Goal: Task Accomplishment & Management: Manage account settings

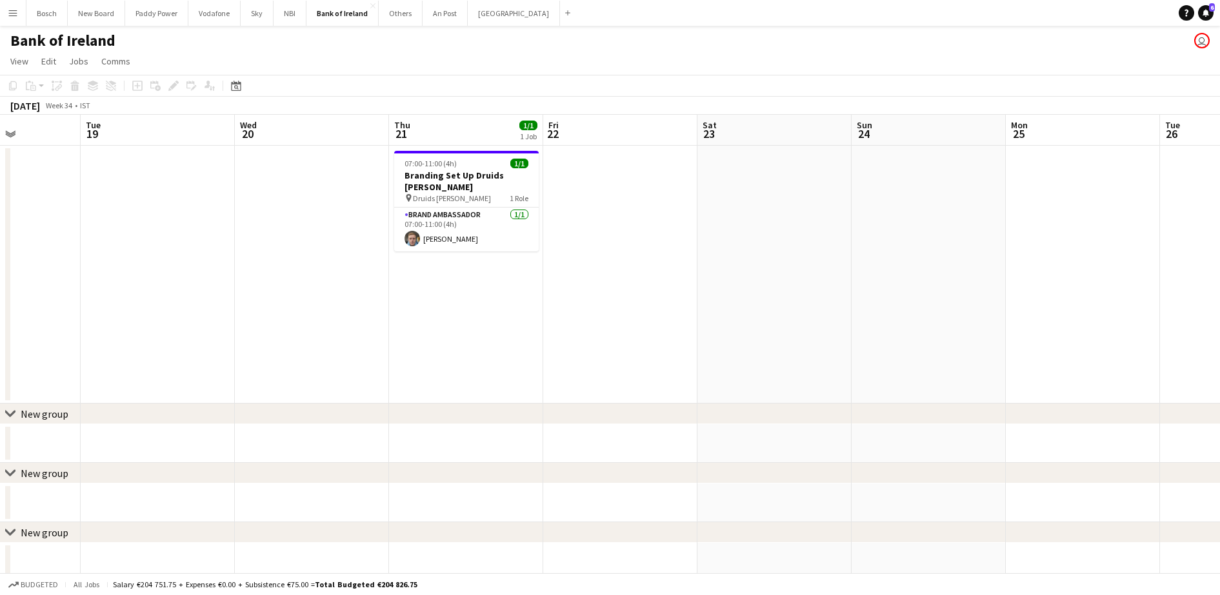
drag, startPoint x: 922, startPoint y: 348, endPoint x: -3, endPoint y: 303, distance: 926.2
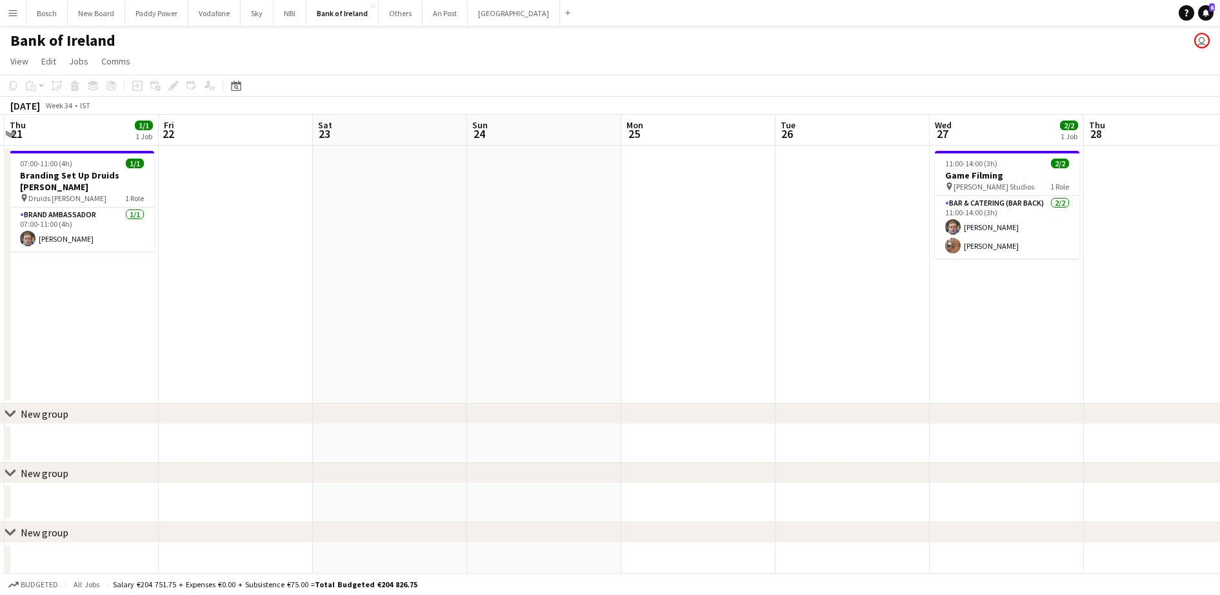
drag, startPoint x: 755, startPoint y: 308, endPoint x: 395, endPoint y: 295, distance: 359.6
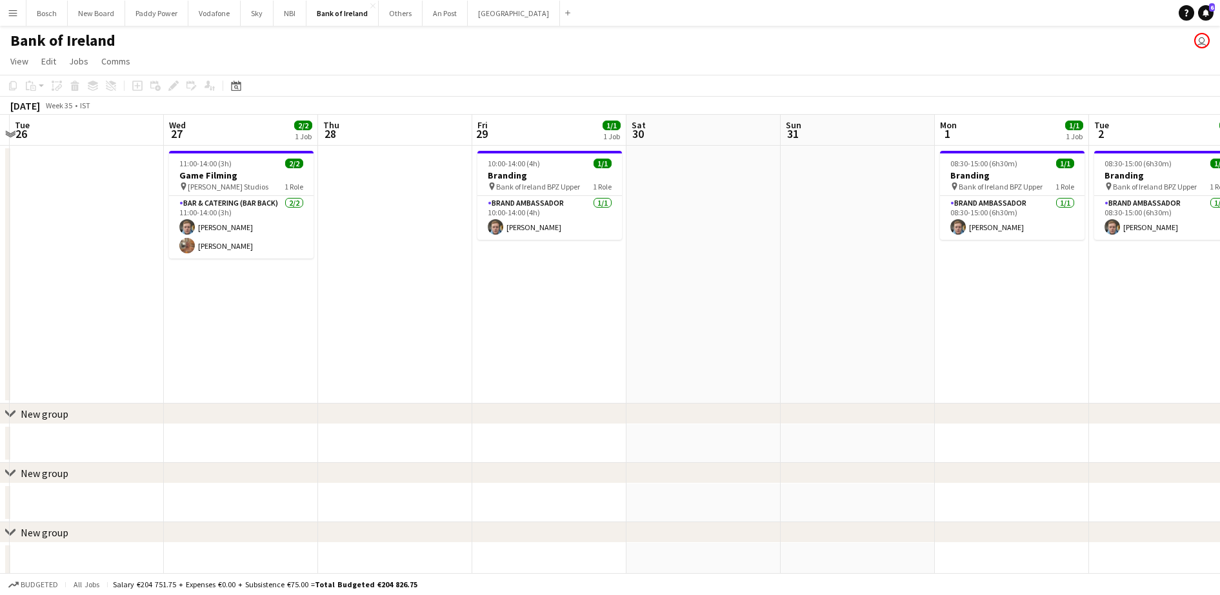
drag, startPoint x: 281, startPoint y: 303, endPoint x: 228, endPoint y: 297, distance: 52.6
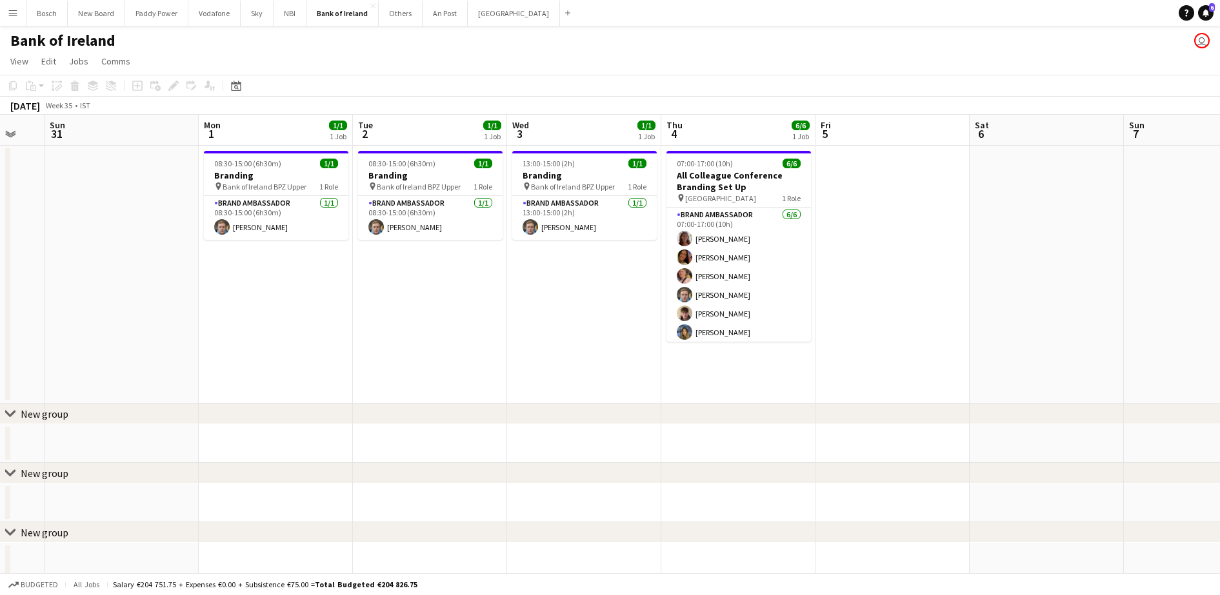
drag, startPoint x: 927, startPoint y: 326, endPoint x: 295, endPoint y: 279, distance: 633.3
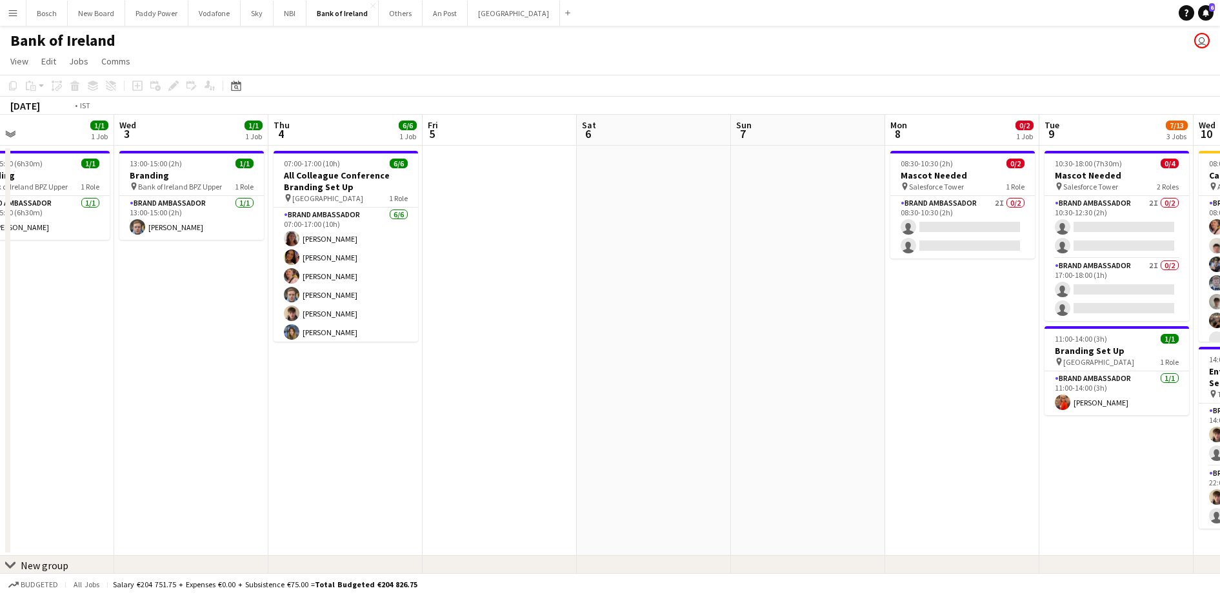
drag, startPoint x: 972, startPoint y: 323, endPoint x: 172, endPoint y: 235, distance: 804.6
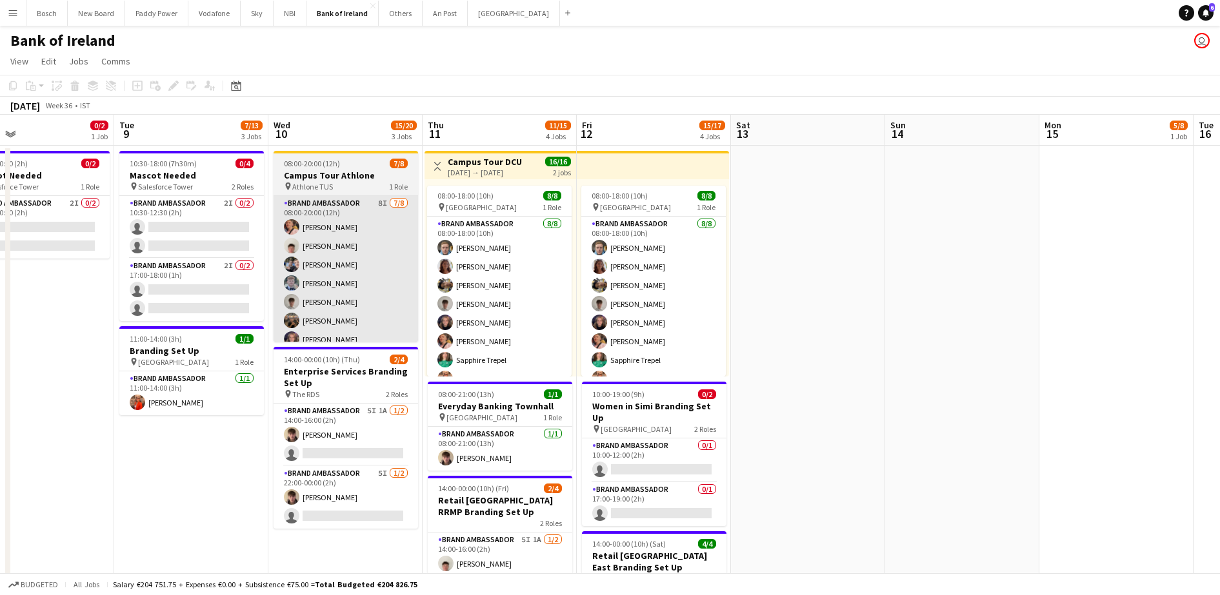
scroll to position [0, 370]
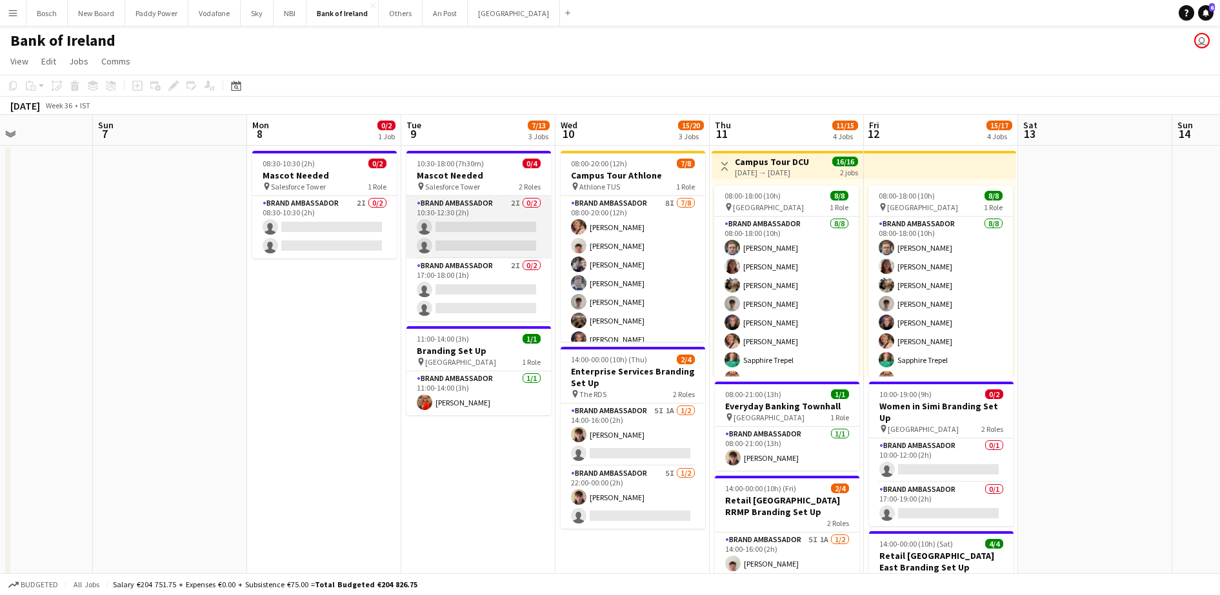
click at [509, 233] on app-card-role "Brand Ambassador 2I 0/2 10:30-12:30 (2h) single-neutral-actions single-neutral-…" at bounding box center [478, 227] width 145 height 63
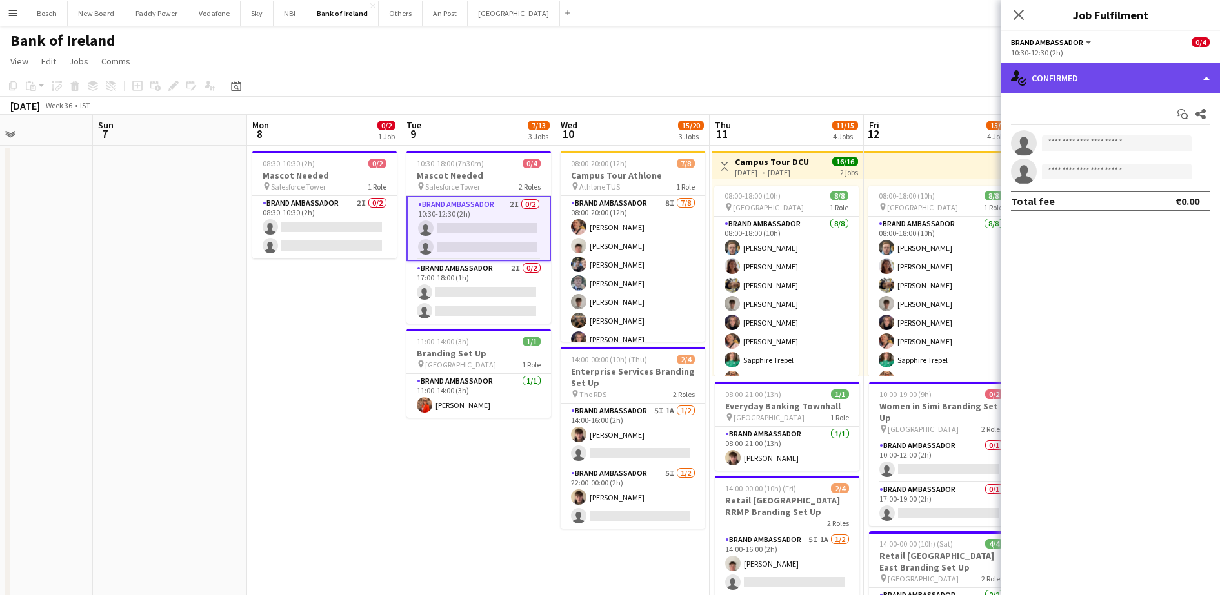
click at [1173, 70] on div "single-neutral-actions-check-2 Confirmed" at bounding box center [1110, 78] width 219 height 31
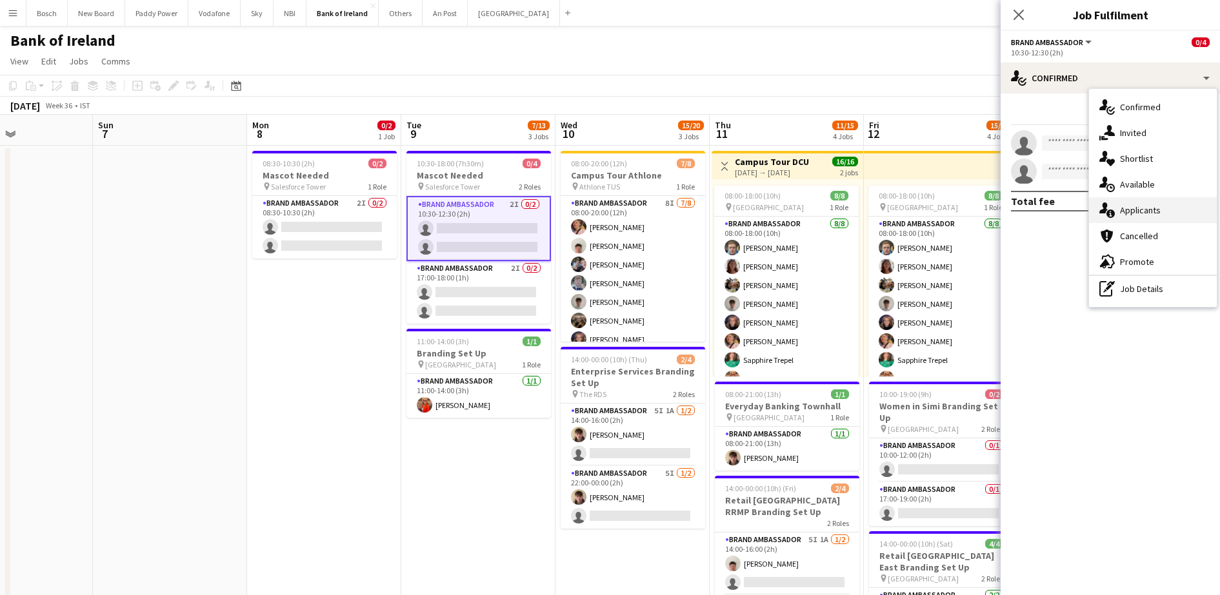
click at [1156, 204] on div "single-neutral-actions-information Applicants" at bounding box center [1153, 210] width 128 height 26
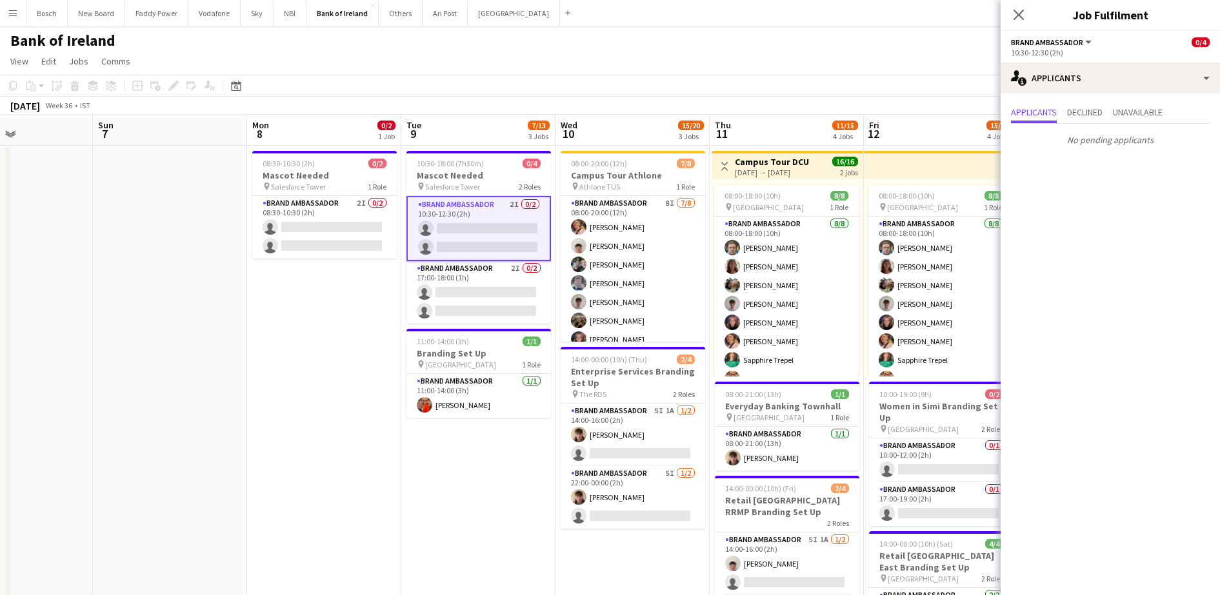
click at [802, 61] on app-page-menu "View Day view expanded Day view collapsed Month view Date picker Jump to [DATE]…" at bounding box center [610, 62] width 1220 height 25
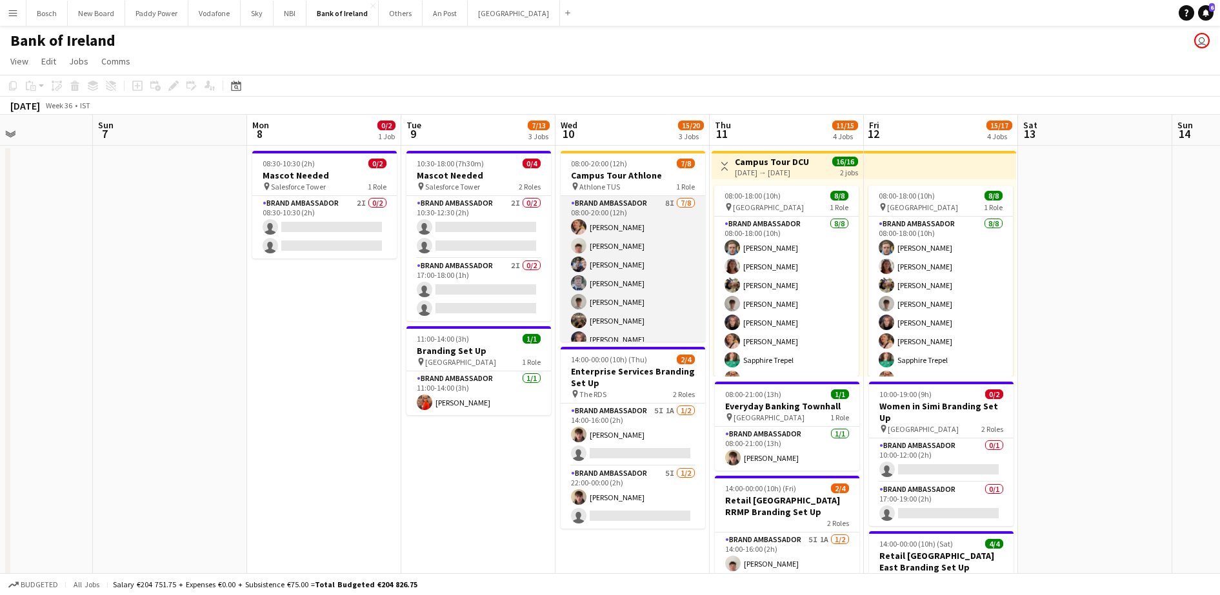
scroll to position [29, 0]
click at [617, 283] on app-card-role "Brand Ambassador 8I [DATE] 08:00-20:00 (12h) [PERSON_NAME] [PERSON_NAME] [PERSO…" at bounding box center [633, 254] width 145 height 175
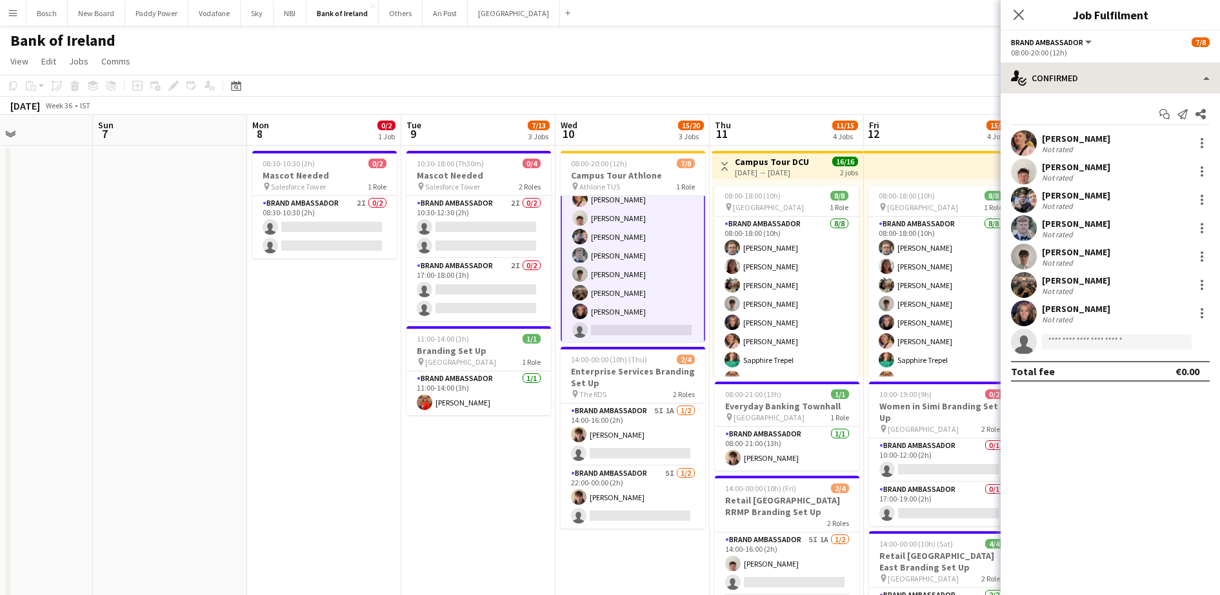
scroll to position [30, 0]
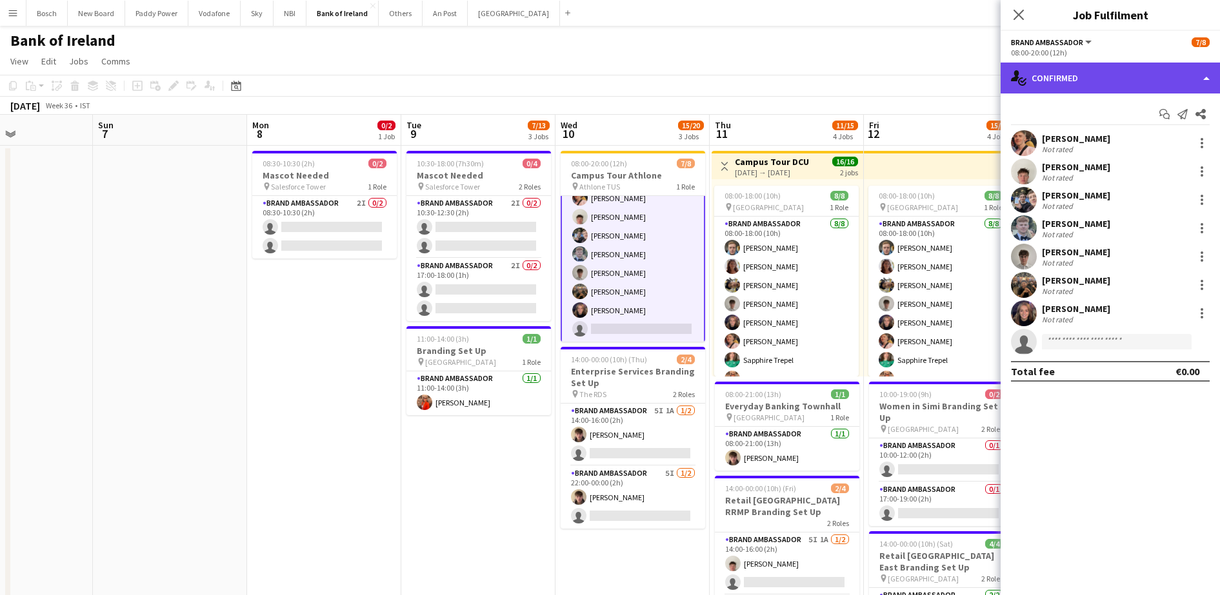
click at [1073, 90] on div "single-neutral-actions-check-2 Confirmed" at bounding box center [1110, 78] width 219 height 31
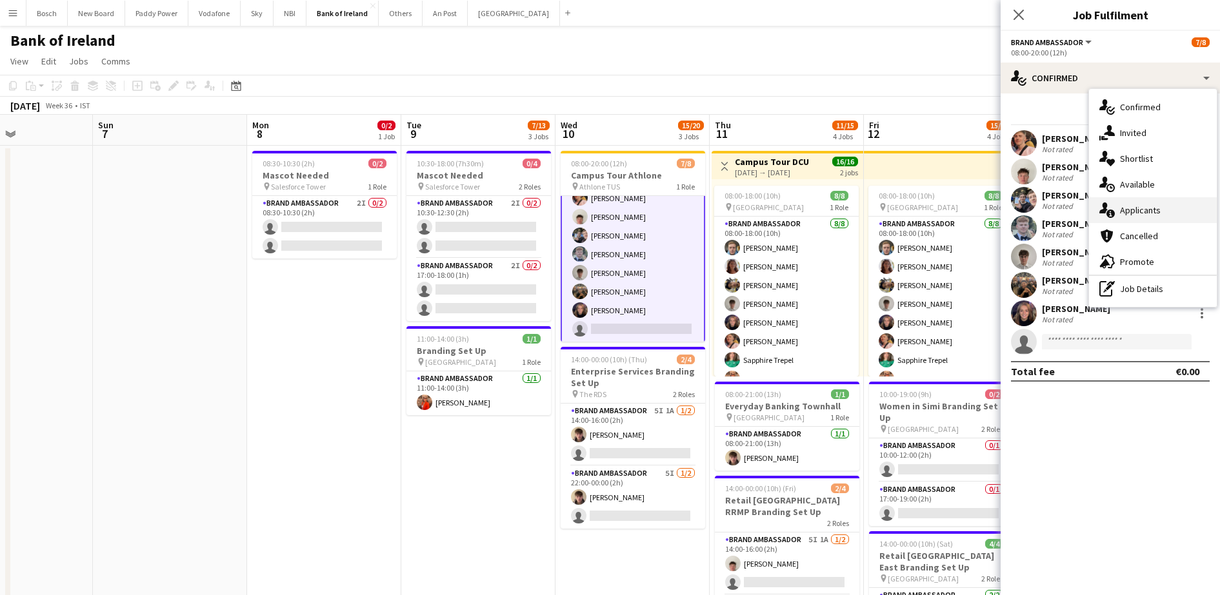
click at [1128, 206] on div "single-neutral-actions-information Applicants" at bounding box center [1153, 210] width 128 height 26
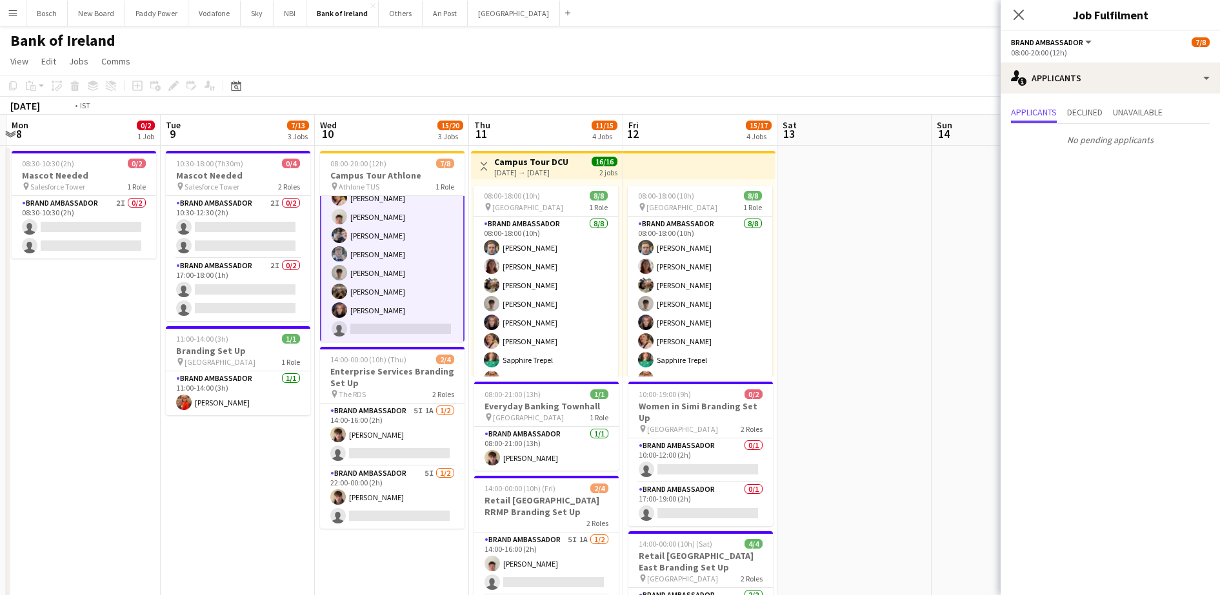
scroll to position [0, 498]
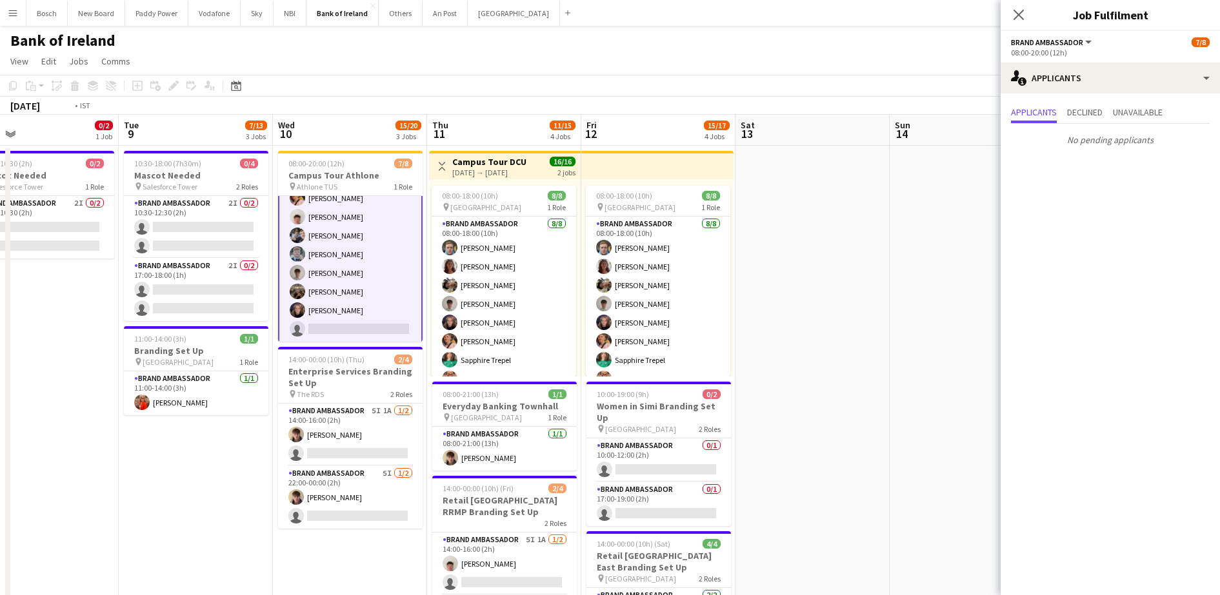
drag, startPoint x: 476, startPoint y: 512, endPoint x: 194, endPoint y: 465, distance: 286.4
click at [732, 83] on app-toolbar "Copy Paste Paste Ctrl+V Paste with crew Ctrl+Shift+V Paste linked Job [GEOGRAPH…" at bounding box center [610, 86] width 1220 height 22
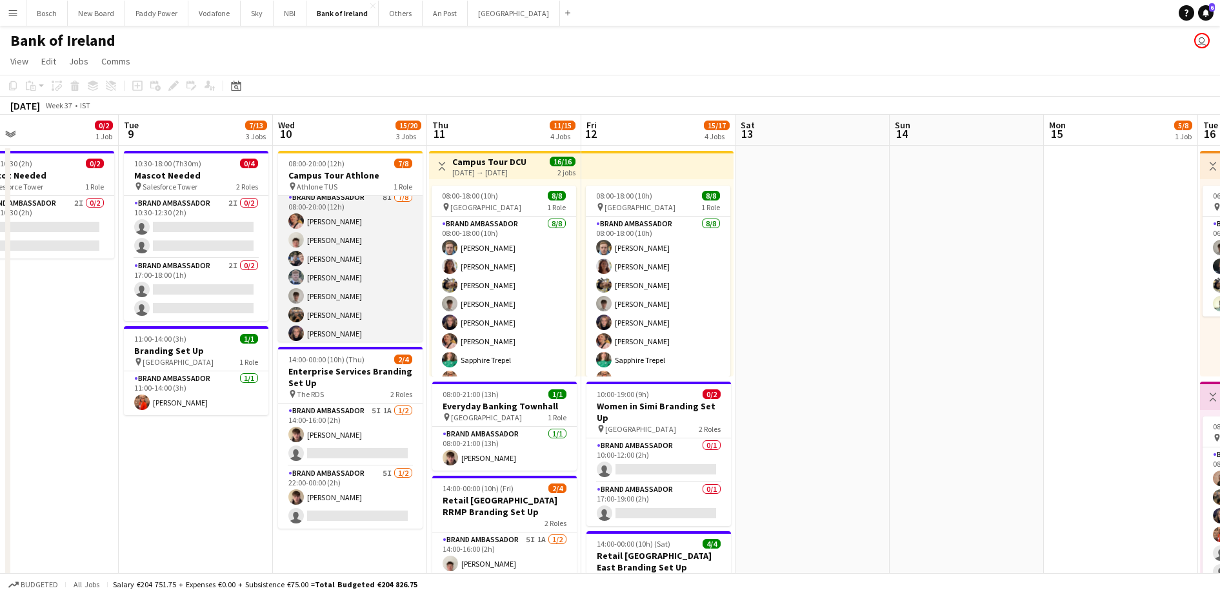
scroll to position [0, 0]
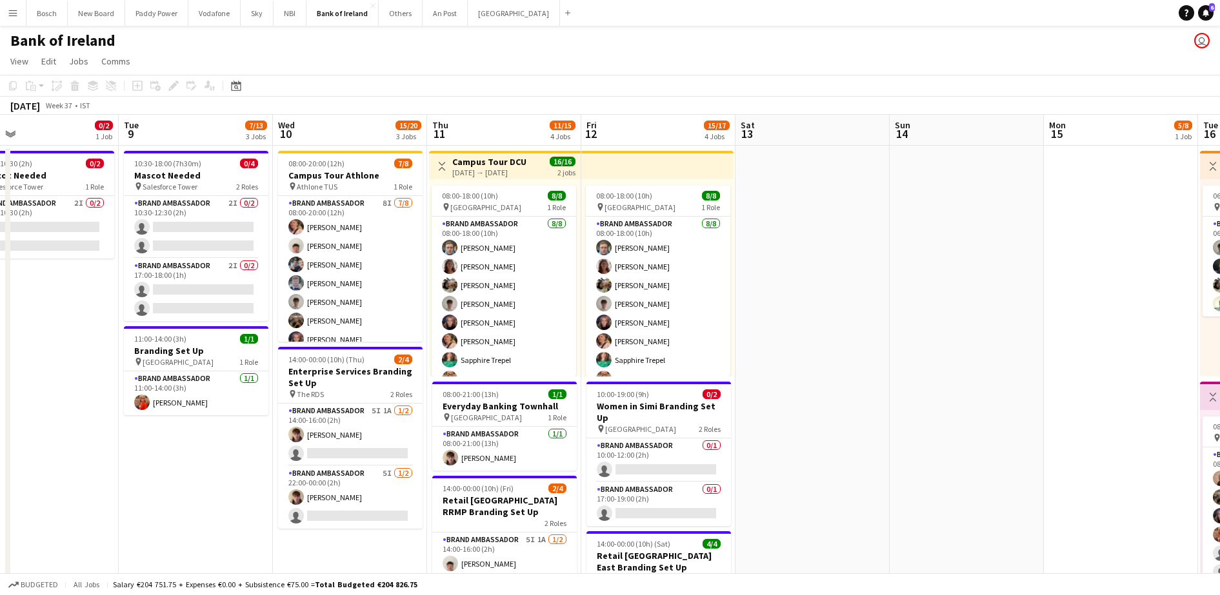
drag, startPoint x: 924, startPoint y: 426, endPoint x: 588, endPoint y: 416, distance: 335.6
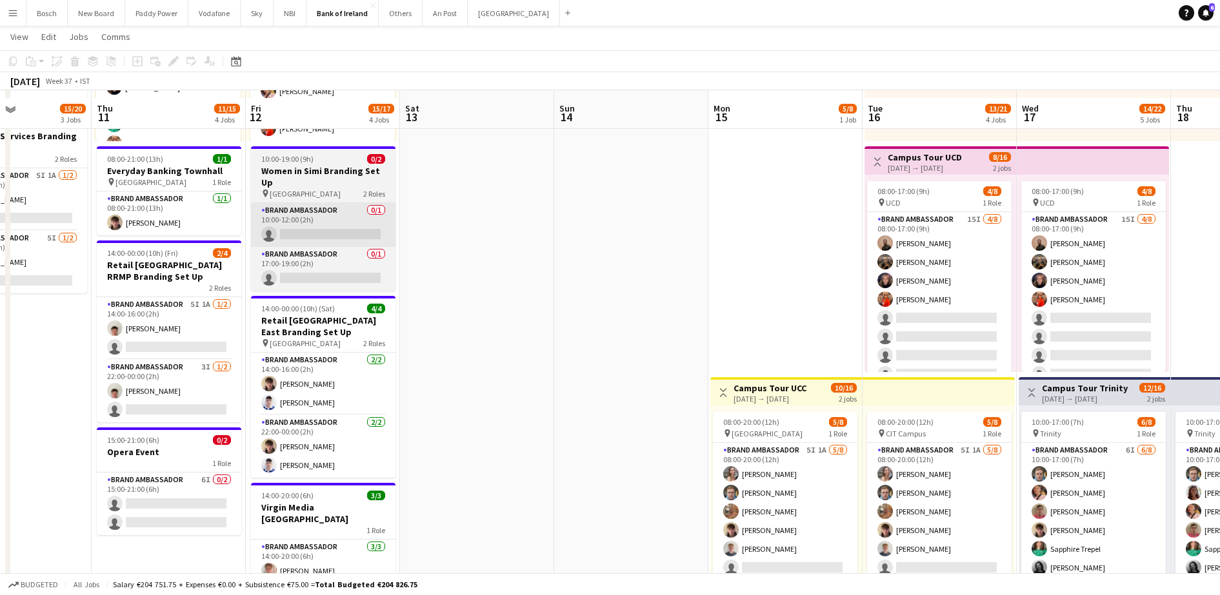
scroll to position [242, 0]
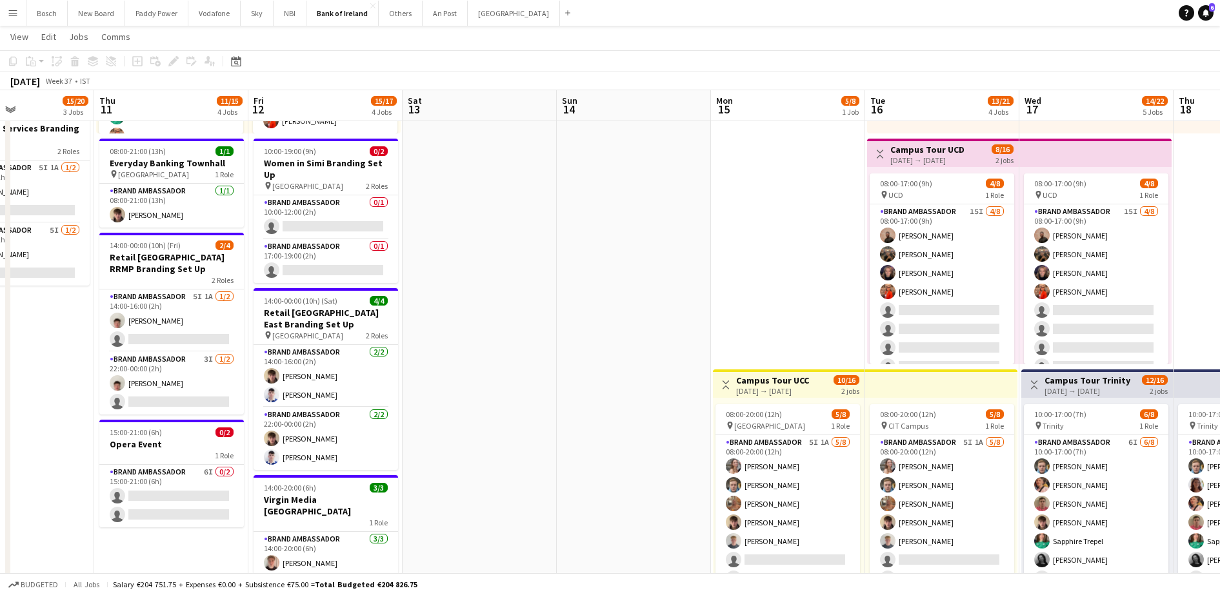
drag, startPoint x: 626, startPoint y: 450, endPoint x: 303, endPoint y: 381, distance: 330.5
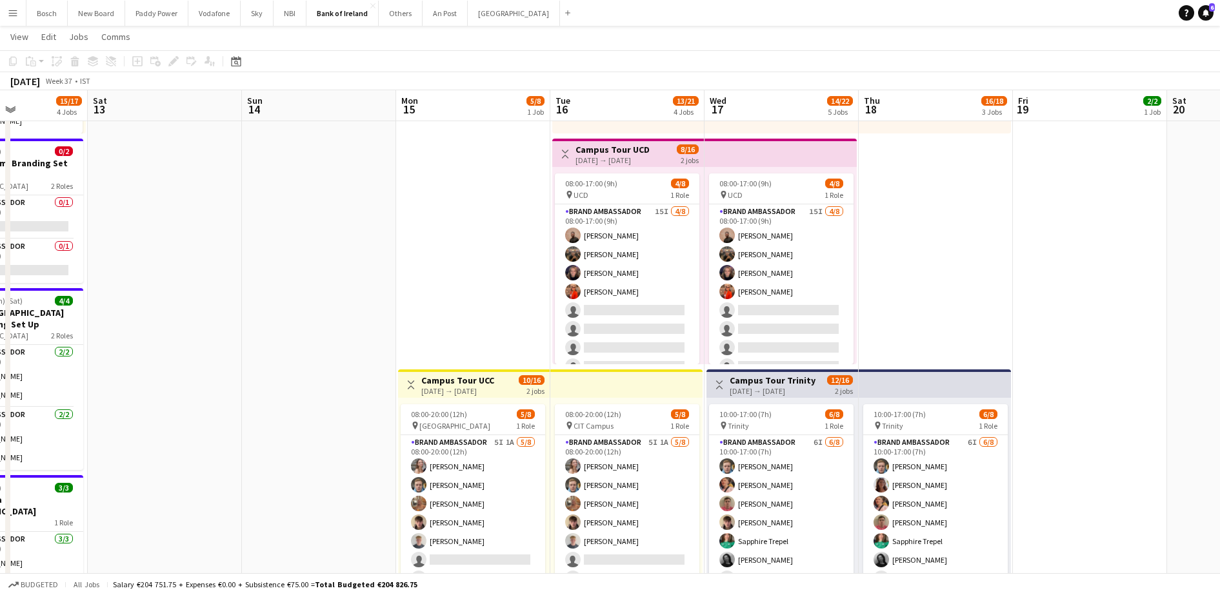
scroll to position [0, 492]
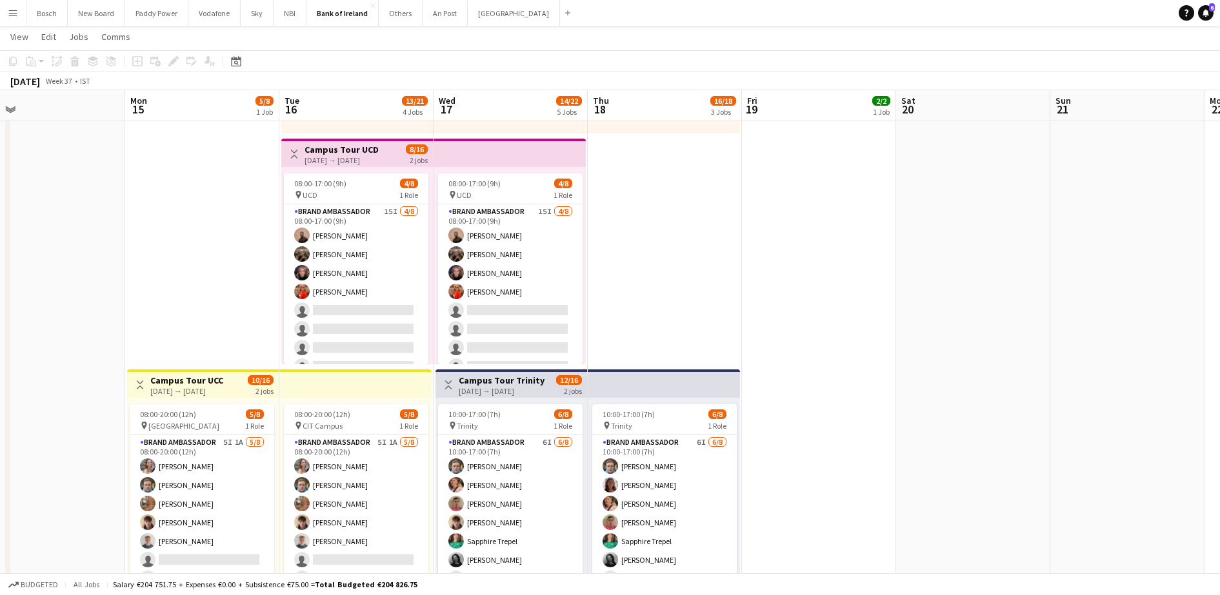
drag, startPoint x: 899, startPoint y: 250, endPoint x: 721, endPoint y: 342, distance: 200.2
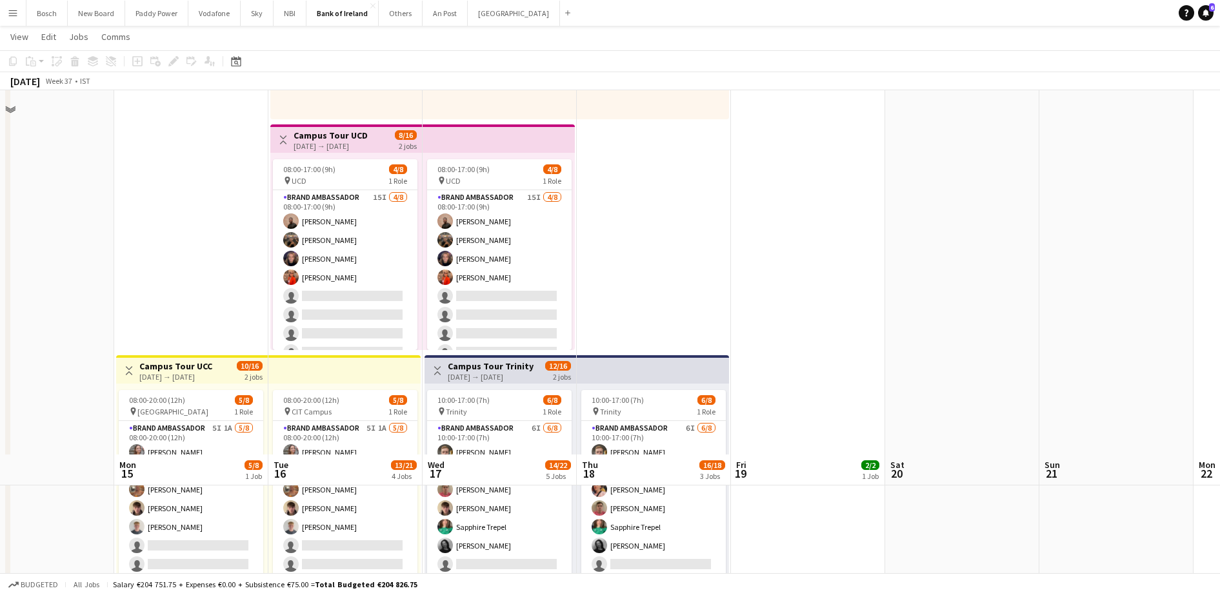
scroll to position [645, 0]
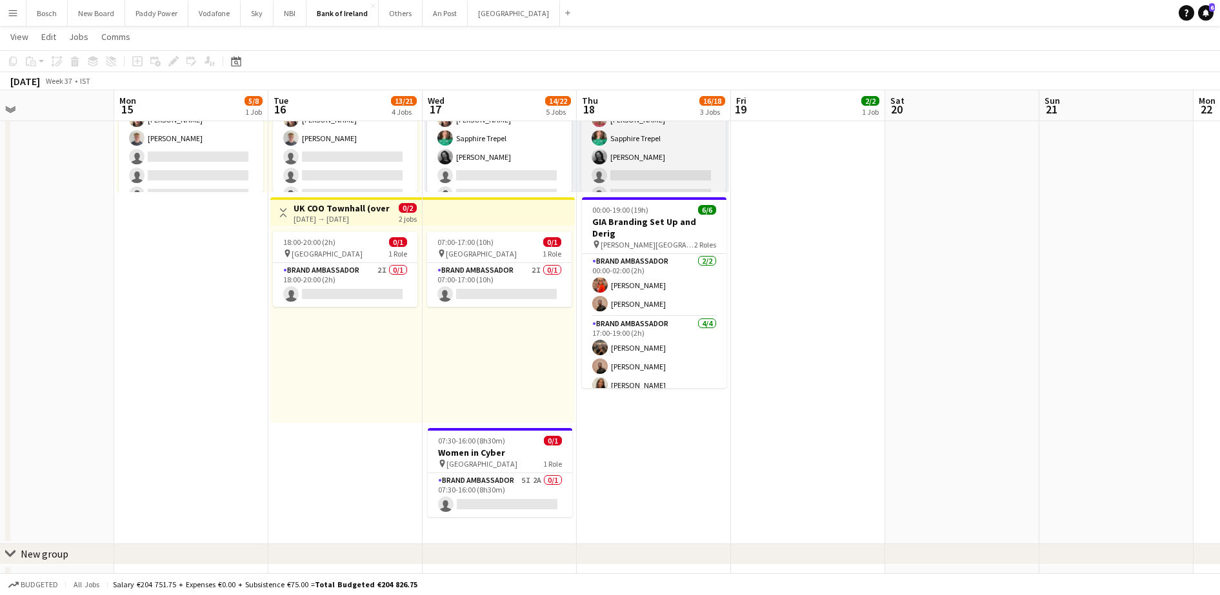
click at [659, 155] on app-card-role "Brand Ambassador 6I [DATE] 10:00-17:00 (7h) [PERSON_NAME] [PERSON_NAME] [PERSON…" at bounding box center [653, 119] width 145 height 175
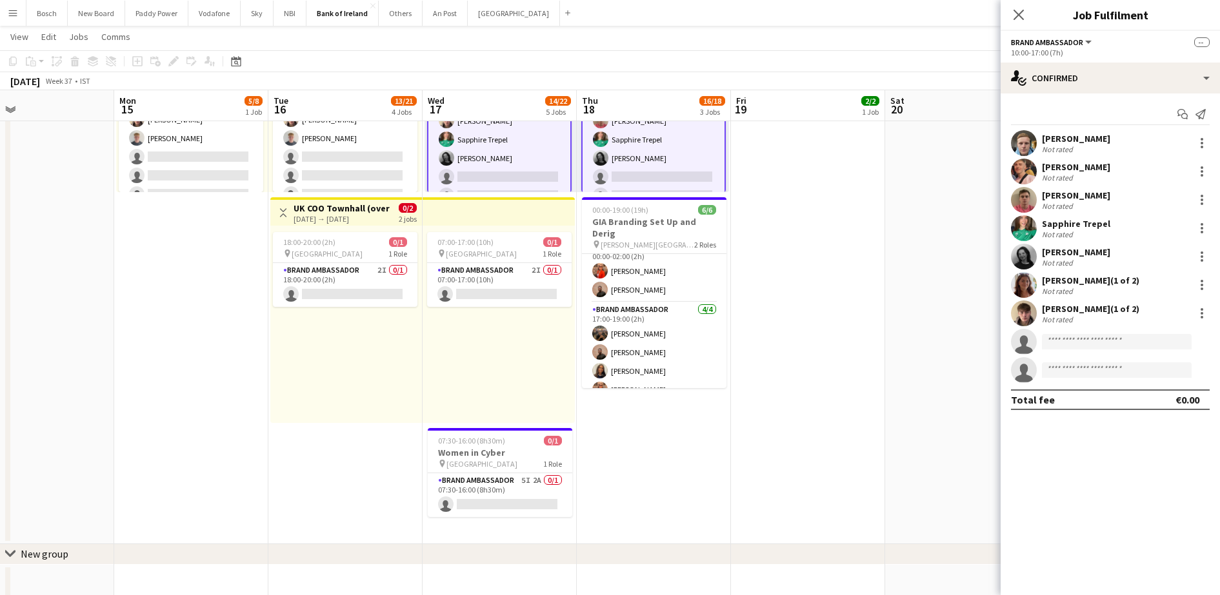
scroll to position [17, 0]
click at [519, 495] on app-card-role "Brand Ambassador 5I 2A 0/1 07:30-16:00 (8h30m) single-neutral-actions" at bounding box center [500, 495] width 145 height 44
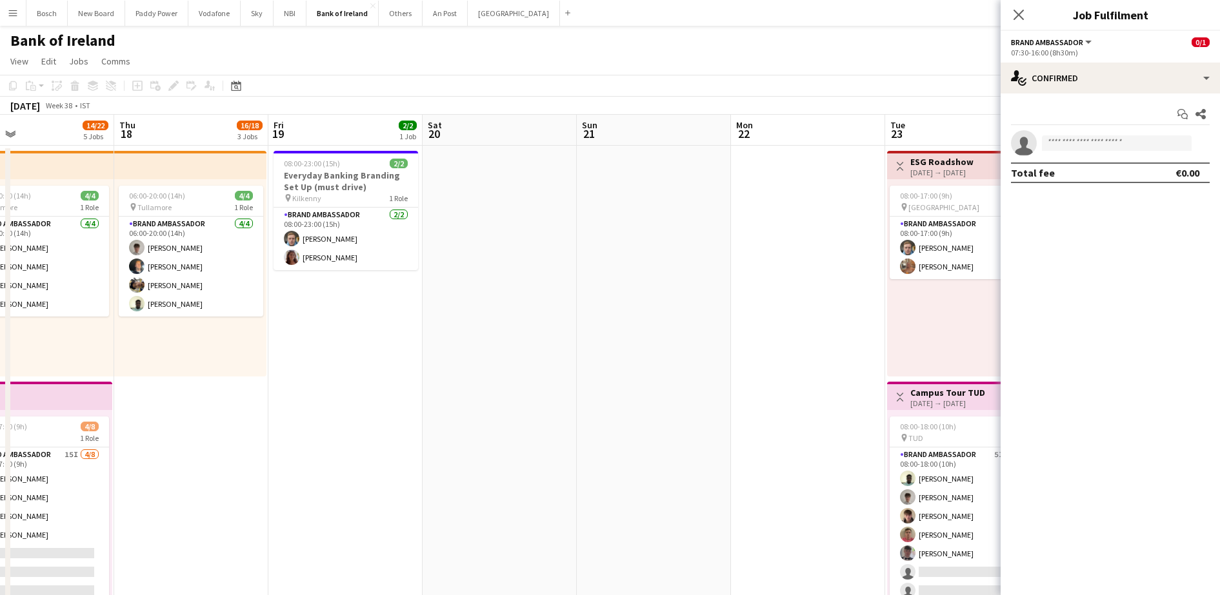
scroll to position [0, 361]
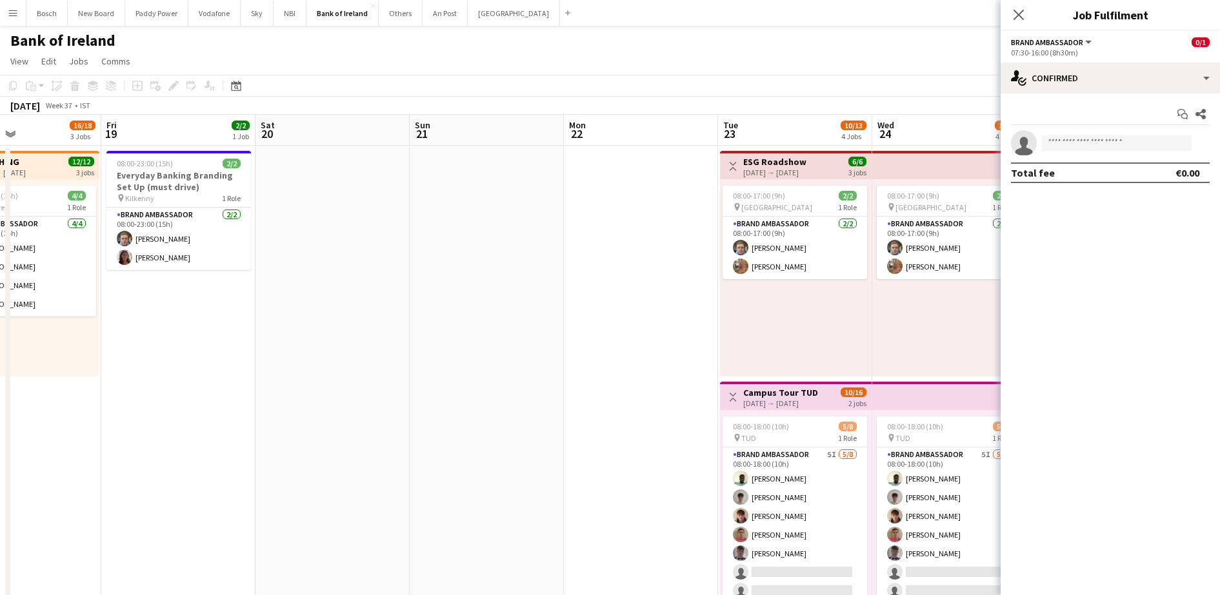
drag, startPoint x: 828, startPoint y: 314, endPoint x: 198, endPoint y: 259, distance: 632.0
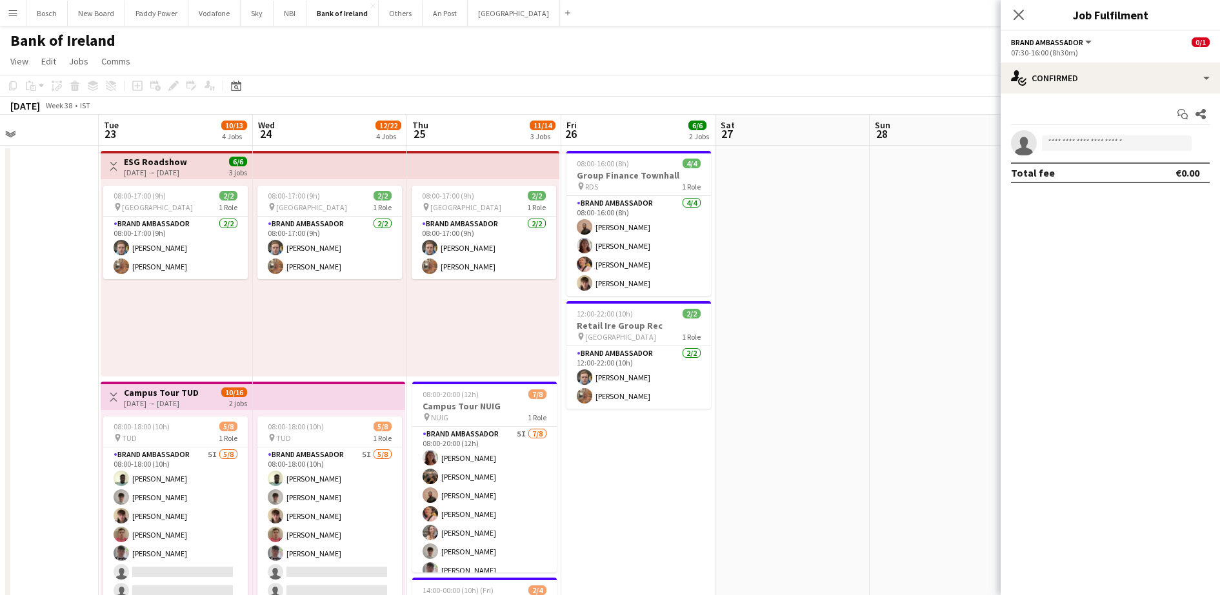
scroll to position [0, 401]
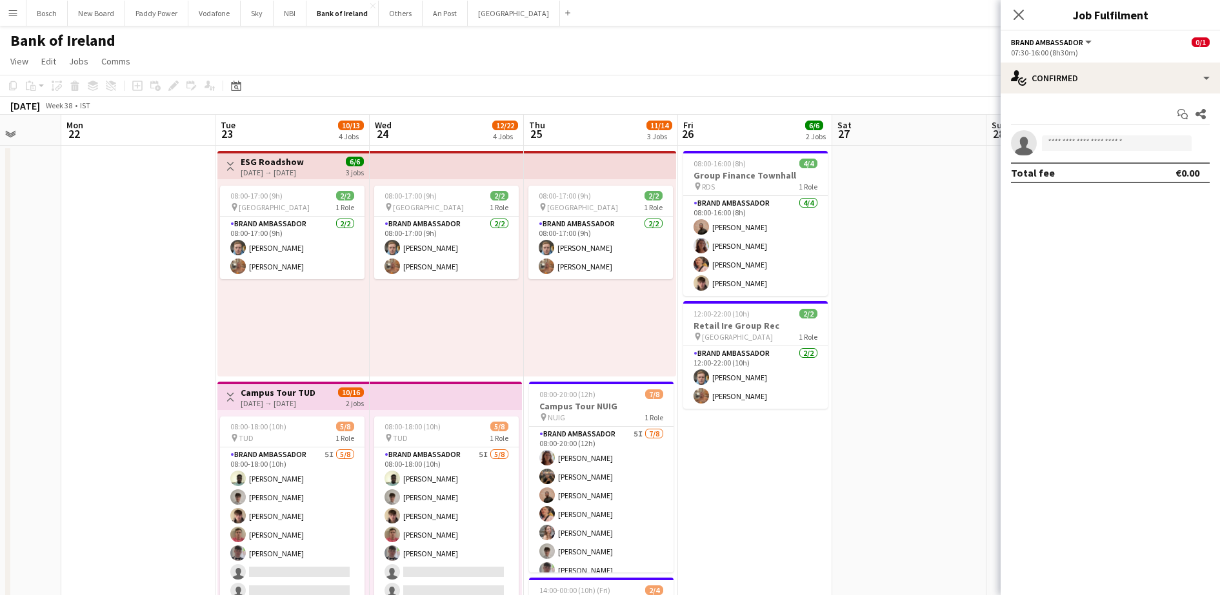
drag, startPoint x: 540, startPoint y: 290, endPoint x: -3, endPoint y: 255, distance: 544.3
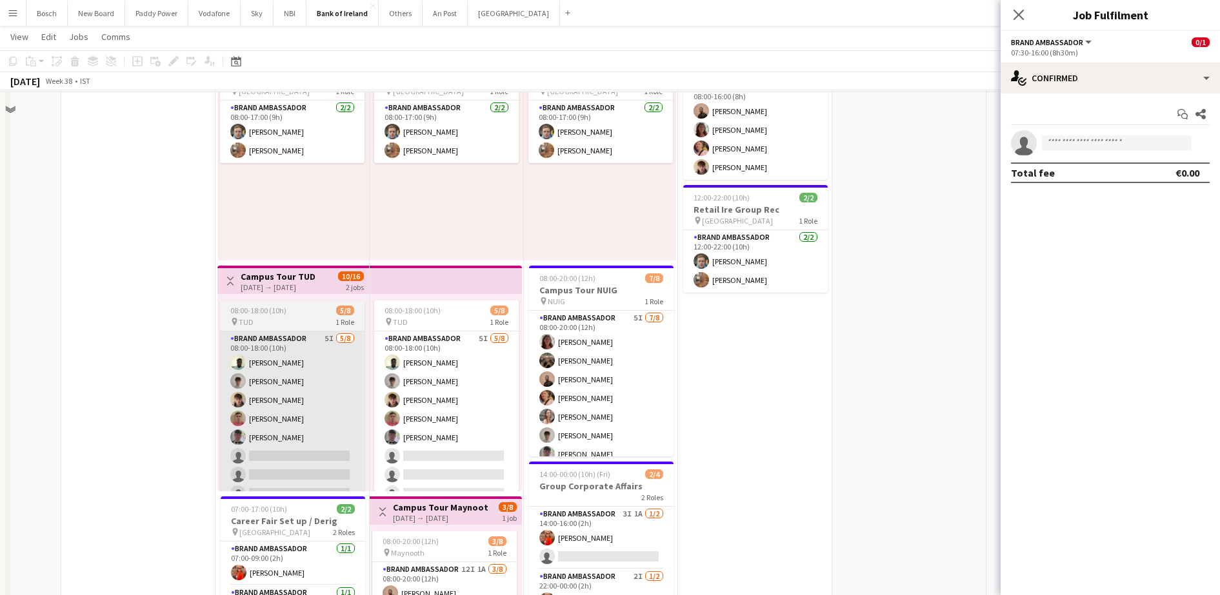
scroll to position [161, 0]
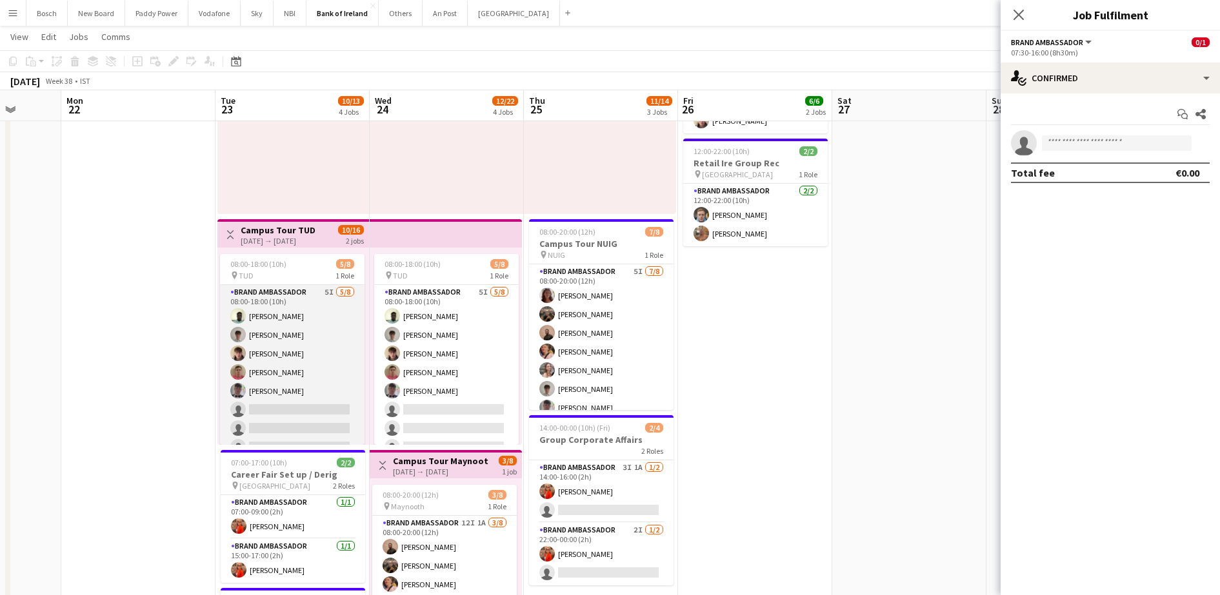
click at [307, 353] on app-card-role "Brand Ambassador 5I [DATE] 08:00-18:00 (10h) [PERSON_NAME] [PERSON_NAME] [PERSO…" at bounding box center [292, 372] width 145 height 175
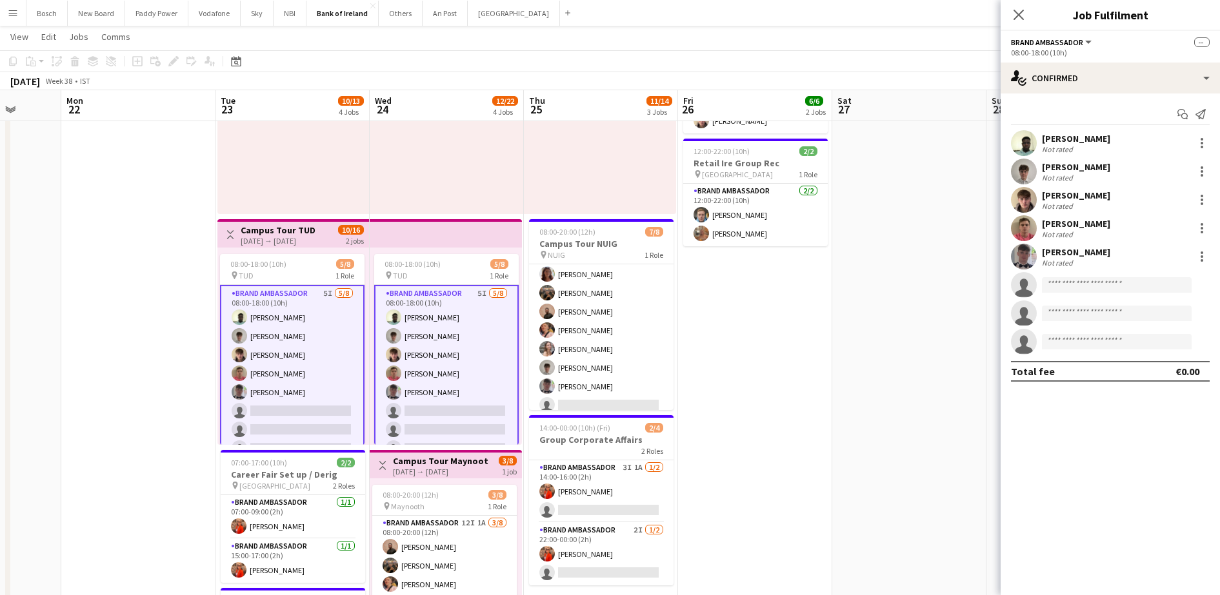
scroll to position [29, 0]
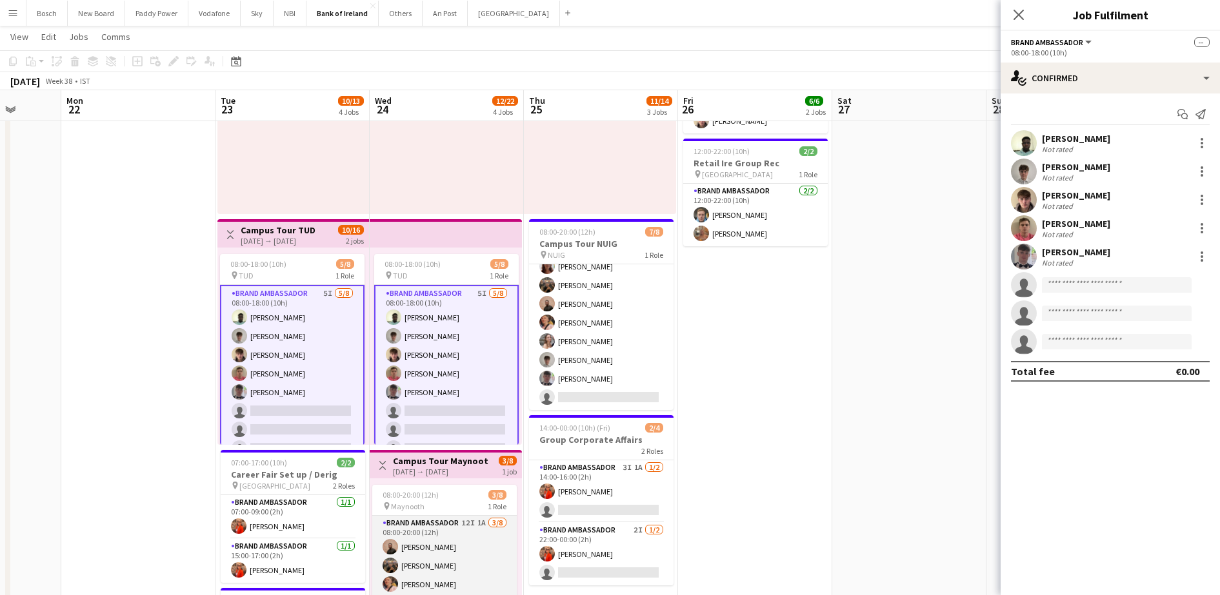
click at [414, 541] on app-card-role "Brand Ambassador 12I 1A [DATE] 08:00-20:00 (12h) [PERSON_NAME] [PERSON_NAME] [P…" at bounding box center [444, 603] width 145 height 175
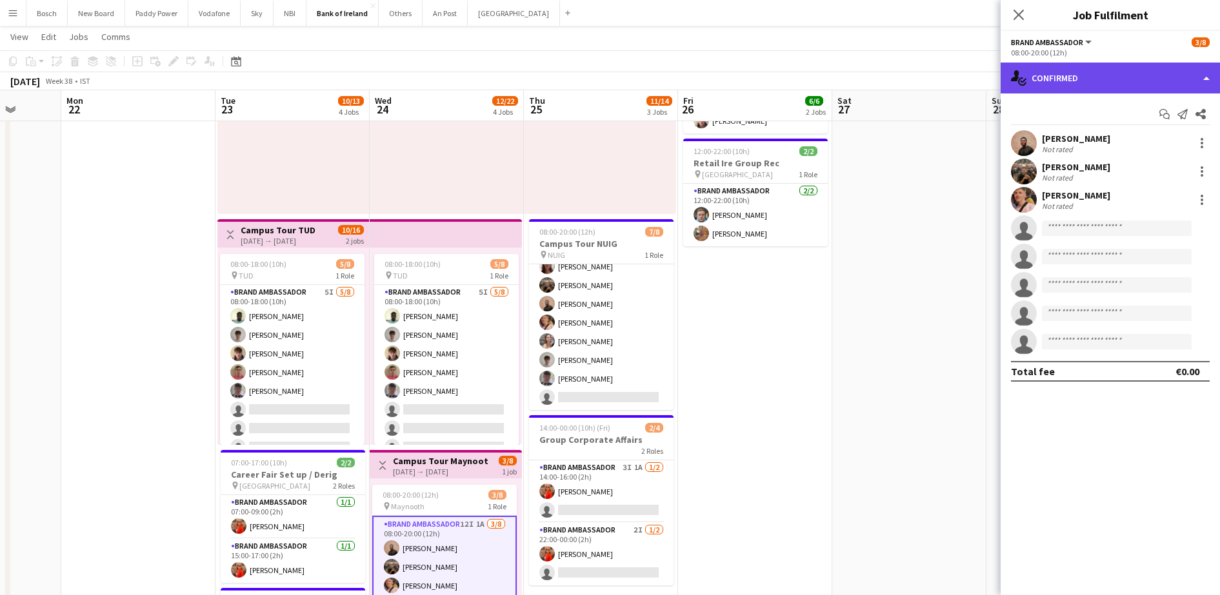
click at [1044, 90] on div "single-neutral-actions-check-2 Confirmed" at bounding box center [1110, 78] width 219 height 31
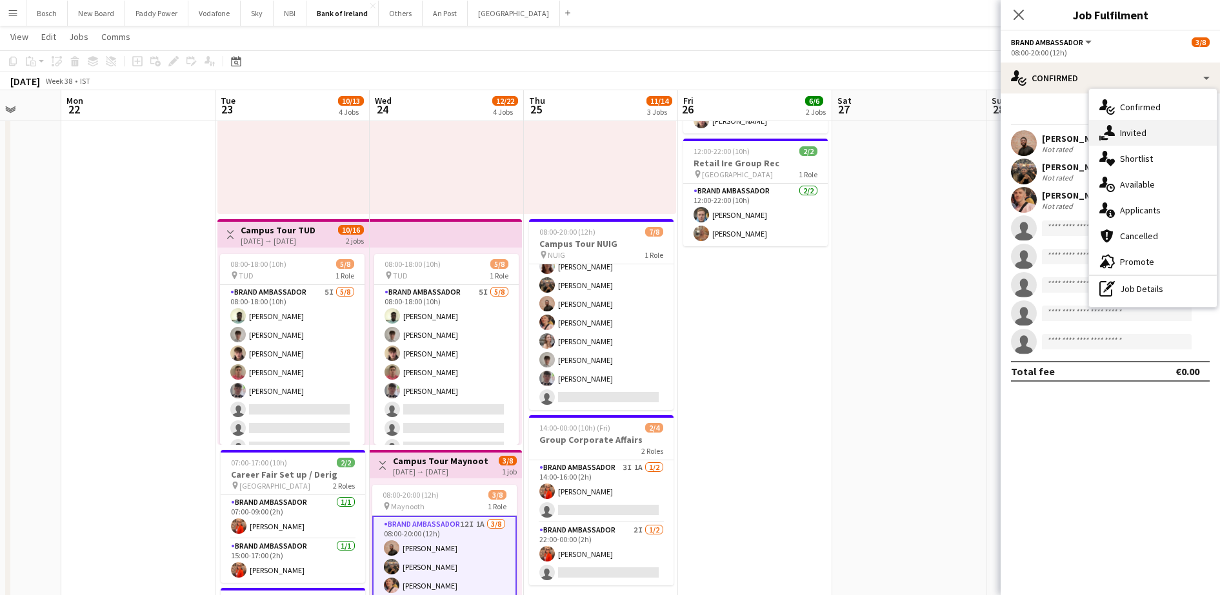
click at [1128, 126] on div "single-neutral-actions-share-1 Invited" at bounding box center [1153, 133] width 128 height 26
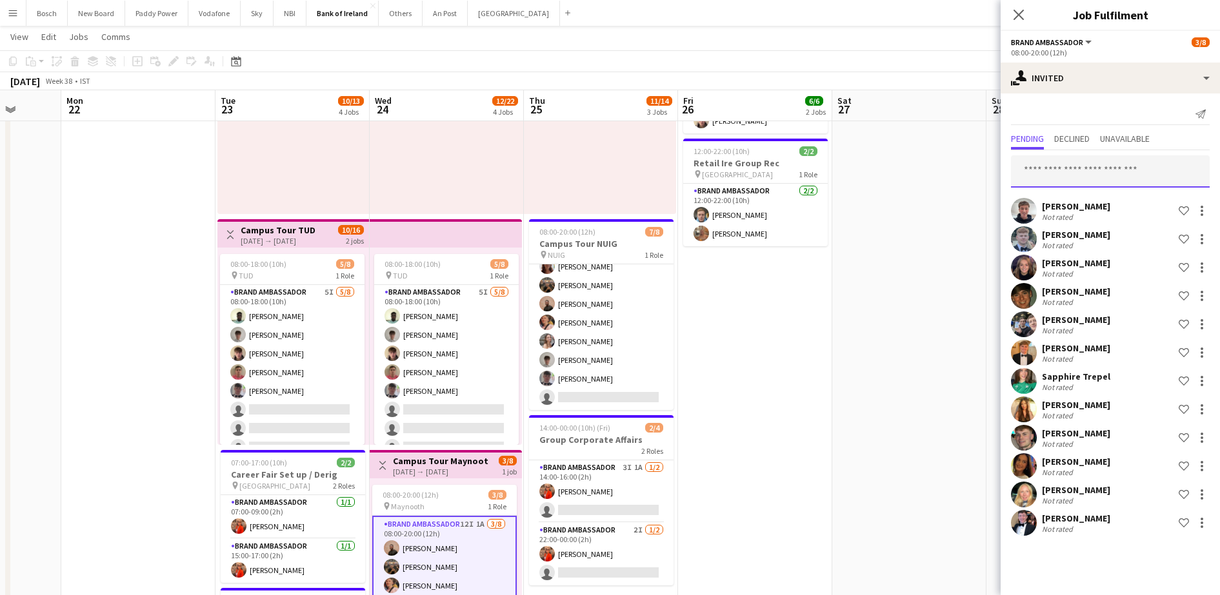
click at [1112, 177] on input "text" at bounding box center [1110, 171] width 199 height 32
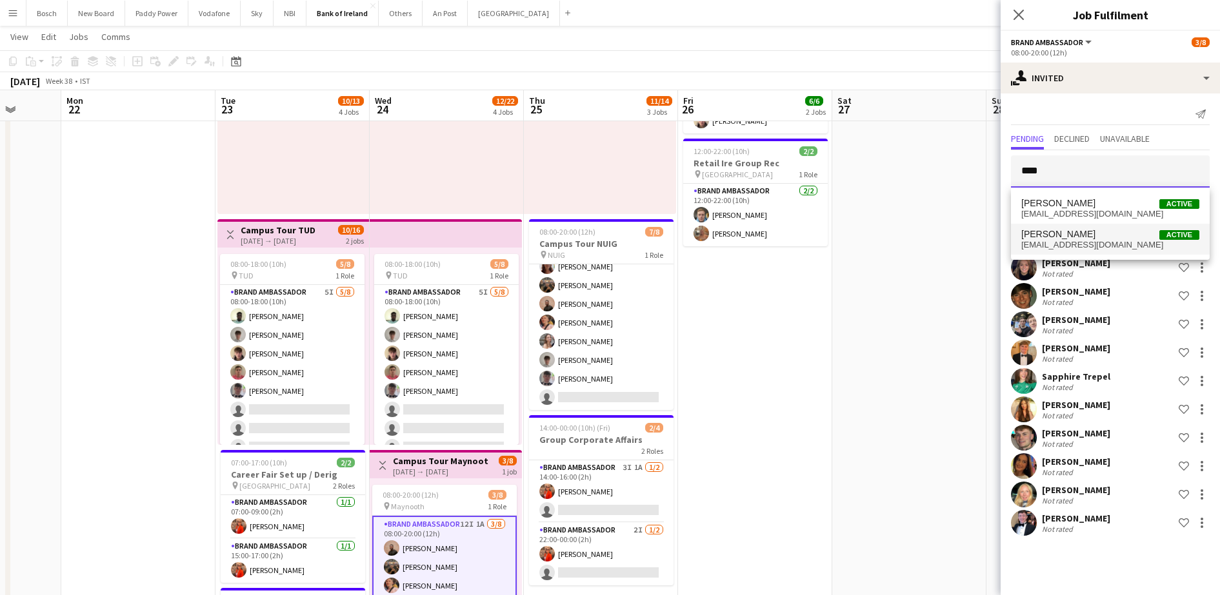
type input "****"
click at [1097, 243] on span "[EMAIL_ADDRESS][DOMAIN_NAME]" at bounding box center [1110, 245] width 178 height 10
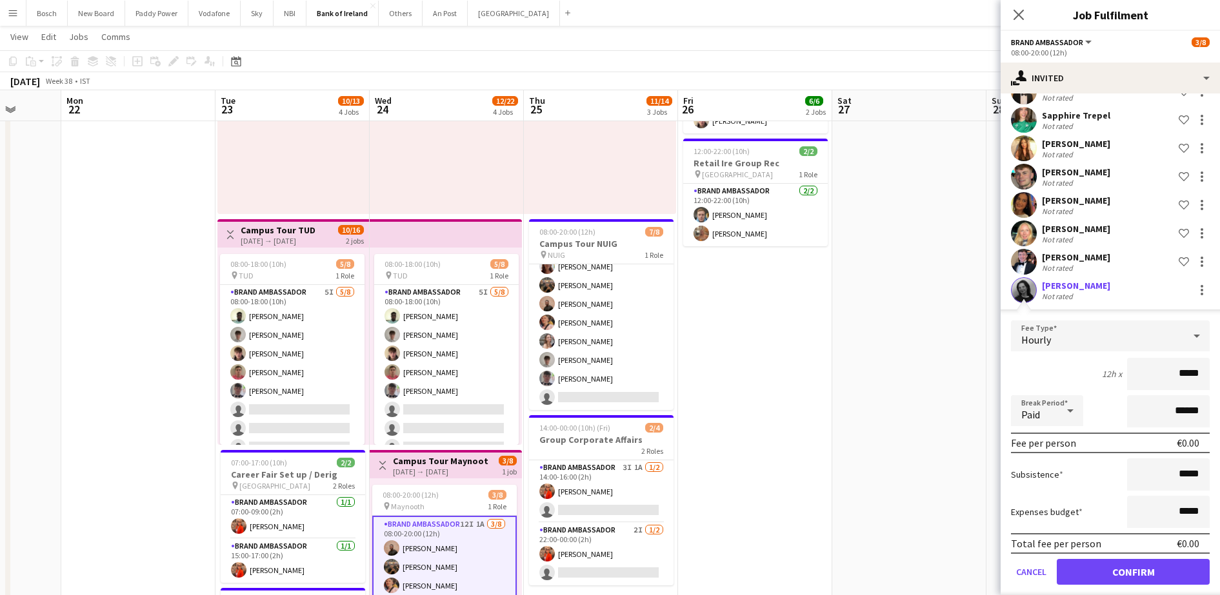
scroll to position [275, 0]
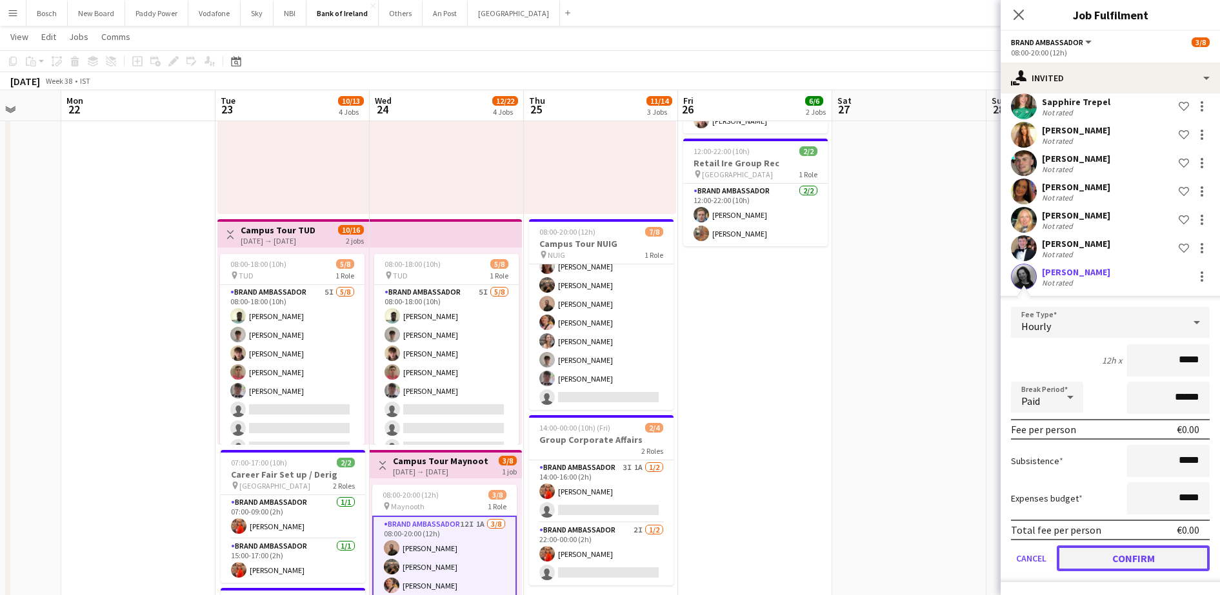
click at [1129, 553] on button "Confirm" at bounding box center [1133, 559] width 153 height 26
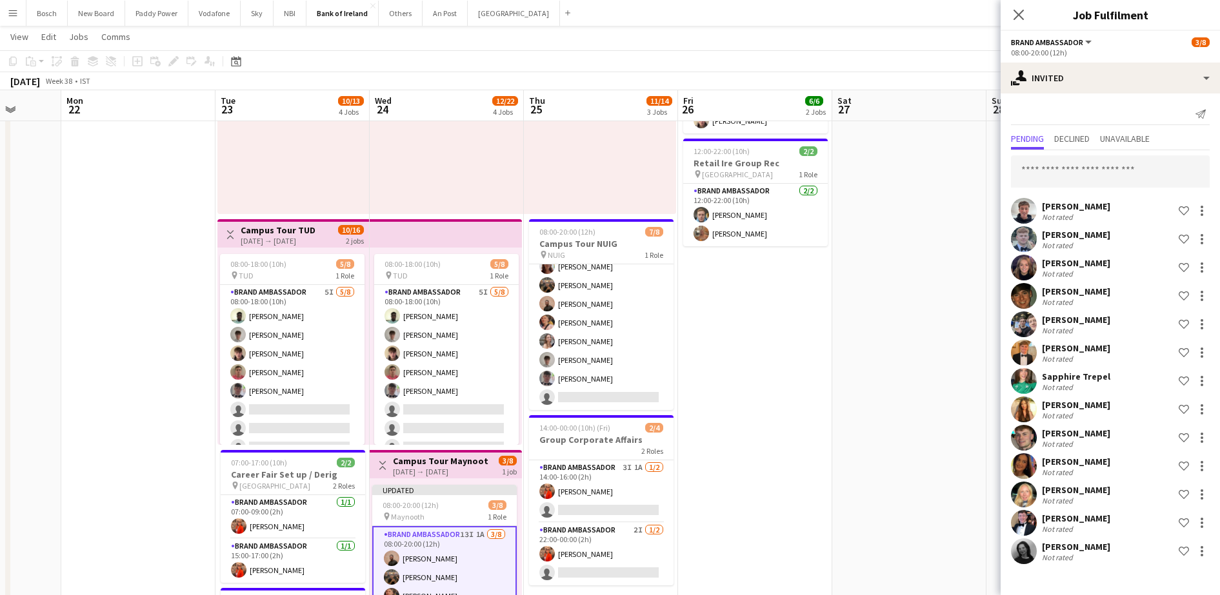
scroll to position [0, 0]
click at [934, 68] on app-toolbar "Copy Paste Paste Ctrl+V Paste with crew Ctrl+Shift+V Paste linked Job [GEOGRAPH…" at bounding box center [610, 61] width 1220 height 22
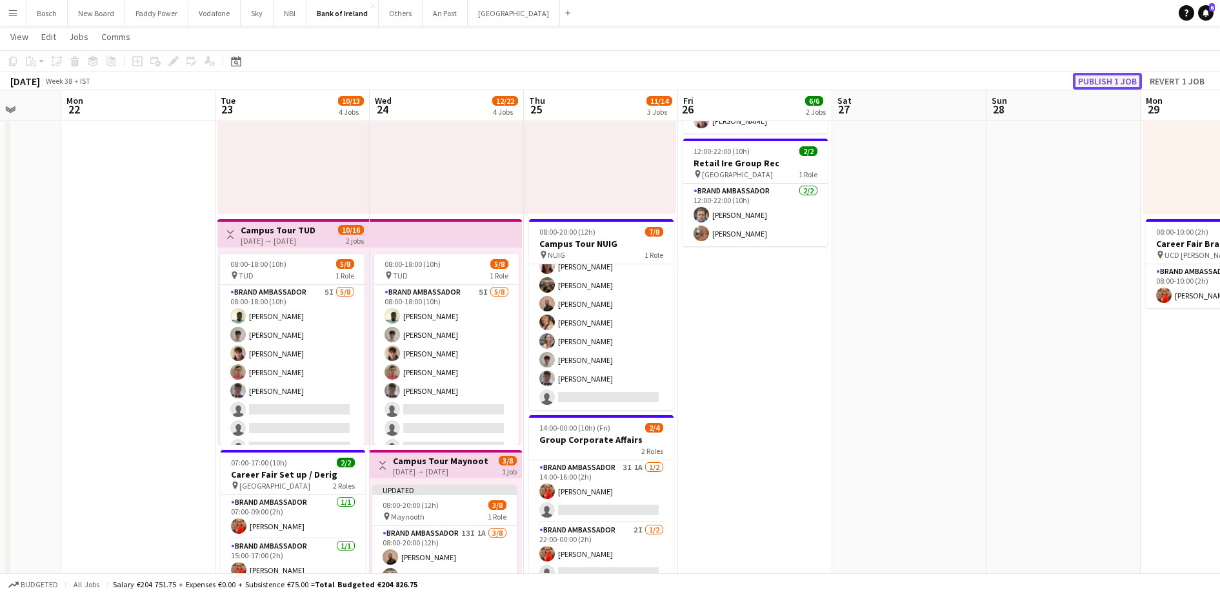
click at [1101, 73] on button "Publish 1 job" at bounding box center [1107, 81] width 69 height 17
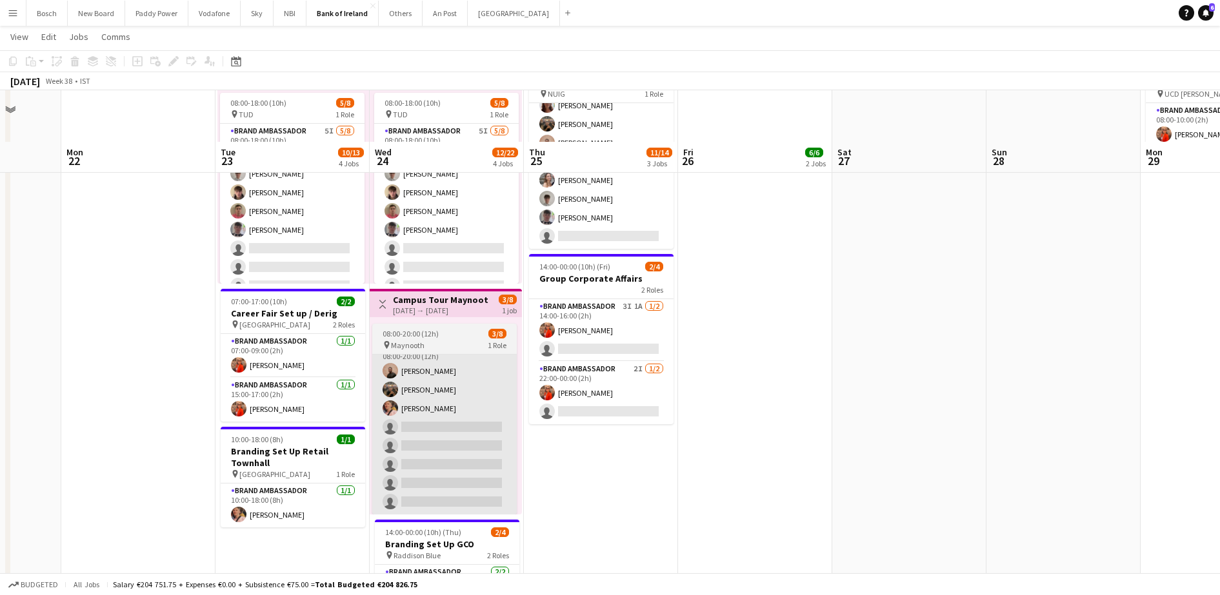
scroll to position [564, 0]
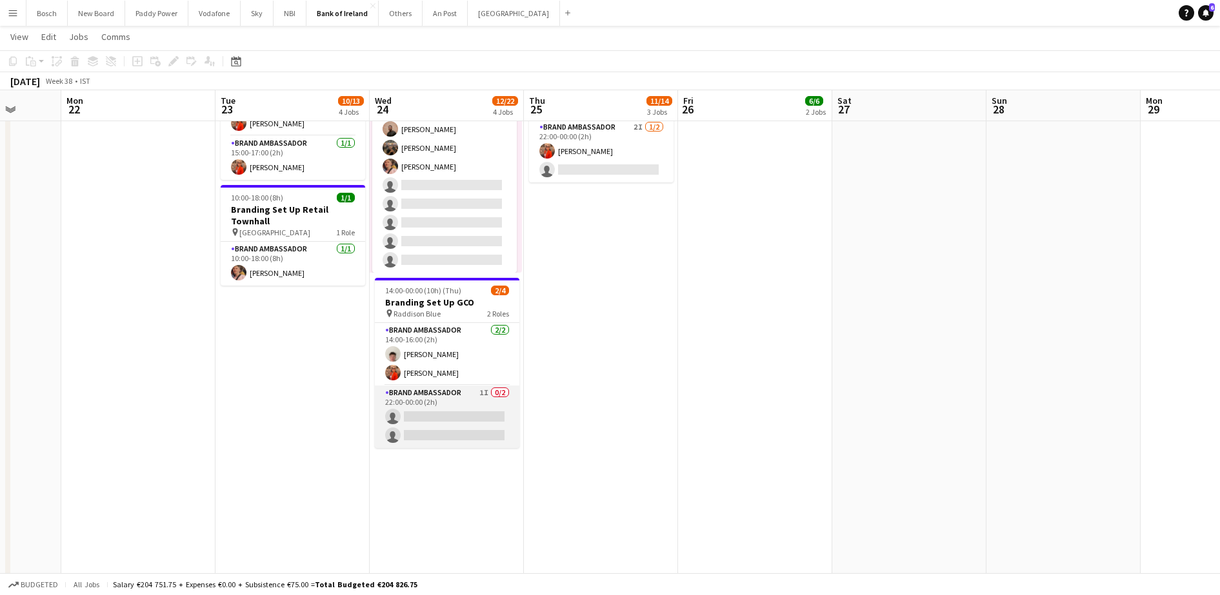
click at [456, 403] on app-card-role "Brand Ambassador 1I 0/2 22:00-00:00 (2h) single-neutral-actions single-neutral-…" at bounding box center [447, 417] width 145 height 63
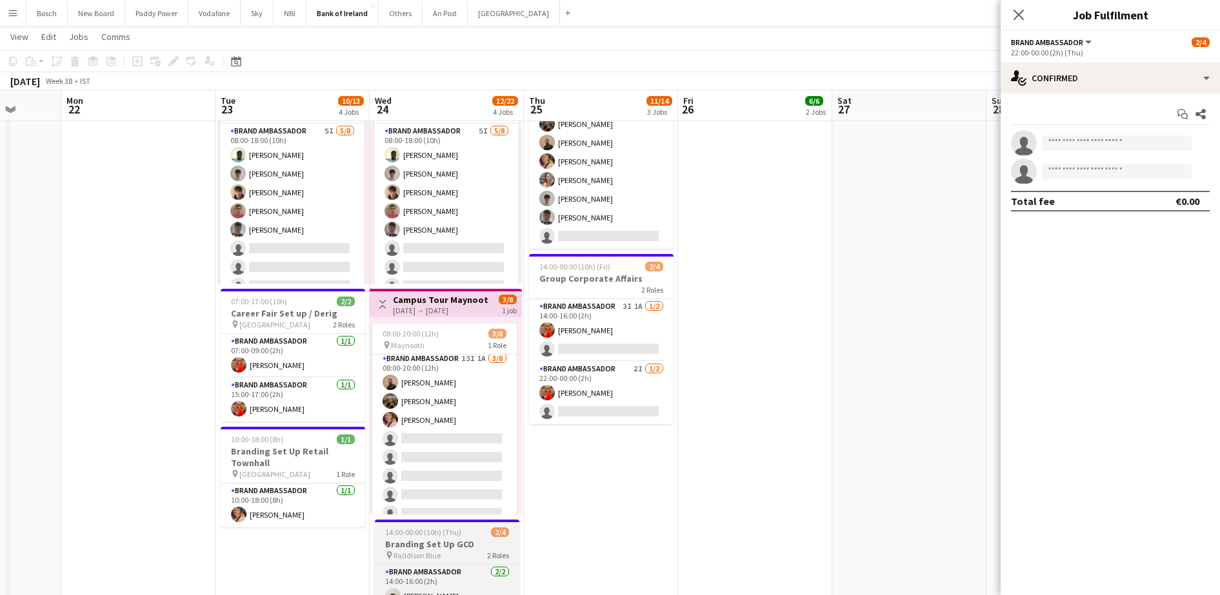
scroll to position [0, 0]
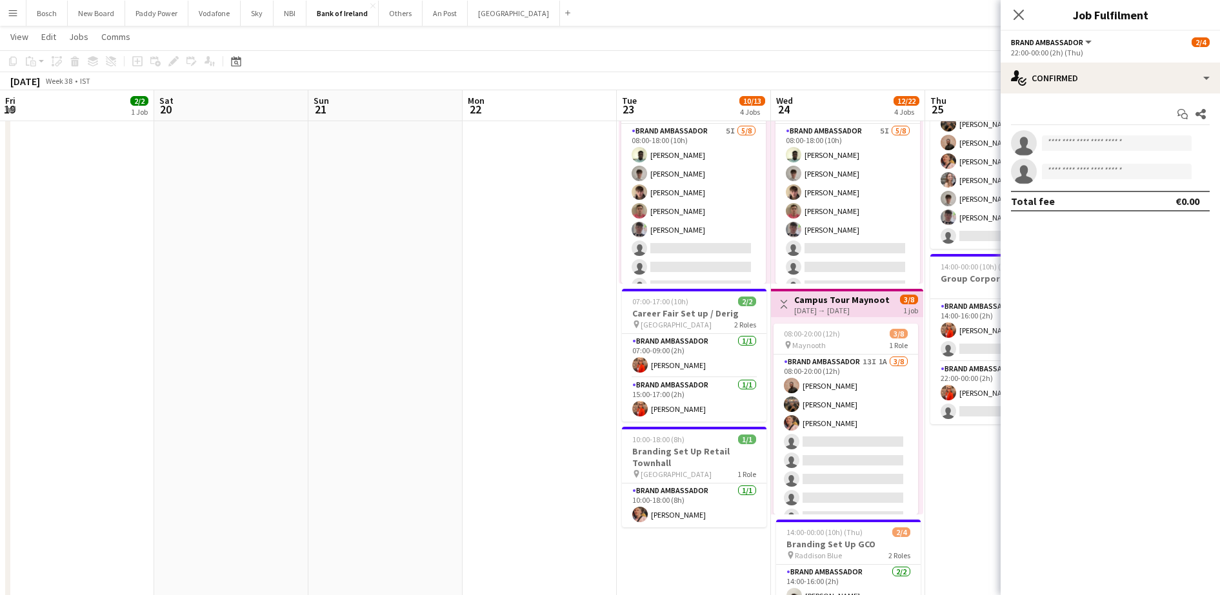
drag, startPoint x: 52, startPoint y: 383, endPoint x: 1061, endPoint y: 377, distance: 1008.3
drag, startPoint x: 559, startPoint y: 375, endPoint x: 692, endPoint y: 356, distance: 134.3
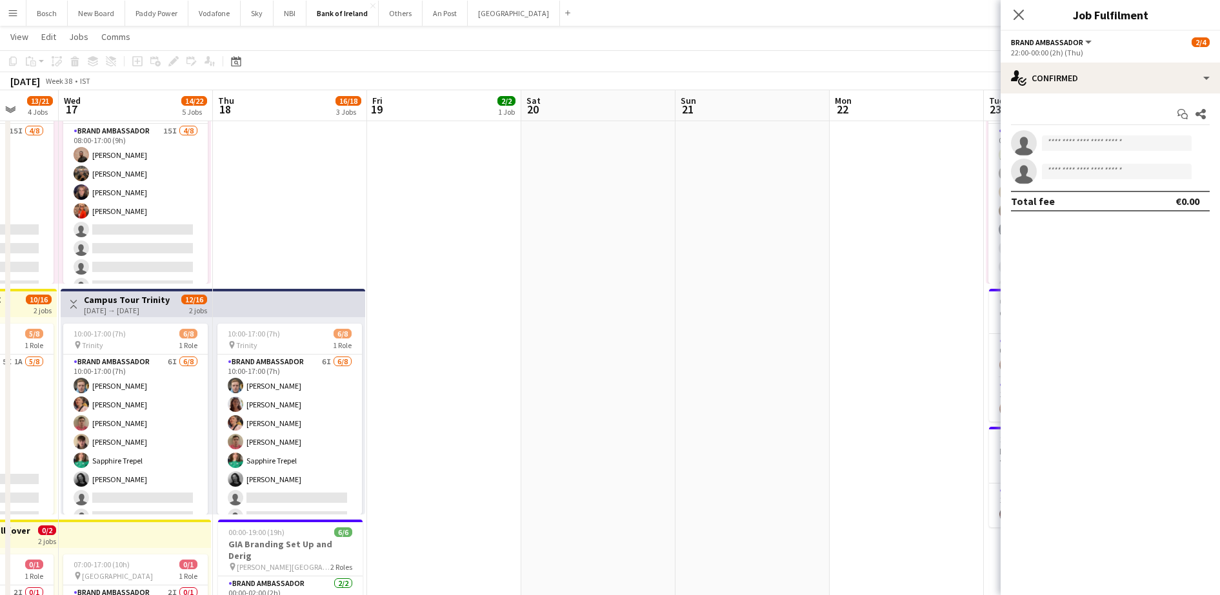
drag, startPoint x: 699, startPoint y: 357, endPoint x: 746, endPoint y: 354, distance: 47.8
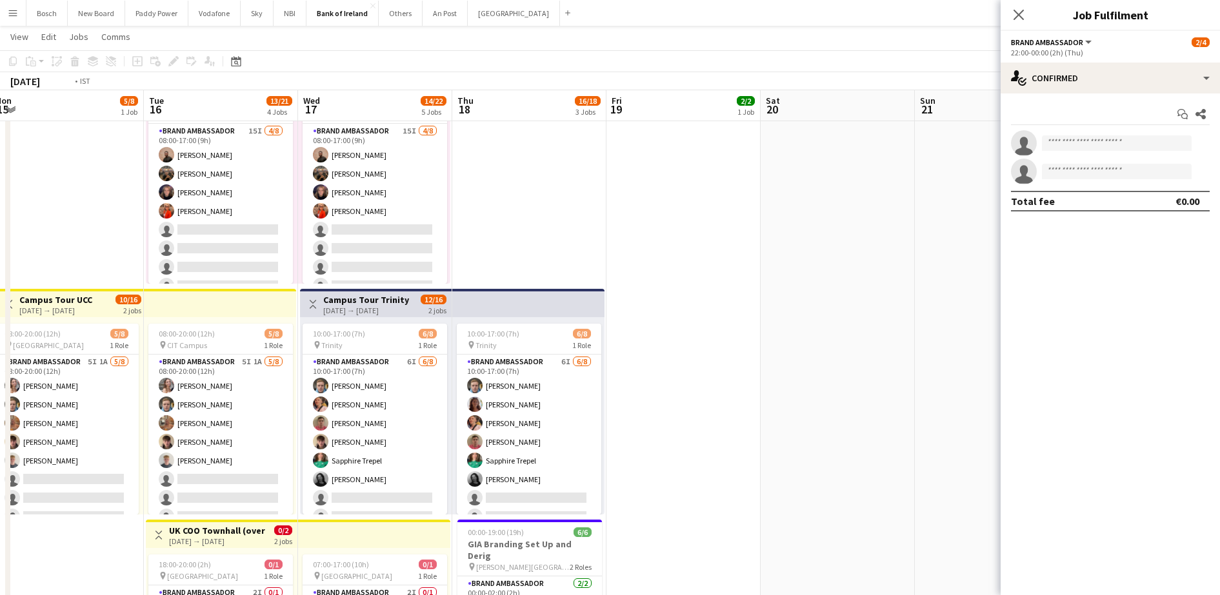
drag, startPoint x: 794, startPoint y: 366, endPoint x: 882, endPoint y: 364, distance: 88.4
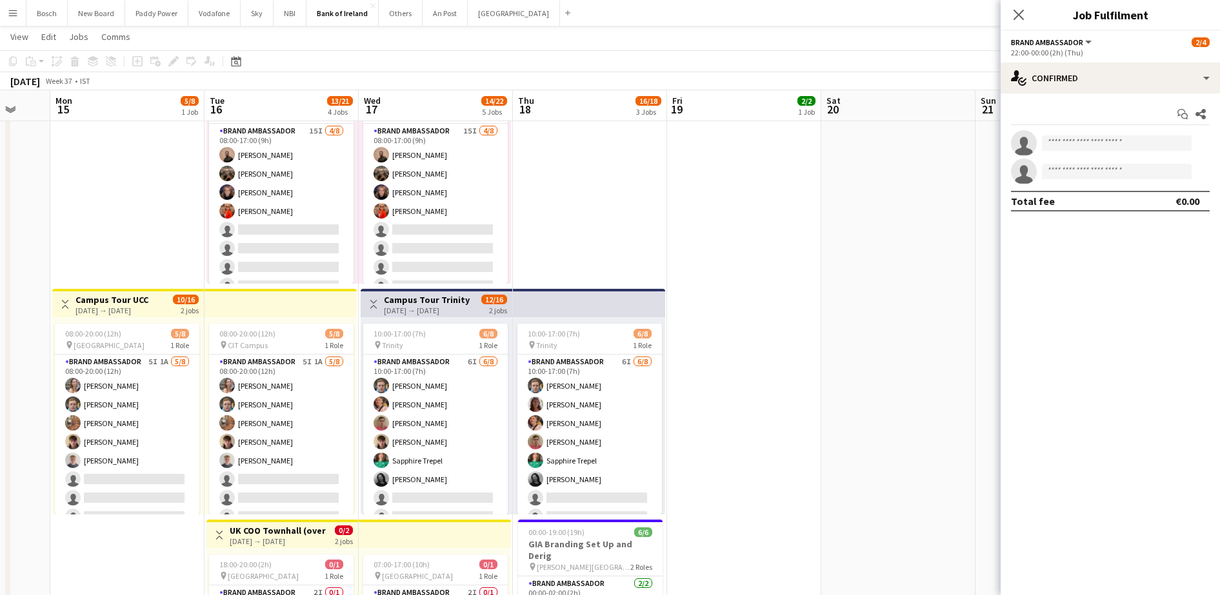
scroll to position [0, 377]
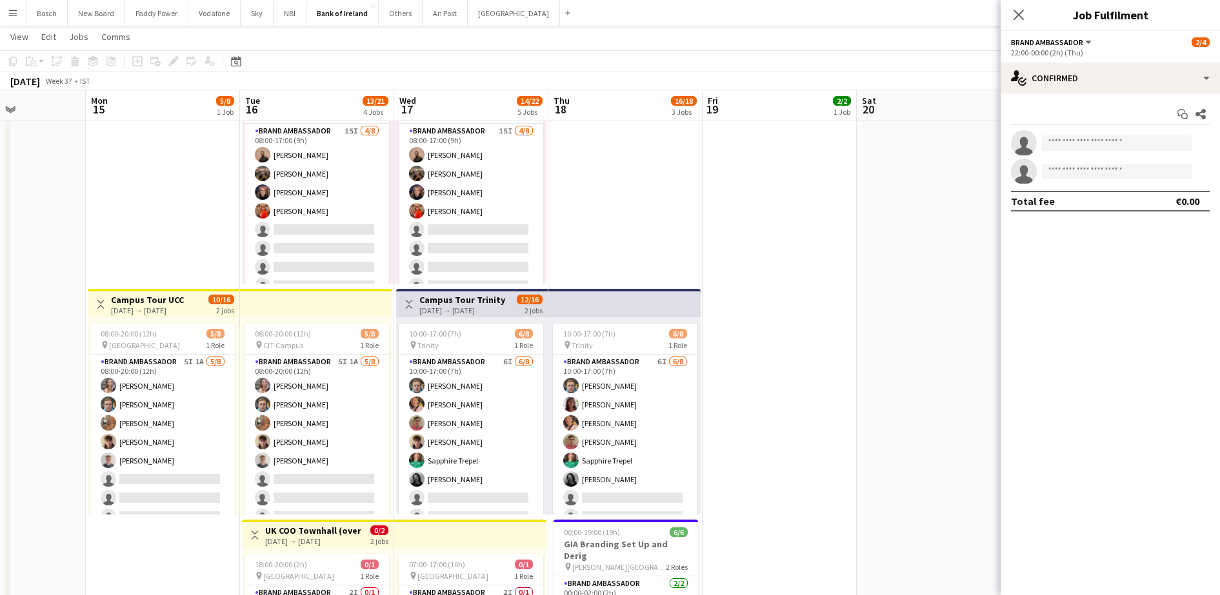
drag, startPoint x: 928, startPoint y: 379, endPoint x: 1145, endPoint y: 359, distance: 217.6
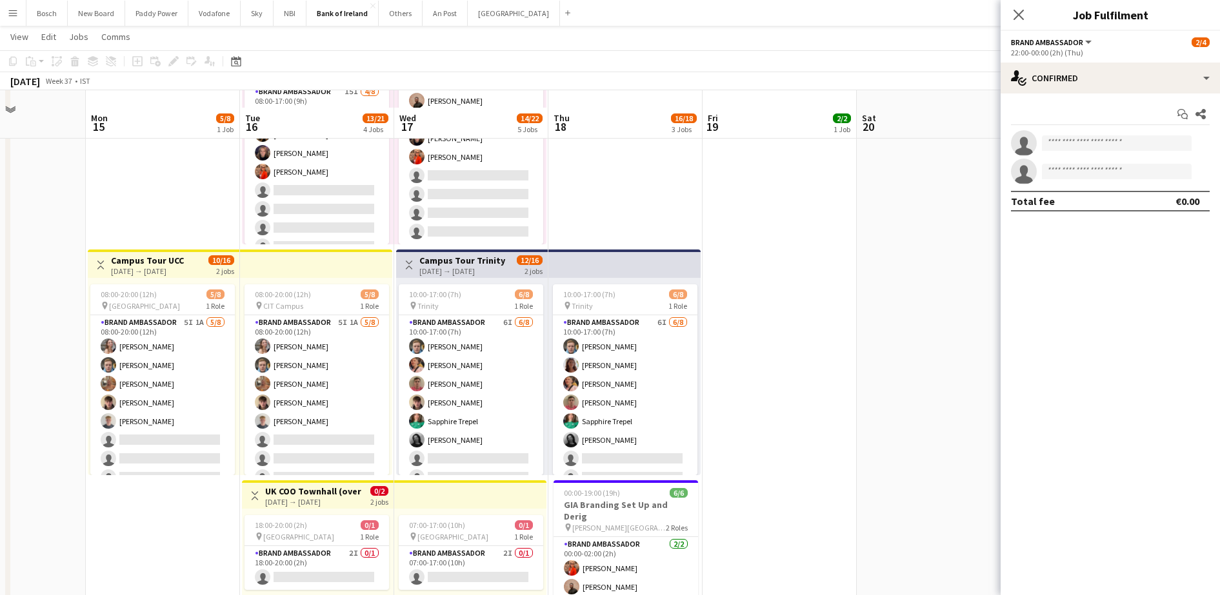
scroll to position [403, 0]
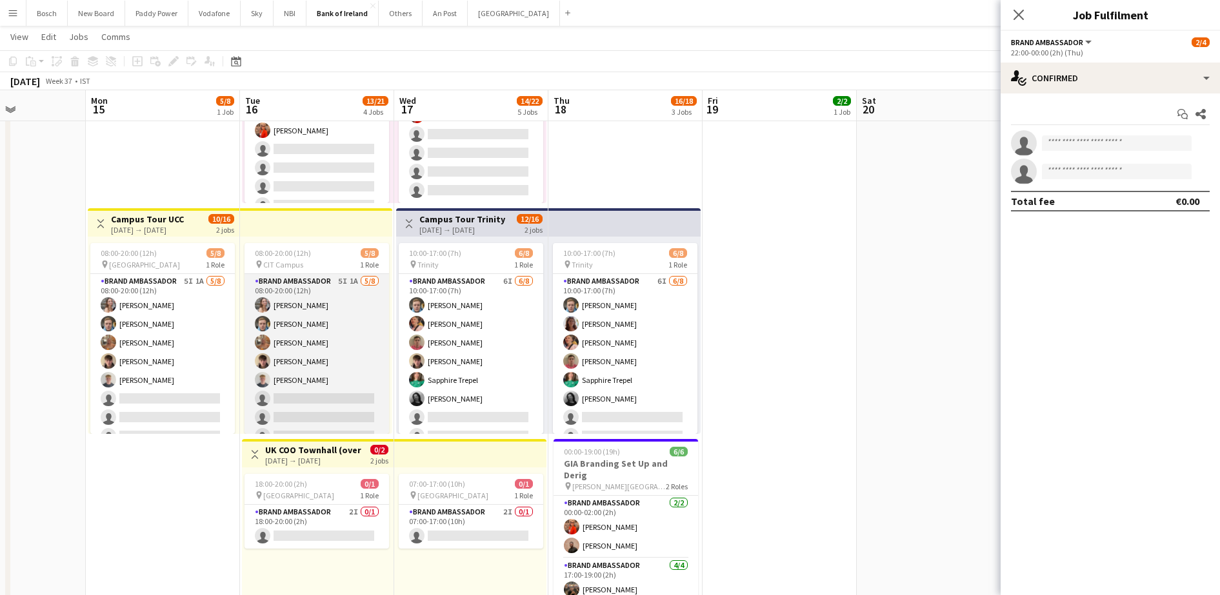
click at [343, 366] on app-card-role "Brand Ambassador 5I 1A [DATE] 08:00-20:00 (12h) [PERSON_NAME] [PERSON_NAME] [PE…" at bounding box center [316, 361] width 145 height 175
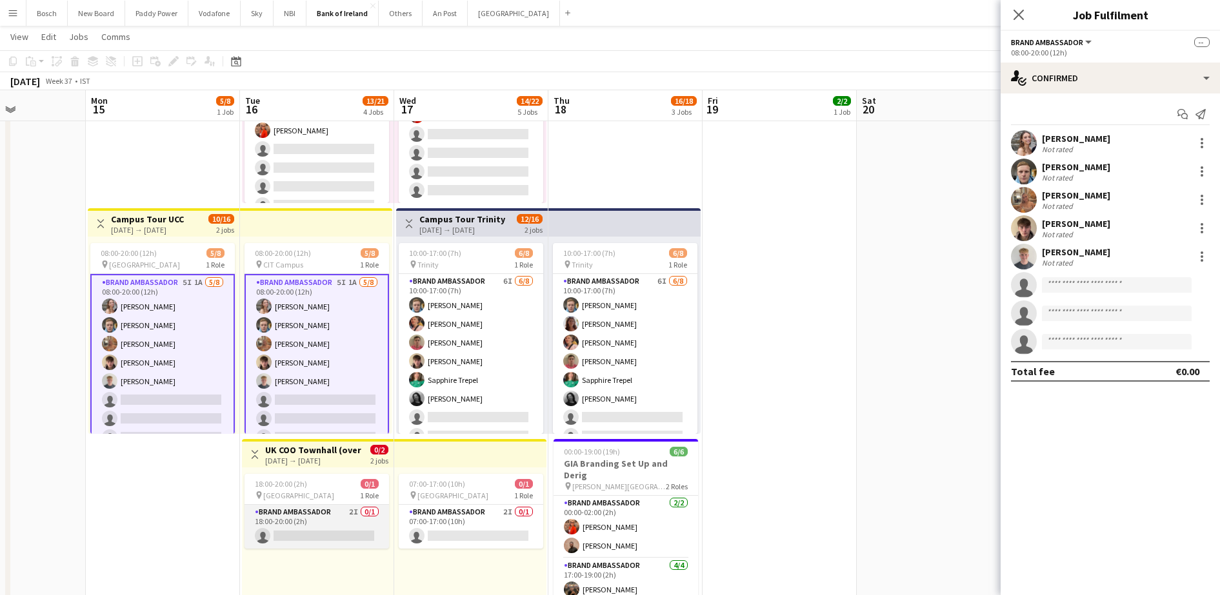
click at [346, 524] on app-card-role "Brand Ambassador 2I 0/1 18:00-20:00 (2h) single-neutral-actions" at bounding box center [316, 527] width 145 height 44
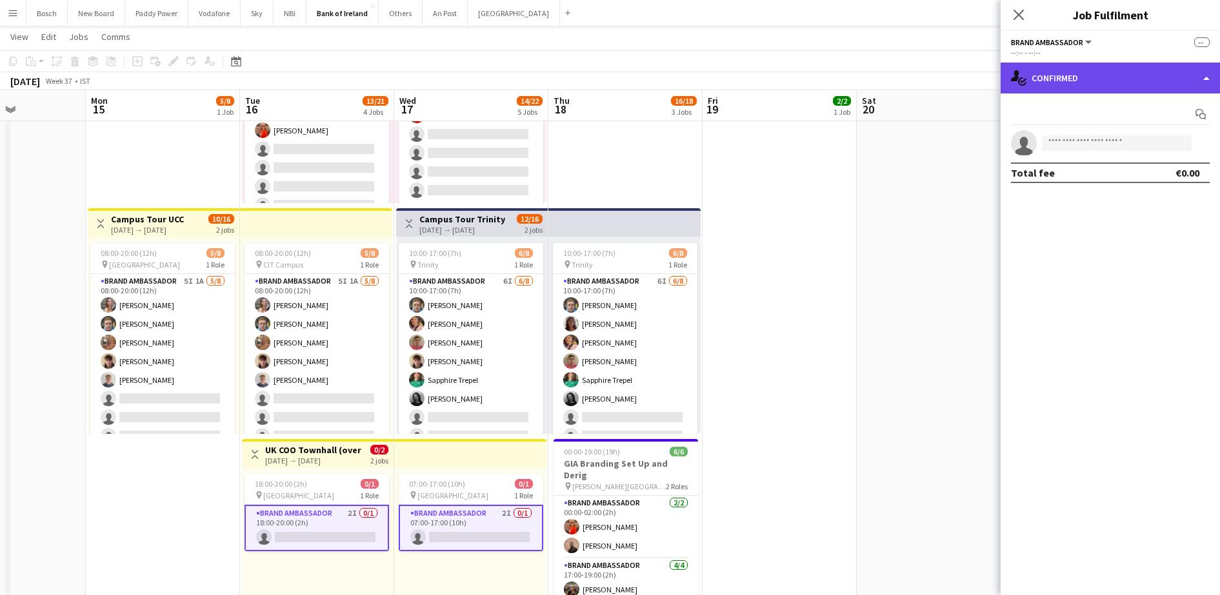
click at [1096, 73] on div "single-neutral-actions-check-2 Confirmed" at bounding box center [1110, 78] width 219 height 31
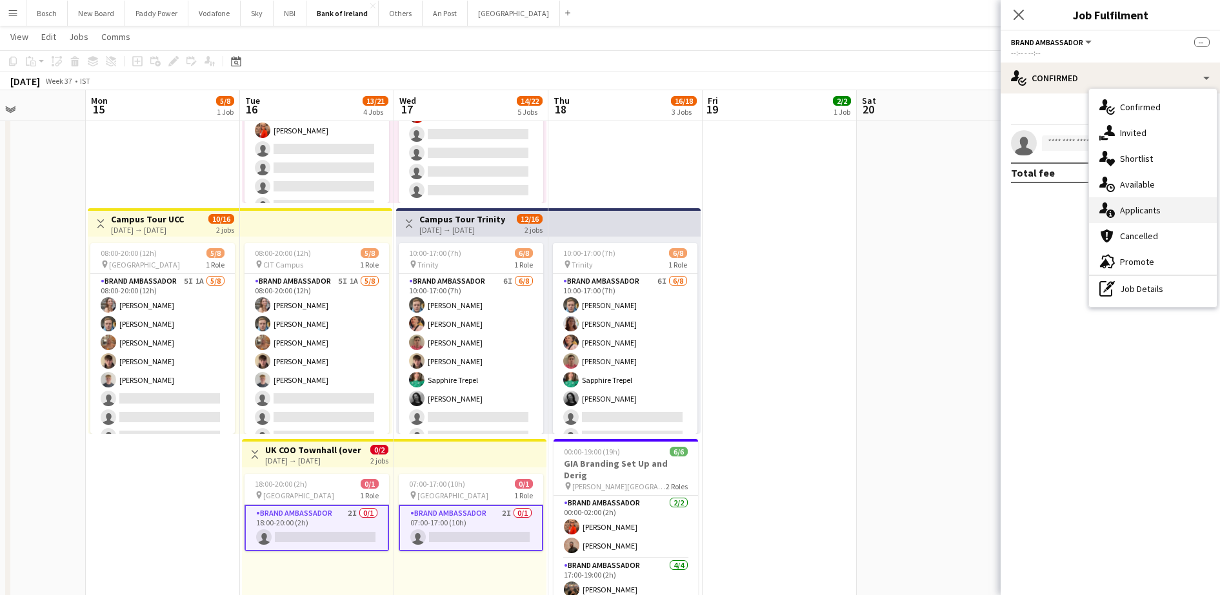
click at [1124, 203] on div "single-neutral-actions-information Applicants" at bounding box center [1153, 210] width 128 height 26
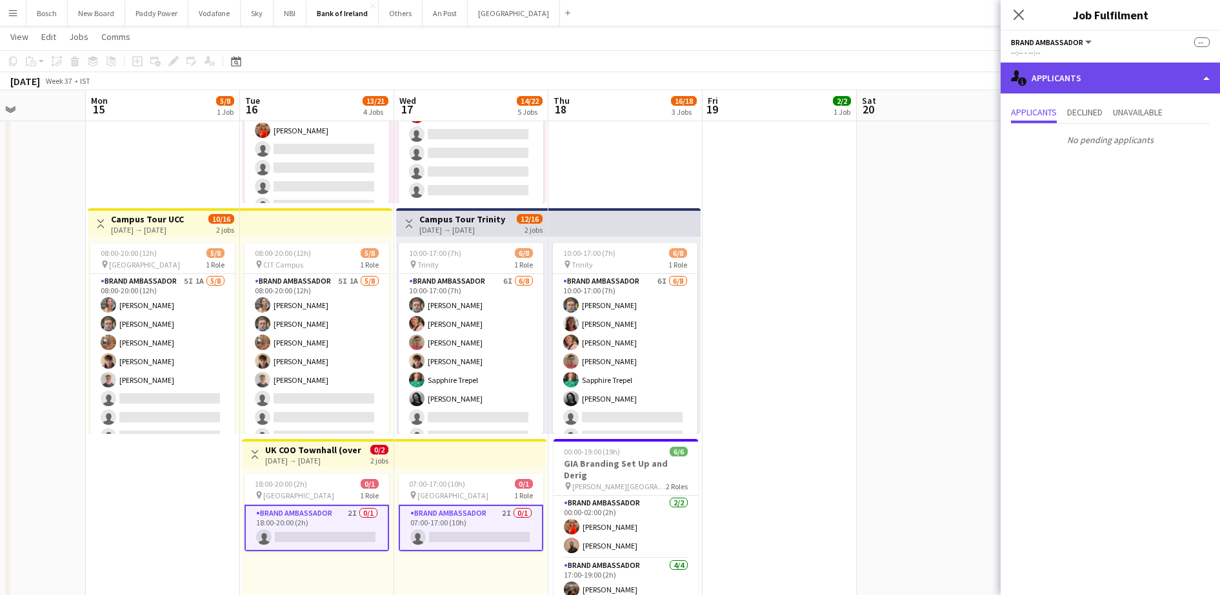
click at [1079, 66] on div "single-neutral-actions-information Applicants" at bounding box center [1110, 78] width 219 height 31
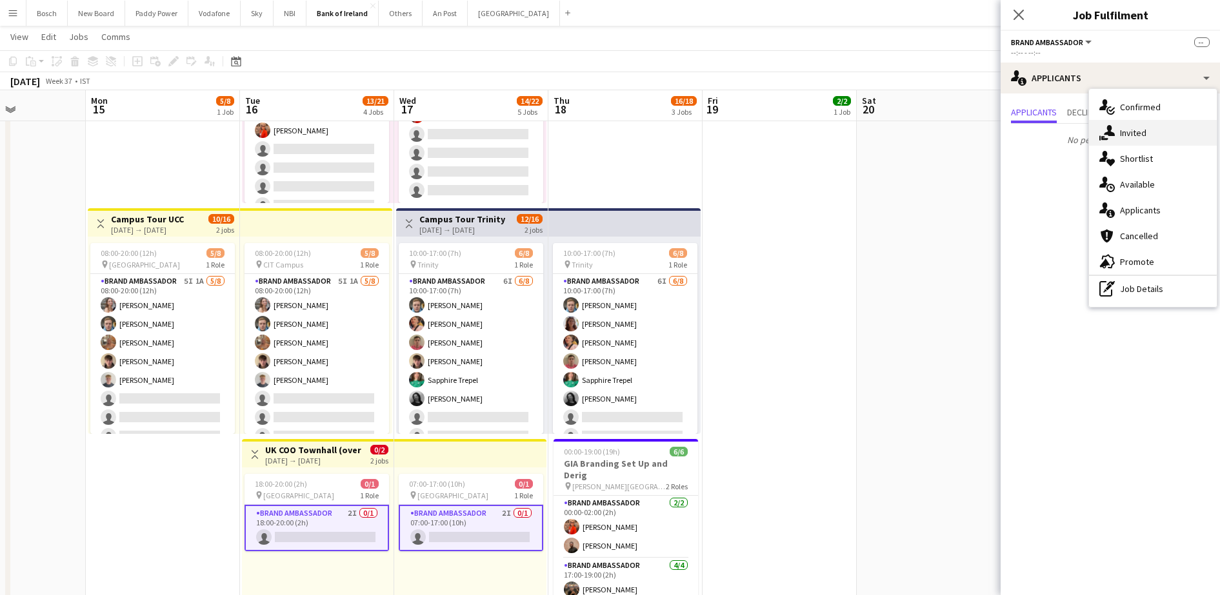
click at [1137, 120] on div "single-neutral-actions-share-1 Invited" at bounding box center [1153, 133] width 128 height 26
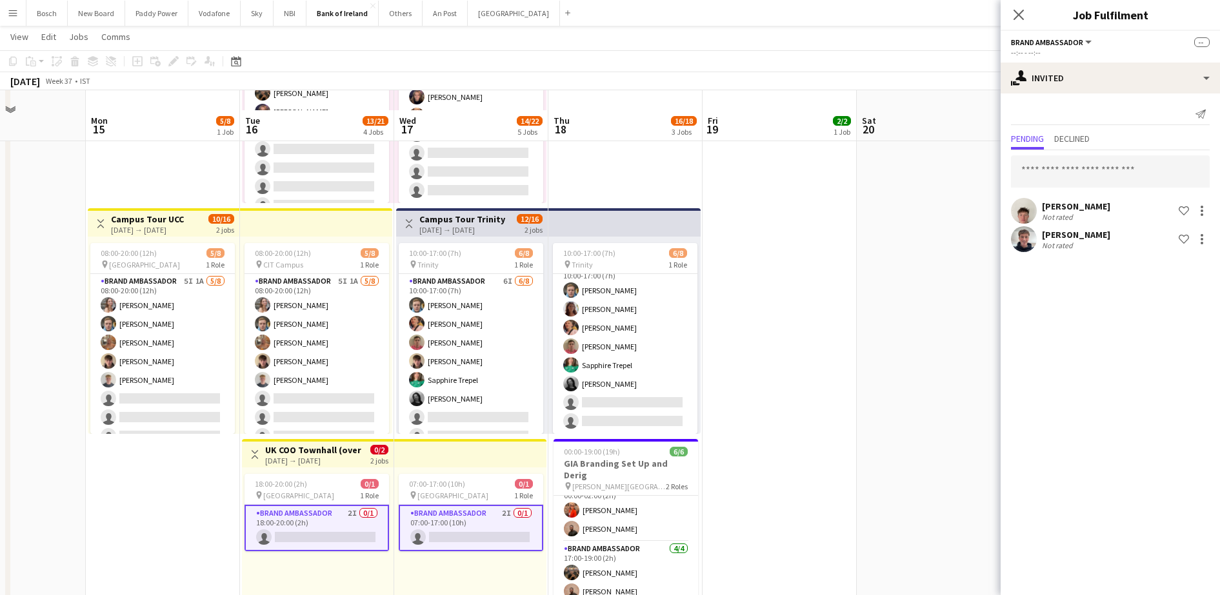
scroll to position [806, 0]
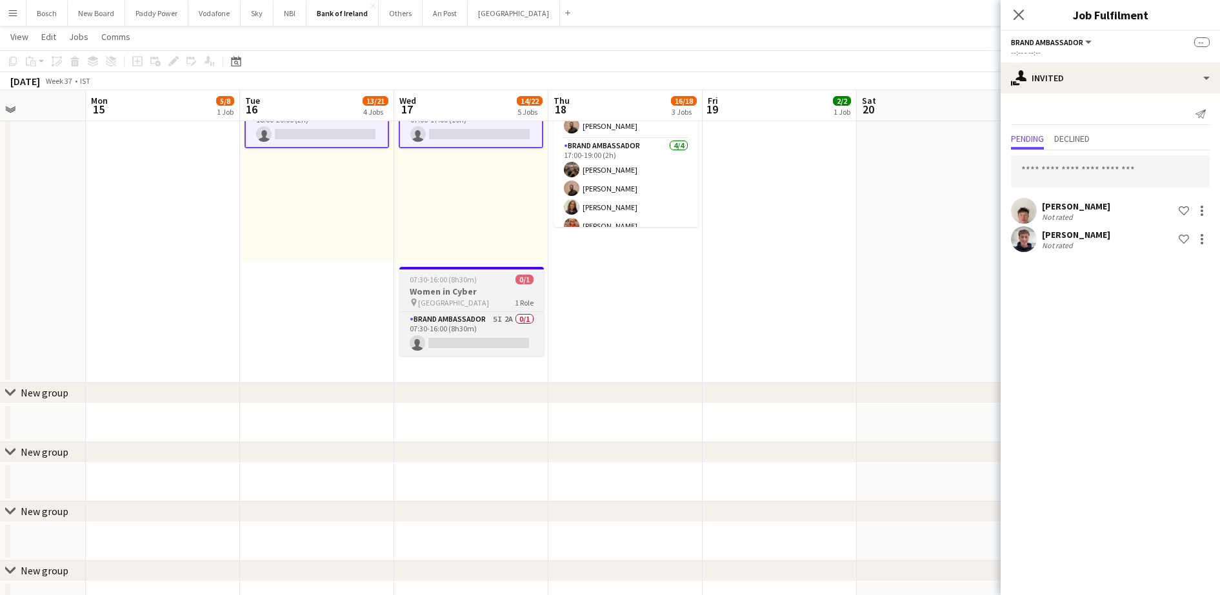
click at [475, 306] on div "pin [GEOGRAPHIC_DATA] 1 Role" at bounding box center [471, 302] width 145 height 10
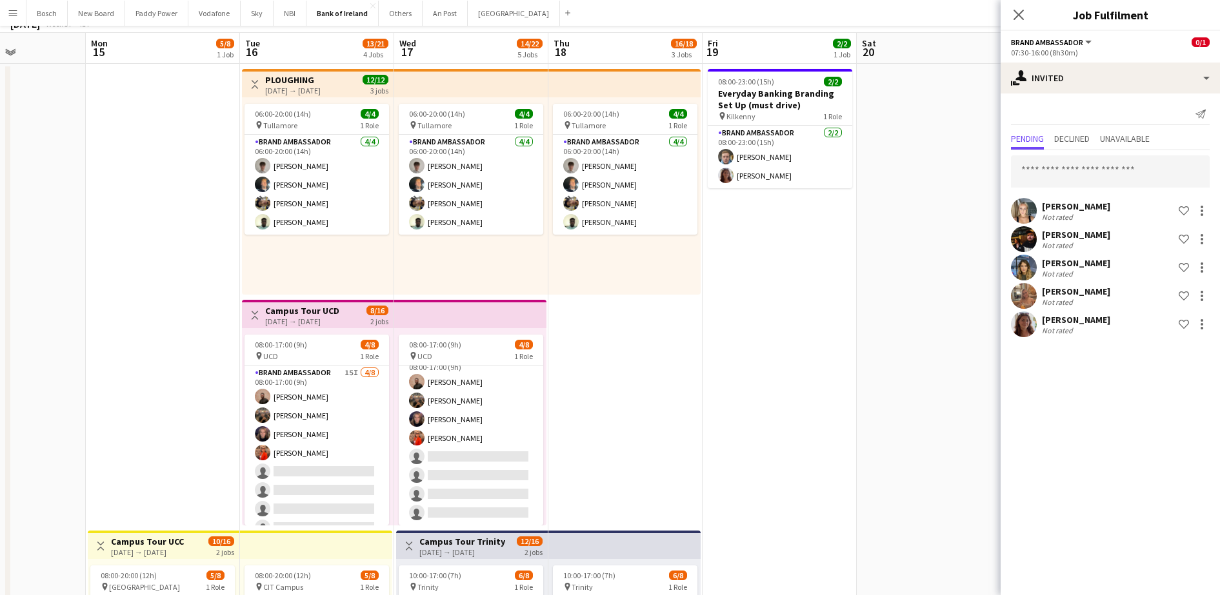
scroll to position [0, 0]
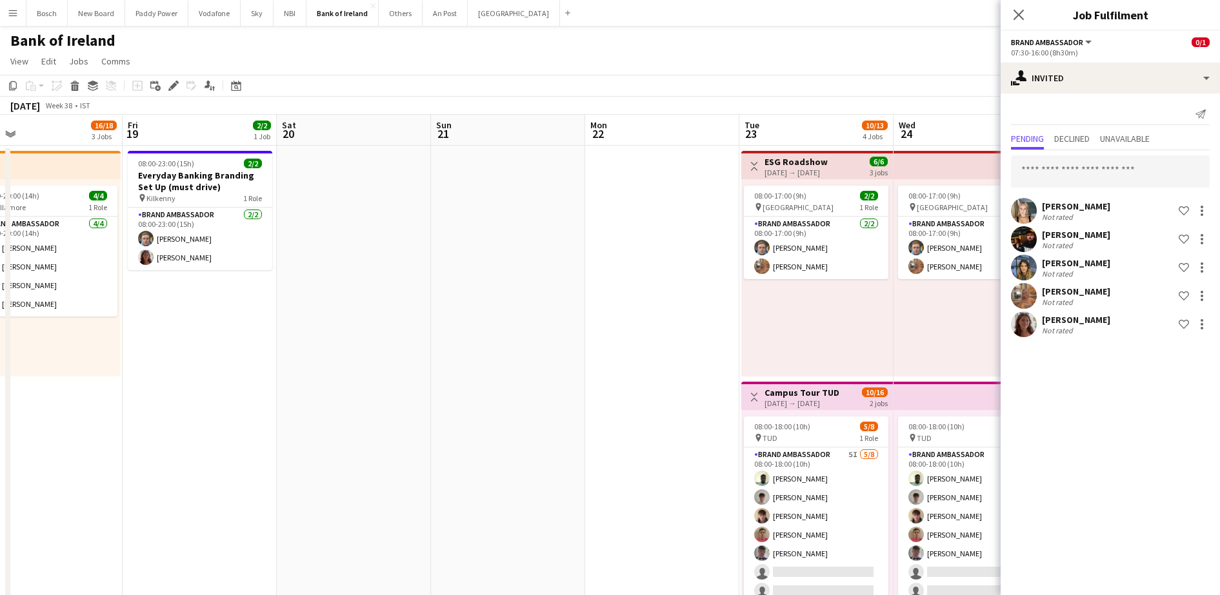
drag, startPoint x: 826, startPoint y: 439, endPoint x: 379, endPoint y: 403, distance: 448.5
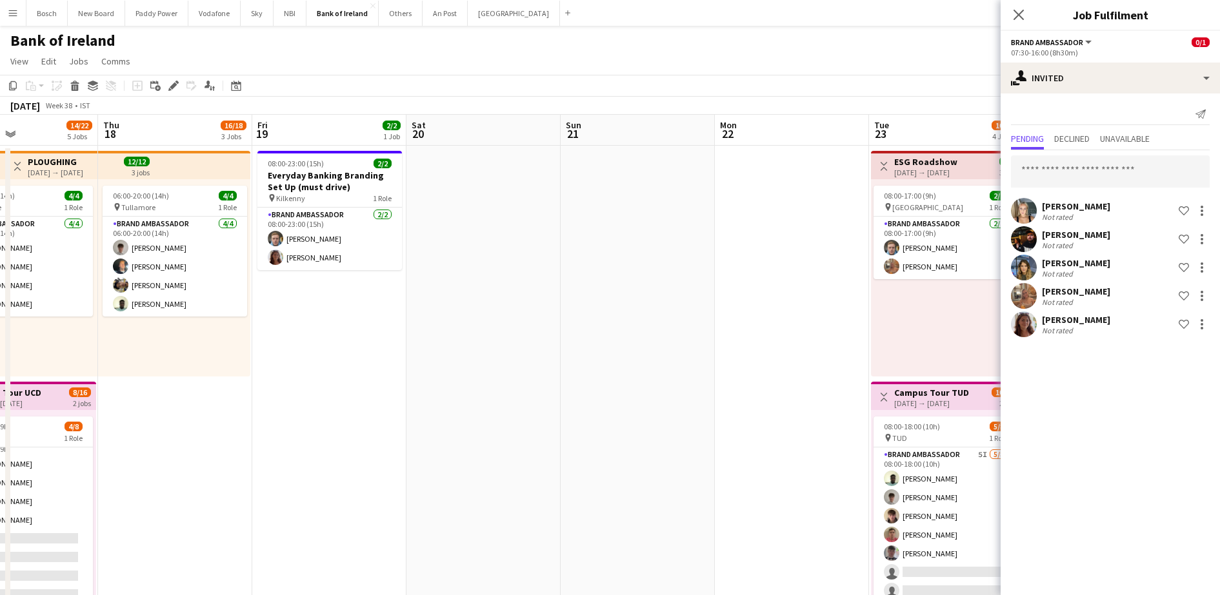
drag, startPoint x: 880, startPoint y: 394, endPoint x: 719, endPoint y: 382, distance: 161.7
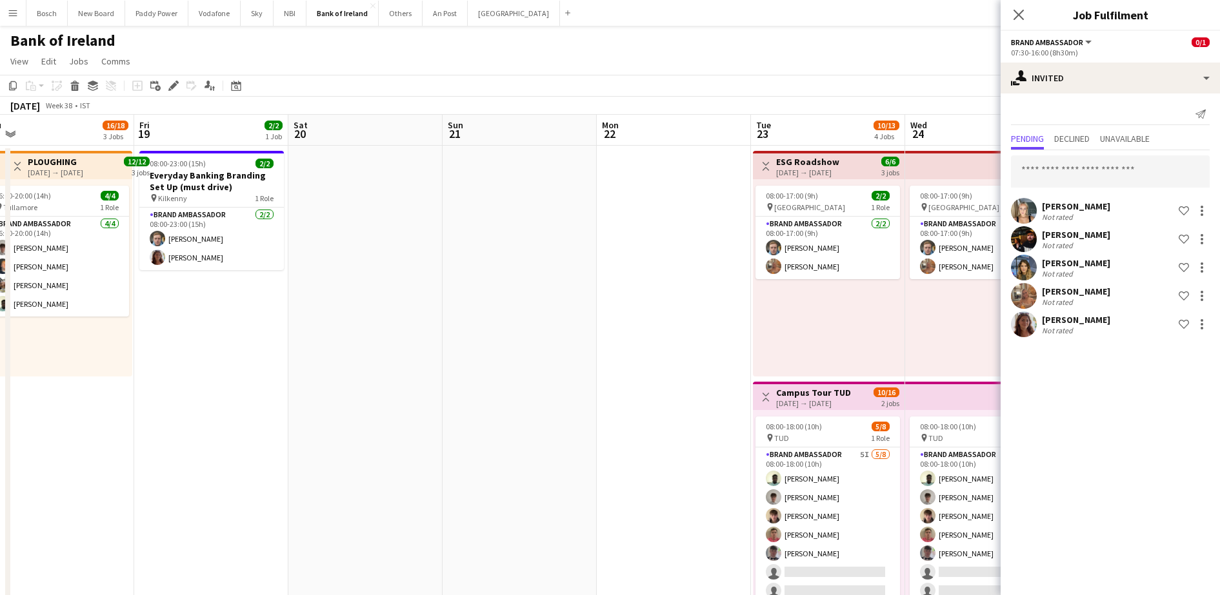
drag, startPoint x: 719, startPoint y: 382, endPoint x: 612, endPoint y: 383, distance: 107.1
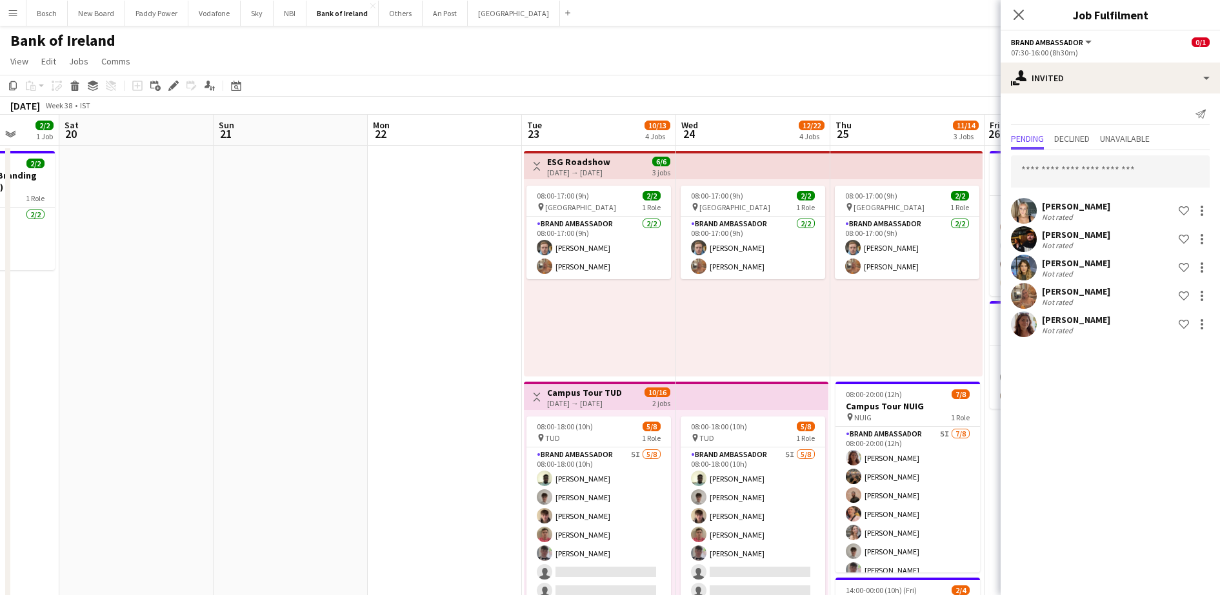
drag, startPoint x: 768, startPoint y: 344, endPoint x: 597, endPoint y: 336, distance: 171.2
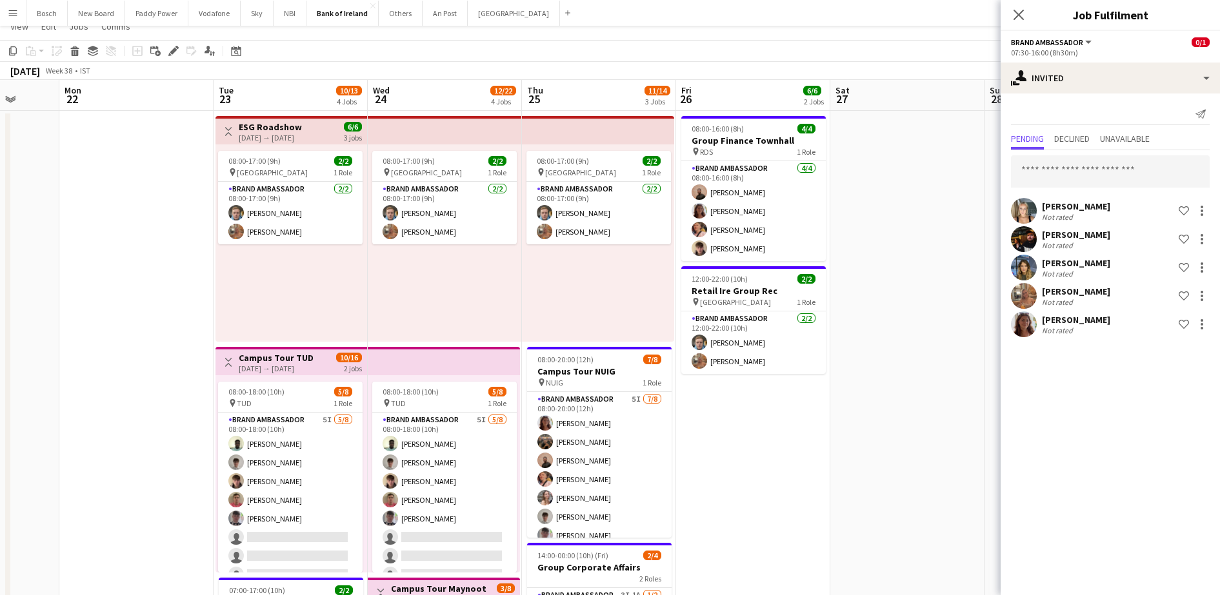
scroll to position [81, 0]
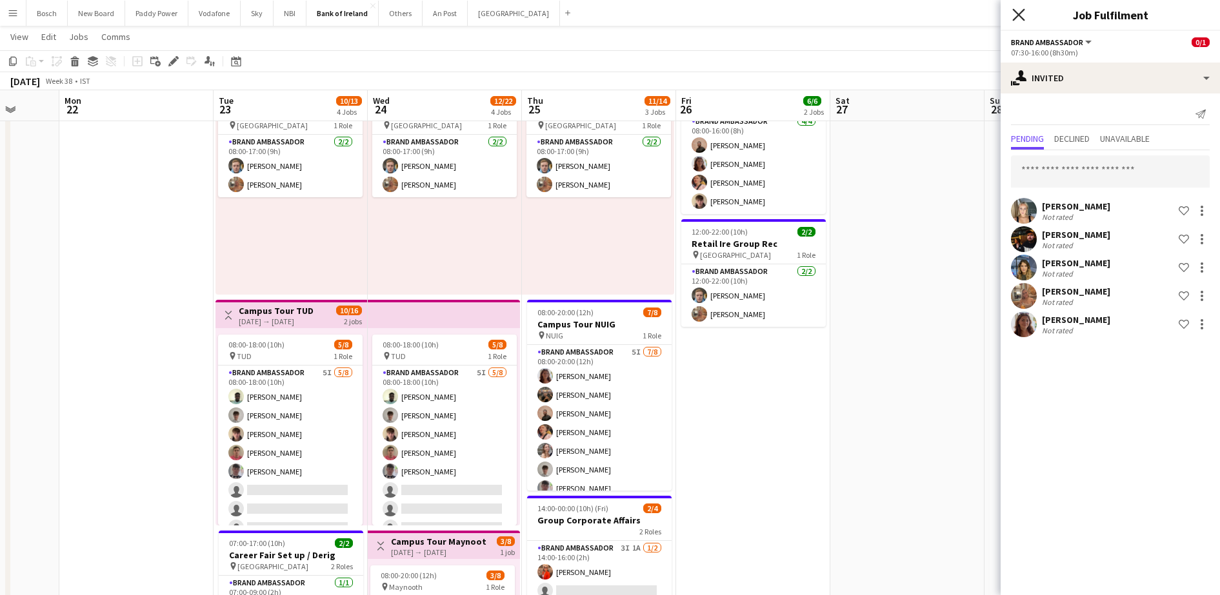
click at [1023, 10] on icon at bounding box center [1018, 14] width 12 height 12
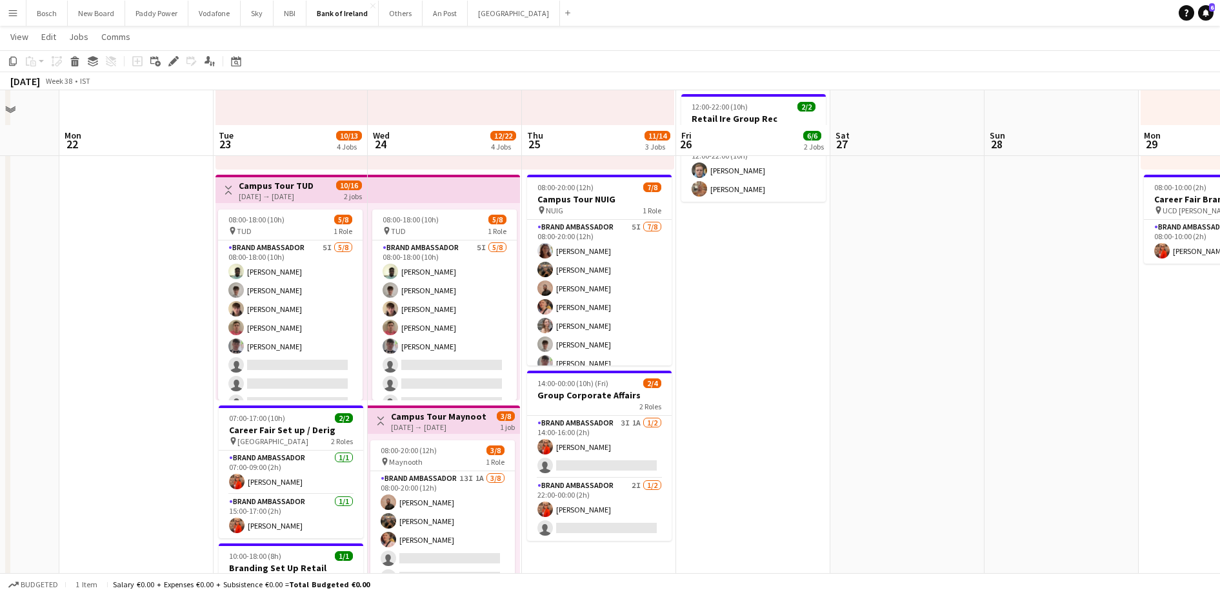
scroll to position [323, 0]
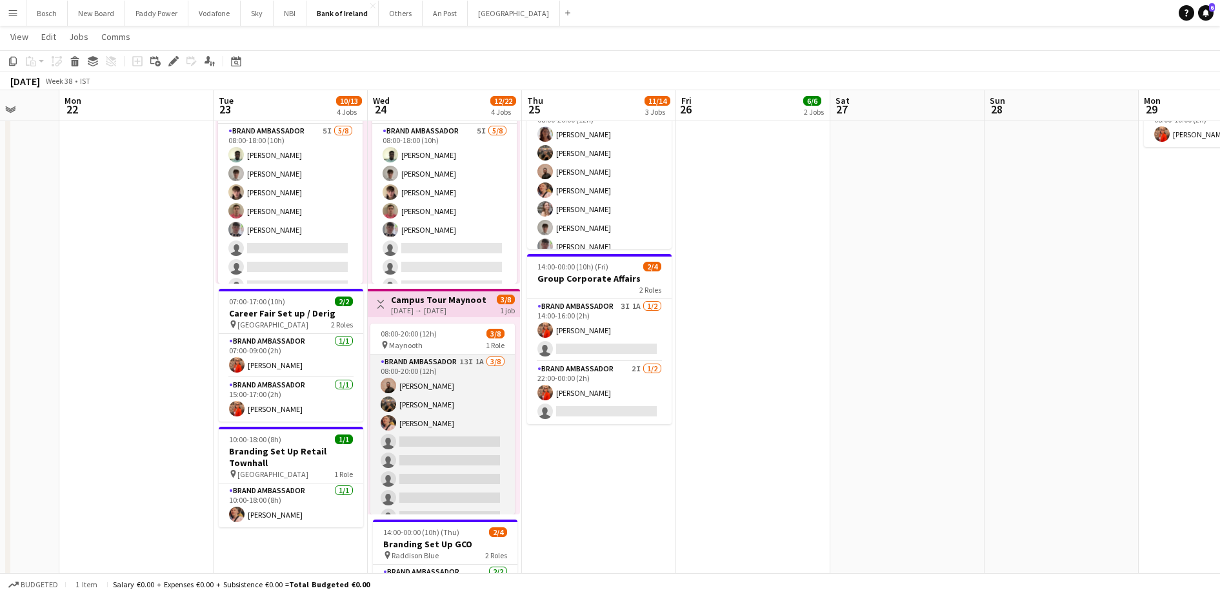
click at [461, 461] on app-card-role "Brand Ambassador 13I 1A [DATE] 08:00-20:00 (12h) [PERSON_NAME] [PERSON_NAME] [P…" at bounding box center [442, 442] width 145 height 175
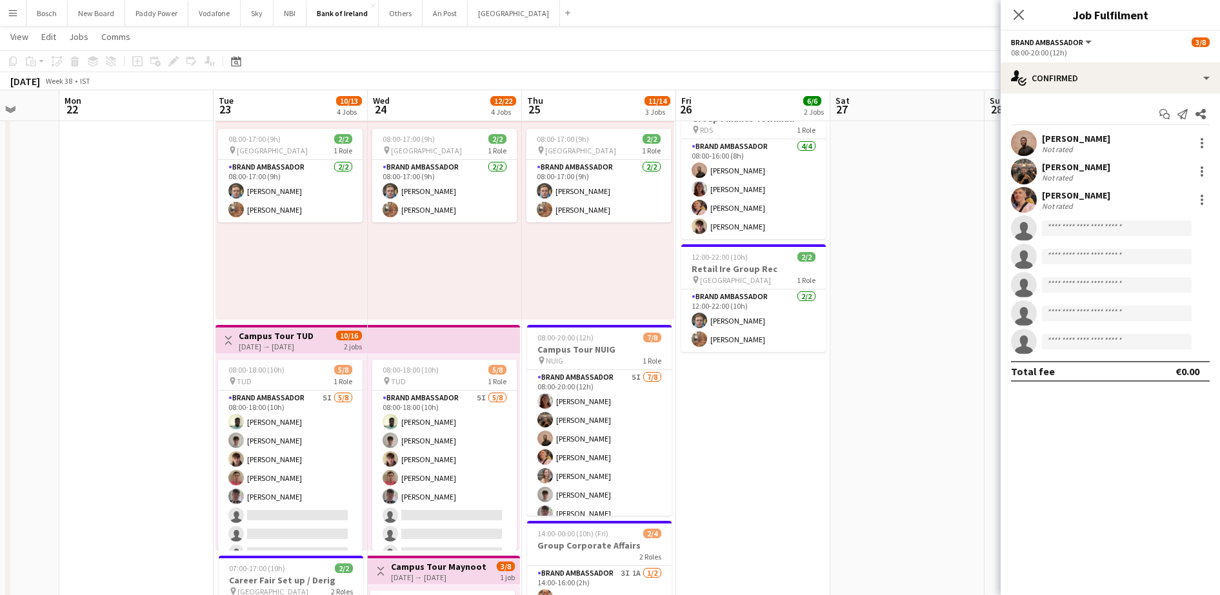
scroll to position [0, 0]
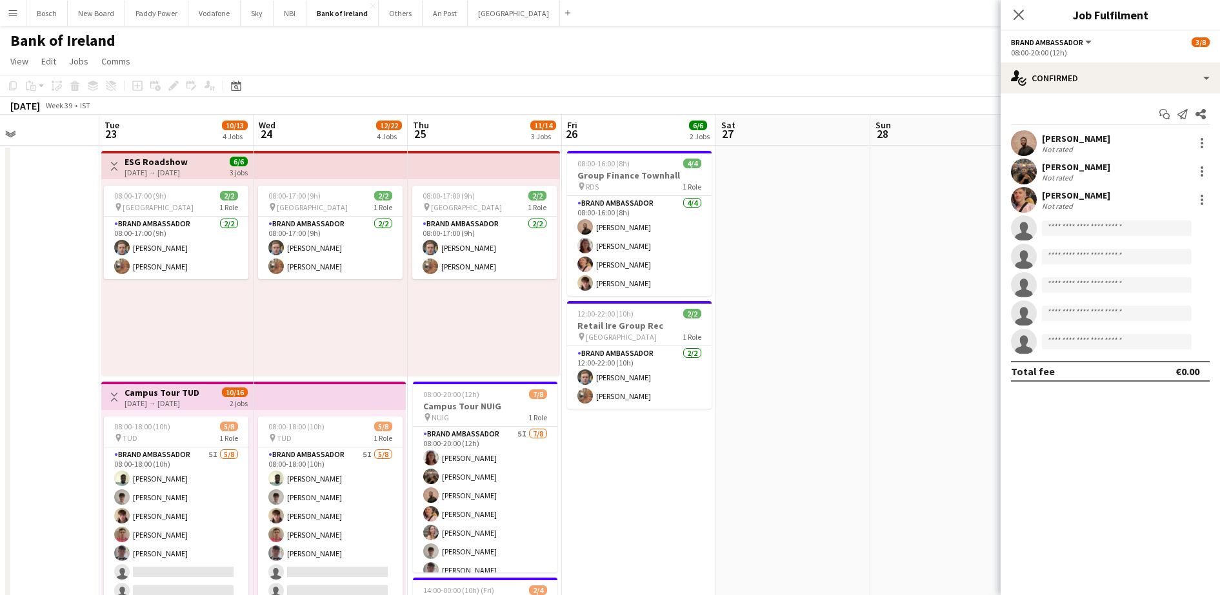
drag, startPoint x: 703, startPoint y: 414, endPoint x: 281, endPoint y: 376, distance: 424.2
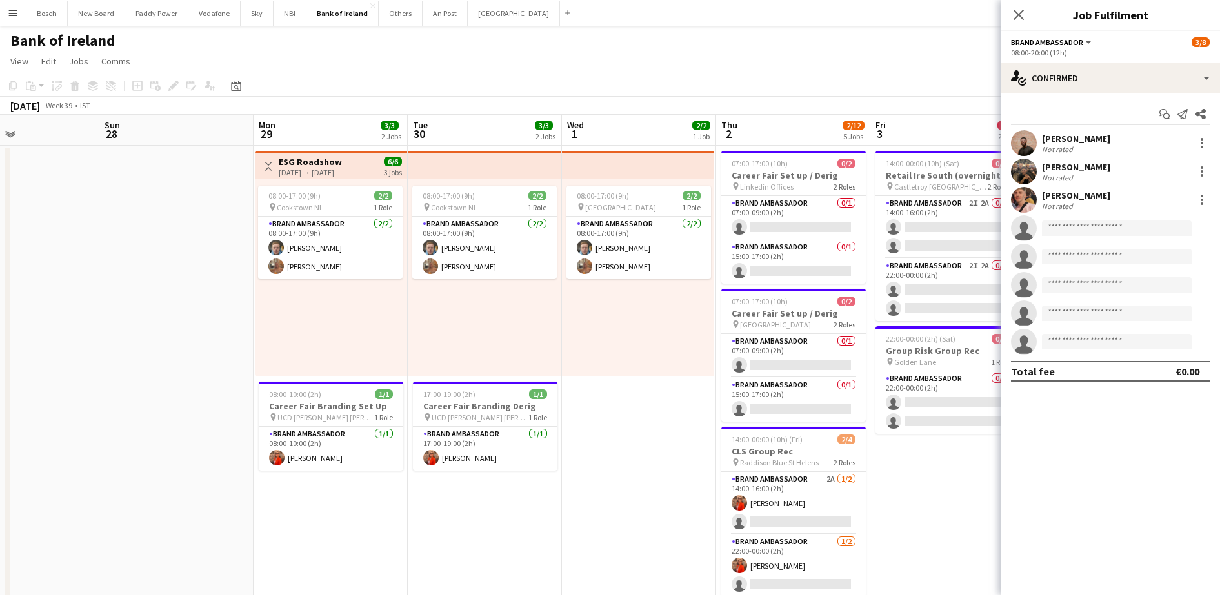
scroll to position [0, 371]
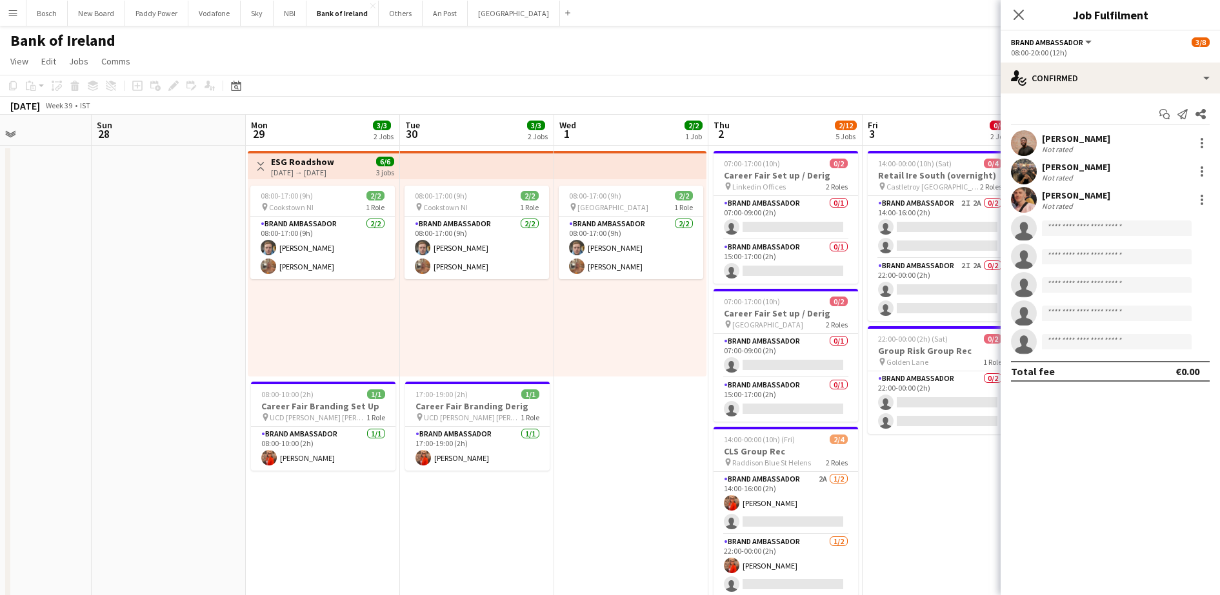
drag, startPoint x: 500, startPoint y: 384, endPoint x: 30, endPoint y: 369, distance: 470.5
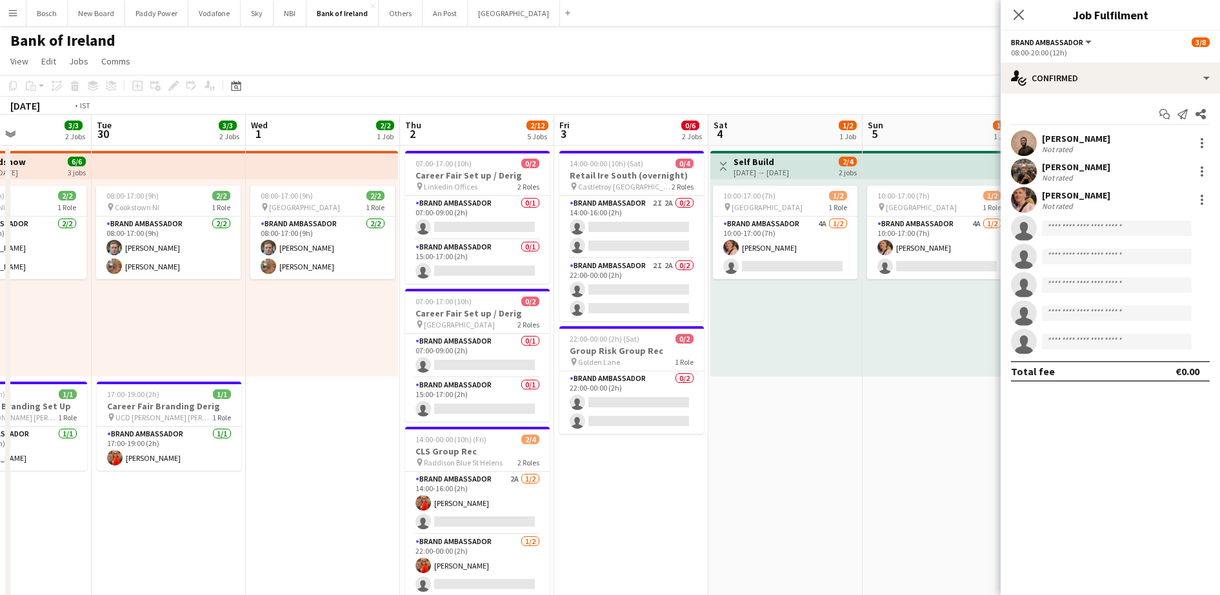
scroll to position [0, 501]
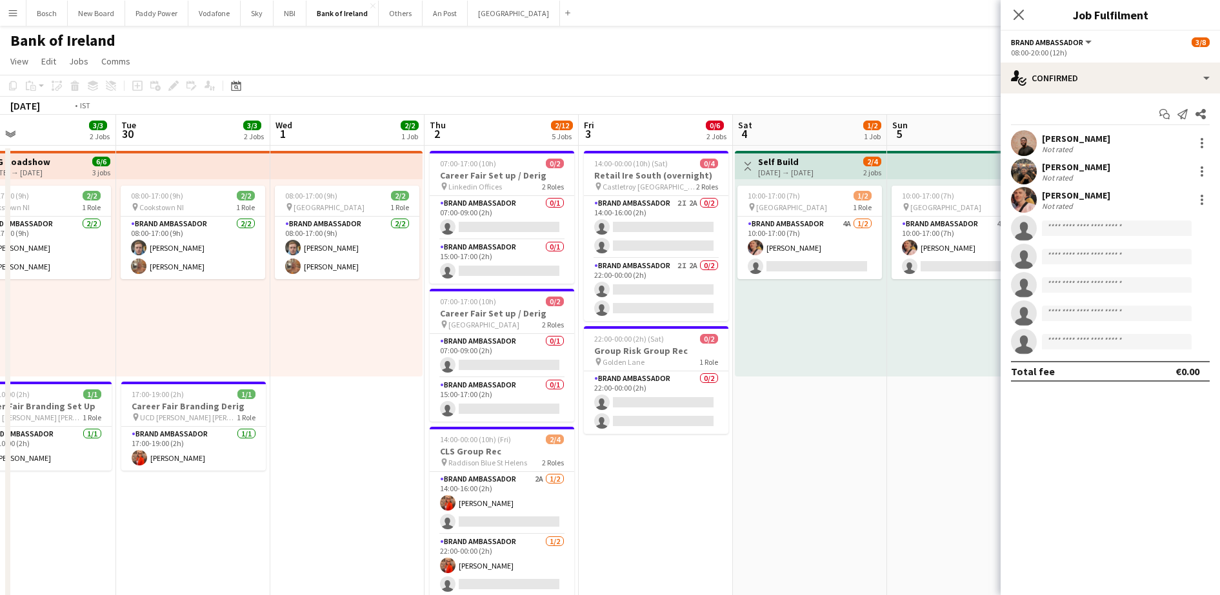
drag, startPoint x: 695, startPoint y: 392, endPoint x: 411, endPoint y: 378, distance: 284.2
click at [437, 217] on app-card-role "Brand Ambassador 0/1 07:00-09:00 (2h) single-neutral-actions" at bounding box center [502, 218] width 145 height 44
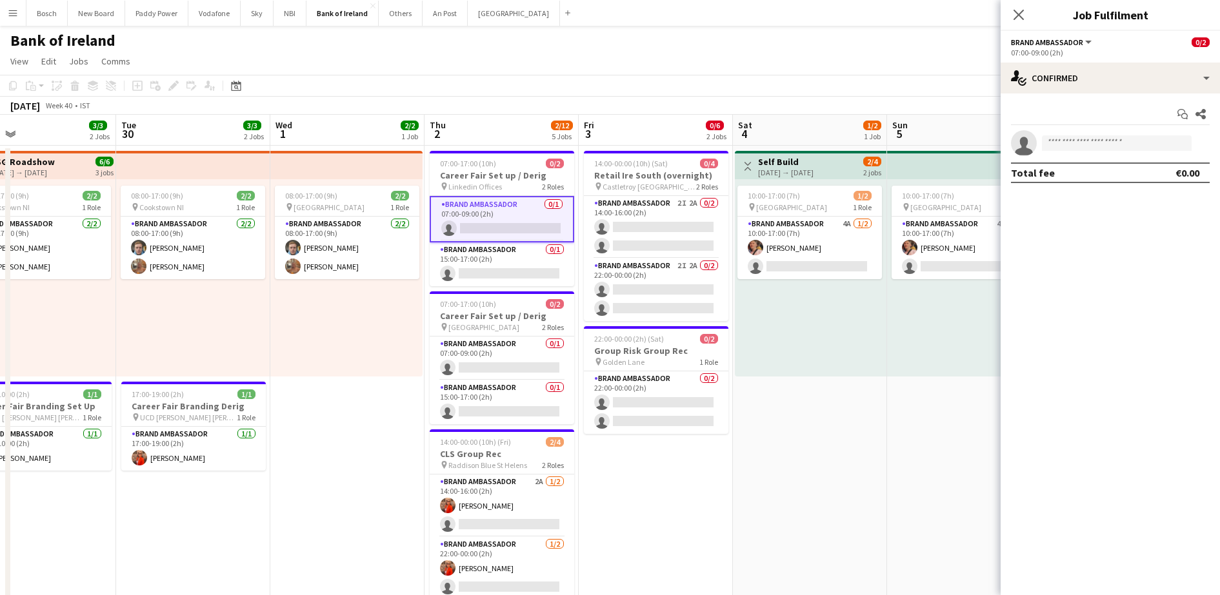
drag, startPoint x: 1084, startPoint y: 114, endPoint x: 1090, endPoint y: 94, distance: 20.0
click at [1084, 112] on div "Start chat Share" at bounding box center [1110, 114] width 199 height 21
click at [1090, 94] on div "Start chat Share single-neutral-actions Total fee €0.00" at bounding box center [1110, 144] width 219 height 100
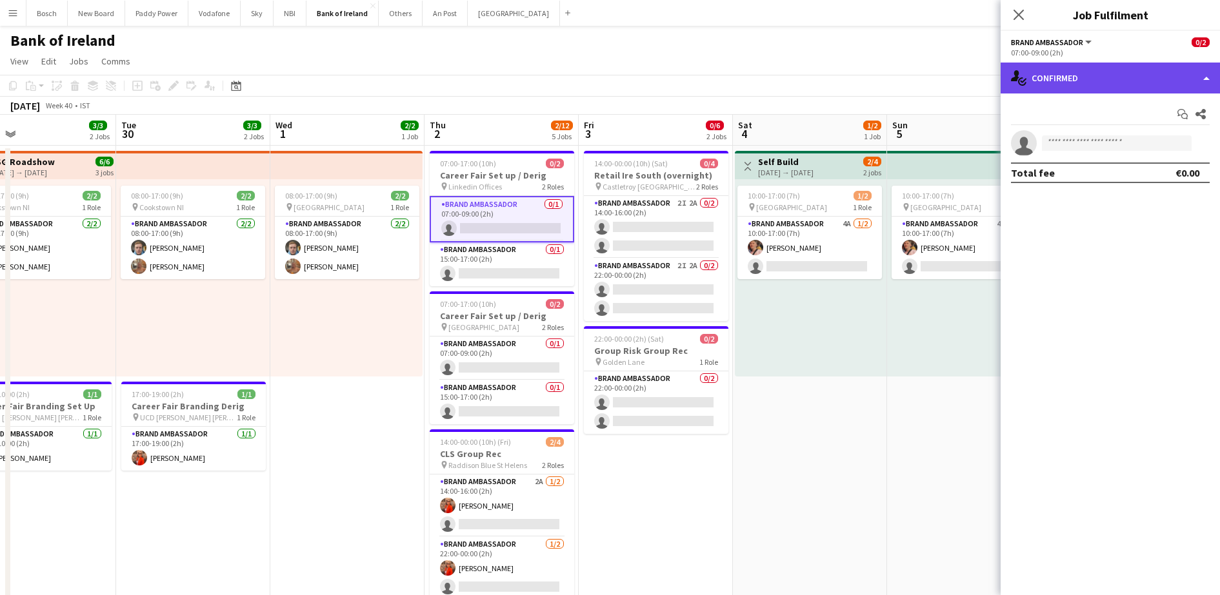
click at [1103, 81] on div "single-neutral-actions-check-2 Confirmed" at bounding box center [1110, 78] width 219 height 31
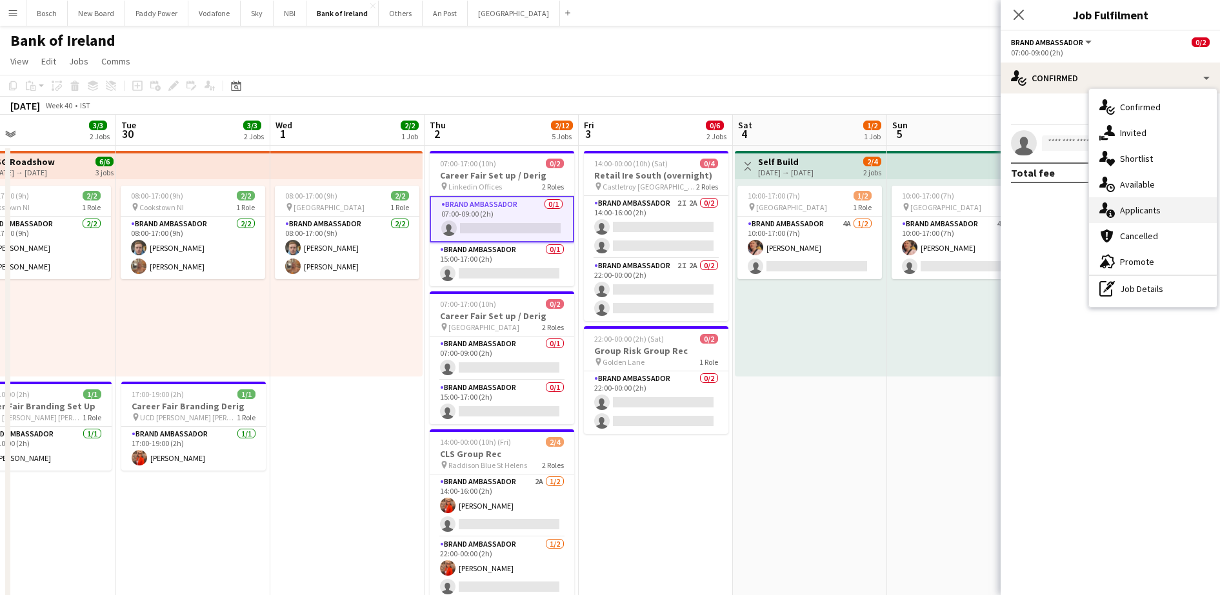
click at [1126, 210] on div "single-neutral-actions-information Applicants" at bounding box center [1153, 210] width 128 height 26
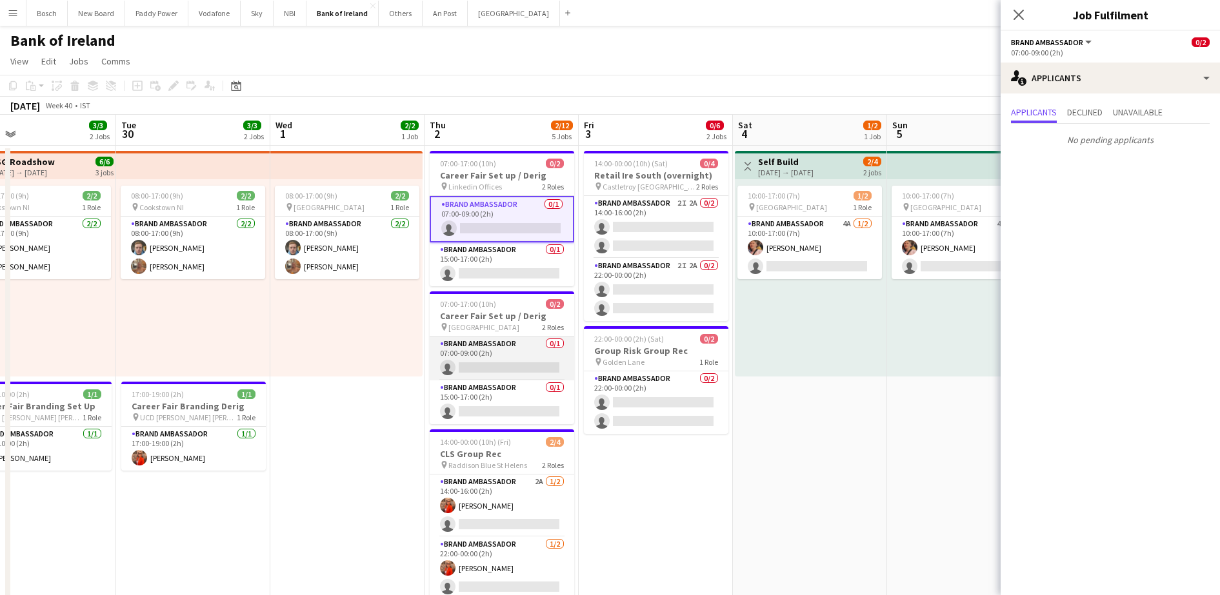
click at [497, 354] on app-card-role "Brand Ambassador 0/1 07:00-09:00 (2h) single-neutral-actions" at bounding box center [502, 359] width 145 height 44
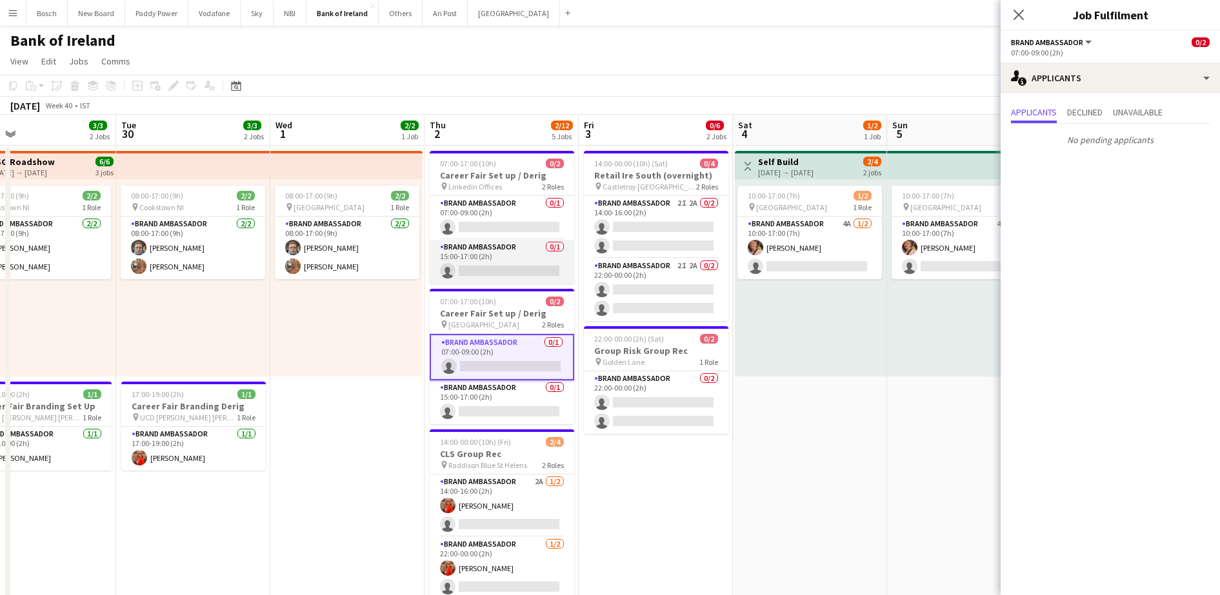
click at [522, 250] on app-card-role "Brand Ambassador 0/1 15:00-17:00 (2h) single-neutral-actions" at bounding box center [502, 262] width 145 height 44
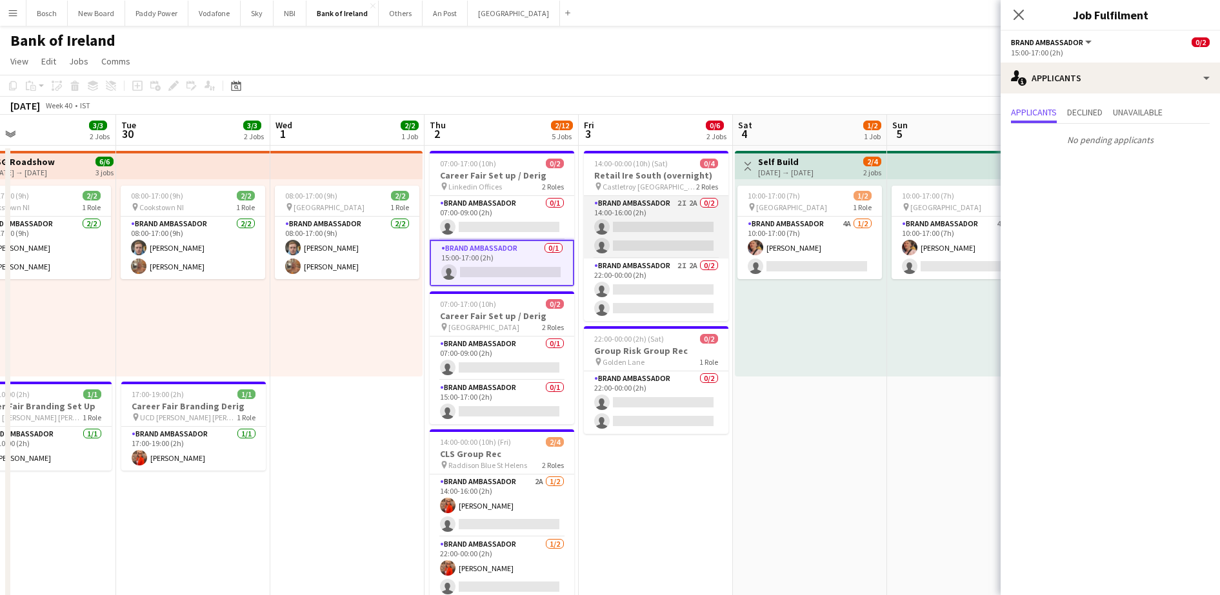
click at [640, 221] on app-card-role "Brand Ambassador 2I 2A 0/2 14:00-16:00 (2h) single-neutral-actions single-neutr…" at bounding box center [656, 227] width 145 height 63
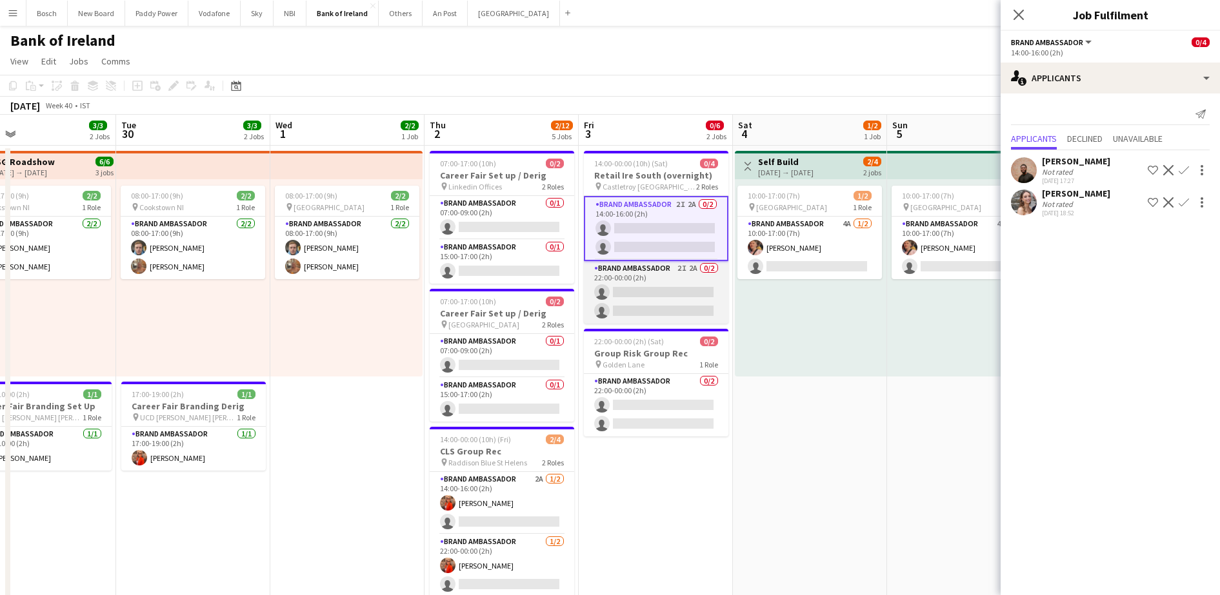
click at [643, 303] on app-card-role "Brand Ambassador 2I 2A 0/2 22:00-00:00 (2h) single-neutral-actions single-neutr…" at bounding box center [656, 292] width 145 height 63
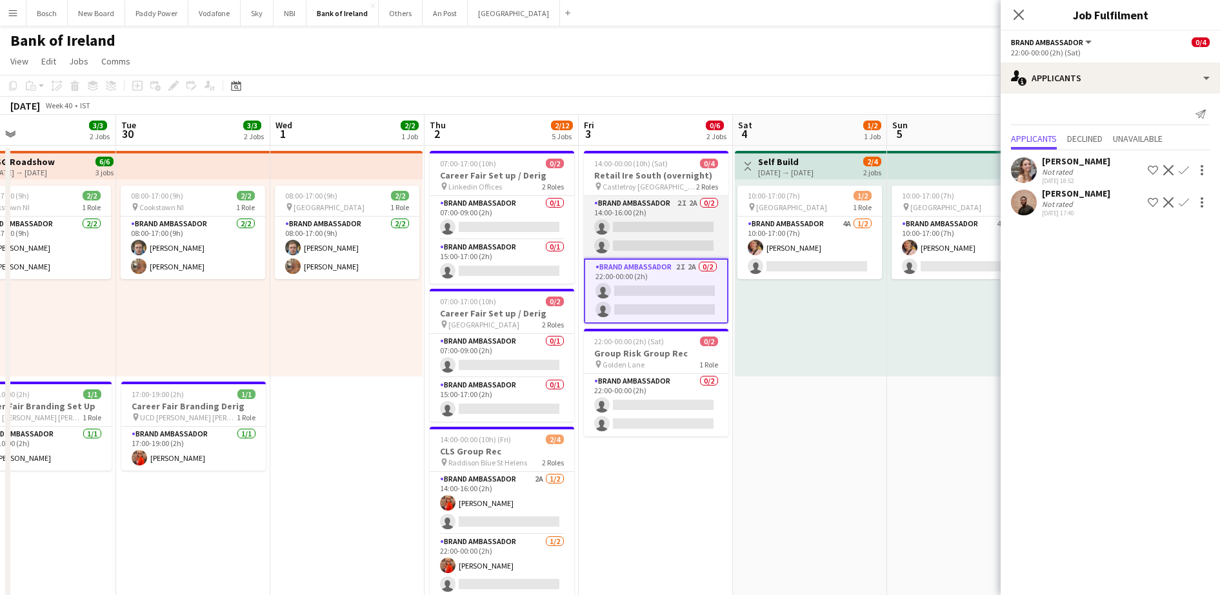
click at [643, 239] on app-card-role "Brand Ambassador 2I 2A 0/2 14:00-16:00 (2h) single-neutral-actions single-neutr…" at bounding box center [656, 227] width 145 height 63
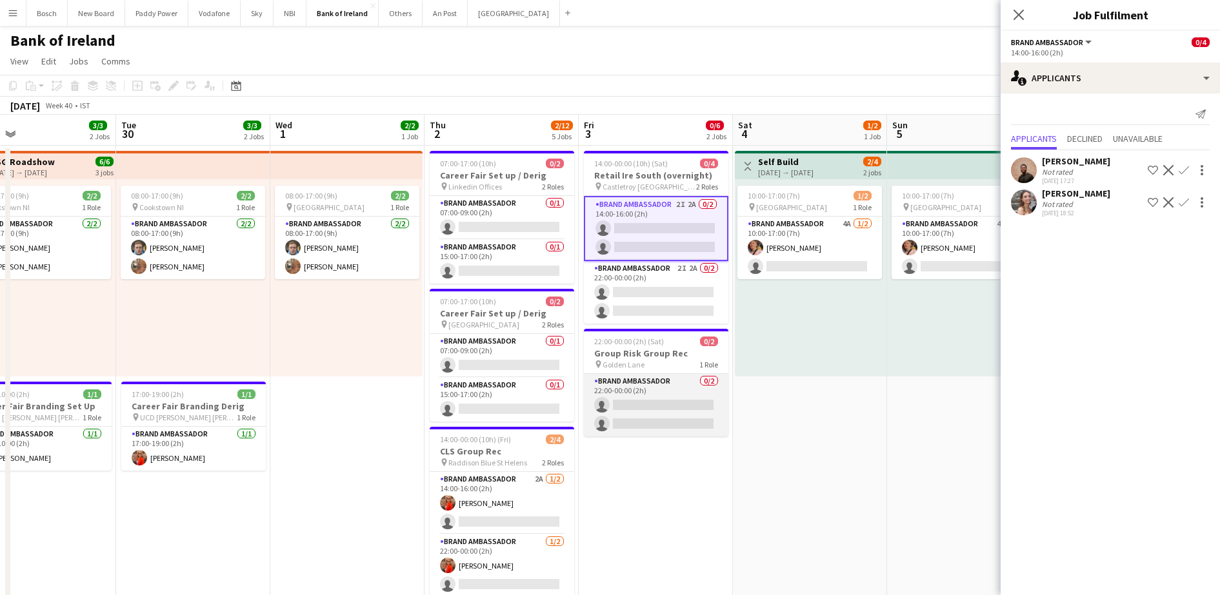
click at [648, 392] on app-card-role "Brand Ambassador 0/2 22:00-00:00 (2h) single-neutral-actions single-neutral-act…" at bounding box center [656, 405] width 145 height 63
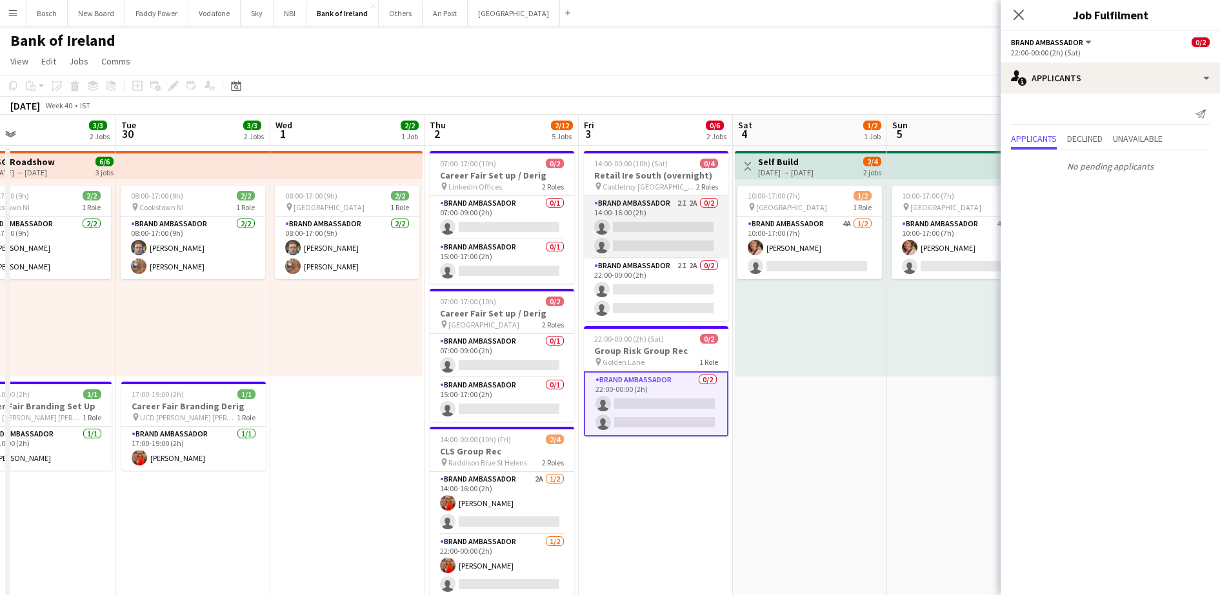
click at [646, 232] on app-card-role "Brand Ambassador 2I 2A 0/2 14:00-16:00 (2h) single-neutral-actions single-neutr…" at bounding box center [656, 227] width 145 height 63
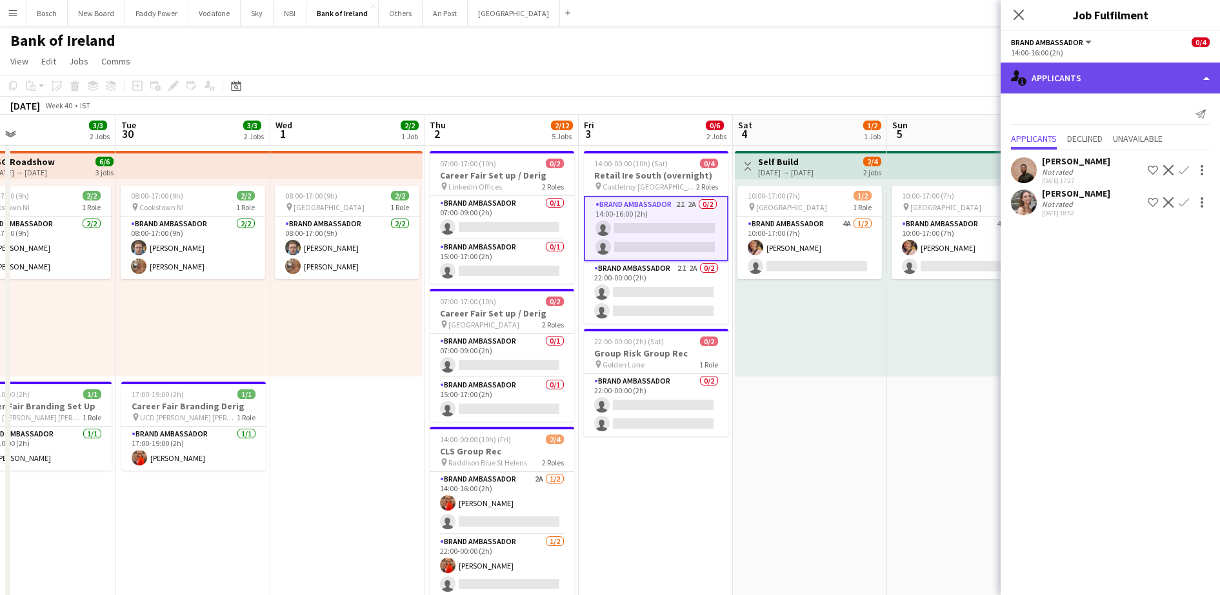
click at [1156, 68] on div "single-neutral-actions-information Applicants" at bounding box center [1110, 78] width 219 height 31
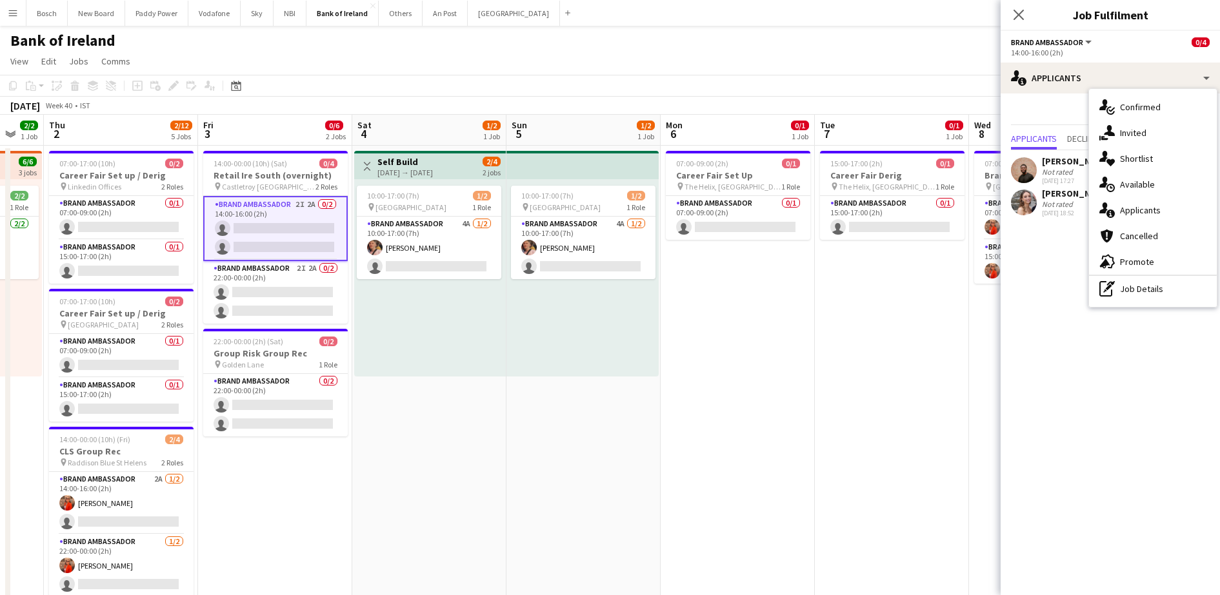
scroll to position [0, 401]
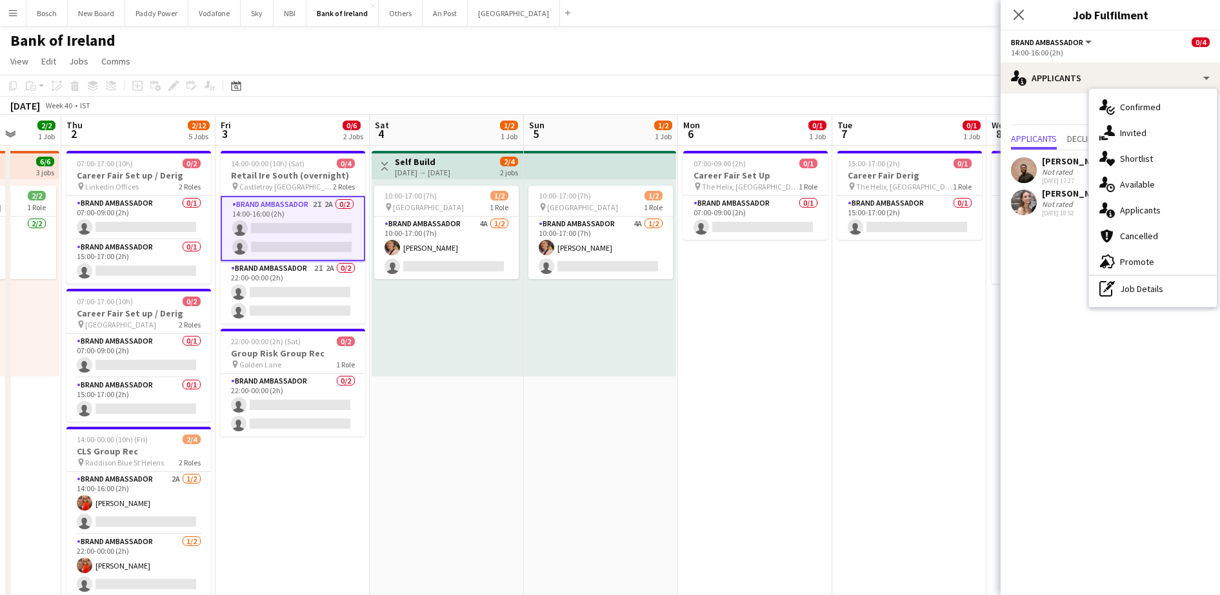
drag, startPoint x: 868, startPoint y: 384, endPoint x: 505, endPoint y: 352, distance: 364.6
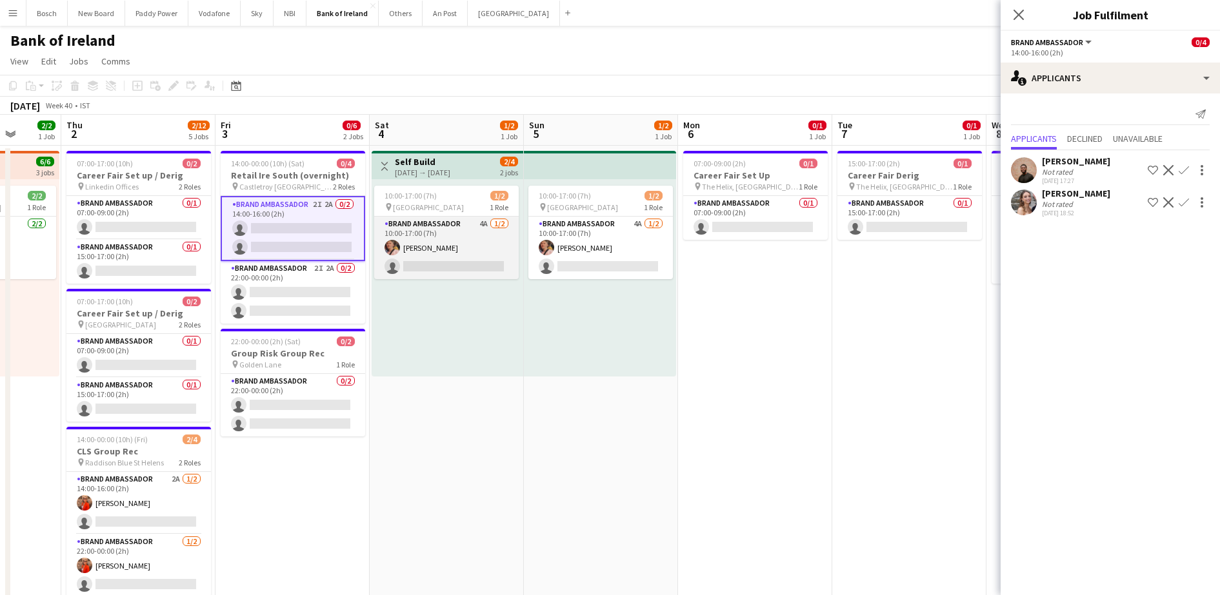
click at [483, 257] on app-card-role "Brand Ambassador 4A [DATE] 10:00-17:00 (7h) [PERSON_NAME] single-neutral-actions" at bounding box center [446, 248] width 145 height 63
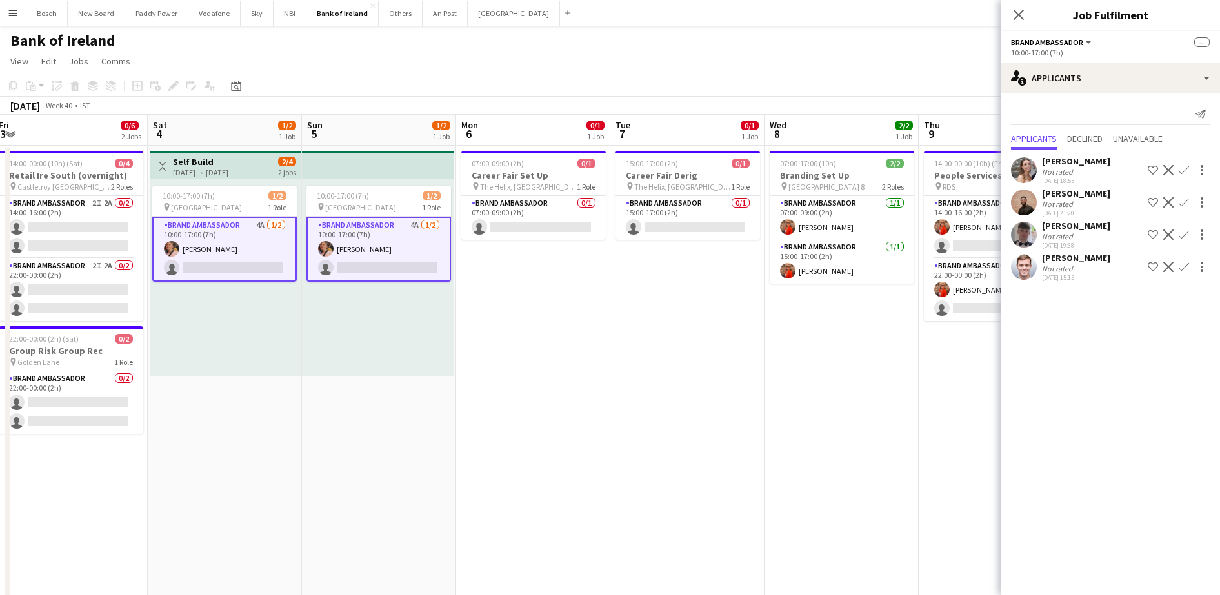
scroll to position [0, 472]
drag, startPoint x: 886, startPoint y: 323, endPoint x: 662, endPoint y: 321, distance: 224.5
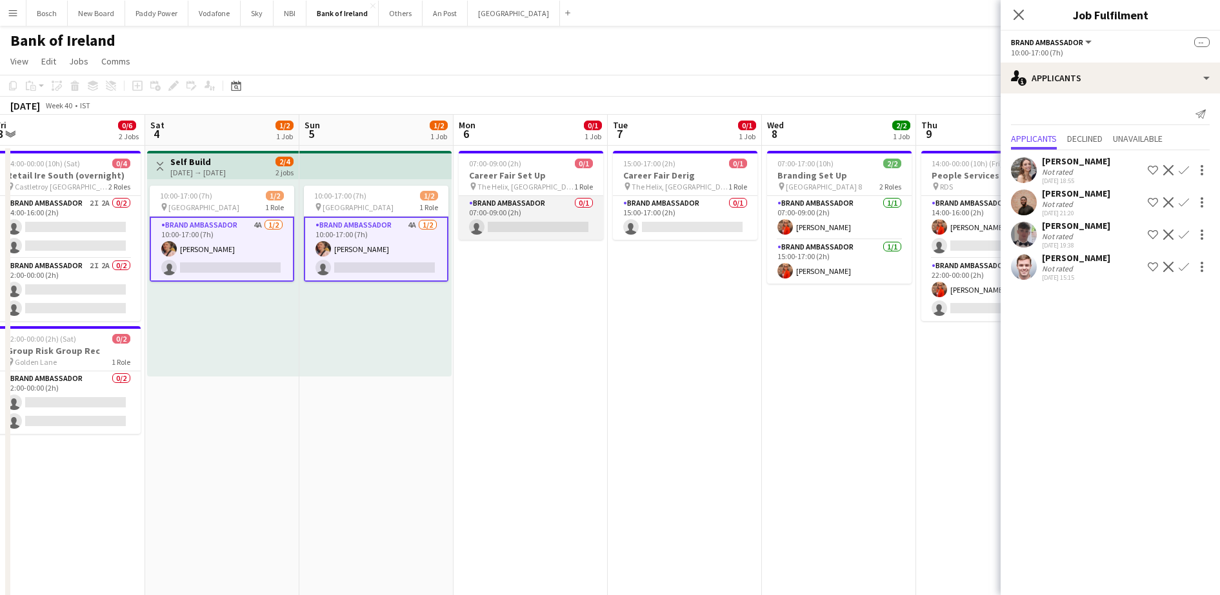
click at [543, 225] on app-card-role "Brand Ambassador 0/1 07:00-09:00 (2h) single-neutral-actions" at bounding box center [531, 218] width 145 height 44
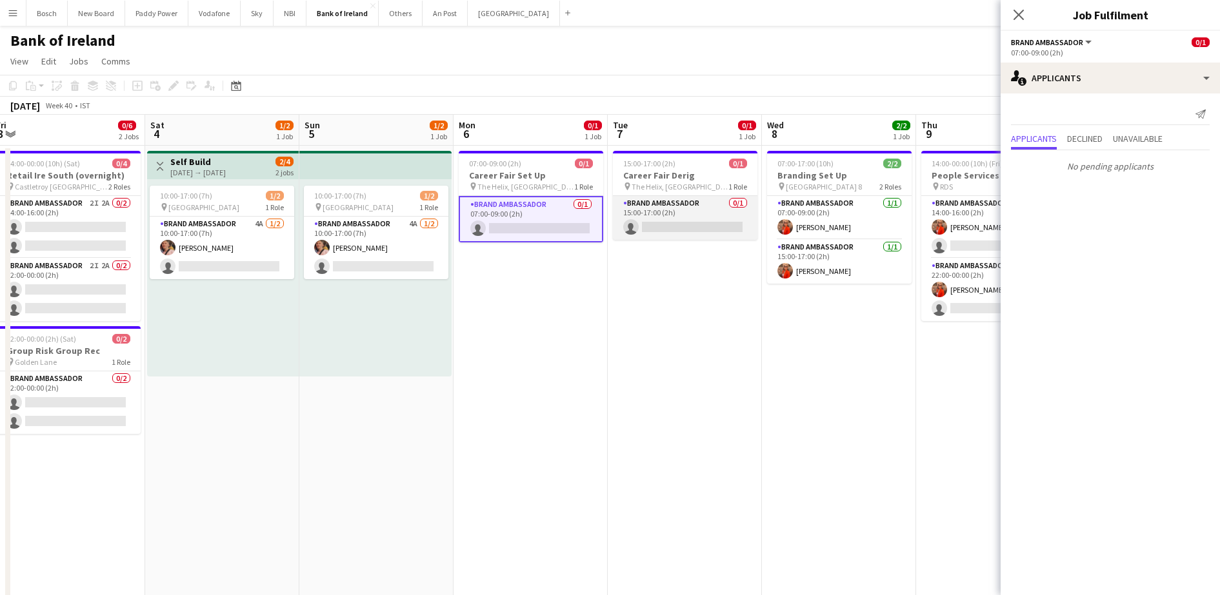
click at [731, 228] on app-card-role "Brand Ambassador 0/1 15:00-17:00 (2h) single-neutral-actions" at bounding box center [685, 218] width 145 height 44
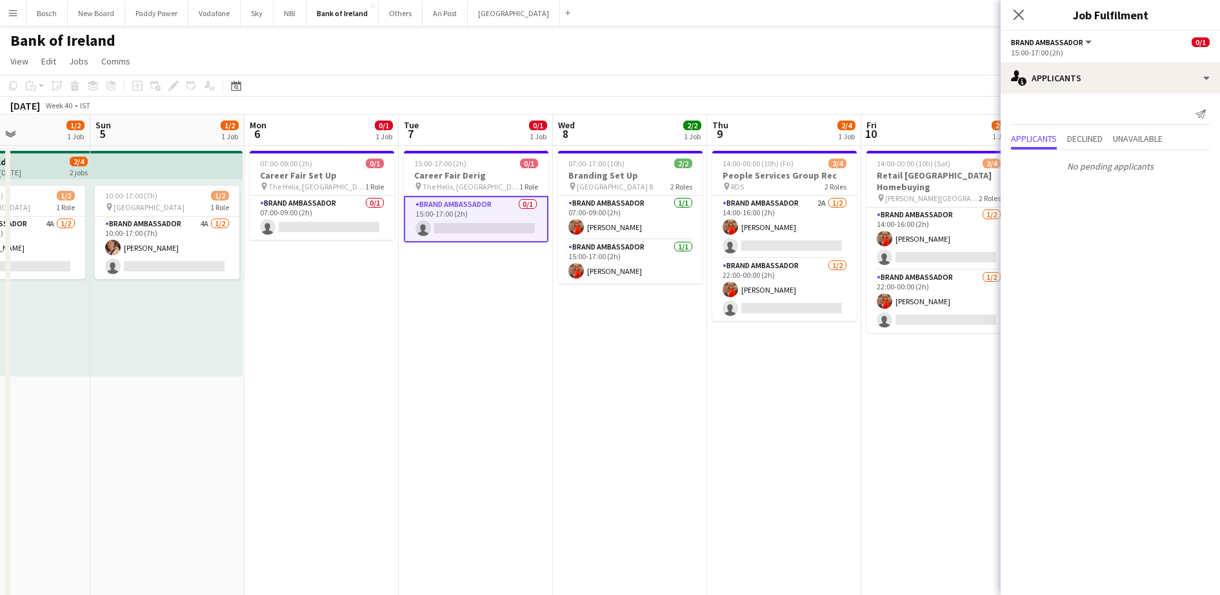
drag, startPoint x: 712, startPoint y: 388, endPoint x: 623, endPoint y: 379, distance: 88.8
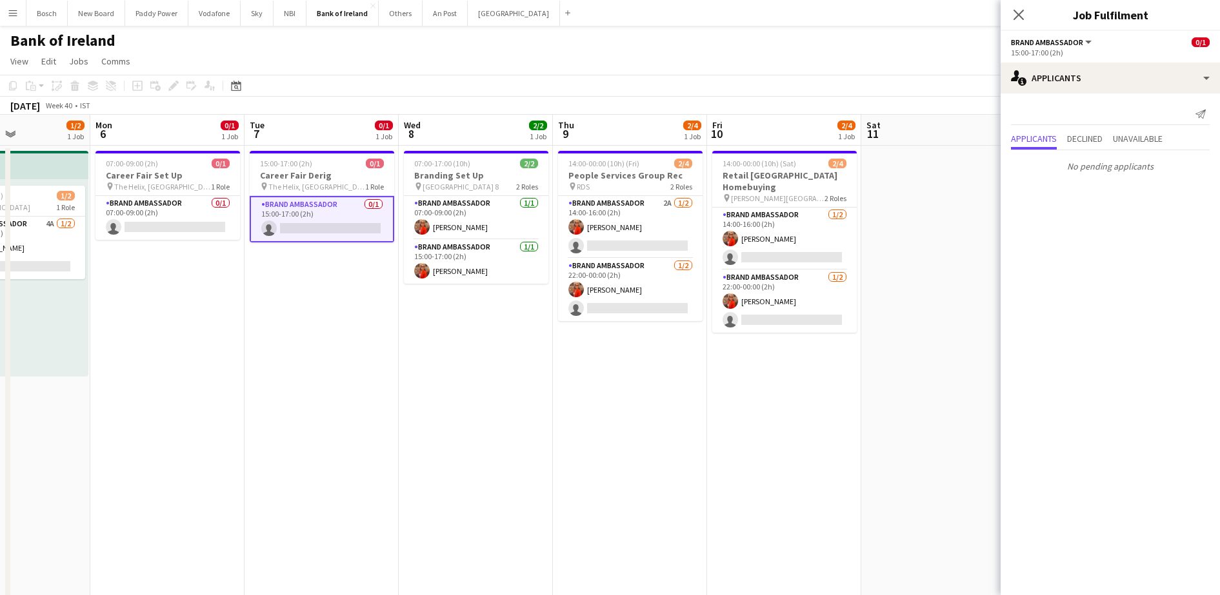
scroll to position [0, 372]
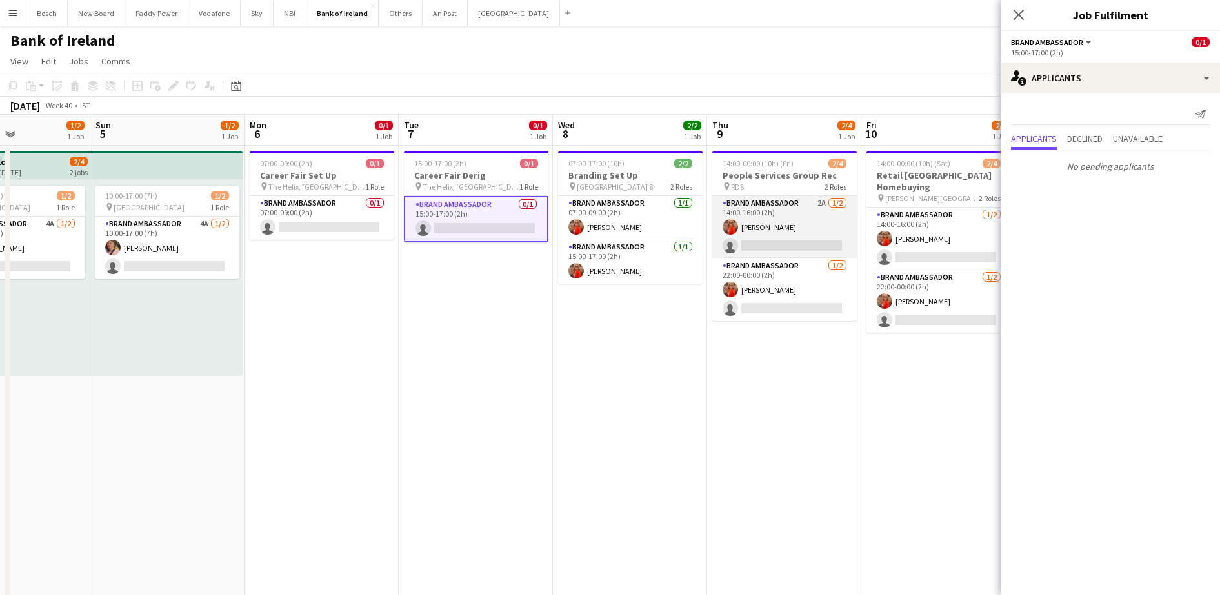
click at [740, 251] on app-card-role "Brand Ambassador 2A [DATE] 14:00-16:00 (2h) [PERSON_NAME] single-neutral-actions" at bounding box center [784, 227] width 145 height 63
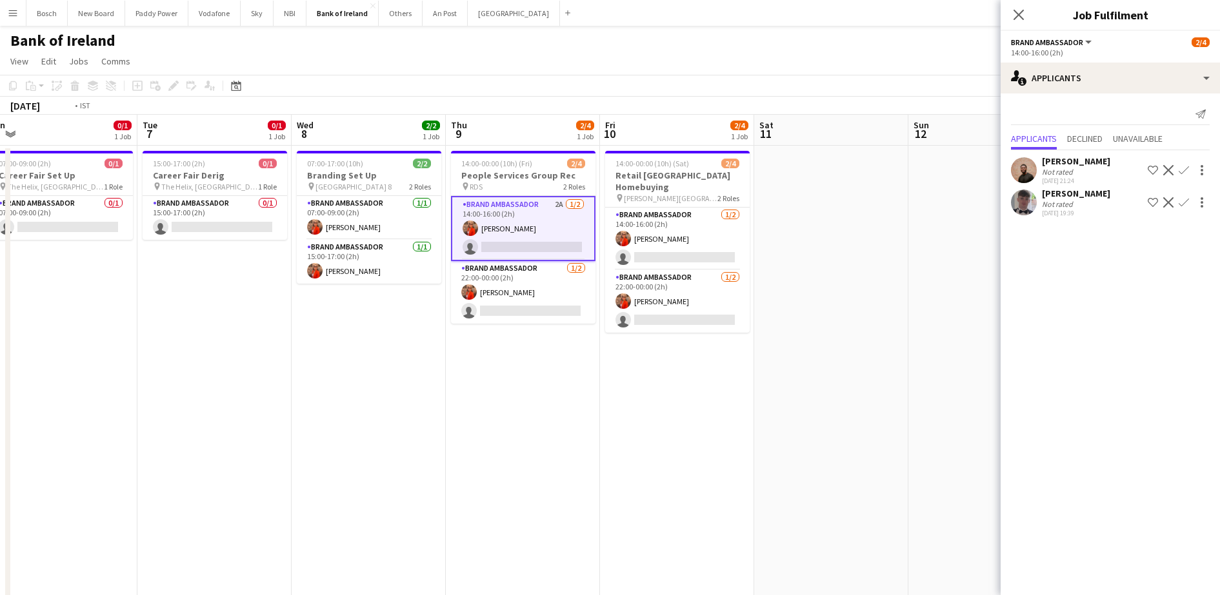
drag, startPoint x: 816, startPoint y: 406, endPoint x: 573, endPoint y: 381, distance: 243.9
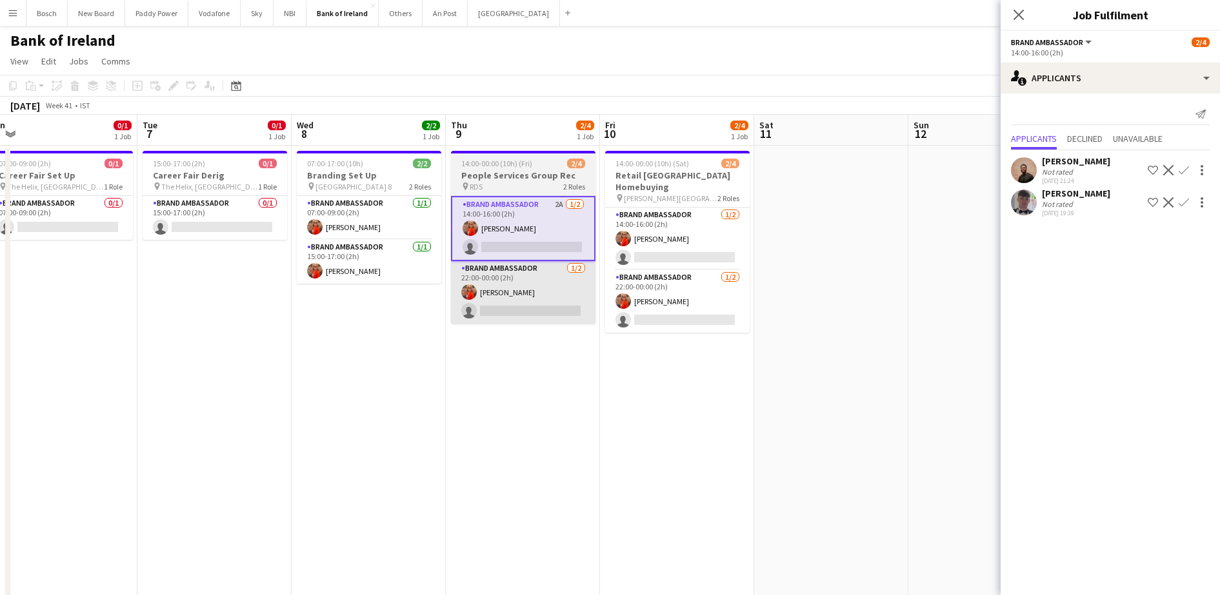
scroll to position [0, 481]
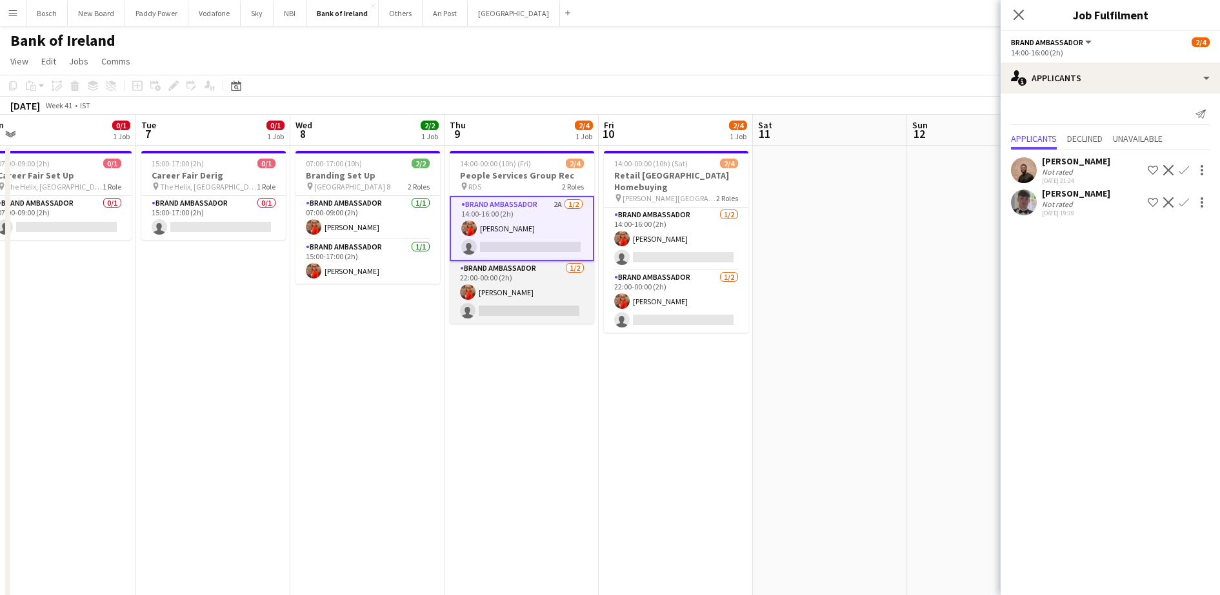
click at [529, 314] on app-card-role "Brand Ambassador [DATE] 22:00-00:00 (2h) [PERSON_NAME] single-neutral-actions" at bounding box center [522, 292] width 145 height 63
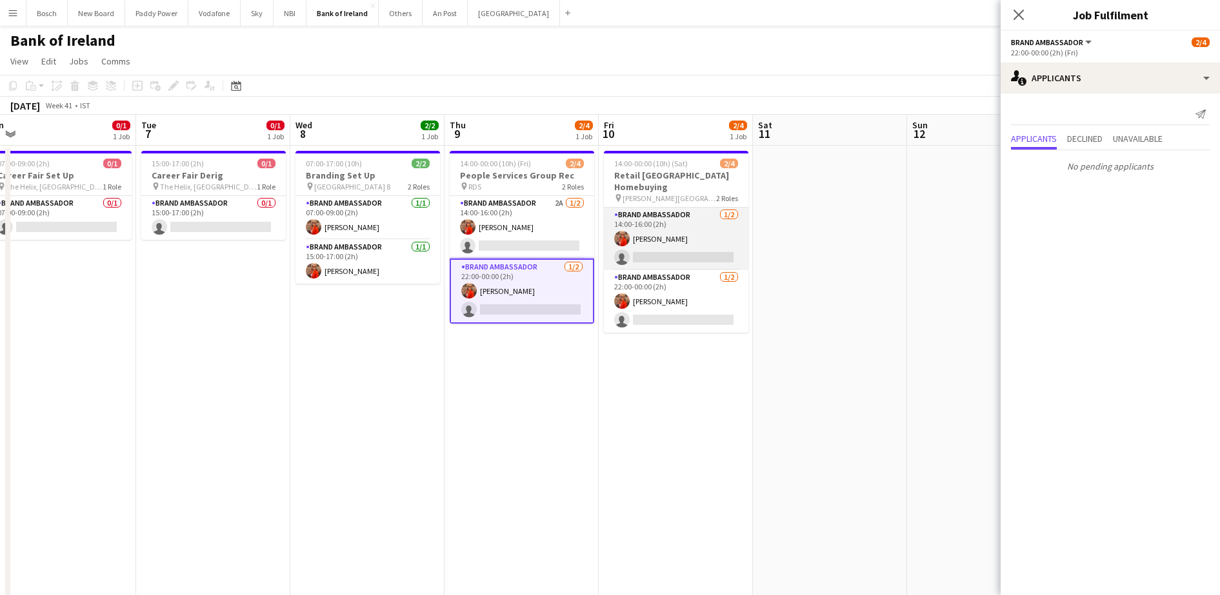
click at [672, 222] on app-card-role "Brand Ambassador [DATE] 14:00-16:00 (2h) [PERSON_NAME] single-neutral-actions" at bounding box center [676, 239] width 145 height 63
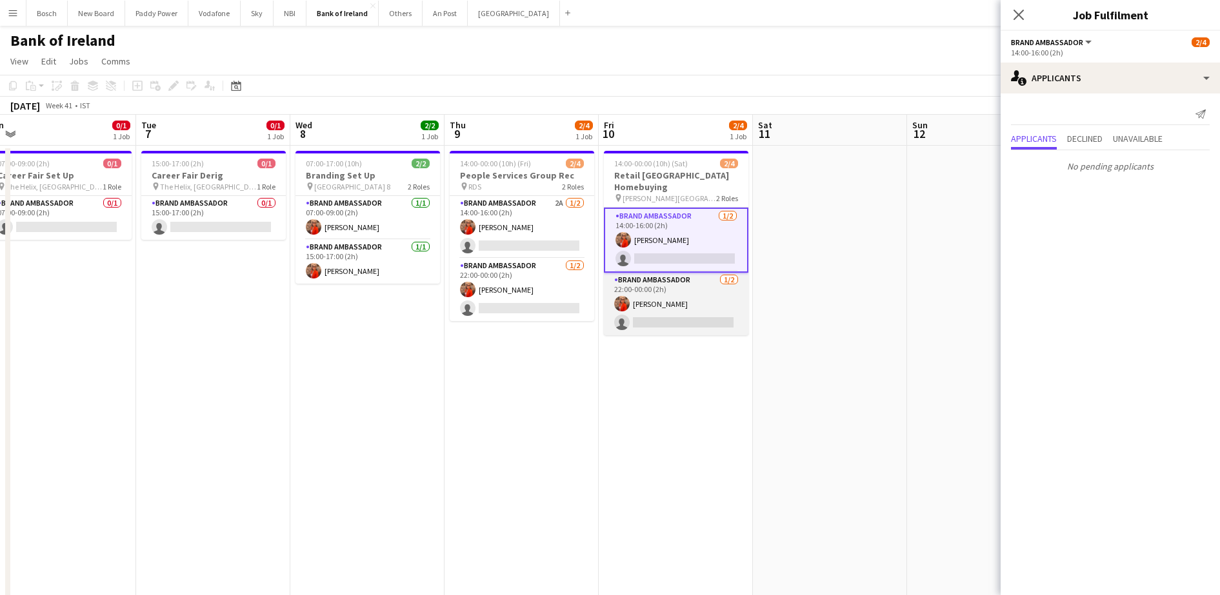
click at [688, 299] on app-card-role "Brand Ambassador [DATE] 22:00-00:00 (2h) [PERSON_NAME] single-neutral-actions" at bounding box center [676, 304] width 145 height 63
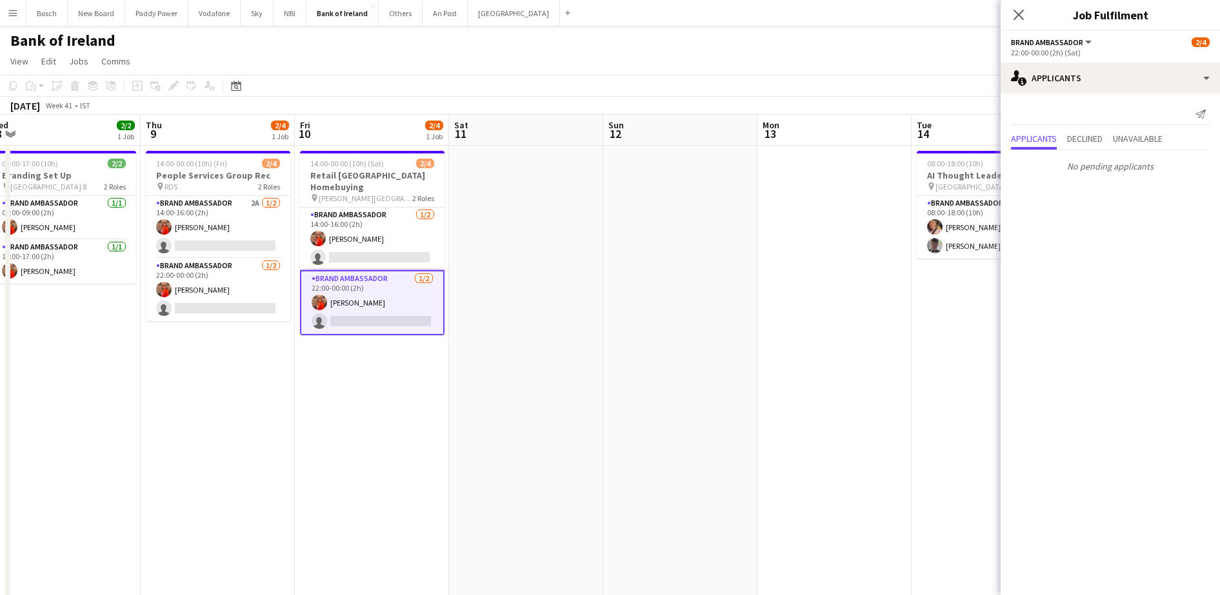
drag, startPoint x: 815, startPoint y: 294, endPoint x: 469, endPoint y: 270, distance: 346.6
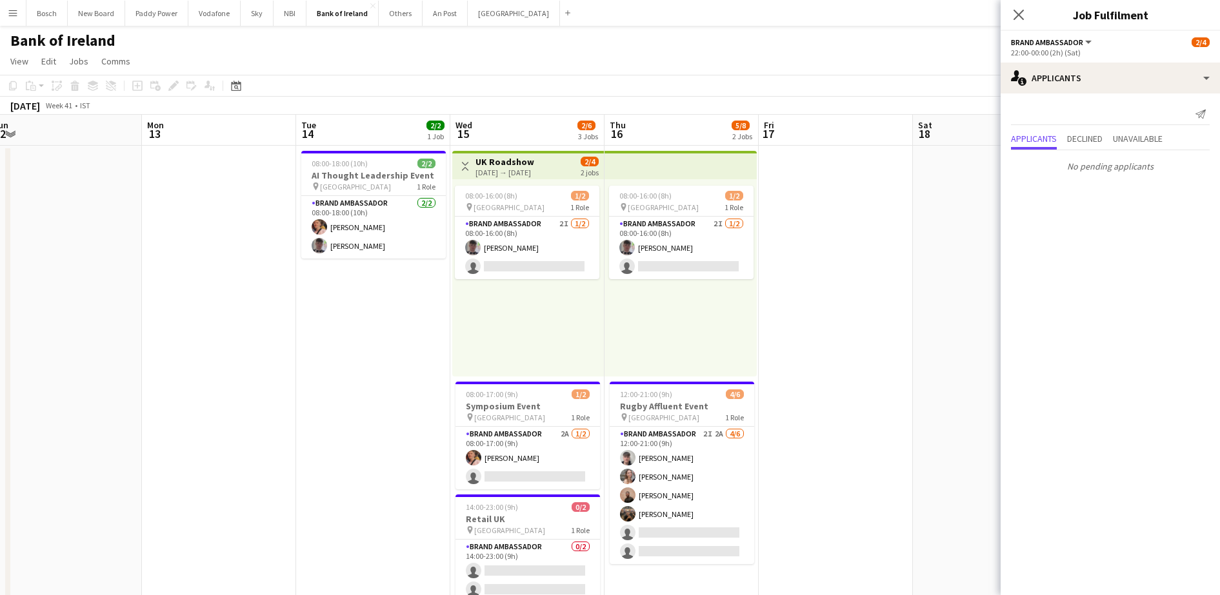
scroll to position [0, 428]
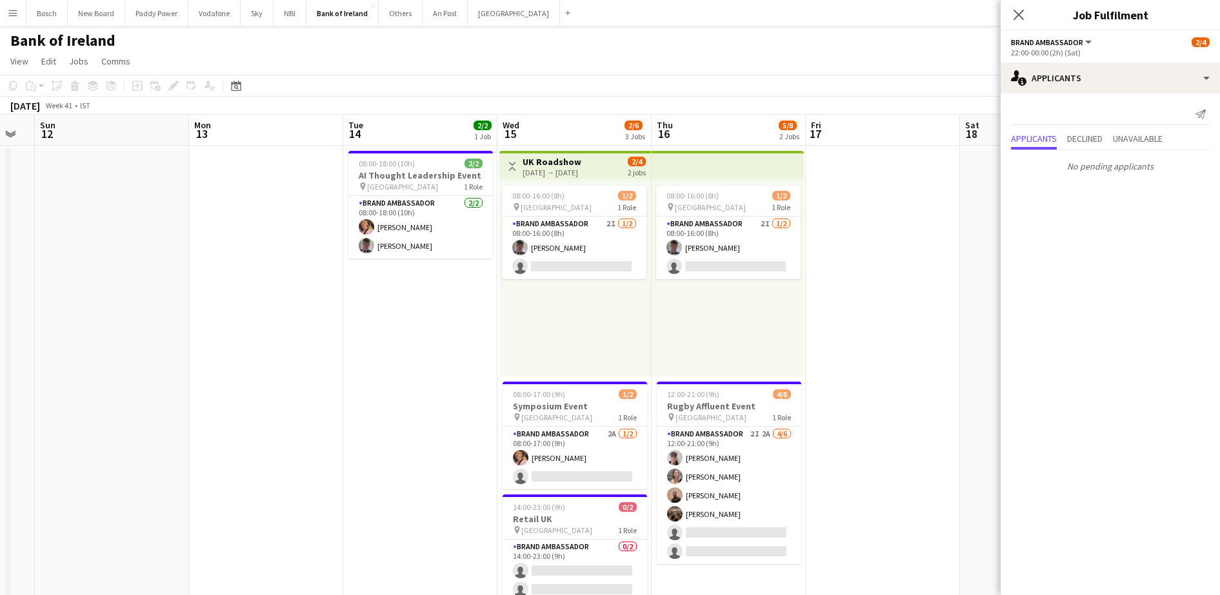
drag, startPoint x: 560, startPoint y: 260, endPoint x: 410, endPoint y: 256, distance: 149.7
click at [603, 246] on app-card-role "Brand Ambassador 2I [DATE] 08:00-16:00 (8h) [PERSON_NAME] single-neutral-actions" at bounding box center [574, 248] width 145 height 63
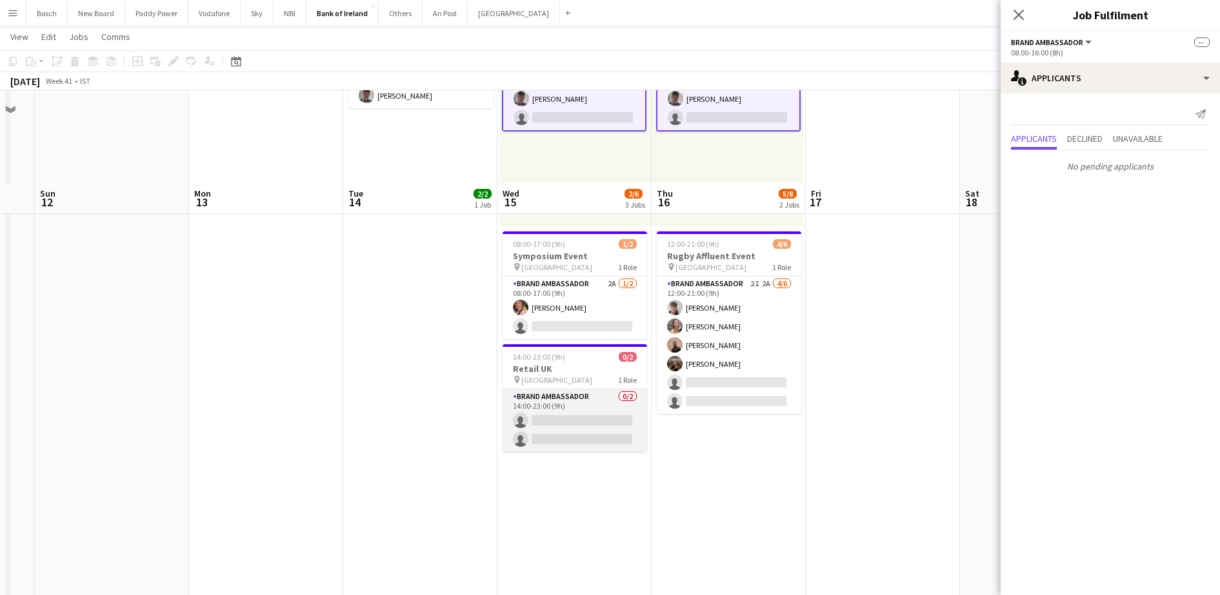
scroll to position [242, 0]
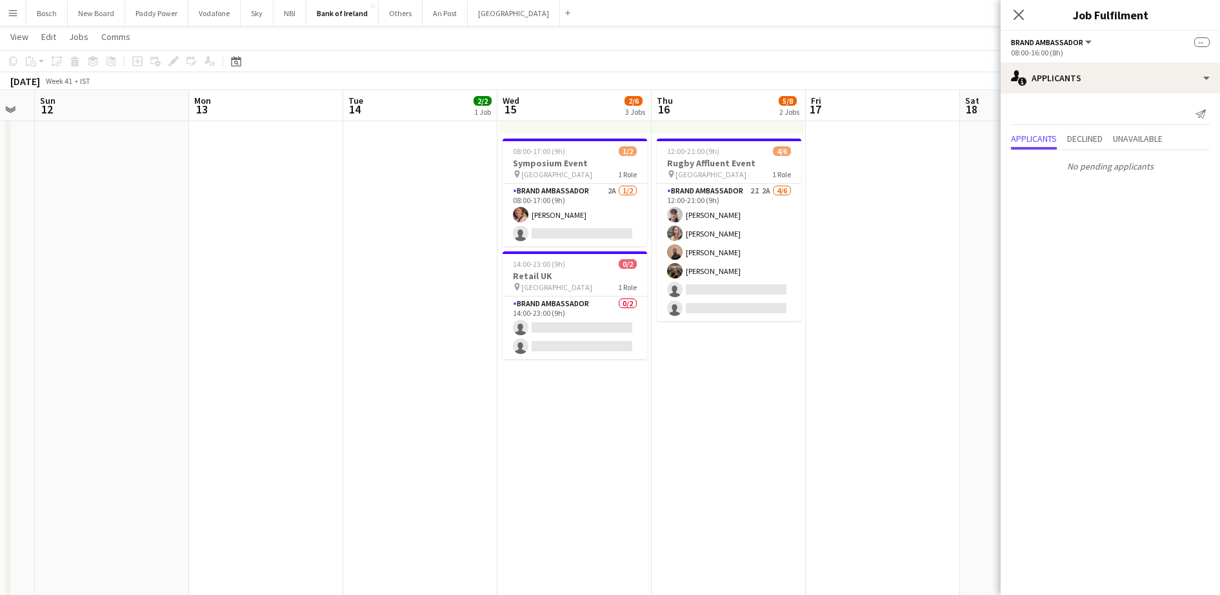
click at [597, 248] on app-date-cell "Toggle View UK Roadshow [DATE] → [DATE] 2/4 2 jobs 08:00-16:00 (8h) 1/2 pin Bel…" at bounding box center [574, 425] width 154 height 1045
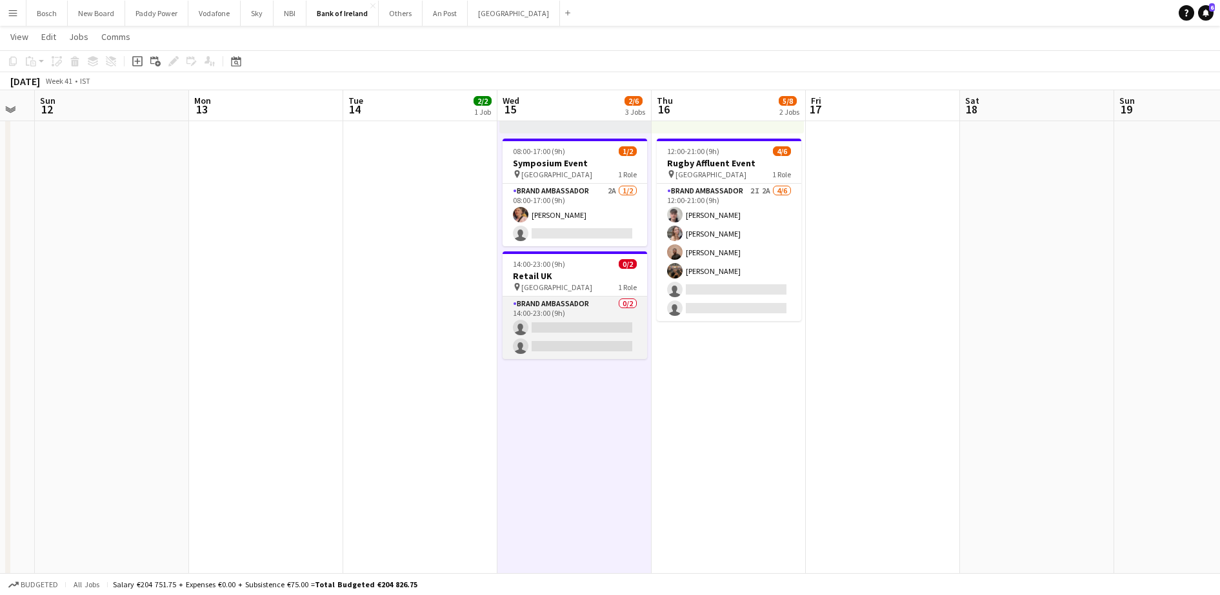
click at [595, 339] on app-card-role "Brand Ambassador 0/2 14:00-23:00 (9h) single-neutral-actions single-neutral-act…" at bounding box center [575, 328] width 145 height 63
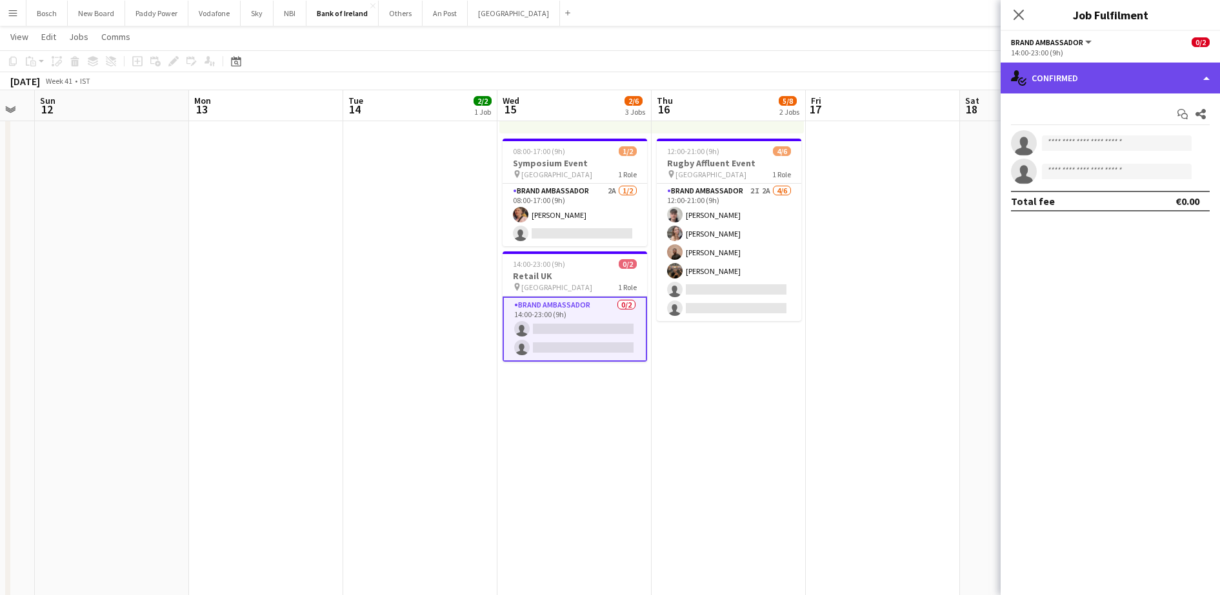
click at [1061, 88] on div "single-neutral-actions-check-2 Confirmed" at bounding box center [1110, 78] width 219 height 31
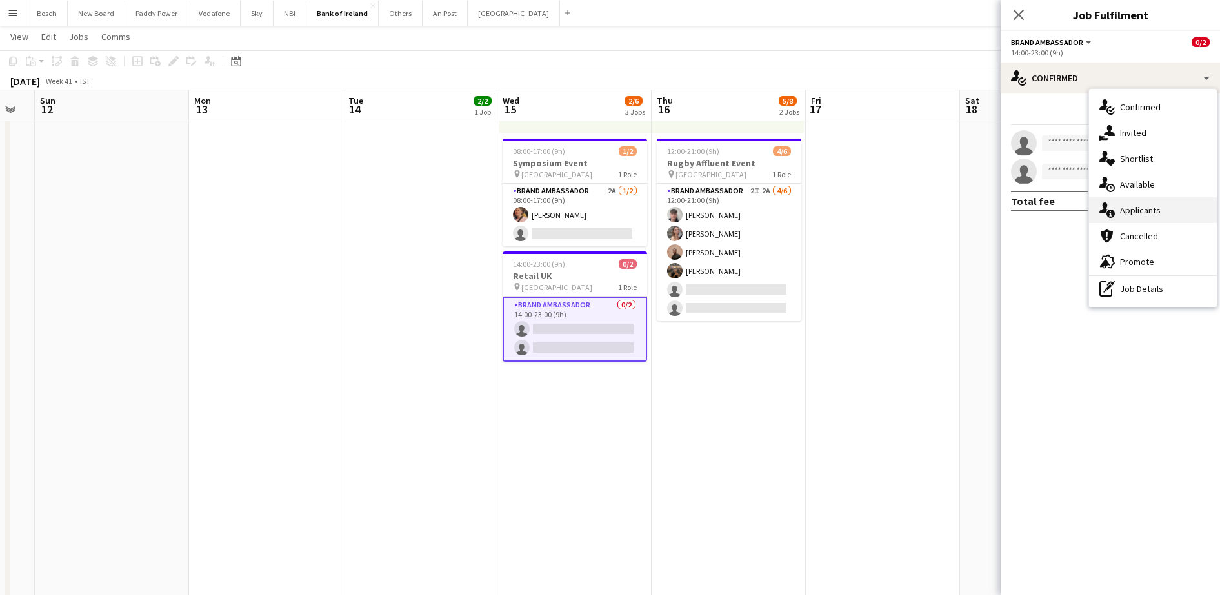
click at [1146, 212] on div "single-neutral-actions-information Applicants" at bounding box center [1153, 210] width 128 height 26
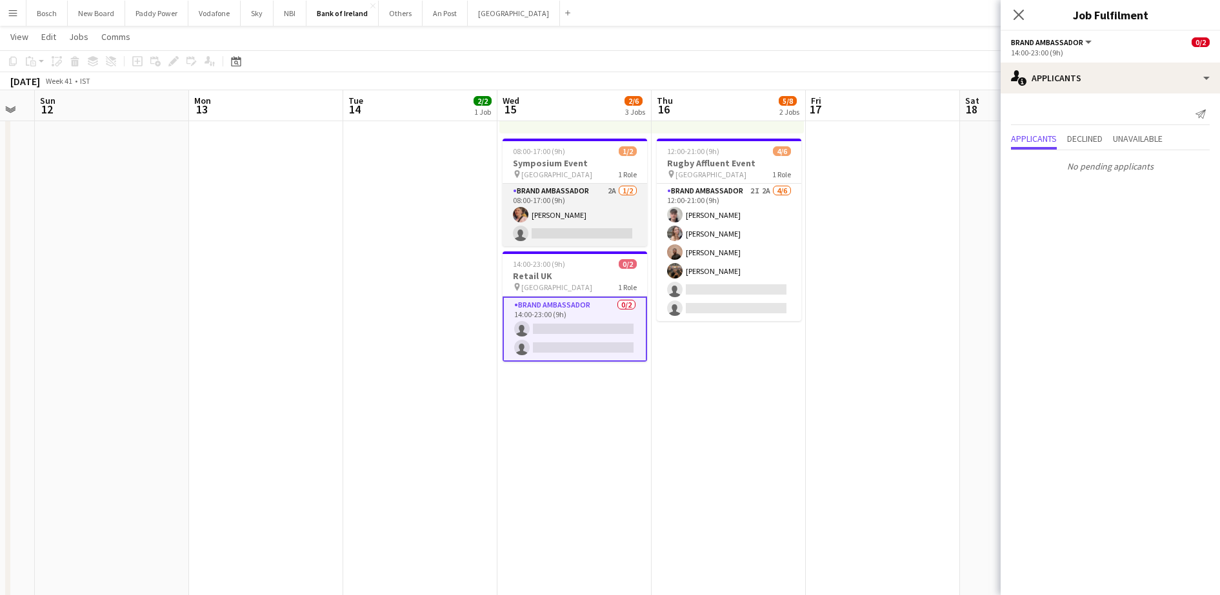
click at [572, 211] on app-card-role "Brand Ambassador 2A [DATE] 08:00-17:00 (9h) [PERSON_NAME] single-neutral-actions" at bounding box center [575, 215] width 145 height 63
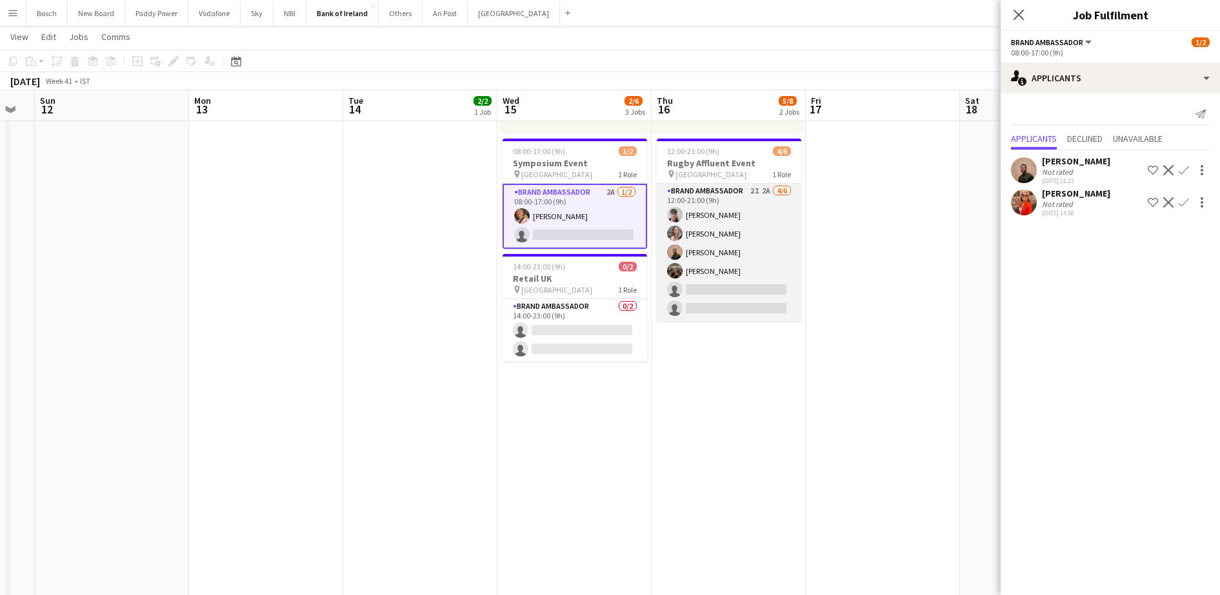
click at [764, 244] on app-card-role "Brand Ambassador 2I 2A [DATE] 12:00-21:00 (9h) [PERSON_NAME] [PERSON_NAME] [PER…" at bounding box center [729, 252] width 145 height 137
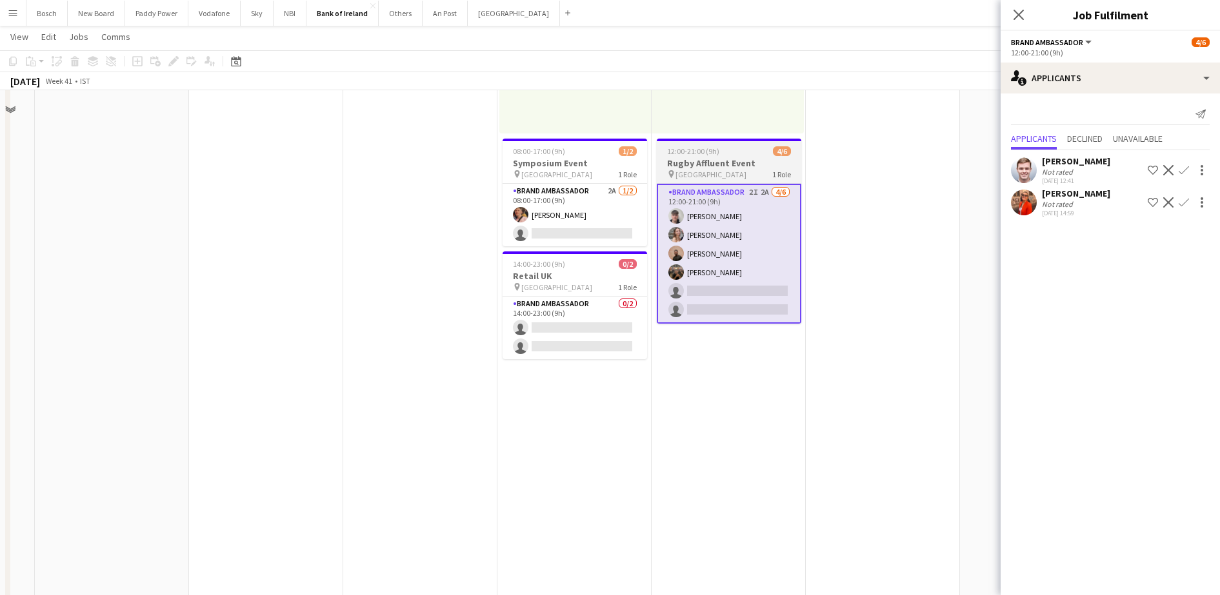
scroll to position [0, 0]
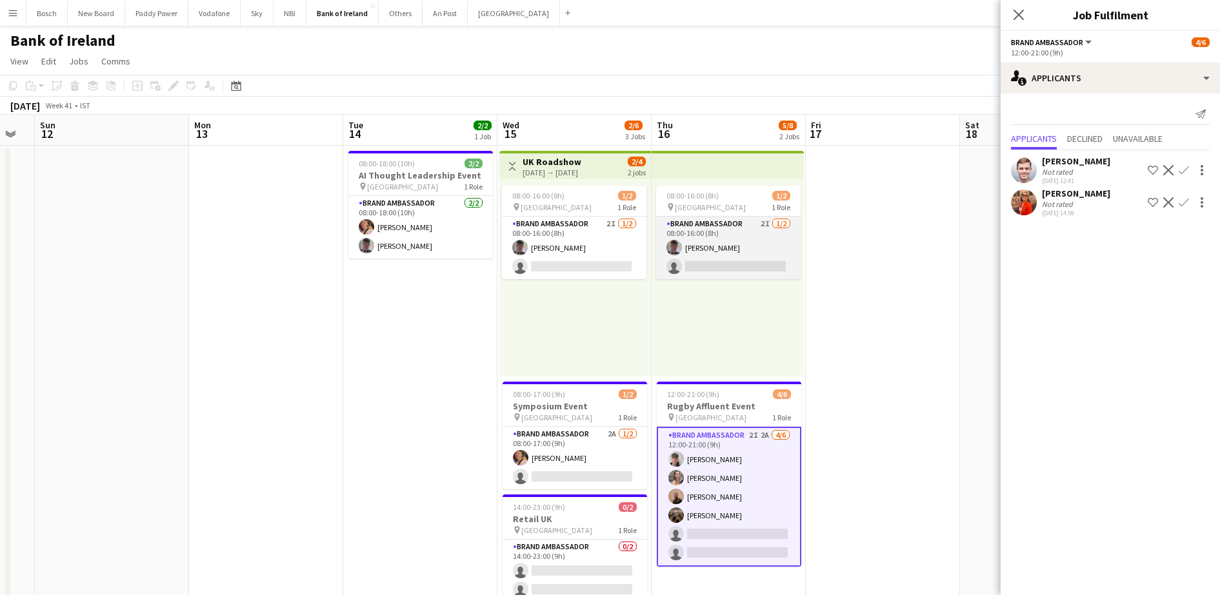
click at [716, 260] on app-card-role "Brand Ambassador 2I [DATE] 08:00-16:00 (8h) [PERSON_NAME] single-neutral-actions" at bounding box center [728, 248] width 145 height 63
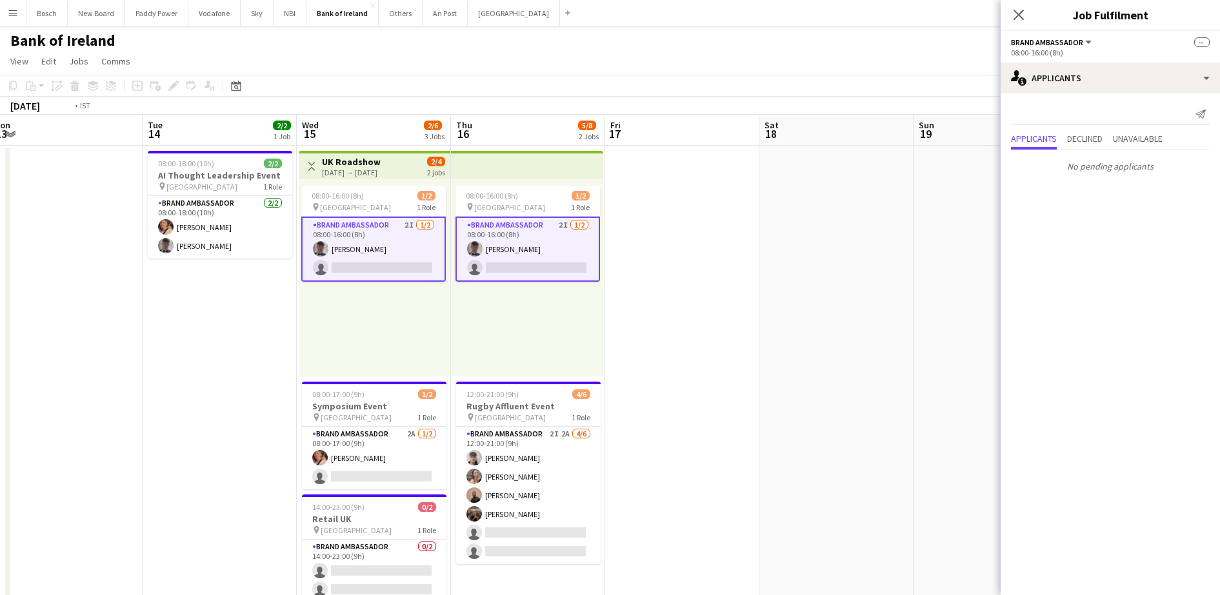
drag, startPoint x: 896, startPoint y: 297, endPoint x: 260, endPoint y: 206, distance: 642.5
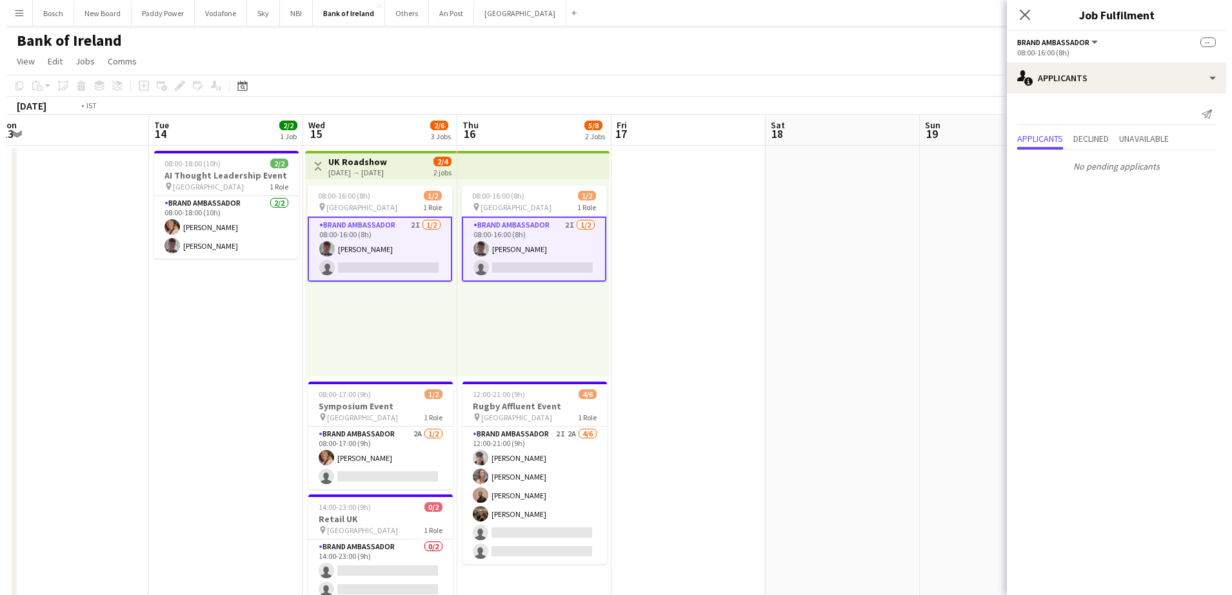
scroll to position [0, 331]
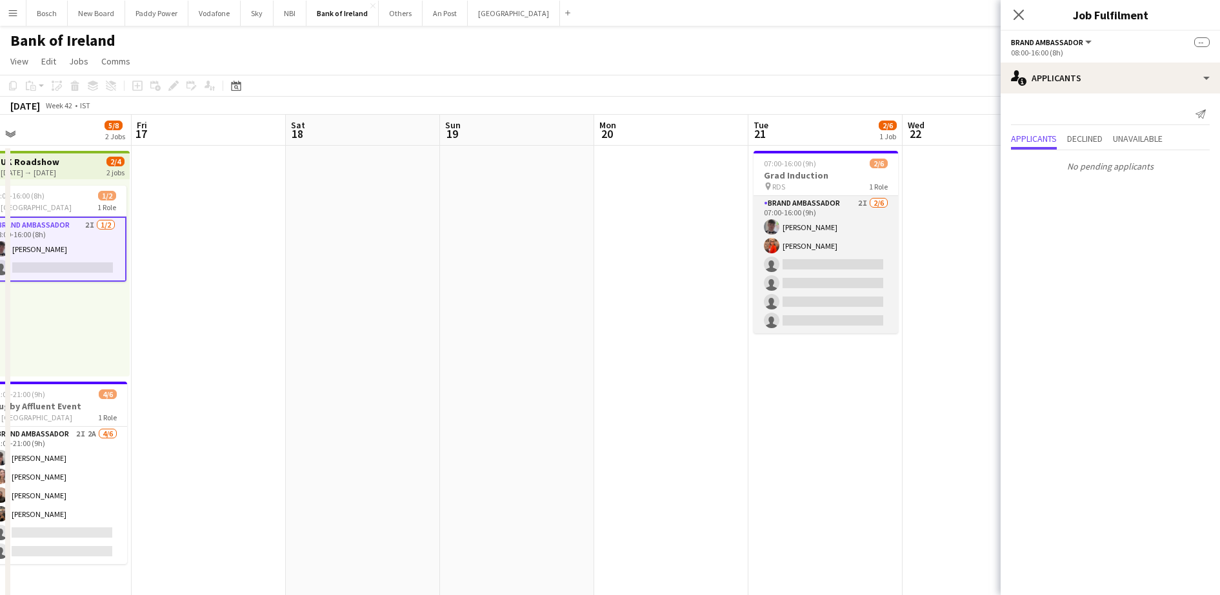
click at [823, 276] on app-card-role "Brand Ambassador 2I [DATE] 07:00-16:00 (9h) [PERSON_NAME] [PERSON_NAME] single-…" at bounding box center [825, 264] width 145 height 137
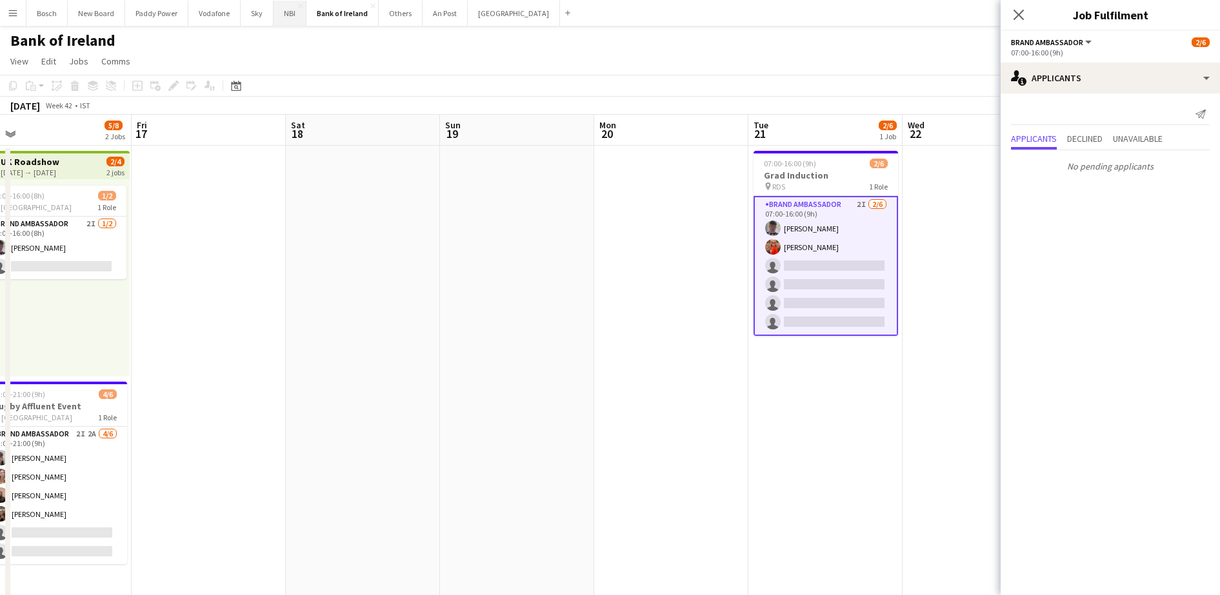
click at [281, 17] on button "NBI Close" at bounding box center [290, 13] width 33 height 25
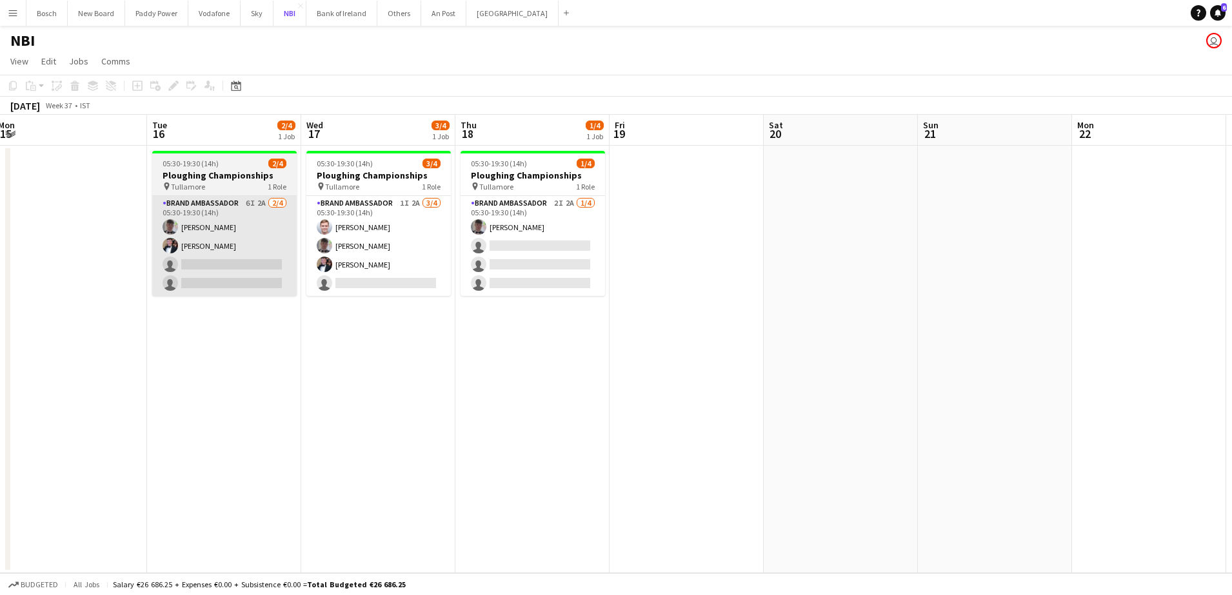
scroll to position [0, 470]
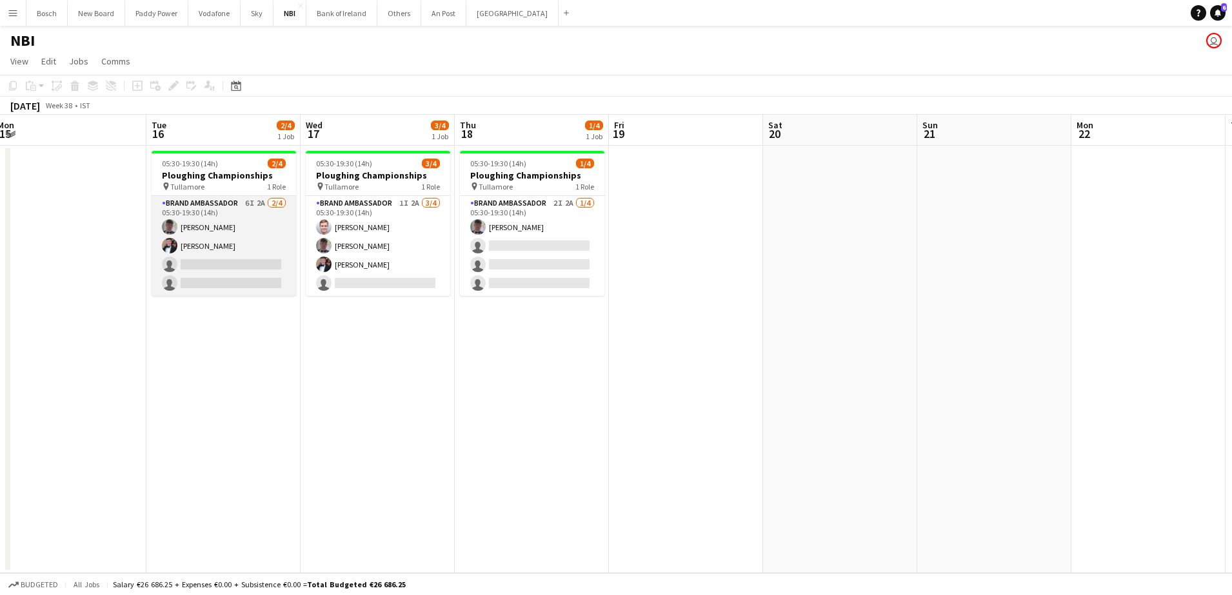
click at [218, 229] on app-card-role "Brand Ambassador 6I 2A [DATE] 05:30-19:30 (14h) [PERSON_NAME] [PERSON_NAME] sin…" at bounding box center [224, 246] width 145 height 100
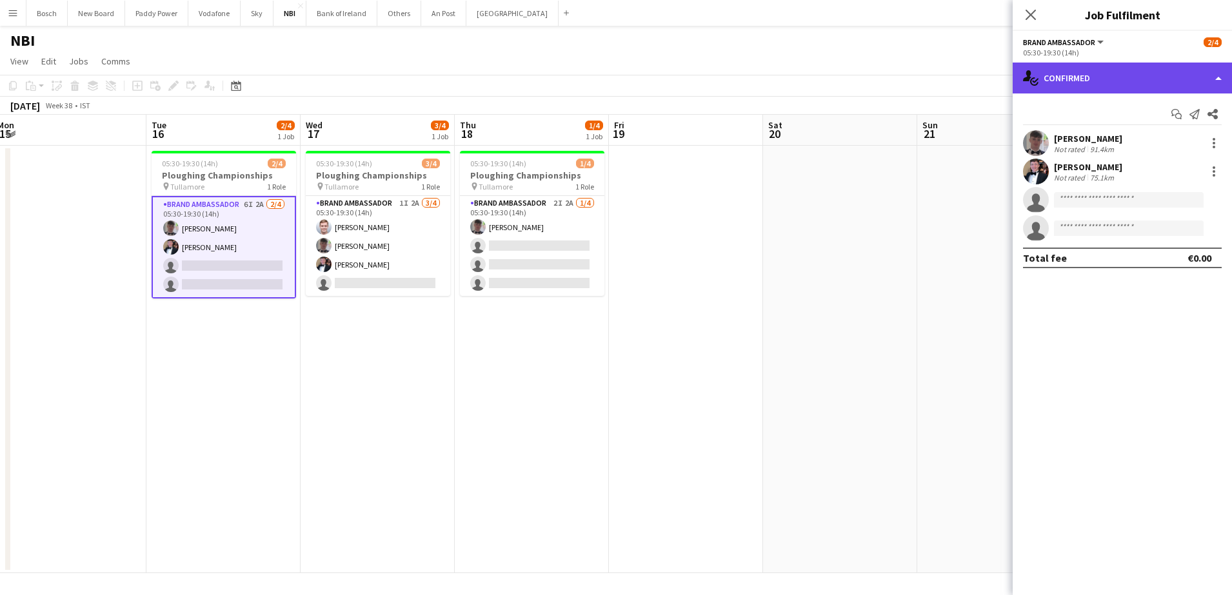
drag, startPoint x: 1091, startPoint y: 68, endPoint x: 1093, endPoint y: 89, distance: 21.4
click at [1091, 68] on div "single-neutral-actions-check-2 Confirmed" at bounding box center [1122, 78] width 219 height 31
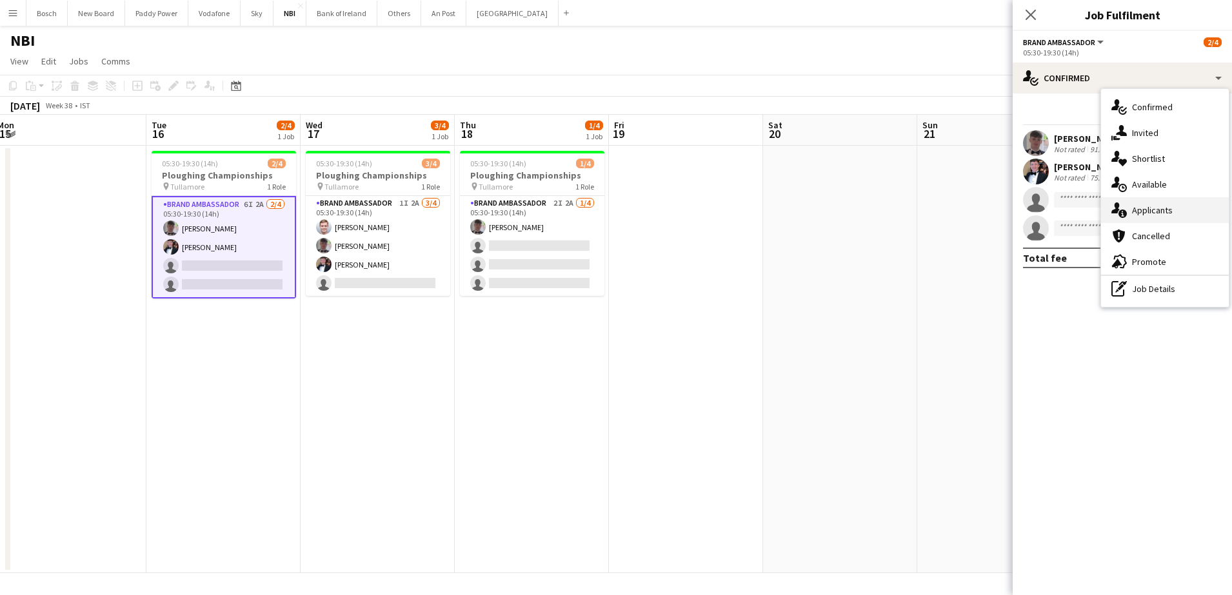
click at [1148, 206] on div "single-neutral-actions-information Applicants" at bounding box center [1165, 210] width 128 height 26
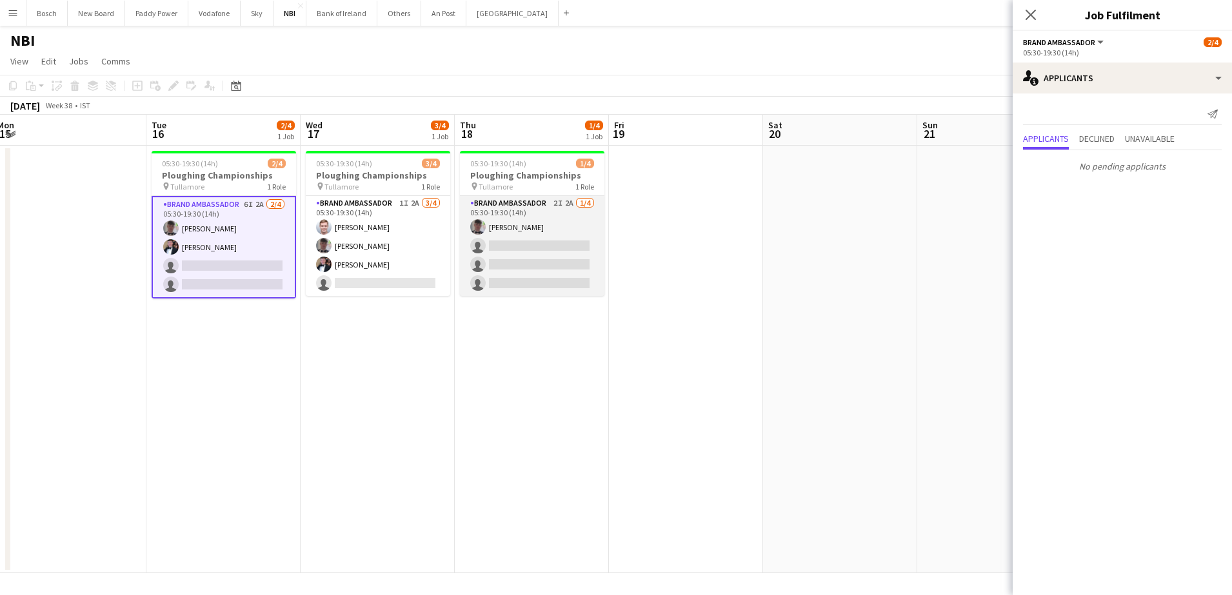
click at [537, 221] on app-card-role "Brand Ambassador 2I 2A [DATE] 05:30-19:30 (14h) [PERSON_NAME] single-neutral-ac…" at bounding box center [532, 246] width 145 height 100
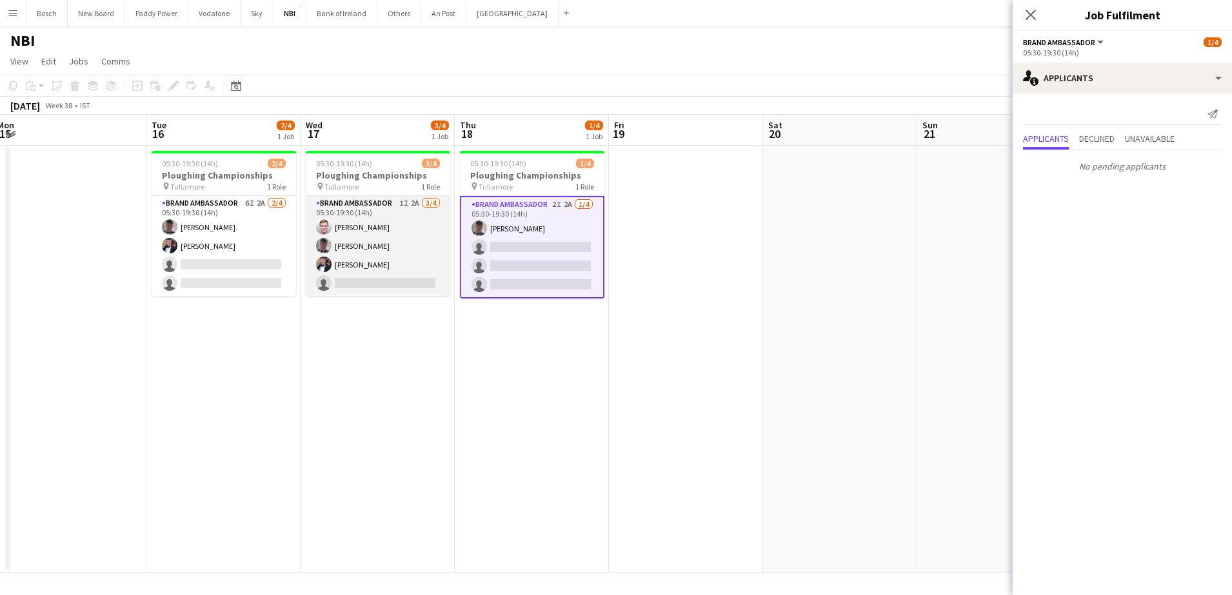
click at [385, 212] on app-card-role "Brand Ambassador 1I 2A [DATE] 05:30-19:30 (14h) [PERSON_NAME] [PERSON_NAME] [PE…" at bounding box center [378, 246] width 145 height 100
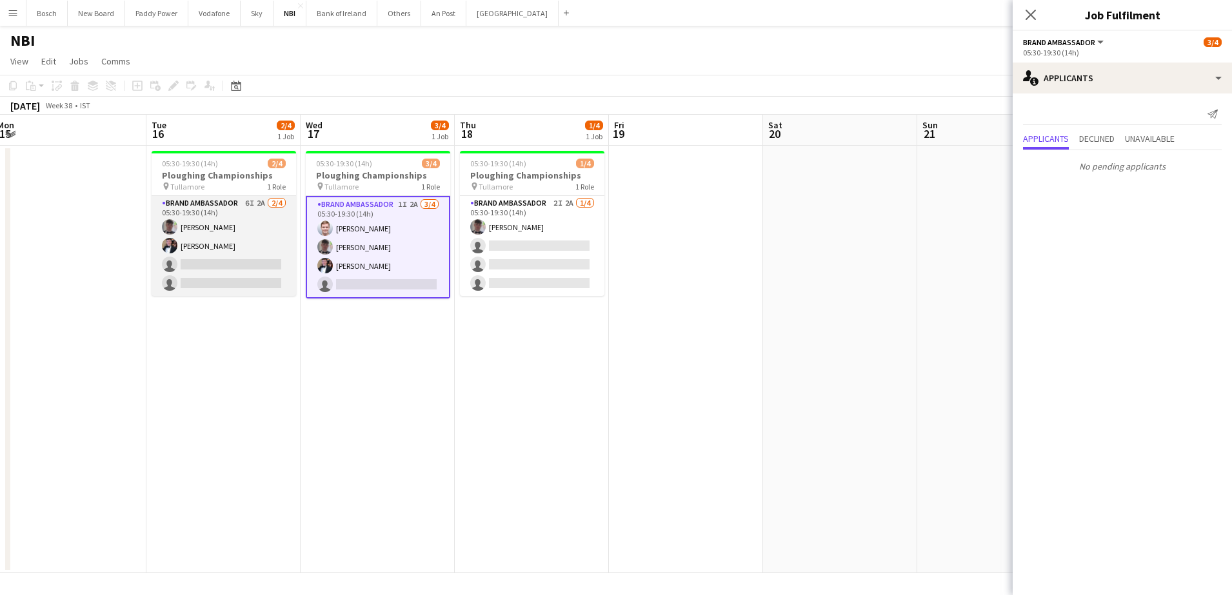
click at [246, 220] on app-card-role "Brand Ambassador 6I 2A [DATE] 05:30-19:30 (14h) [PERSON_NAME] [PERSON_NAME] sin…" at bounding box center [224, 246] width 145 height 100
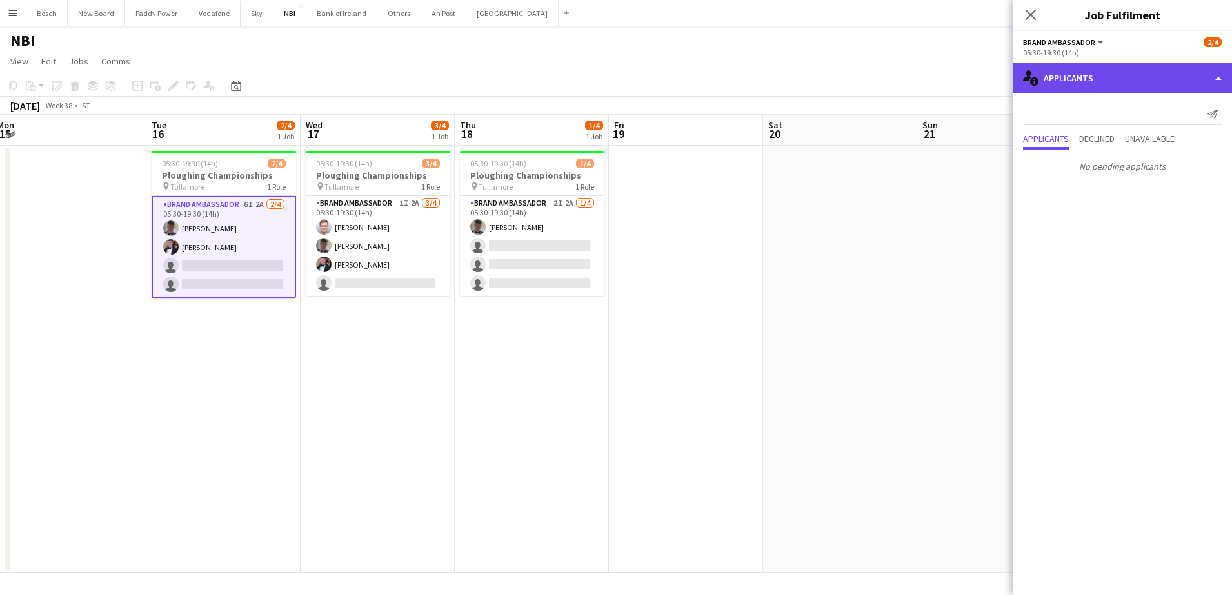
click at [1110, 63] on div "single-neutral-actions-information Applicants" at bounding box center [1122, 78] width 219 height 31
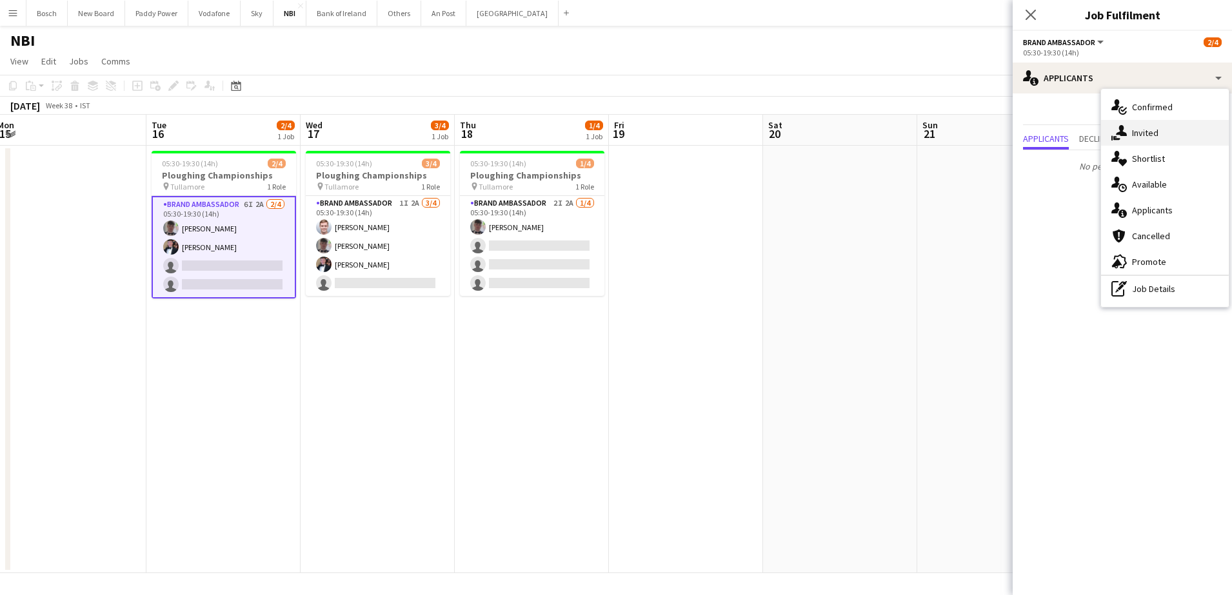
click at [1171, 137] on div "single-neutral-actions-share-1 Invited" at bounding box center [1165, 133] width 128 height 26
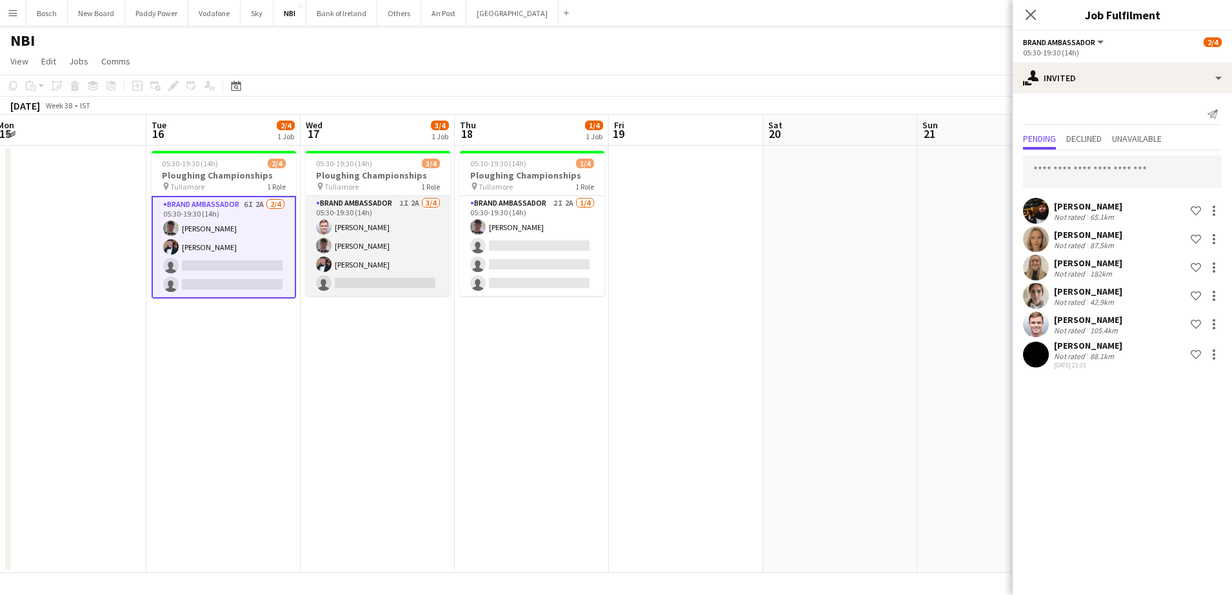
click at [395, 229] on app-card-role "Brand Ambassador 1I 2A [DATE] 05:30-19:30 (14h) [PERSON_NAME] [PERSON_NAME] [PE…" at bounding box center [378, 246] width 145 height 100
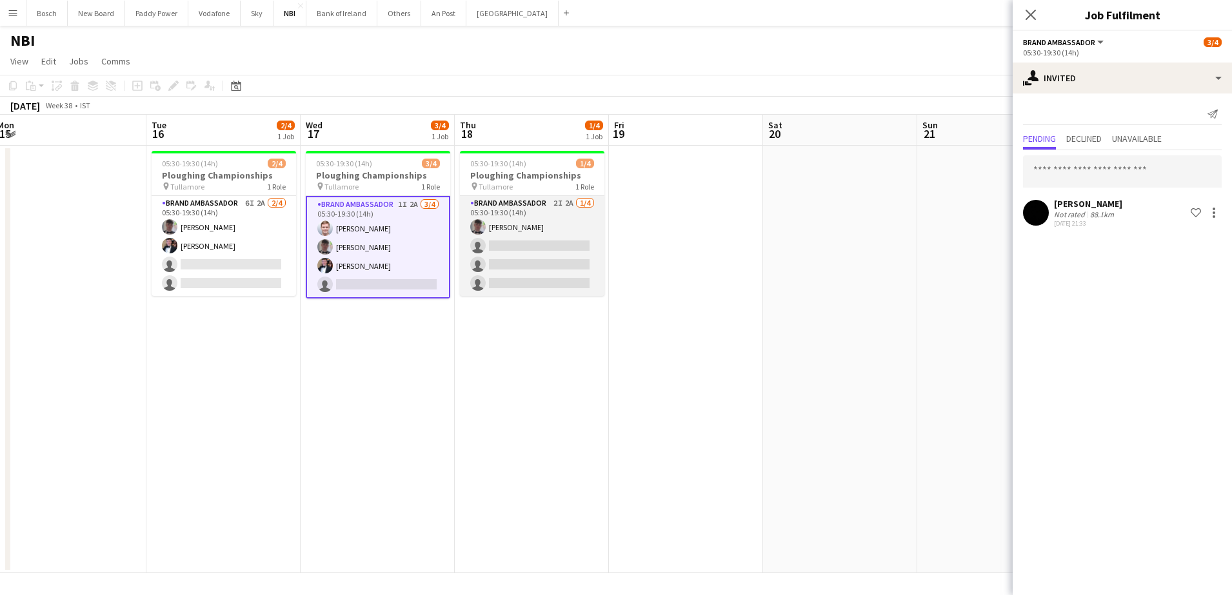
click at [492, 241] on app-card-role "Brand Ambassador 2I 2A [DATE] 05:30-19:30 (14h) [PERSON_NAME] single-neutral-ac…" at bounding box center [532, 246] width 145 height 100
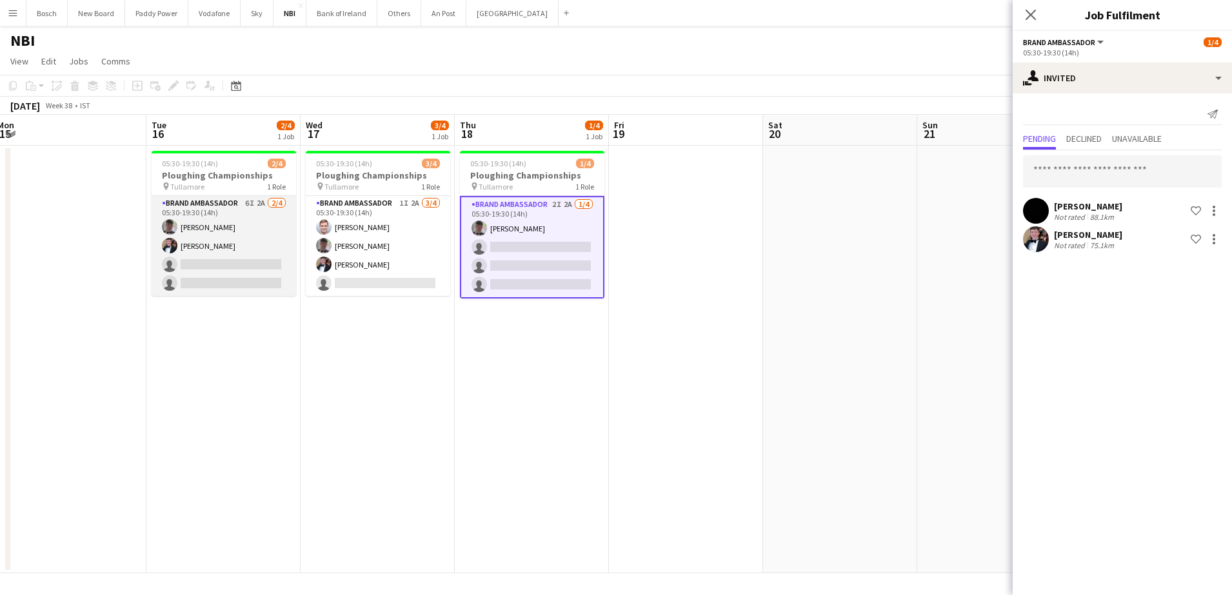
click at [268, 252] on app-card-role "Brand Ambassador 6I 2A [DATE] 05:30-19:30 (14h) [PERSON_NAME] [PERSON_NAME] sin…" at bounding box center [224, 246] width 145 height 100
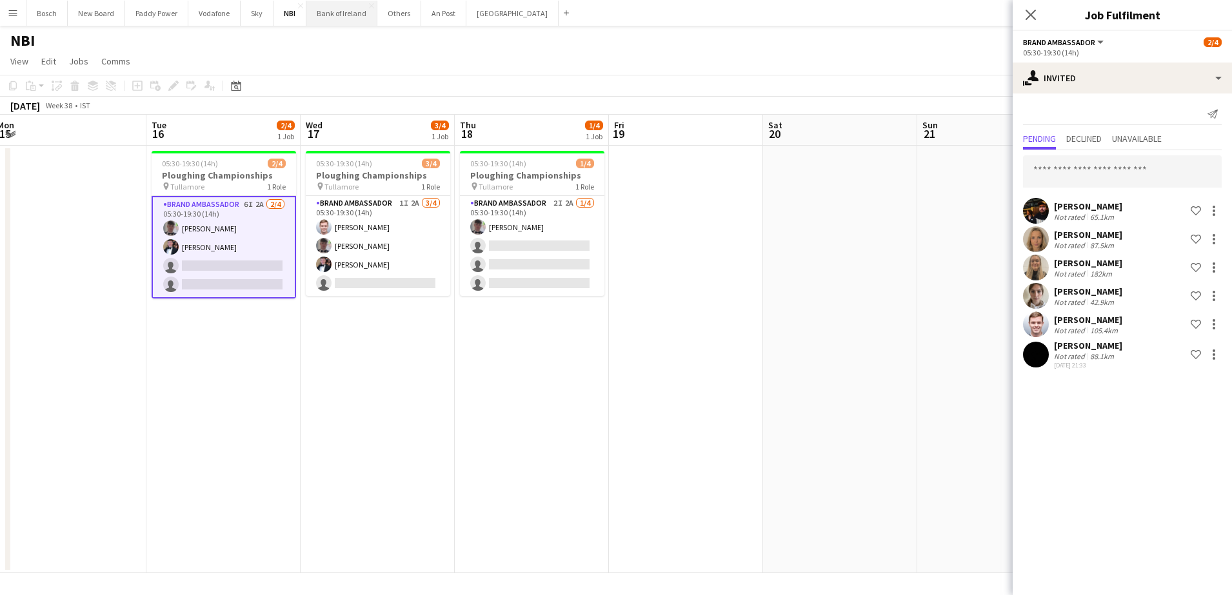
click at [318, 8] on button "Bank of Ireland Close" at bounding box center [341, 13] width 71 height 25
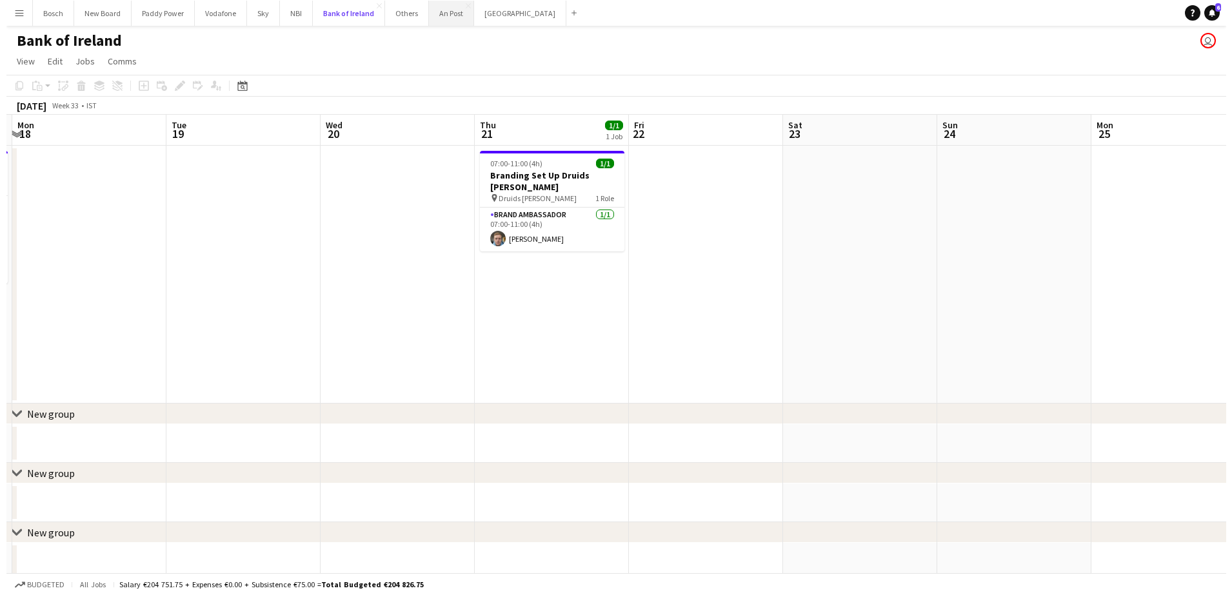
scroll to position [0, 457]
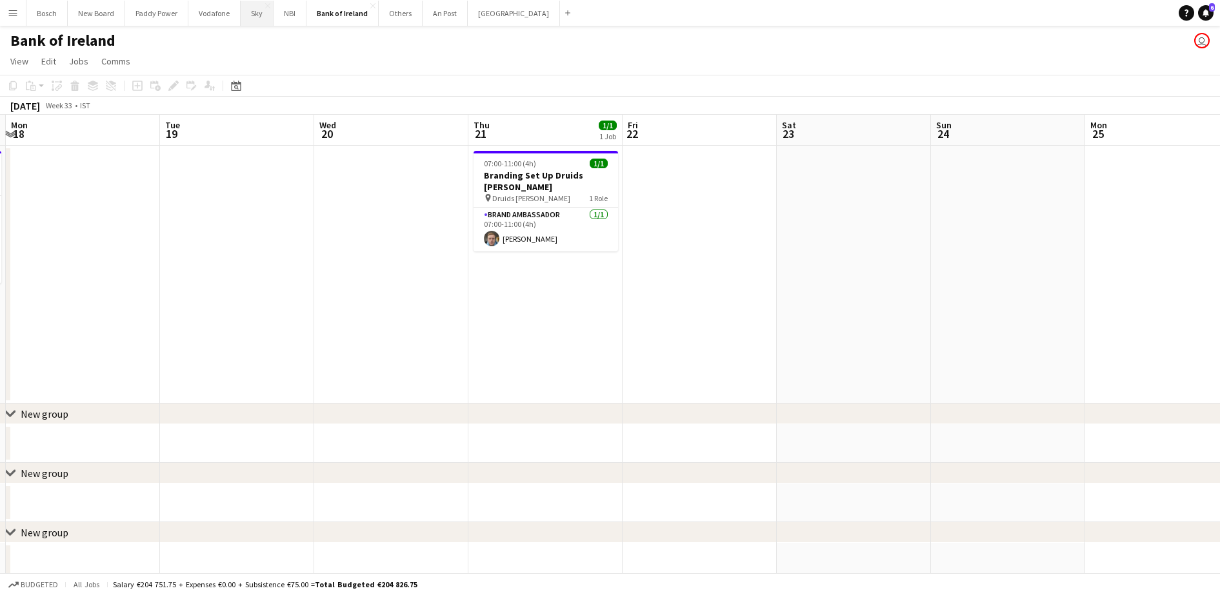
click at [263, 18] on button "Sky Close" at bounding box center [257, 13] width 33 height 25
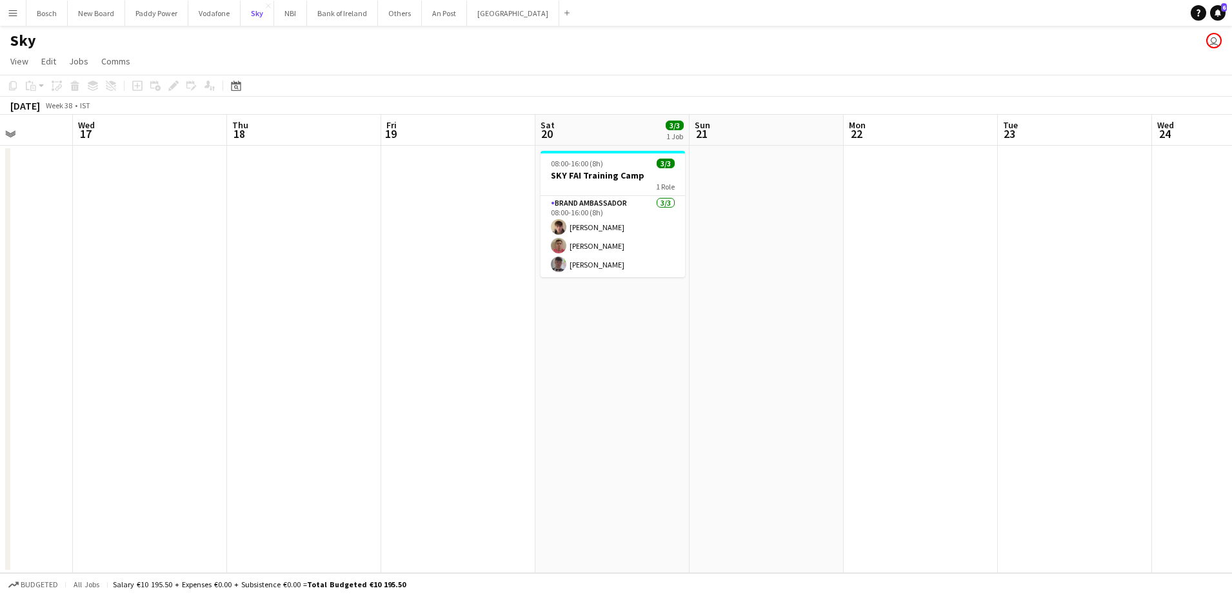
scroll to position [0, 409]
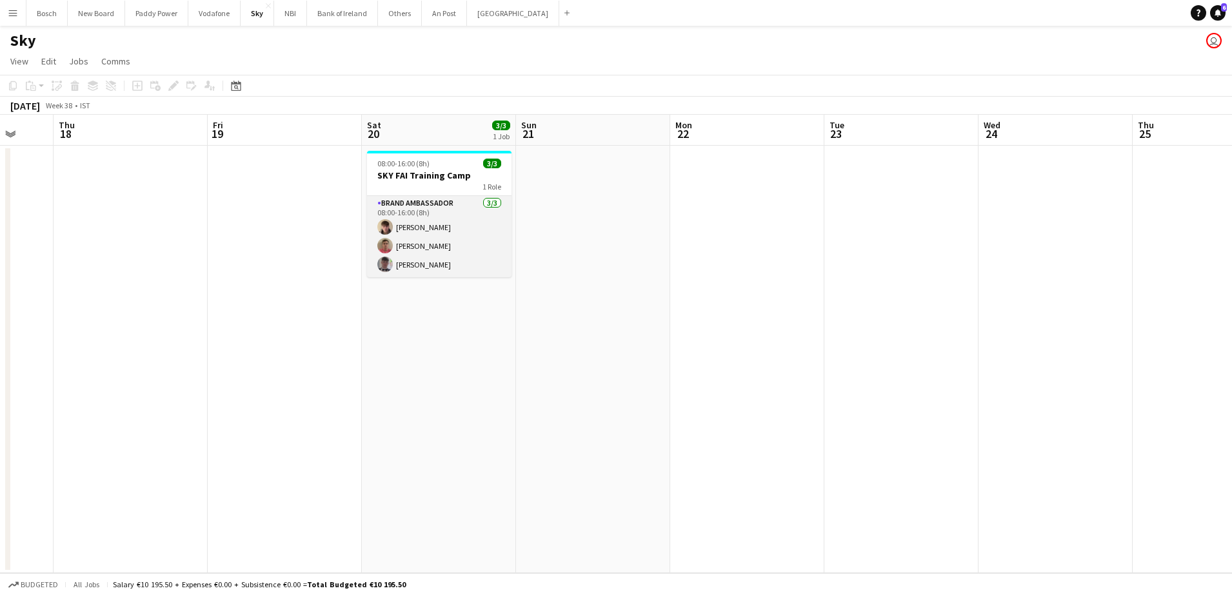
click at [508, 219] on app-card-role "Brand Ambassador [DATE] 08:00-16:00 (8h) [PERSON_NAME] [PERSON_NAME] [PERSON_NA…" at bounding box center [439, 236] width 145 height 81
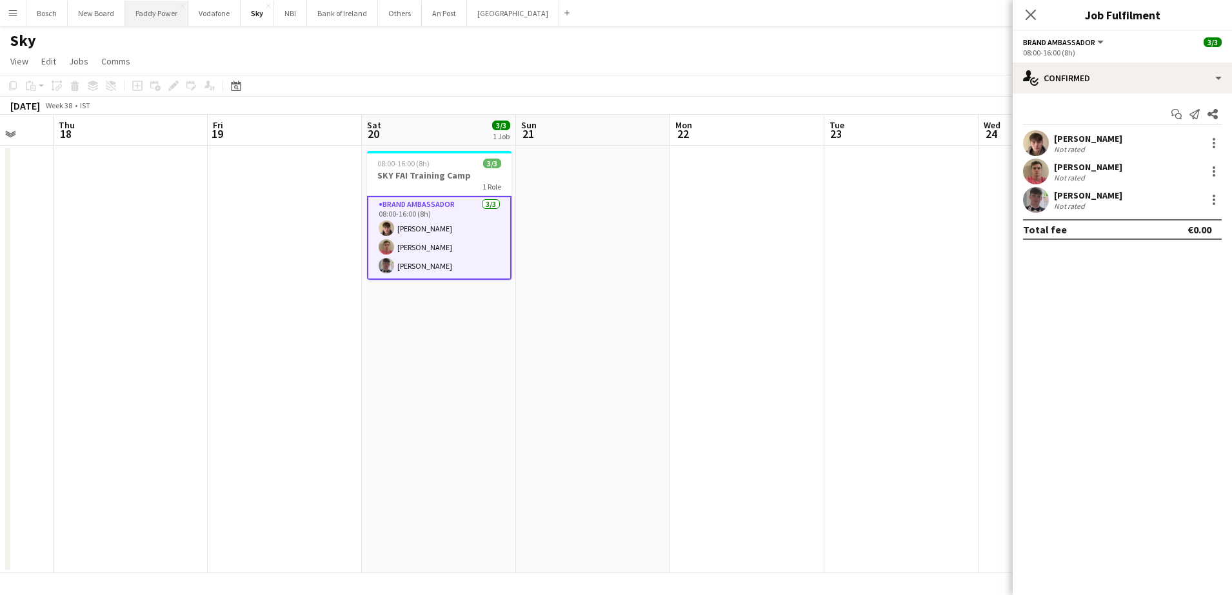
click at [126, 18] on button "Paddy Power Close" at bounding box center [156, 13] width 63 height 25
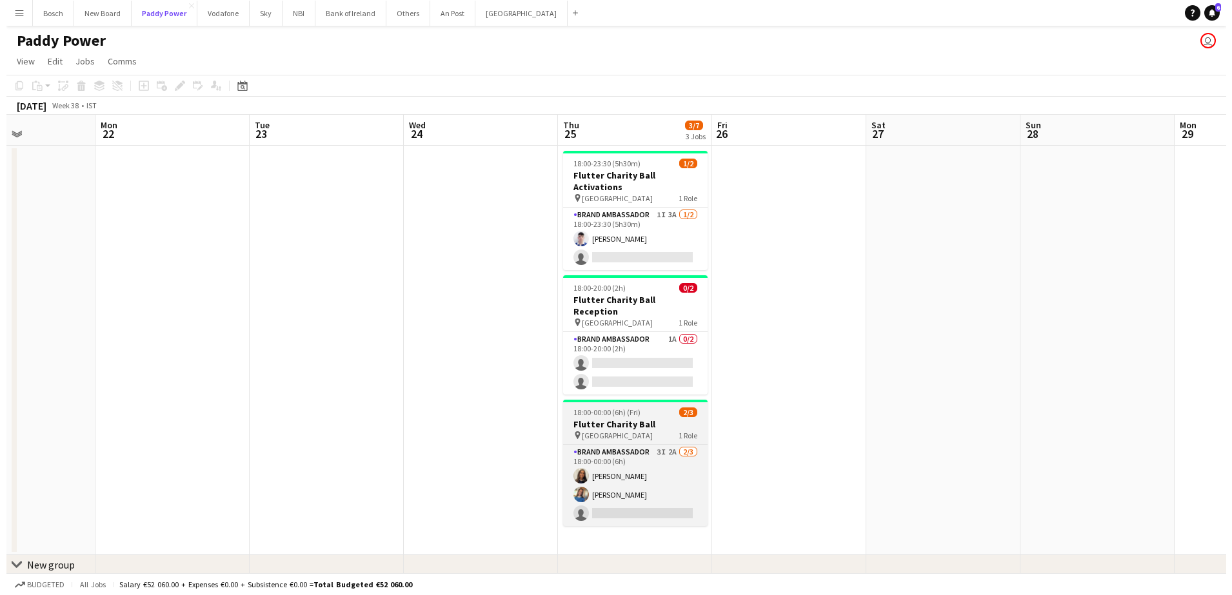
scroll to position [0, 372]
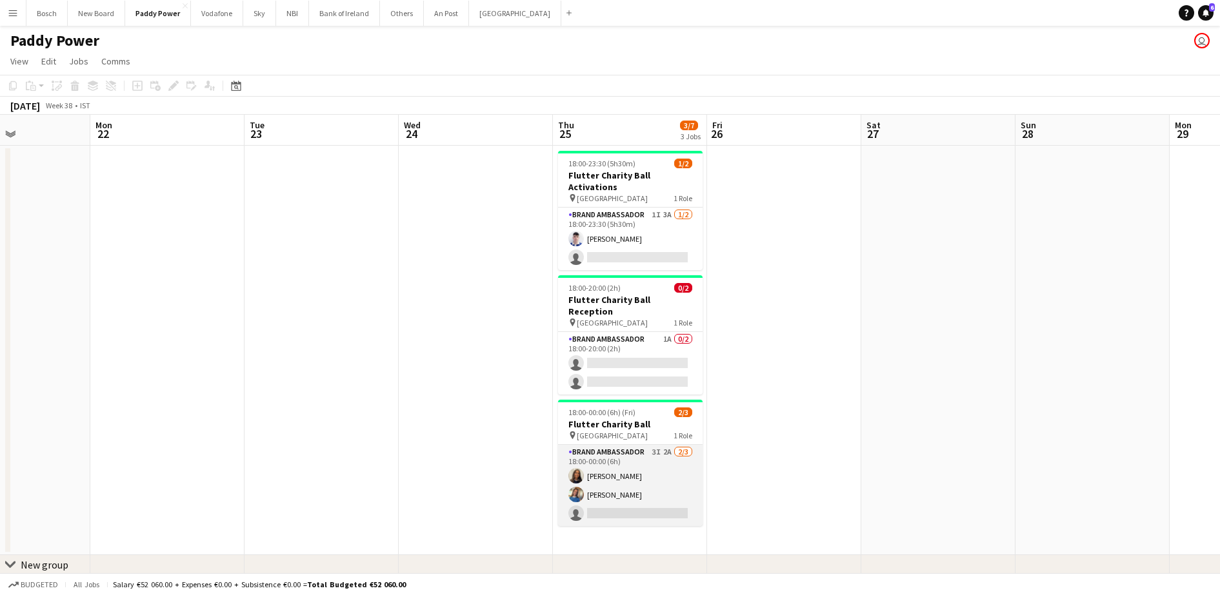
click at [591, 445] on app-card-role "Brand Ambassador 3I 2A [DATE] 18:00-00:00 (6h) [PERSON_NAME] [PERSON_NAME] sing…" at bounding box center [630, 485] width 145 height 81
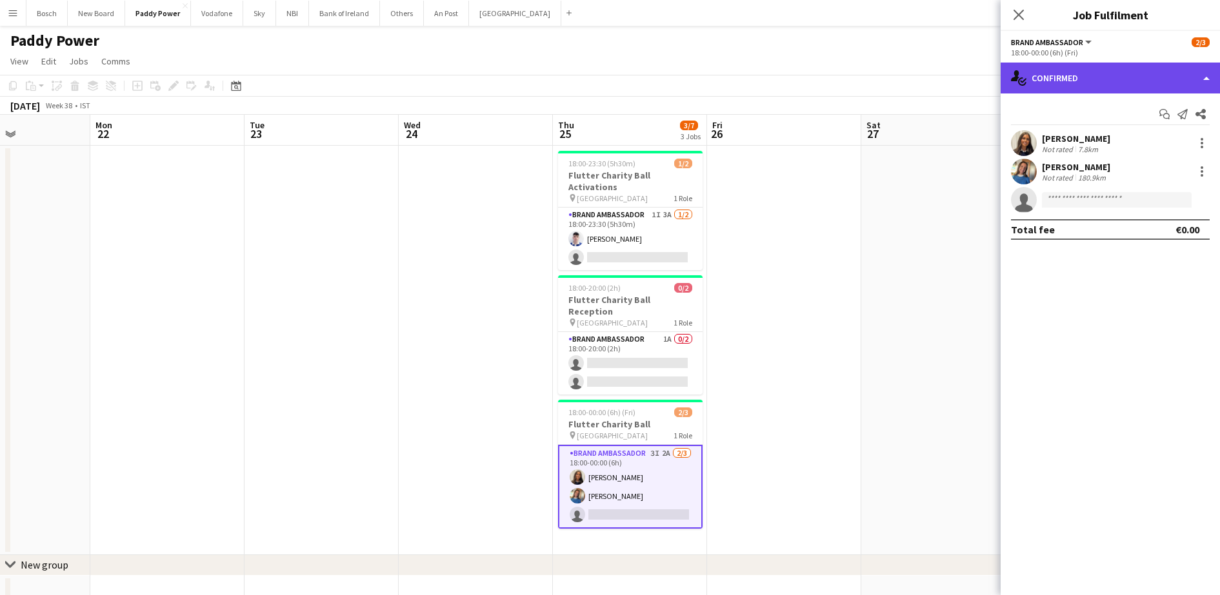
click at [1095, 80] on div "single-neutral-actions-check-2 Confirmed" at bounding box center [1110, 78] width 219 height 31
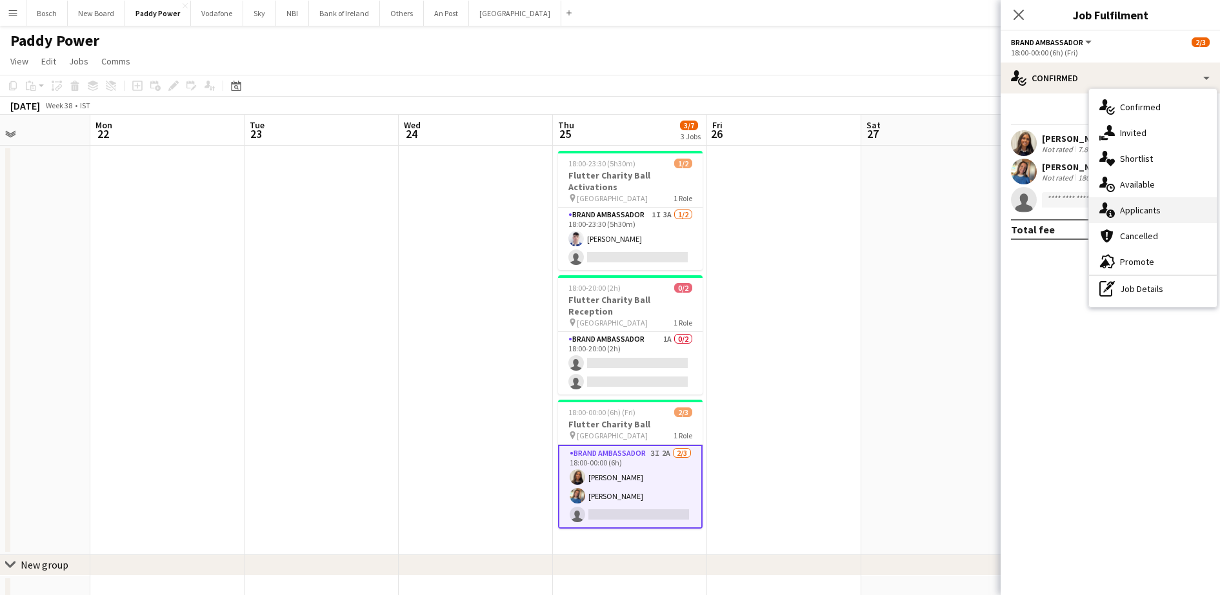
click at [1131, 204] on div "single-neutral-actions-information Applicants" at bounding box center [1153, 210] width 128 height 26
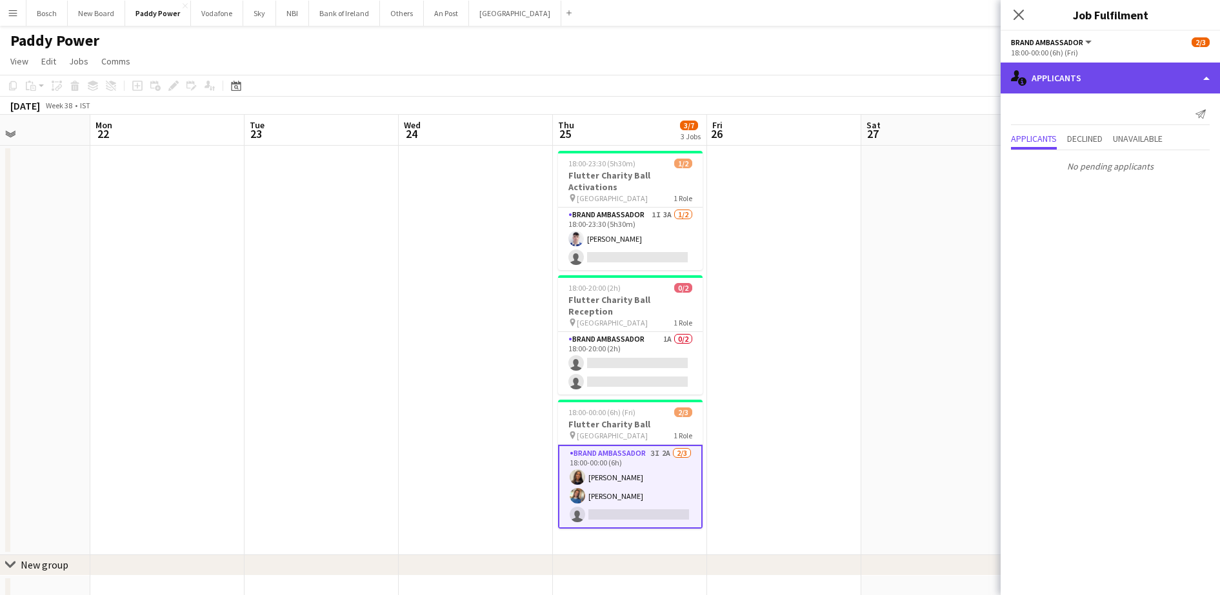
click at [1032, 72] on div "single-neutral-actions-information Applicants" at bounding box center [1110, 78] width 219 height 31
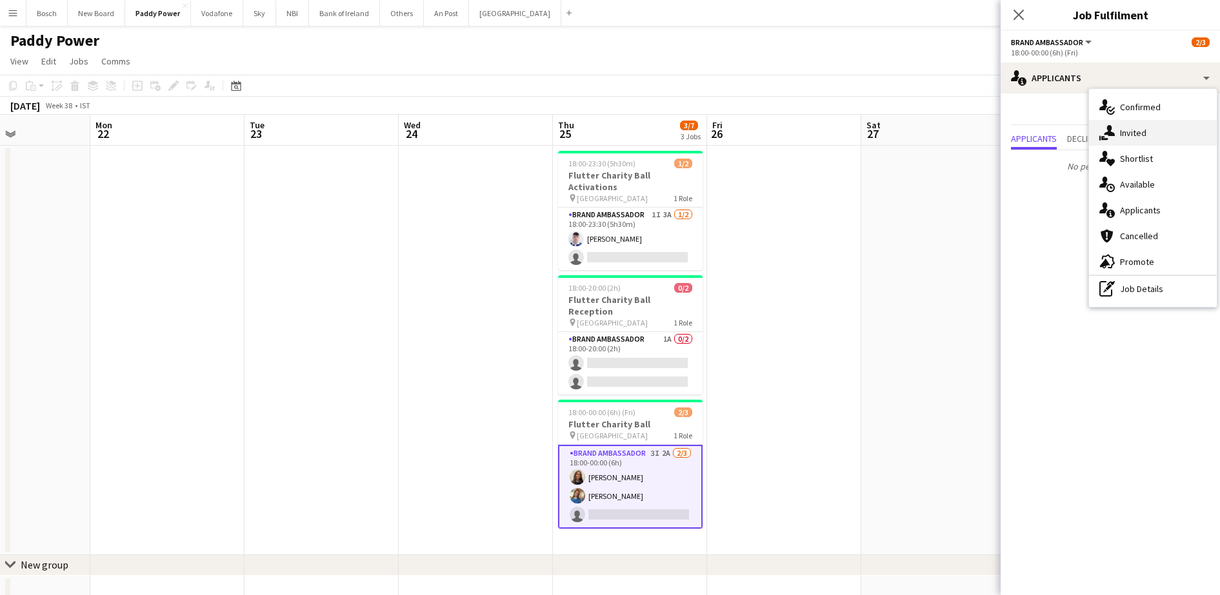
click at [1127, 141] on div "single-neutral-actions-share-1 Invited" at bounding box center [1153, 133] width 128 height 26
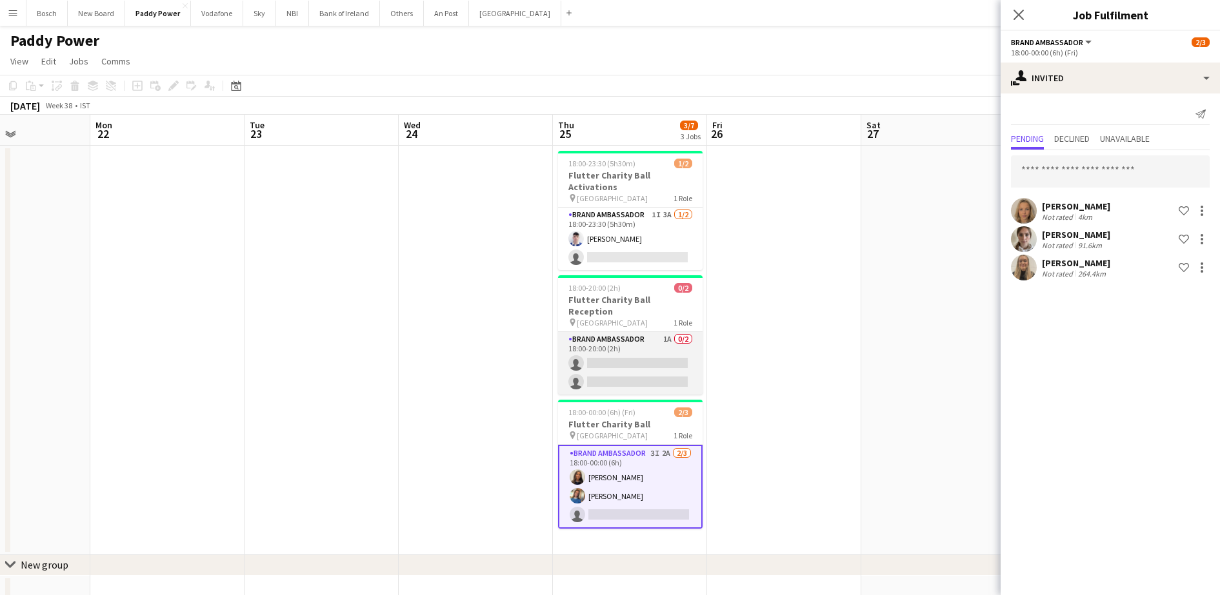
click at [632, 332] on app-card-role "Brand Ambassador 1A 0/2 18:00-20:00 (2h) single-neutral-actions single-neutral-…" at bounding box center [630, 363] width 145 height 63
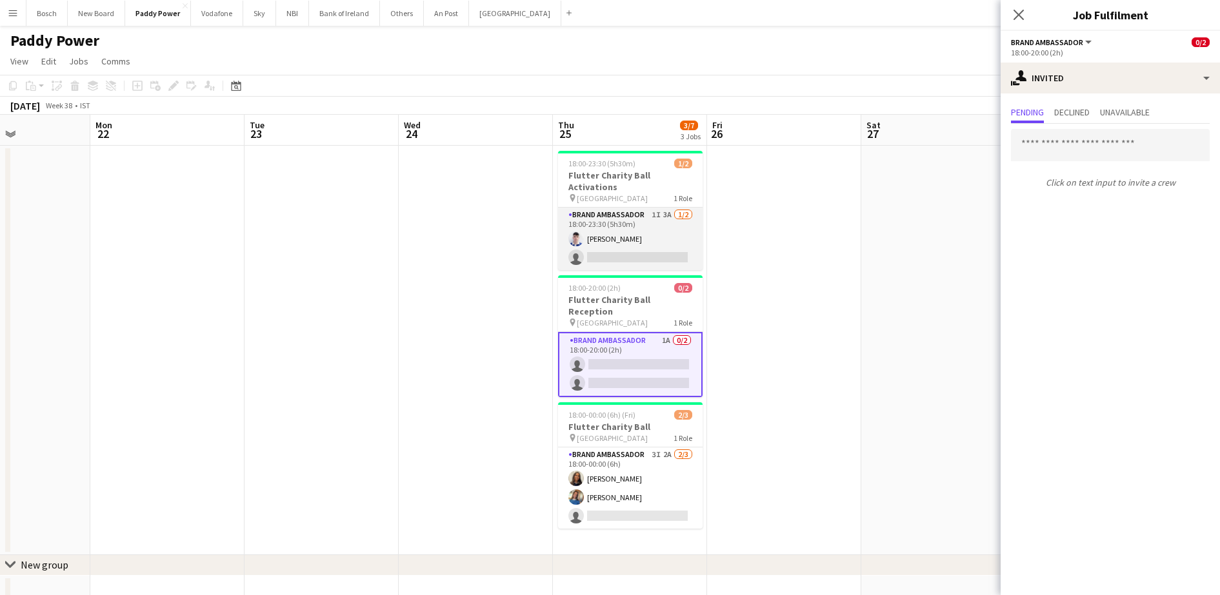
click at [642, 224] on app-card-role "Brand Ambassador 1I 3A [DATE] 18:00-23:30 (5h30m) [DEMOGRAPHIC_DATA][PERSON_NAM…" at bounding box center [630, 239] width 145 height 63
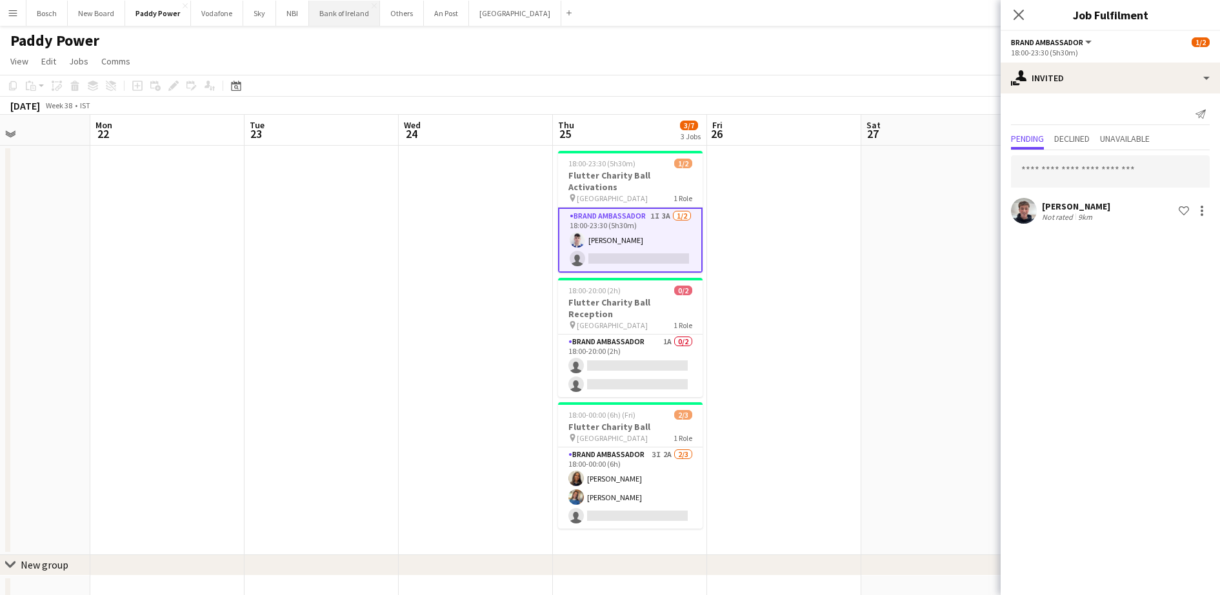
click at [370, 18] on button "Bank of Ireland Close" at bounding box center [344, 13] width 71 height 25
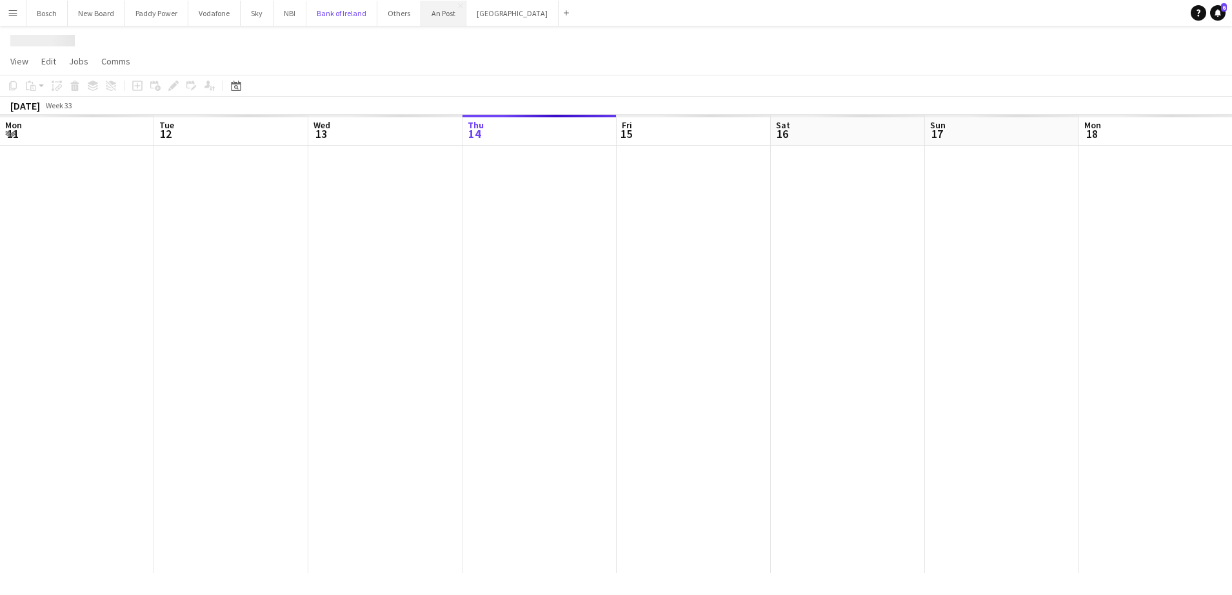
scroll to position [0, 308]
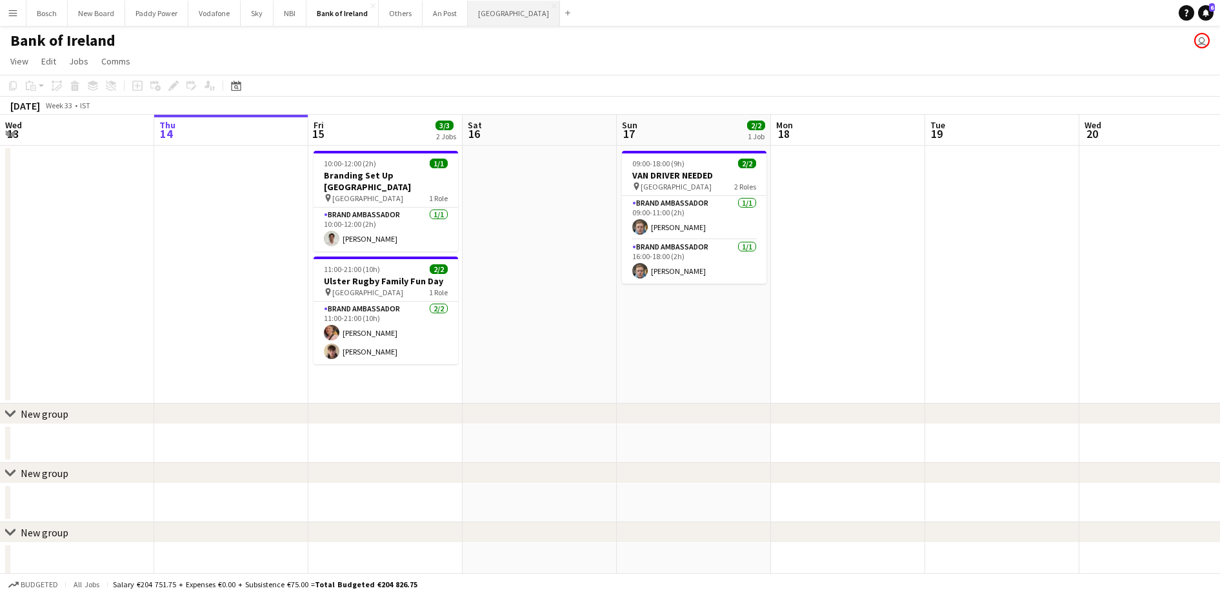
click at [474, 19] on button "[GEOGRAPHIC_DATA] Close" at bounding box center [514, 13] width 92 height 25
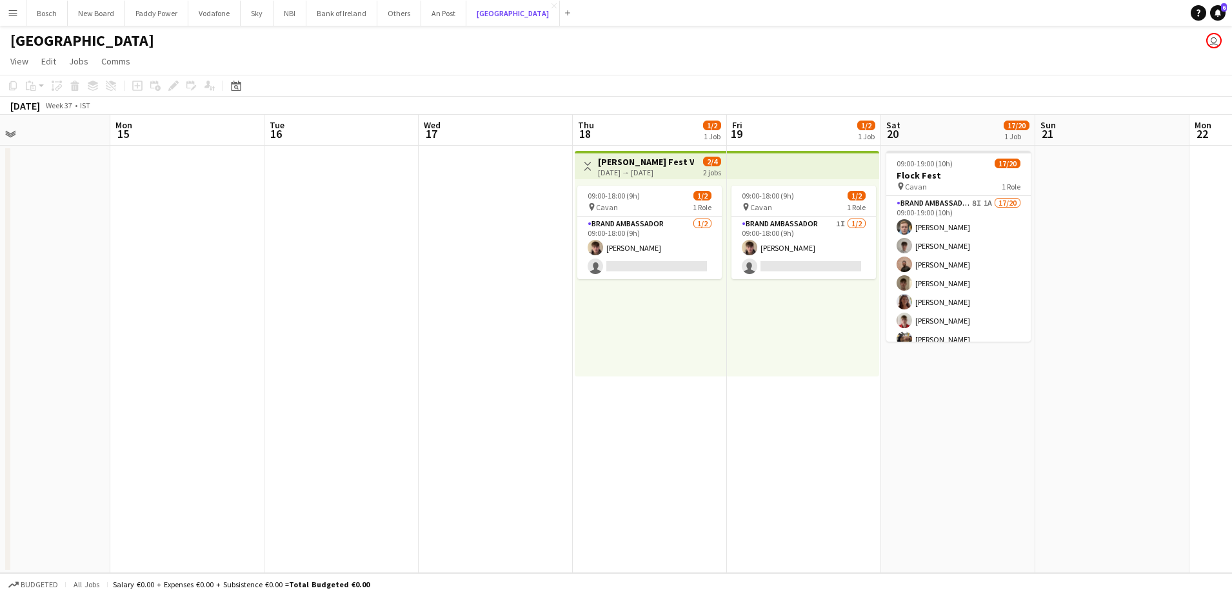
scroll to position [0, 511]
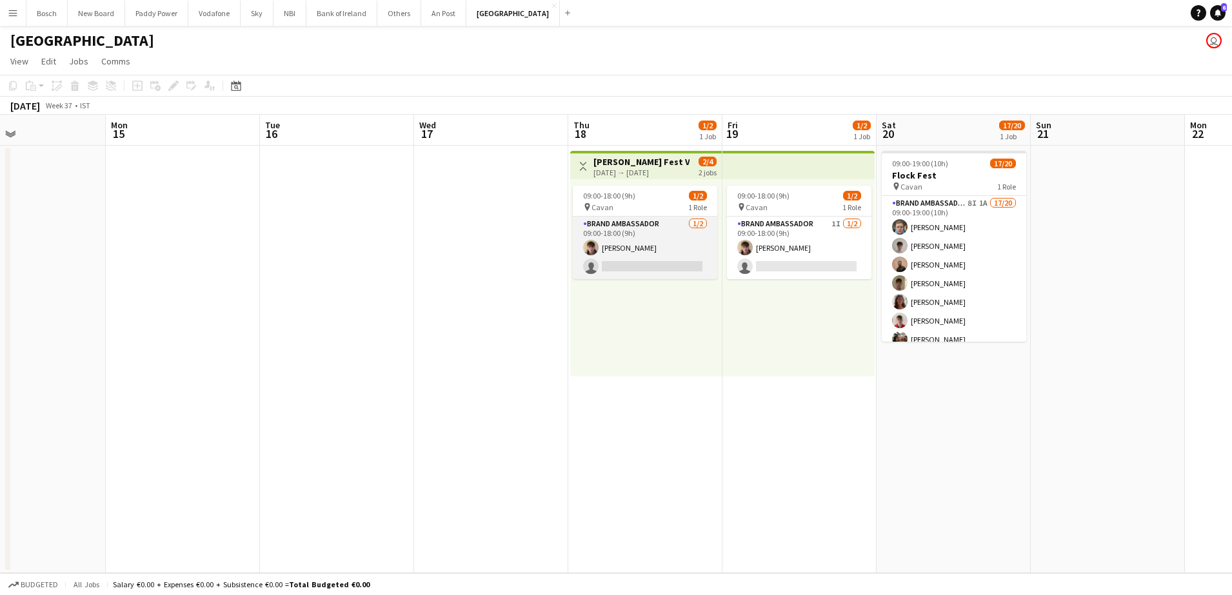
click at [619, 237] on app-card-role "Brand Ambassador [DATE] 09:00-18:00 (9h) [PERSON_NAME] single-neutral-actions" at bounding box center [645, 248] width 145 height 63
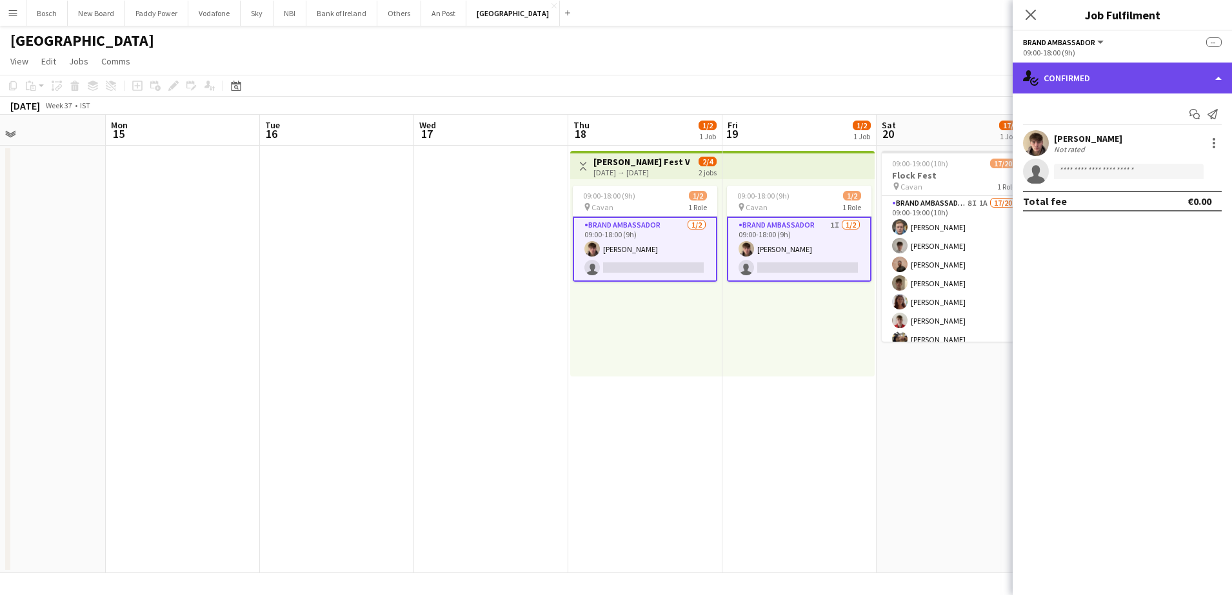
click at [1060, 76] on div "single-neutral-actions-check-2 Confirmed" at bounding box center [1122, 78] width 219 height 31
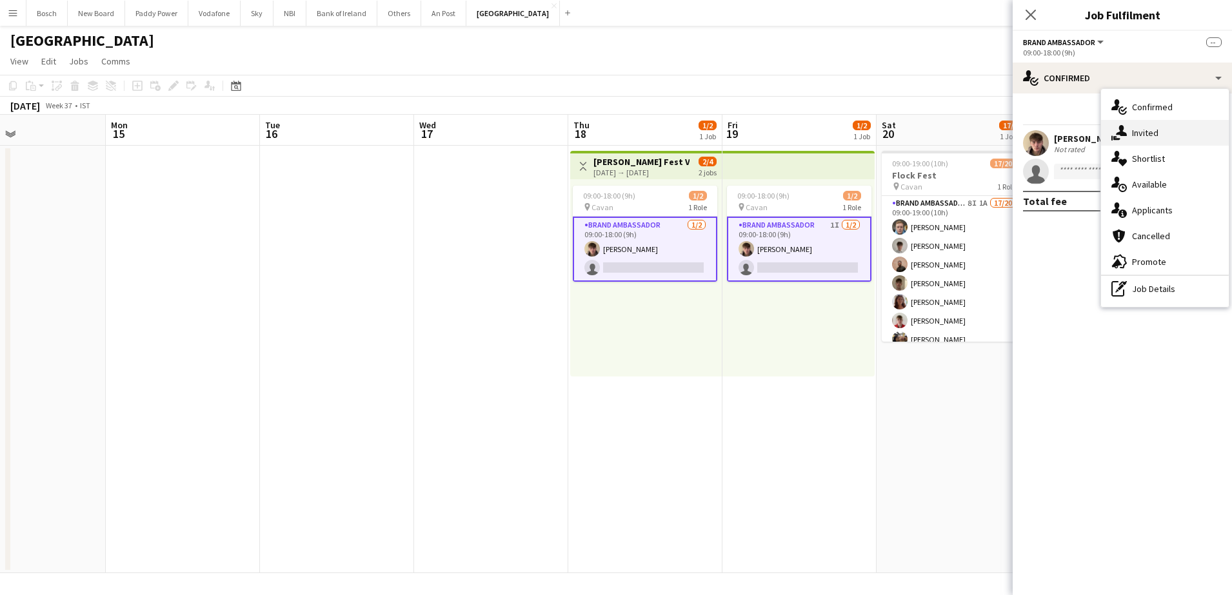
click at [1137, 143] on div "single-neutral-actions-share-1 Invited" at bounding box center [1165, 133] width 128 height 26
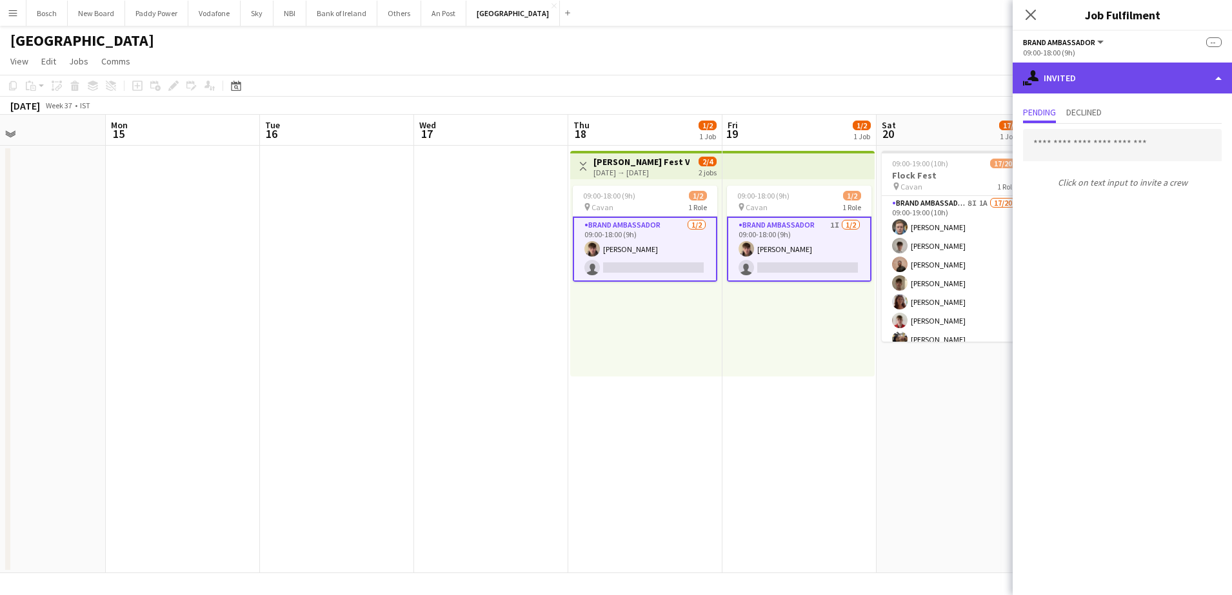
click at [1101, 92] on div "single-neutral-actions-share-1 Invited" at bounding box center [1122, 78] width 219 height 31
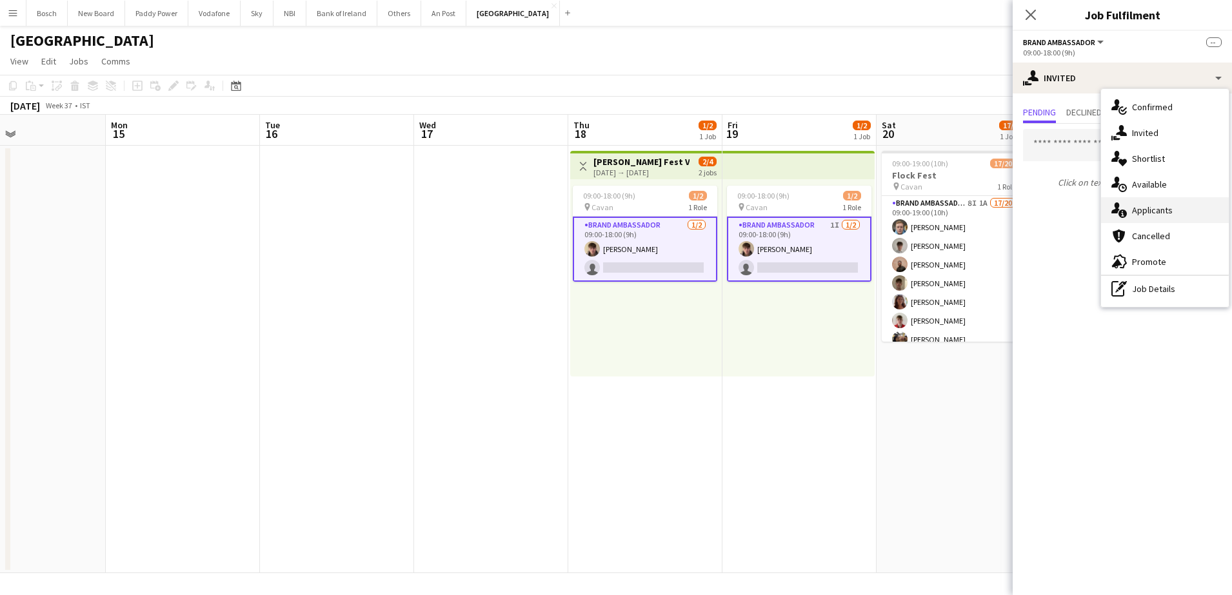
click at [1130, 202] on div "single-neutral-actions-information Applicants" at bounding box center [1165, 210] width 128 height 26
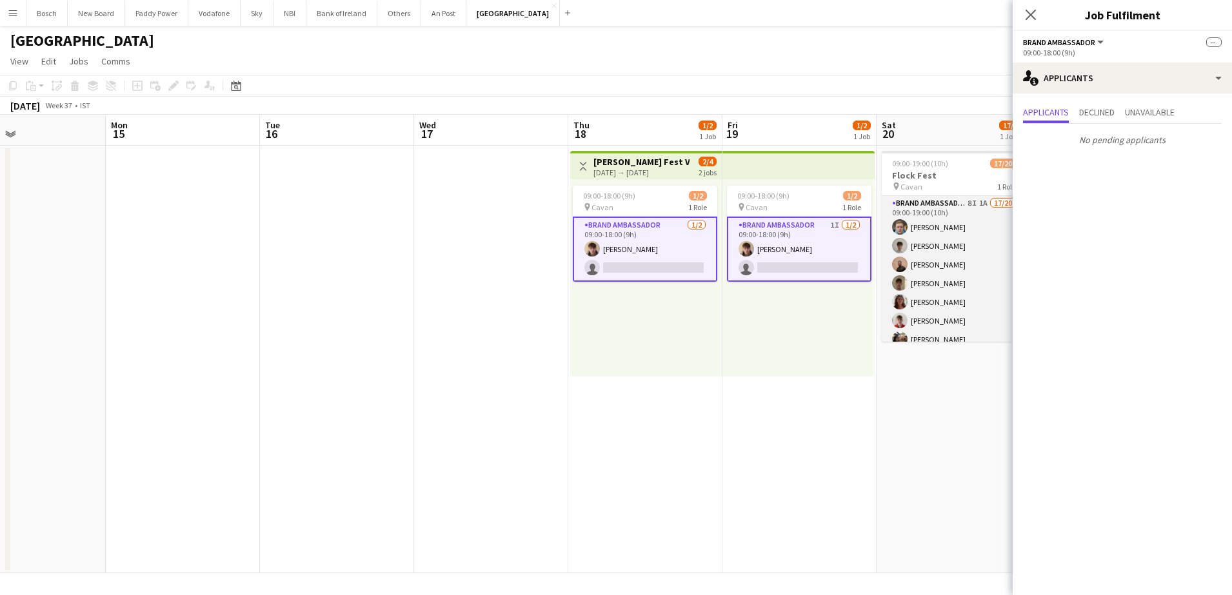
click at [970, 300] on app-card-role "Brand Ambassador 8I 1A 17/20 09:00-19:00 (10h) [PERSON_NAME] [PERSON_NAME] [PER…" at bounding box center [954, 395] width 145 height 399
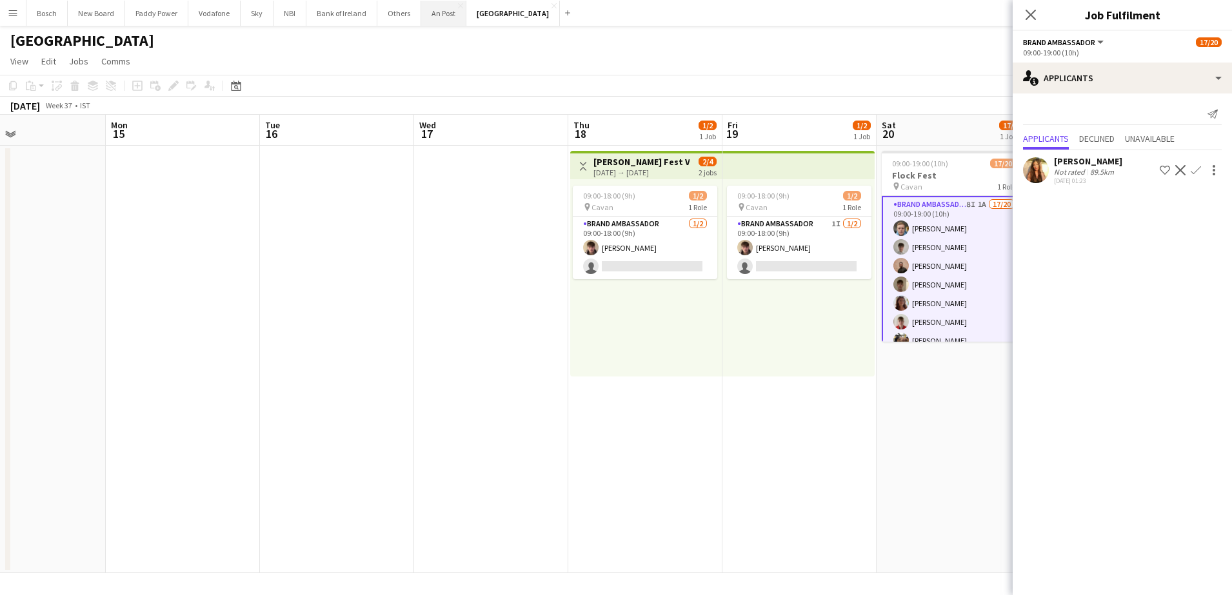
click at [432, 15] on button "An Post Close" at bounding box center [443, 13] width 45 height 25
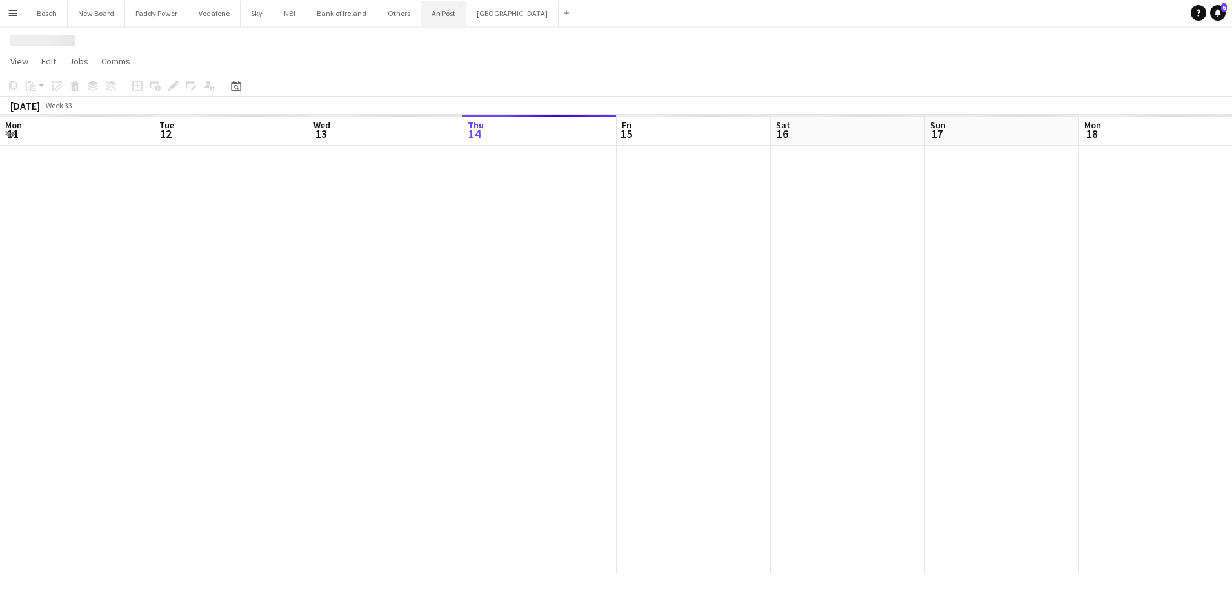
scroll to position [0, 308]
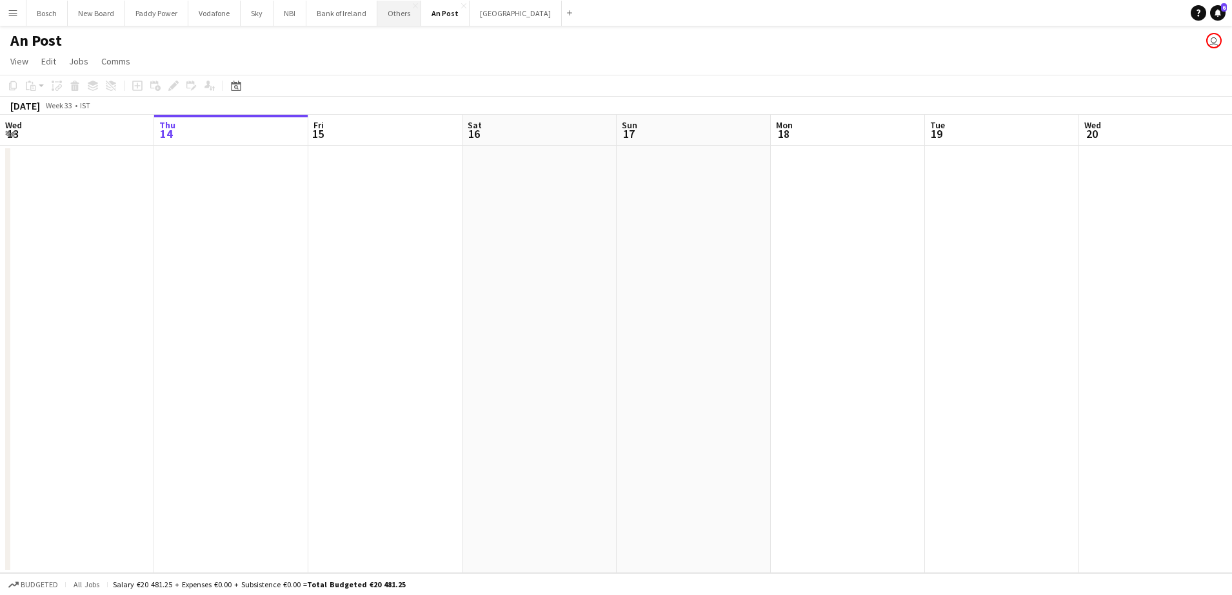
click at [386, 17] on button "Others Close" at bounding box center [399, 13] width 44 height 25
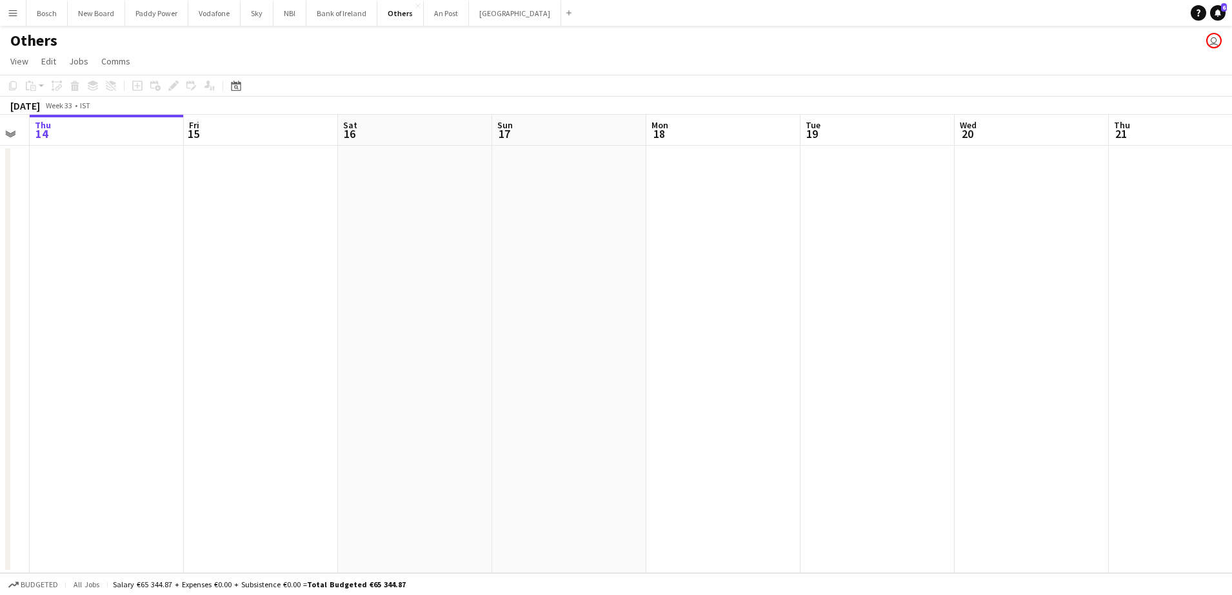
drag, startPoint x: 960, startPoint y: 209, endPoint x: 177, endPoint y: 264, distance: 784.4
click at [177, 264] on app-calendar-viewport "Mon 11 Tue 12 Wed 13 Thu 14 Fri 15 Sat 16 Sun 17 Mon 18 Tue 19 Wed 20 Thu 21 Fr…" at bounding box center [616, 344] width 1232 height 459
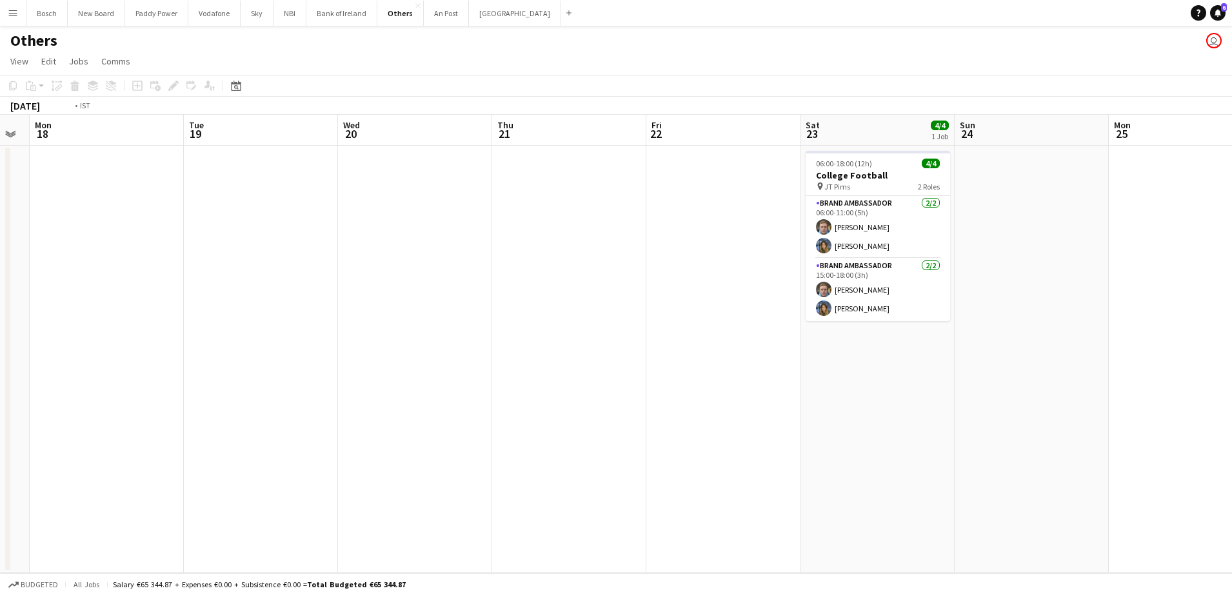
scroll to position [0, 474]
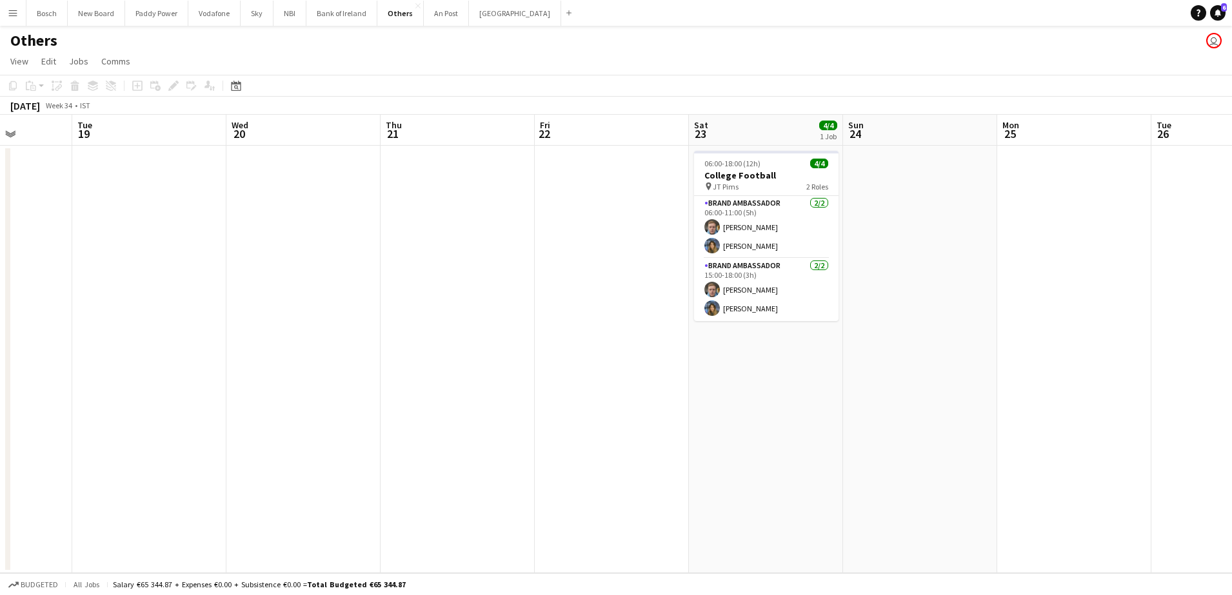
drag, startPoint x: 974, startPoint y: 244, endPoint x: 838, endPoint y: 288, distance: 142.8
click at [841, 287] on app-calendar-viewport "Sat 16 Sun 17 Mon 18 Tue 19 Wed 20 Thu 21 Fri 22 Sat 23 4/4 1 Job Sun 24 Mon 25…" at bounding box center [616, 344] width 1232 height 459
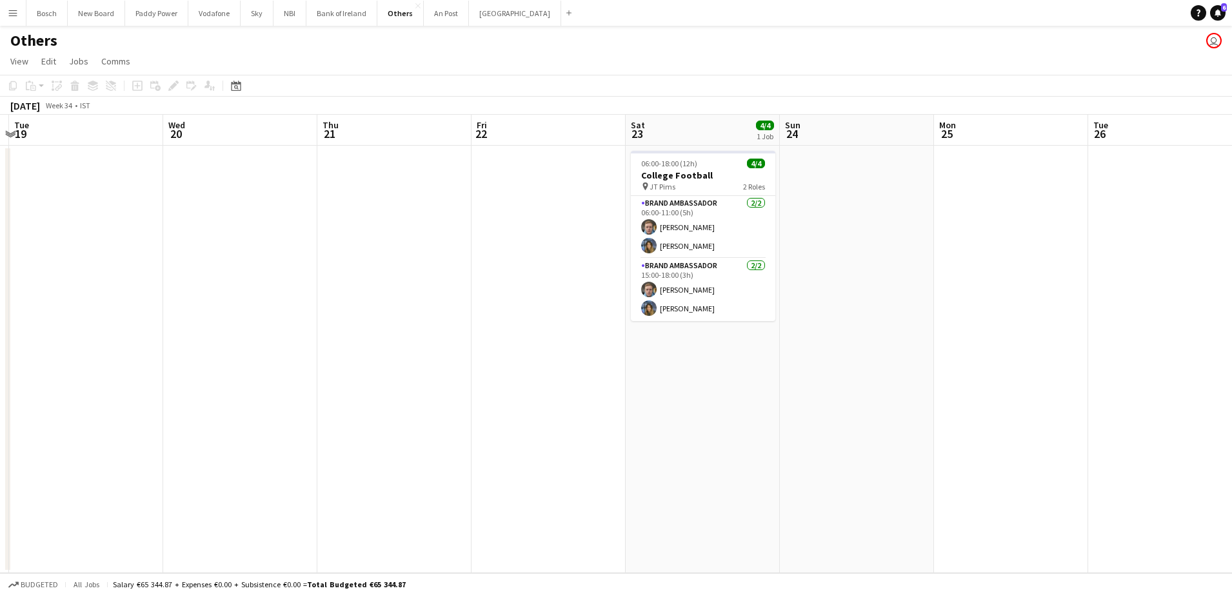
scroll to position [0, 516]
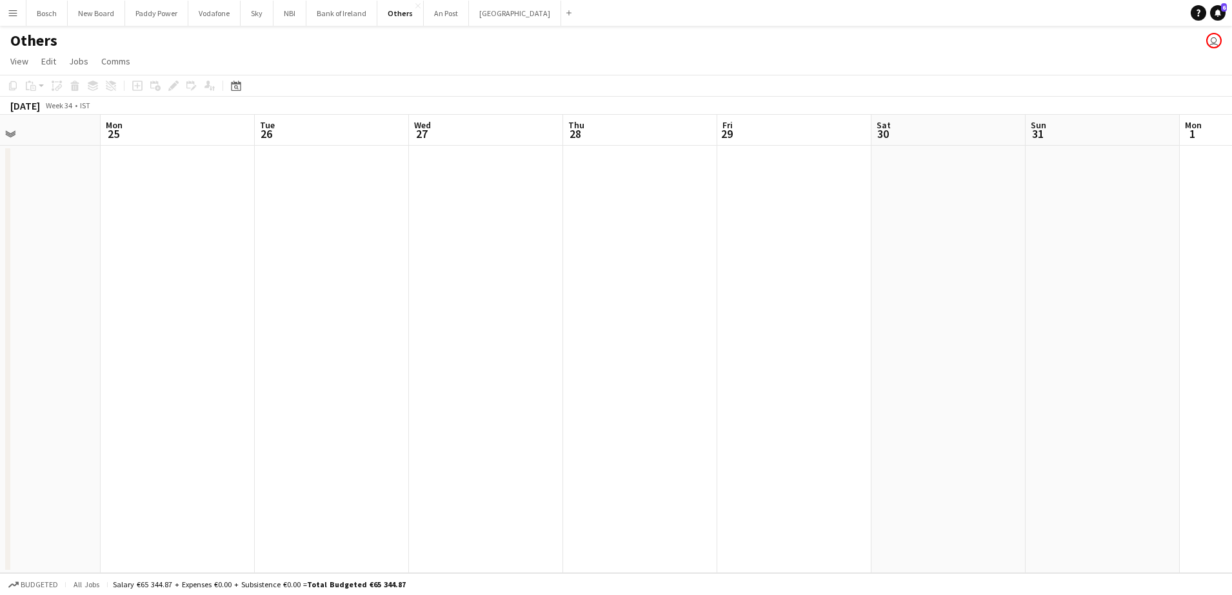
drag, startPoint x: 838, startPoint y: 318, endPoint x: 2, endPoint y: 410, distance: 841.1
click at [0, 418] on html "Menu Boards Boards Boards All jobs Status Workforce Workforce My Workforce Recr…" at bounding box center [616, 297] width 1232 height 595
drag, startPoint x: 900, startPoint y: 191, endPoint x: 121, endPoint y: 172, distance: 778.9
click at [112, 181] on app-calendar-viewport "Tue 26 Wed 27 Thu 28 Fri 29 Sat 30 Sun 31 Mon 1 Tue 2 Wed 3 Thu 4 Fri 5 Sat 6 S…" at bounding box center [616, 344] width 1232 height 459
drag, startPoint x: 729, startPoint y: 199, endPoint x: 417, endPoint y: 193, distance: 311.6
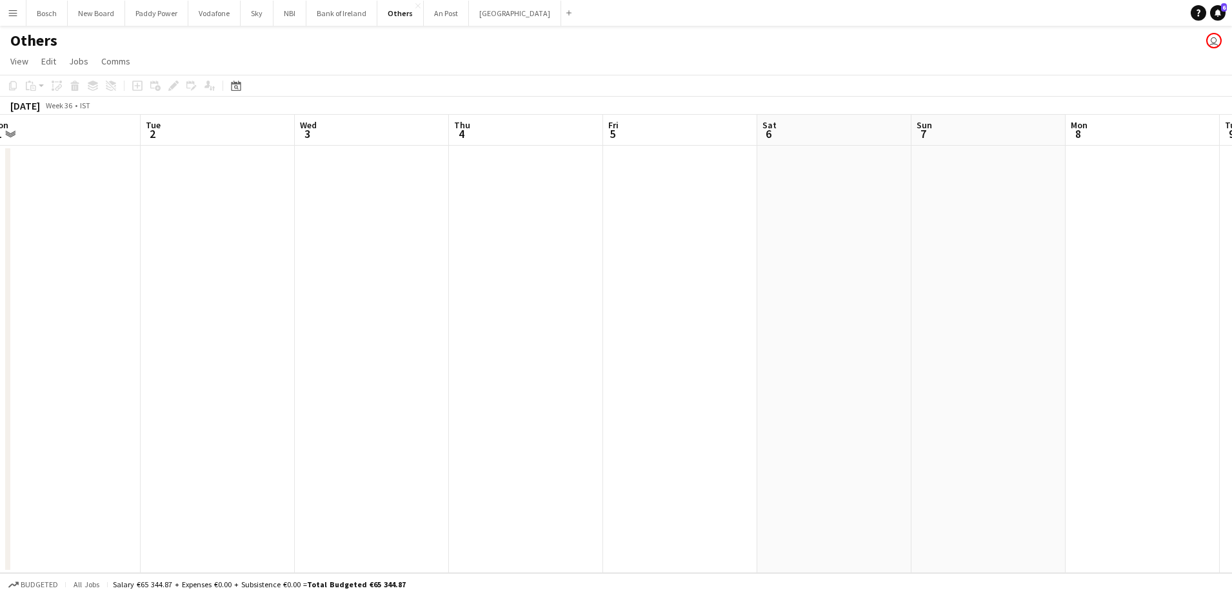
click at [359, 197] on app-calendar-viewport "Fri 29 Sat 30 Sun 31 Mon 1 Tue 2 Wed 3 Thu 4 Fri 5 Sat 6 Sun 7 Mon 8 Tue 9 Wed …" at bounding box center [616, 344] width 1232 height 459
drag, startPoint x: 926, startPoint y: 212, endPoint x: 695, endPoint y: 203, distance: 231.1
click at [413, 221] on app-calendar-viewport "Sat 30 Sun 31 Mon 1 Tue 2 Wed 3 Thu 4 Fri 5 Sat 6 Sun 7 Mon 8 Tue 9 Wed 10 Thu …" at bounding box center [616, 344] width 1232 height 459
drag, startPoint x: 582, startPoint y: 226, endPoint x: 919, endPoint y: 228, distance: 337.4
click at [578, 226] on app-calendar-viewport "Wed 3 Thu 4 Fri 5 Sat 6 Sun 7 Mon 8 Tue 9 Wed 10 Thu 11 Fri 12 Sat 13 Sun 14 Mo…" at bounding box center [616, 344] width 1232 height 459
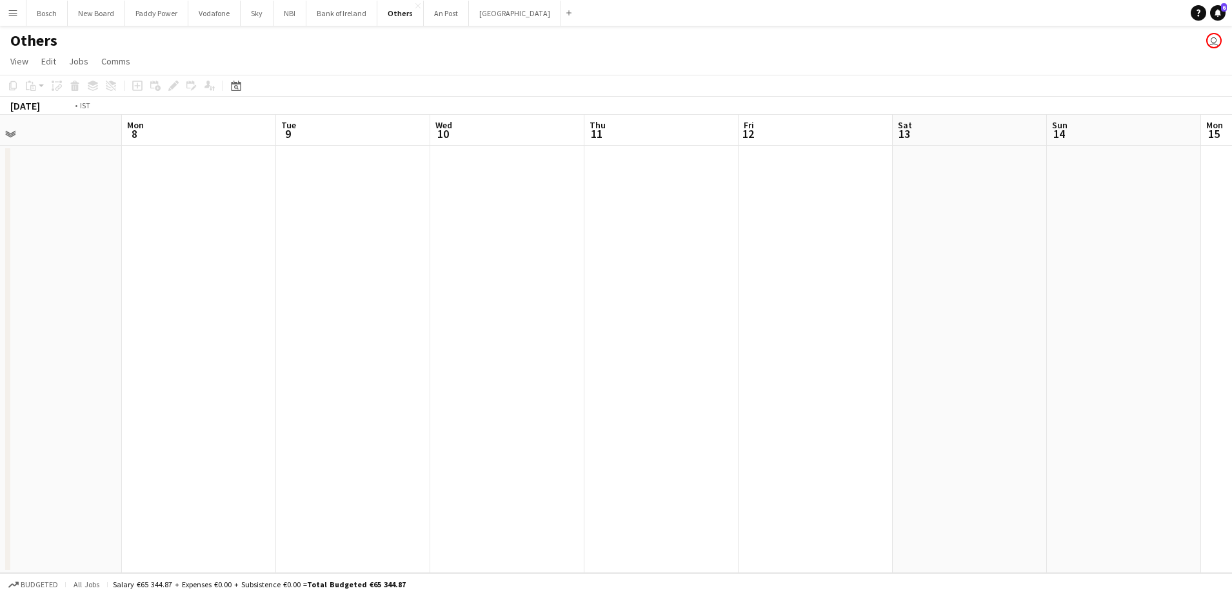
click at [344, 206] on app-calendar-viewport "Thu 4 Fri 5 Sat 6 Sun 7 Mon 8 Tue 9 Wed 10 Thu 11 Fri 12 Sat 13 Sun 14 Mon 15 T…" at bounding box center [616, 344] width 1232 height 459
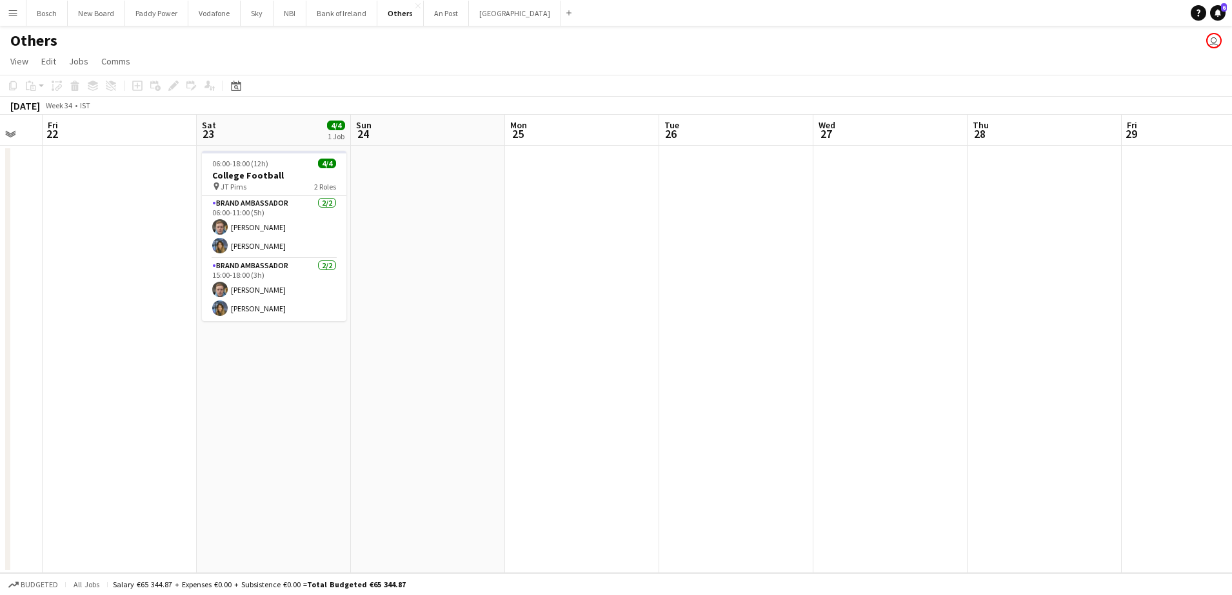
scroll to position [0, 455]
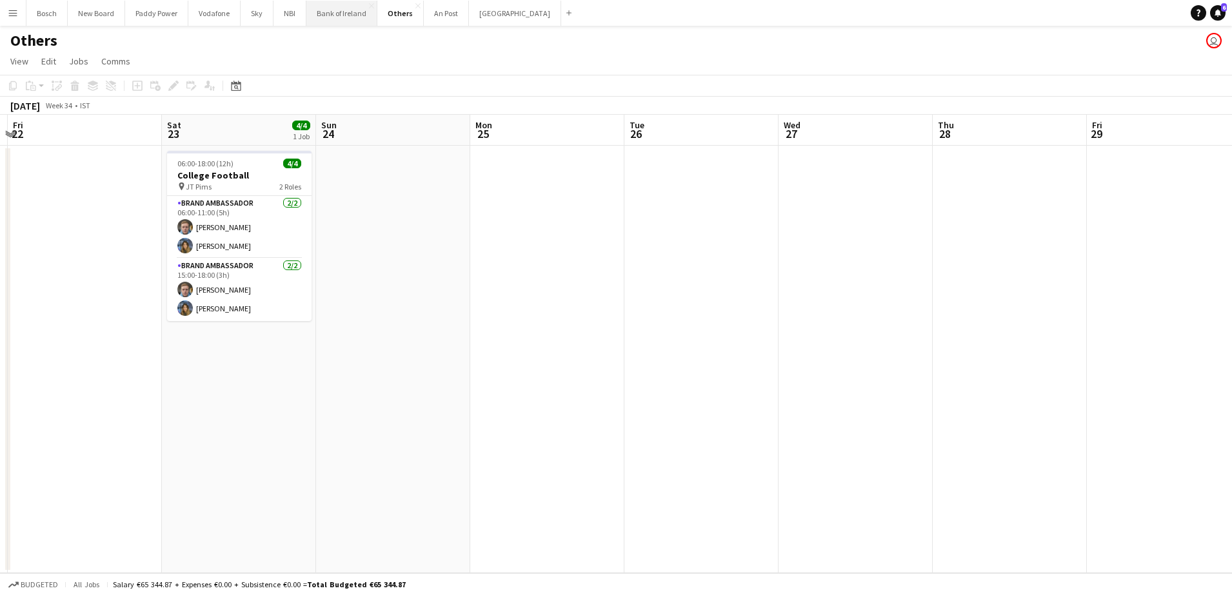
click at [330, 19] on button "Bank of Ireland Close" at bounding box center [341, 13] width 71 height 25
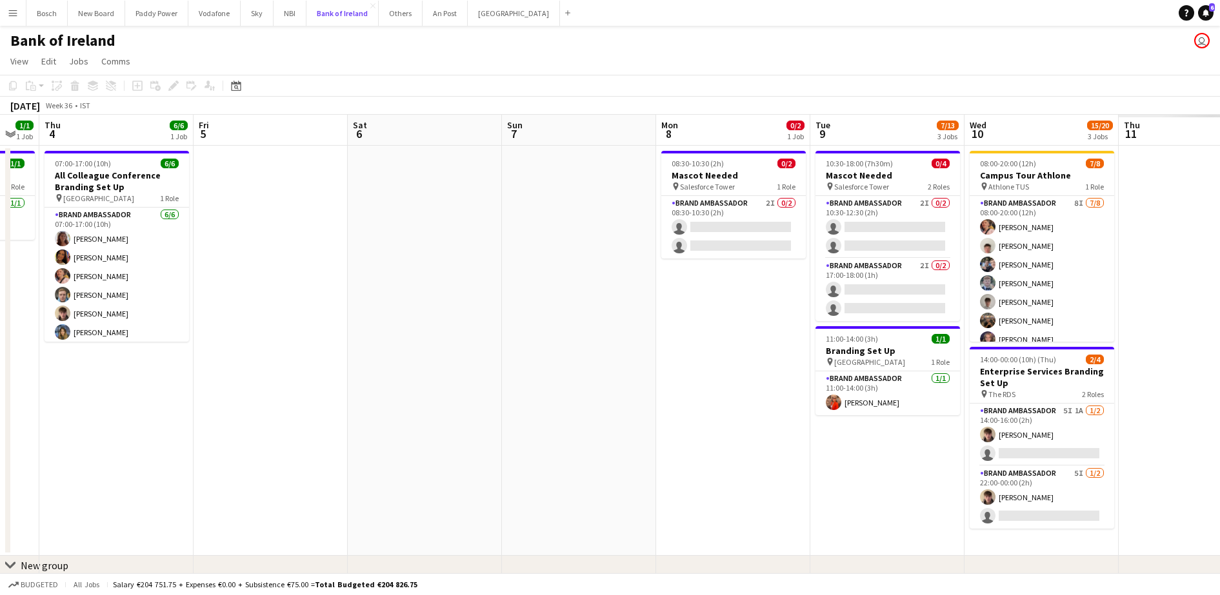
scroll to position [0, 476]
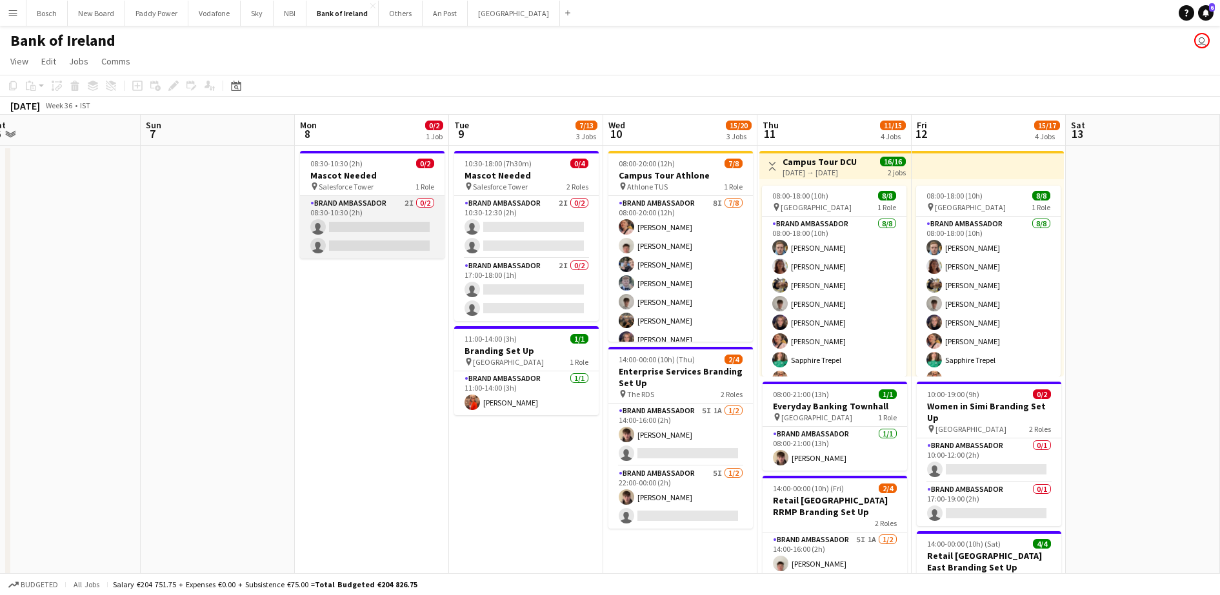
click at [384, 226] on app-card-role "Brand Ambassador 2I 0/2 08:30-10:30 (2h) single-neutral-actions single-neutral-…" at bounding box center [372, 227] width 145 height 63
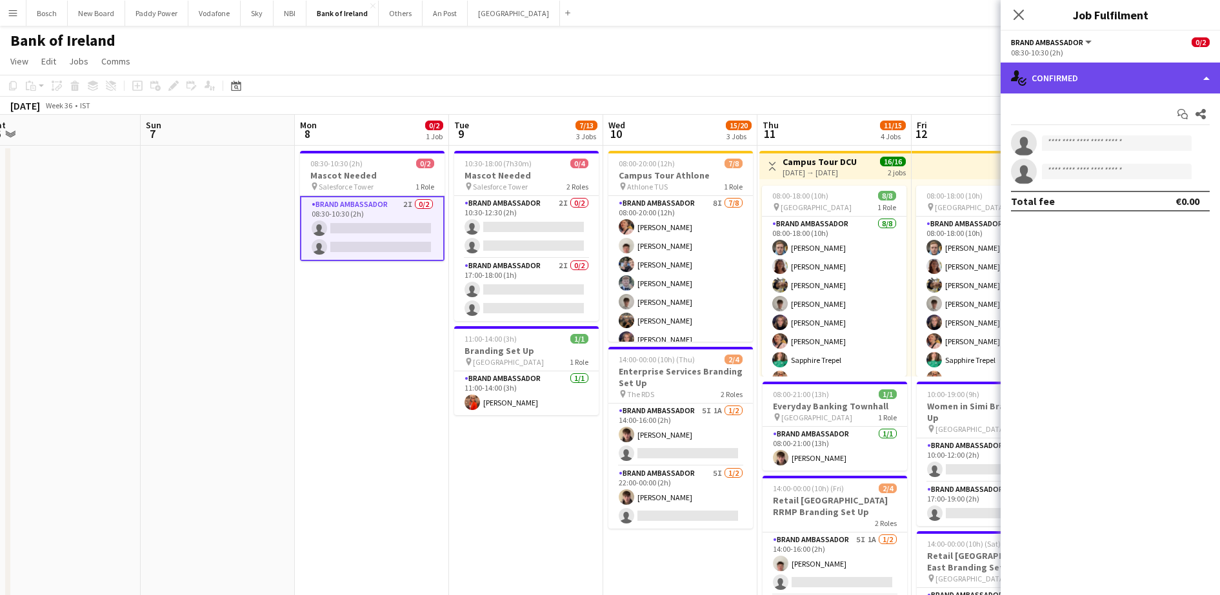
drag, startPoint x: 1080, startPoint y: 71, endPoint x: 1091, endPoint y: 104, distance: 34.7
click at [1079, 71] on div "single-neutral-actions-check-2 Confirmed" at bounding box center [1110, 78] width 219 height 31
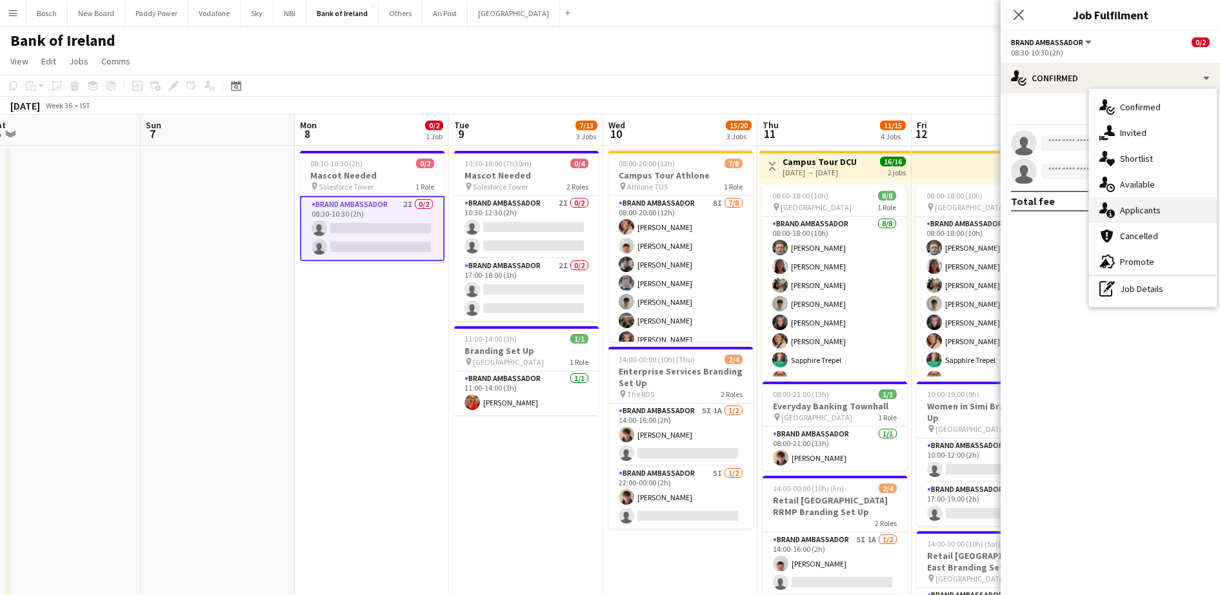
click at [1126, 203] on div "single-neutral-actions-information Applicants" at bounding box center [1153, 210] width 128 height 26
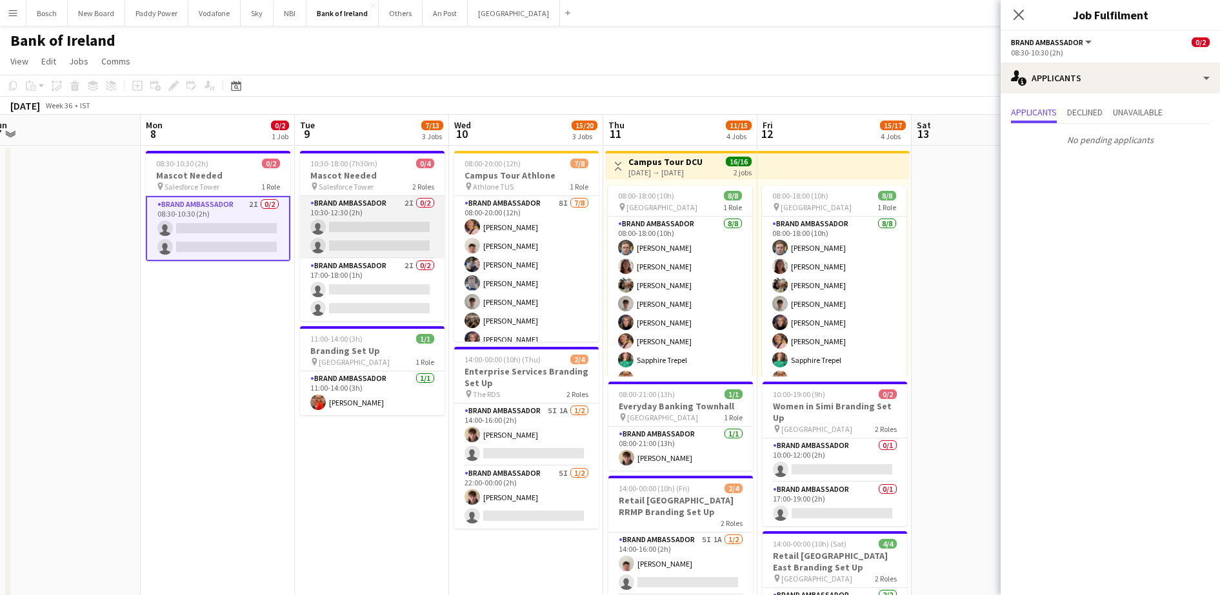
scroll to position [0, 451]
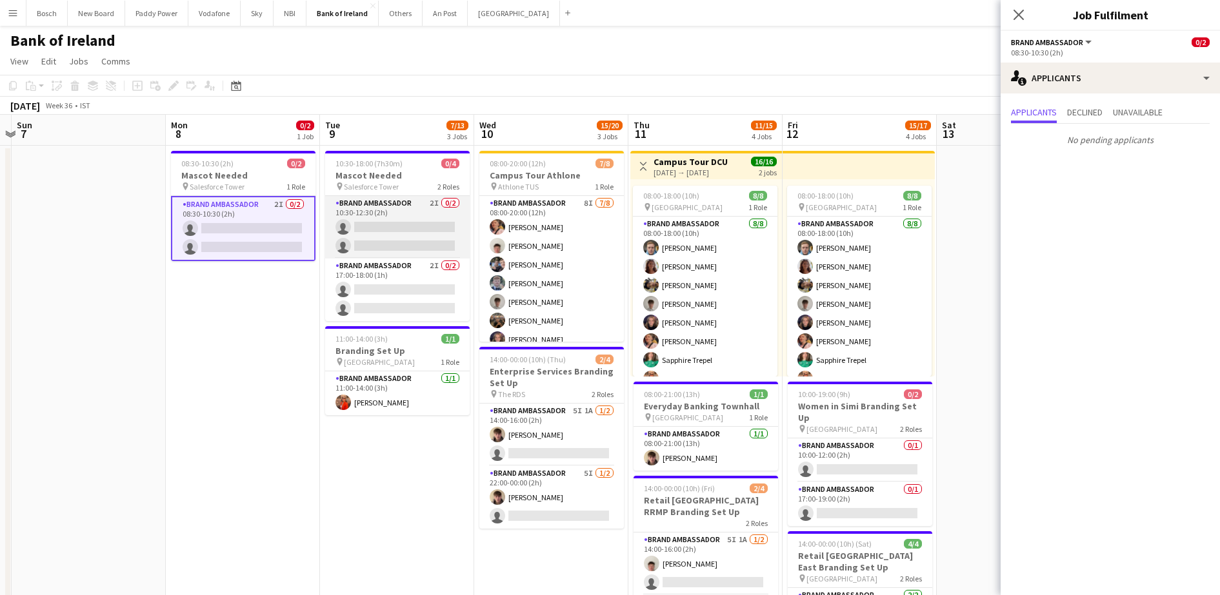
click at [403, 228] on app-card-role "Brand Ambassador 2I 0/2 10:30-12:30 (2h) single-neutral-actions single-neutral-…" at bounding box center [397, 227] width 145 height 63
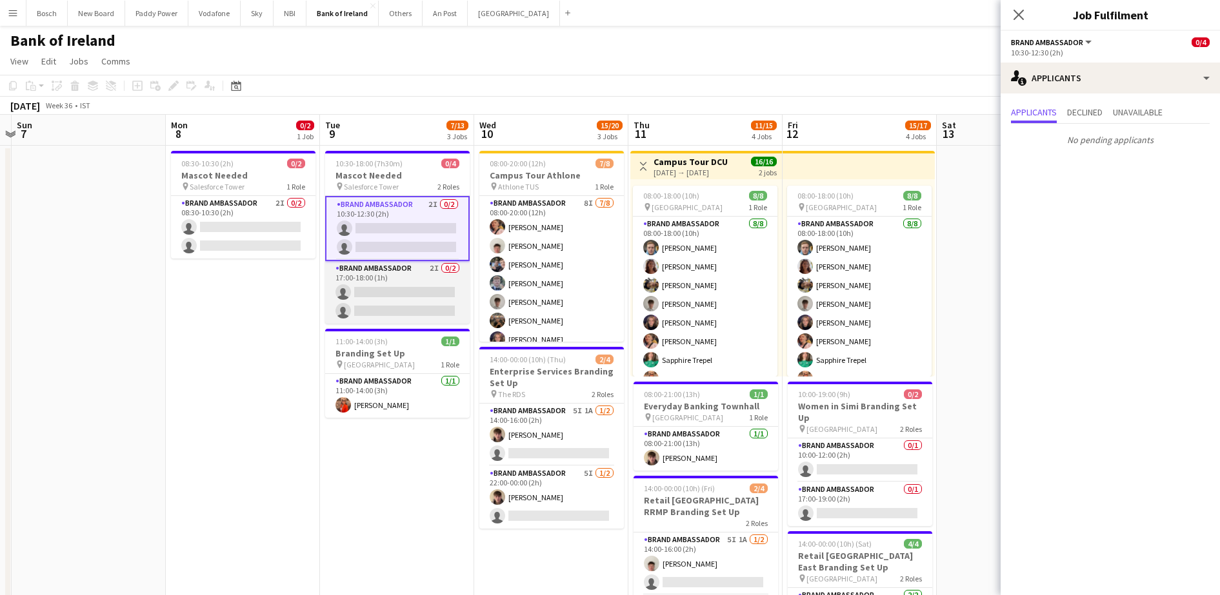
click at [401, 284] on app-card-role "Brand Ambassador 2I 0/2 17:00-18:00 (1h) single-neutral-actions single-neutral-…" at bounding box center [397, 292] width 145 height 63
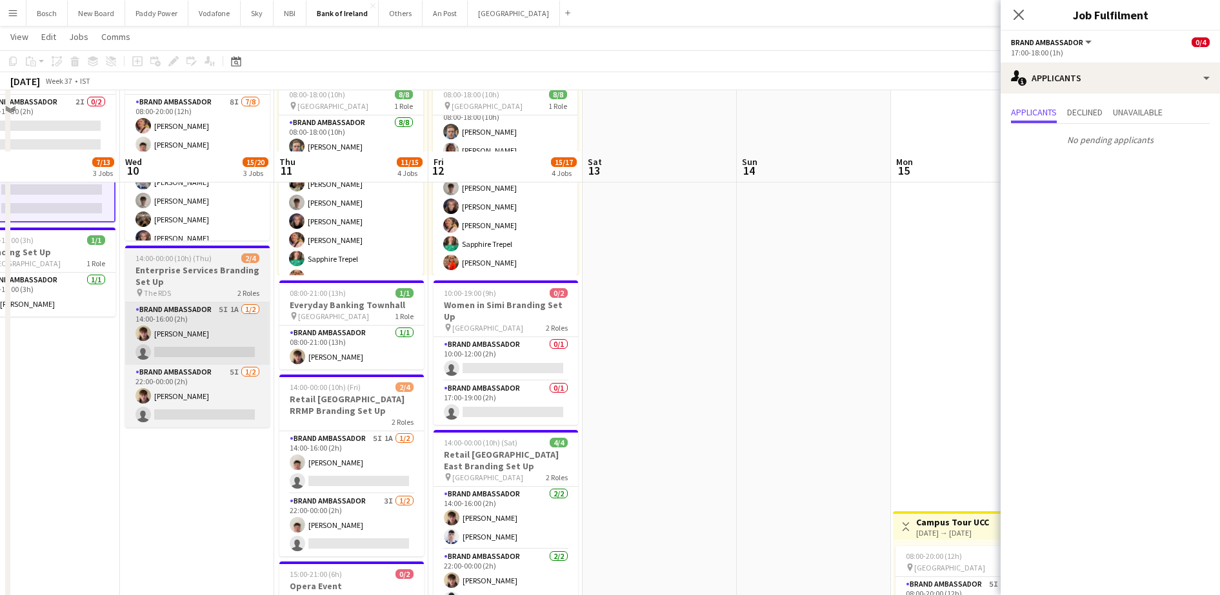
scroll to position [161, 0]
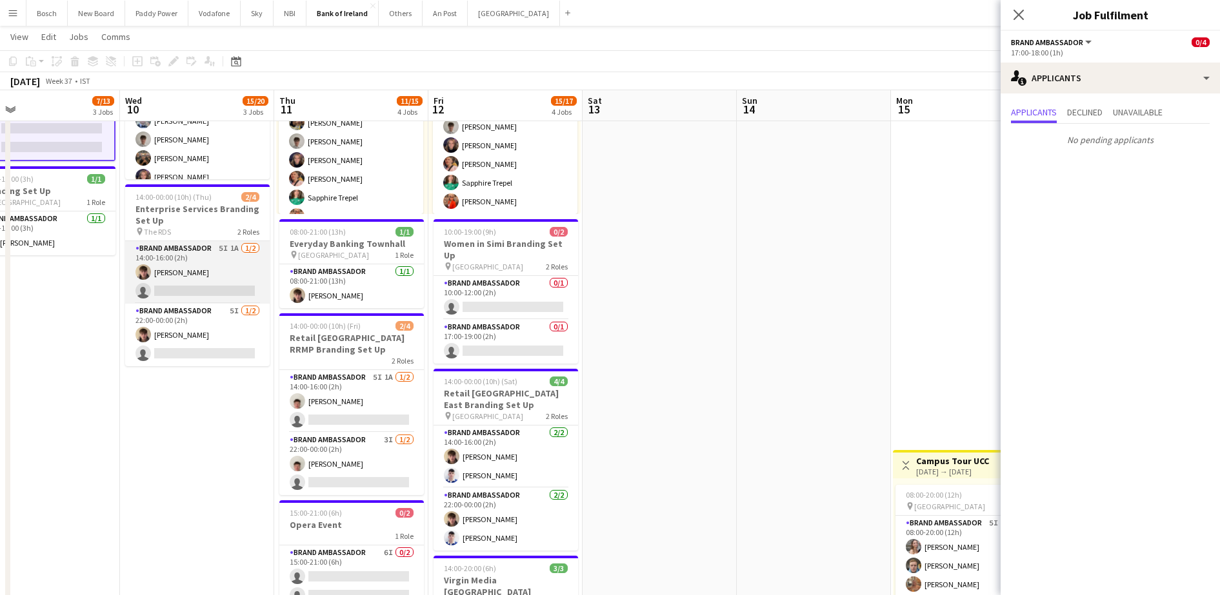
click at [218, 274] on app-card-role "Brand Ambassador 5I 1A [DATE] 14:00-16:00 (2h) [PERSON_NAME] single-neutral-act…" at bounding box center [197, 272] width 145 height 63
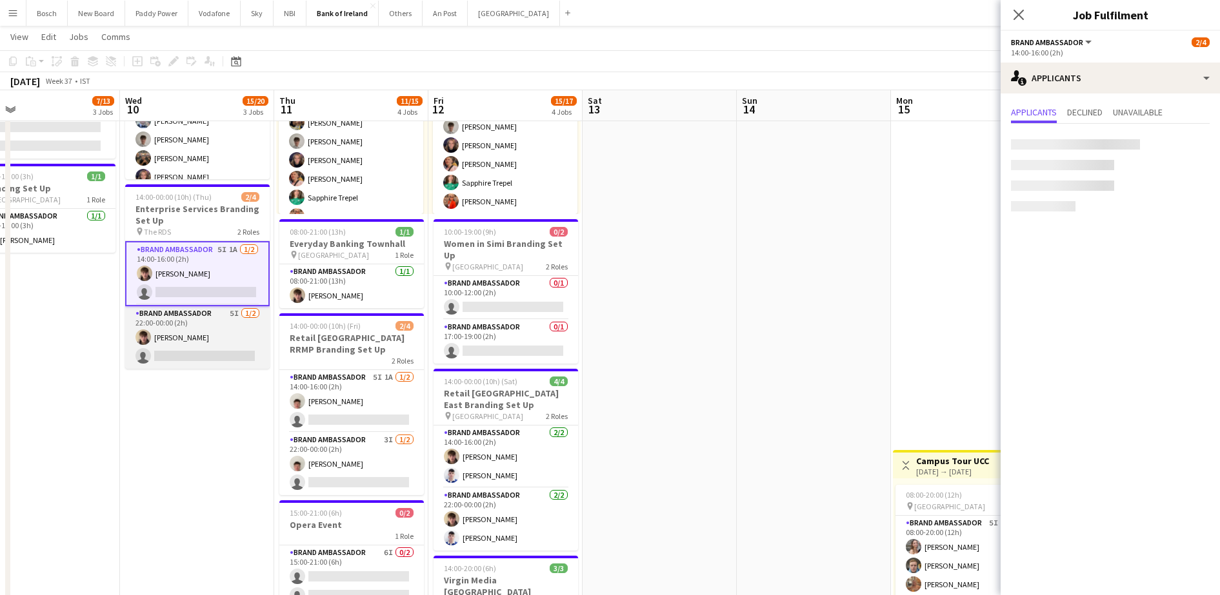
click at [205, 352] on app-card-role "Brand Ambassador 5I [DATE] 22:00-00:00 (2h) [PERSON_NAME] single-neutral-actions" at bounding box center [197, 337] width 145 height 63
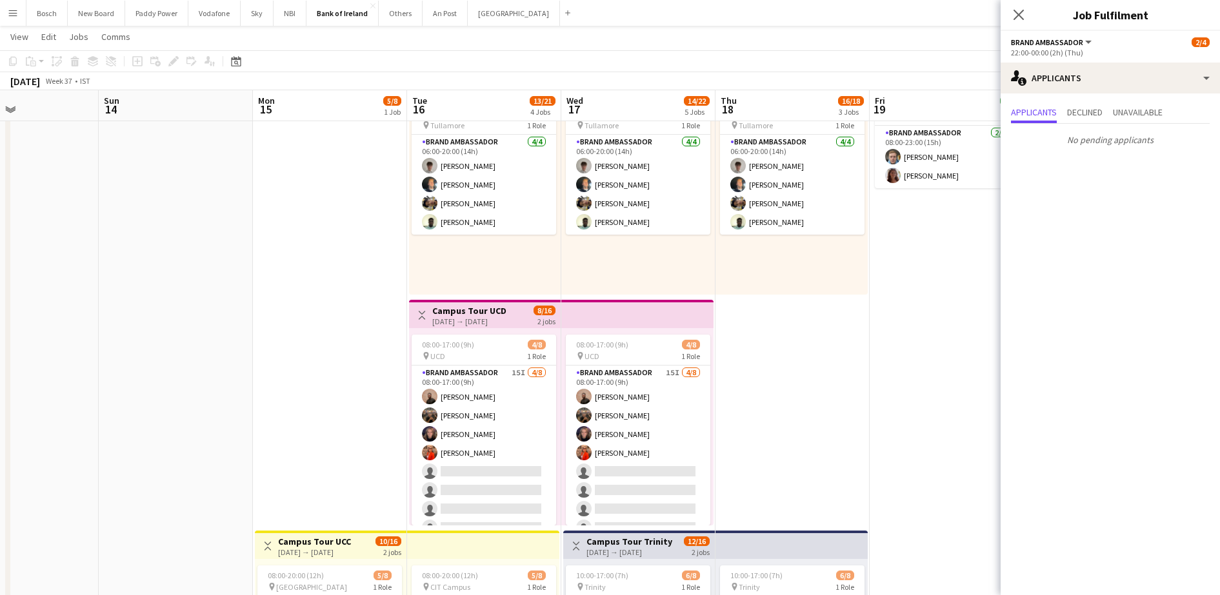
scroll to position [0, 397]
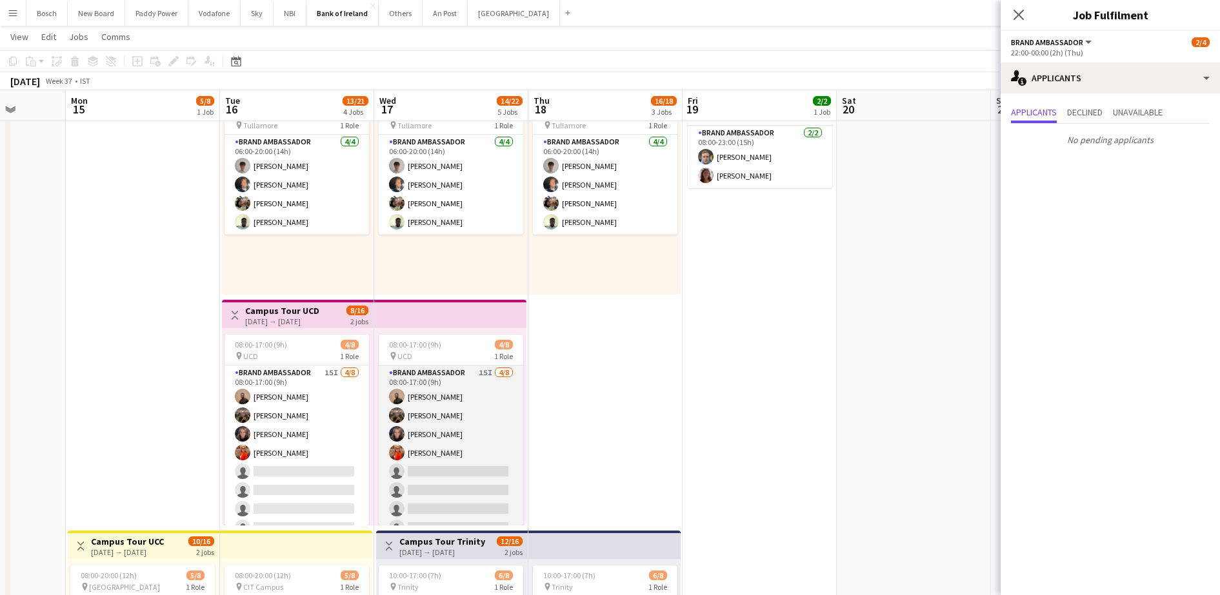
click at [446, 438] on app-card-role "Brand Ambassador 15I [DATE] 08:00-17:00 (9h) [PERSON_NAME] [PERSON_NAME] [PERSO…" at bounding box center [451, 453] width 145 height 175
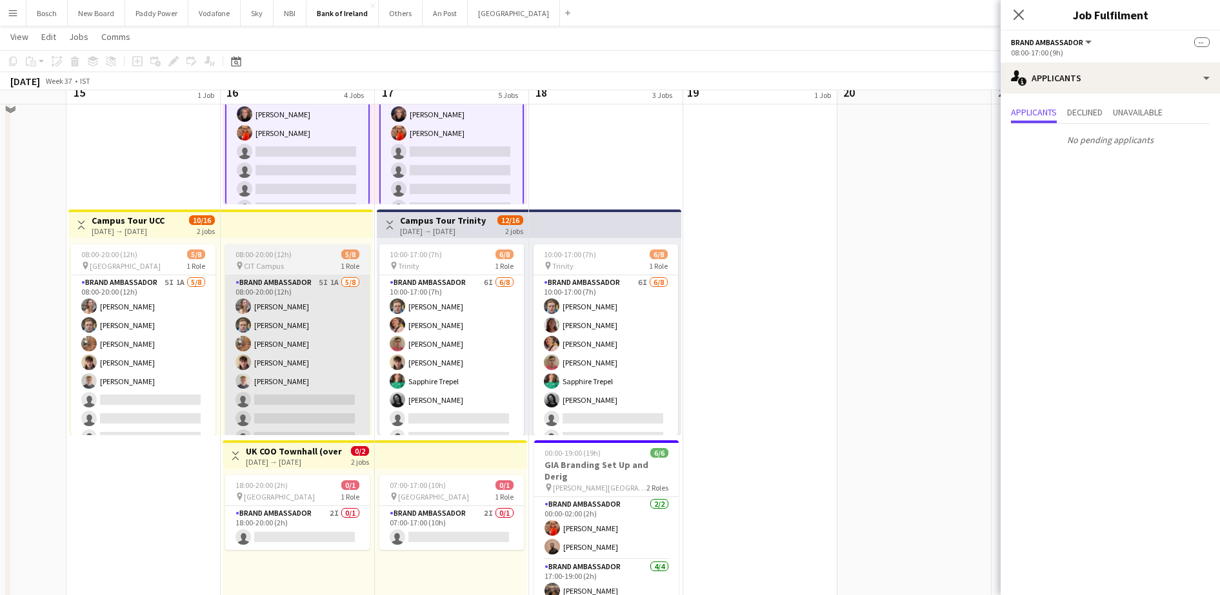
scroll to position [403, 0]
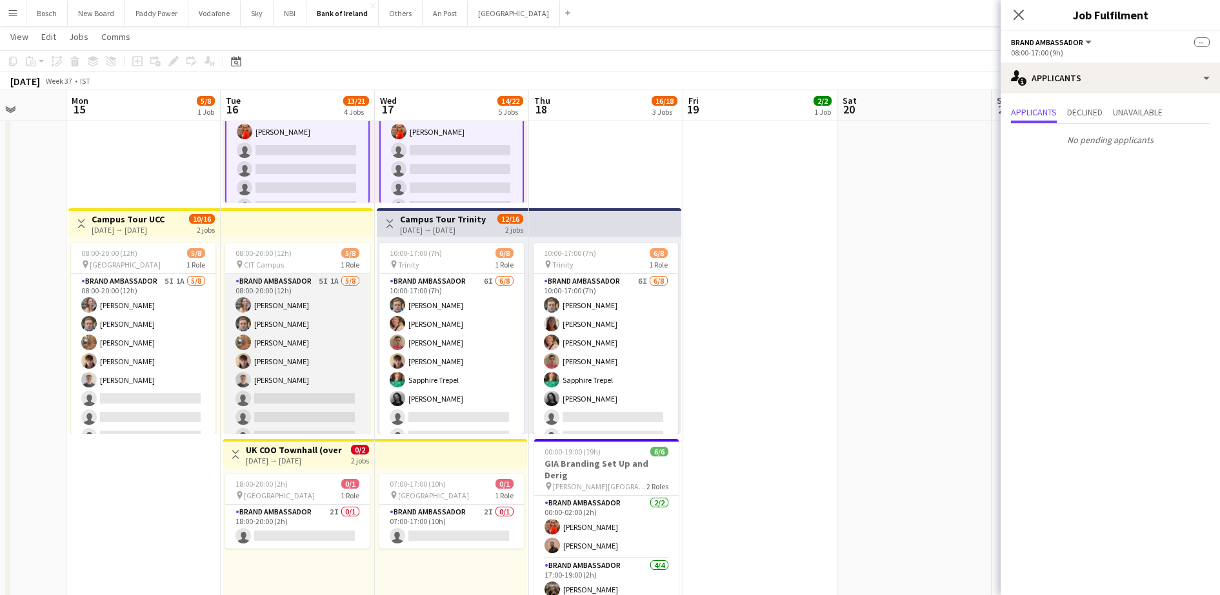
click at [279, 367] on app-card-role "Brand Ambassador 5I 1A [DATE] 08:00-20:00 (12h) [PERSON_NAME] [PERSON_NAME] [PE…" at bounding box center [297, 361] width 145 height 175
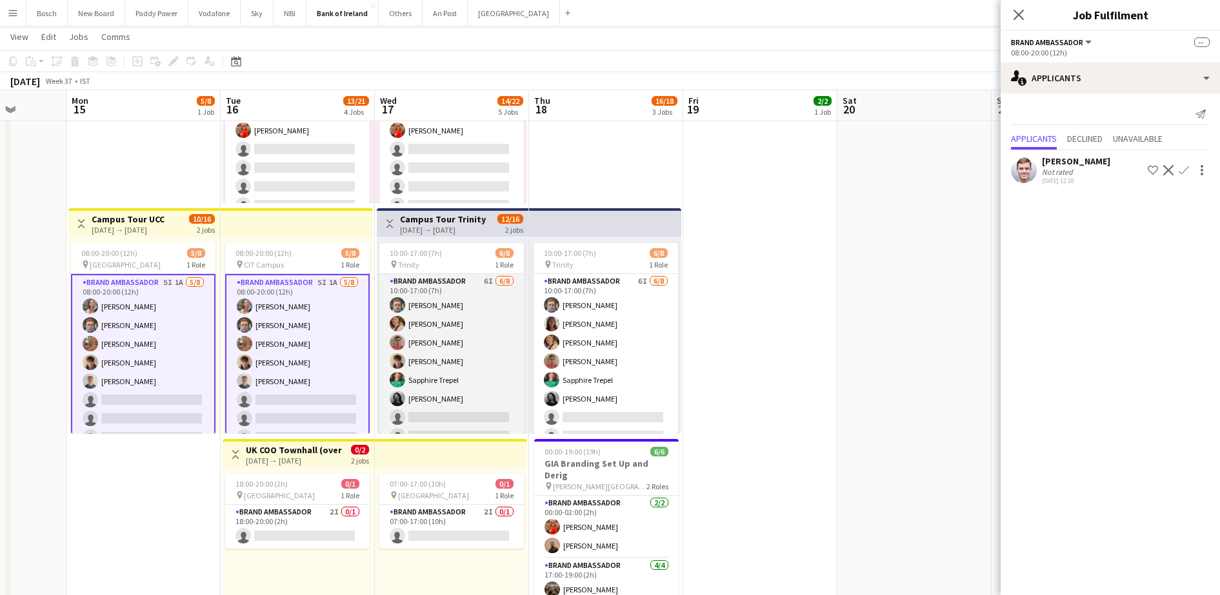
click at [458, 383] on app-card-role "Brand Ambassador 6I [DATE] 10:00-17:00 (7h) [PERSON_NAME] [PERSON_NAME] [PERSON…" at bounding box center [451, 361] width 145 height 175
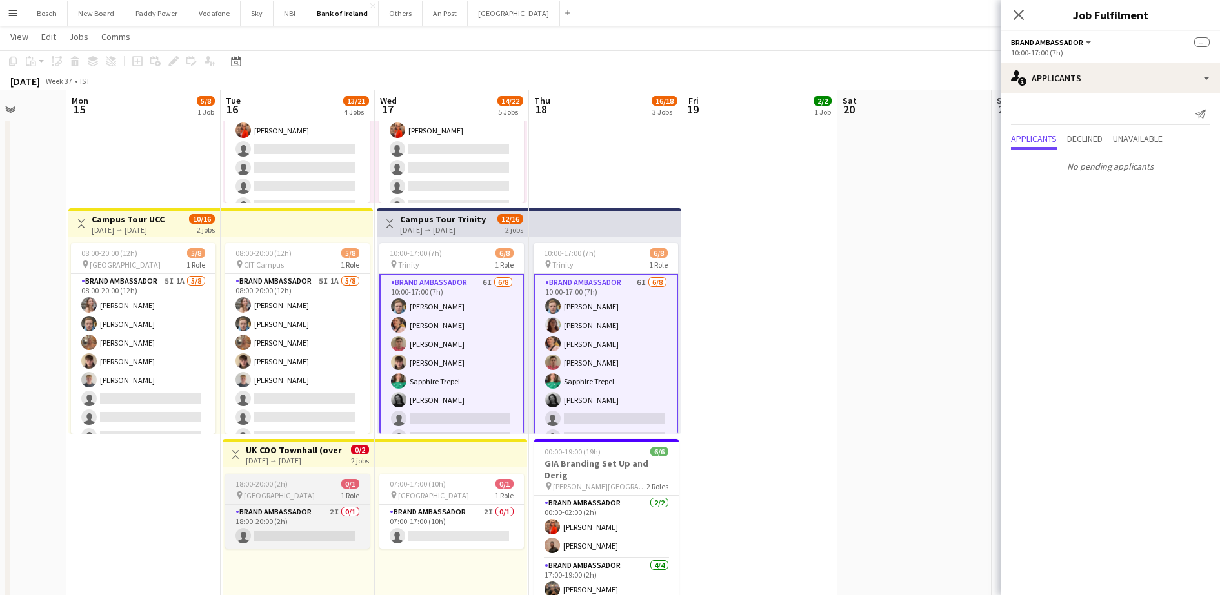
click at [297, 503] on app-job-card "18:00-20:00 (2h) 0/1 pin Europa Hotel 1 Role Brand Ambassador 2I 0/1 18:00-20:0…" at bounding box center [297, 511] width 145 height 75
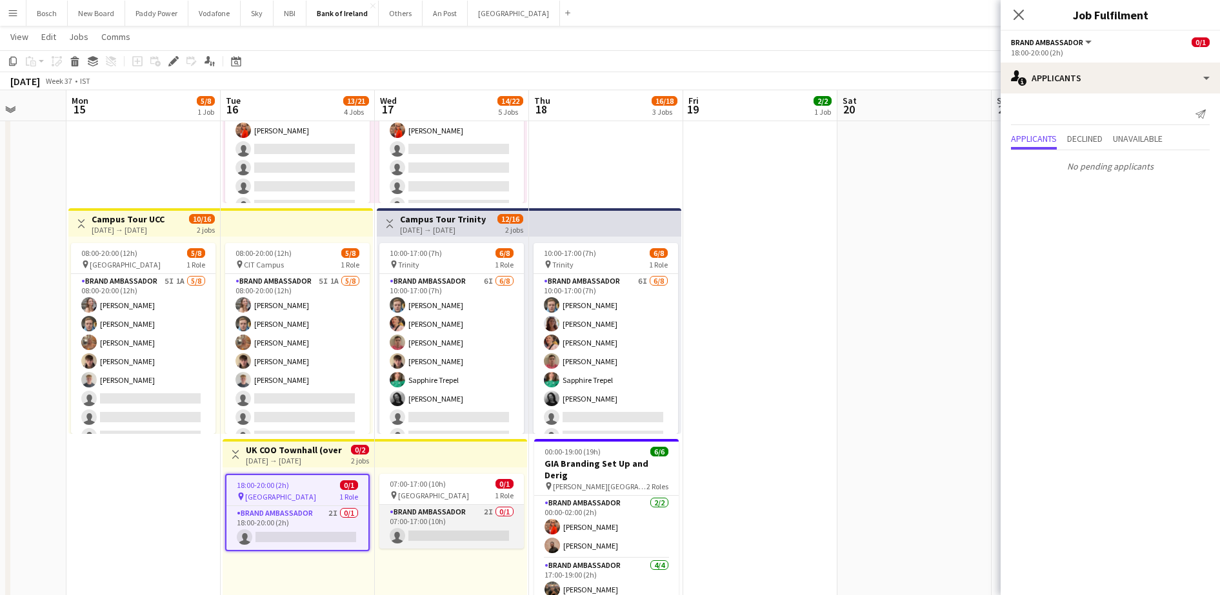
click at [456, 527] on app-card-role "Brand Ambassador 2I 0/1 07:00-17:00 (10h) single-neutral-actions" at bounding box center [451, 527] width 145 height 44
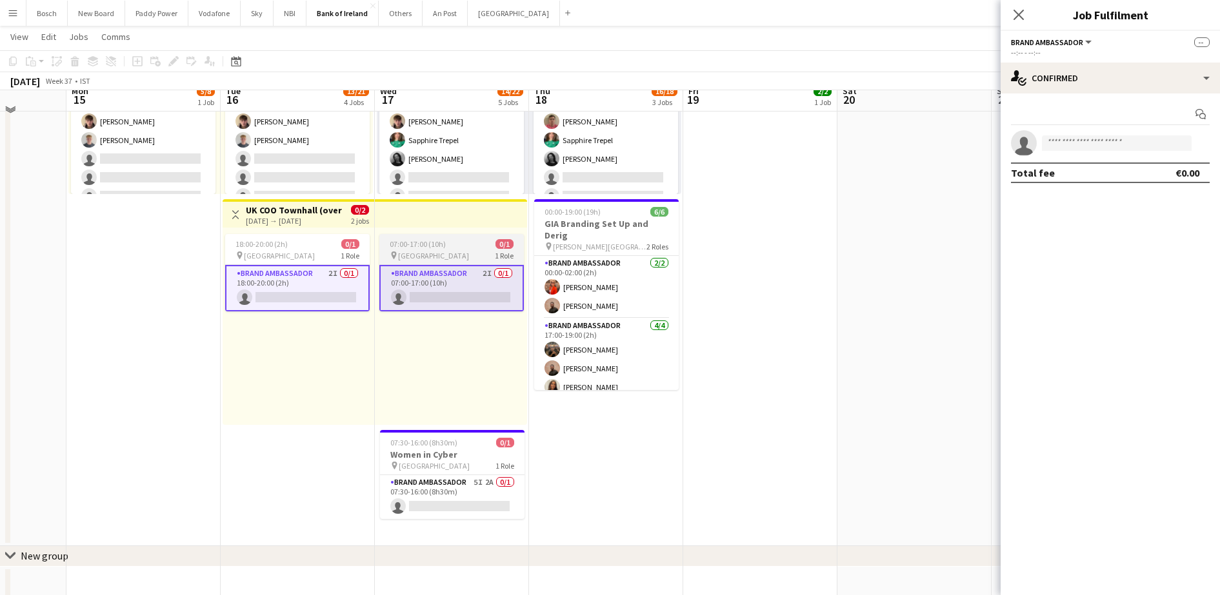
scroll to position [645, 0]
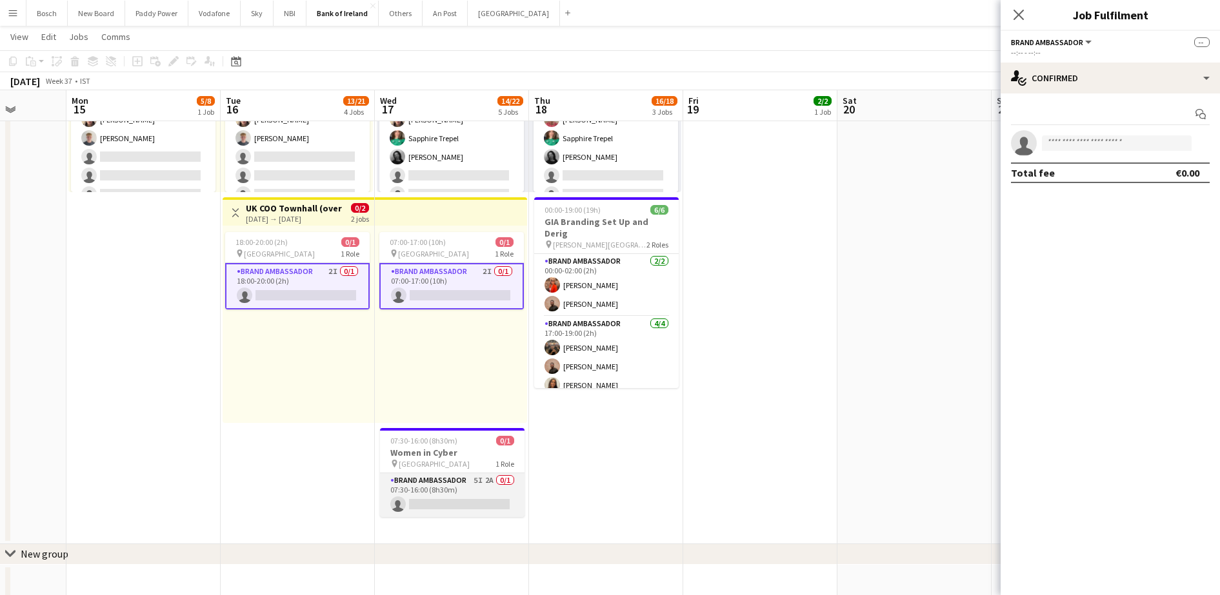
click at [489, 484] on app-card-role "Brand Ambassador 5I 2A 0/1 07:30-16:00 (8h30m) single-neutral-actions" at bounding box center [452, 495] width 145 height 44
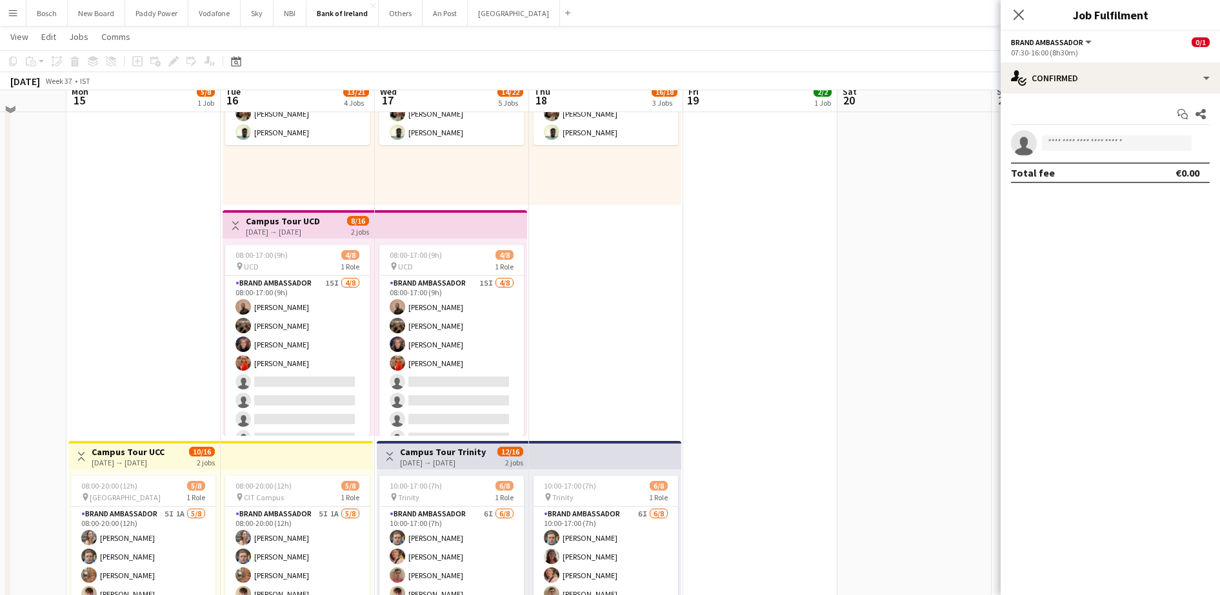
scroll to position [161, 0]
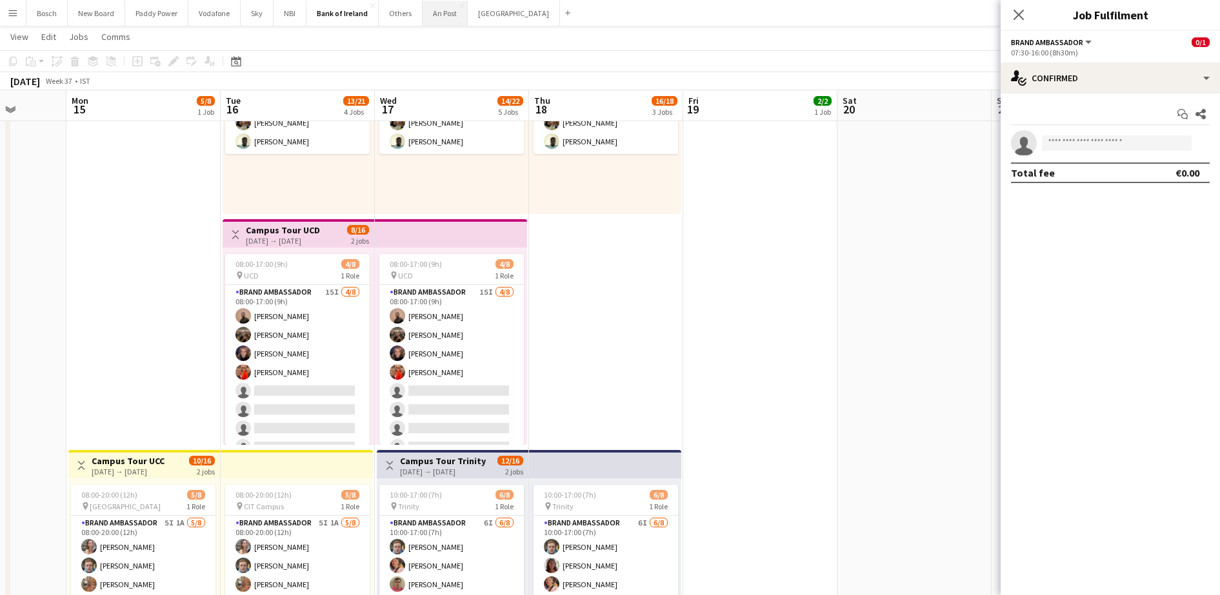
click at [457, 21] on button "An Post Close" at bounding box center [445, 13] width 45 height 25
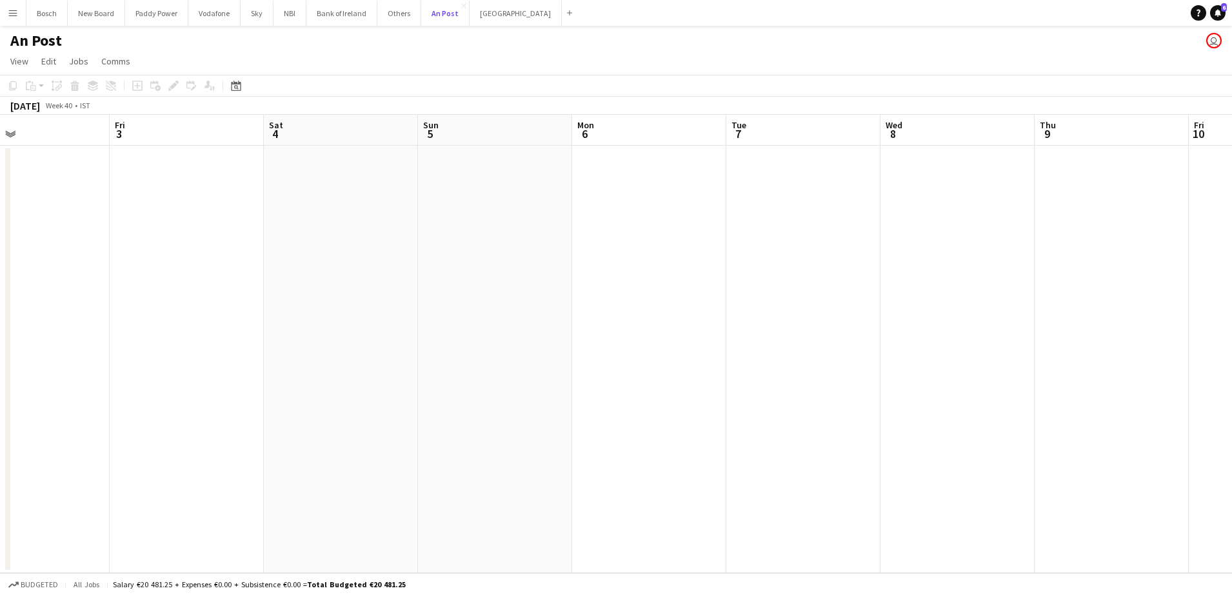
scroll to position [0, 460]
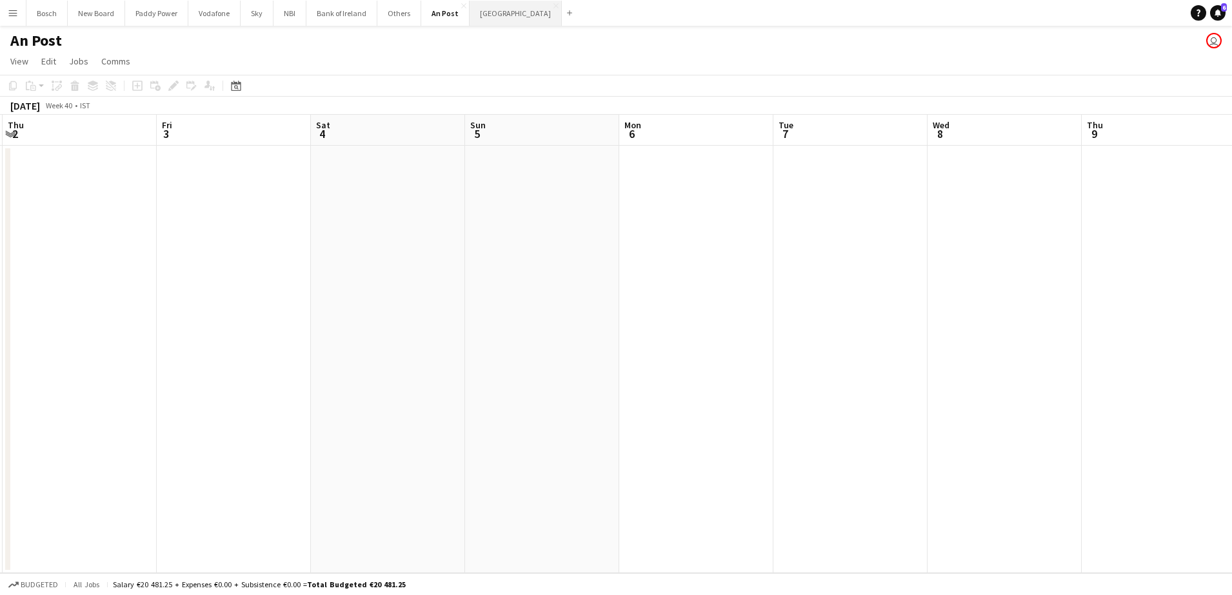
click at [473, 16] on button "[GEOGRAPHIC_DATA] Close" at bounding box center [516, 13] width 92 height 25
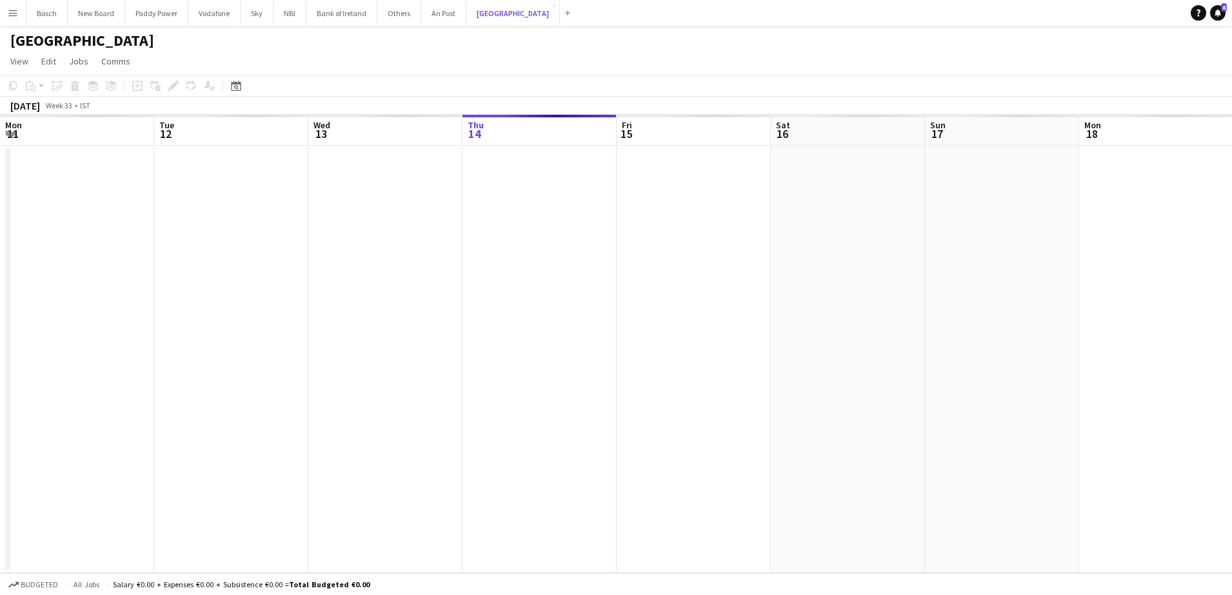
scroll to position [0, 308]
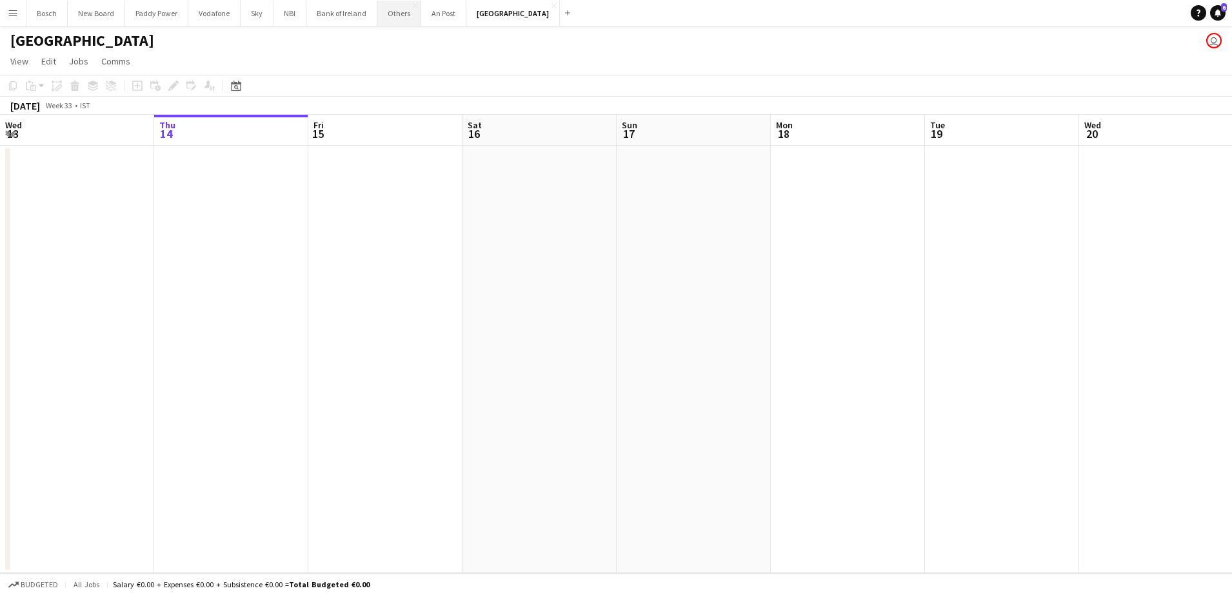
click at [403, 18] on button "Others Close" at bounding box center [399, 13] width 44 height 25
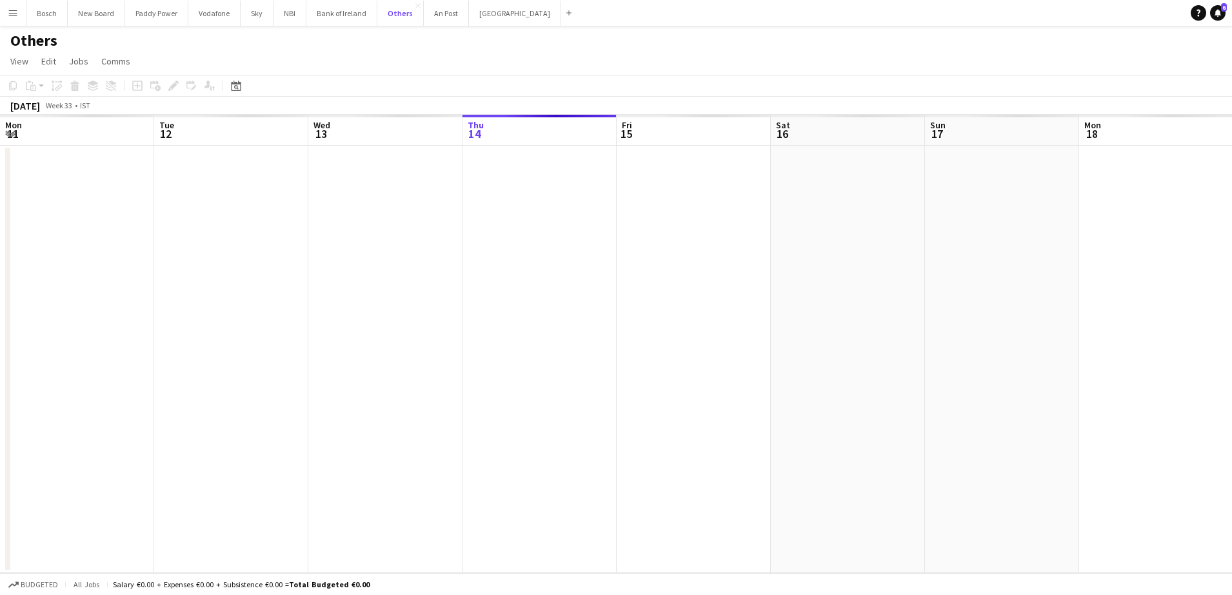
scroll to position [0, 308]
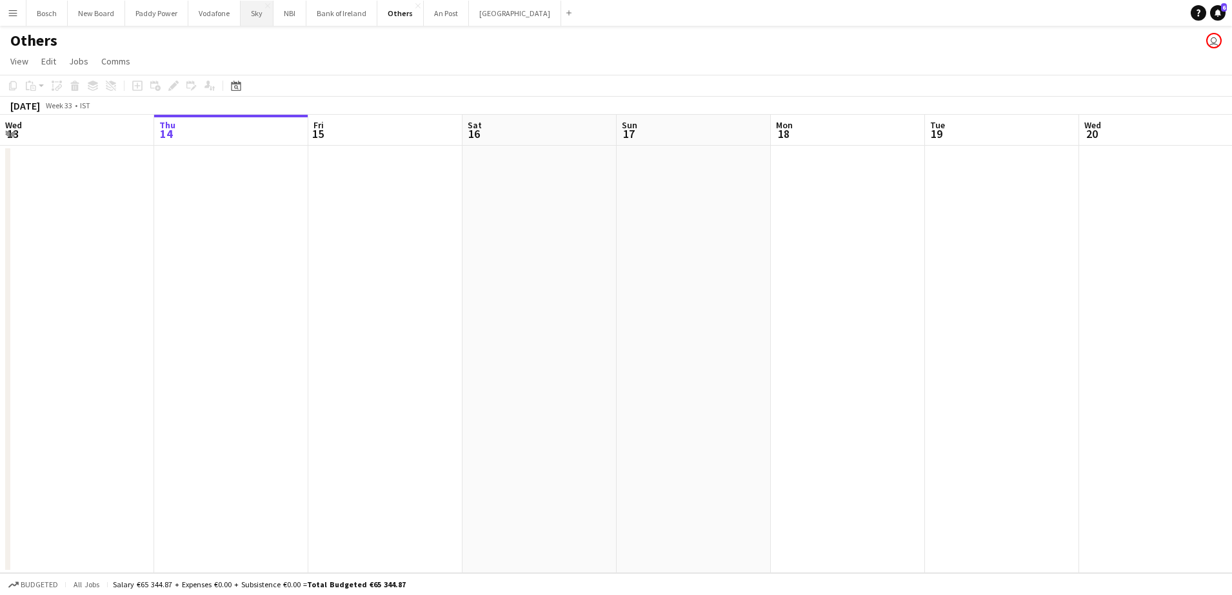
click at [260, 21] on button "Sky Close" at bounding box center [257, 13] width 33 height 25
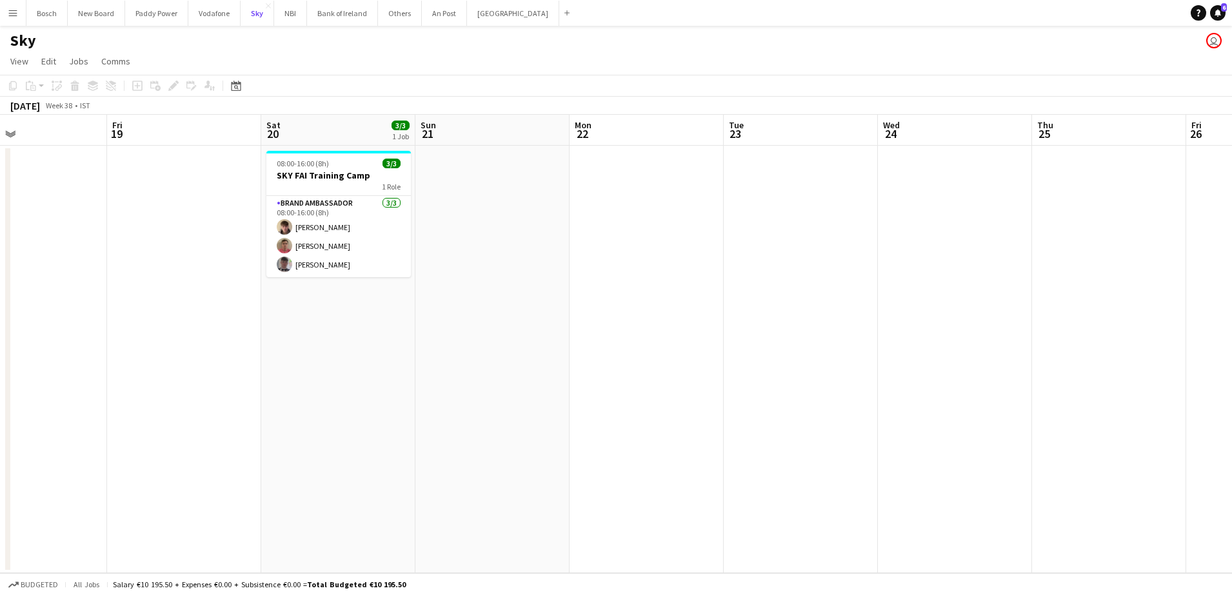
scroll to position [0, 284]
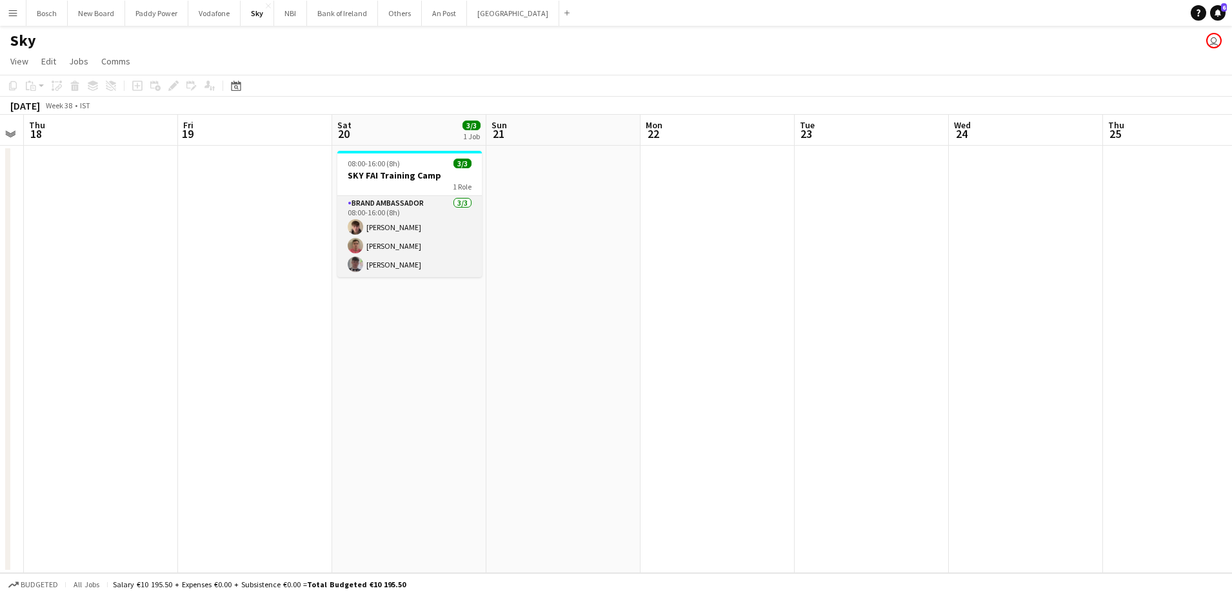
click at [431, 230] on app-card-role "Brand Ambassador [DATE] 08:00-16:00 (8h) [PERSON_NAME] [PERSON_NAME] [PERSON_NA…" at bounding box center [409, 236] width 145 height 81
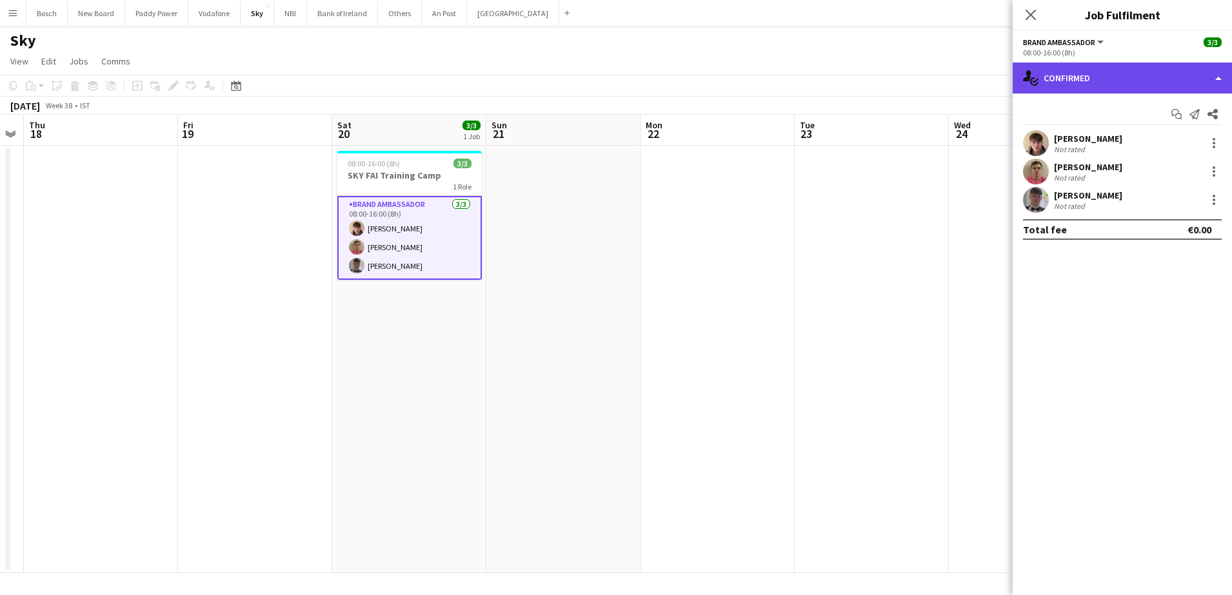
click at [1079, 86] on div "single-neutral-actions-check-2 Confirmed" at bounding box center [1122, 78] width 219 height 31
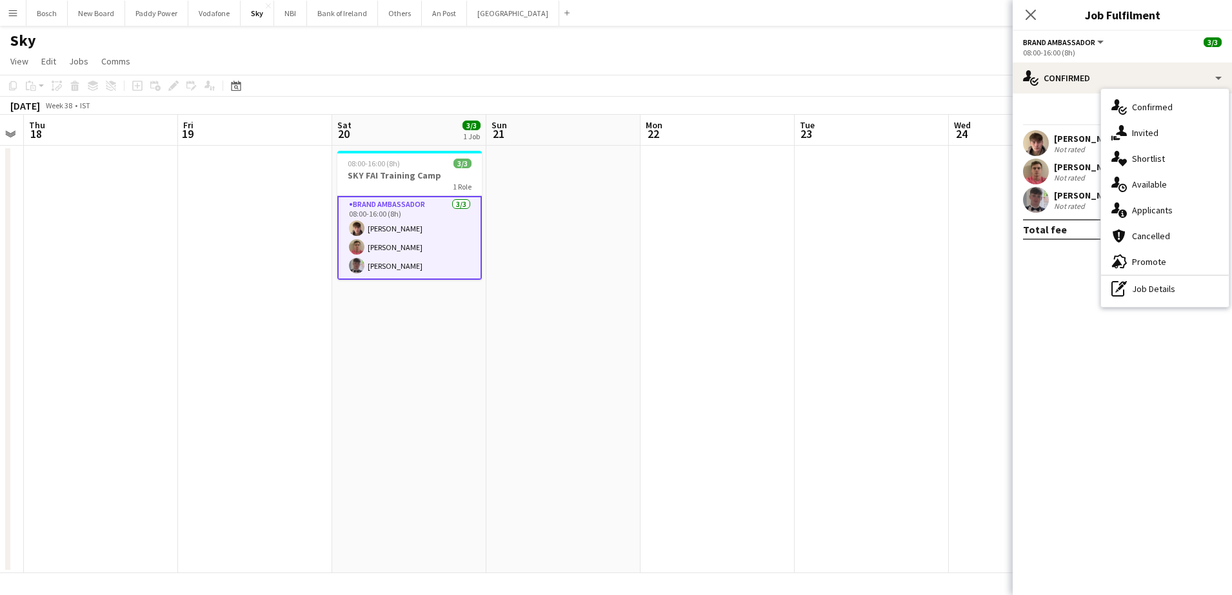
click at [876, 59] on app-page-menu "View Day view expanded Day view collapsed Month view Date picker Jump to [DATE]…" at bounding box center [616, 62] width 1232 height 25
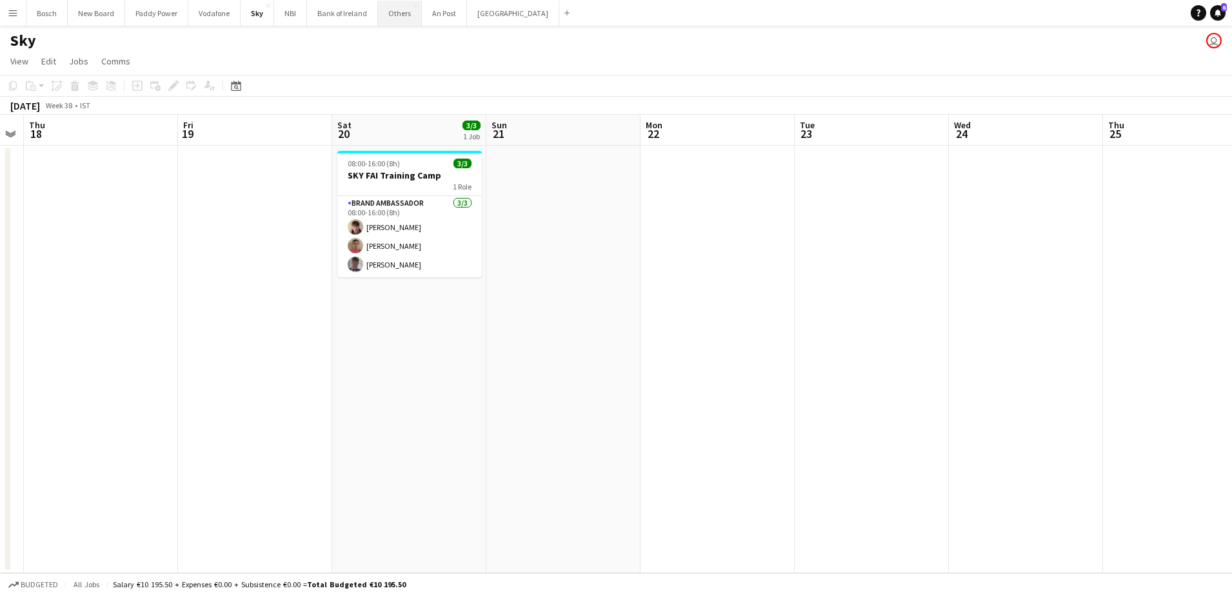
click at [404, 22] on button "Others Close" at bounding box center [400, 13] width 44 height 25
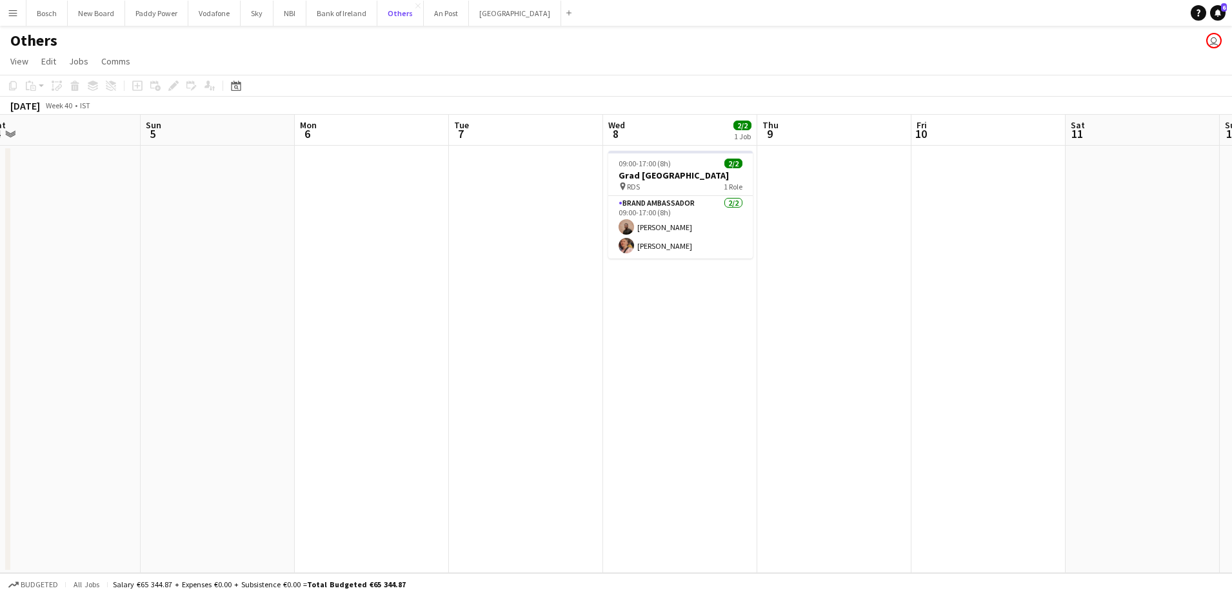
scroll to position [0, 322]
click at [481, 12] on button "[GEOGRAPHIC_DATA] Close" at bounding box center [515, 13] width 92 height 25
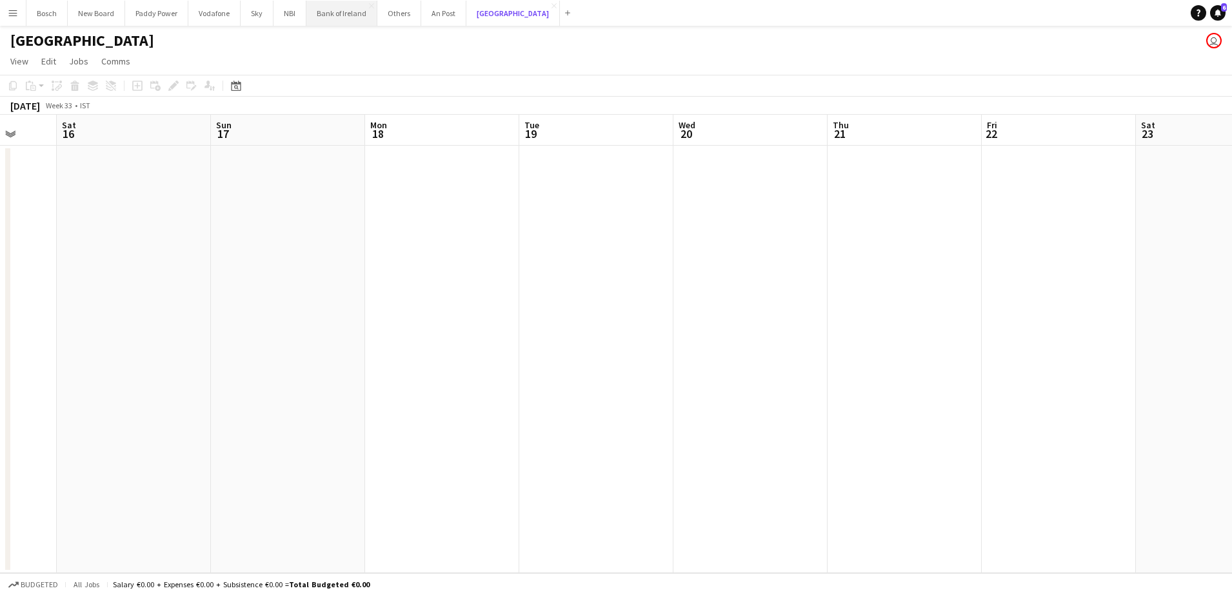
scroll to position [0, 406]
click at [336, 4] on button "Bank of Ireland Close" at bounding box center [341, 13] width 71 height 25
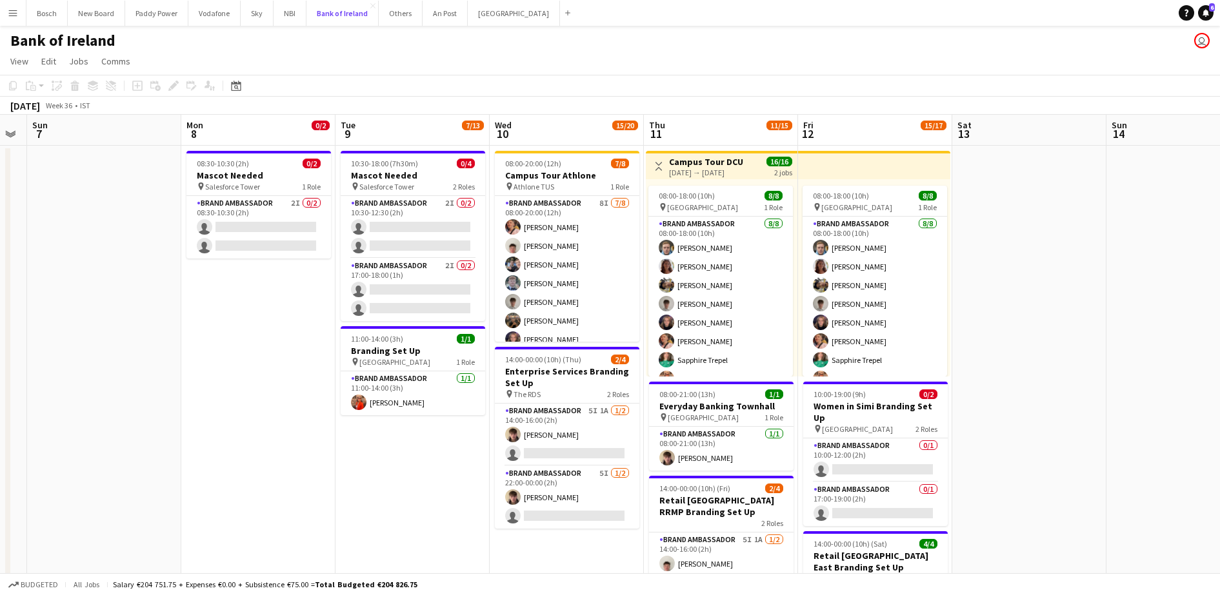
scroll to position [0, 458]
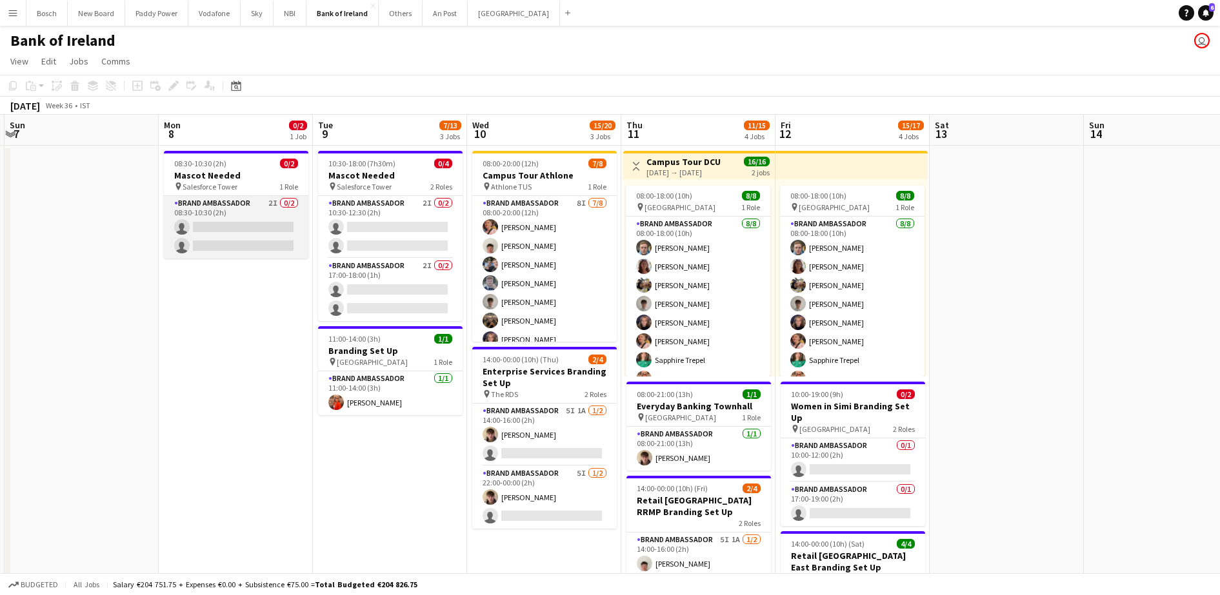
click at [245, 240] on app-card-role "Brand Ambassador 2I 0/2 08:30-10:30 (2h) single-neutral-actions single-neutral-…" at bounding box center [236, 227] width 145 height 63
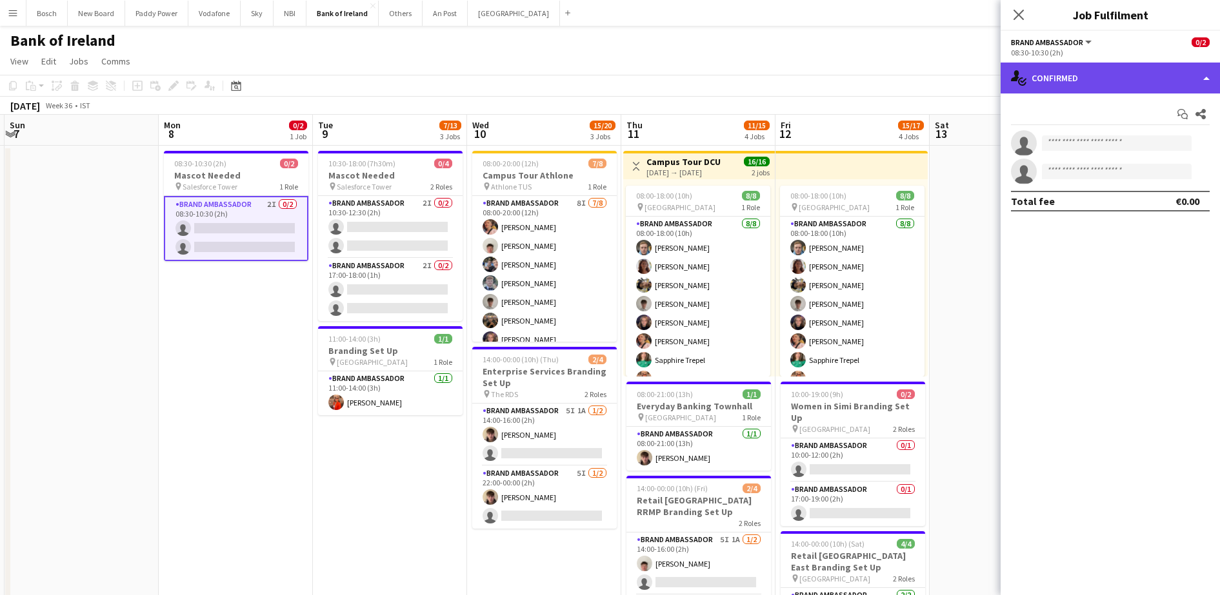
click at [1059, 78] on div "single-neutral-actions-check-2 Confirmed" at bounding box center [1110, 78] width 219 height 31
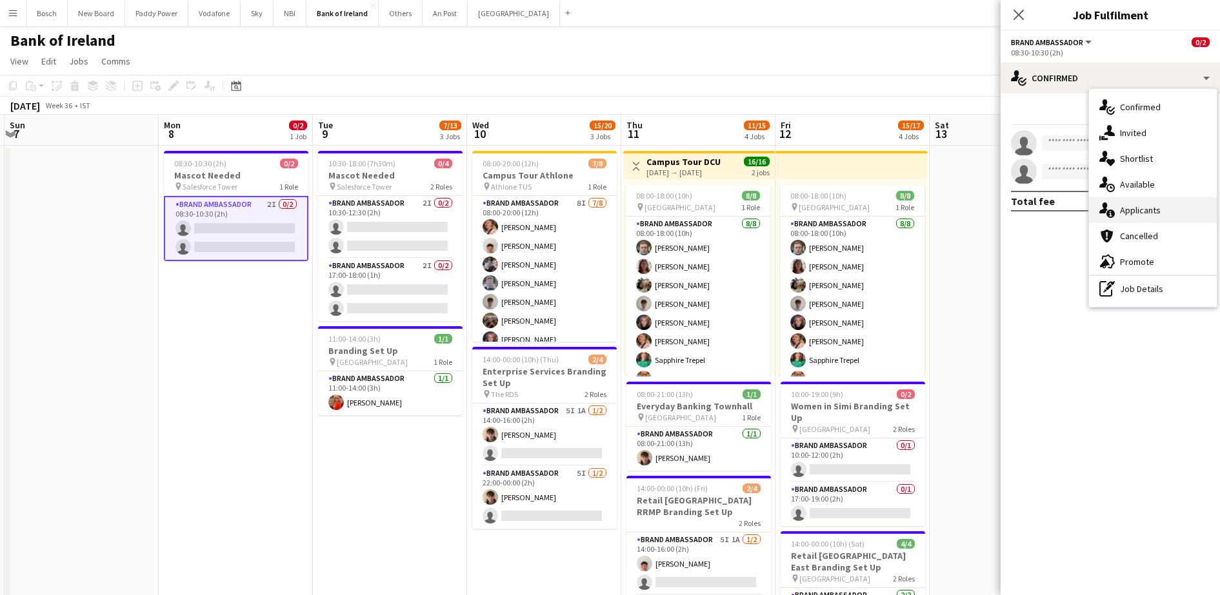
click at [1150, 210] on div "single-neutral-actions-information Applicants" at bounding box center [1153, 210] width 128 height 26
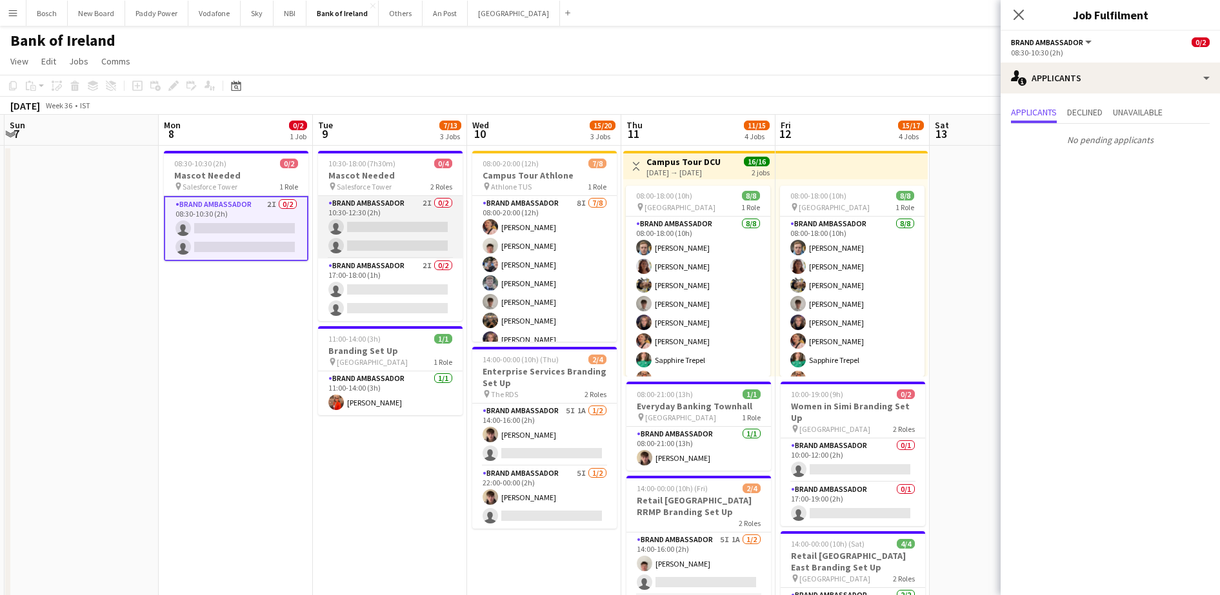
drag, startPoint x: 386, startPoint y: 209, endPoint x: 389, endPoint y: 248, distance: 38.8
click at [386, 210] on app-card-role "Brand Ambassador 2I 0/2 10:30-12:30 (2h) single-neutral-actions single-neutral-…" at bounding box center [390, 227] width 145 height 63
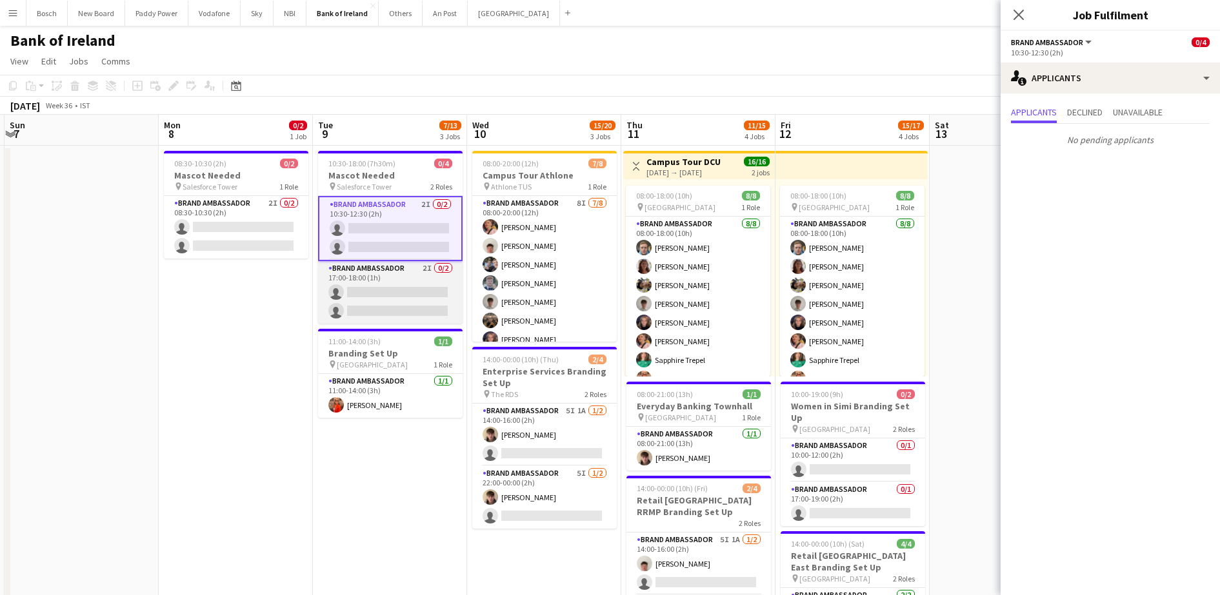
click at [398, 297] on app-card-role "Brand Ambassador 2I 0/2 17:00-18:00 (1h) single-neutral-actions single-neutral-…" at bounding box center [390, 292] width 145 height 63
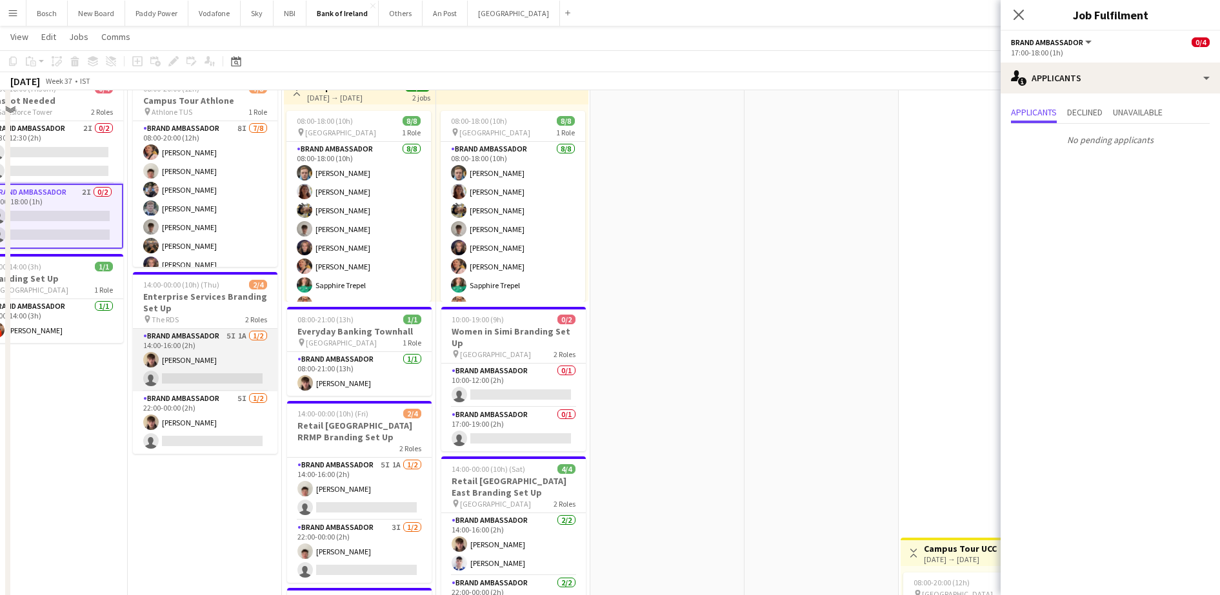
scroll to position [81, 0]
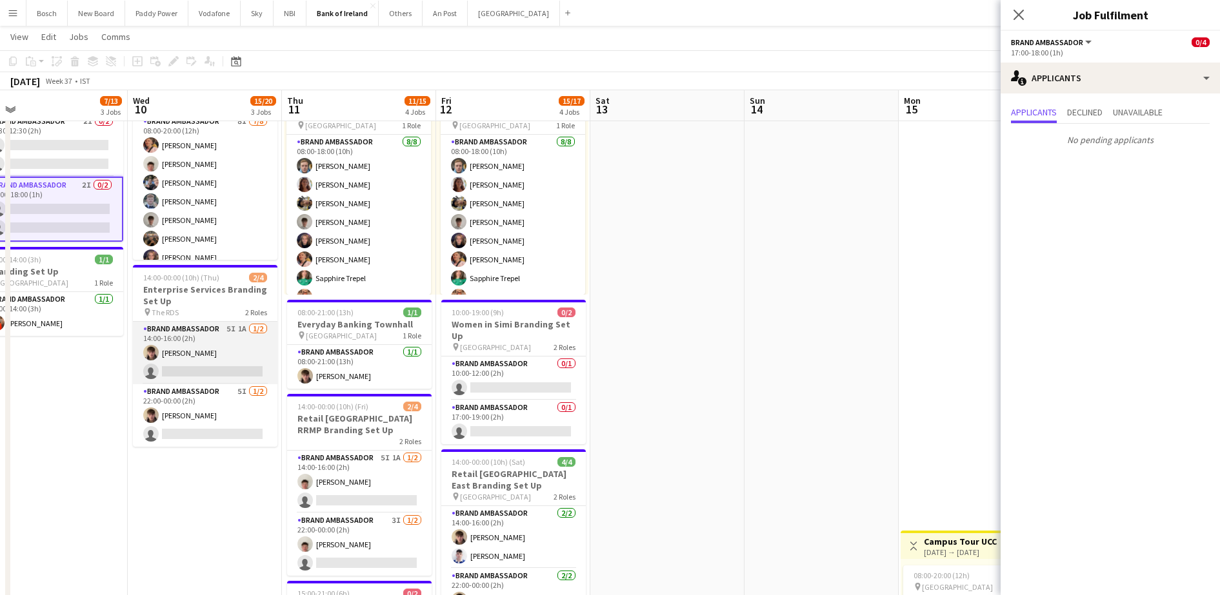
click at [237, 323] on app-card-role "Brand Ambassador 5I 1A [DATE] 14:00-16:00 (2h) [PERSON_NAME] single-neutral-act…" at bounding box center [205, 353] width 145 height 63
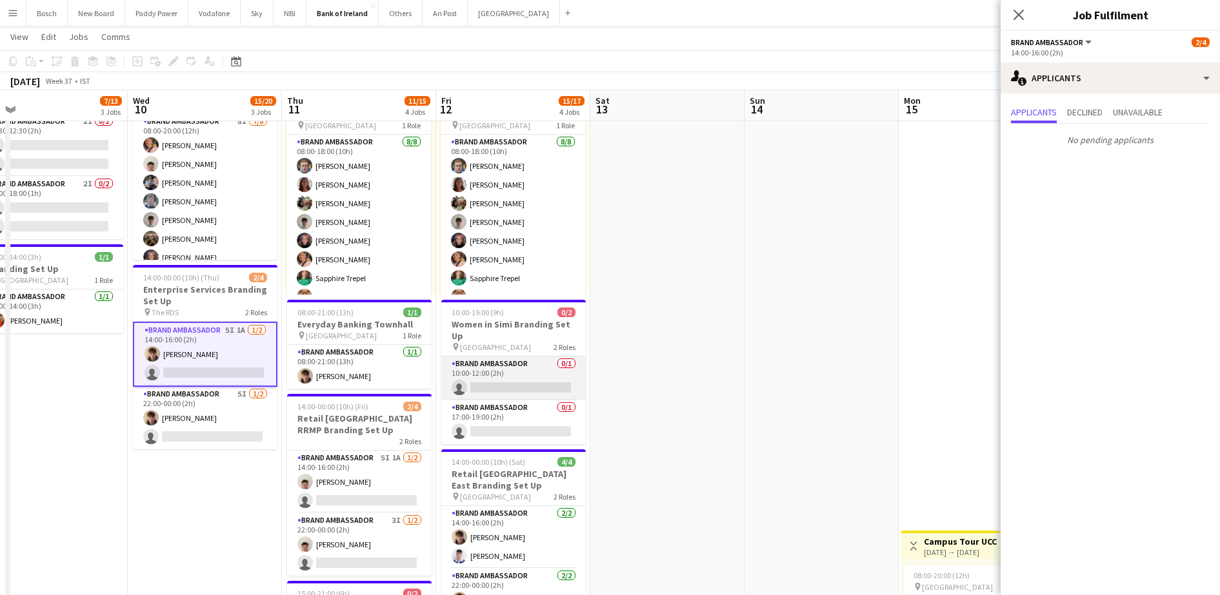
click at [471, 377] on app-card-role "Brand Ambassador 0/1 10:00-12:00 (2h) single-neutral-actions" at bounding box center [513, 379] width 145 height 44
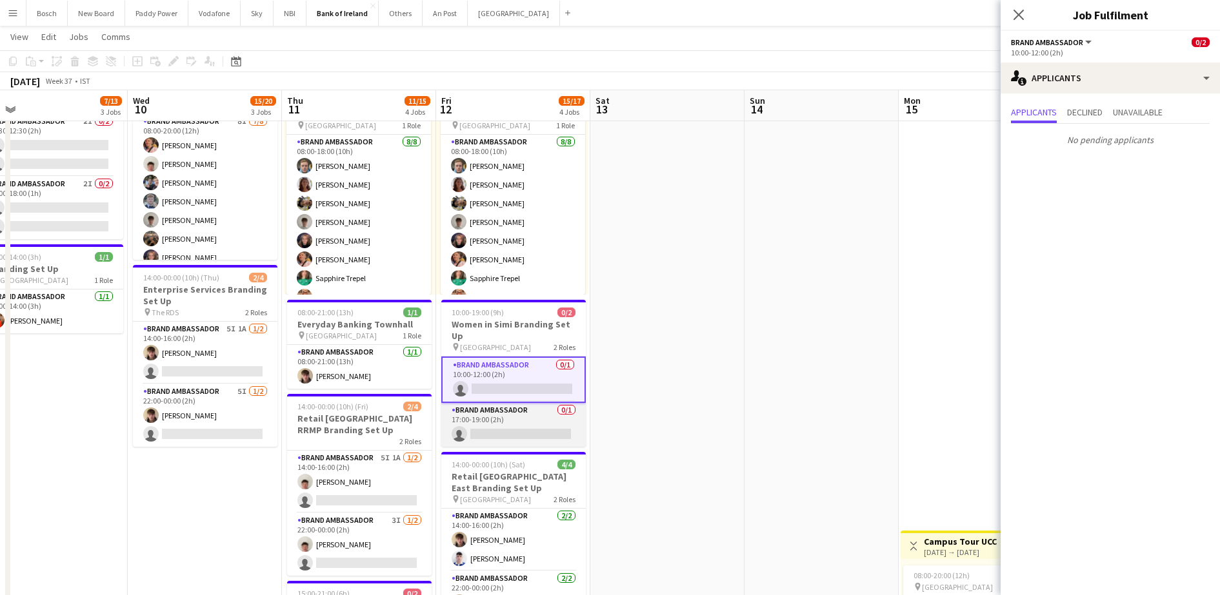
click at [480, 421] on app-card-role "Brand Ambassador 0/1 17:00-19:00 (2h) single-neutral-actions" at bounding box center [513, 425] width 145 height 44
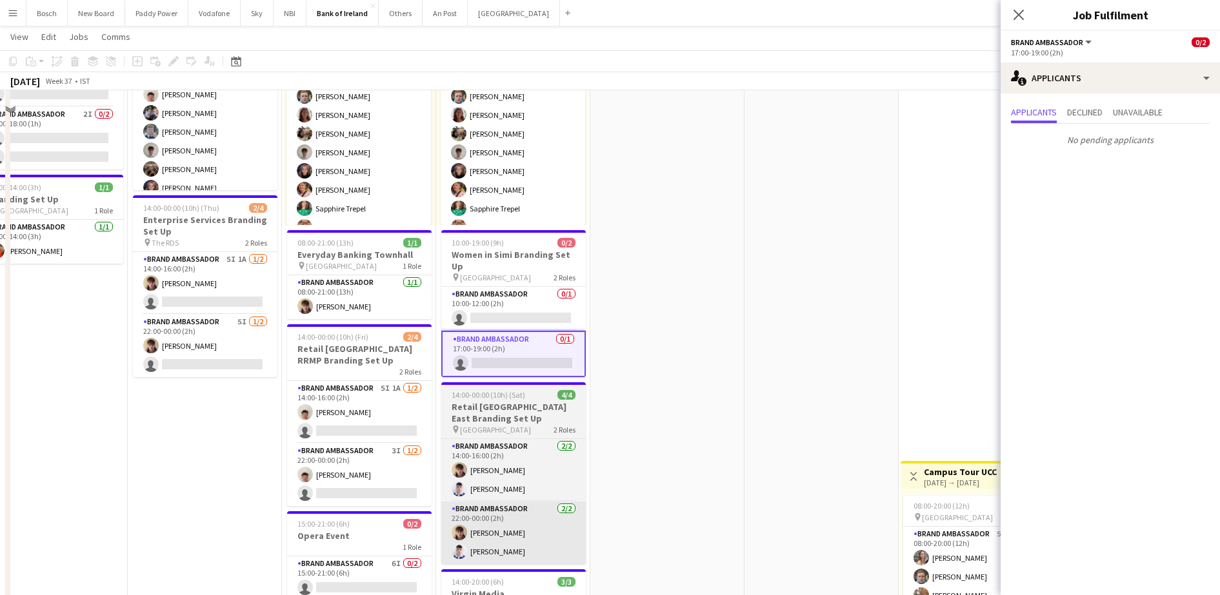
scroll to position [242, 0]
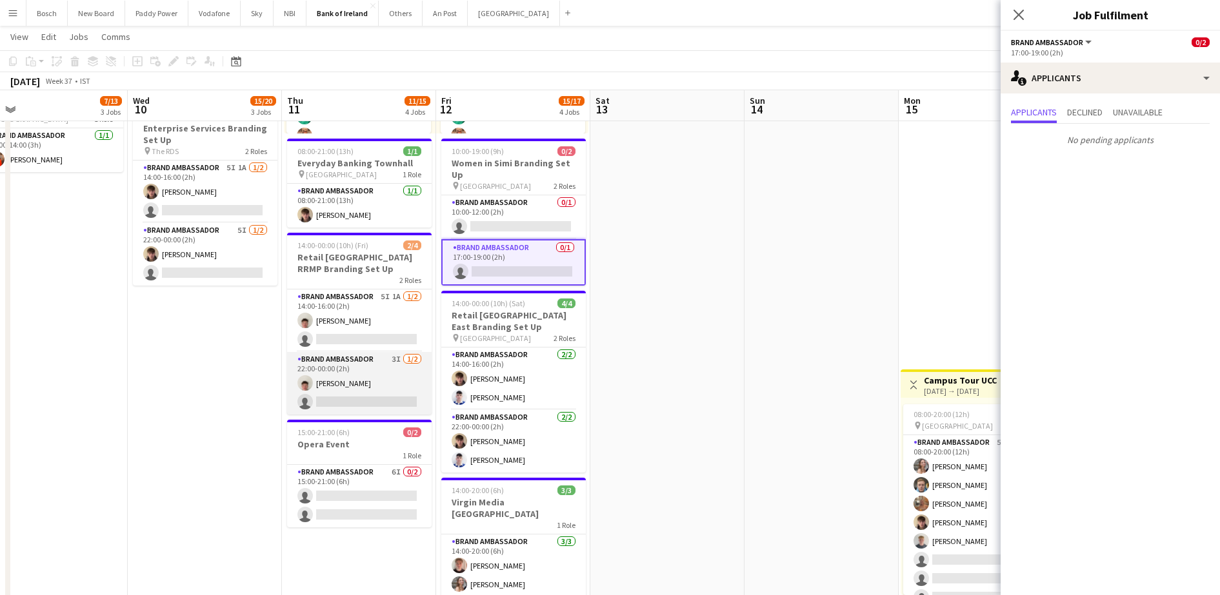
click at [405, 408] on app-card-role "Brand Ambassador 3I [DATE] 22:00-00:00 (2h) [PERSON_NAME] single-neutral-actions" at bounding box center [359, 383] width 145 height 63
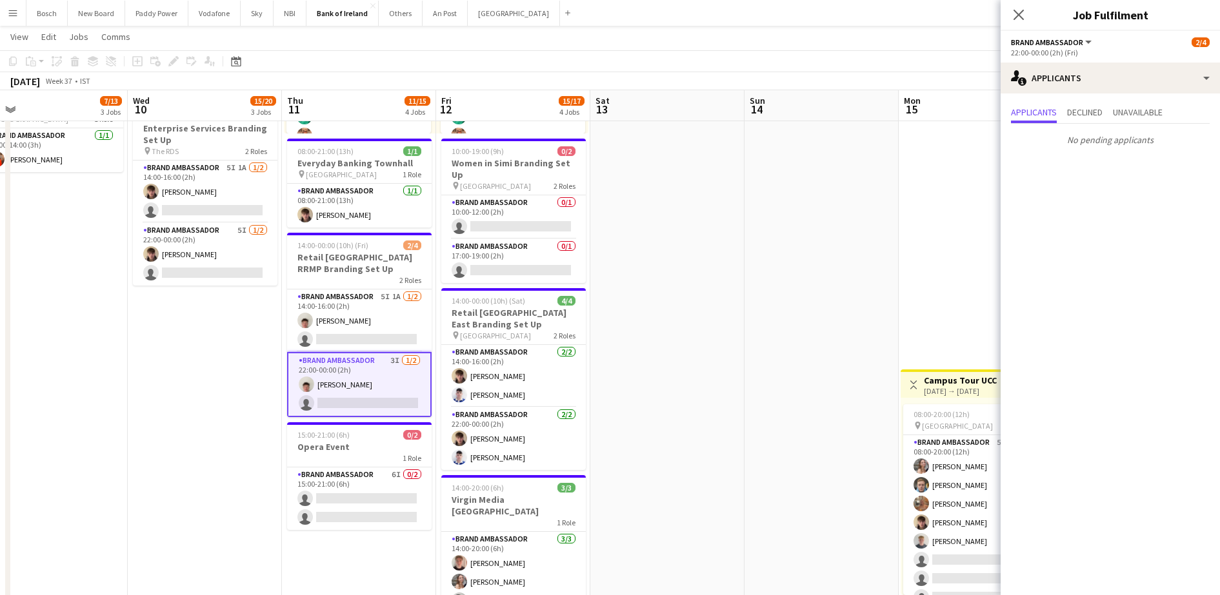
drag, startPoint x: 370, startPoint y: 322, endPoint x: 381, endPoint y: 399, distance: 78.2
click at [370, 322] on app-card-role "Brand Ambassador 5I 1A [DATE] 14:00-16:00 (2h) [PERSON_NAME] single-neutral-act…" at bounding box center [359, 321] width 145 height 63
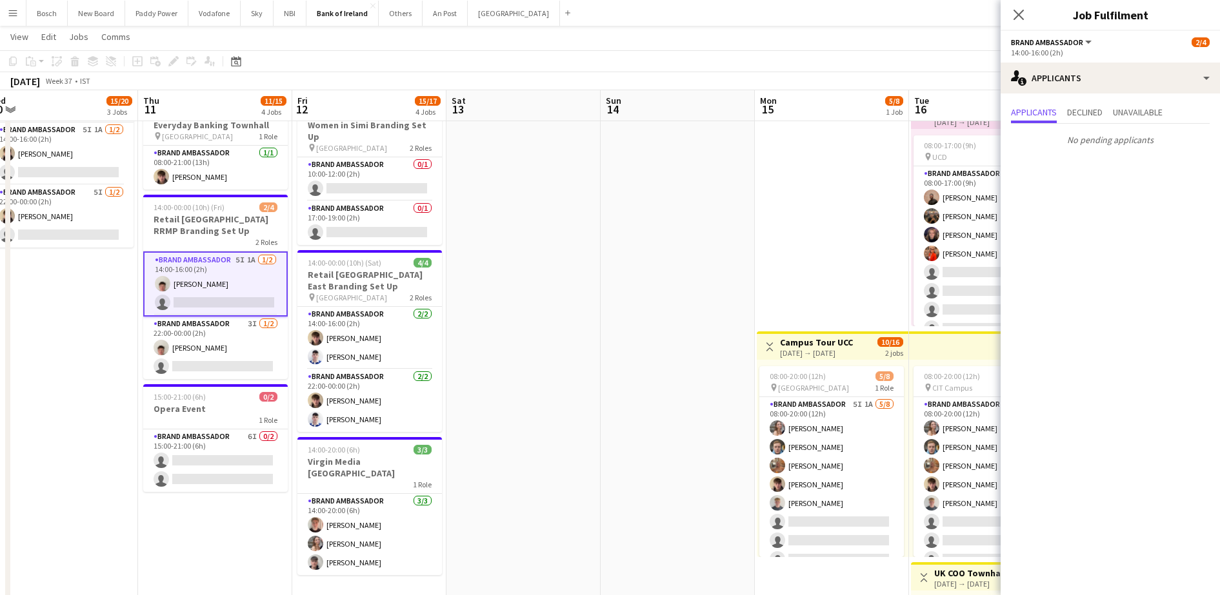
scroll to position [0, 323]
click at [721, 21] on app-navbar "Menu Boards Boards Boards All jobs Status Workforce Workforce My Workforce Recr…" at bounding box center [610, 13] width 1220 height 26
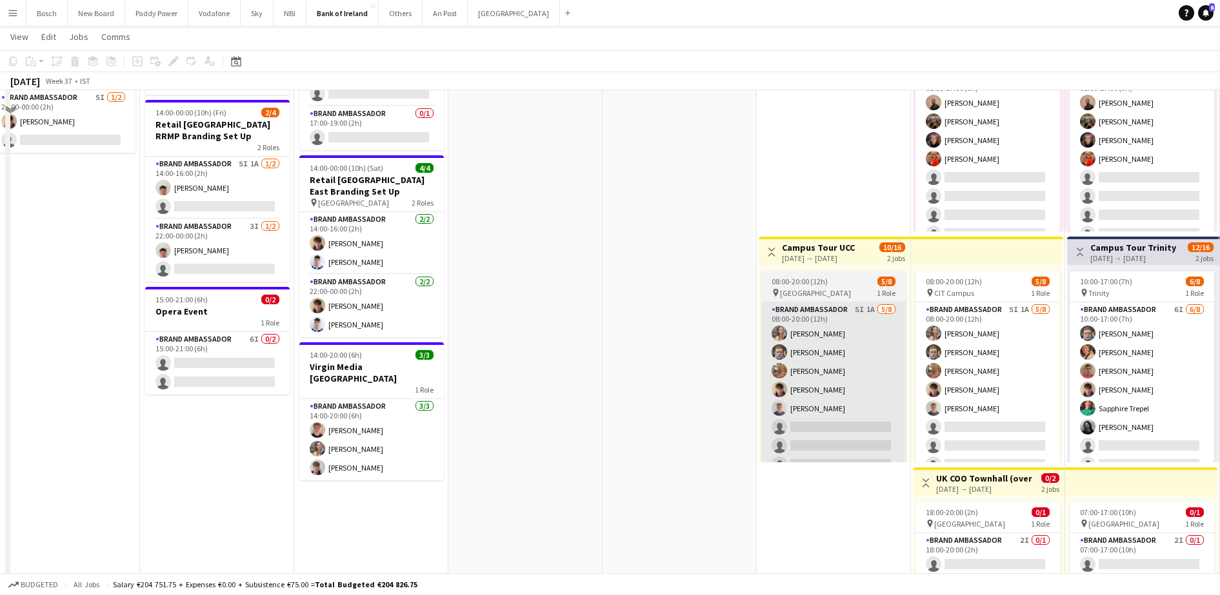
scroll to position [441, 0]
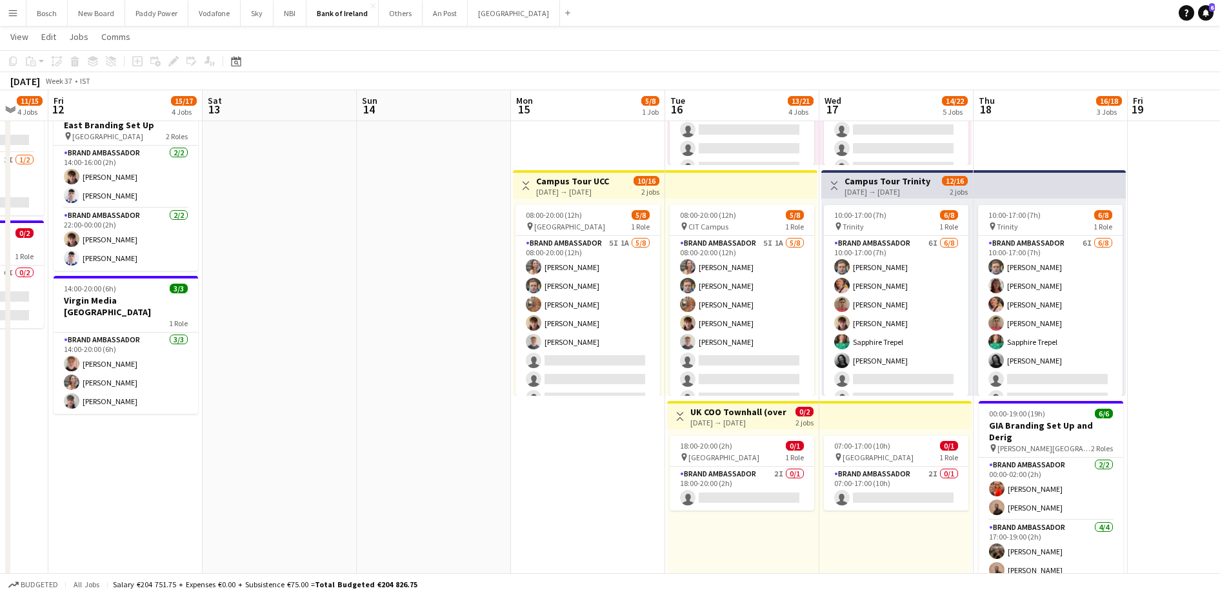
drag, startPoint x: 759, startPoint y: 480, endPoint x: 569, endPoint y: 476, distance: 190.3
click at [769, 495] on app-card-role "Brand Ambassador 2I 0/1 18:00-20:00 (2h) single-neutral-actions" at bounding box center [742, 489] width 145 height 44
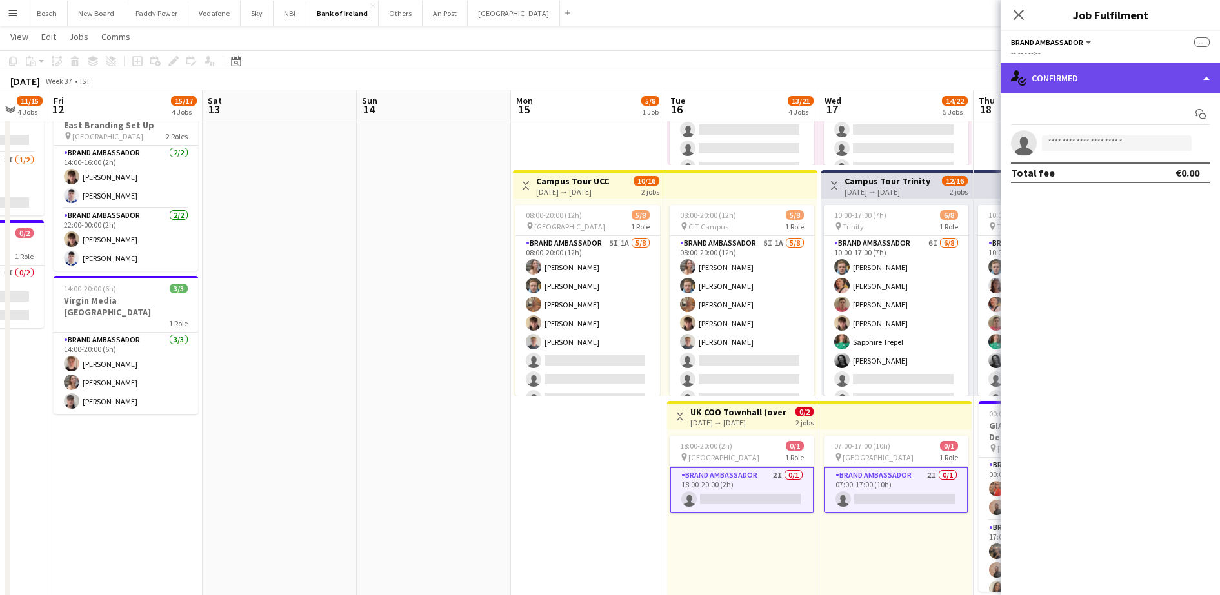
click at [1049, 66] on div "single-neutral-actions-check-2 Confirmed" at bounding box center [1110, 78] width 219 height 31
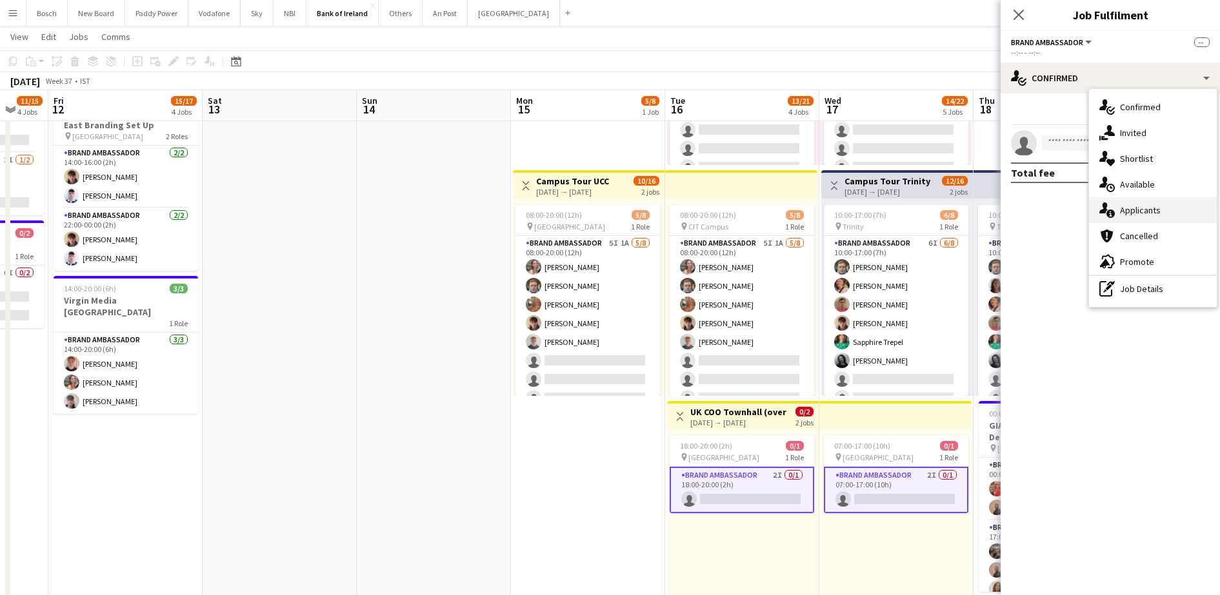
click at [1159, 209] on div "single-neutral-actions-information Applicants" at bounding box center [1153, 210] width 128 height 26
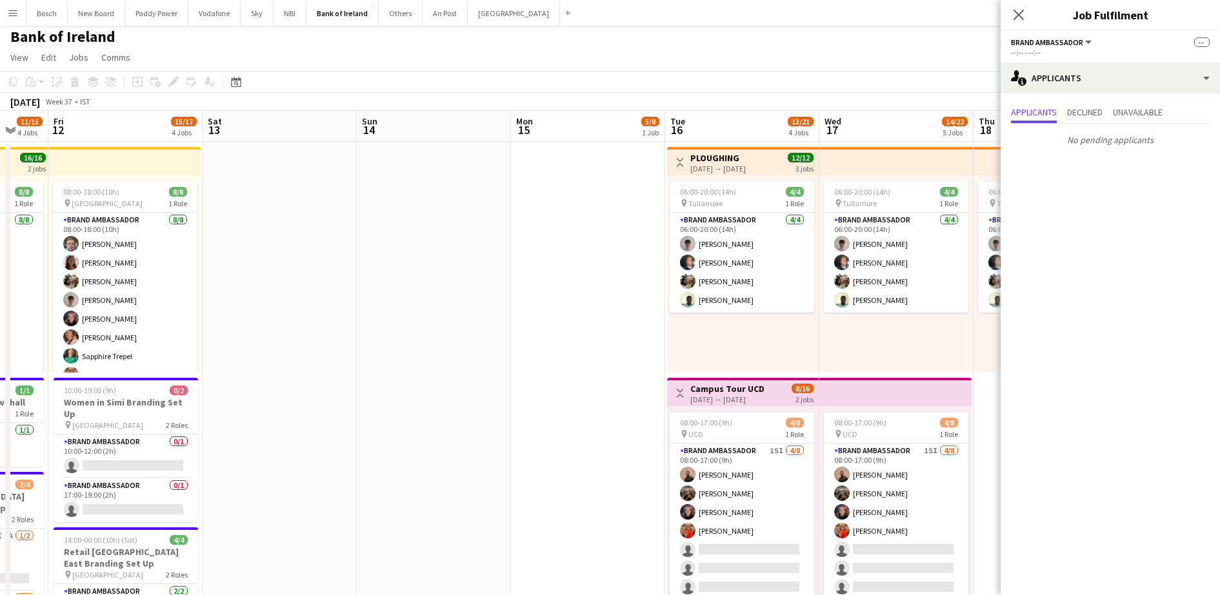
scroll to position [0, 0]
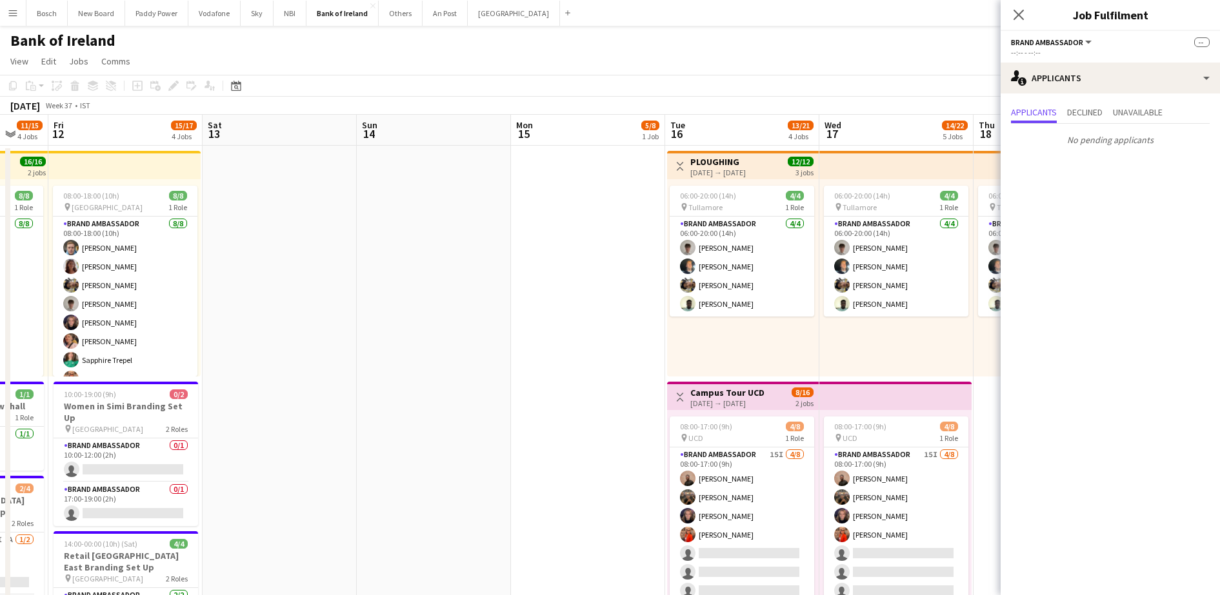
click at [632, 98] on div "[DATE] Week 37 • IST" at bounding box center [610, 106] width 1220 height 18
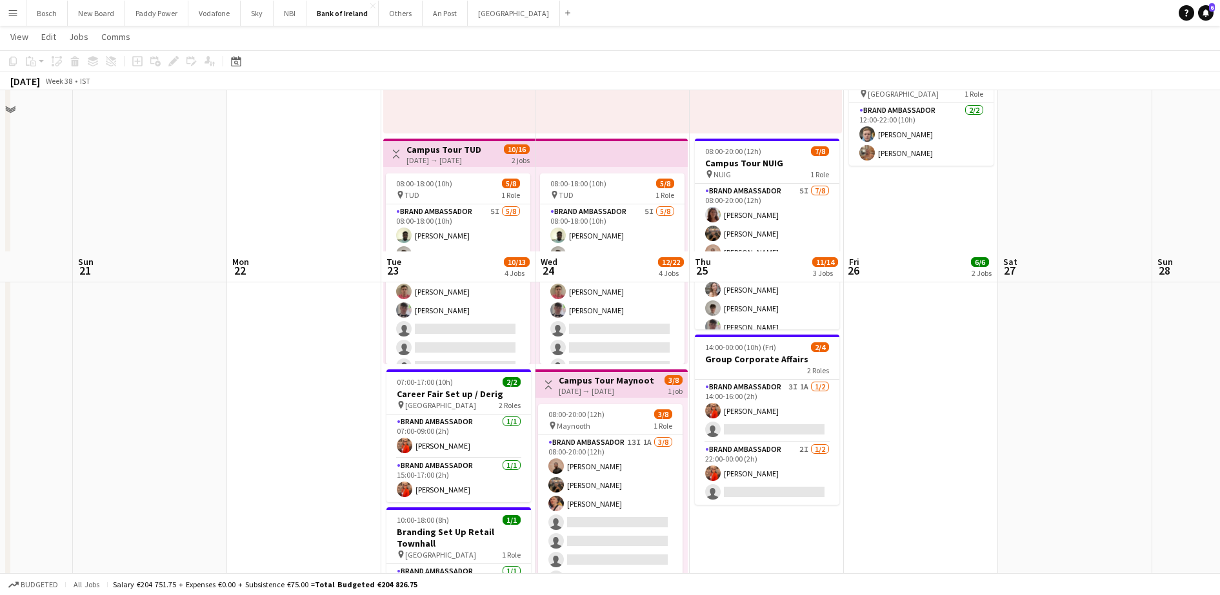
scroll to position [0, 391]
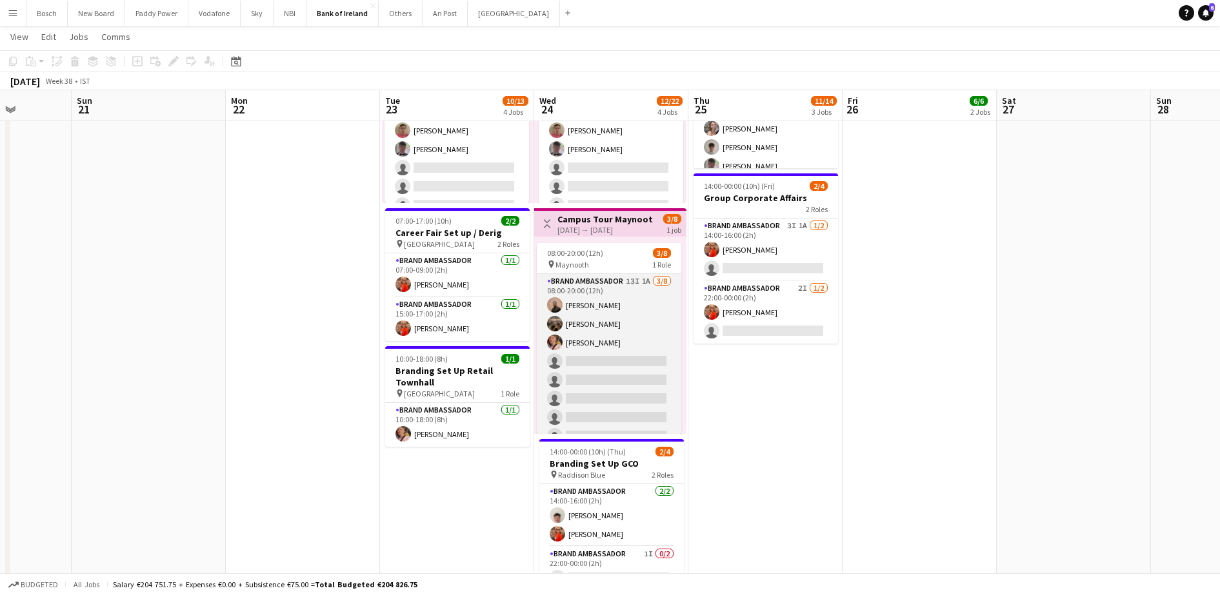
click at [613, 335] on app-card-role "Brand Ambassador 13I 1A [DATE] 08:00-20:00 (12h) [PERSON_NAME] [PERSON_NAME] [P…" at bounding box center [609, 361] width 145 height 175
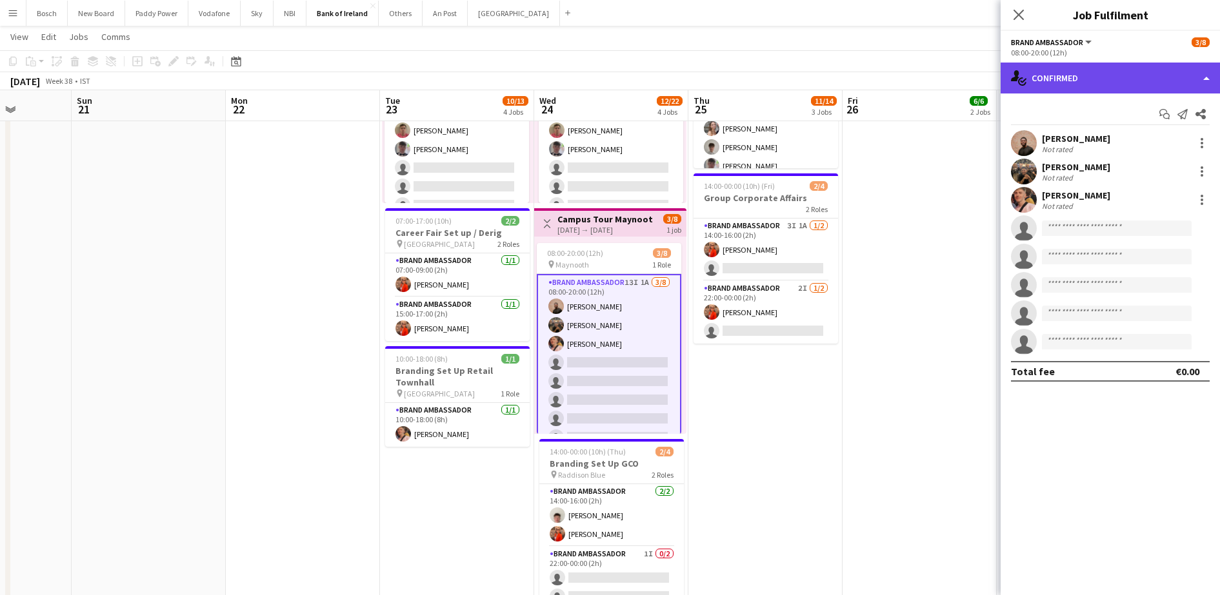
click at [1047, 75] on div "single-neutral-actions-check-2 Confirmed" at bounding box center [1110, 78] width 219 height 31
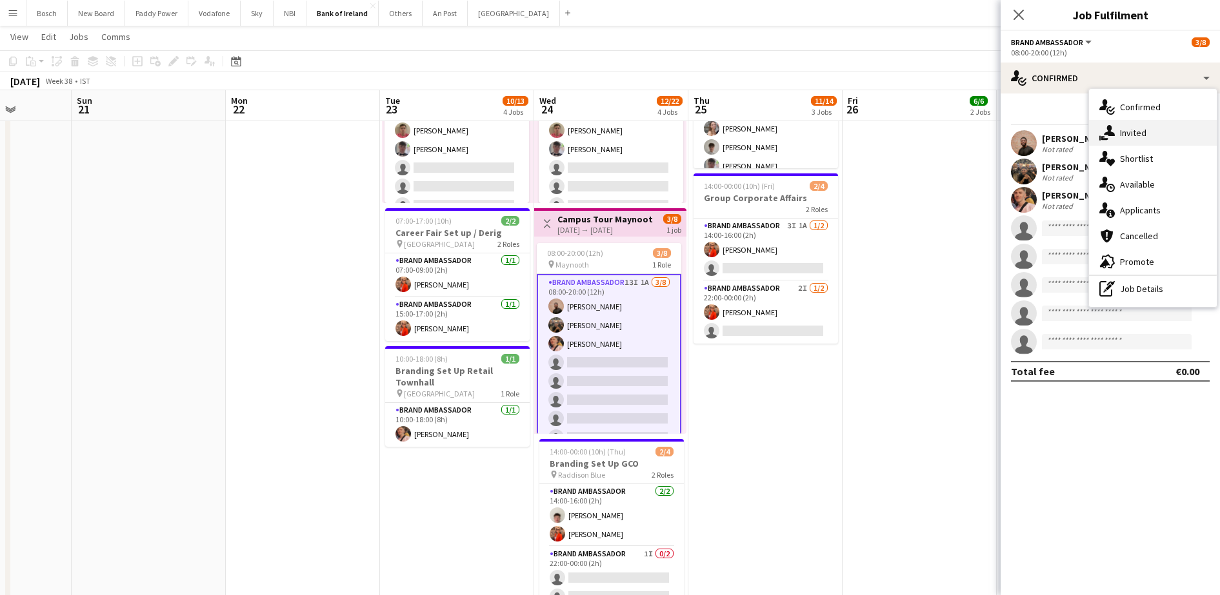
click at [1124, 133] on div "single-neutral-actions-share-1 Invited" at bounding box center [1153, 133] width 128 height 26
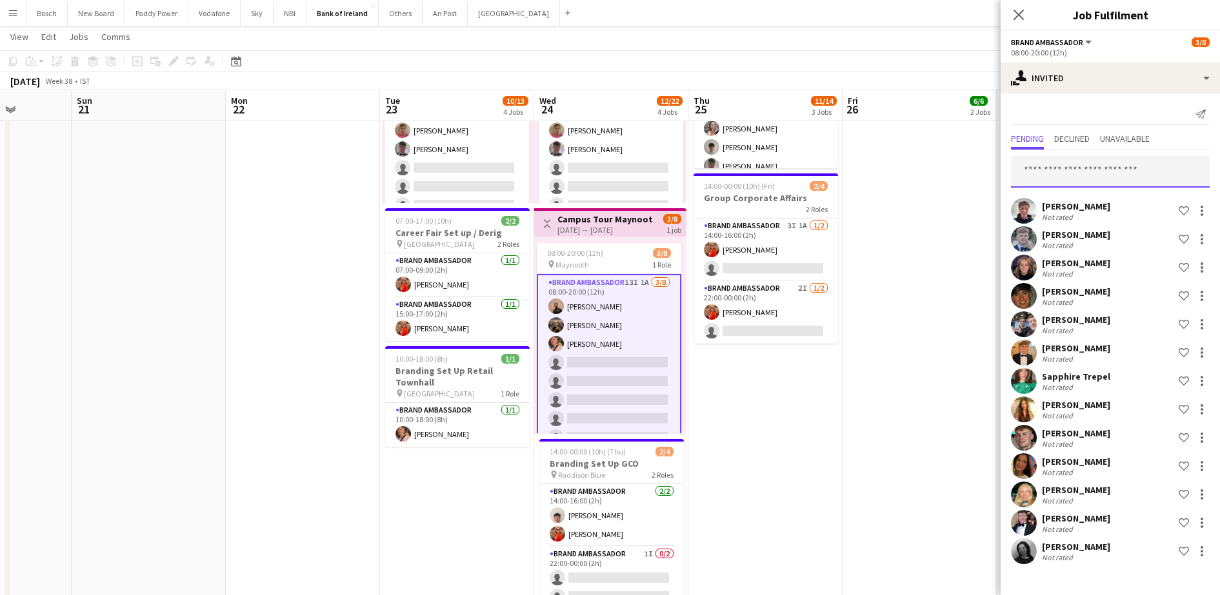
click at [1061, 175] on input "text" at bounding box center [1110, 171] width 199 height 32
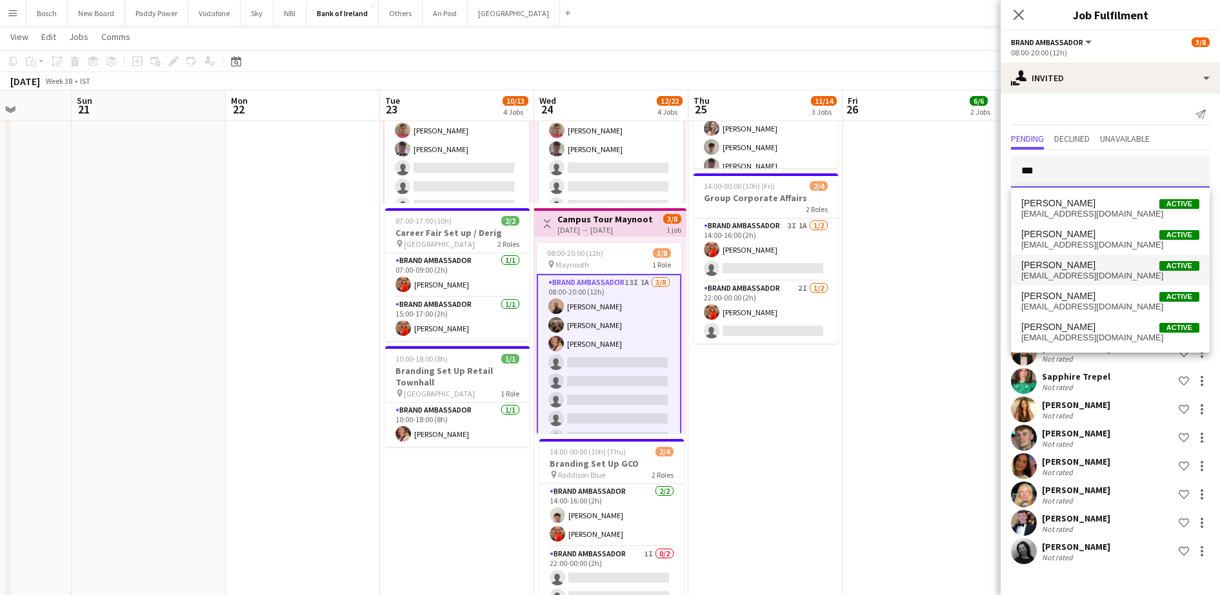
type input "***"
click at [1070, 266] on span "[PERSON_NAME]" at bounding box center [1058, 265] width 74 height 11
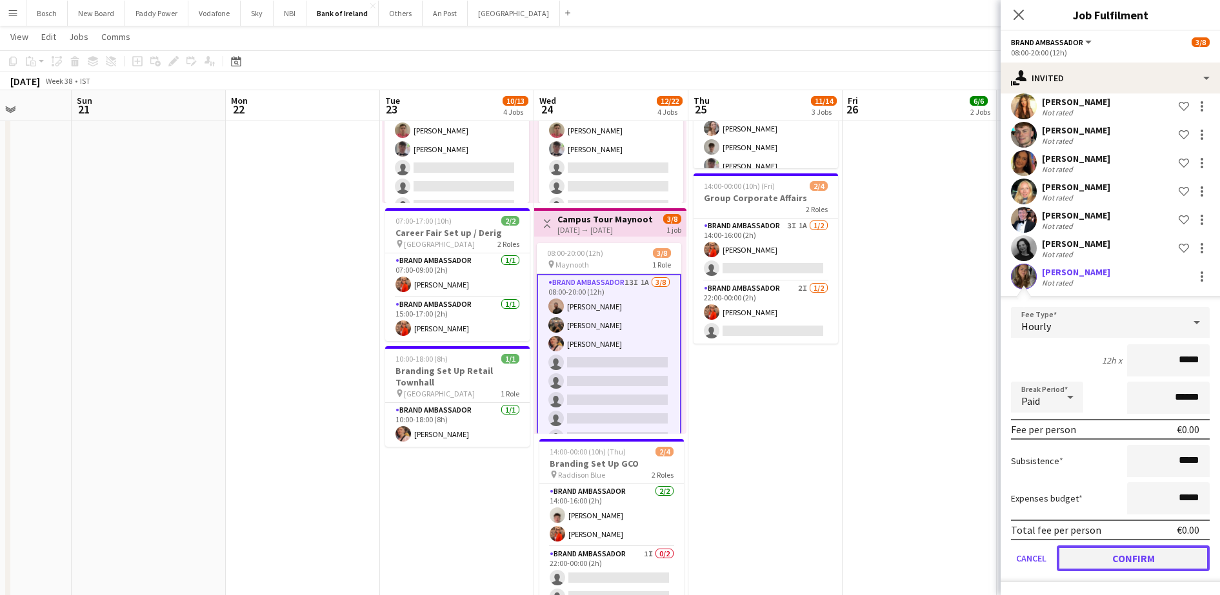
click at [1133, 566] on button "Confirm" at bounding box center [1133, 559] width 153 height 26
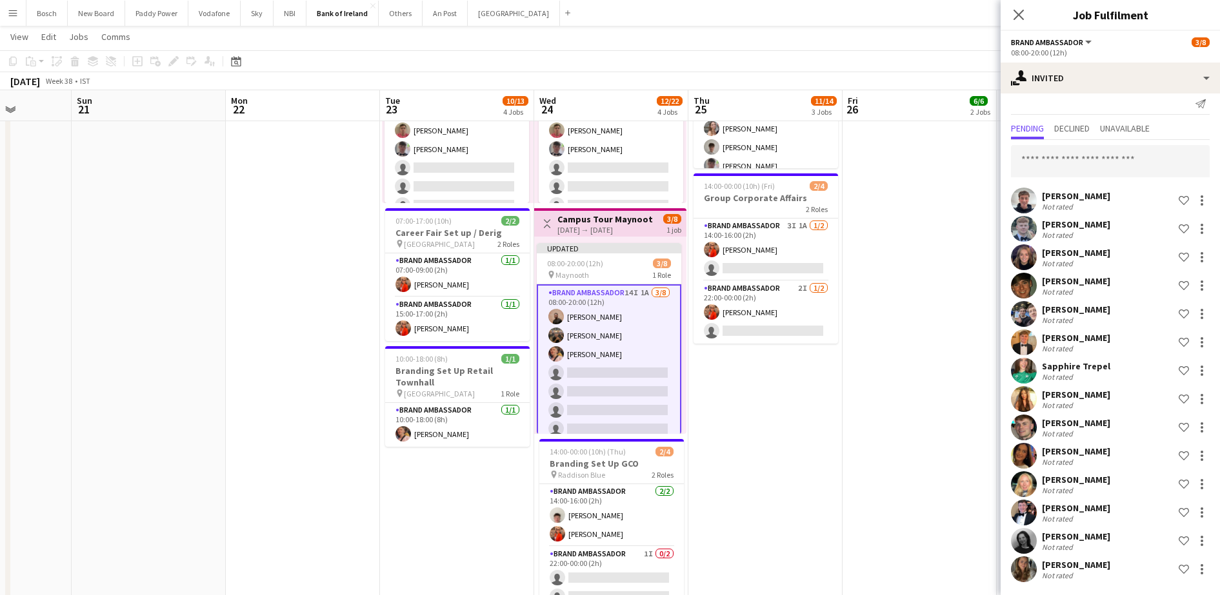
scroll to position [10, 0]
click at [933, 49] on app-page-menu "View Day view expanded Day view collapsed Month view Date picker Jump to [DATE]…" at bounding box center [610, 38] width 1220 height 25
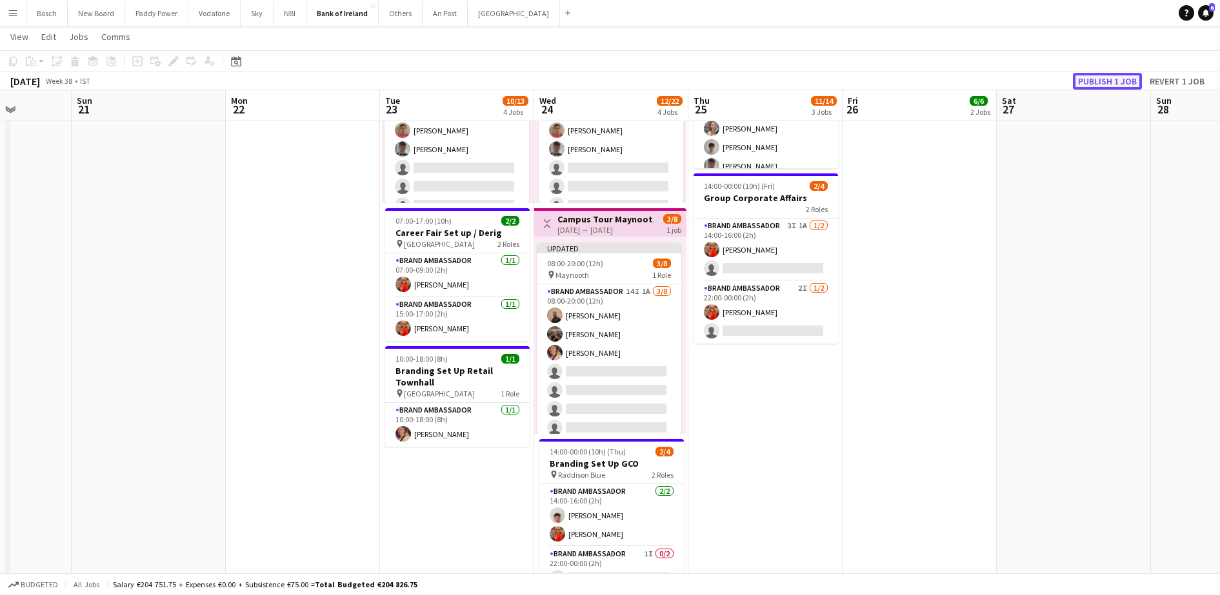
click at [1094, 79] on button "Publish 1 job" at bounding box center [1107, 81] width 69 height 17
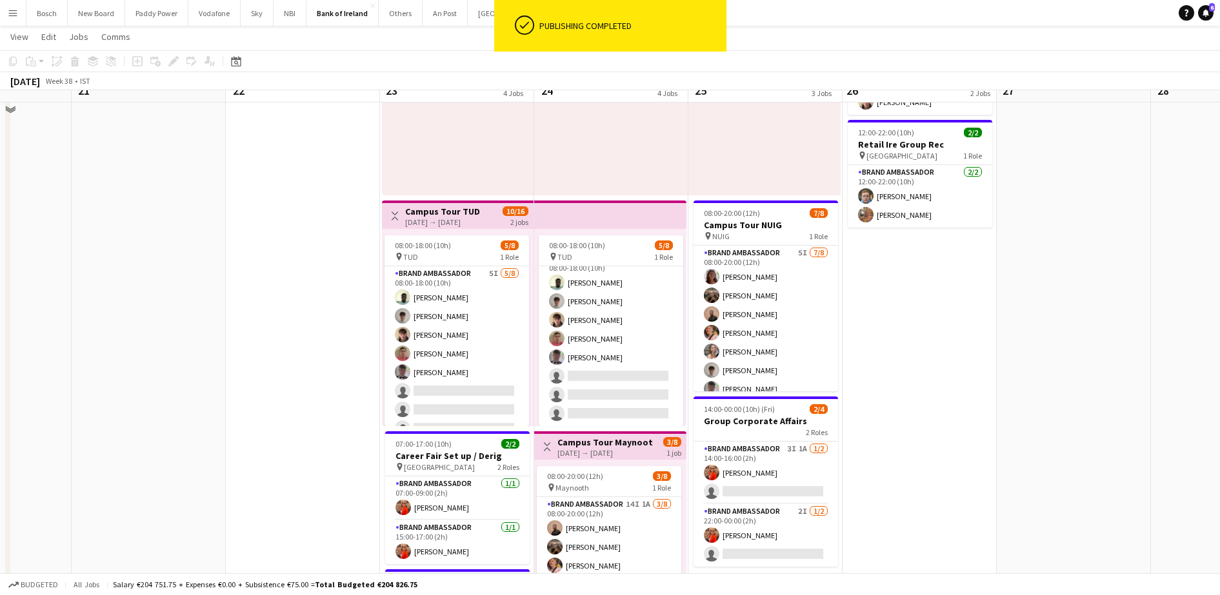
scroll to position [323, 0]
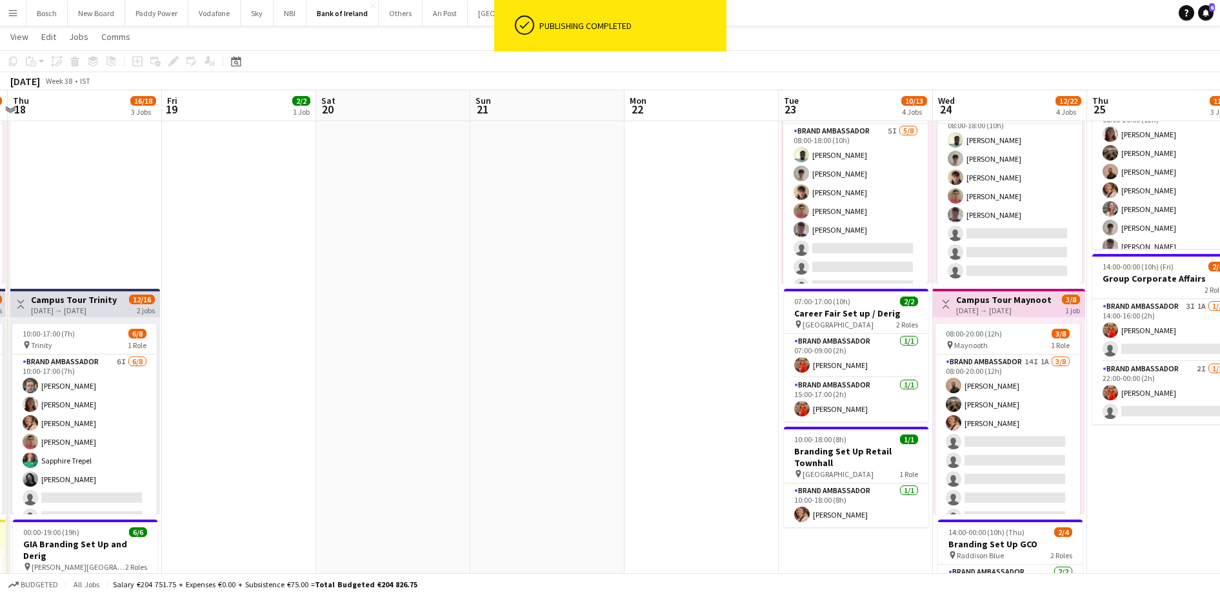
drag, startPoint x: 263, startPoint y: 339, endPoint x: 669, endPoint y: 337, distance: 405.8
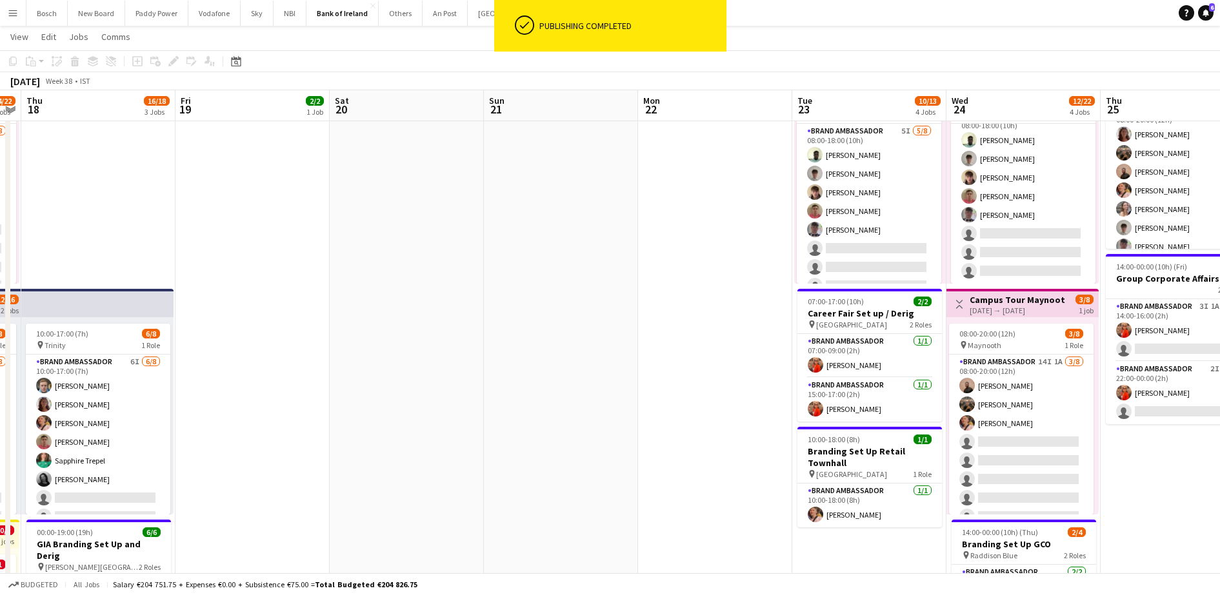
drag, startPoint x: 524, startPoint y: 308, endPoint x: 712, endPoint y: 308, distance: 188.4
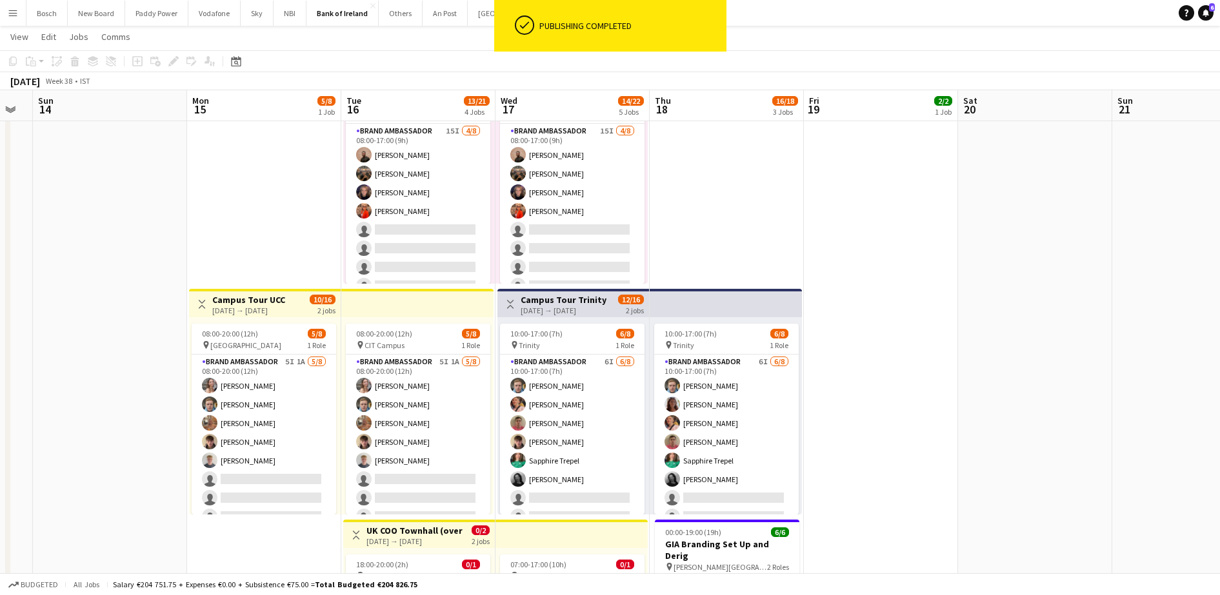
scroll to position [0, 274]
drag, startPoint x: 924, startPoint y: 328, endPoint x: 932, endPoint y: 328, distance: 8.4
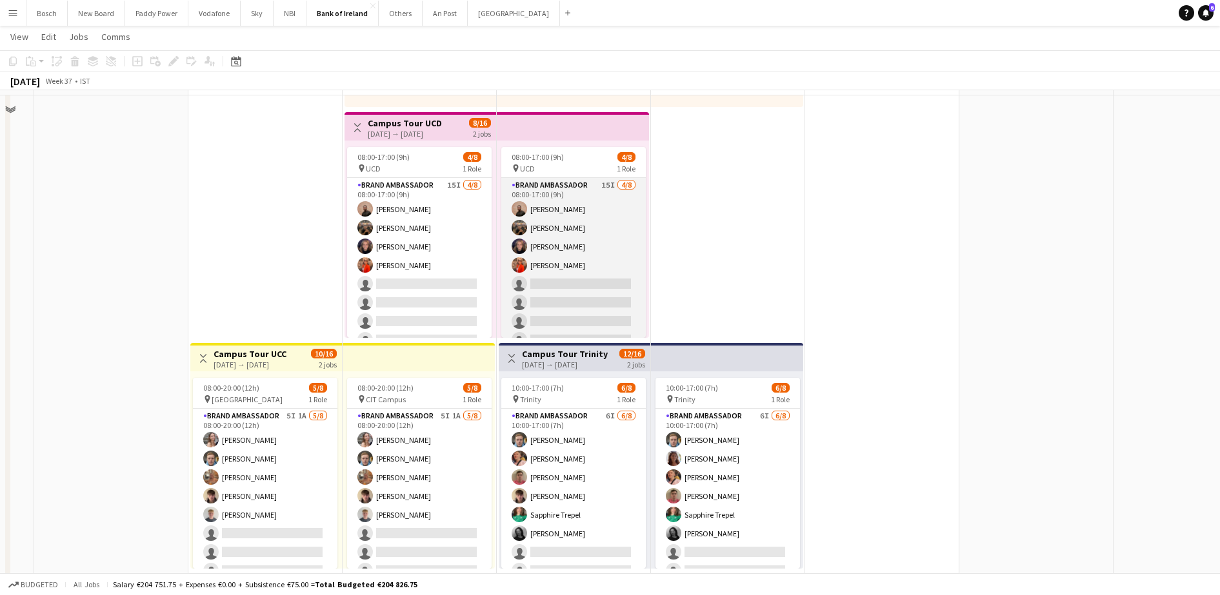
scroll to position [242, 0]
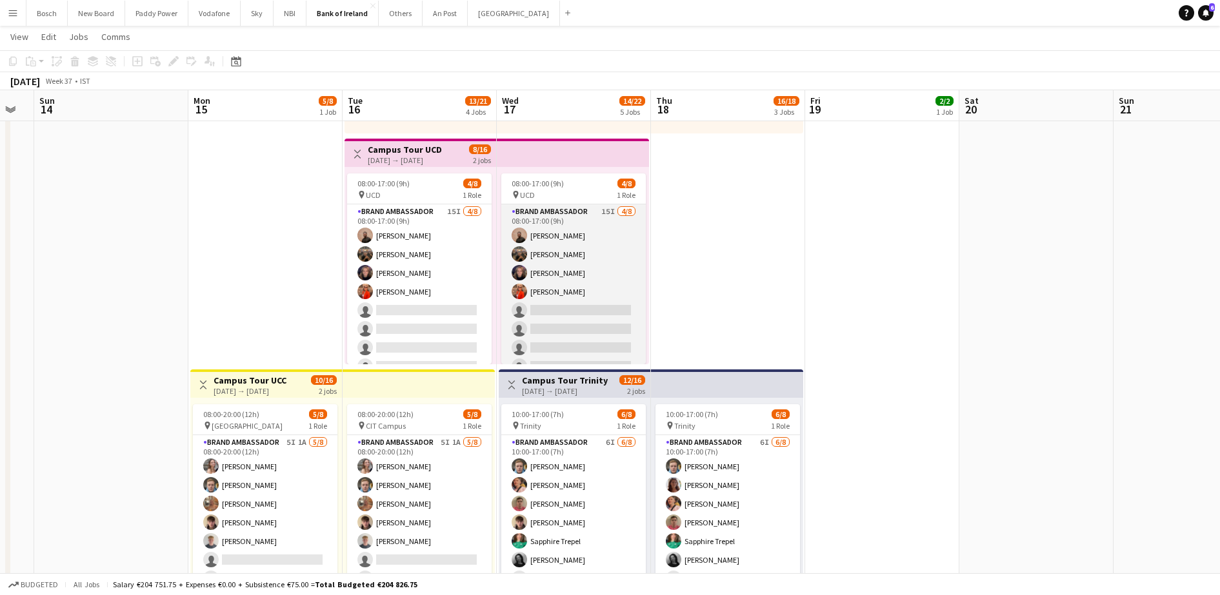
click at [583, 266] on app-card-role "Brand Ambassador 15I [DATE] 08:00-17:00 (9h) [PERSON_NAME] [PERSON_NAME] [PERSO…" at bounding box center [573, 291] width 145 height 175
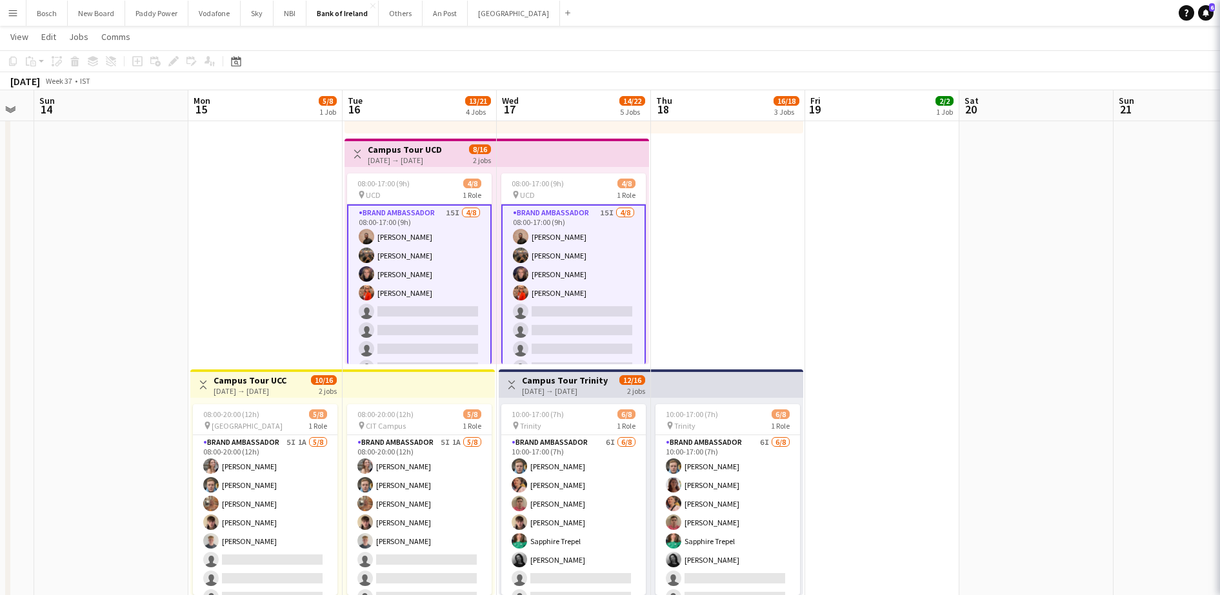
drag, startPoint x: 1005, startPoint y: 96, endPoint x: 1013, endPoint y: 90, distance: 10.1
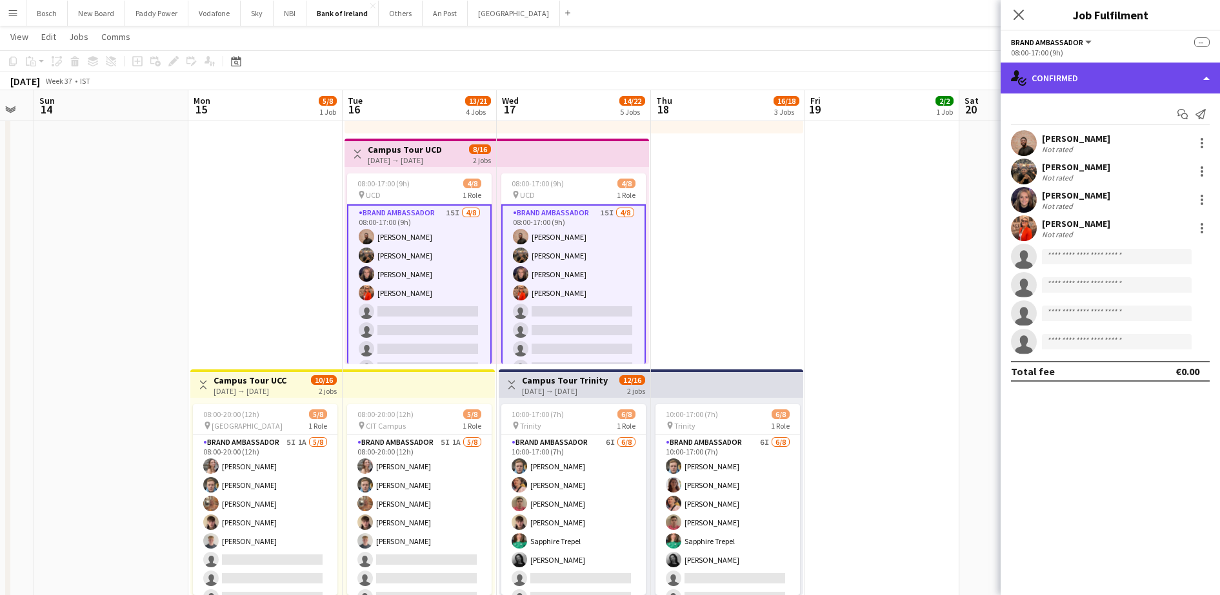
click at [1109, 75] on div "single-neutral-actions-check-2 Confirmed" at bounding box center [1110, 78] width 219 height 31
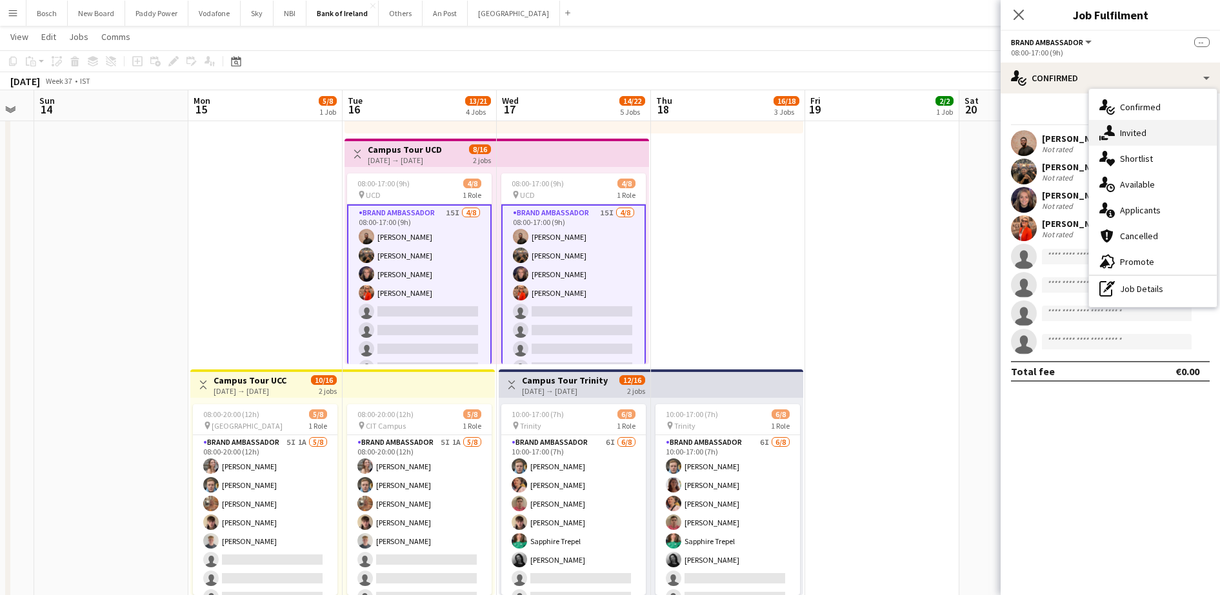
click at [1135, 143] on div "single-neutral-actions-share-1 Invited" at bounding box center [1153, 133] width 128 height 26
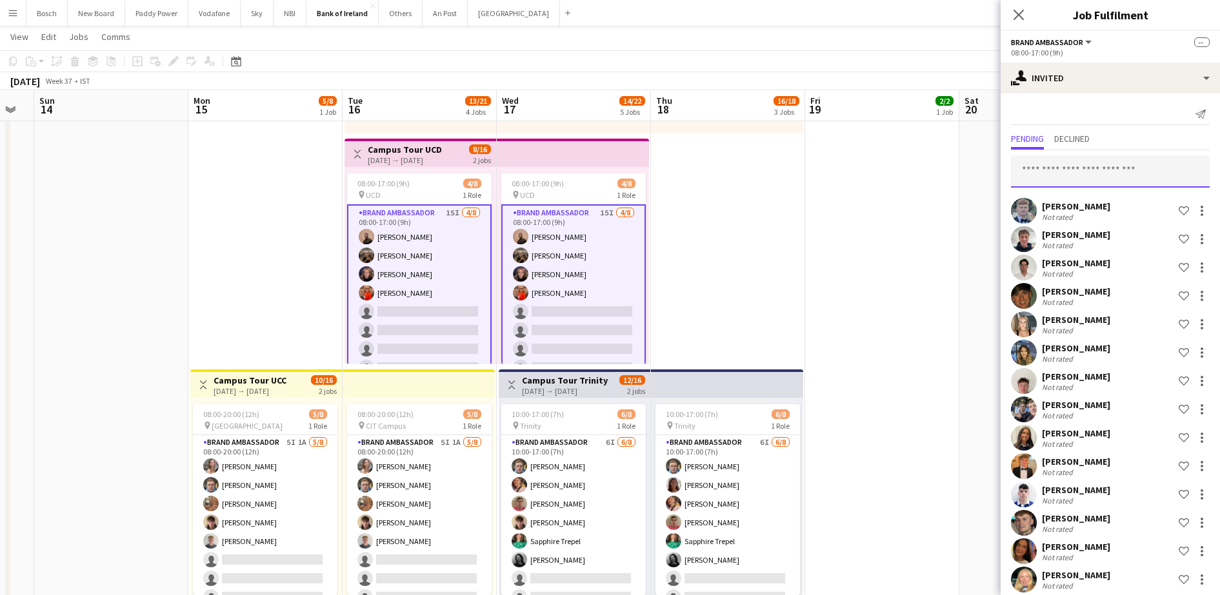
click at [1113, 163] on input "text" at bounding box center [1110, 171] width 199 height 32
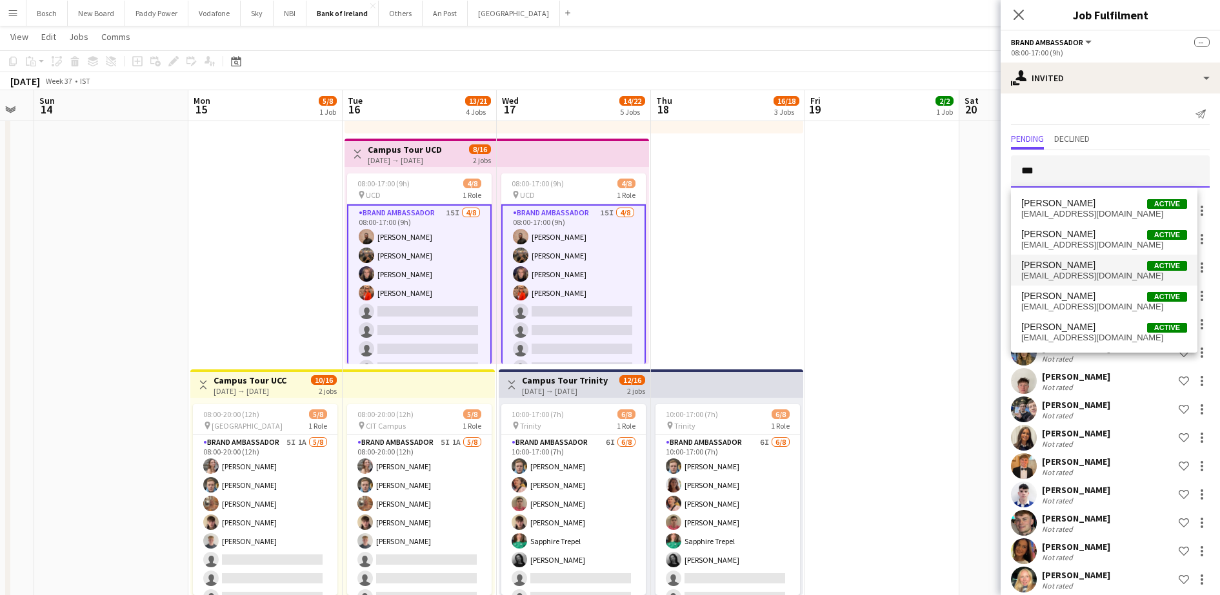
type input "***"
click at [1067, 257] on mat-option "[PERSON_NAME] Active [EMAIL_ADDRESS][DOMAIN_NAME]" at bounding box center [1104, 270] width 186 height 31
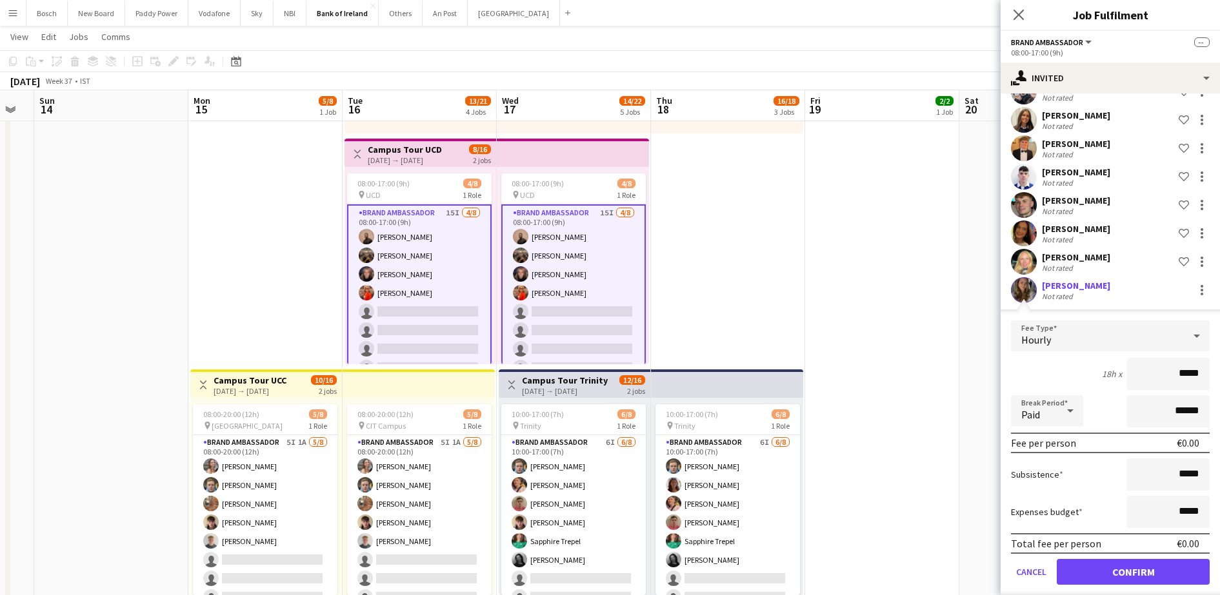
scroll to position [332, 0]
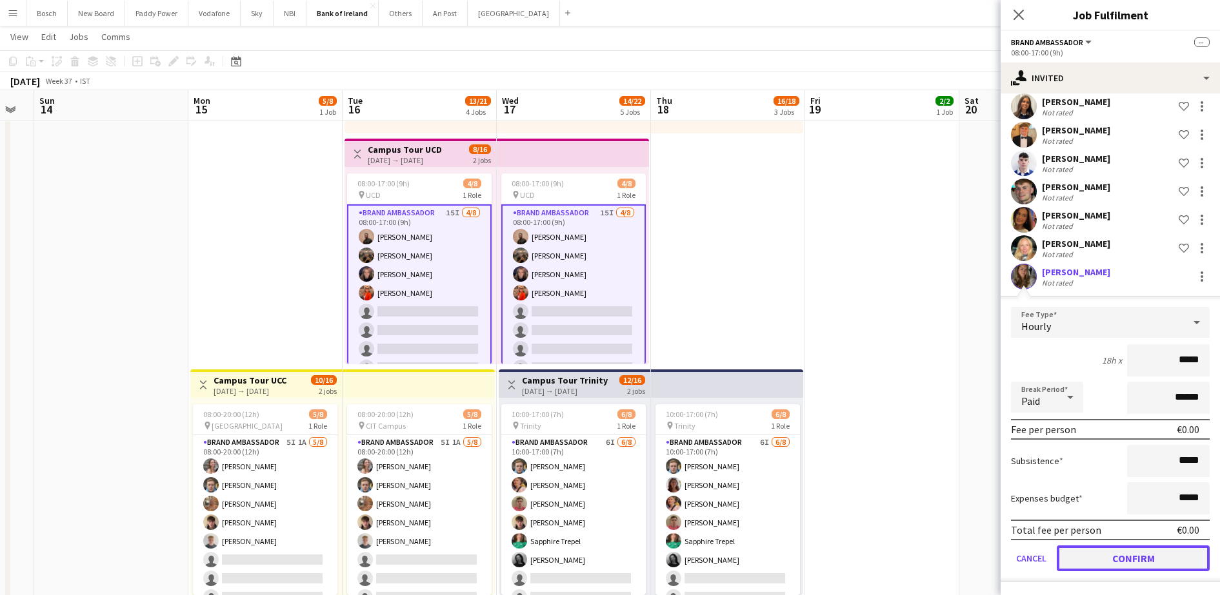
click at [1113, 547] on button "Confirm" at bounding box center [1133, 559] width 153 height 26
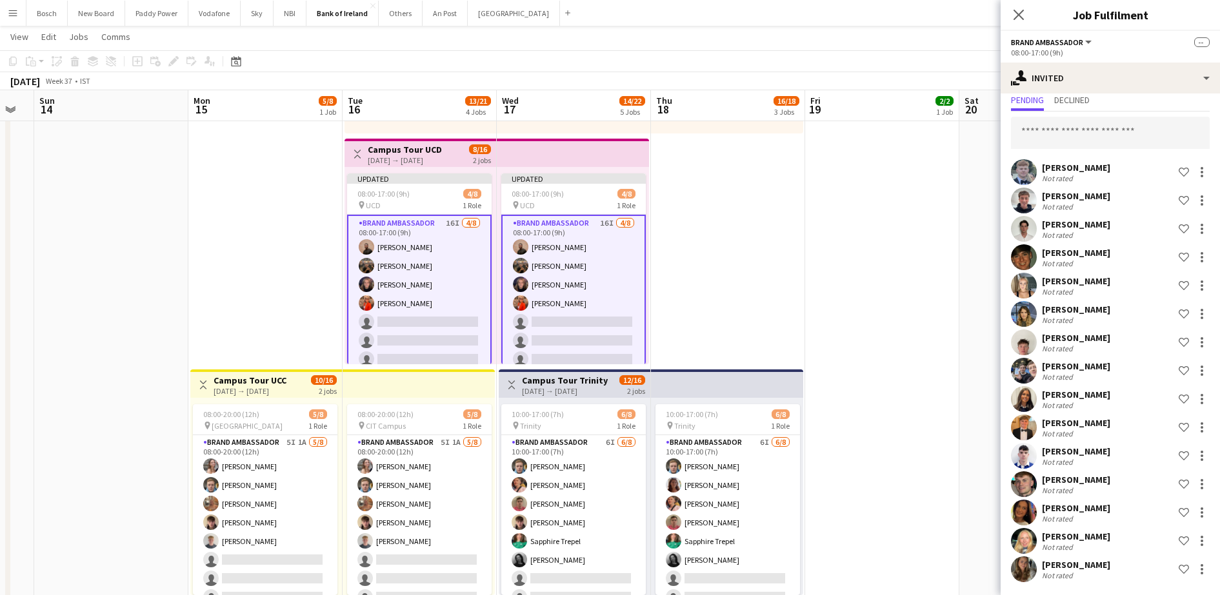
scroll to position [39, 0]
click at [882, 53] on app-toolbar "Copy Paste Paste Ctrl+V Paste with crew Ctrl+Shift+V Paste linked Job [GEOGRAPH…" at bounding box center [610, 61] width 1220 height 22
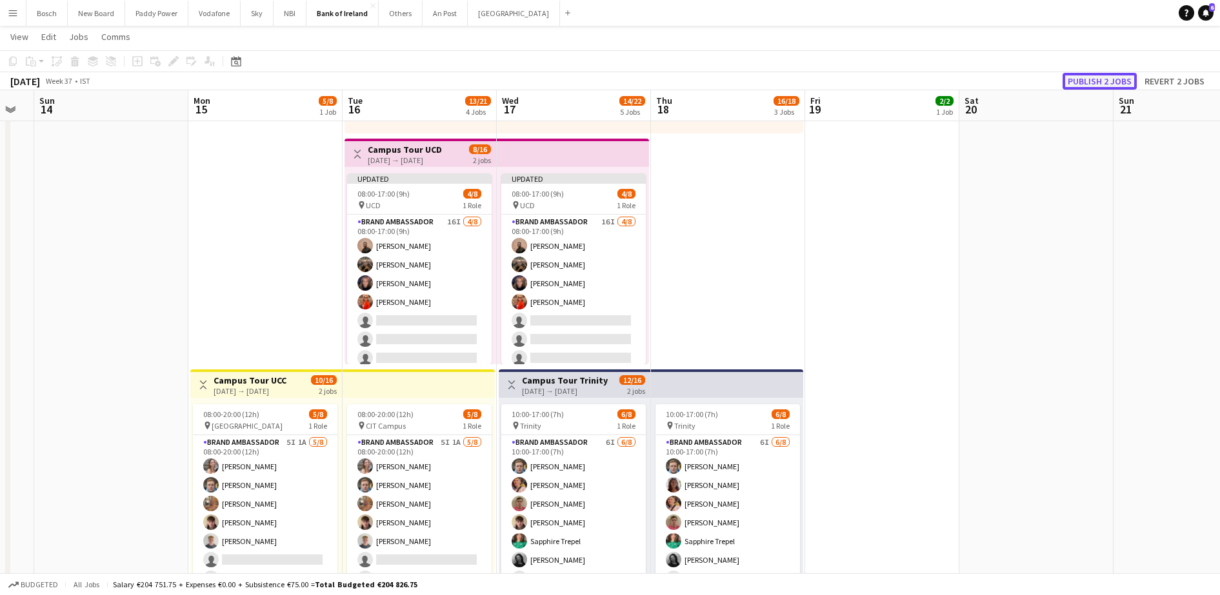
click at [1126, 82] on button "Publish 2 jobs" at bounding box center [1099, 81] width 74 height 17
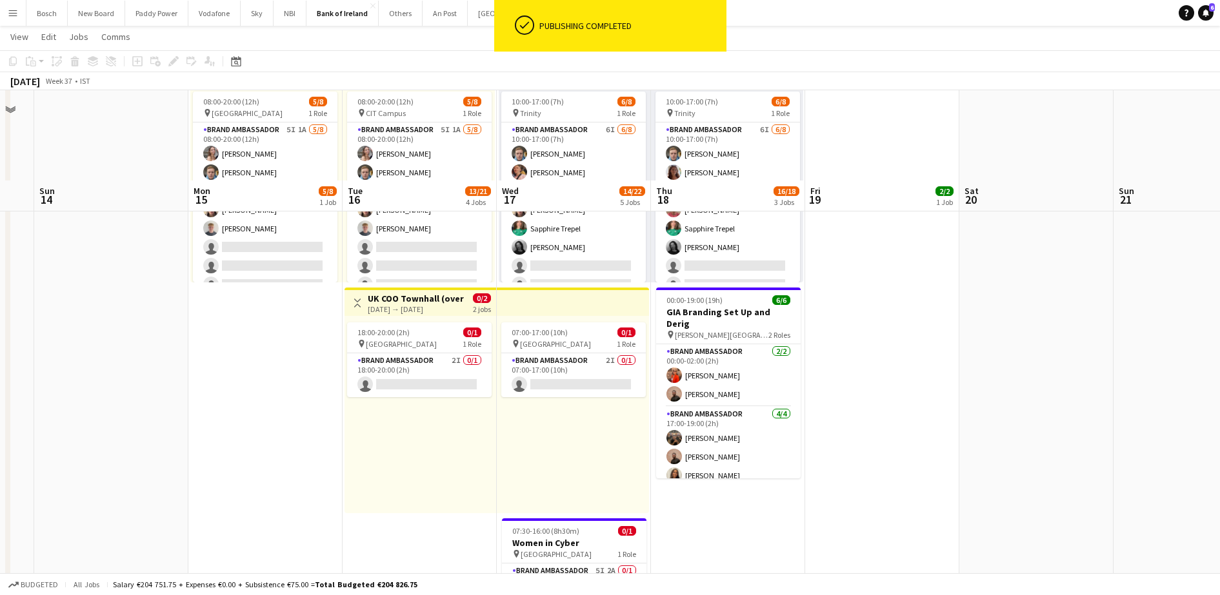
scroll to position [645, 0]
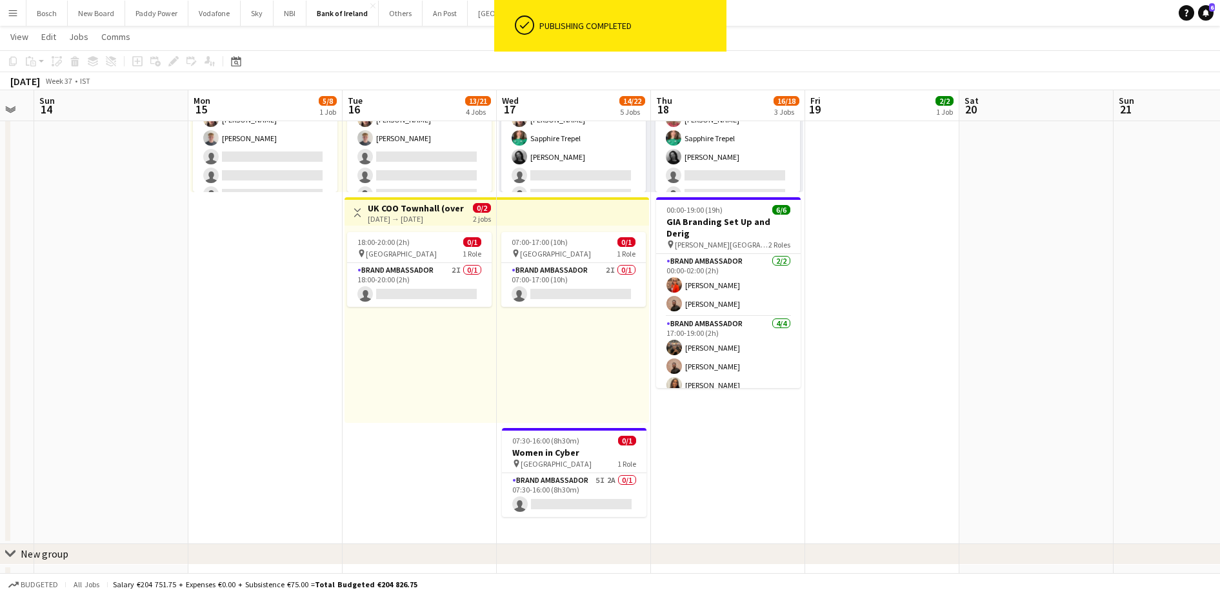
drag, startPoint x: 328, startPoint y: 366, endPoint x: 1000, endPoint y: 355, distance: 672.3
click at [1050, 358] on app-calendar-viewport "Fri 12 15/17 4 Jobs Sat 13 Sun 14 Mon 15 5/8 1 Job Tue 16 13/21 4 Jobs Wed 17 1…" at bounding box center [610, 518] width 1220 height 2227
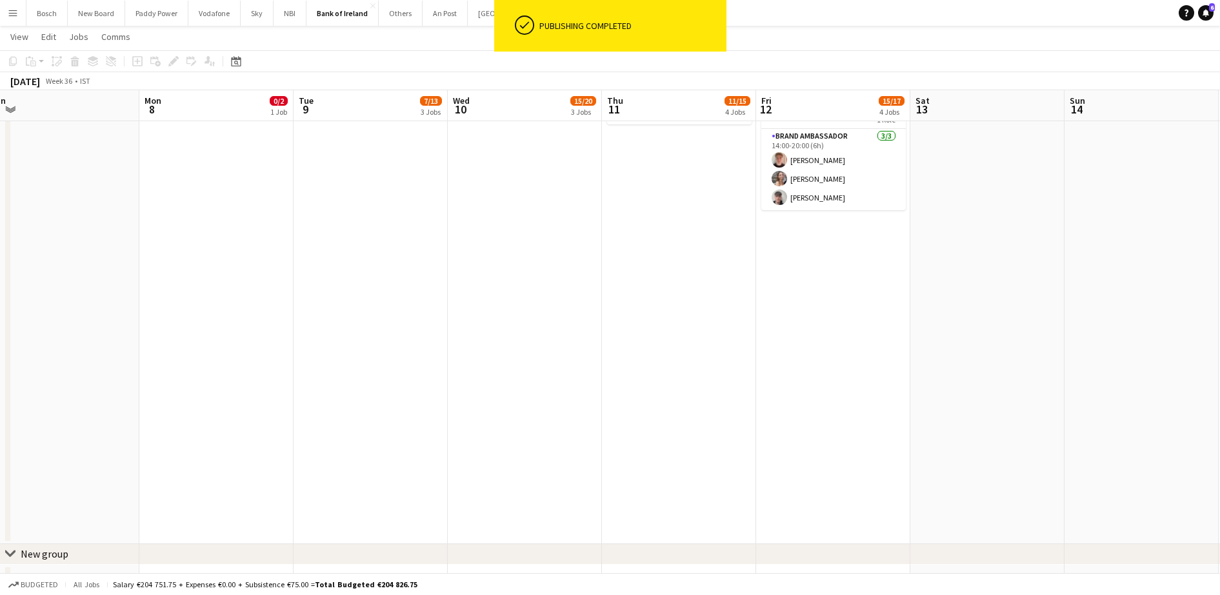
drag, startPoint x: 902, startPoint y: 322, endPoint x: 1034, endPoint y: 323, distance: 131.6
click at [1034, 323] on app-calendar-viewport "Fri 5 Sat 6 Sun 7 Mon 8 0/2 1 Job Tue 9 7/13 3 Jobs Wed 10 15/20 3 Jobs Thu 11 …" at bounding box center [610, 518] width 1220 height 2227
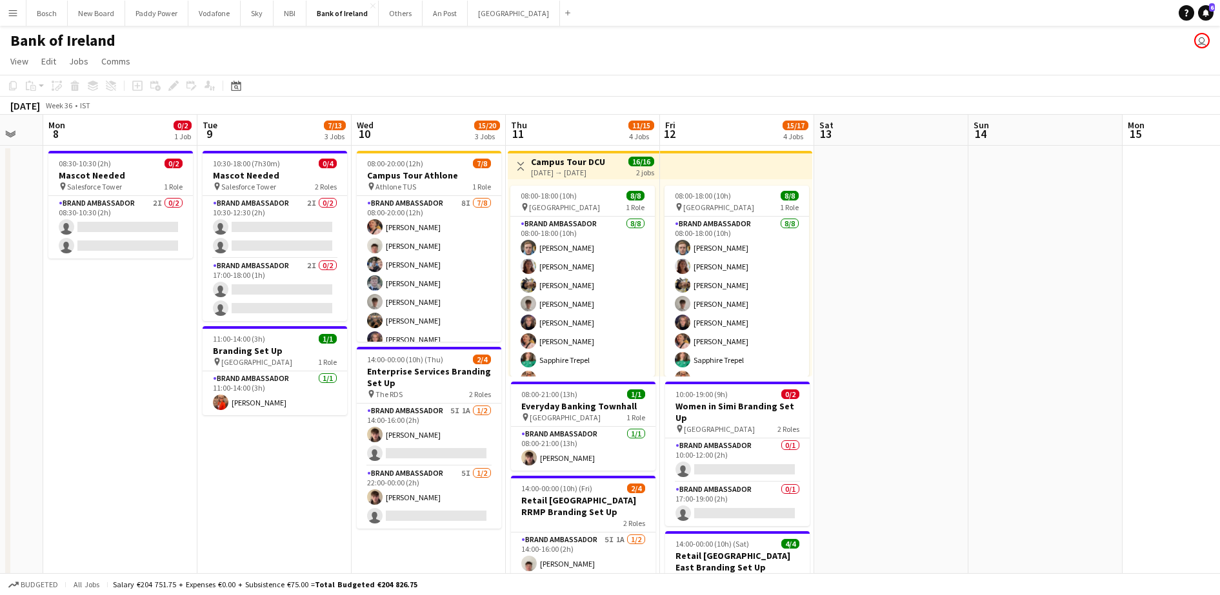
scroll to position [0, 423]
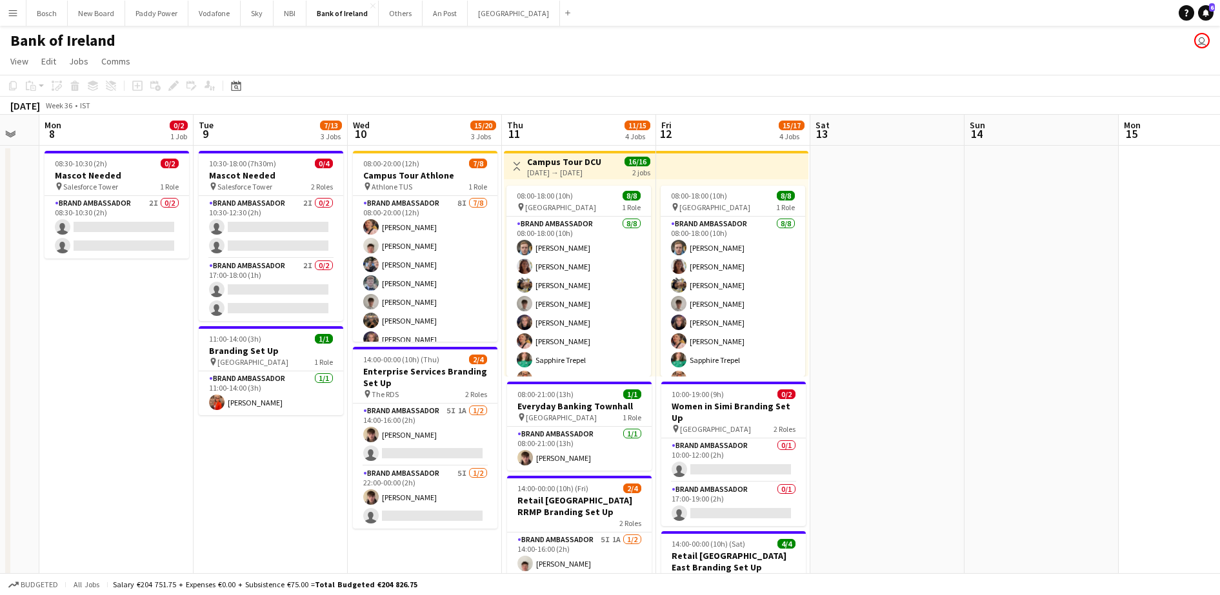
drag, startPoint x: 450, startPoint y: 418, endPoint x: 226, endPoint y: 364, distance: 230.3
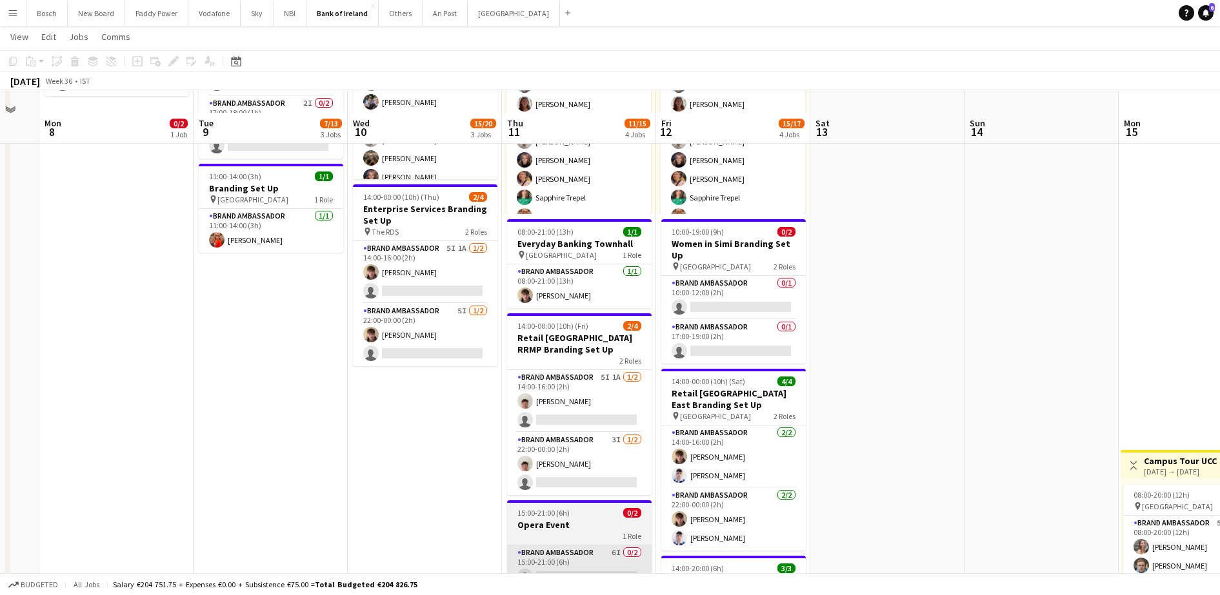
scroll to position [323, 0]
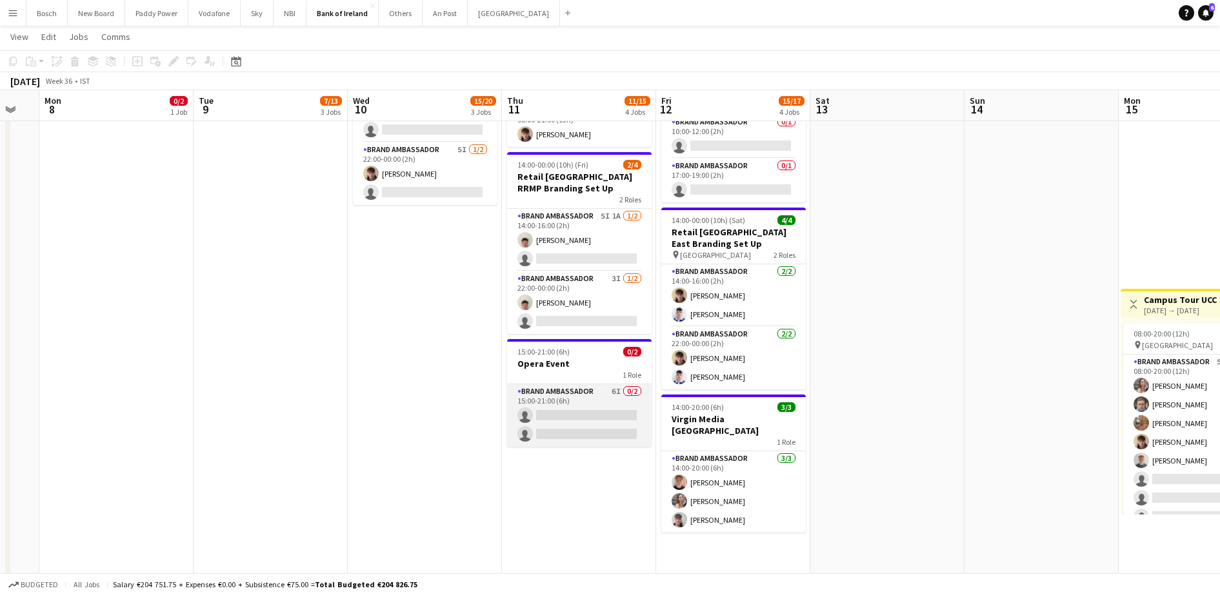
click at [610, 414] on app-card-role "Brand Ambassador 6I 0/2 15:00-21:00 (6h) single-neutral-actions single-neutral-…" at bounding box center [579, 415] width 145 height 63
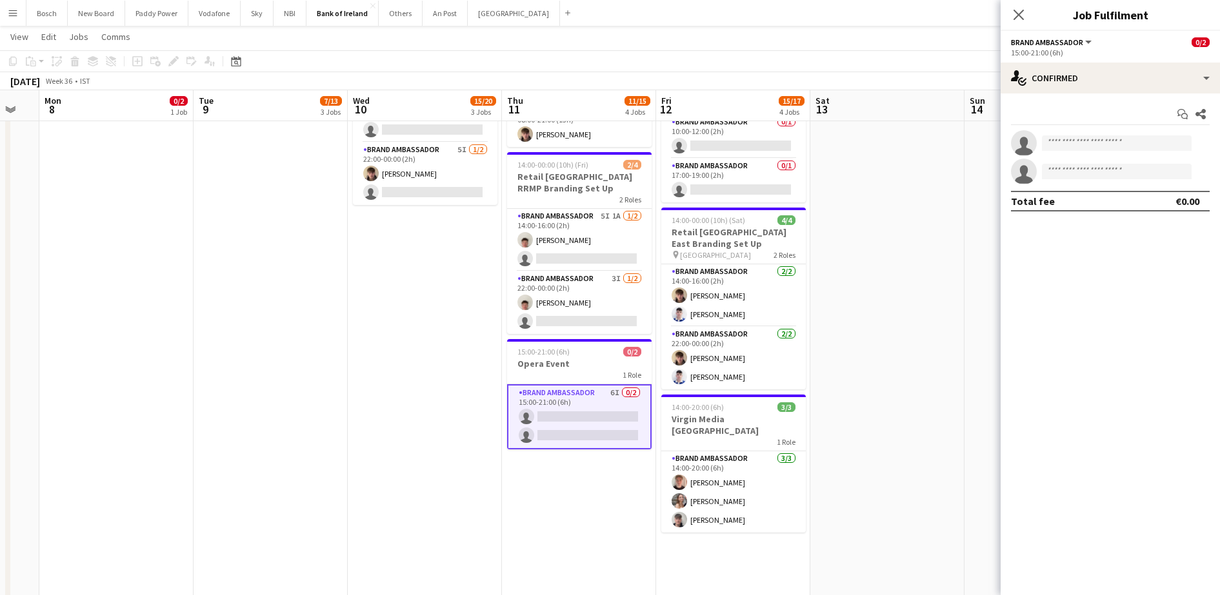
click at [1070, 100] on div "Start chat Share single-neutral-actions single-neutral-actions Total fee €0.00" at bounding box center [1110, 158] width 219 height 128
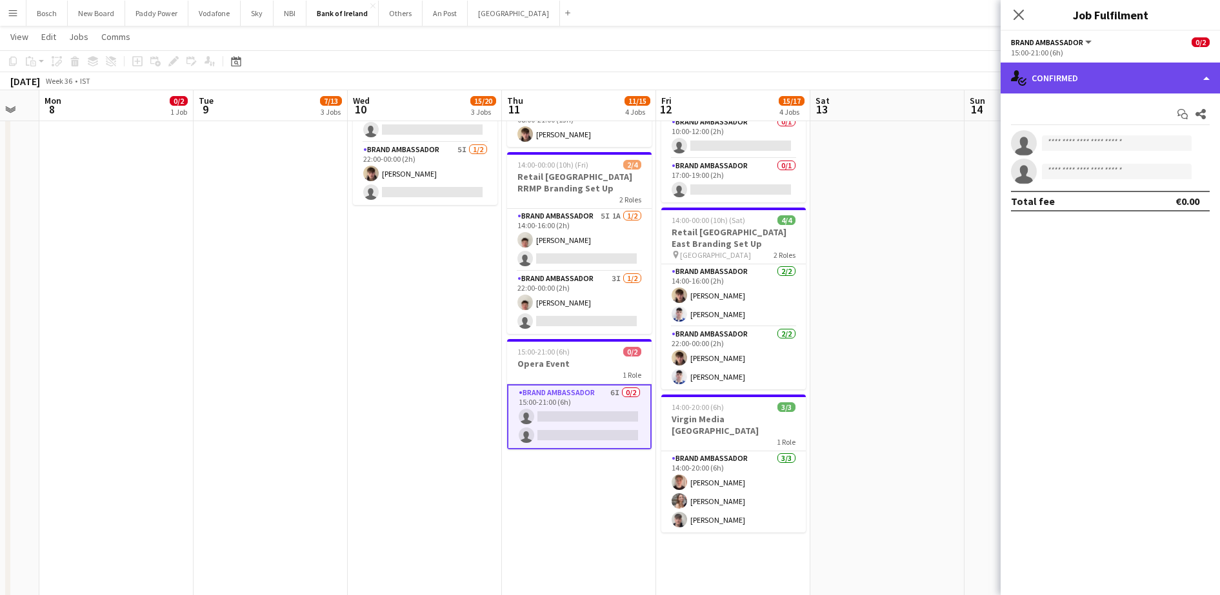
click at [1084, 77] on div "single-neutral-actions-check-2 Confirmed" at bounding box center [1110, 78] width 219 height 31
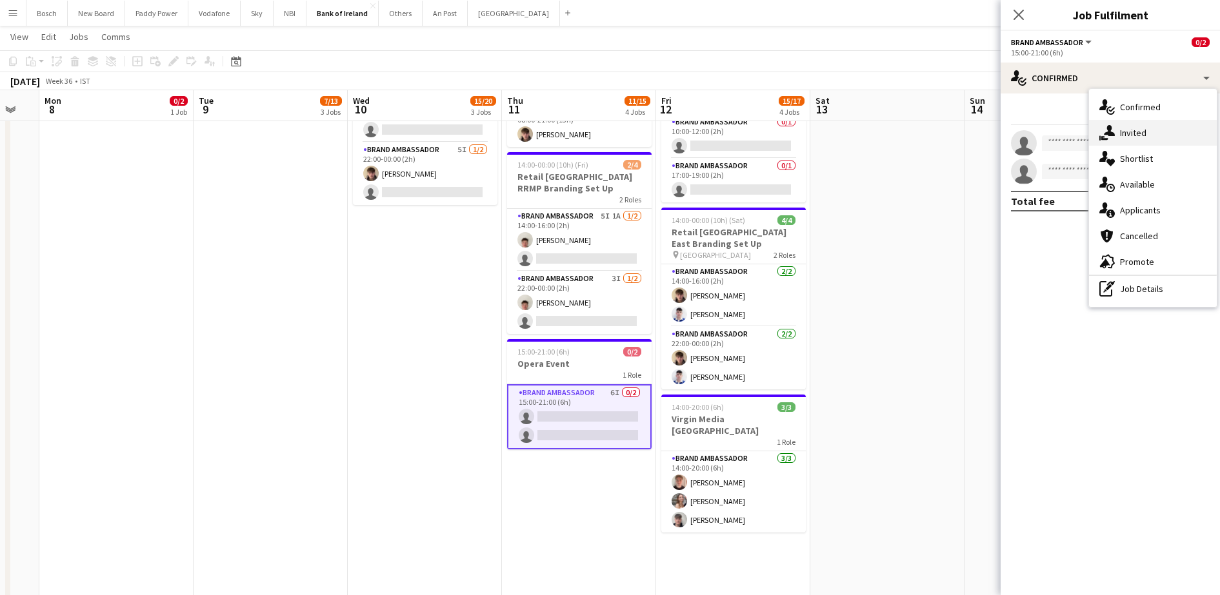
click at [1133, 125] on div "single-neutral-actions-share-1 Invited" at bounding box center [1153, 133] width 128 height 26
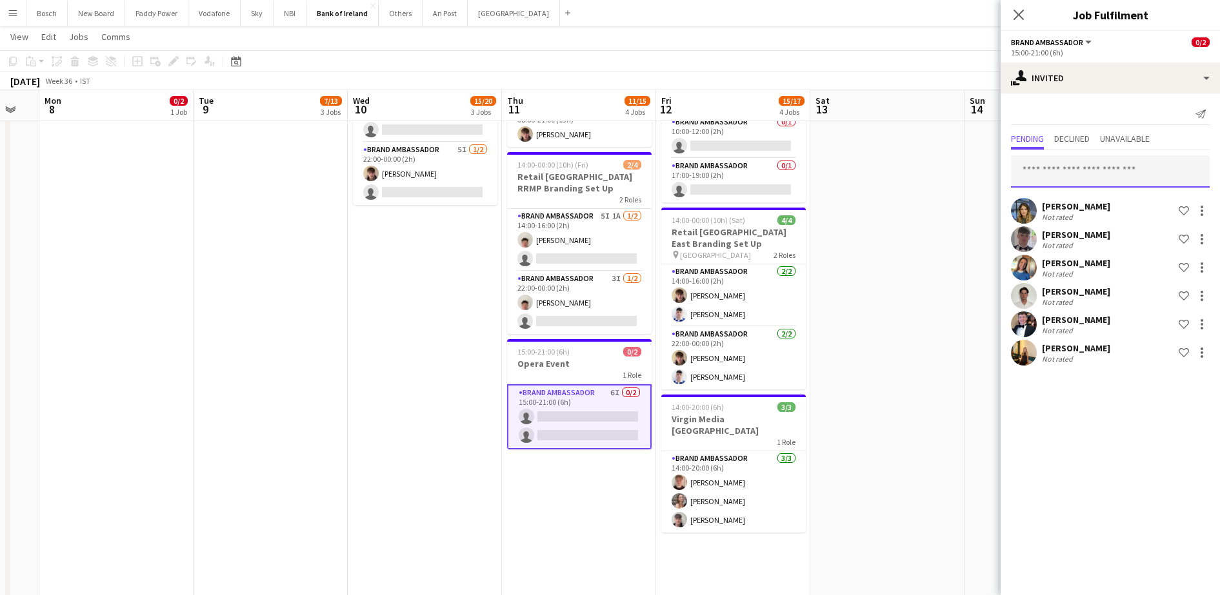
click at [1121, 155] on input "text" at bounding box center [1110, 171] width 199 height 32
click at [1119, 172] on input "text" at bounding box center [1110, 171] width 199 height 32
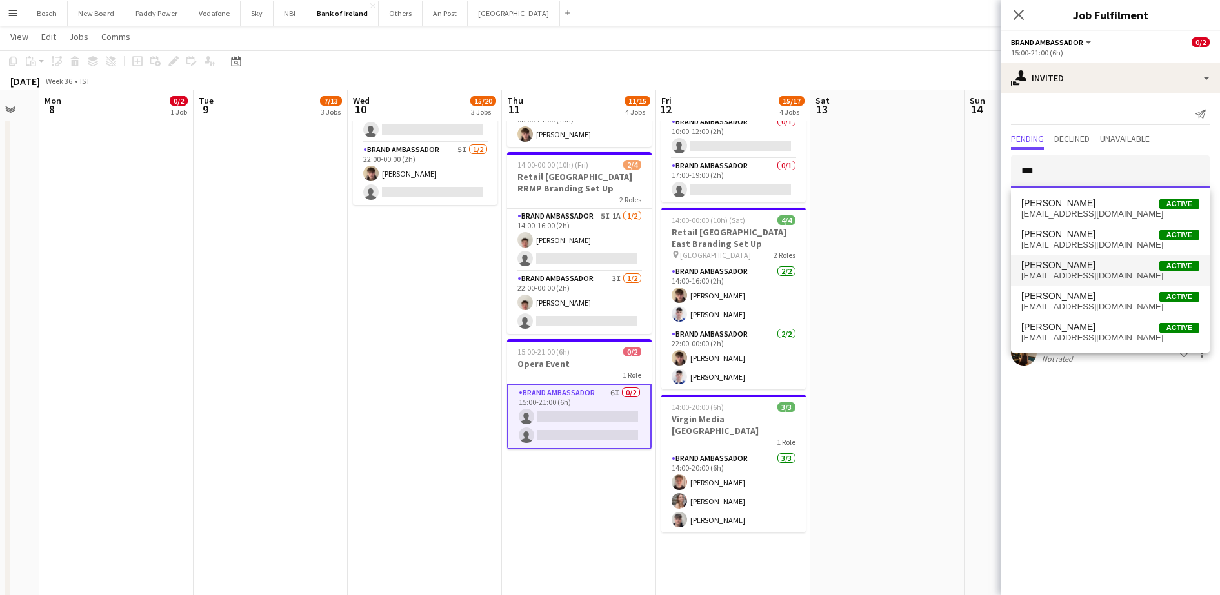
type input "***"
click at [1094, 271] on span "[EMAIL_ADDRESS][DOMAIN_NAME]" at bounding box center [1110, 276] width 178 height 10
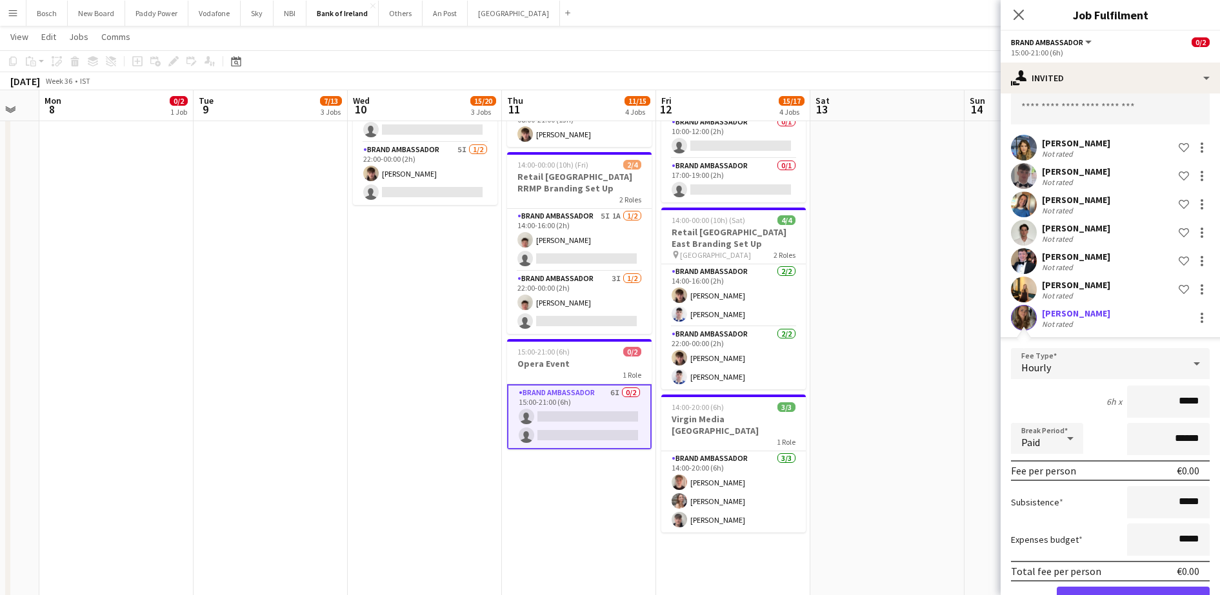
scroll to position [105, 0]
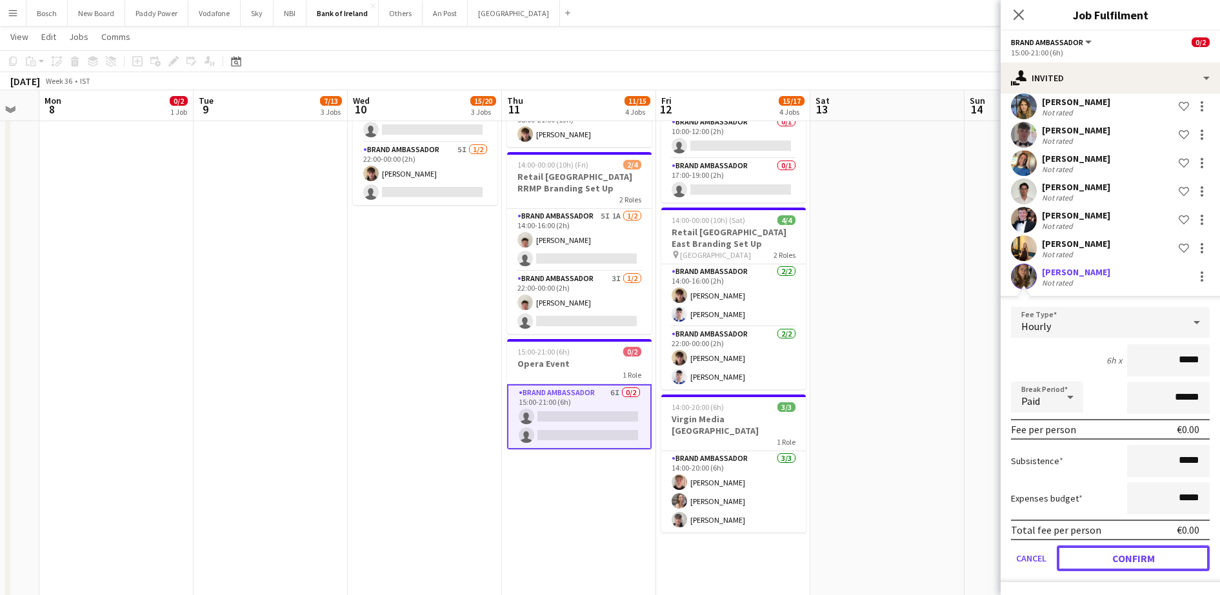
drag, startPoint x: 1183, startPoint y: 560, endPoint x: 1170, endPoint y: 551, distance: 15.7
click at [1183, 561] on button "Confirm" at bounding box center [1133, 559] width 153 height 26
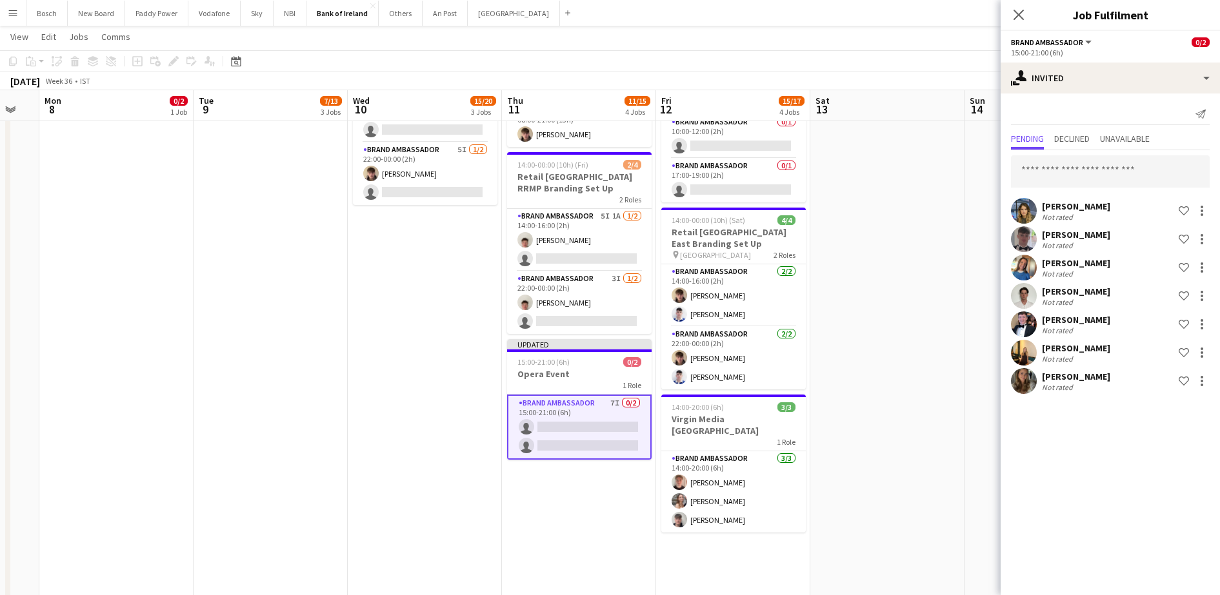
scroll to position [0, 0]
click at [876, 33] on app-page-menu "View Day view expanded Day view collapsed Month view Date picker Jump to [DATE]…" at bounding box center [610, 38] width 1220 height 25
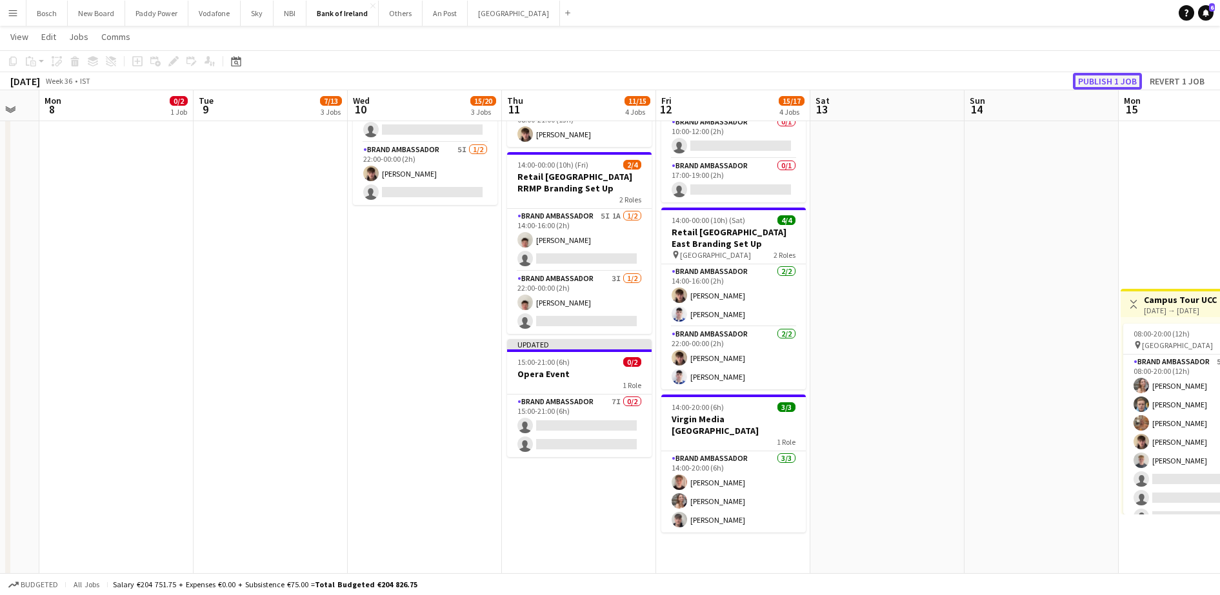
click at [1103, 73] on button "Publish 1 job" at bounding box center [1107, 81] width 69 height 17
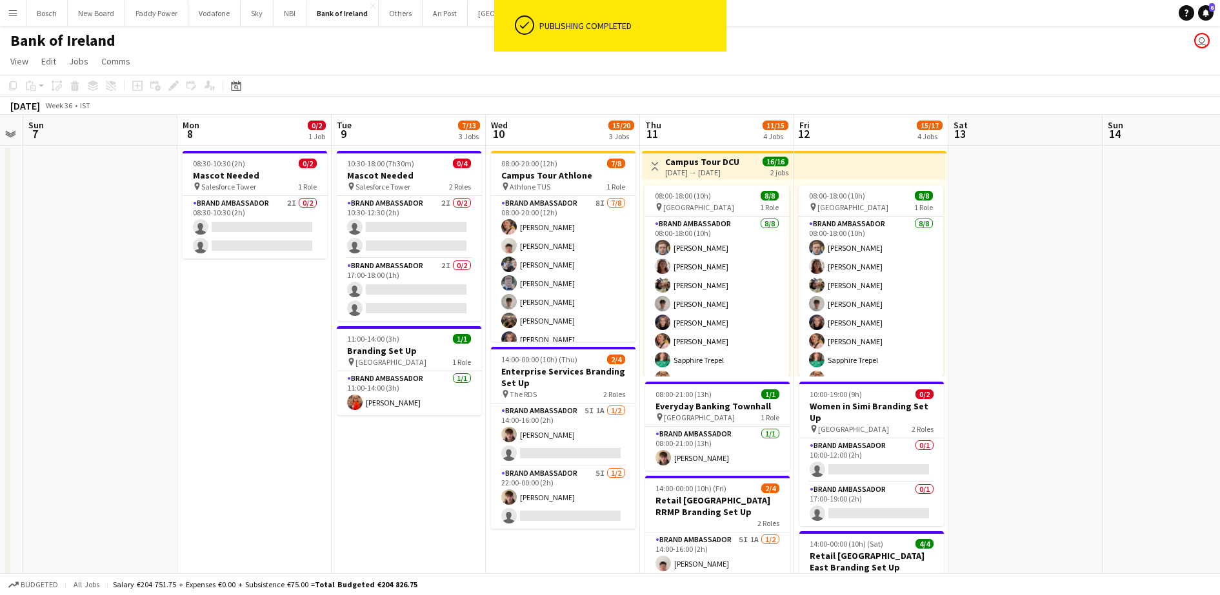
scroll to position [0, 375]
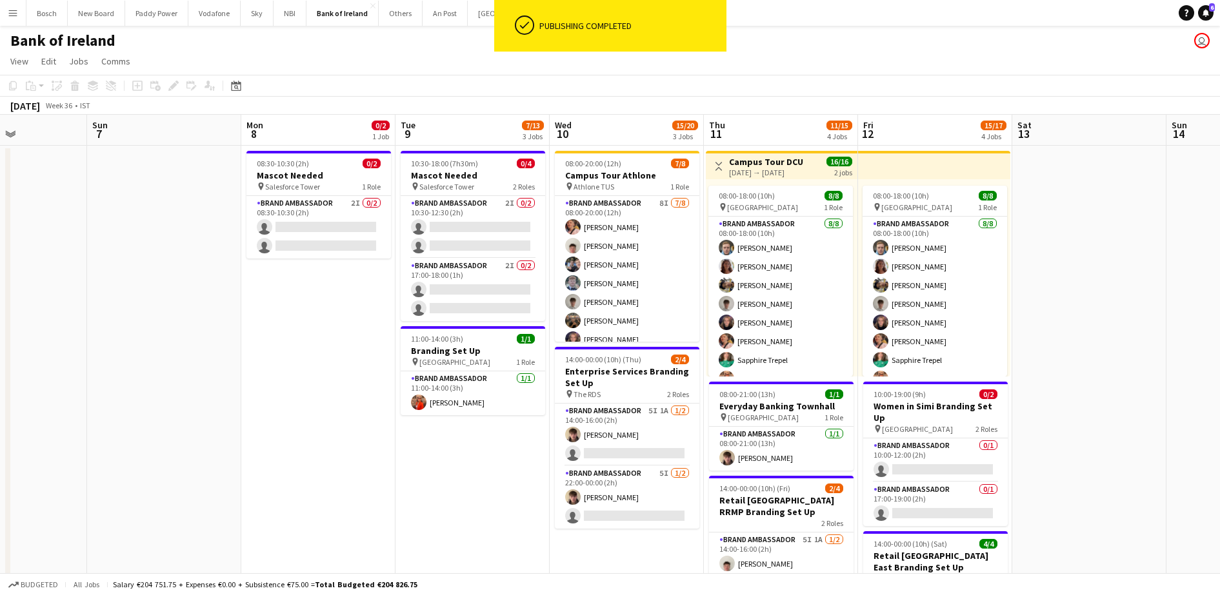
drag, startPoint x: 835, startPoint y: 323, endPoint x: 1037, endPoint y: 339, distance: 202.5
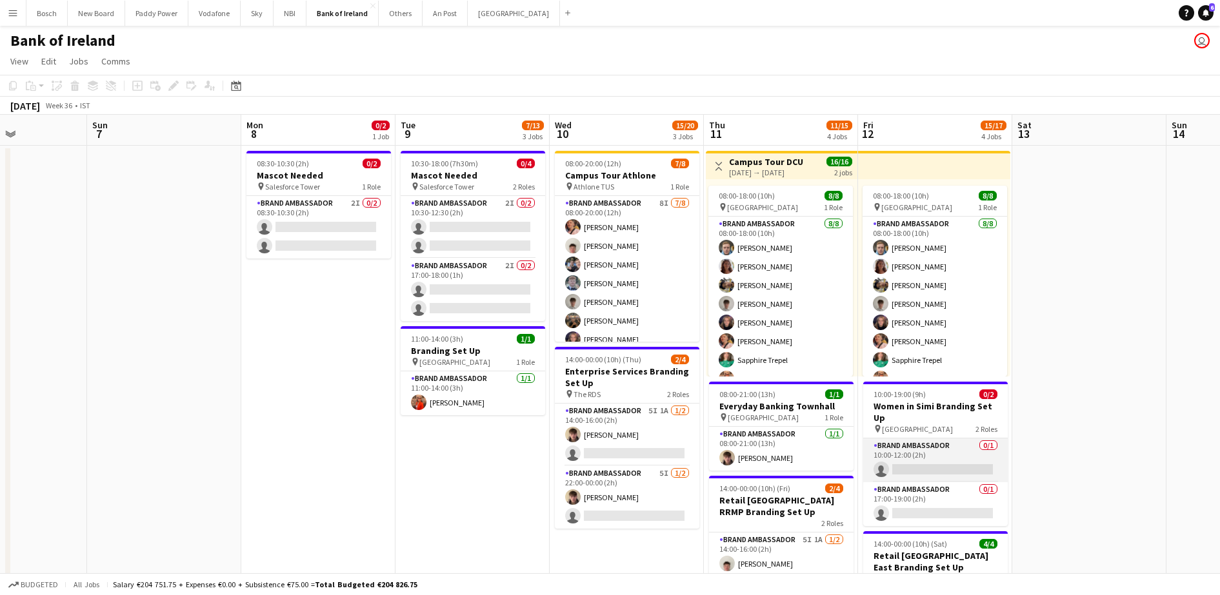
click at [915, 453] on app-card-role "Brand Ambassador 0/1 10:00-12:00 (2h) single-neutral-actions" at bounding box center [935, 461] width 145 height 44
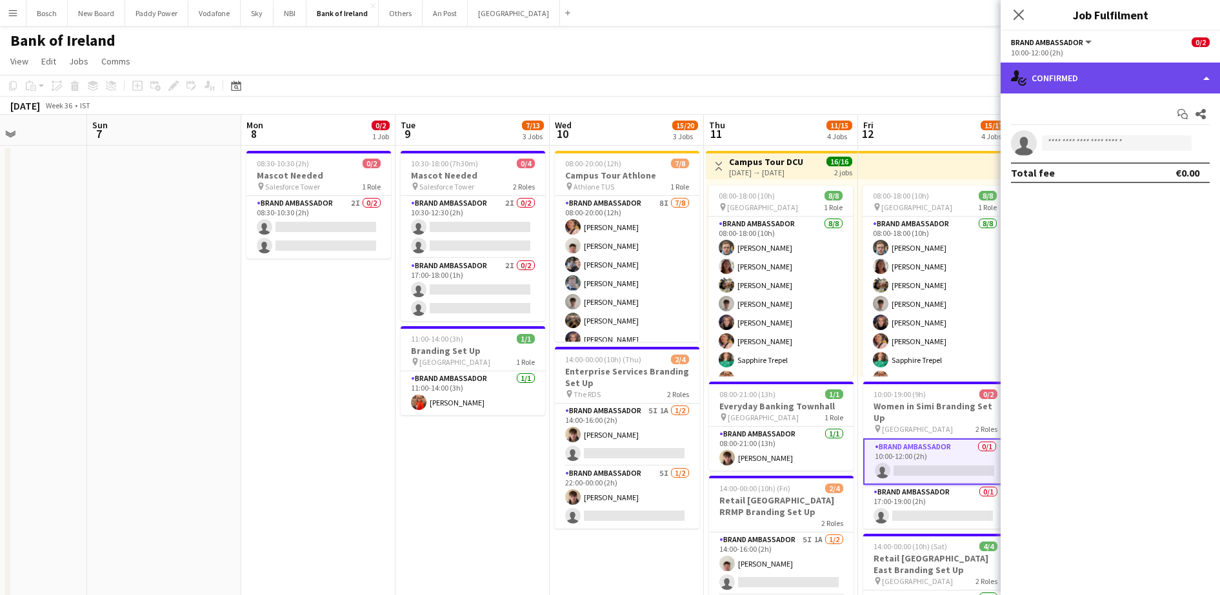
click at [1097, 90] on div "single-neutral-actions-check-2 Confirmed" at bounding box center [1110, 78] width 219 height 31
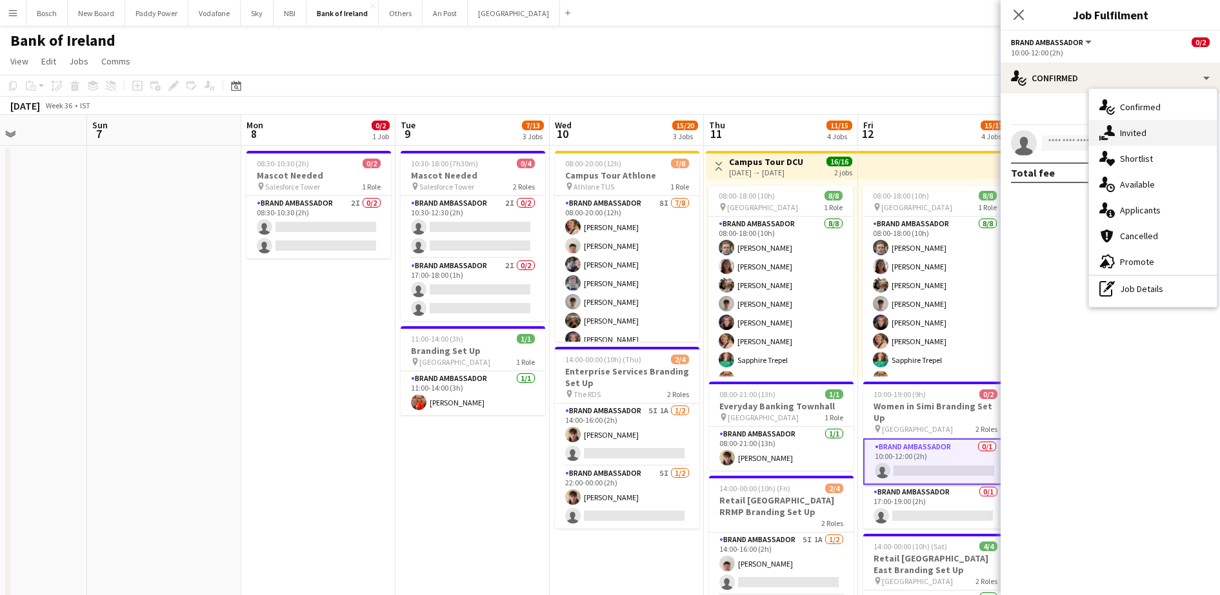
click at [1131, 136] on div "single-neutral-actions-share-1 Invited" at bounding box center [1153, 133] width 128 height 26
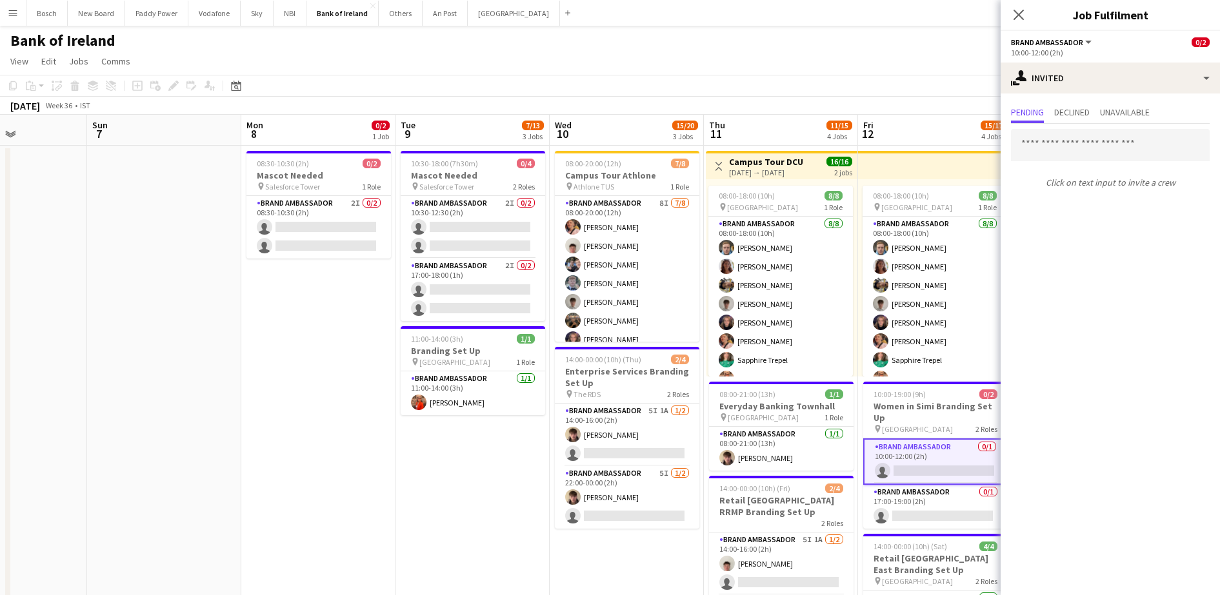
click at [1104, 162] on div "Click on text input to invite a crew" at bounding box center [1110, 159] width 219 height 70
click at [1102, 153] on input "text" at bounding box center [1110, 145] width 199 height 32
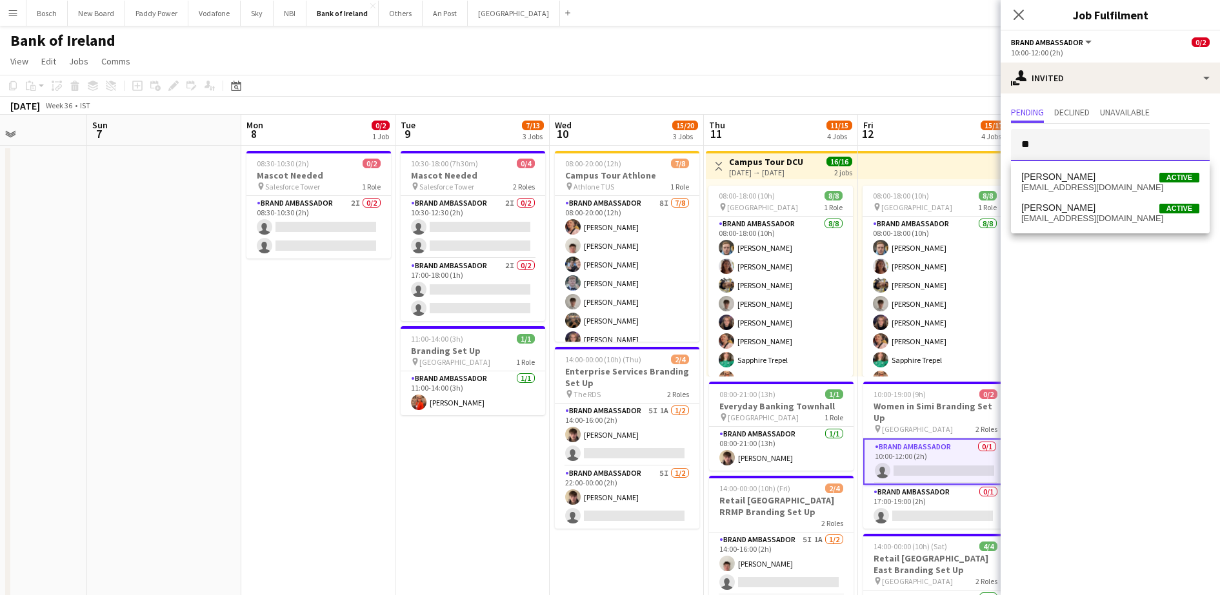
type input "*"
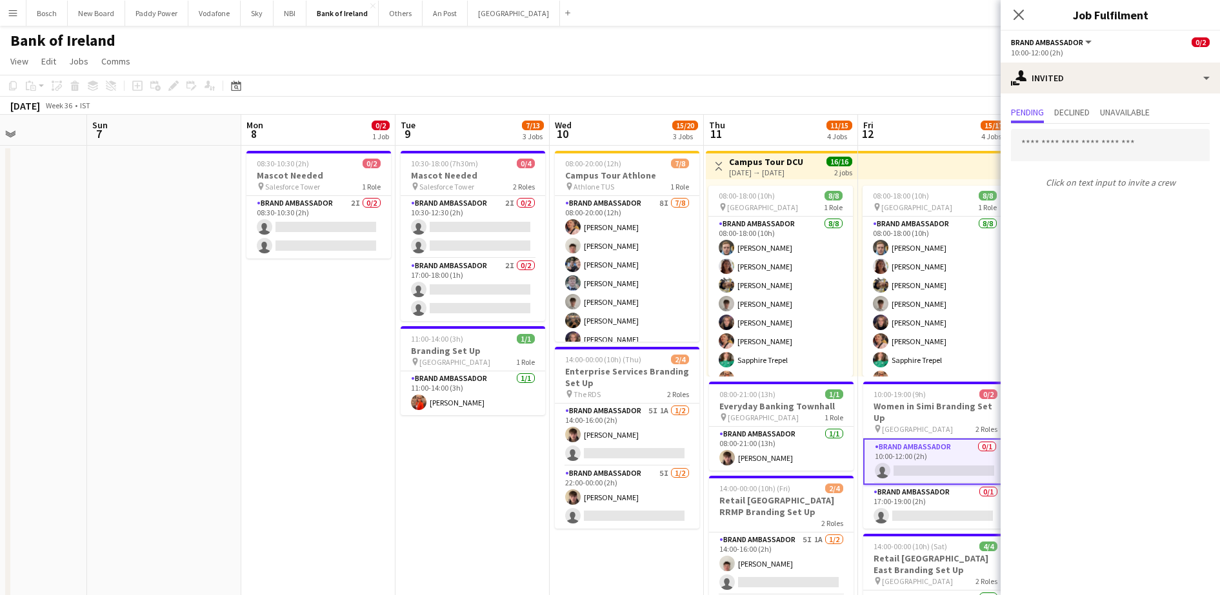
click at [949, 57] on app-page-menu "View Day view expanded Day view collapsed Month view Date picker Jump to [DATE]…" at bounding box center [610, 62] width 1220 height 25
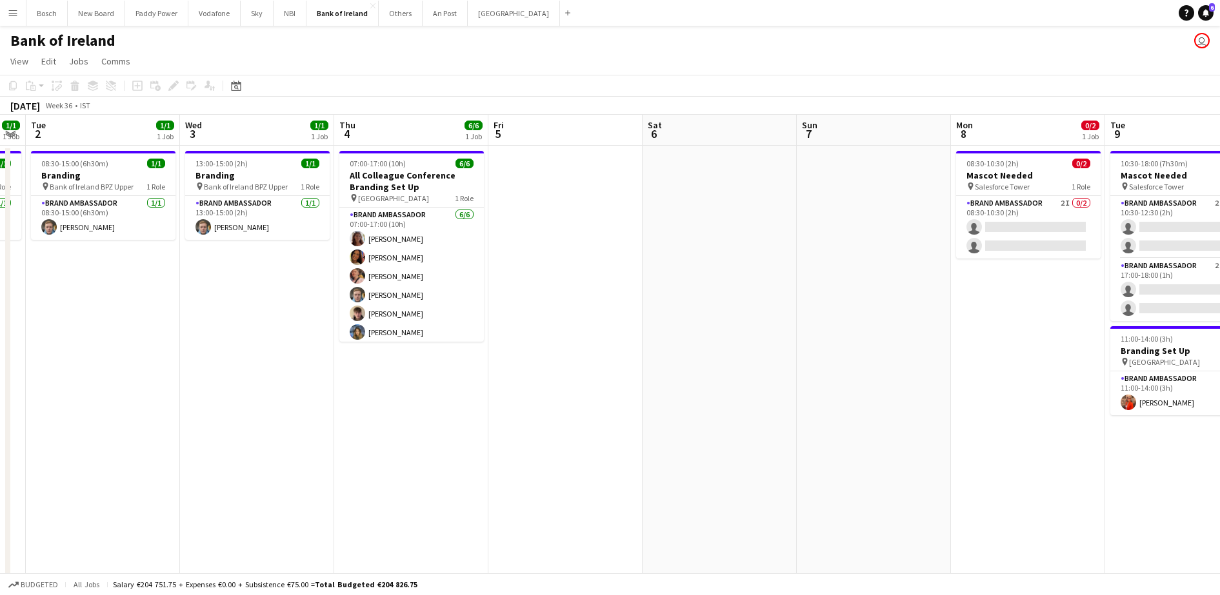
scroll to position [0, 401]
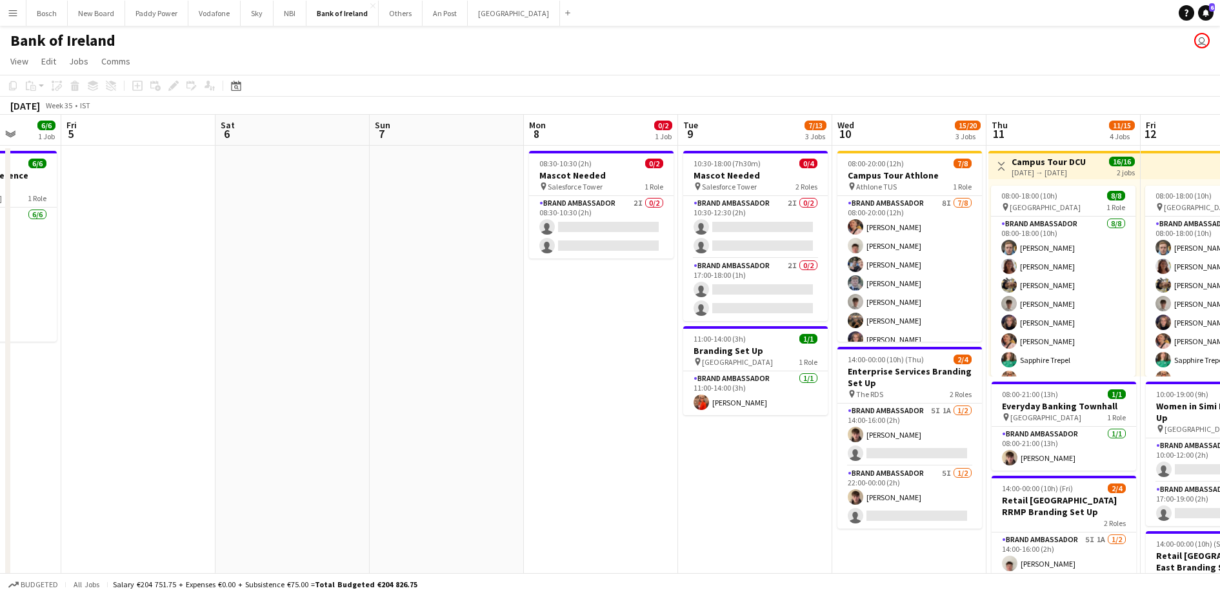
drag, startPoint x: 328, startPoint y: 312, endPoint x: 610, endPoint y: 341, distance: 284.0
click at [603, 234] on app-card-role "Brand Ambassador 2I 0/2 08:30-10:30 (2h) single-neutral-actions single-neutral-…" at bounding box center [601, 227] width 145 height 63
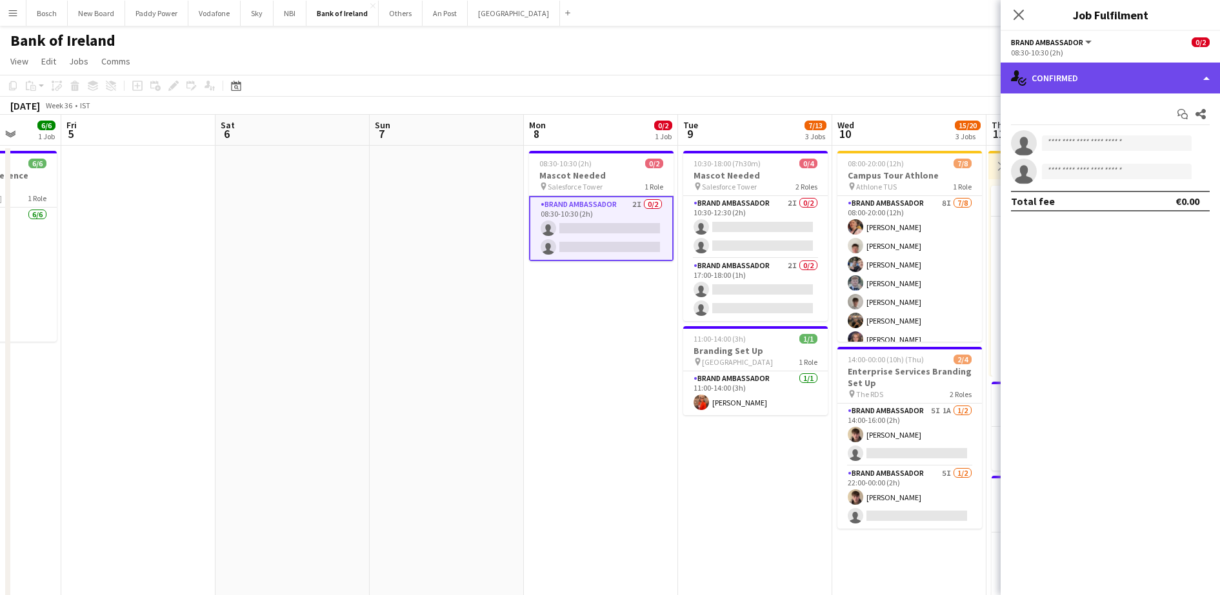
click at [1118, 77] on div "single-neutral-actions-check-2 Confirmed" at bounding box center [1110, 78] width 219 height 31
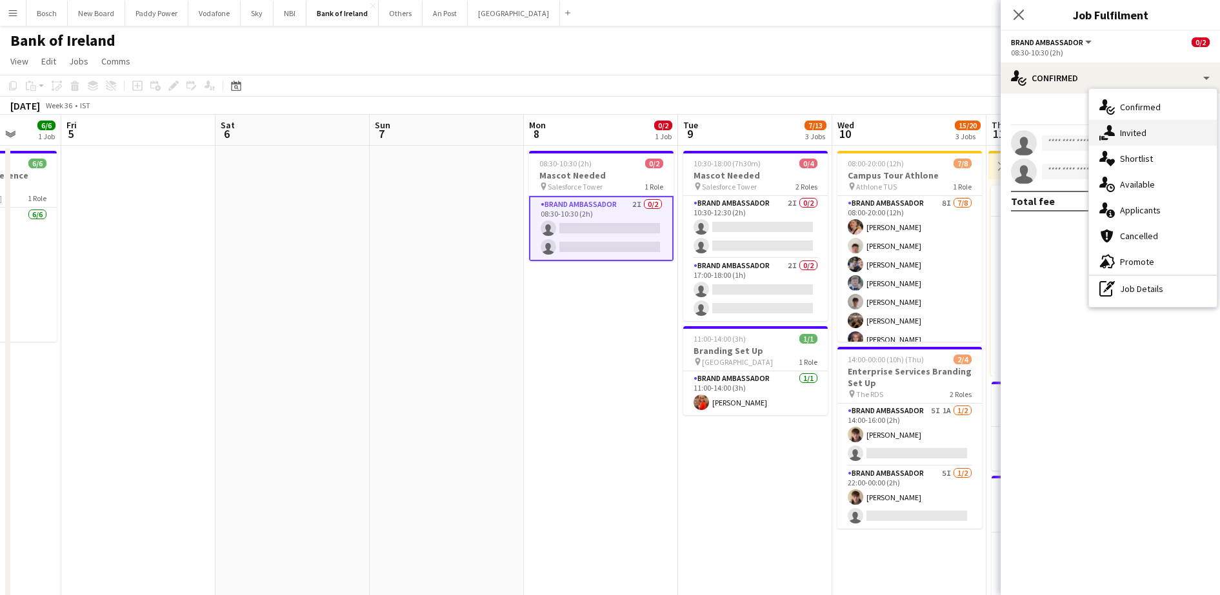
click at [1148, 123] on div "single-neutral-actions-share-1 Invited" at bounding box center [1153, 133] width 128 height 26
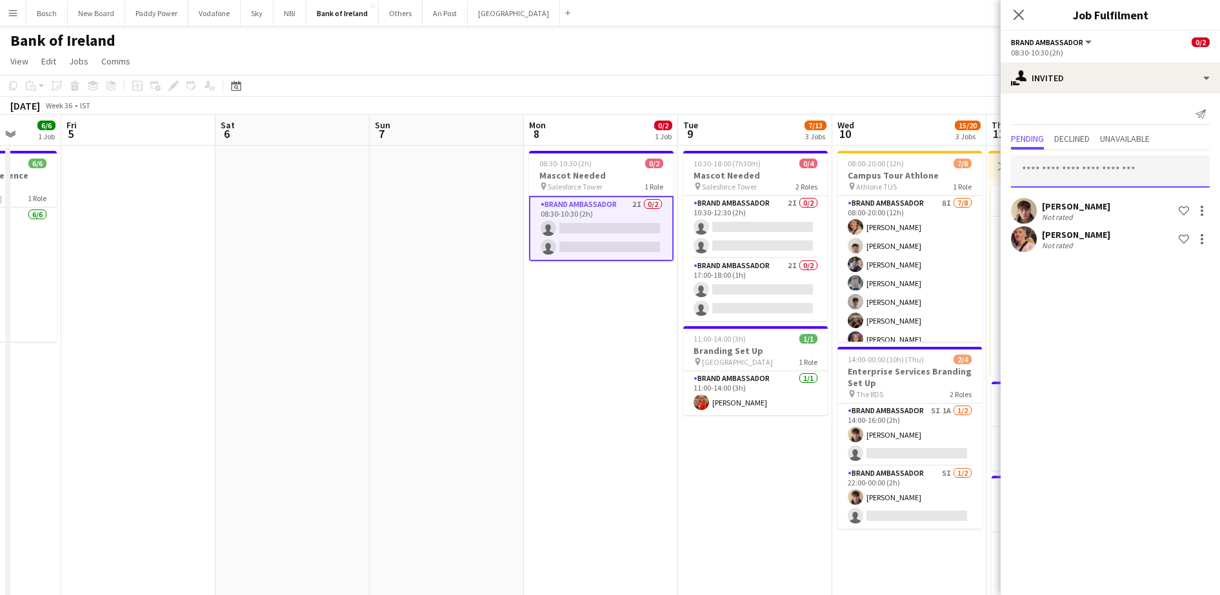
click at [1130, 172] on input "text" at bounding box center [1110, 171] width 199 height 32
type input "*"
click at [950, 46] on div "Bank of Ireland user" at bounding box center [610, 38] width 1220 height 25
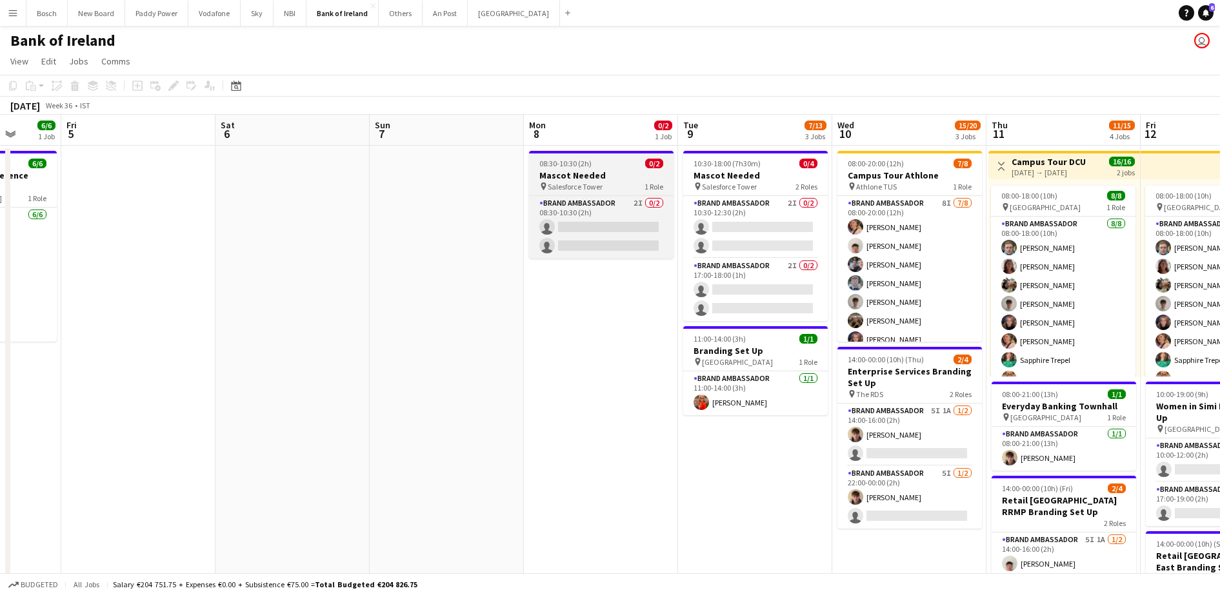
click at [639, 161] on div "08:30-10:30 (2h) 0/2" at bounding box center [601, 164] width 145 height 10
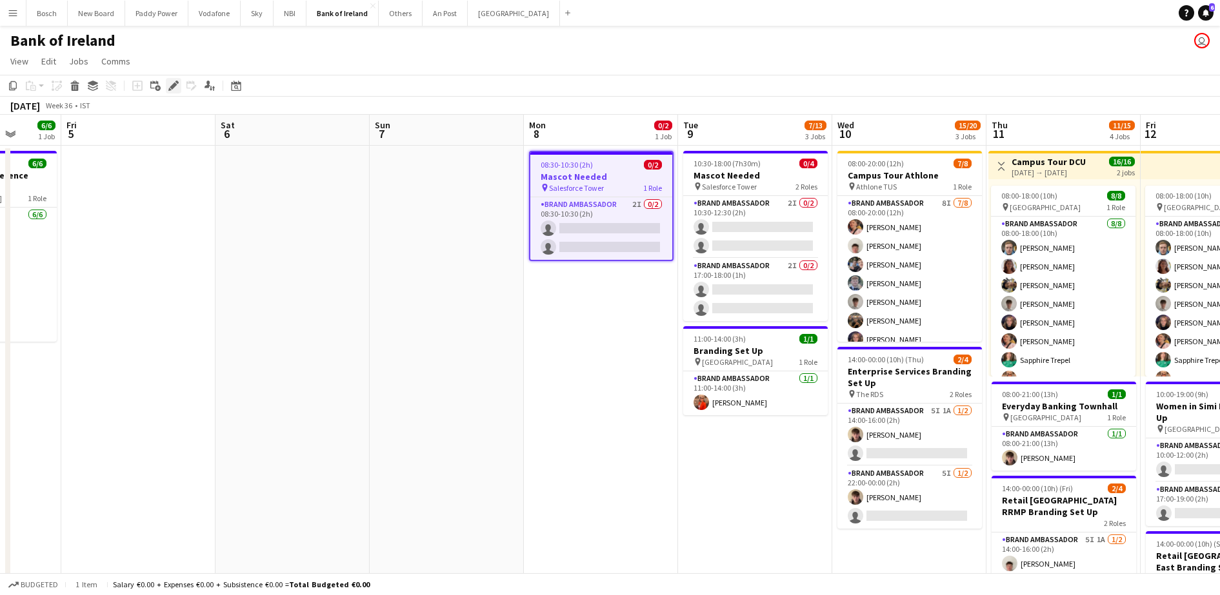
click at [170, 90] on icon at bounding box center [169, 89] width 3 height 3
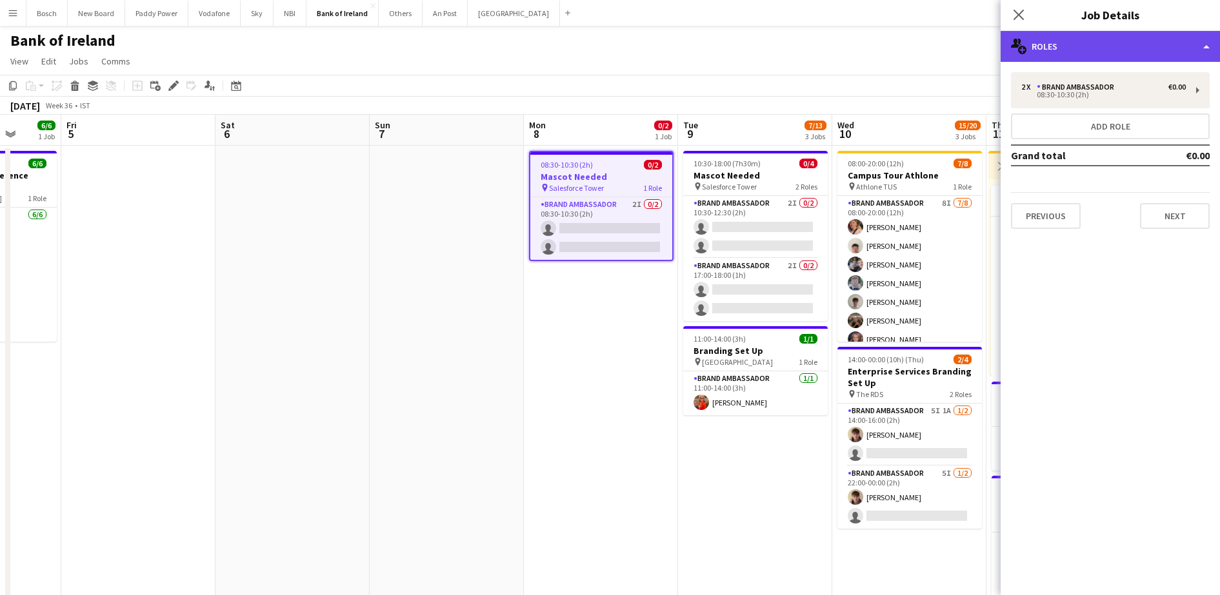
click at [1105, 43] on div "multiple-users-add Roles" at bounding box center [1110, 46] width 219 height 31
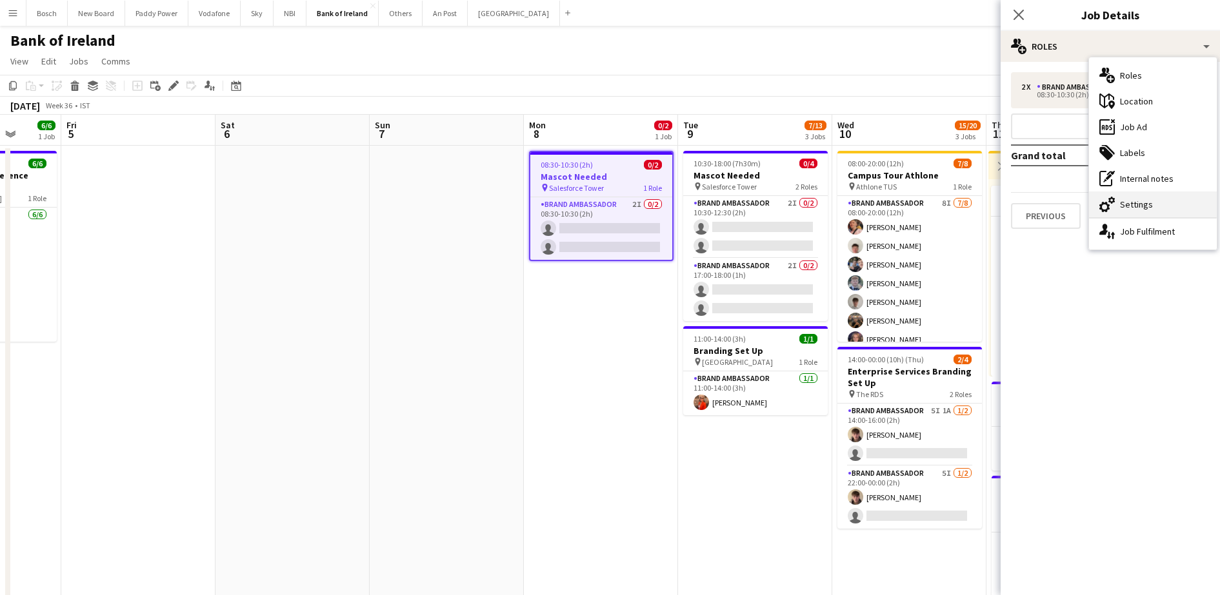
click at [1142, 193] on div "cog-double-3 Settings" at bounding box center [1153, 205] width 128 height 26
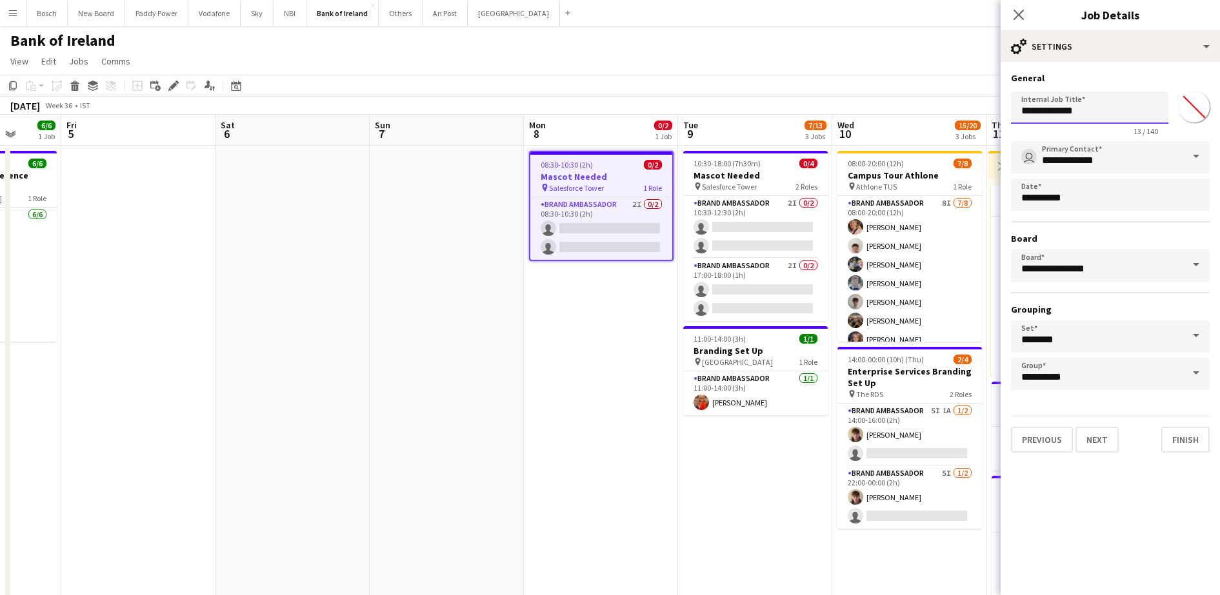
click at [1076, 105] on input "**********" at bounding box center [1089, 108] width 157 height 32
type input "**********"
click at [885, 143] on app-board-header-date "Wed 10 15/20 3 Jobs" at bounding box center [909, 130] width 154 height 31
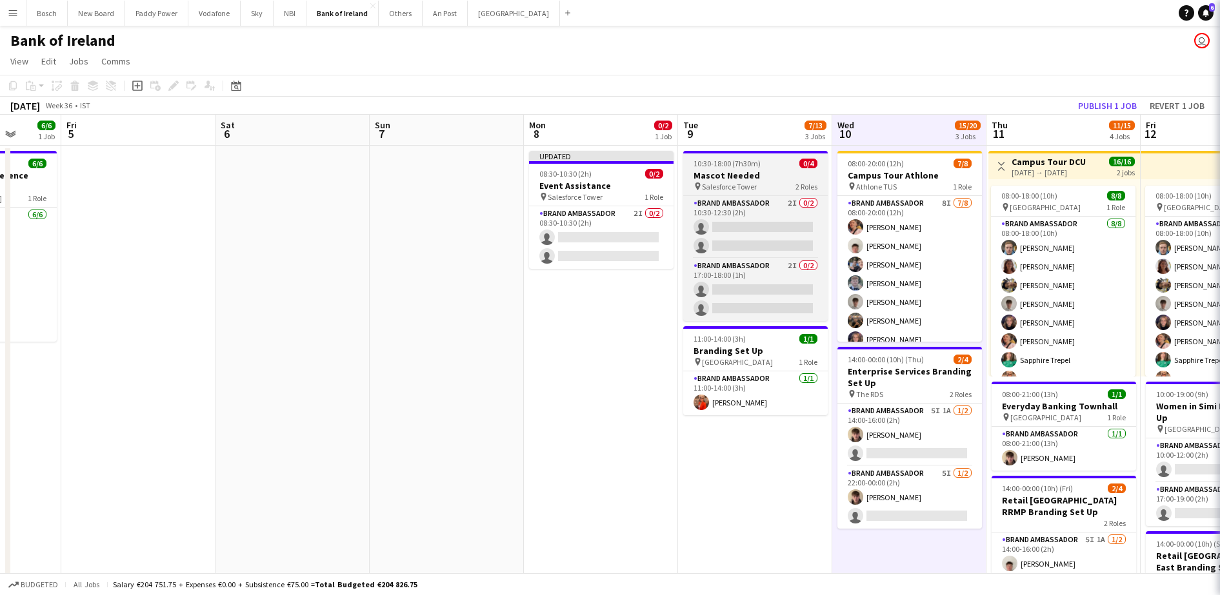
click at [797, 182] on span "2 Roles" at bounding box center [806, 187] width 22 height 10
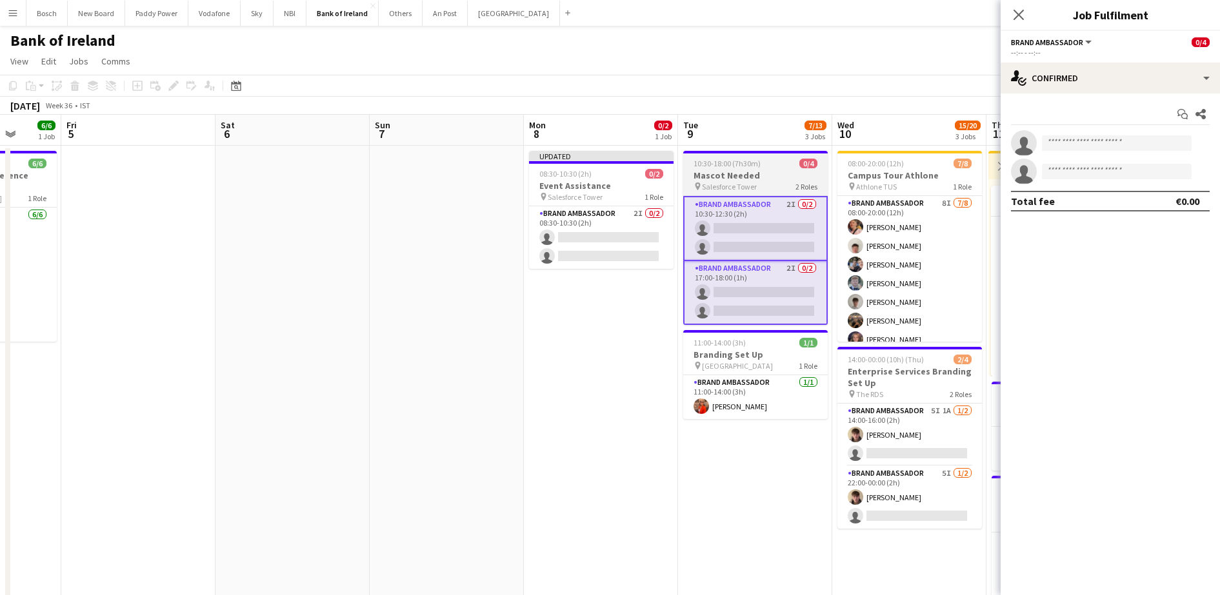
click at [752, 172] on h3 "Mascot Needed" at bounding box center [755, 176] width 145 height 12
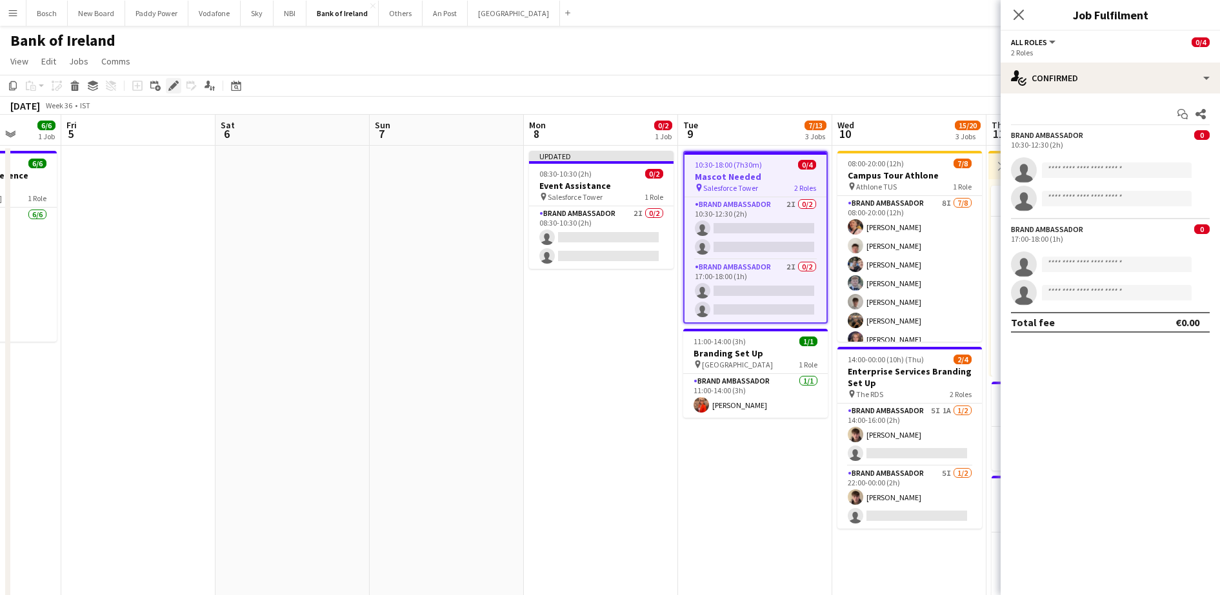
click at [172, 83] on icon "Edit" at bounding box center [173, 86] width 10 height 10
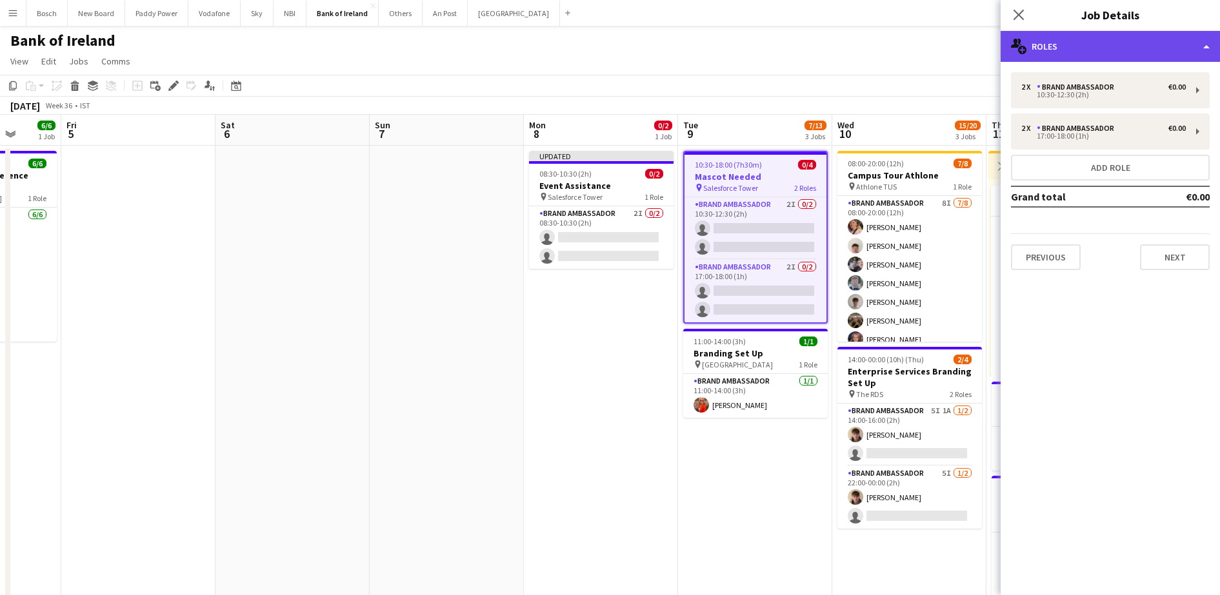
click at [1062, 45] on div "multiple-users-add Roles" at bounding box center [1110, 46] width 219 height 31
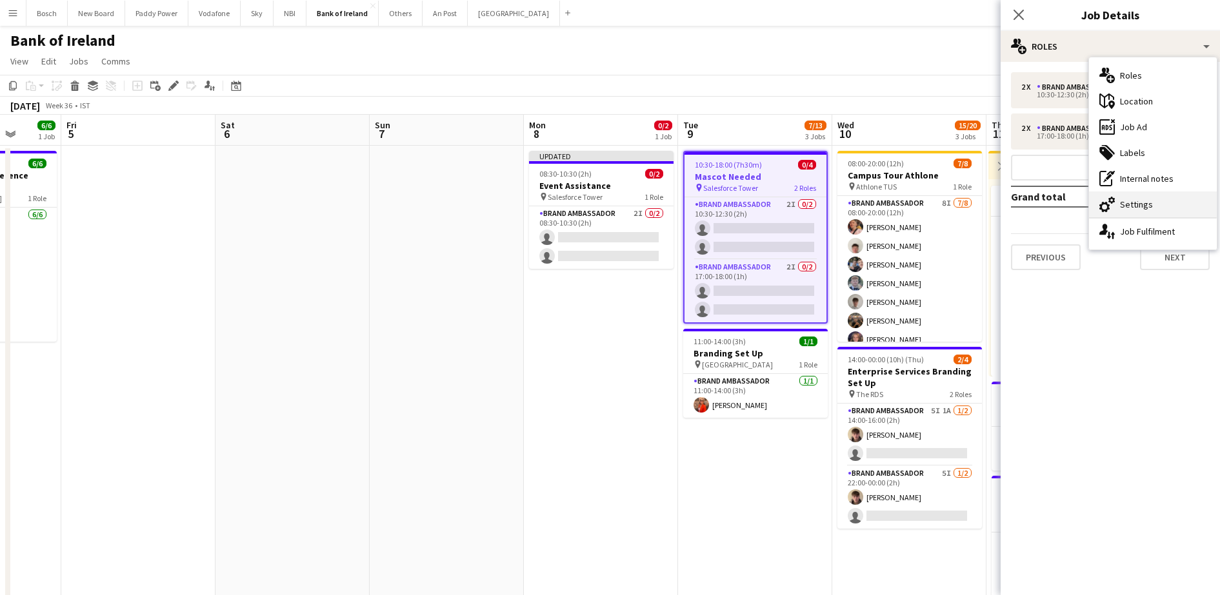
click at [1161, 202] on div "cog-double-3 Settings" at bounding box center [1153, 205] width 128 height 26
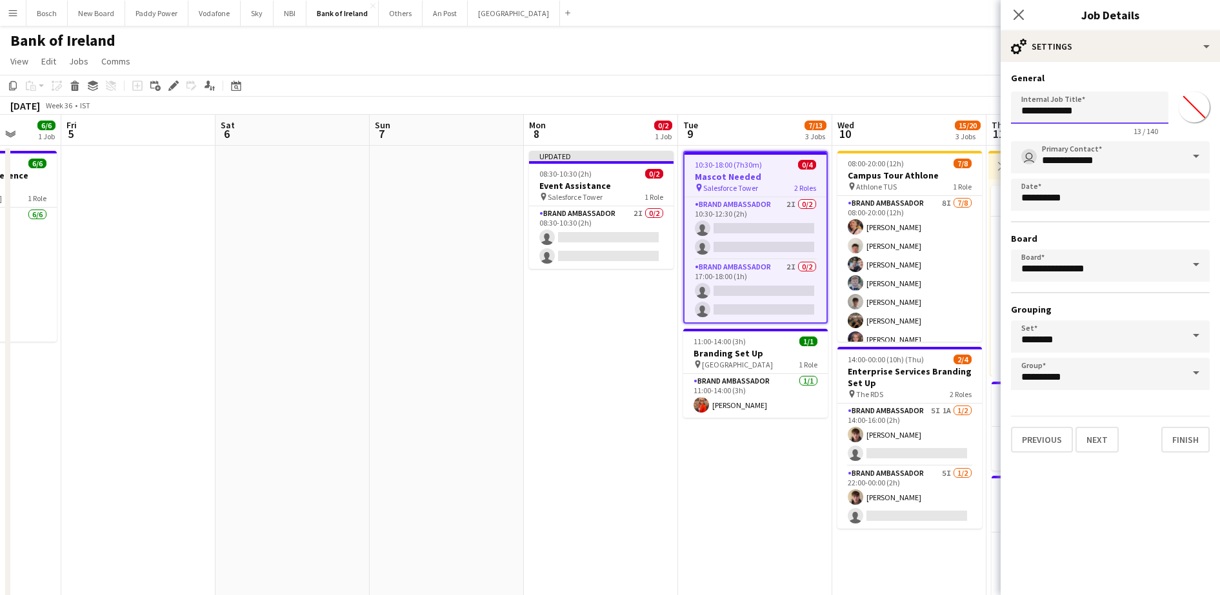
click at [1101, 98] on input "**********" at bounding box center [1089, 108] width 157 height 32
type input "**********"
click at [872, 74] on app-page-menu "View Day view expanded Day view collapsed Month view Date picker Jump to [DATE]…" at bounding box center [610, 62] width 1220 height 25
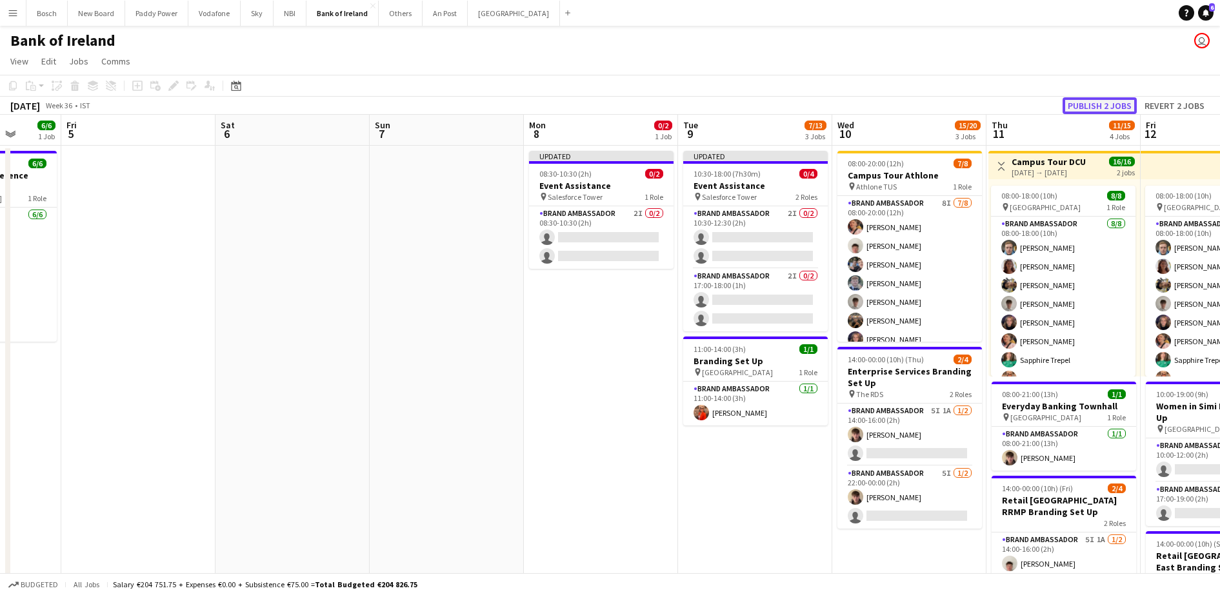
click at [1109, 102] on button "Publish 2 jobs" at bounding box center [1099, 105] width 74 height 17
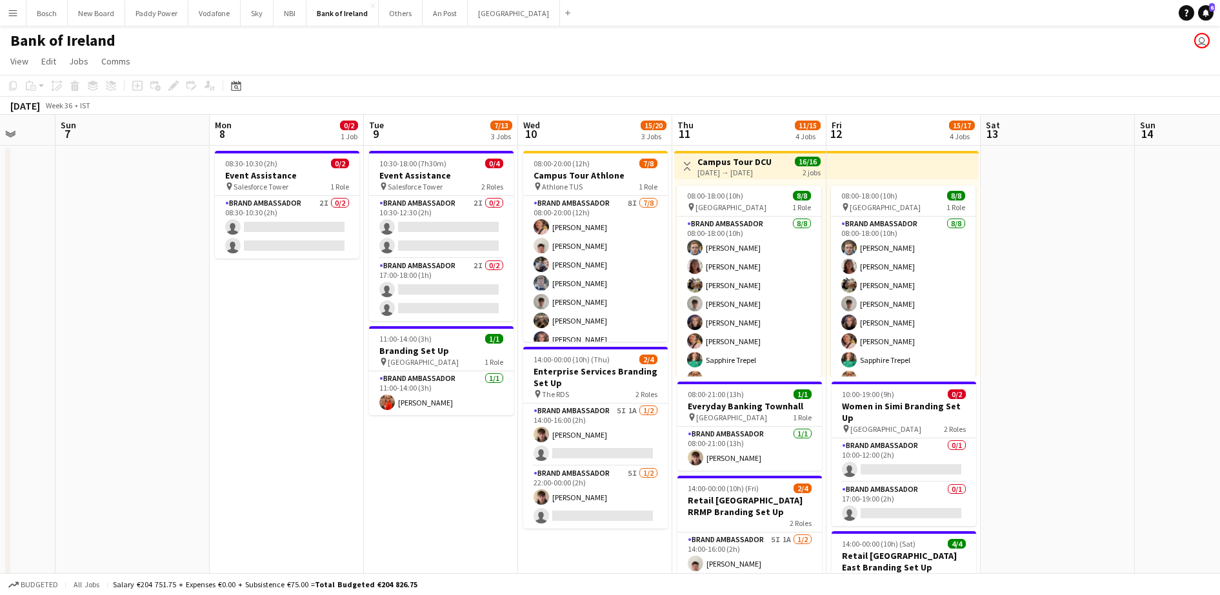
scroll to position [0, 480]
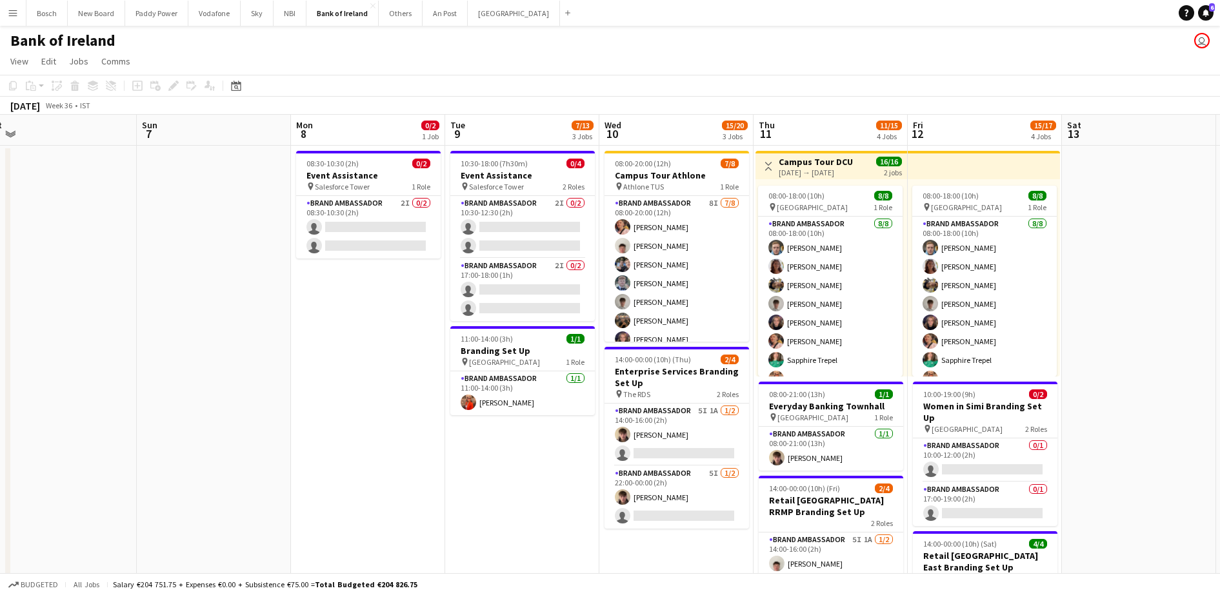
drag, startPoint x: 621, startPoint y: 396, endPoint x: 388, endPoint y: 307, distance: 249.3
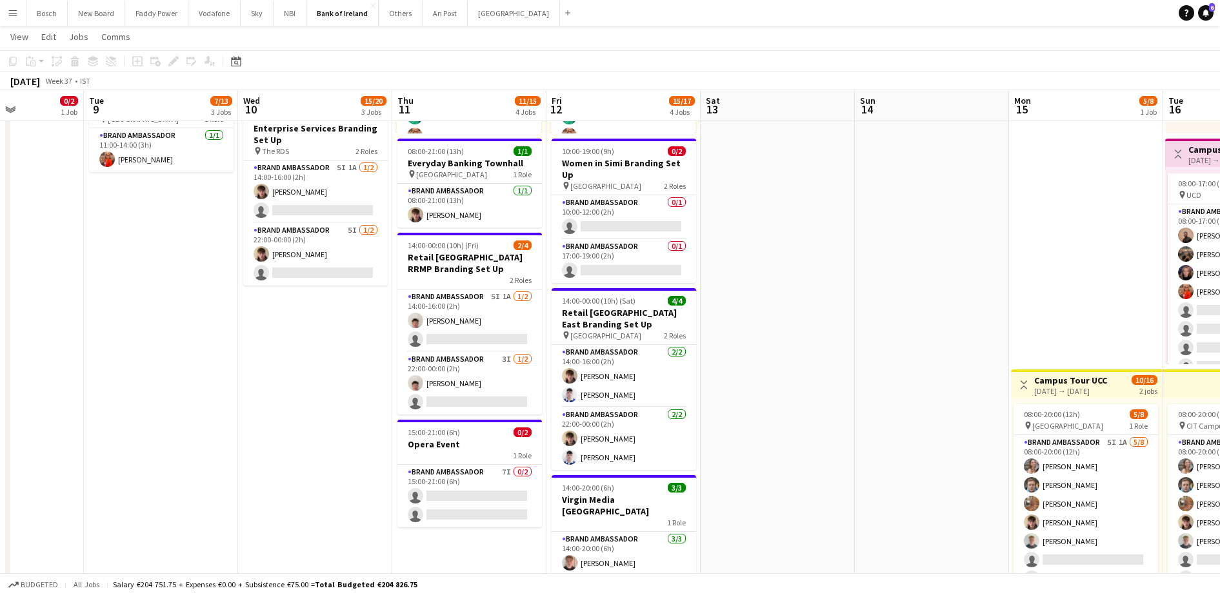
scroll to position [0, 380]
drag, startPoint x: 617, startPoint y: 391, endPoint x: 255, endPoint y: 350, distance: 364.8
click at [310, 168] on app-card-role "Brand Ambassador 5I 1A [DATE] 14:00-16:00 (2h) [PERSON_NAME] single-neutral-act…" at bounding box center [314, 192] width 145 height 63
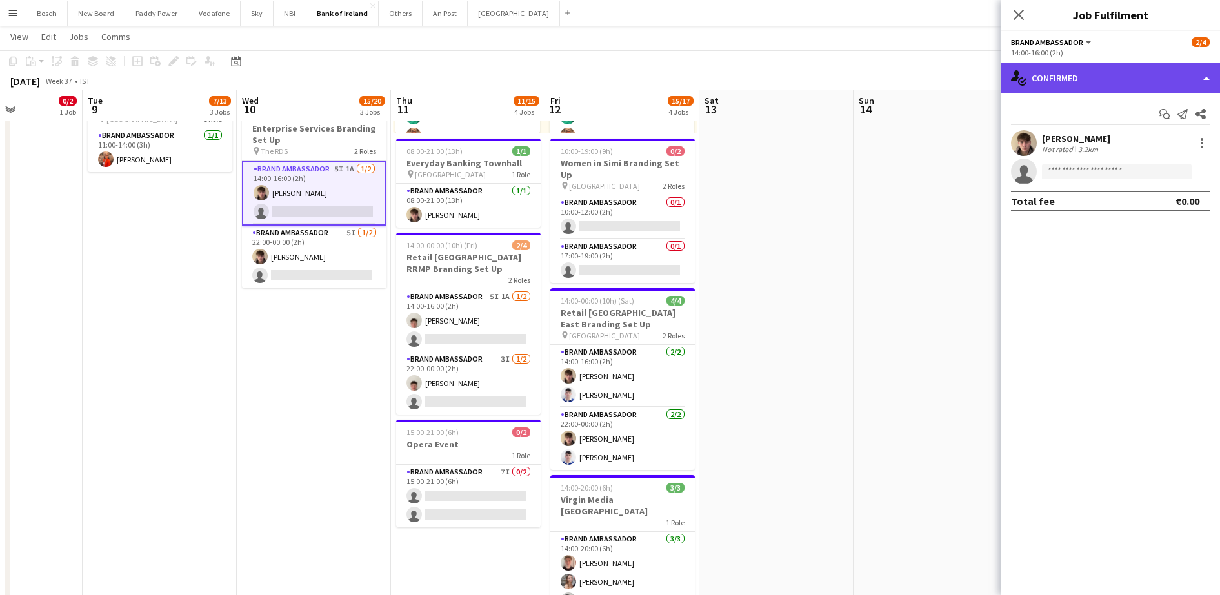
click at [1043, 92] on div "single-neutral-actions-check-2 Confirmed" at bounding box center [1110, 78] width 219 height 31
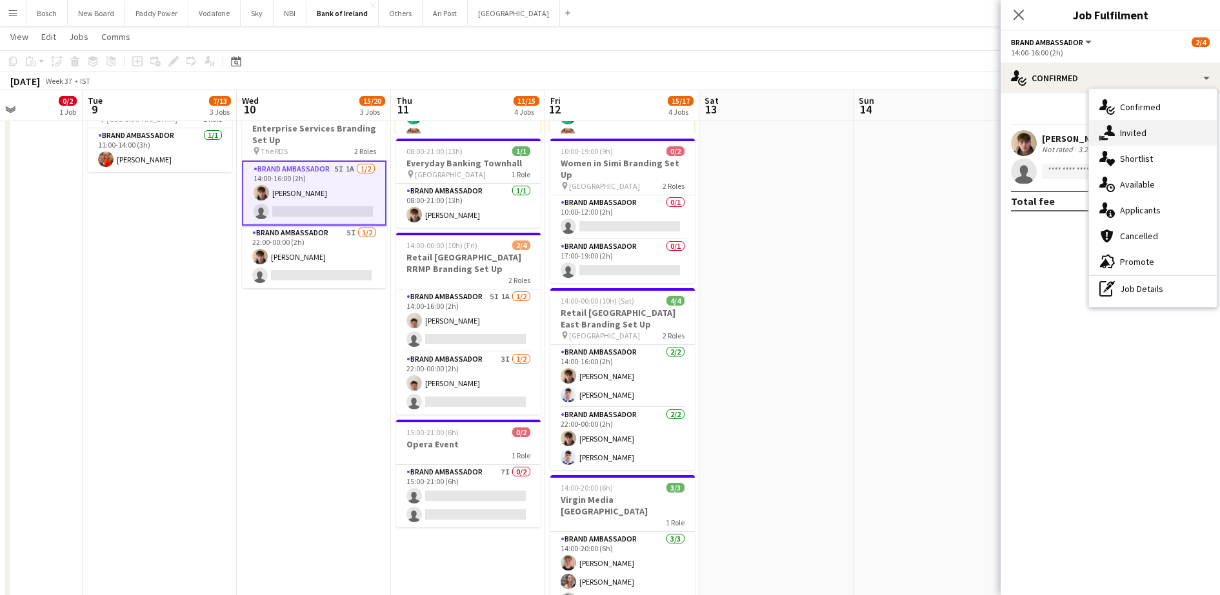
click at [1121, 127] on div "single-neutral-actions-share-1 Invited" at bounding box center [1153, 133] width 128 height 26
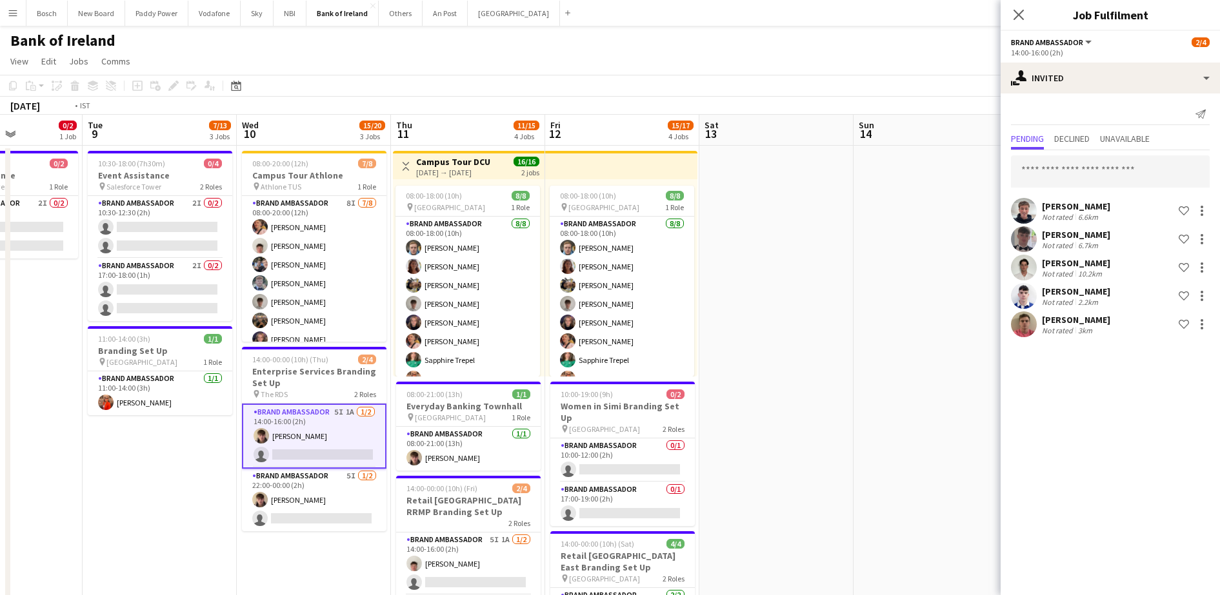
scroll to position [0, 350]
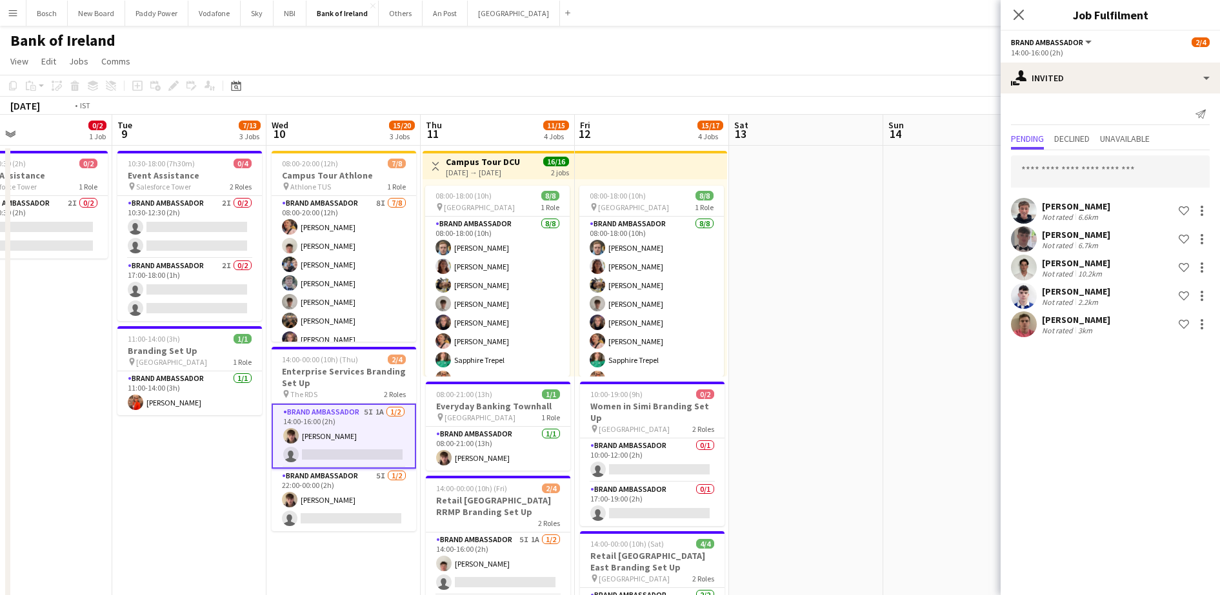
drag, startPoint x: 800, startPoint y: 308, endPoint x: 984, endPoint y: 293, distance: 184.4
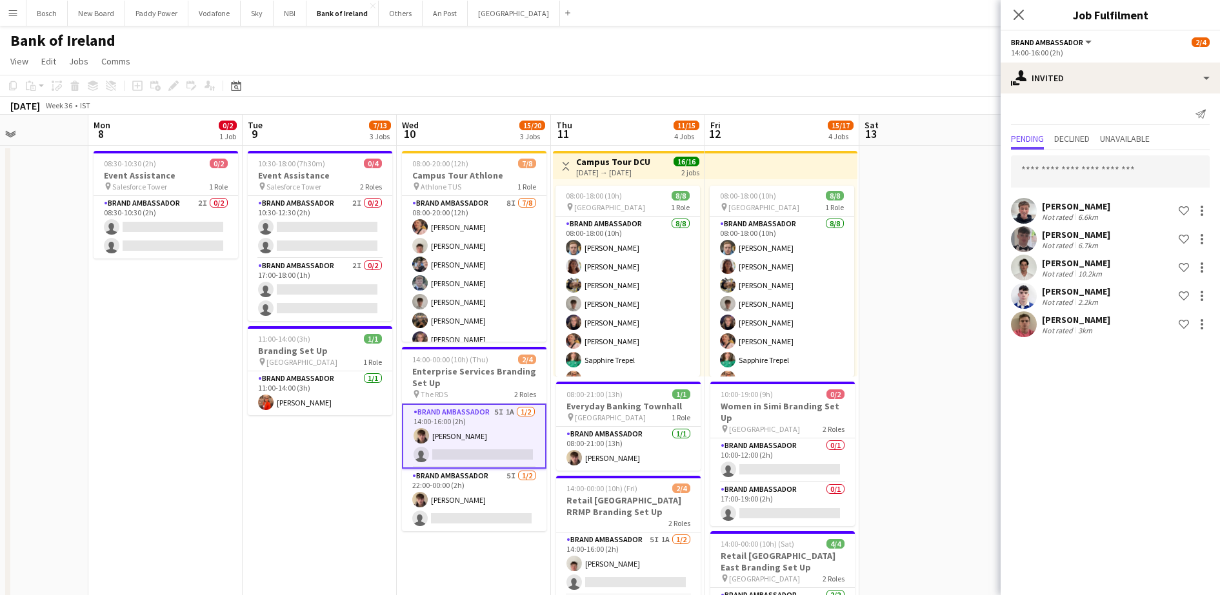
drag, startPoint x: 221, startPoint y: 301, endPoint x: 644, endPoint y: 294, distance: 423.2
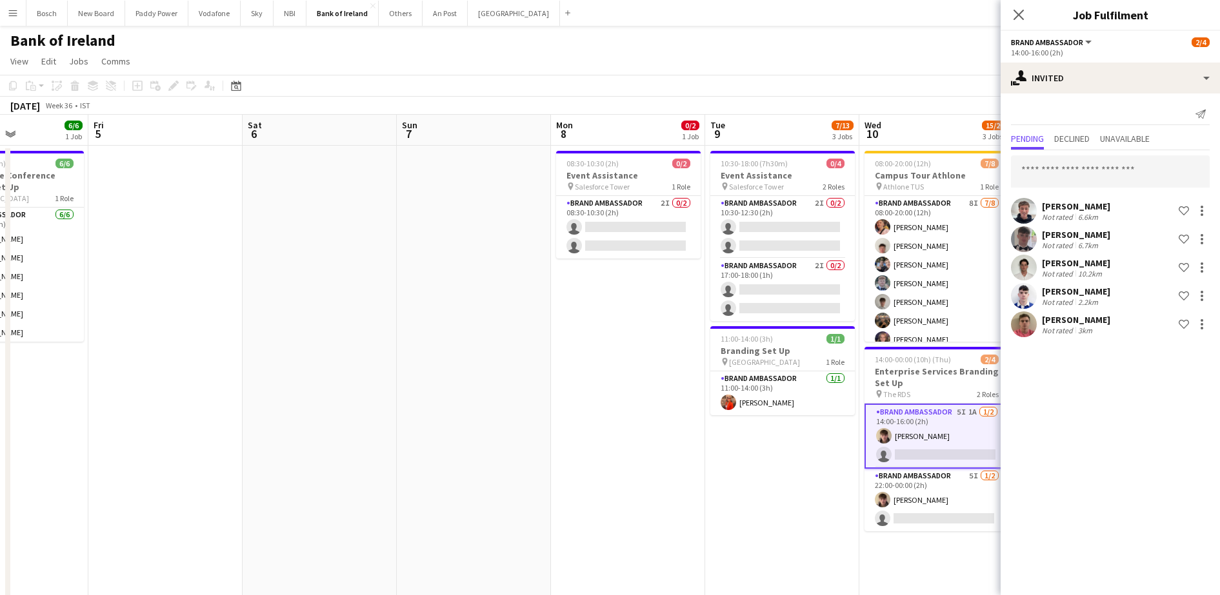
drag, startPoint x: 320, startPoint y: 281, endPoint x: 704, endPoint y: 288, distance: 383.9
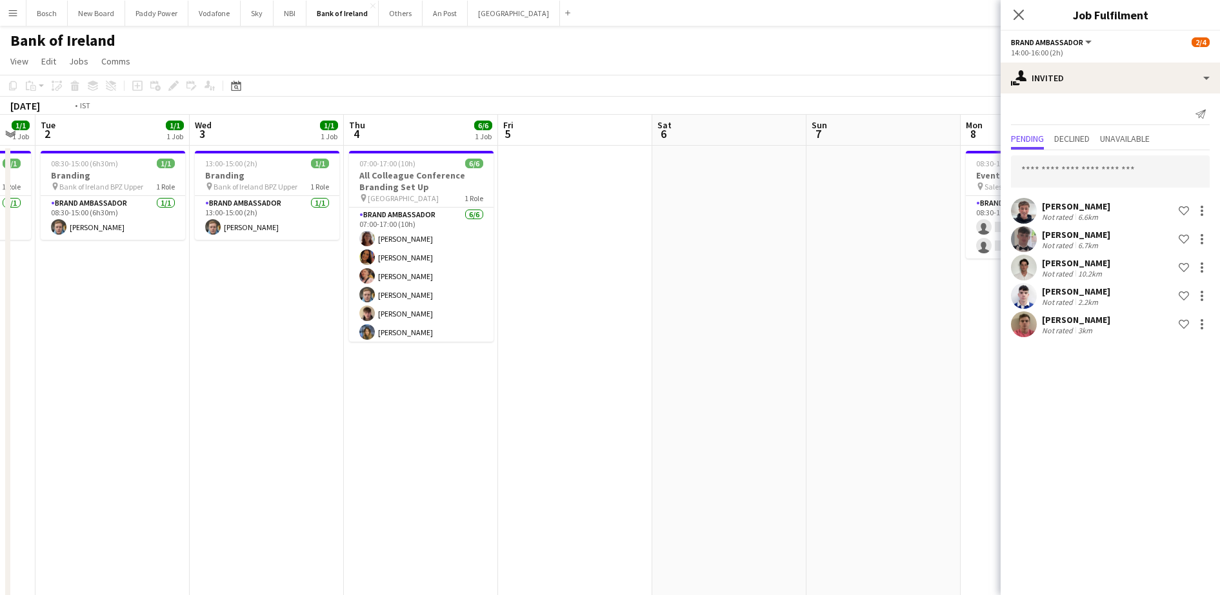
scroll to position [0, 332]
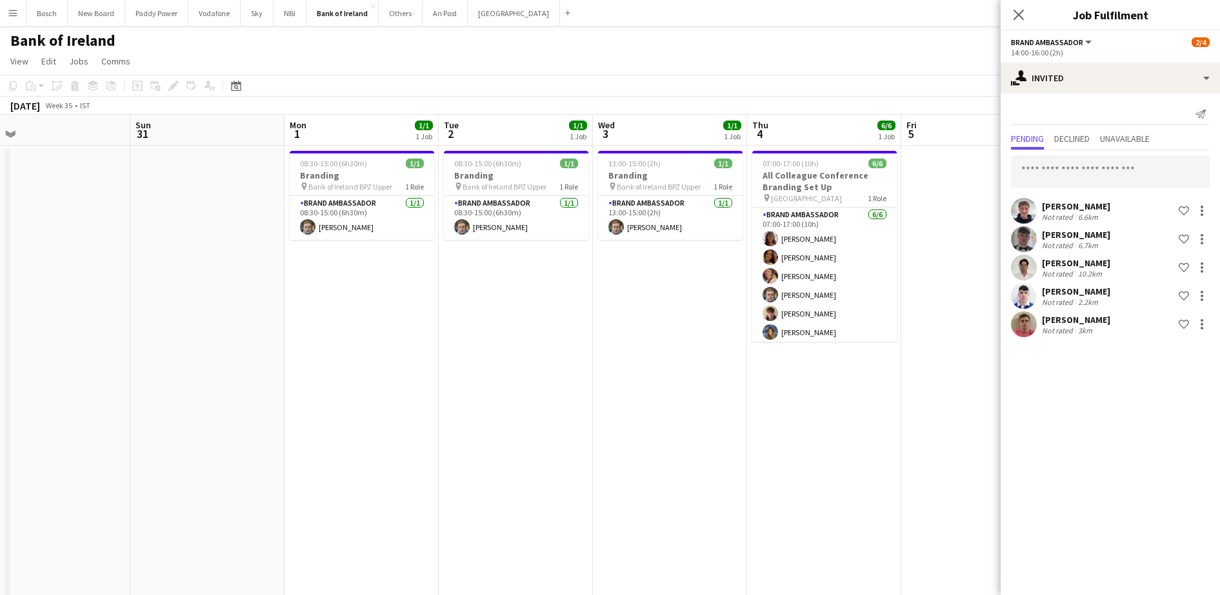
drag, startPoint x: 563, startPoint y: 287, endPoint x: 966, endPoint y: 298, distance: 403.3
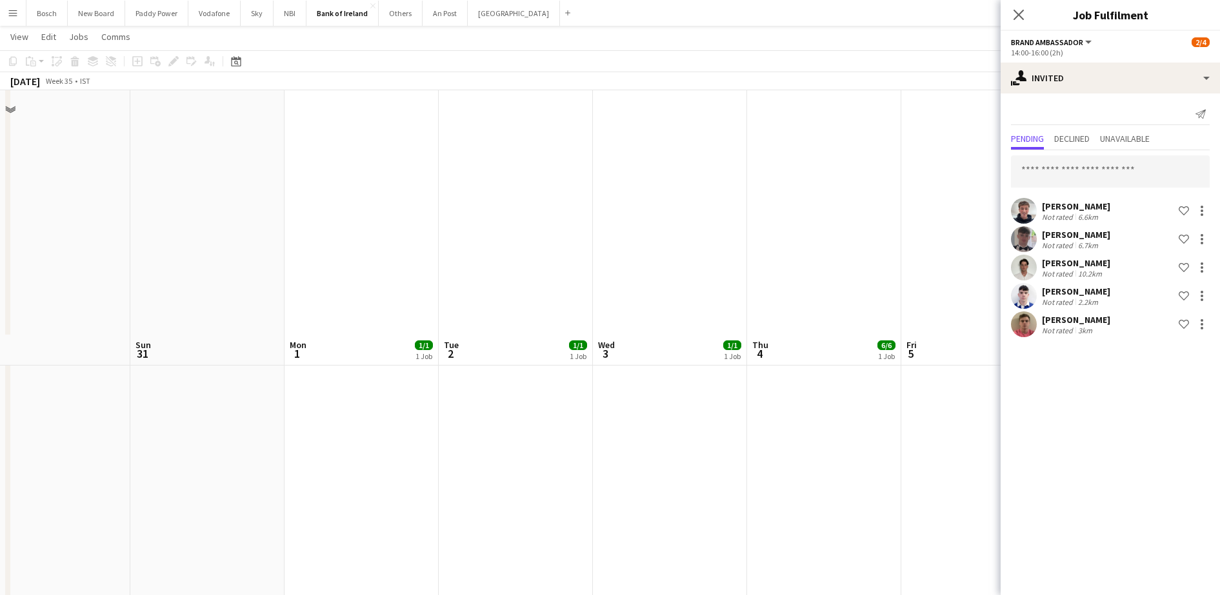
scroll to position [323, 0]
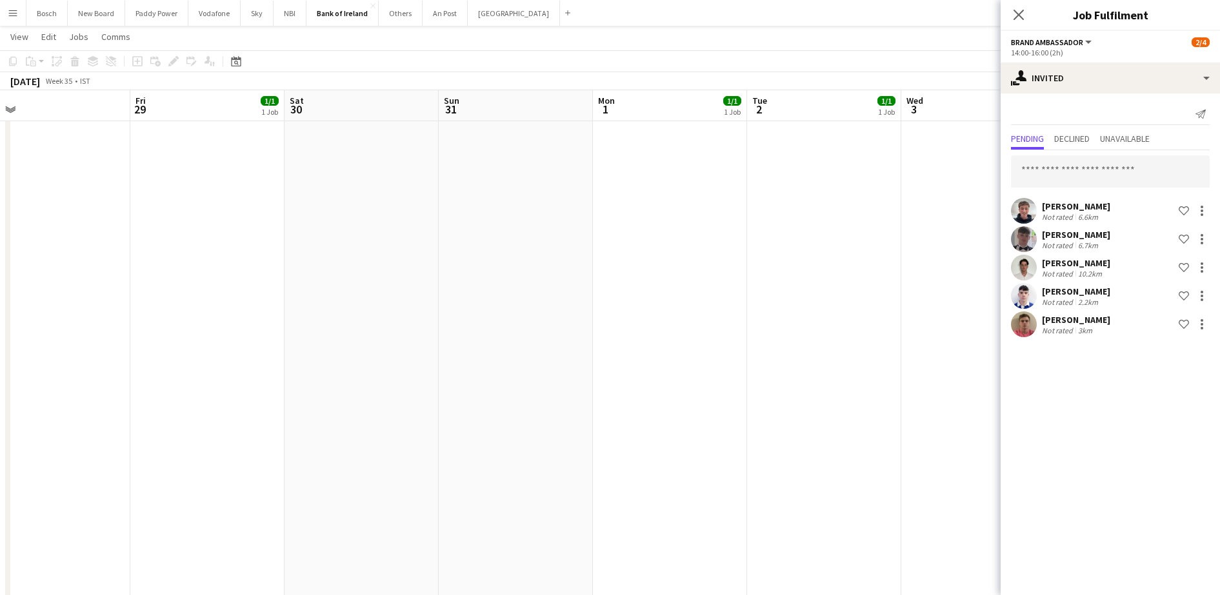
drag, startPoint x: 453, startPoint y: 403, endPoint x: 1018, endPoint y: 413, distance: 565.2
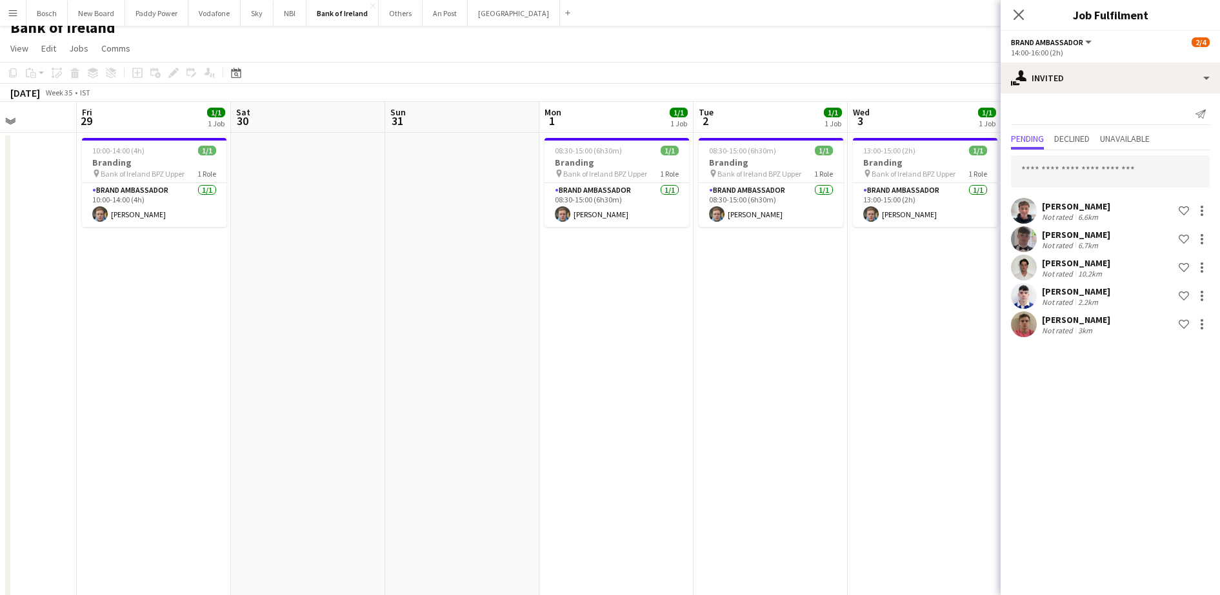
scroll to position [0, 0]
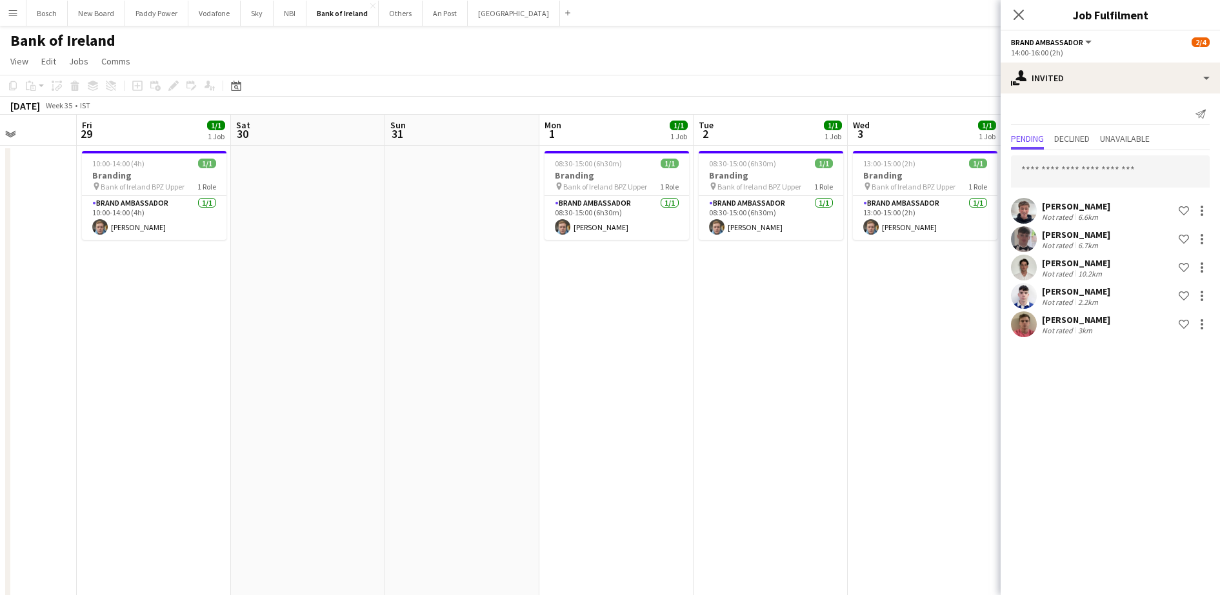
drag, startPoint x: 391, startPoint y: 326, endPoint x: 733, endPoint y: 337, distance: 342.1
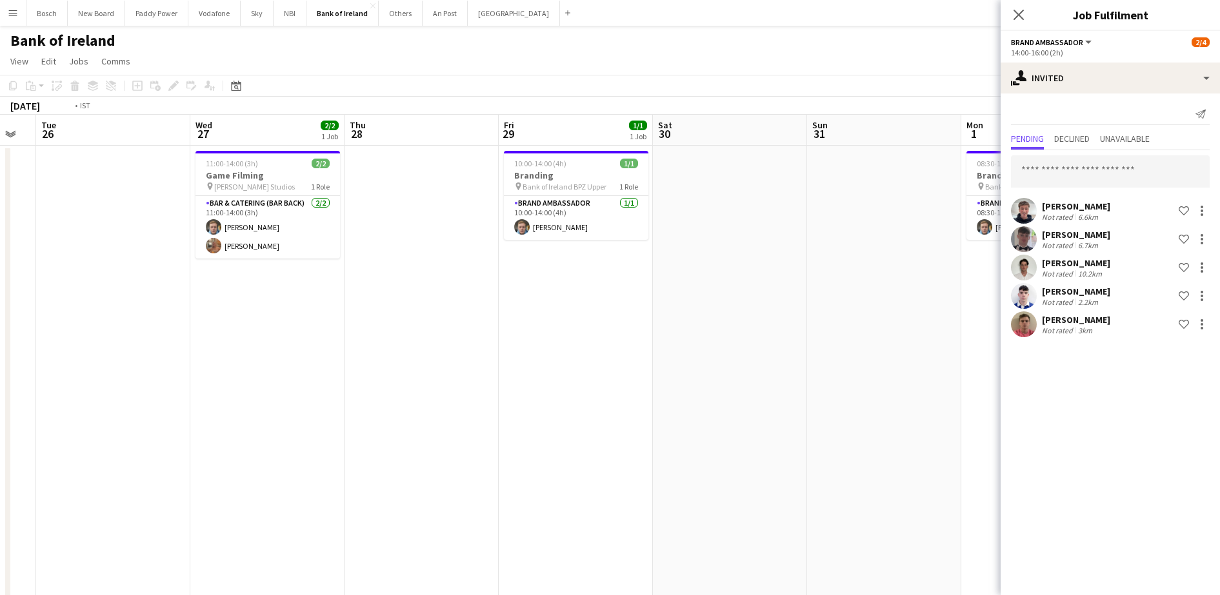
drag, startPoint x: 563, startPoint y: 325, endPoint x: 970, endPoint y: 334, distance: 407.1
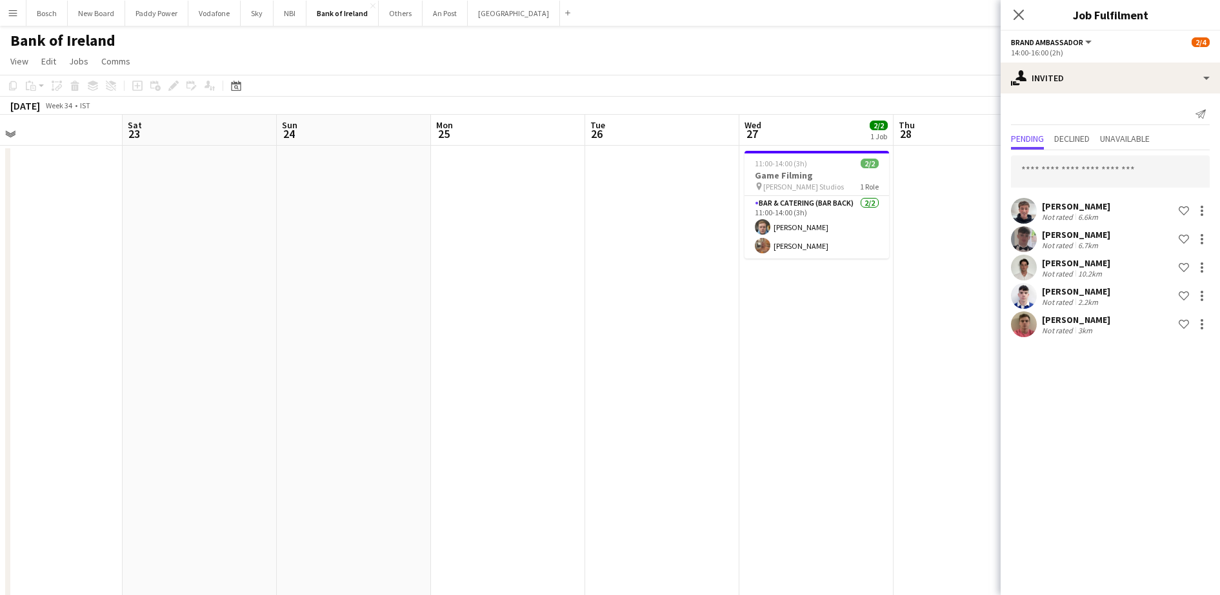
scroll to position [0, 486]
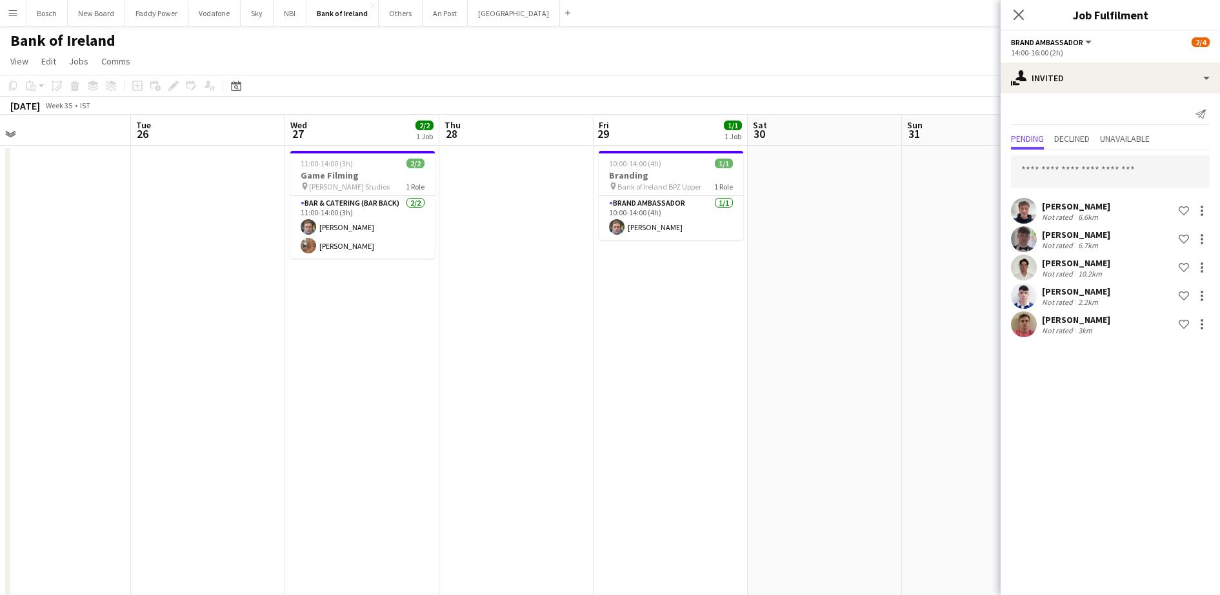
drag, startPoint x: 517, startPoint y: 335, endPoint x: 208, endPoint y: 317, distance: 308.9
drag, startPoint x: 804, startPoint y: 260, endPoint x: 378, endPoint y: 253, distance: 426.5
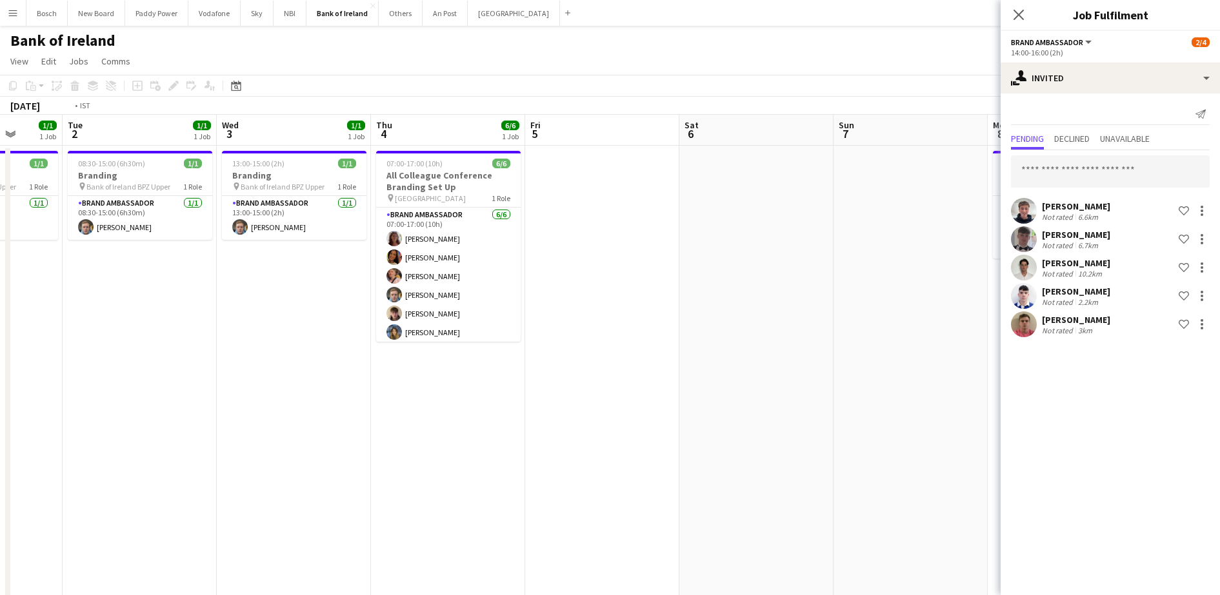
drag, startPoint x: 806, startPoint y: 330, endPoint x: 426, endPoint y: 312, distance: 379.7
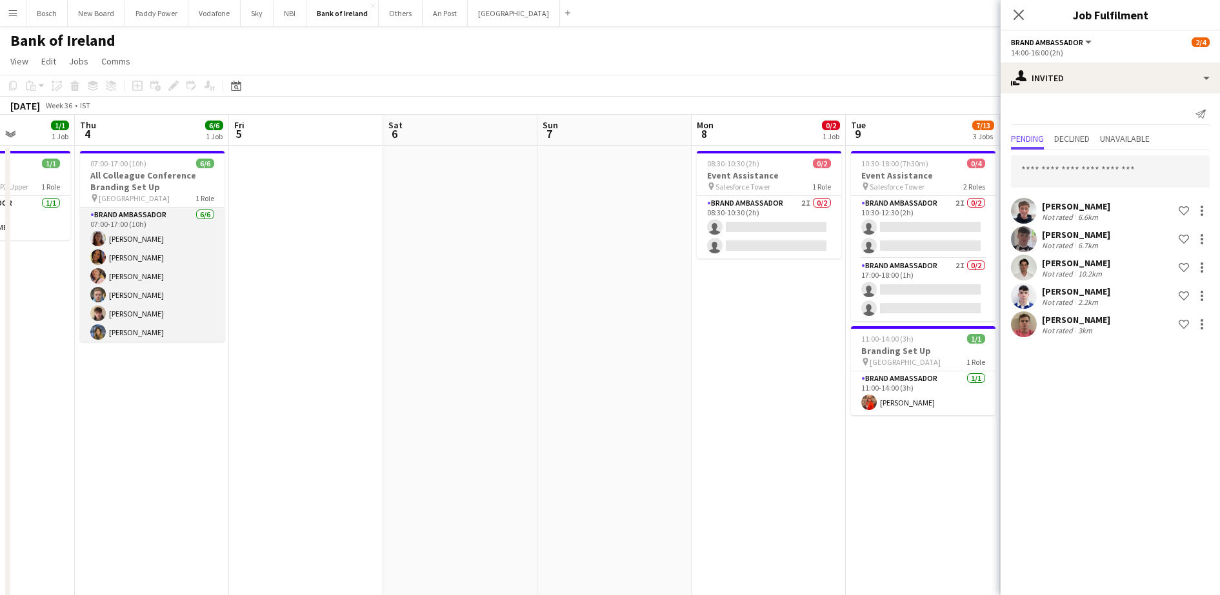
click at [188, 283] on app-card-role "Brand Ambassador [DATE] 07:00-17:00 (10h) [PERSON_NAME] [PERSON_NAME] [PERSON_N…" at bounding box center [152, 276] width 145 height 137
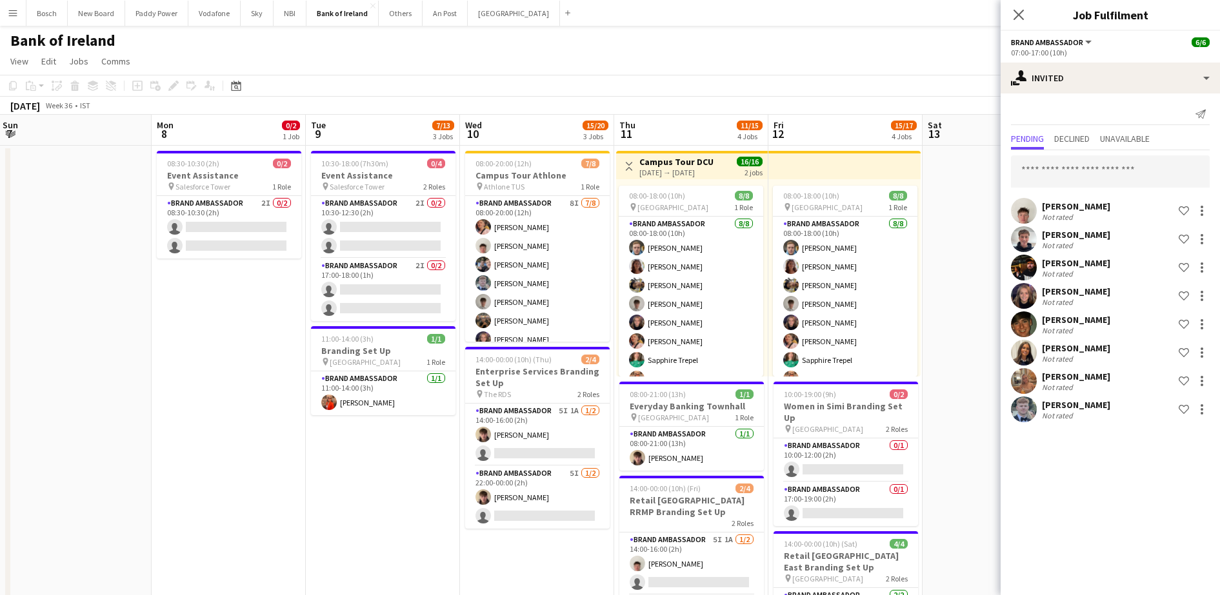
drag, startPoint x: 559, startPoint y: 303, endPoint x: 25, endPoint y: 271, distance: 535.7
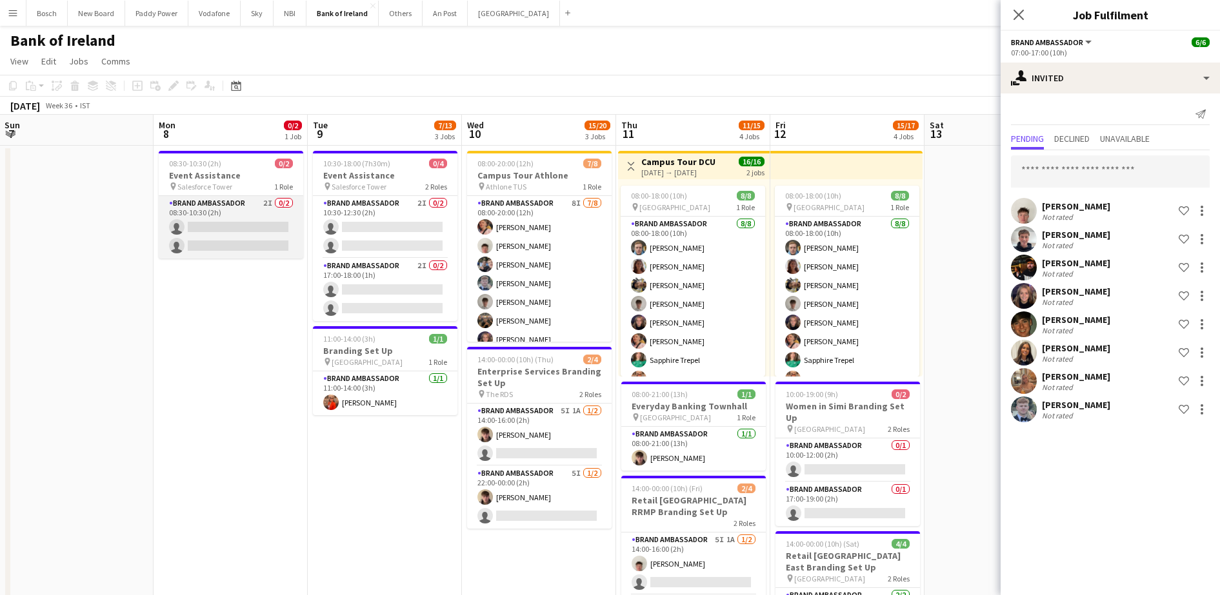
click at [279, 234] on app-card-role "Brand Ambassador 2I 0/2 08:30-10:30 (2h) single-neutral-actions single-neutral-…" at bounding box center [231, 227] width 145 height 63
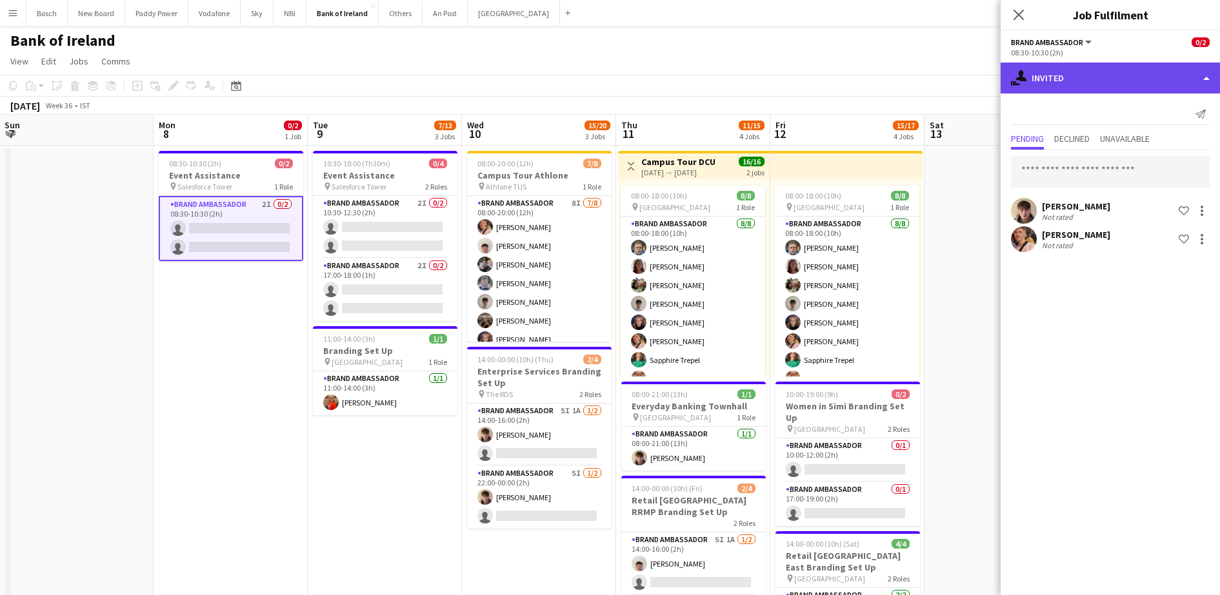
click at [1046, 78] on div "single-neutral-actions-share-1 Invited" at bounding box center [1110, 78] width 219 height 31
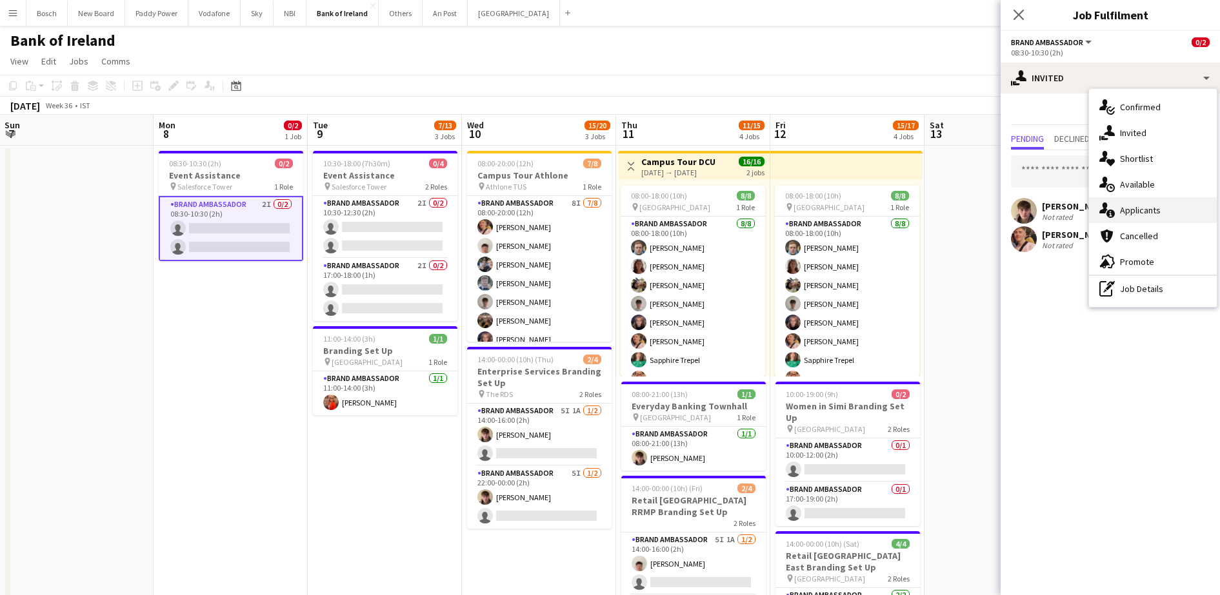
click at [1160, 219] on div "single-neutral-actions-information Applicants" at bounding box center [1153, 210] width 128 height 26
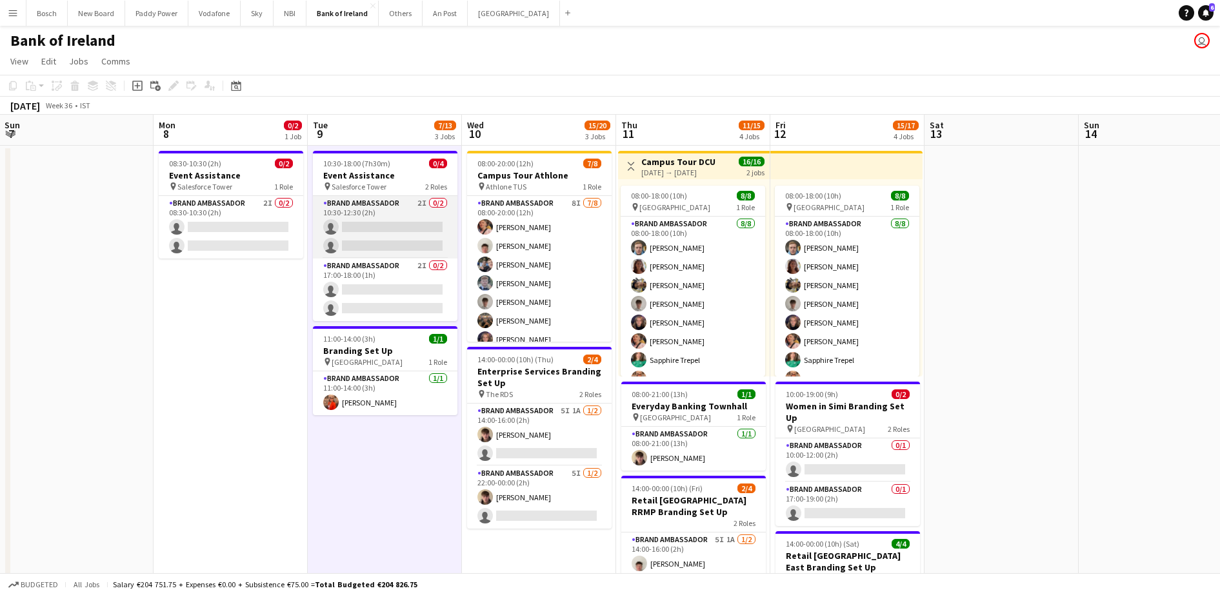
click at [419, 241] on app-card-role "Brand Ambassador 2I 0/2 10:30-12:30 (2h) single-neutral-actions single-neutral-…" at bounding box center [385, 227] width 145 height 63
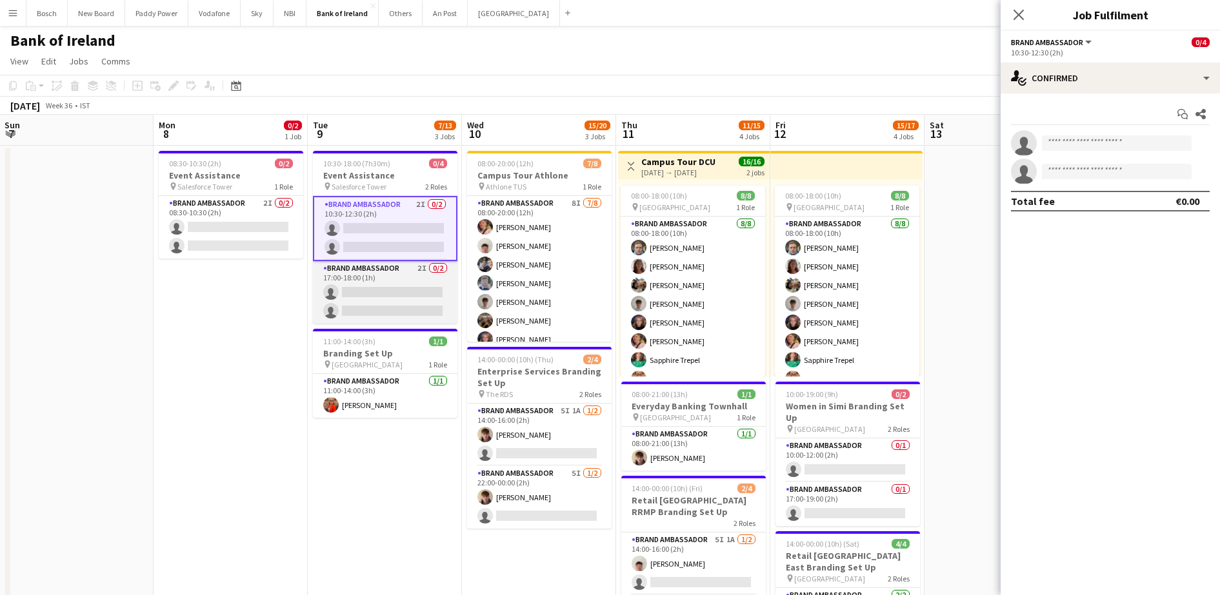
click at [414, 295] on app-card-role "Brand Ambassador 2I 0/2 17:00-18:00 (1h) single-neutral-actions single-neutral-…" at bounding box center [385, 292] width 145 height 63
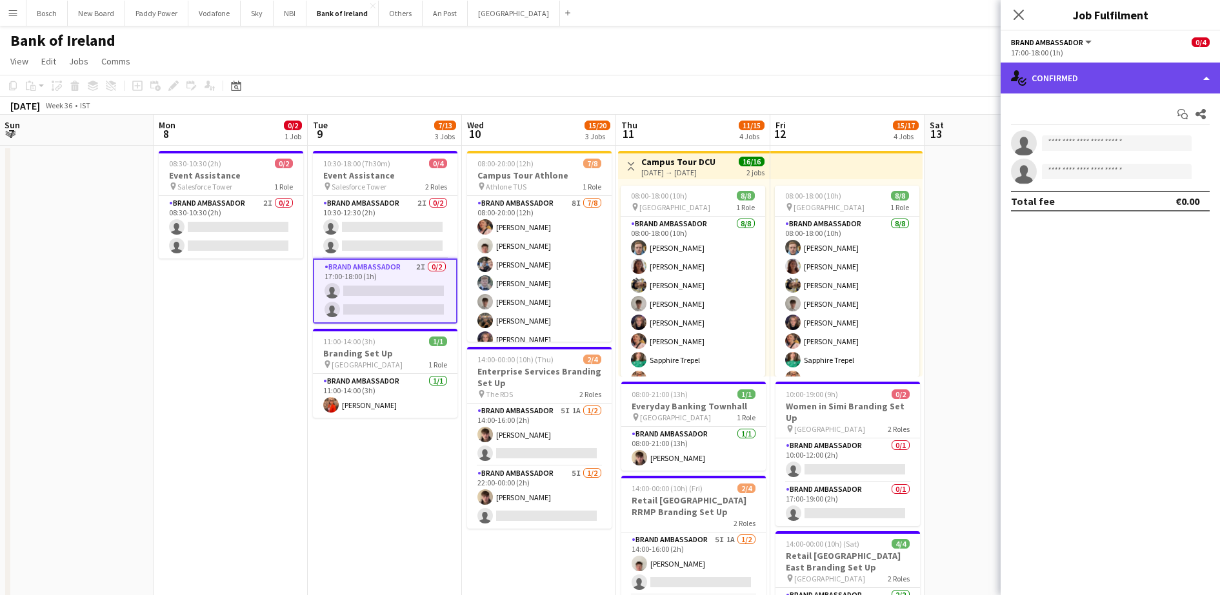
click at [1175, 82] on div "single-neutral-actions-check-2 Confirmed" at bounding box center [1110, 78] width 219 height 31
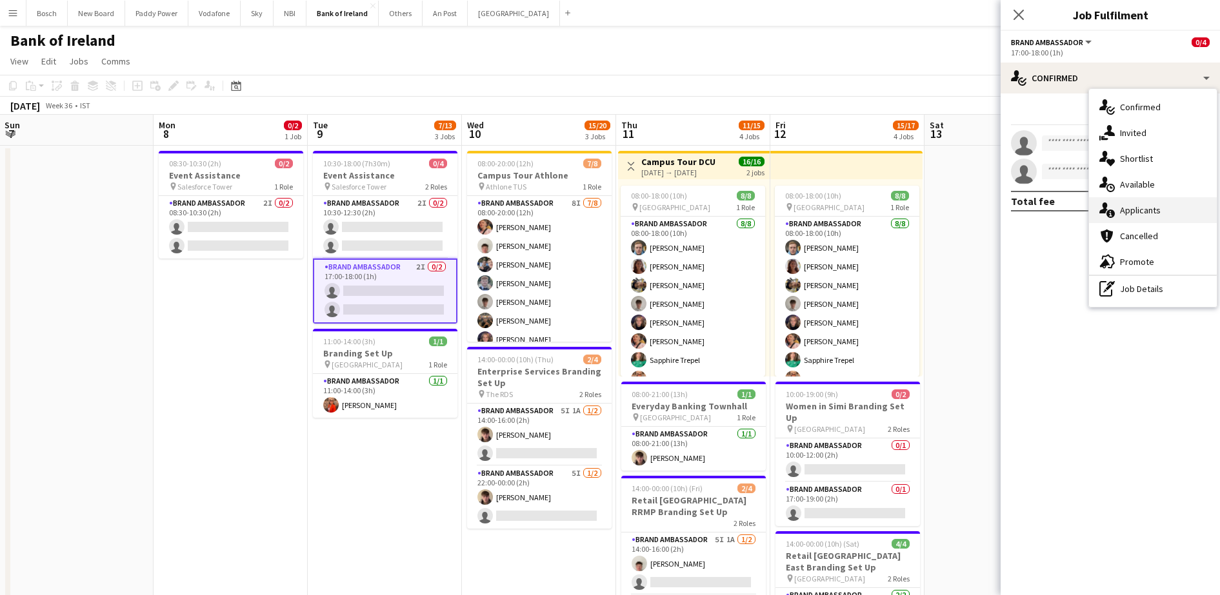
click at [1158, 207] on div "single-neutral-actions-information Applicants" at bounding box center [1153, 210] width 128 height 26
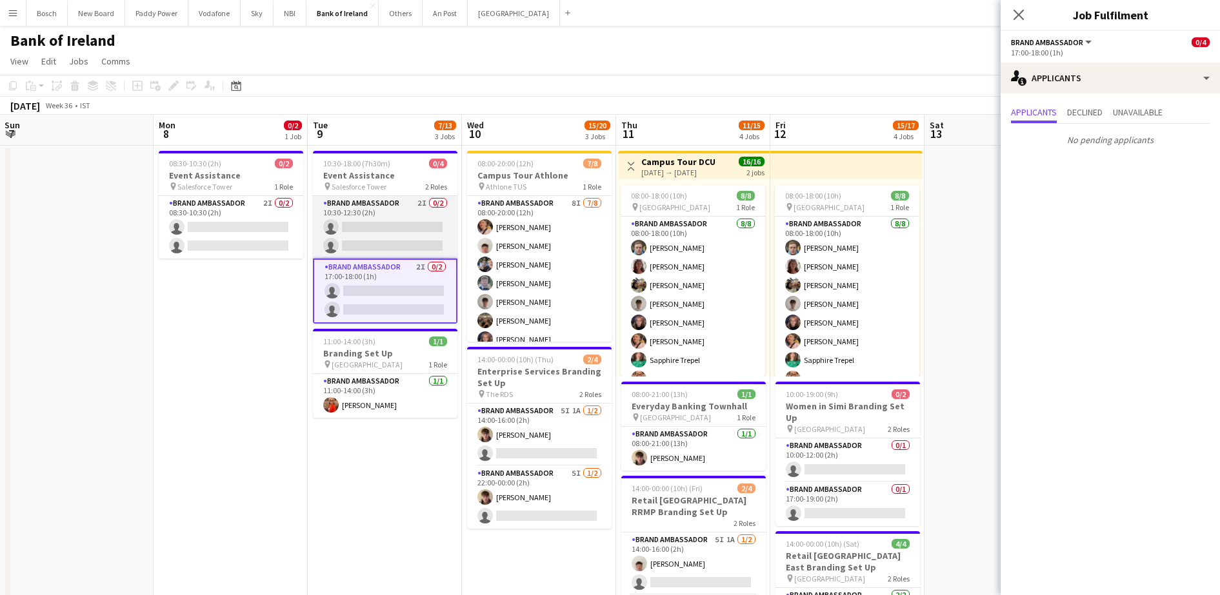
click at [375, 219] on app-card-role "Brand Ambassador 2I 0/2 10:30-12:30 (2h) single-neutral-actions single-neutral-…" at bounding box center [385, 227] width 145 height 63
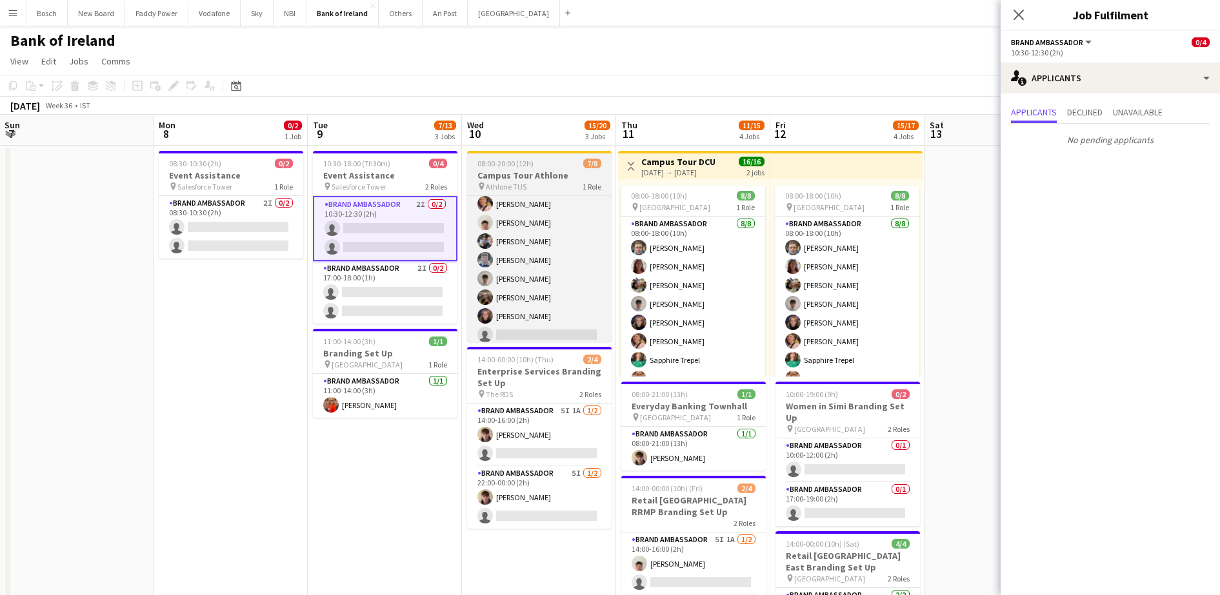
scroll to position [29, 0]
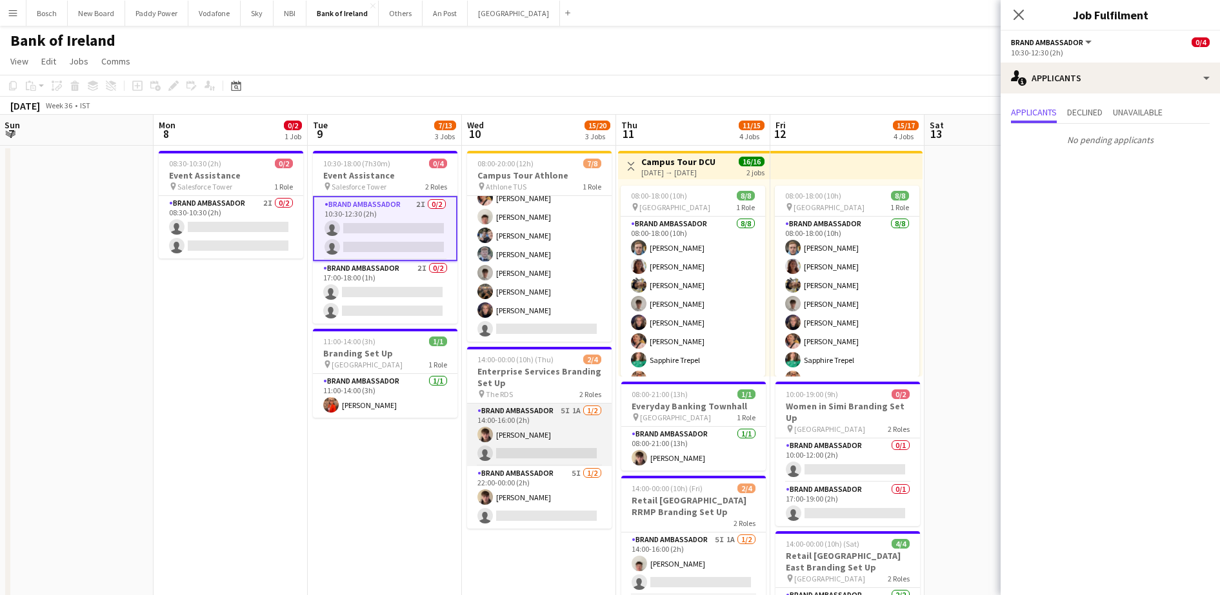
click at [532, 436] on app-card-role "Brand Ambassador 5I 1A [DATE] 14:00-16:00 (2h) [PERSON_NAME] single-neutral-act…" at bounding box center [539, 435] width 145 height 63
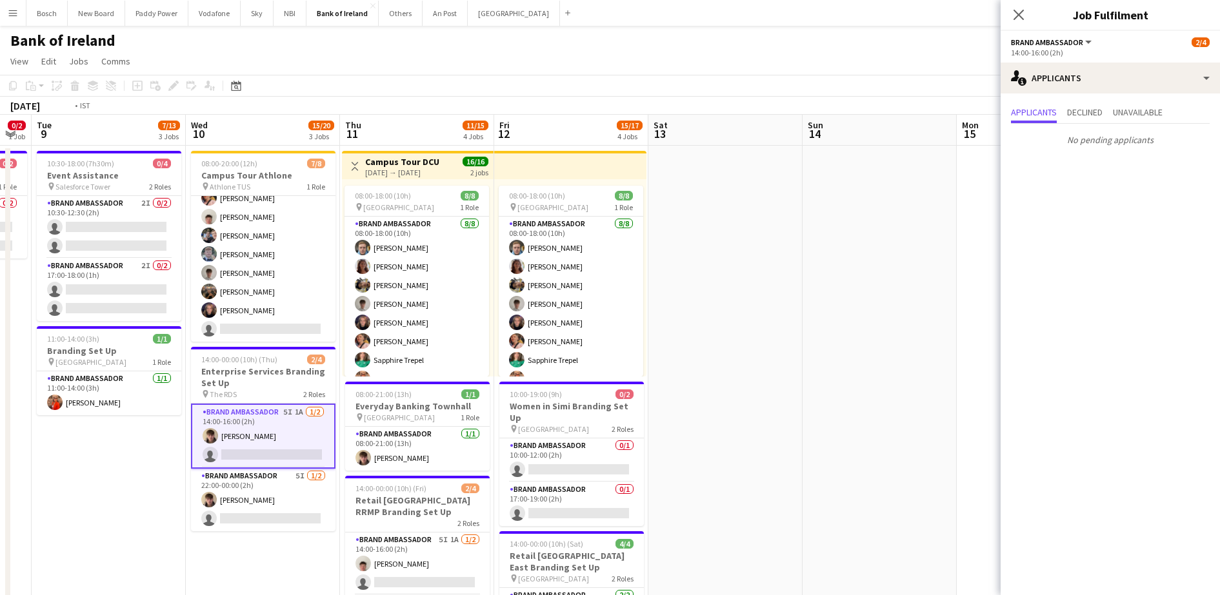
drag, startPoint x: 314, startPoint y: 529, endPoint x: 115, endPoint y: 484, distance: 203.0
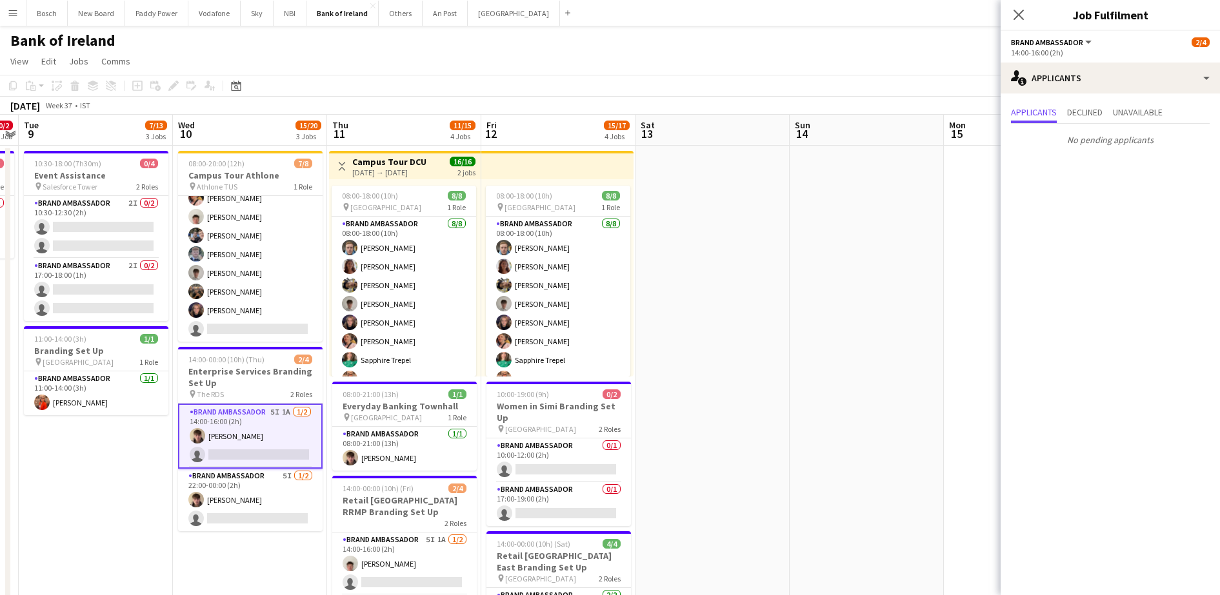
scroll to position [323, 0]
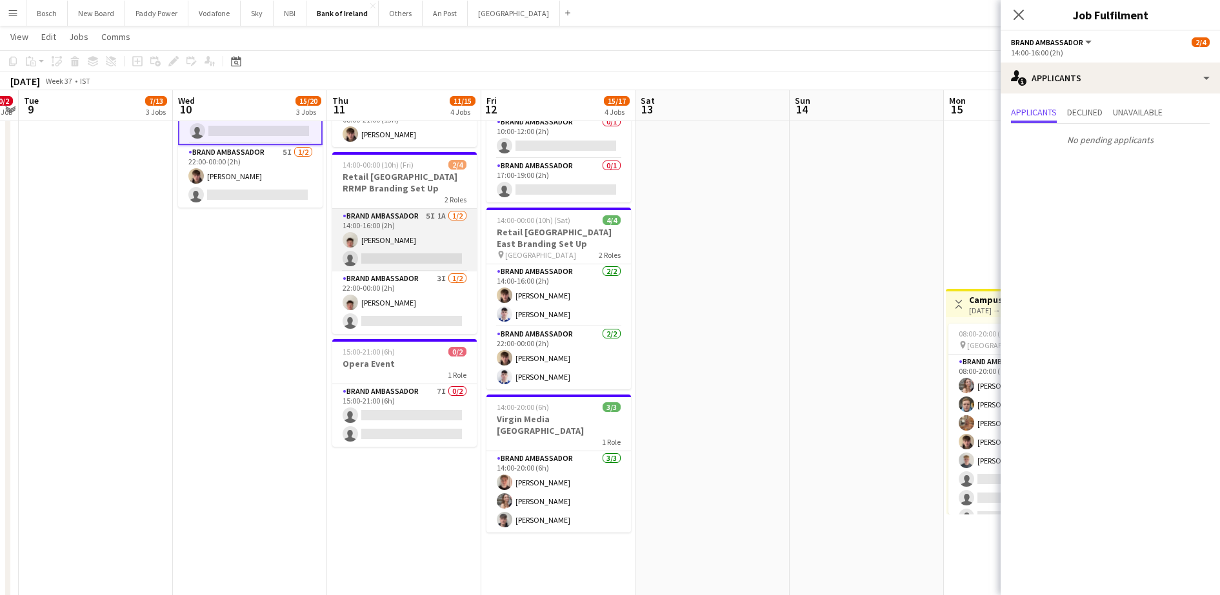
click at [395, 232] on app-card-role "Brand Ambassador 5I 1A [DATE] 14:00-16:00 (2h) [PERSON_NAME] single-neutral-act…" at bounding box center [404, 240] width 145 height 63
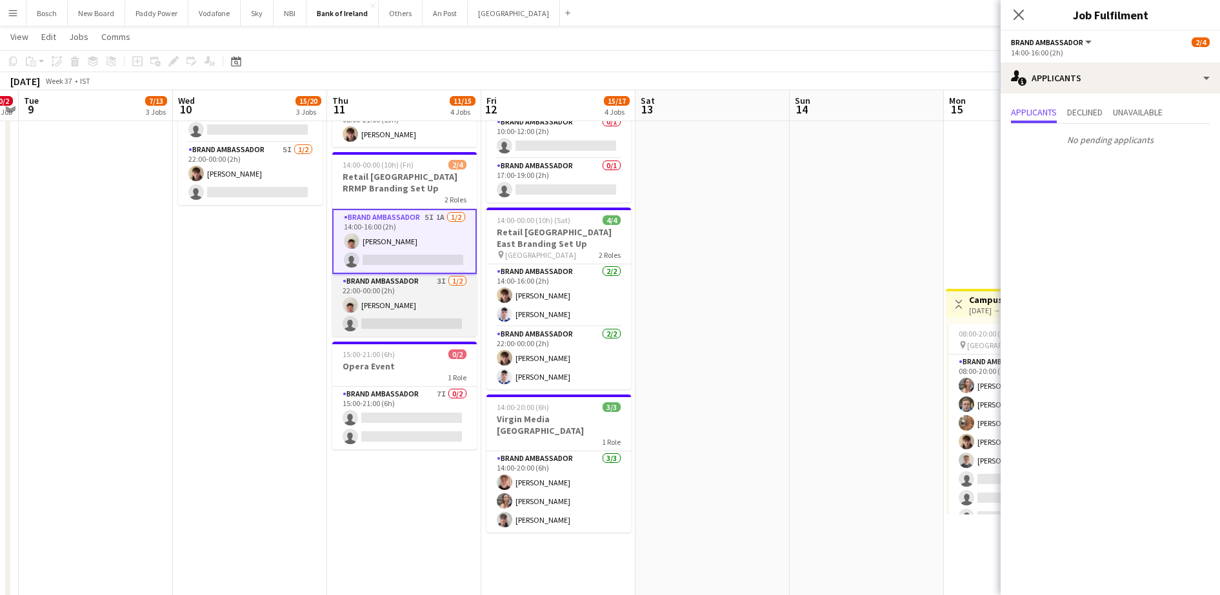
click at [413, 298] on app-card-role "Brand Ambassador 3I [DATE] 22:00-00:00 (2h) [PERSON_NAME] single-neutral-actions" at bounding box center [404, 305] width 145 height 63
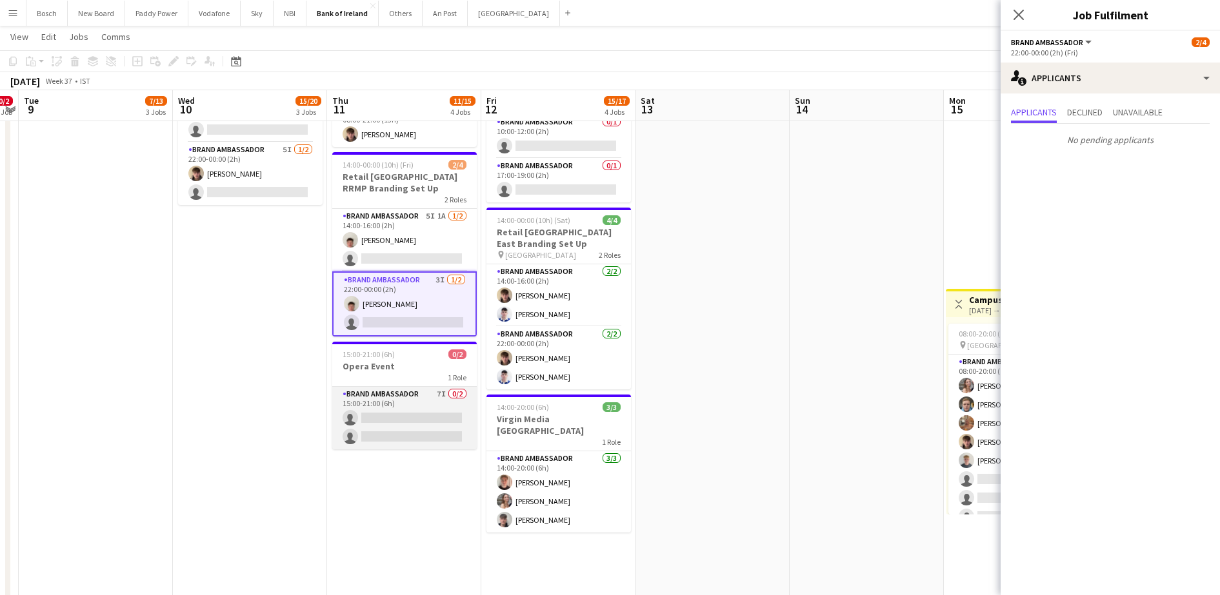
click at [427, 438] on app-card-role "Brand Ambassador 7I 0/2 15:00-21:00 (6h) single-neutral-actions single-neutral-…" at bounding box center [404, 418] width 145 height 63
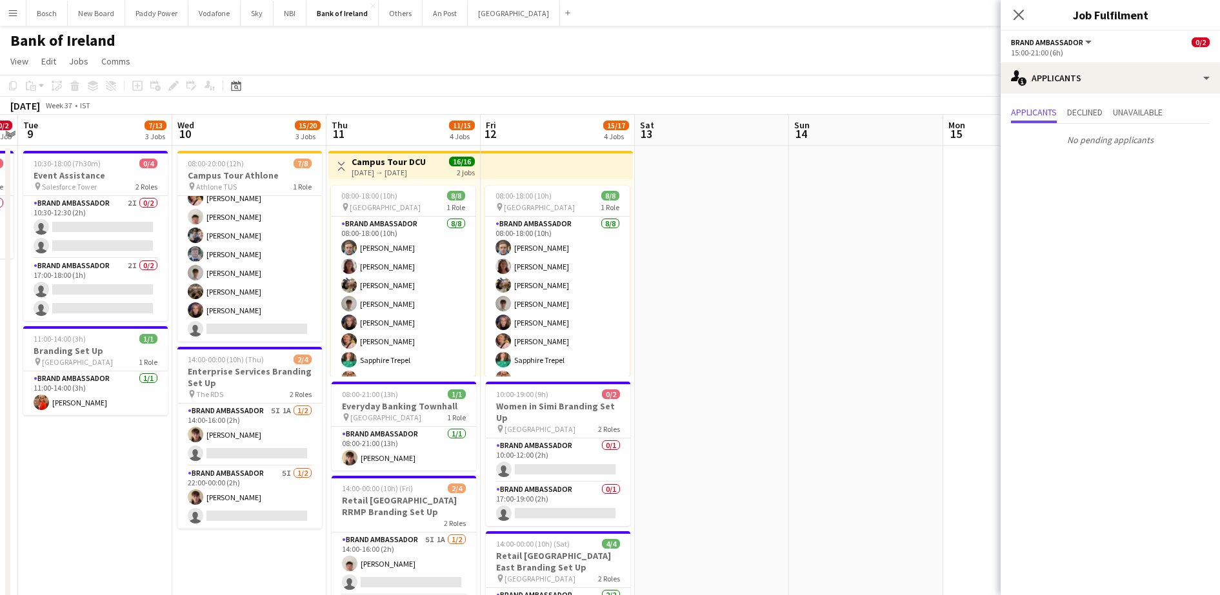
scroll to position [0, 448]
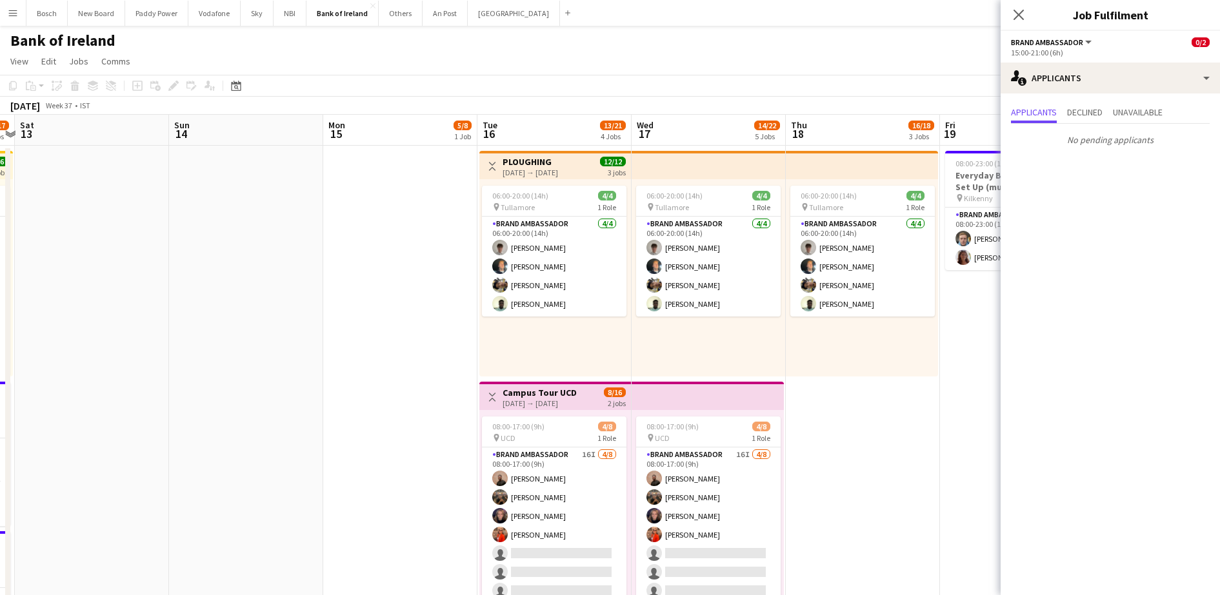
drag, startPoint x: 723, startPoint y: 348, endPoint x: -3, endPoint y: 336, distance: 726.5
drag, startPoint x: 779, startPoint y: 359, endPoint x: 394, endPoint y: 349, distance: 385.2
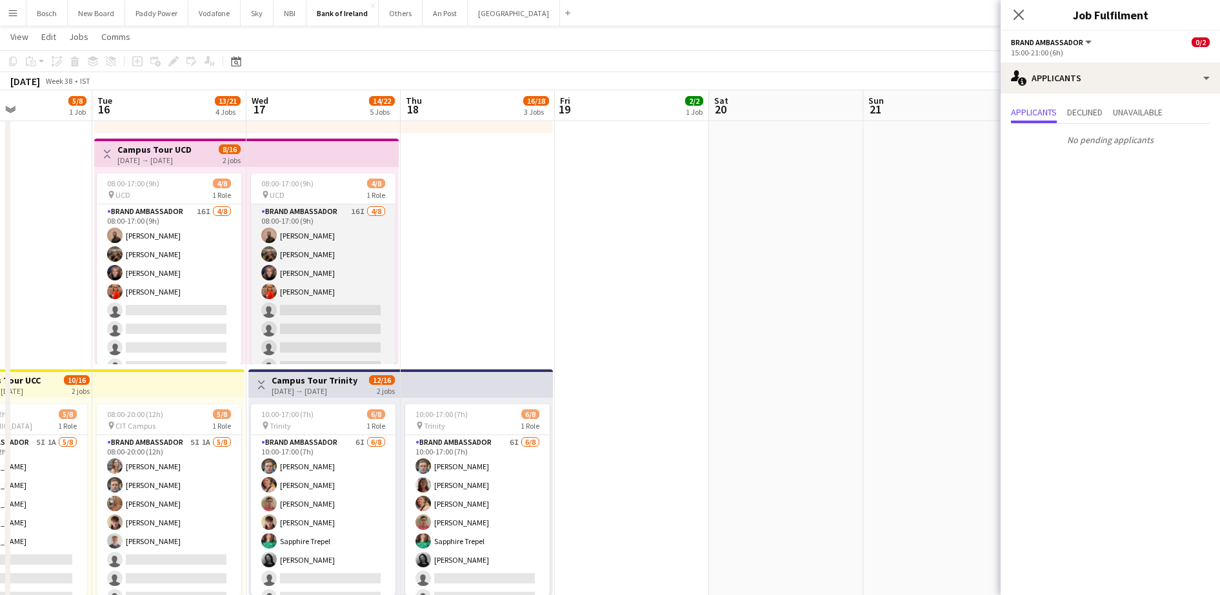
click at [263, 323] on app-card-role "Brand Ambassador 16I [DATE] 08:00-17:00 (9h) [PERSON_NAME] [PERSON_NAME] [PERSO…" at bounding box center [323, 291] width 145 height 175
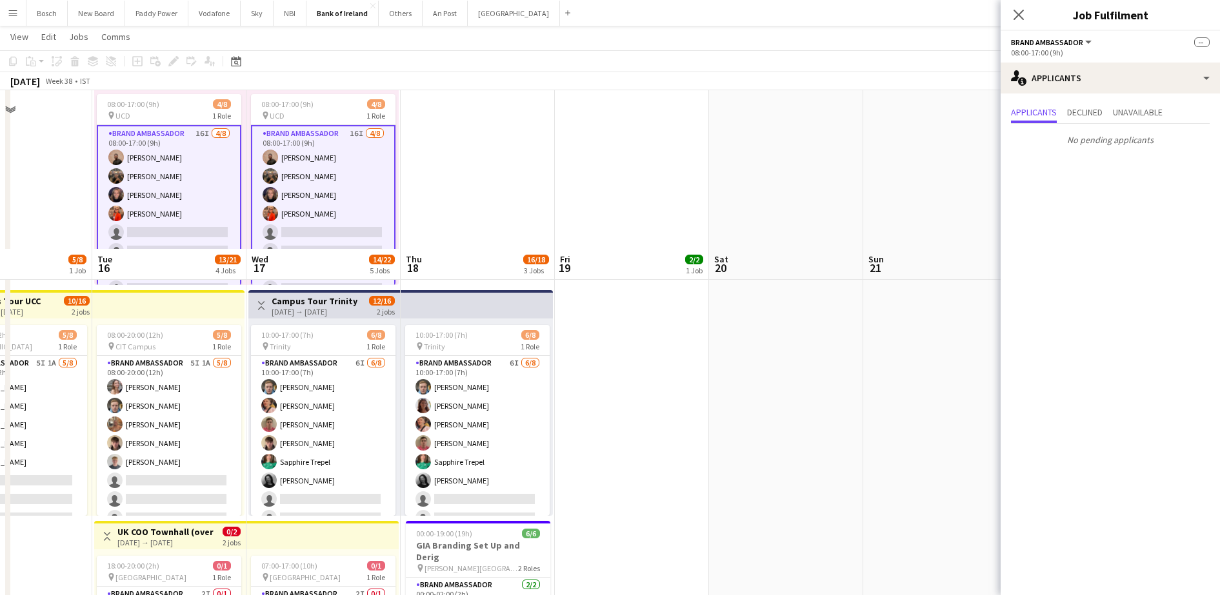
scroll to position [484, 0]
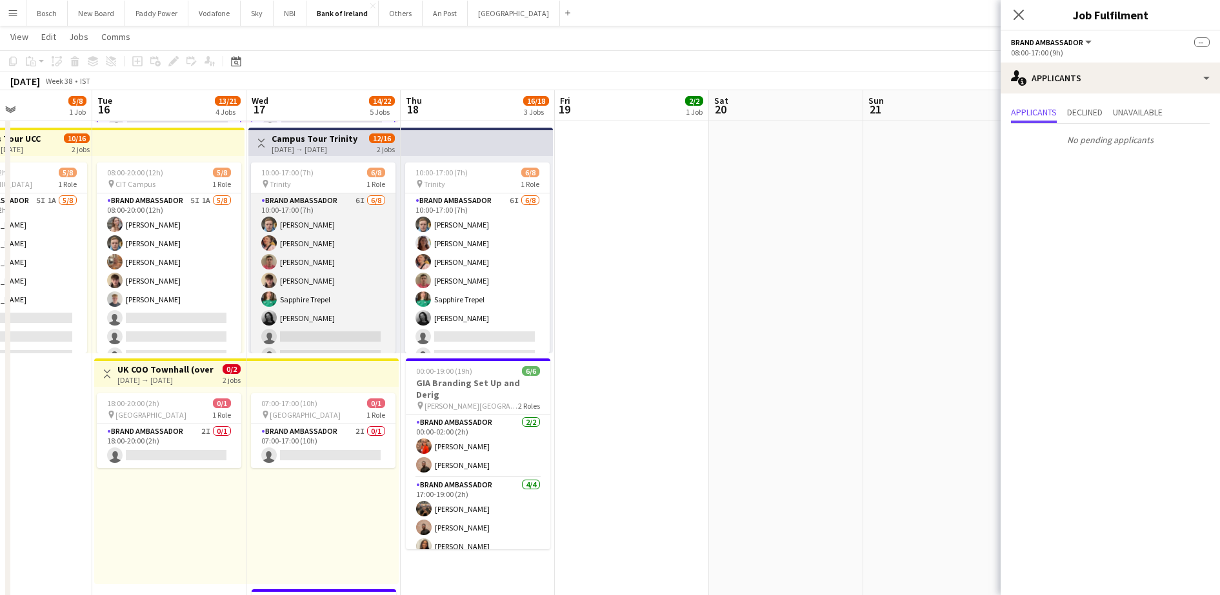
click at [298, 292] on app-card-role "Brand Ambassador 6I [DATE] 10:00-17:00 (7h) [PERSON_NAME] [PERSON_NAME] [PERSON…" at bounding box center [323, 281] width 145 height 175
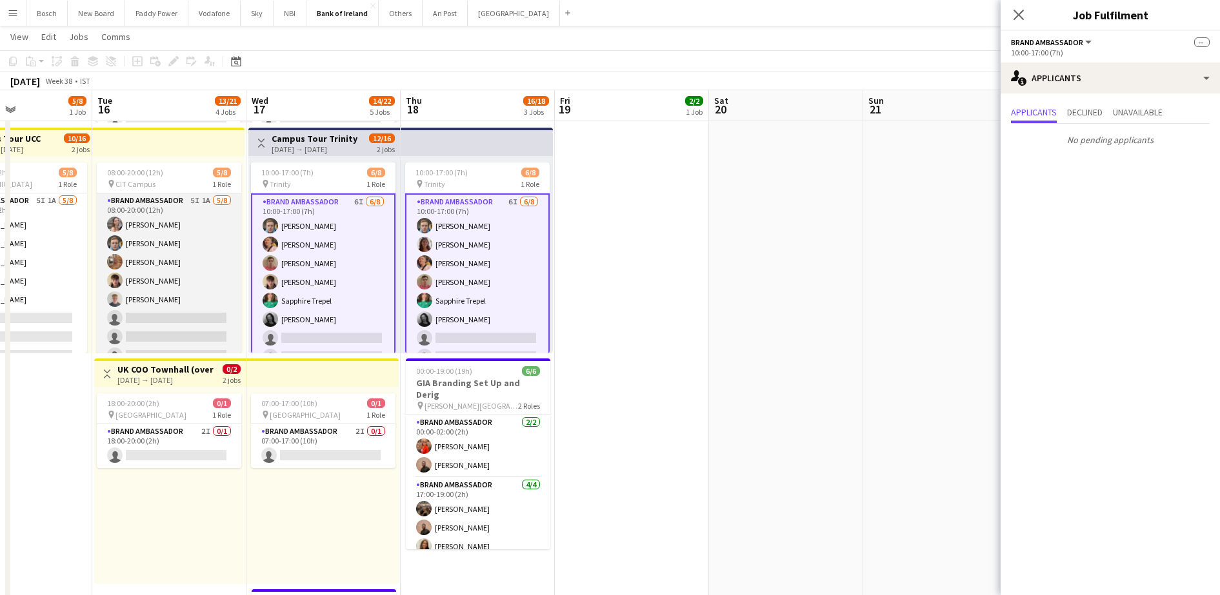
click at [170, 312] on app-card-role "Brand Ambassador 5I 1A [DATE] 08:00-20:00 (12h) [PERSON_NAME] [PERSON_NAME] [PE…" at bounding box center [169, 281] width 145 height 175
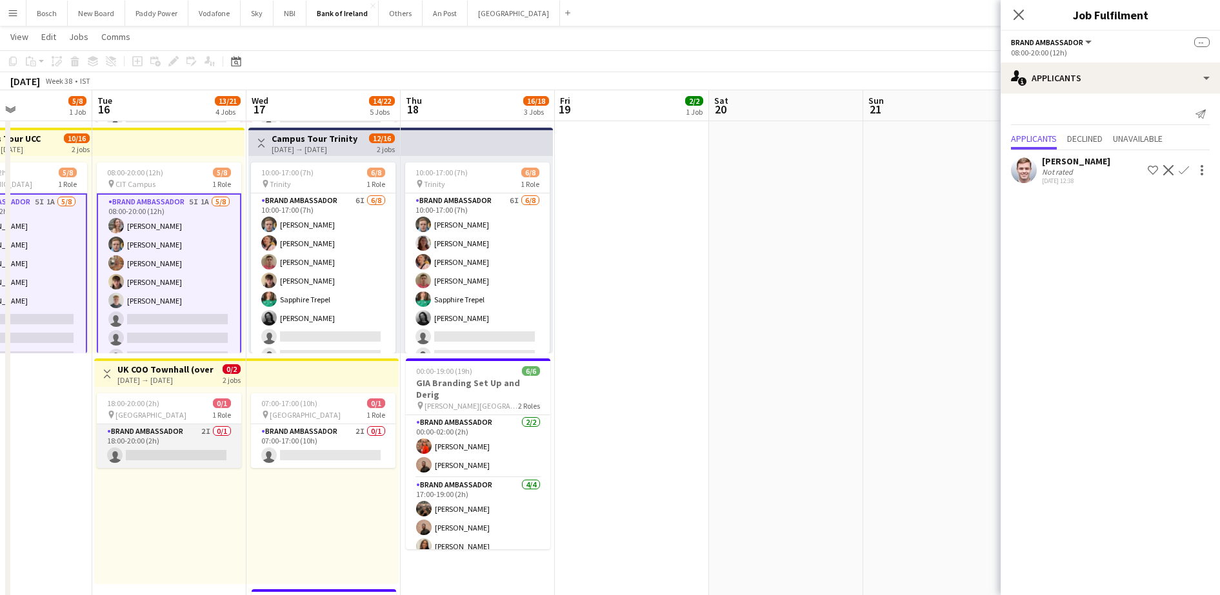
click at [163, 460] on app-card-role "Brand Ambassador 2I 0/1 18:00-20:00 (2h) single-neutral-actions" at bounding box center [169, 446] width 145 height 44
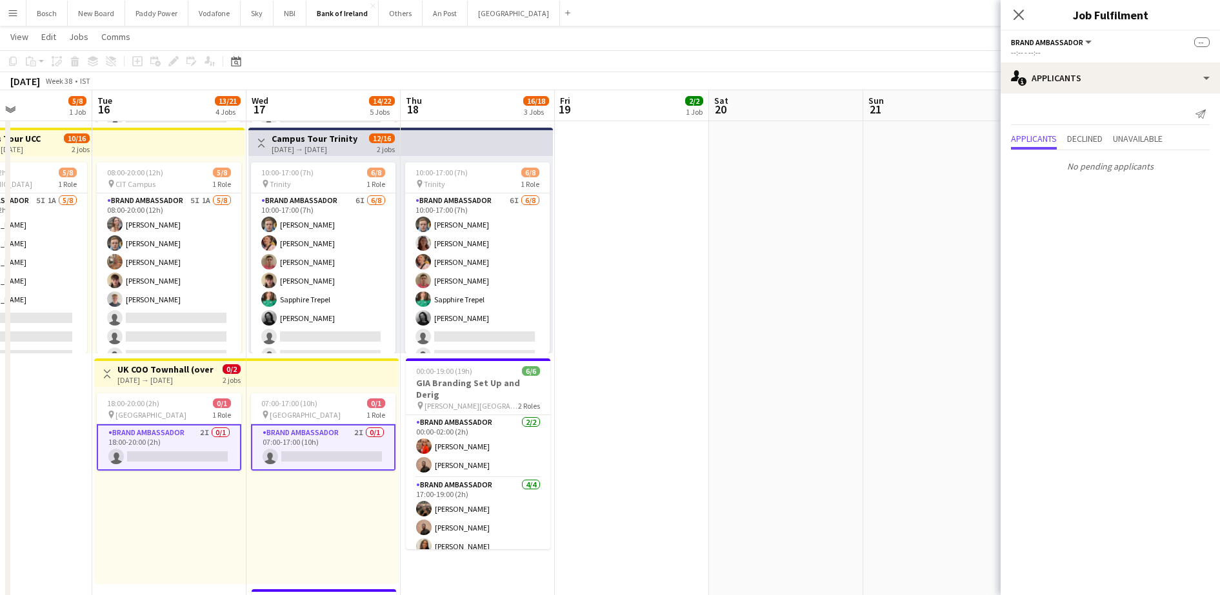
click at [285, 455] on app-card-role "Brand Ambassador 2I 0/1 07:00-17:00 (10h) single-neutral-actions" at bounding box center [323, 447] width 145 height 46
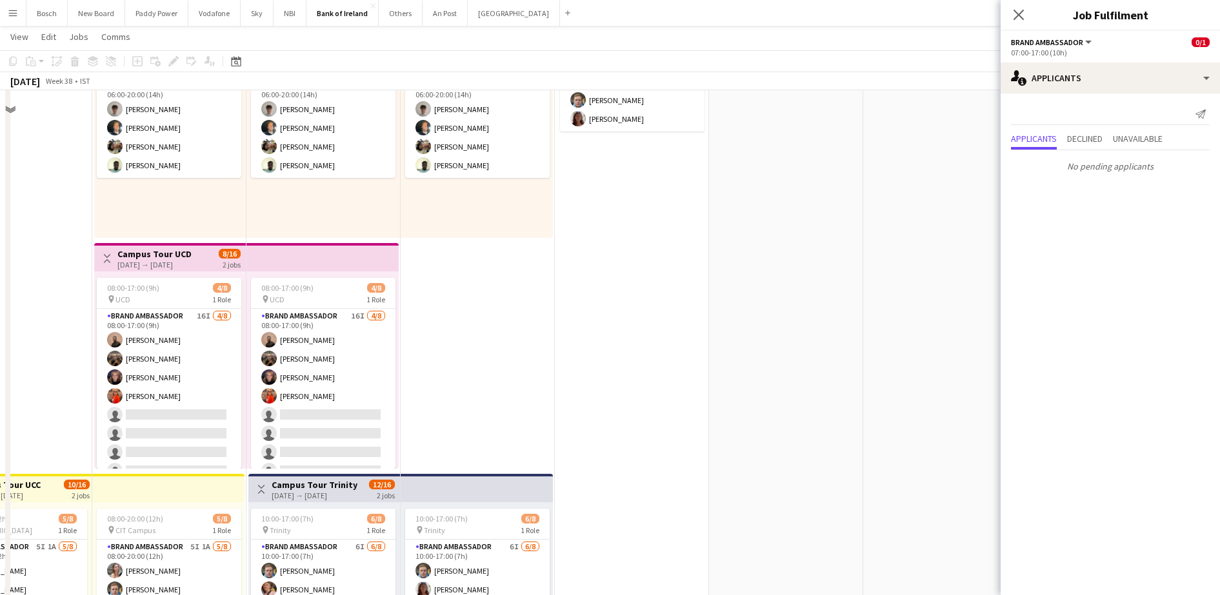
scroll to position [0, 0]
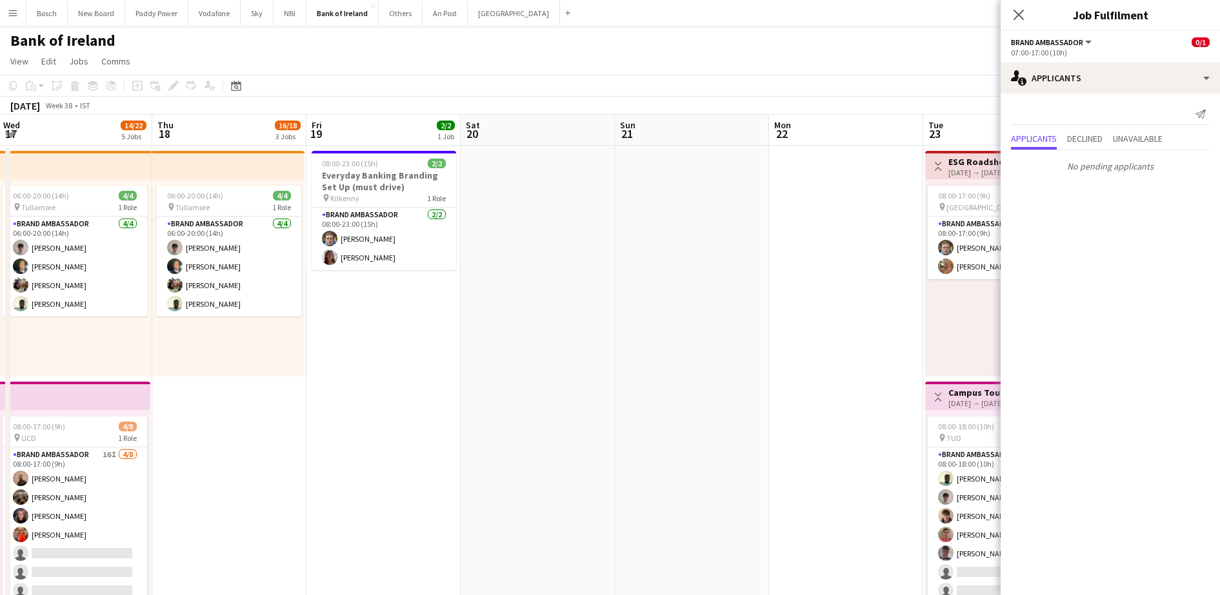
drag, startPoint x: 837, startPoint y: 337, endPoint x: 288, endPoint y: 328, distance: 549.0
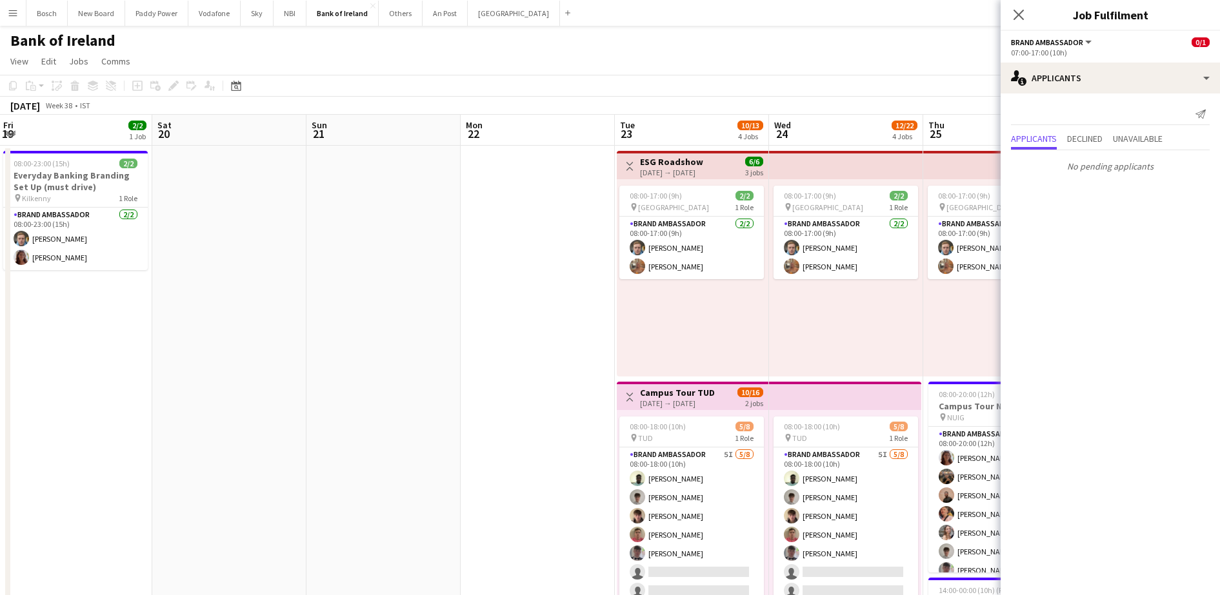
scroll to position [0, 465]
click at [1028, 17] on div "Close pop-in" at bounding box center [1019, 15] width 36 height 30
click at [1025, 17] on app-icon "Close pop-in" at bounding box center [1019, 15] width 19 height 19
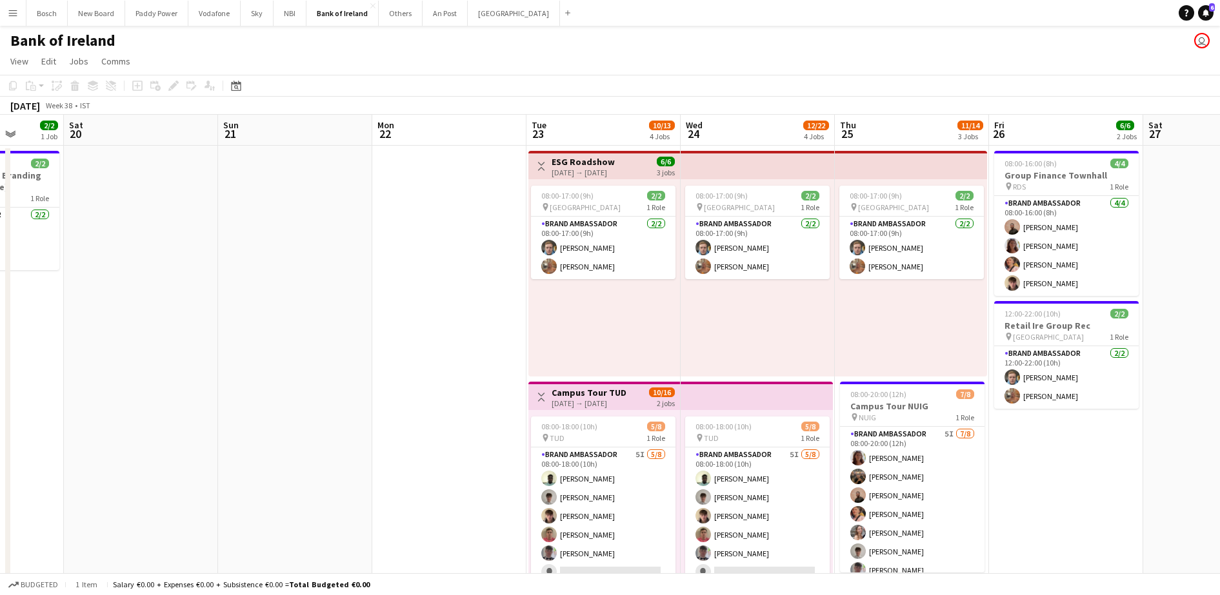
drag, startPoint x: 871, startPoint y: 275, endPoint x: 664, endPoint y: 274, distance: 207.1
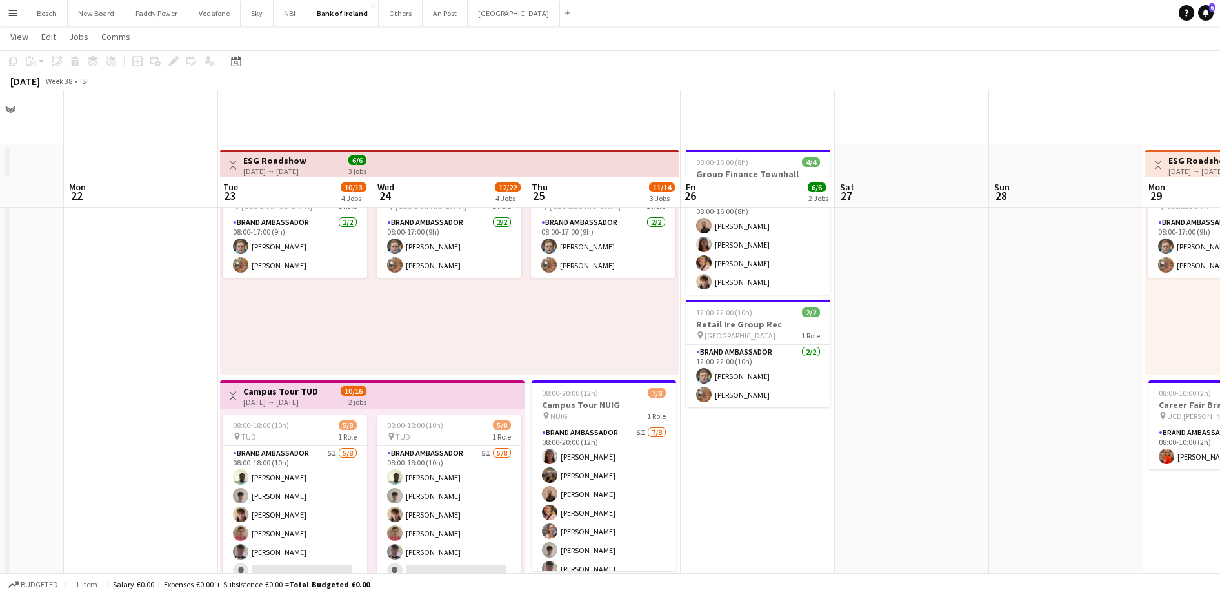
scroll to position [242, 0]
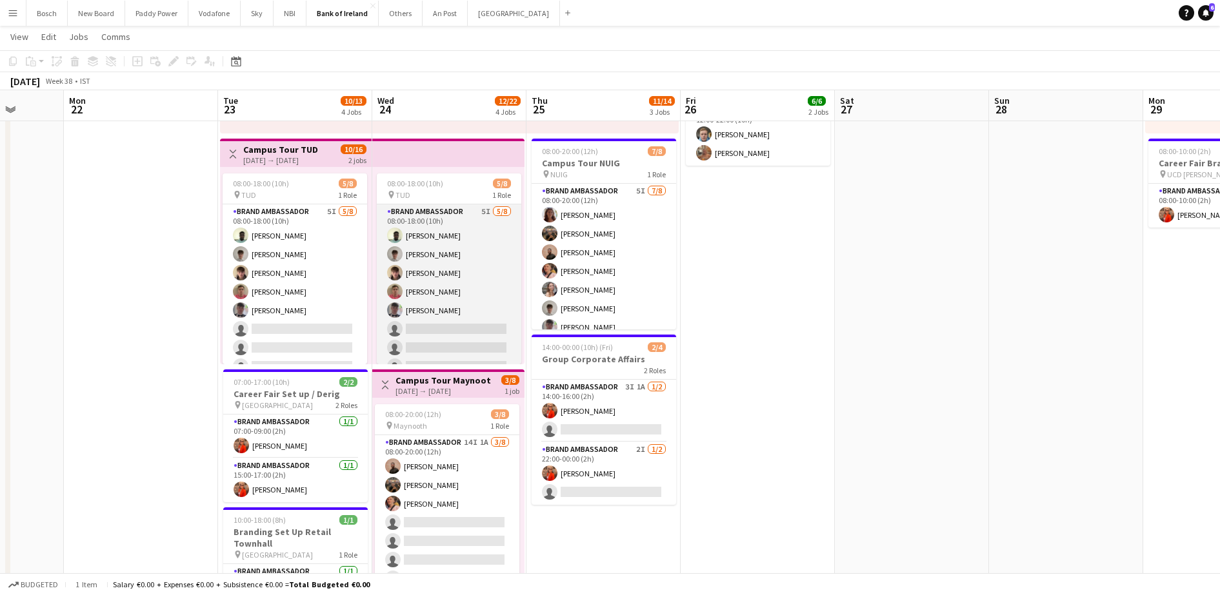
click at [396, 290] on app-user-avatar at bounding box center [394, 291] width 15 height 15
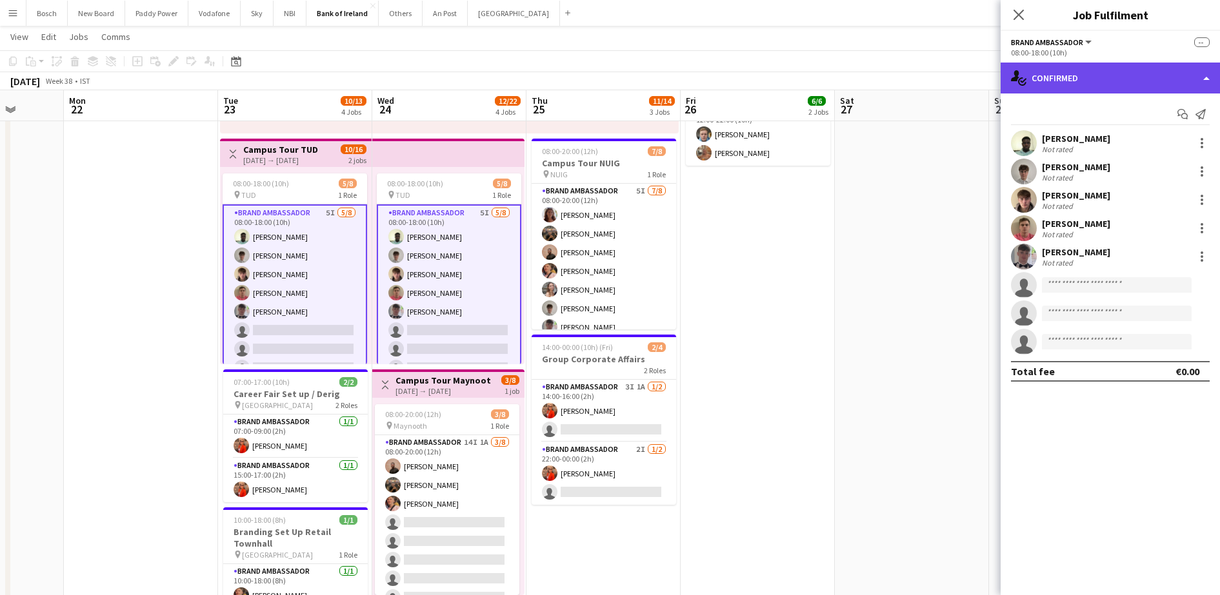
click at [1093, 63] on div "single-neutral-actions-check-2 Confirmed" at bounding box center [1110, 78] width 219 height 31
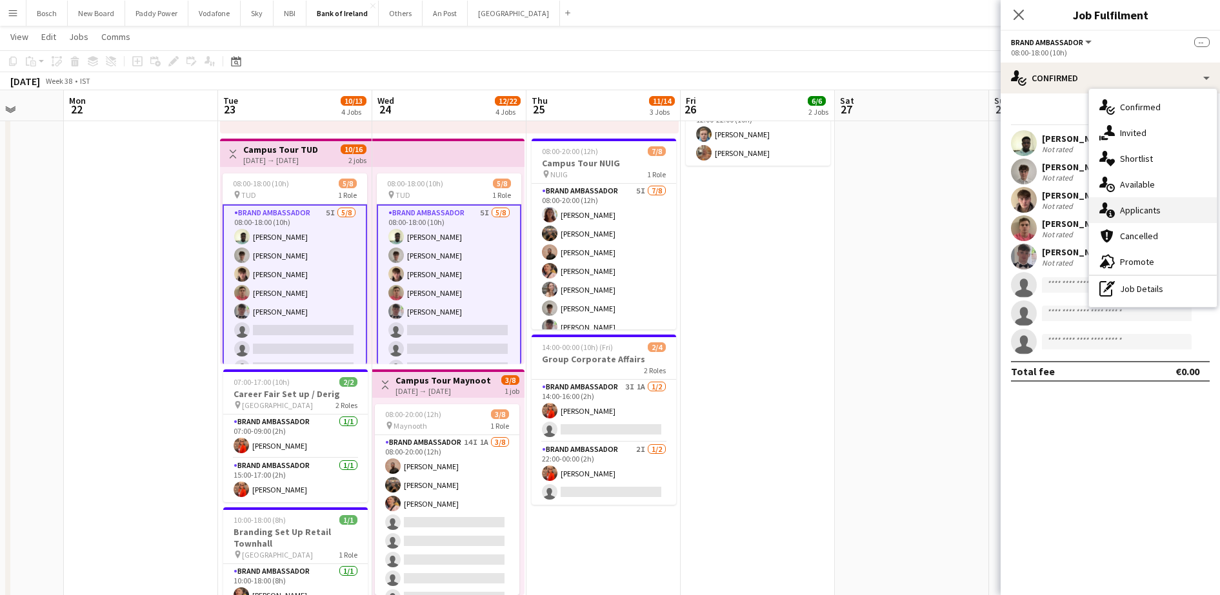
click at [1156, 216] on div "single-neutral-actions-information Applicants" at bounding box center [1153, 210] width 128 height 26
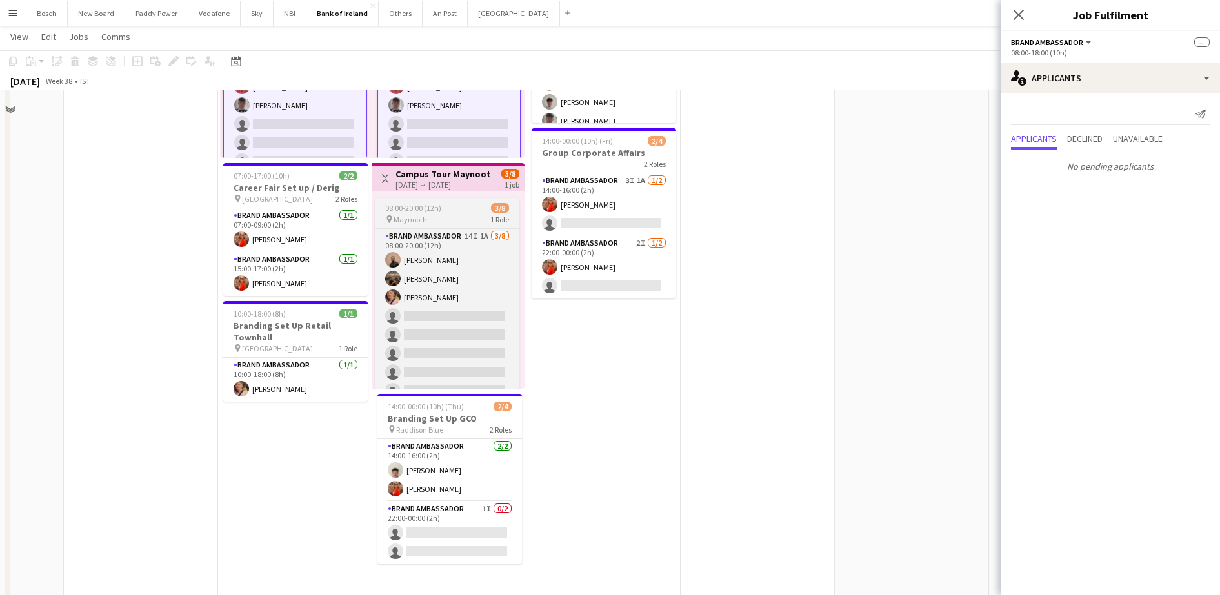
scroll to position [484, 0]
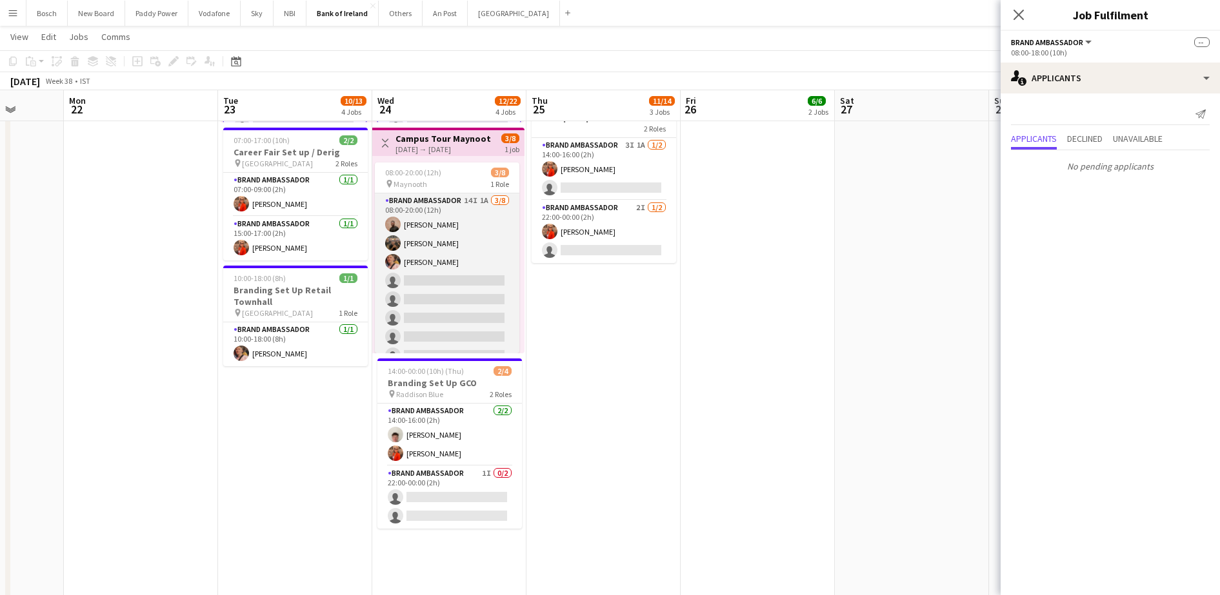
click at [473, 284] on app-card-role "Brand Ambassador 14I 1A [DATE] 08:00-20:00 (12h) [PERSON_NAME] [PERSON_NAME] [P…" at bounding box center [447, 281] width 145 height 175
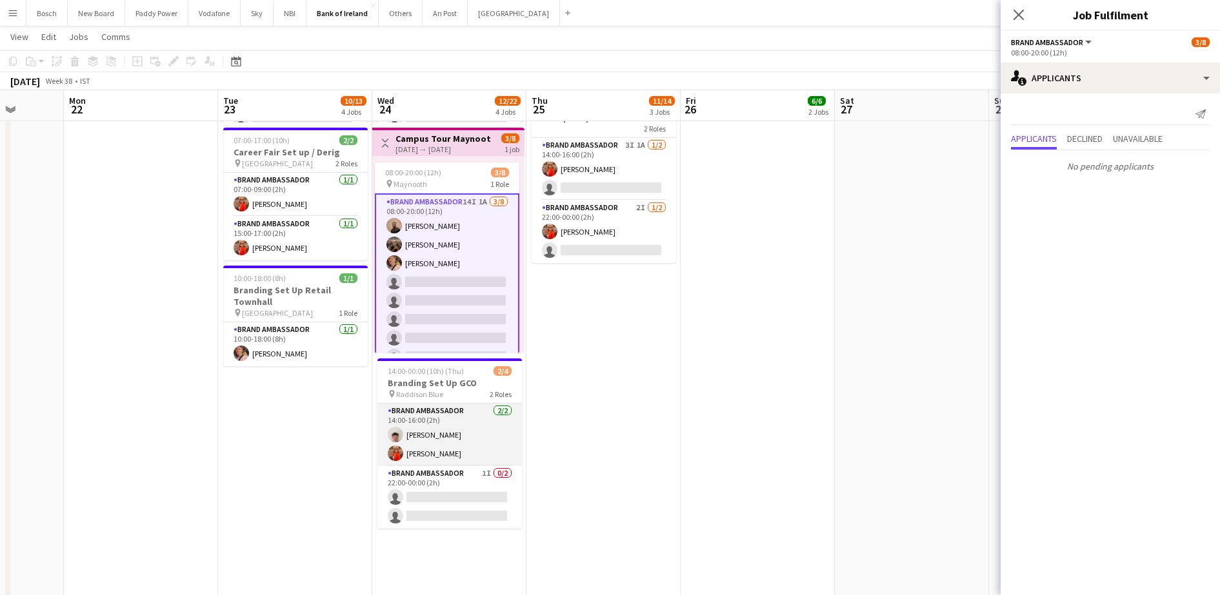
click at [453, 430] on app-card-role "Brand Ambassador [DATE] 14:00-16:00 (2h) [PERSON_NAME] [PERSON_NAME]" at bounding box center [449, 435] width 145 height 63
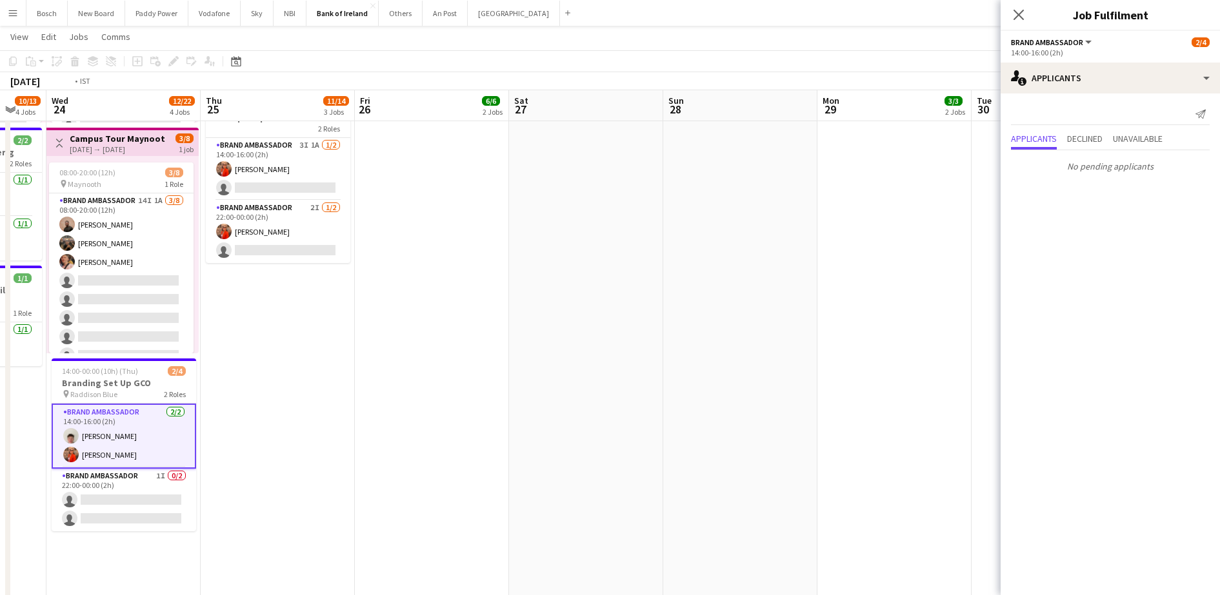
drag, startPoint x: 662, startPoint y: 371, endPoint x: 233, endPoint y: 332, distance: 430.7
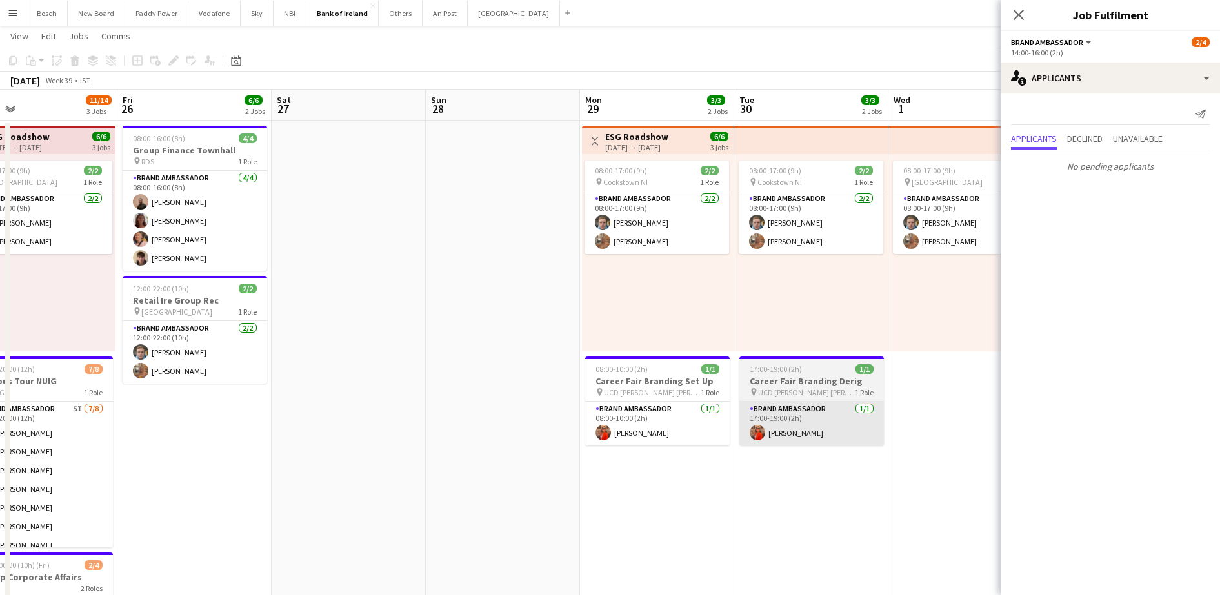
scroll to position [0, 0]
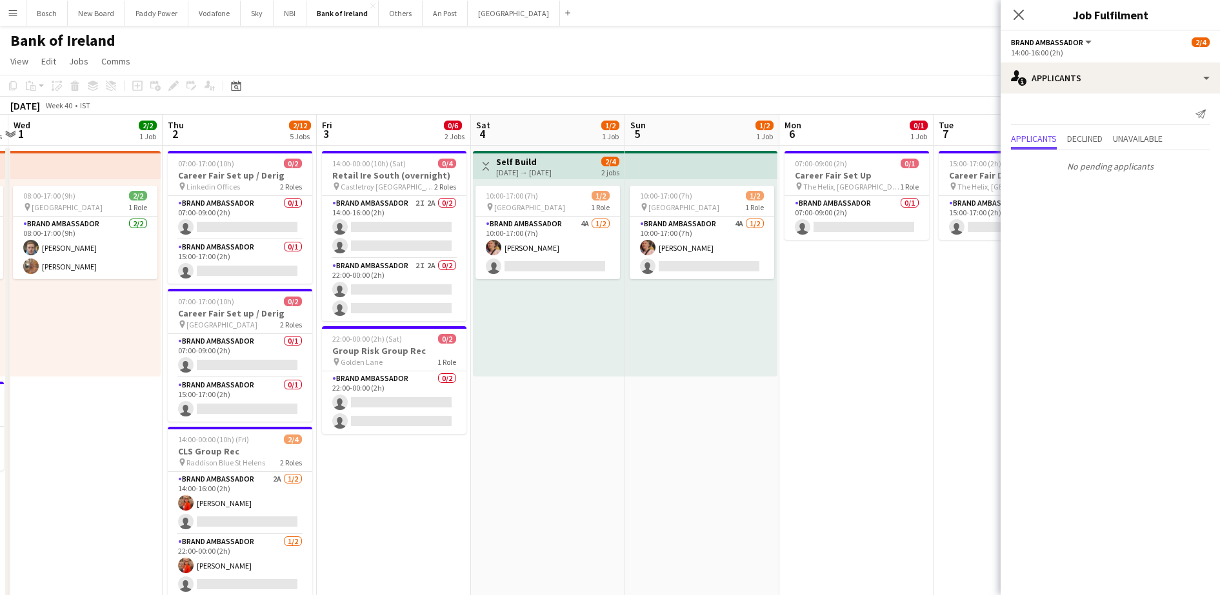
drag, startPoint x: 754, startPoint y: 368, endPoint x: 180, endPoint y: 379, distance: 574.2
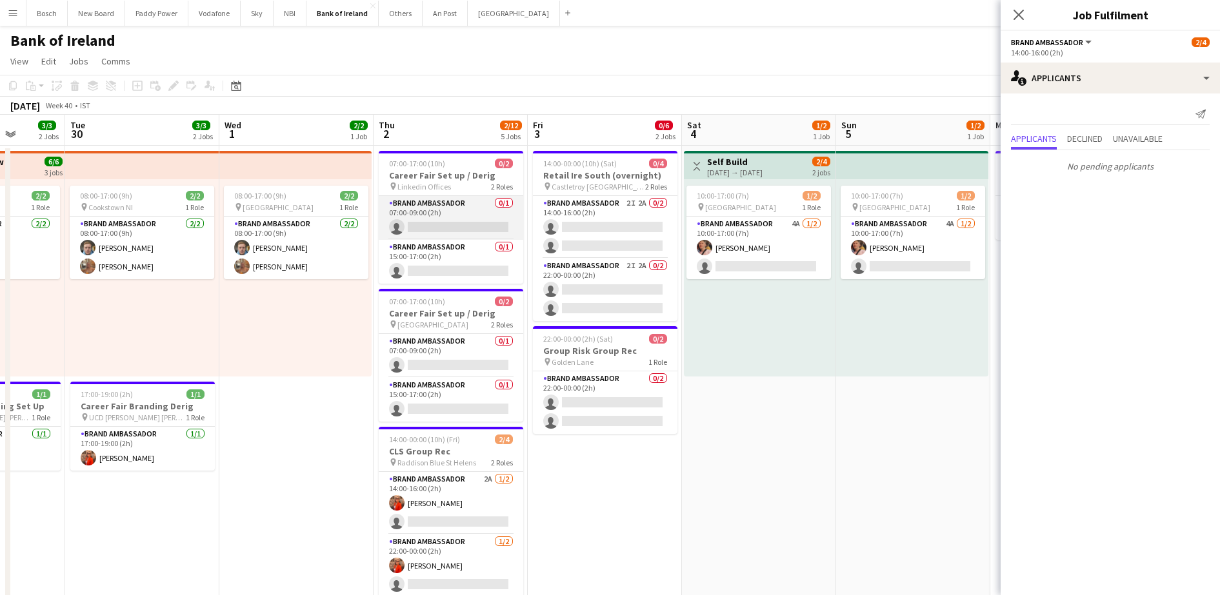
click at [487, 235] on app-card-role "Brand Ambassador 0/1 07:00-09:00 (2h) single-neutral-actions" at bounding box center [451, 218] width 145 height 44
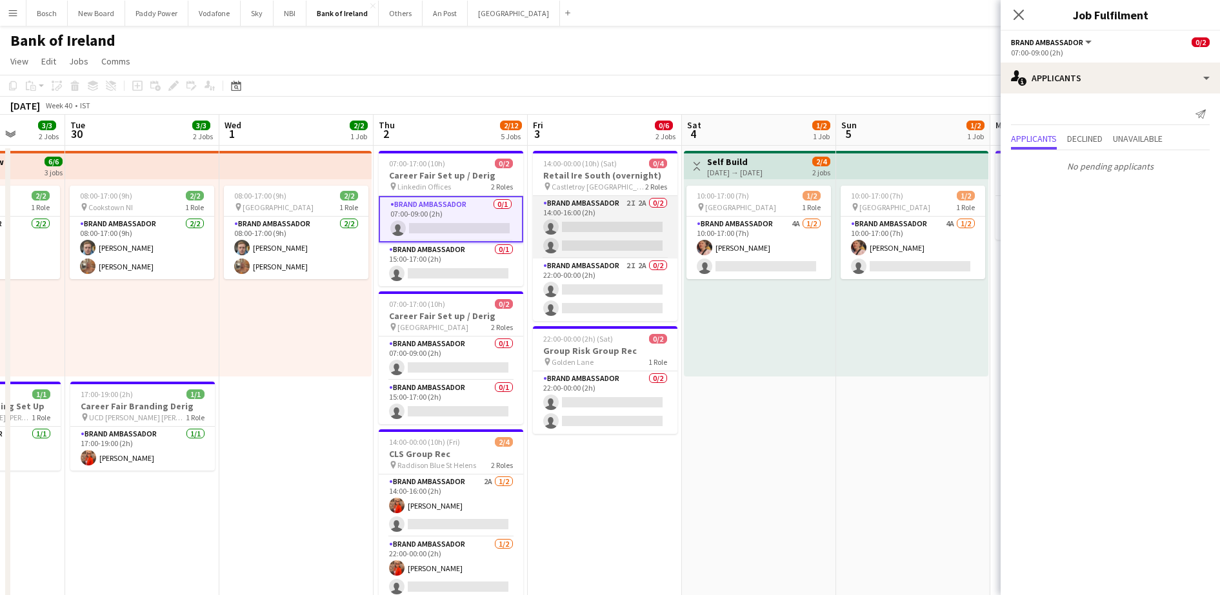
click at [567, 236] on app-card-role "Brand Ambassador 2I 2A 0/2 14:00-16:00 (2h) single-neutral-actions single-neutr…" at bounding box center [605, 227] width 145 height 63
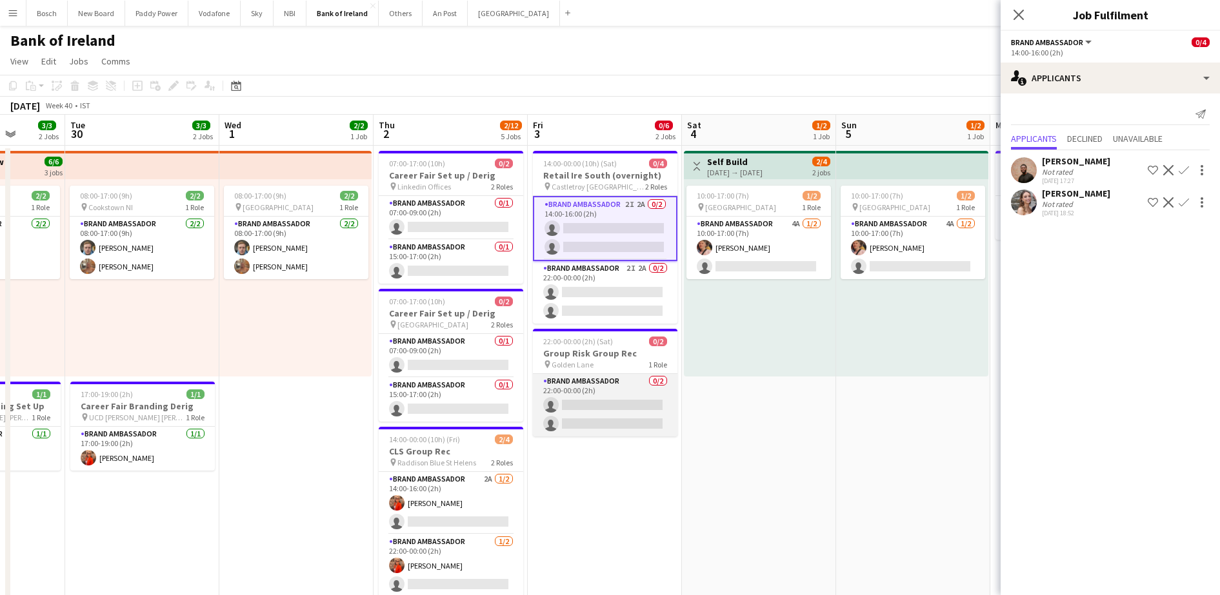
click at [594, 403] on app-card-role "Brand Ambassador 0/2 22:00-00:00 (2h) single-neutral-actions single-neutral-act…" at bounding box center [605, 405] width 145 height 63
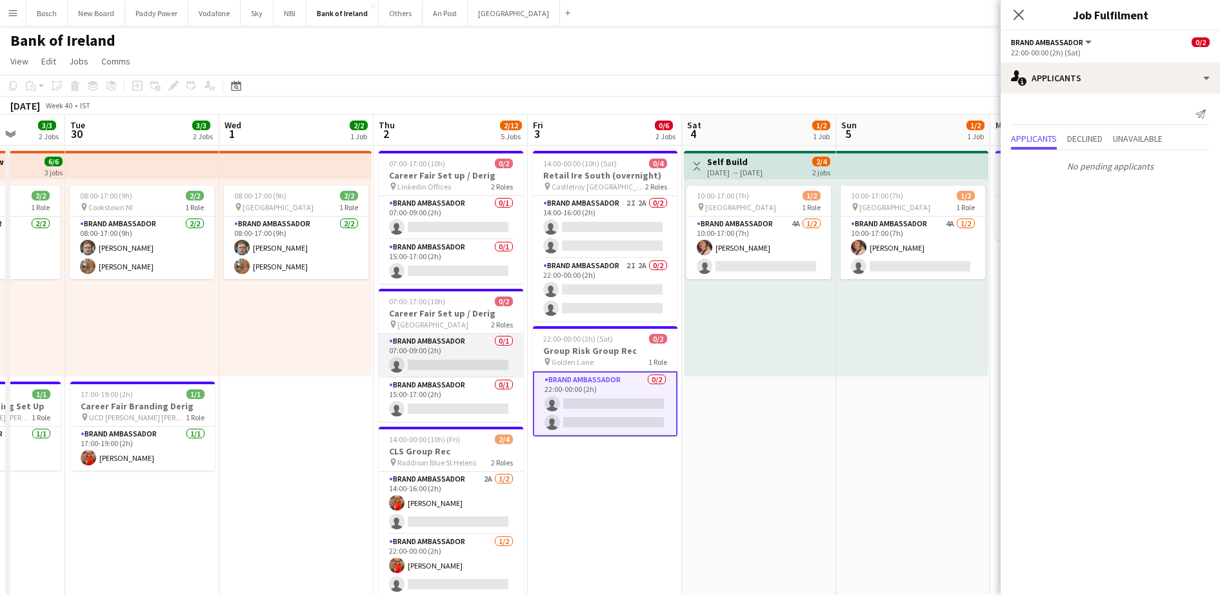
click at [432, 344] on app-card-role "Brand Ambassador 0/1 07:00-09:00 (2h) single-neutral-actions" at bounding box center [451, 356] width 145 height 44
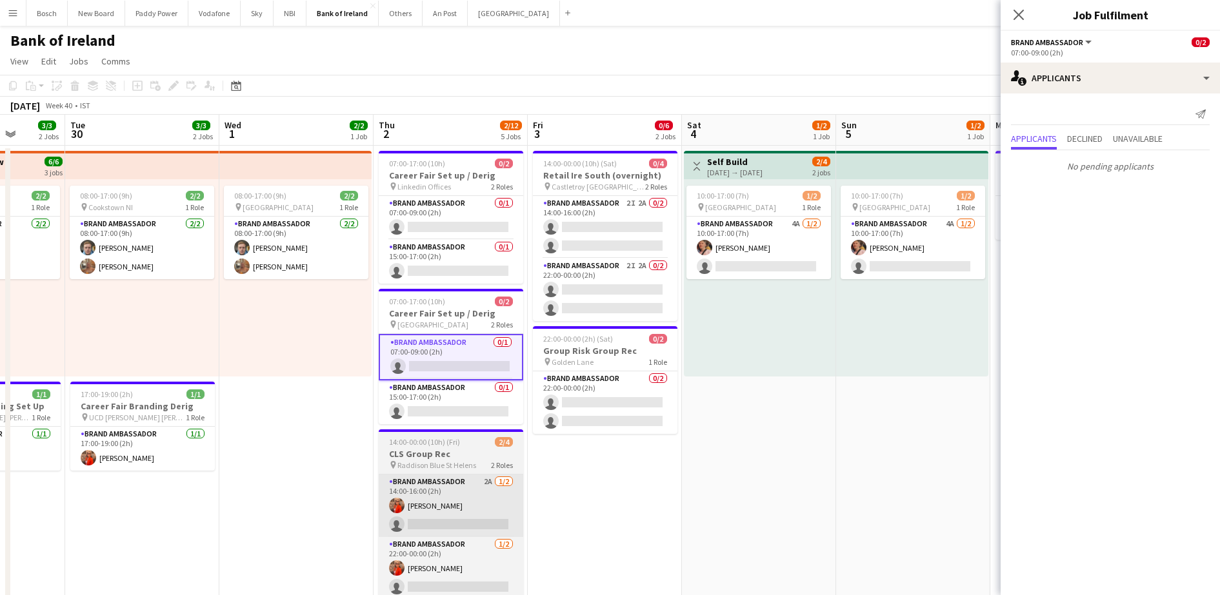
scroll to position [161, 0]
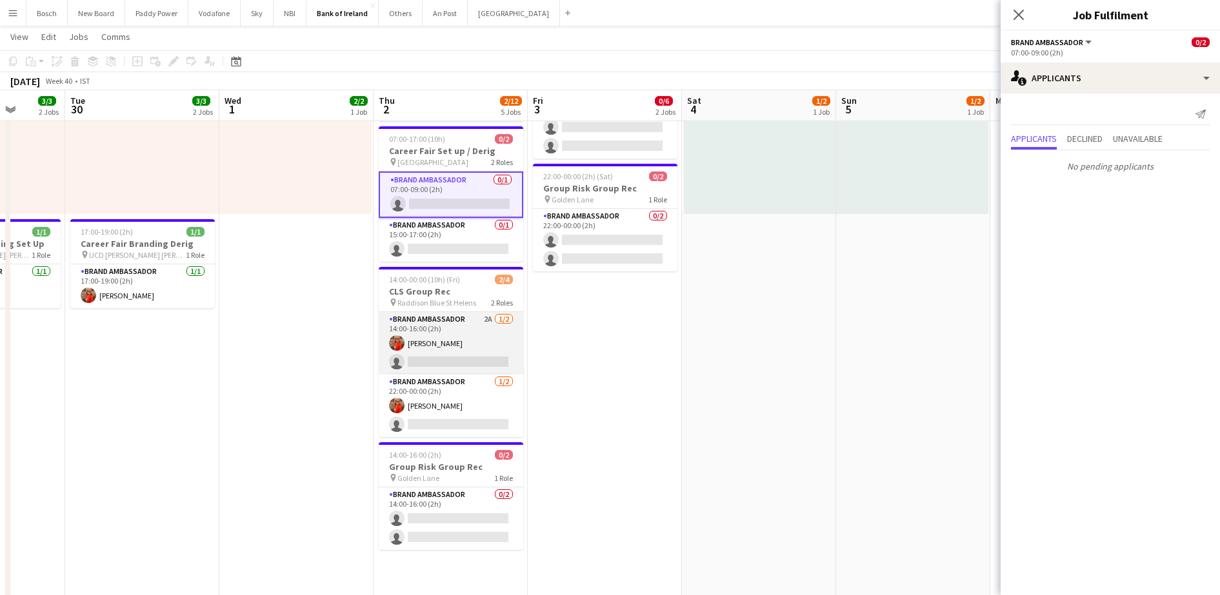
click at [432, 335] on app-card-role "Brand Ambassador 2A [DATE] 14:00-16:00 (2h) [PERSON_NAME] single-neutral-actions" at bounding box center [451, 343] width 145 height 63
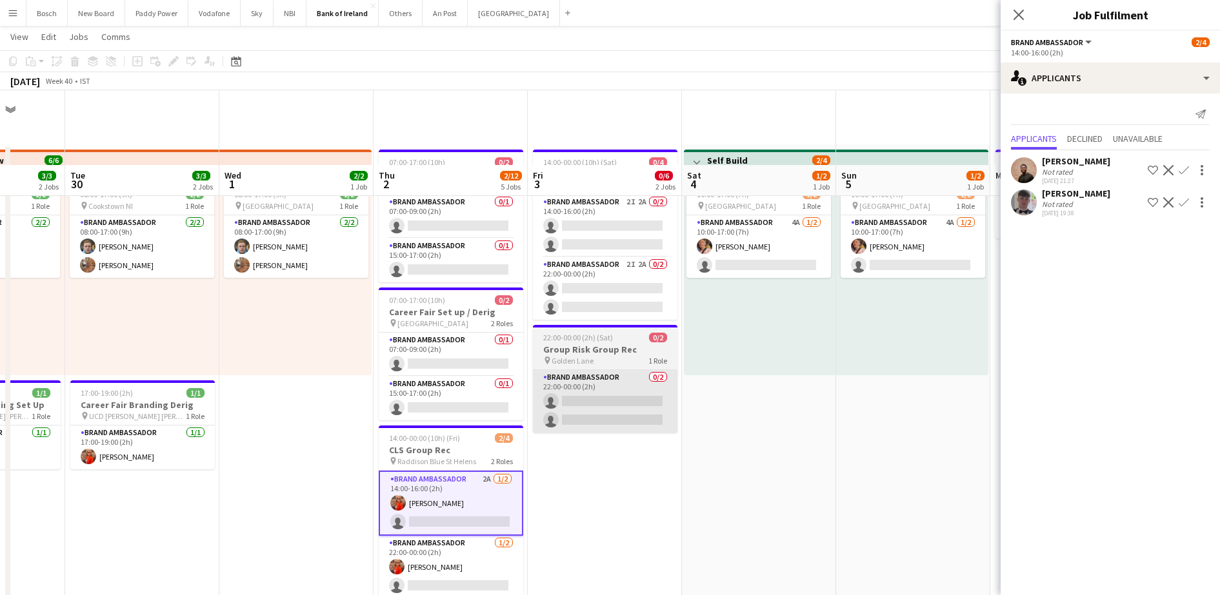
scroll to position [81, 0]
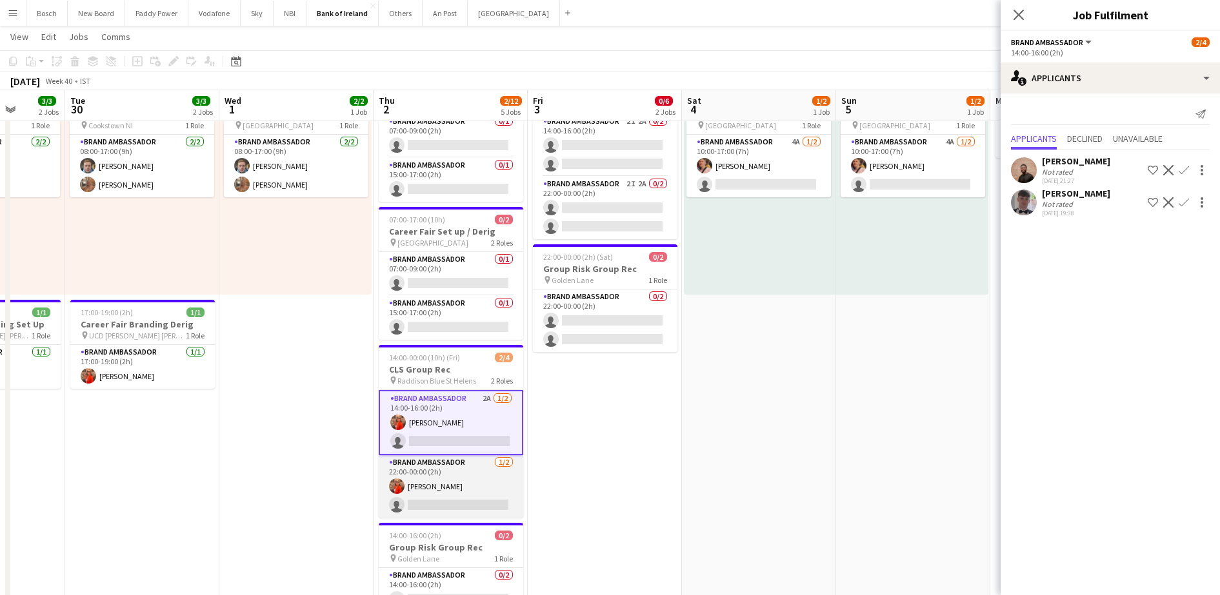
click at [459, 495] on app-card-role "Brand Ambassador [DATE] 22:00-00:00 (2h) [PERSON_NAME] single-neutral-actions" at bounding box center [451, 486] width 145 height 63
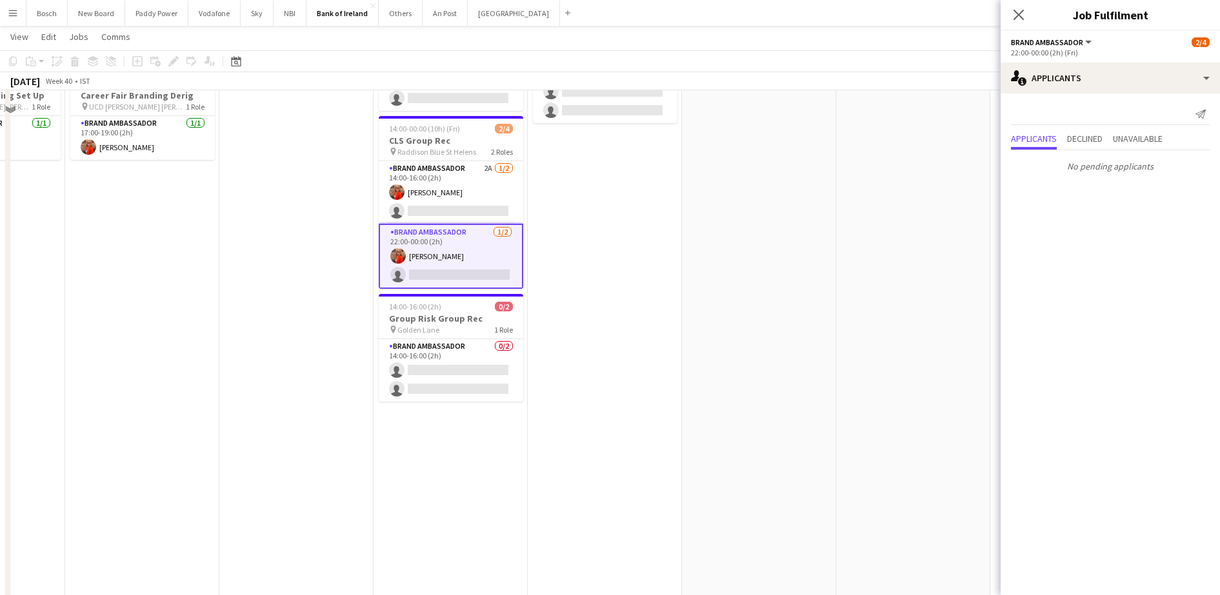
scroll to position [323, 0]
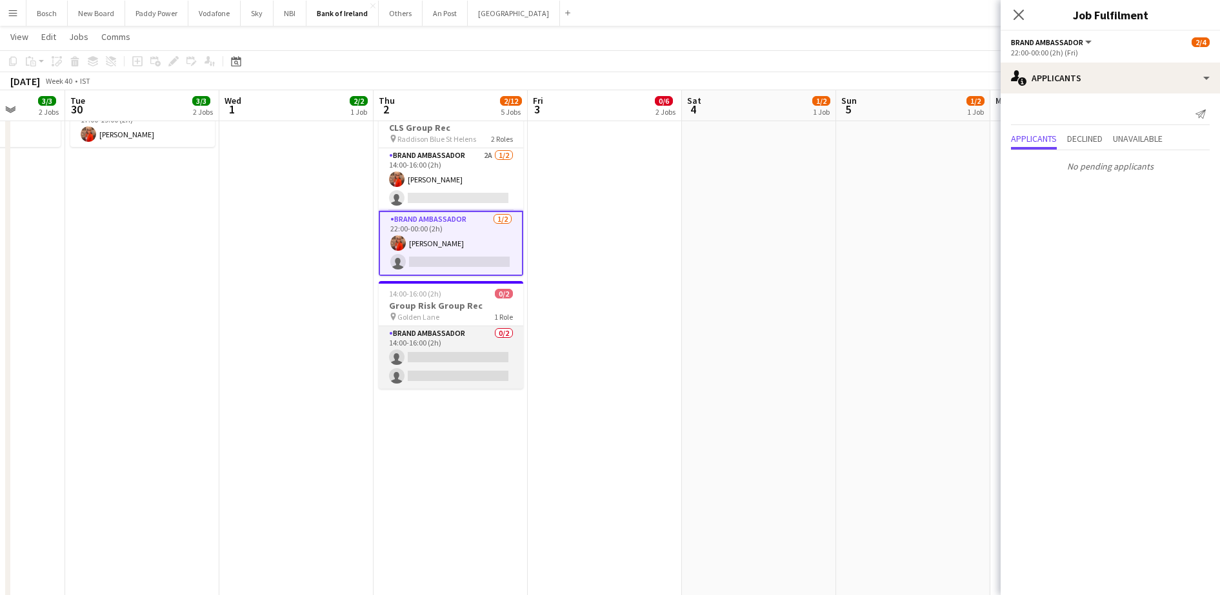
click at [439, 351] on app-card-role "Brand Ambassador 0/2 14:00-16:00 (2h) single-neutral-actions single-neutral-act…" at bounding box center [451, 357] width 145 height 63
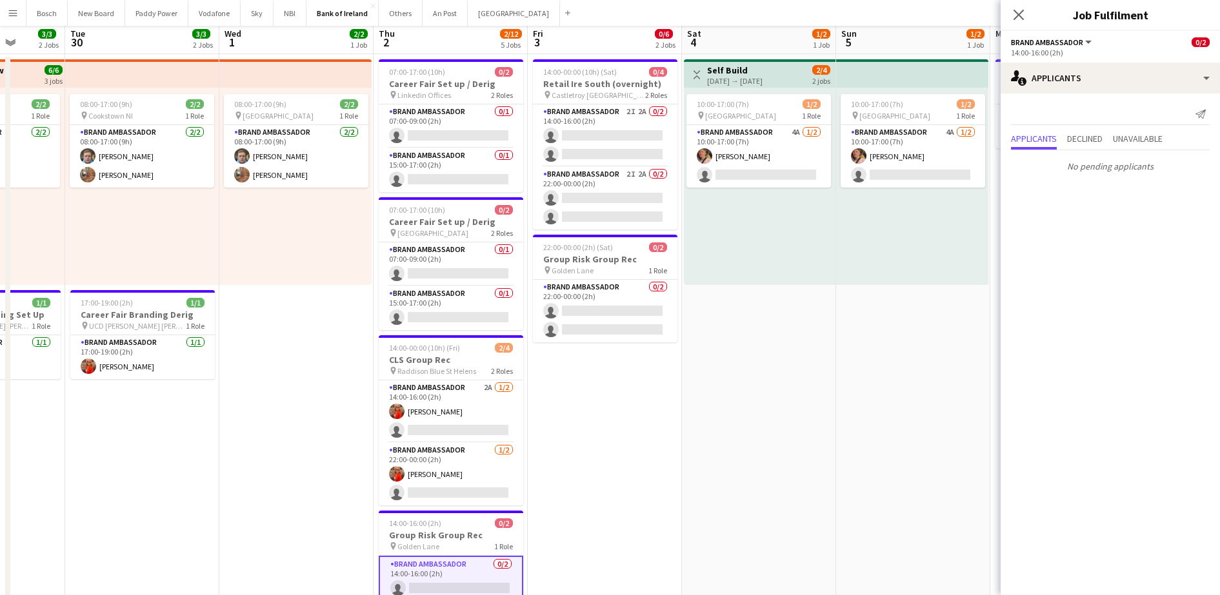
scroll to position [0, 0]
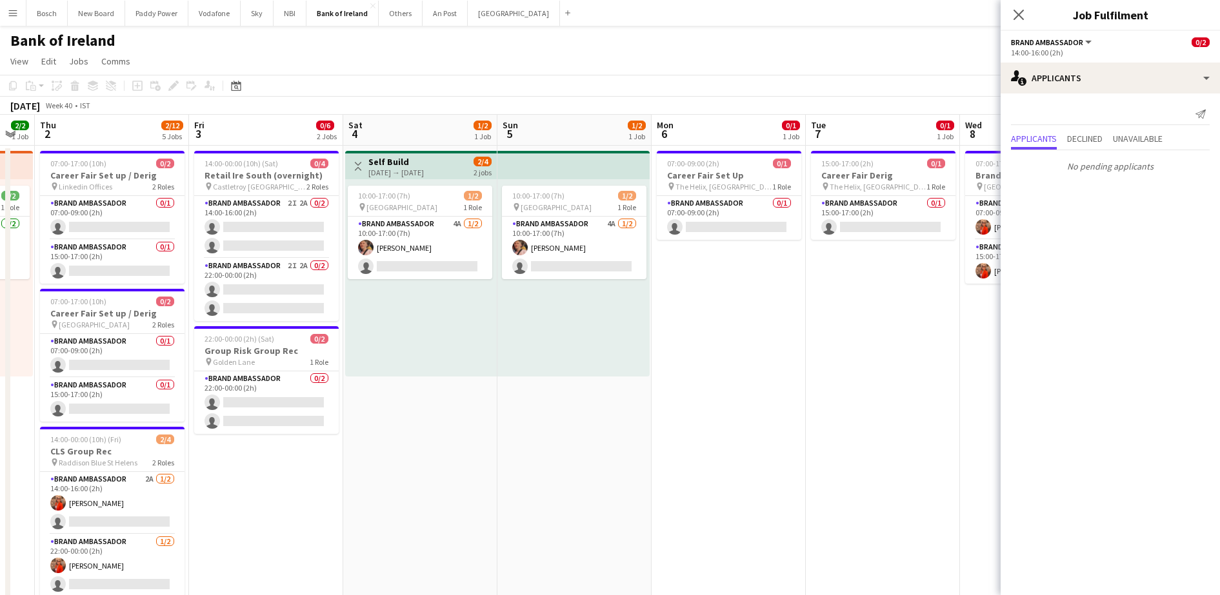
drag, startPoint x: 753, startPoint y: 397, endPoint x: 74, endPoint y: 408, distance: 678.7
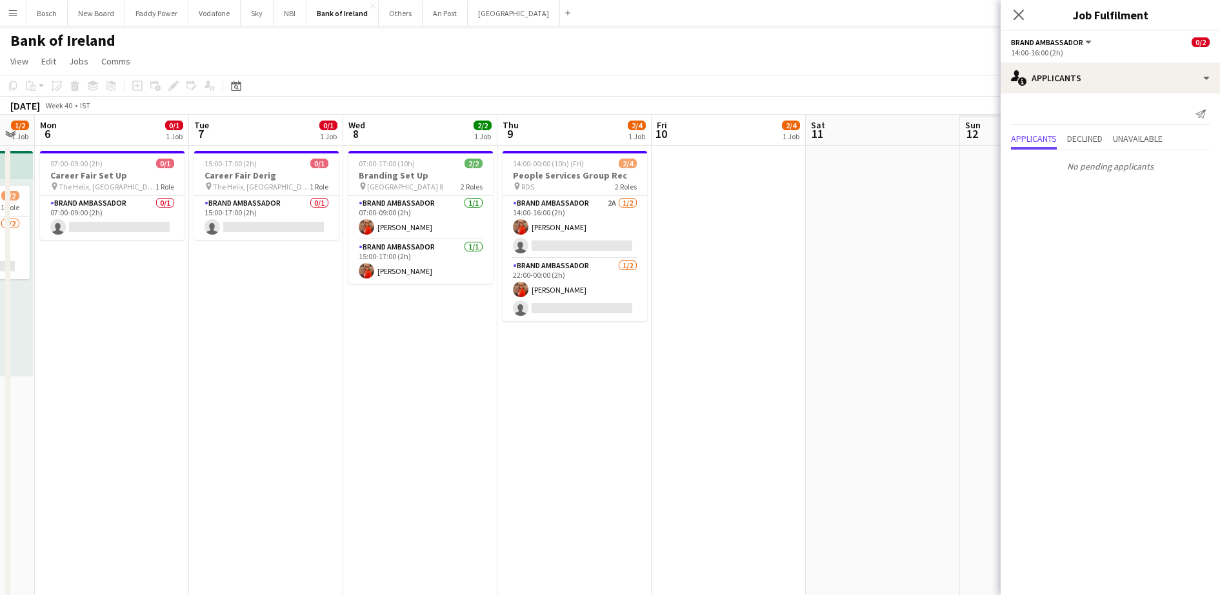
scroll to position [0, 461]
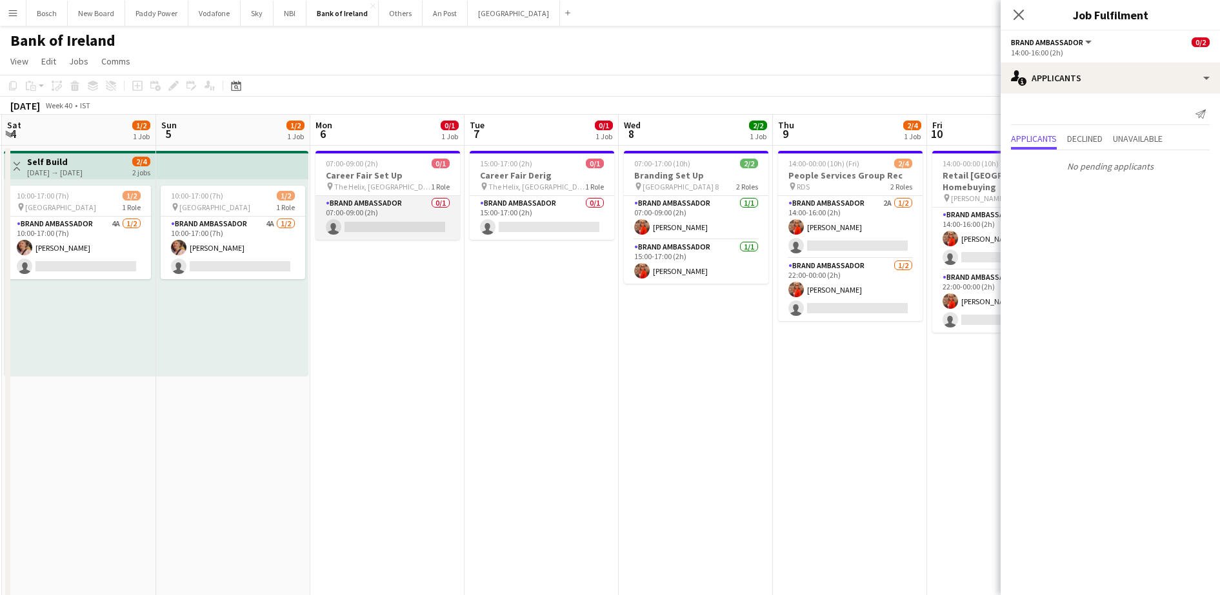
click at [348, 228] on app-card-role "Brand Ambassador 0/1 07:00-09:00 (2h) single-neutral-actions" at bounding box center [387, 218] width 145 height 44
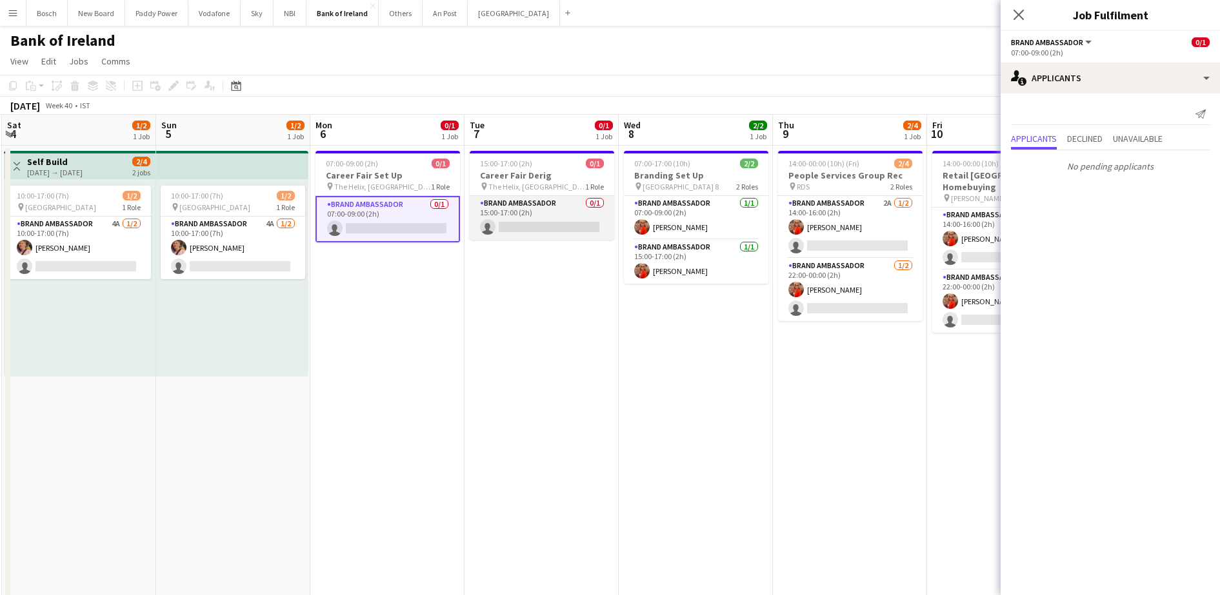
click at [538, 201] on app-card-role "Brand Ambassador 0/1 15:00-17:00 (2h) single-neutral-actions" at bounding box center [542, 218] width 145 height 44
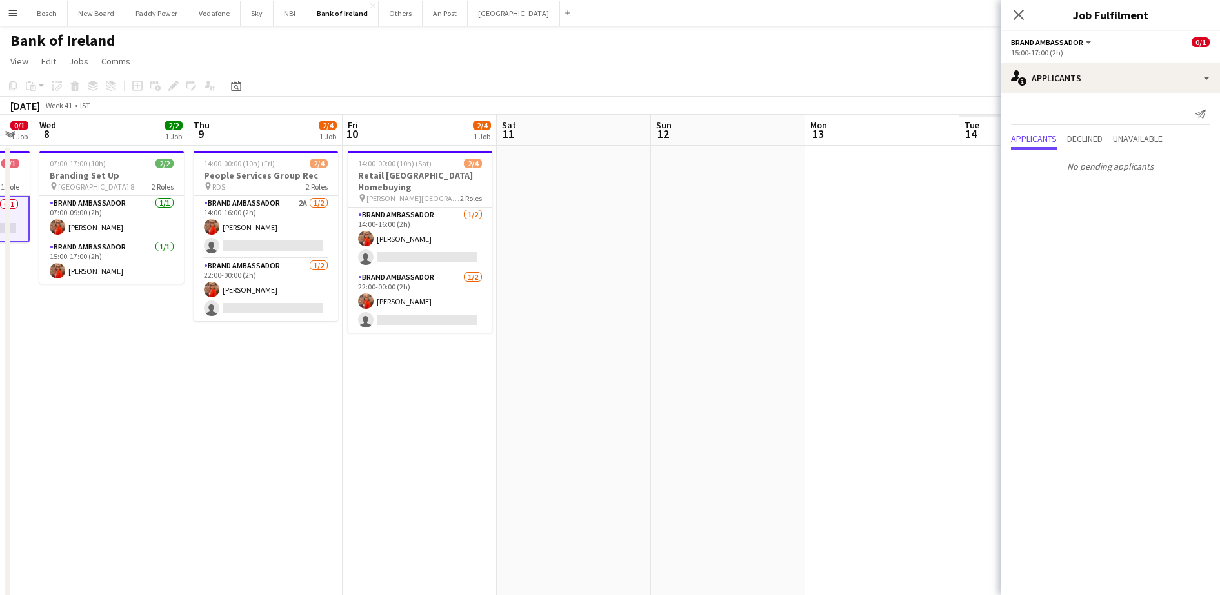
drag, startPoint x: 777, startPoint y: 366, endPoint x: 206, endPoint y: 346, distance: 571.2
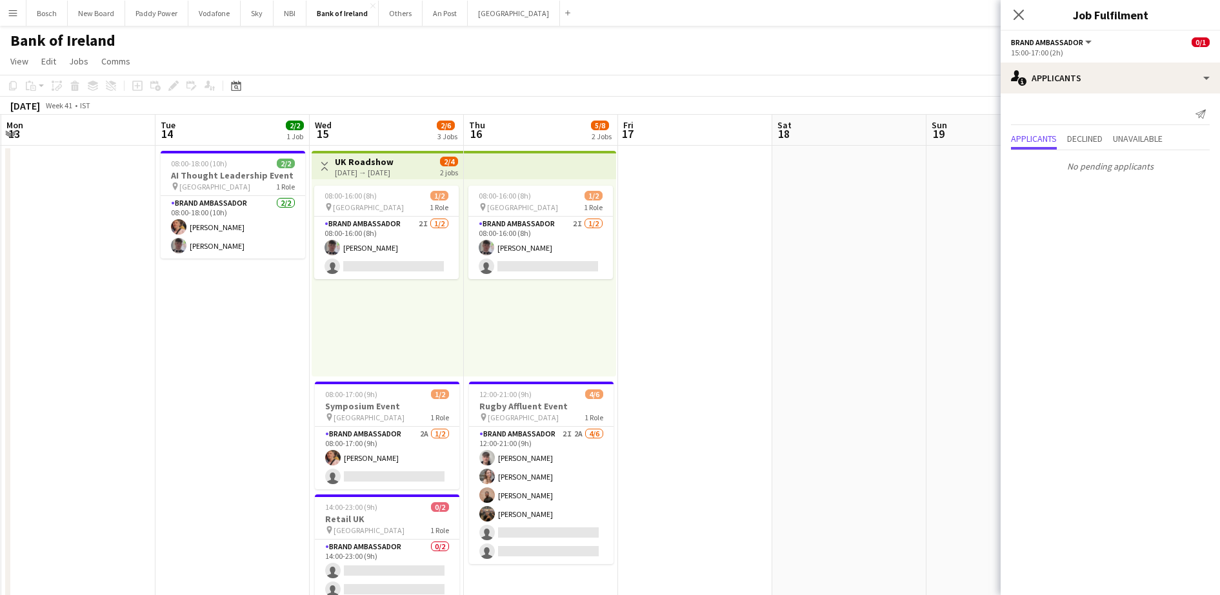
scroll to position [0, 391]
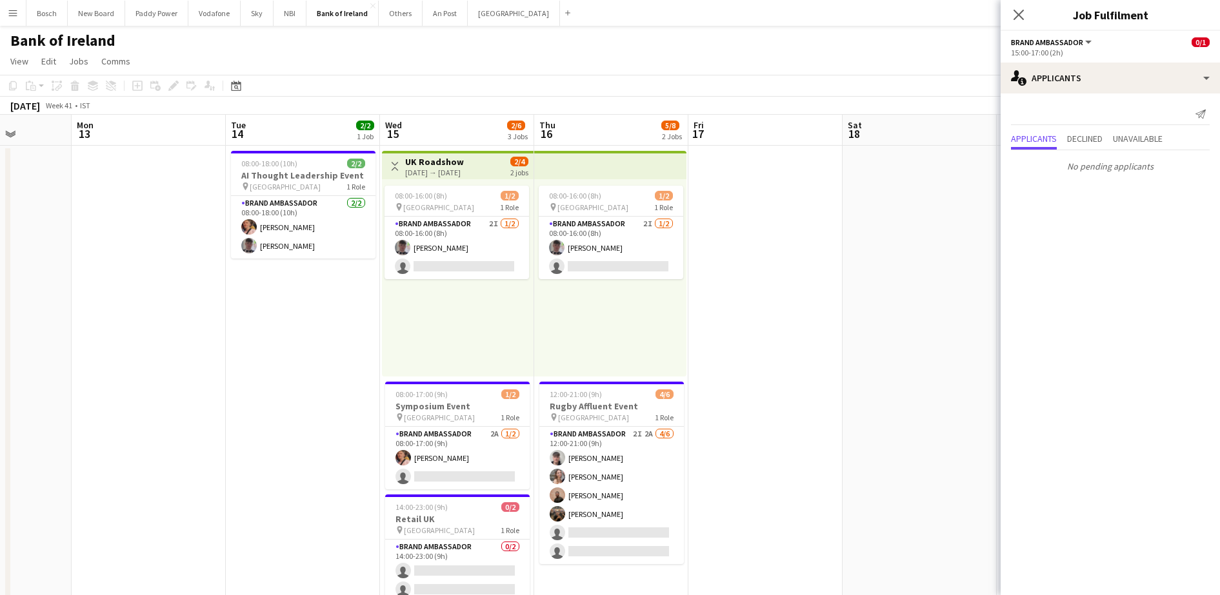
drag, startPoint x: 736, startPoint y: 312, endPoint x: 88, endPoint y: 301, distance: 648.4
click at [442, 261] on app-card-role "Brand Ambassador 2I [DATE] 08:00-16:00 (8h) [PERSON_NAME] single-neutral-actions" at bounding box center [456, 248] width 145 height 63
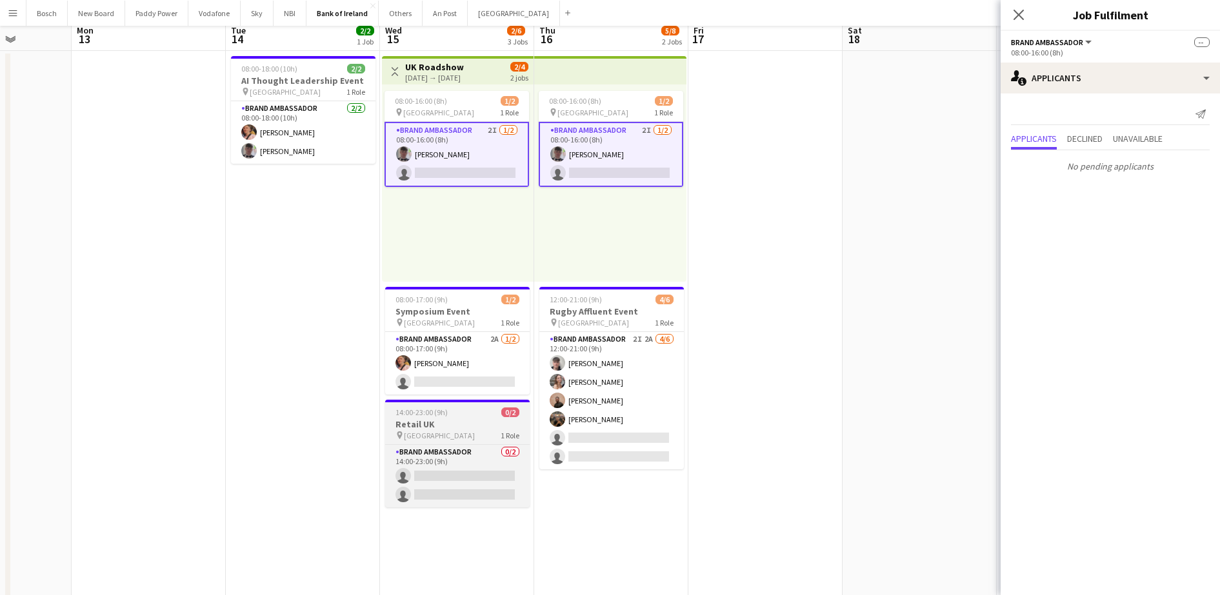
scroll to position [161, 0]
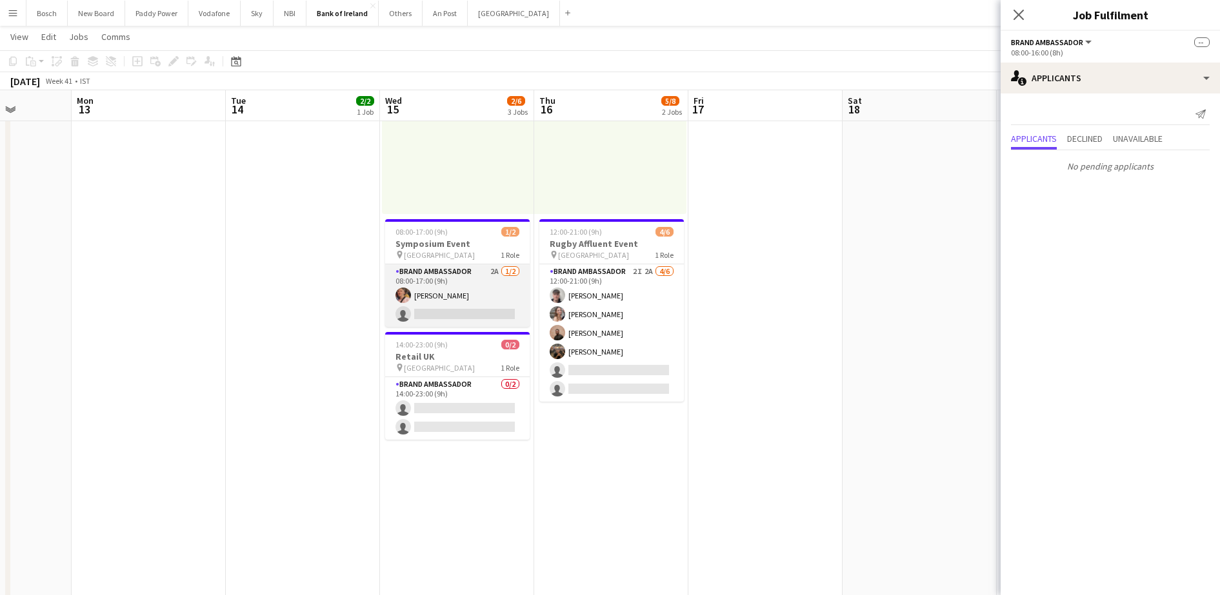
drag, startPoint x: 497, startPoint y: 288, endPoint x: 497, endPoint y: 297, distance: 9.1
click at [497, 293] on app-card-role "Brand Ambassador 2A [DATE] 08:00-17:00 (9h) [PERSON_NAME] single-neutral-actions" at bounding box center [457, 295] width 145 height 63
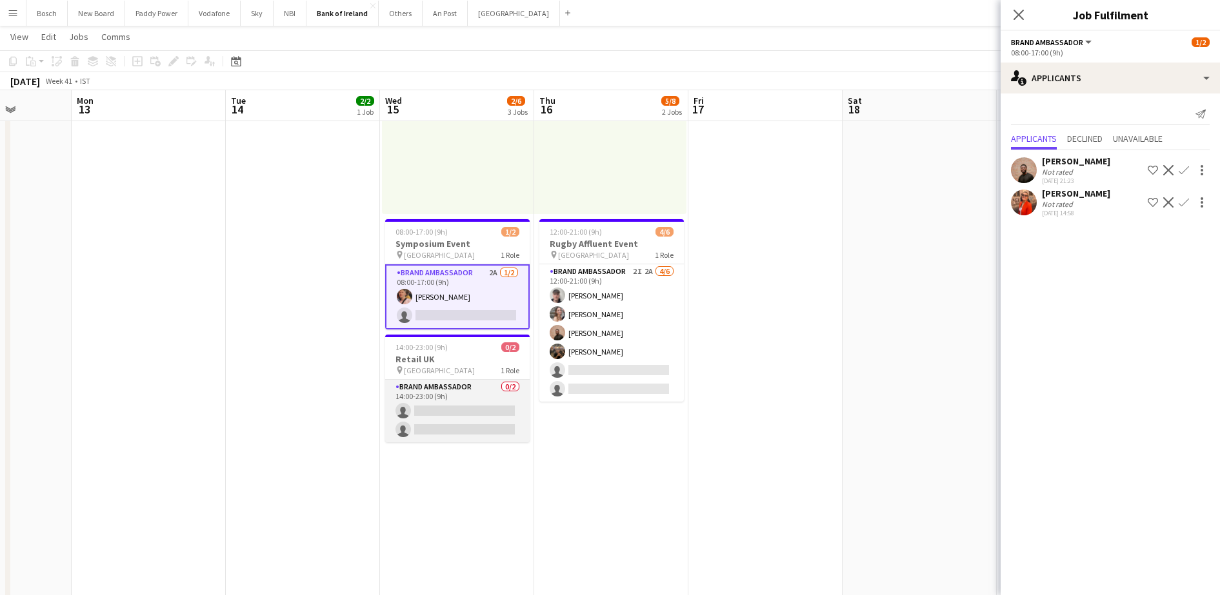
click at [510, 412] on app-card-role "Brand Ambassador 0/2 14:00-23:00 (9h) single-neutral-actions single-neutral-act…" at bounding box center [457, 411] width 145 height 63
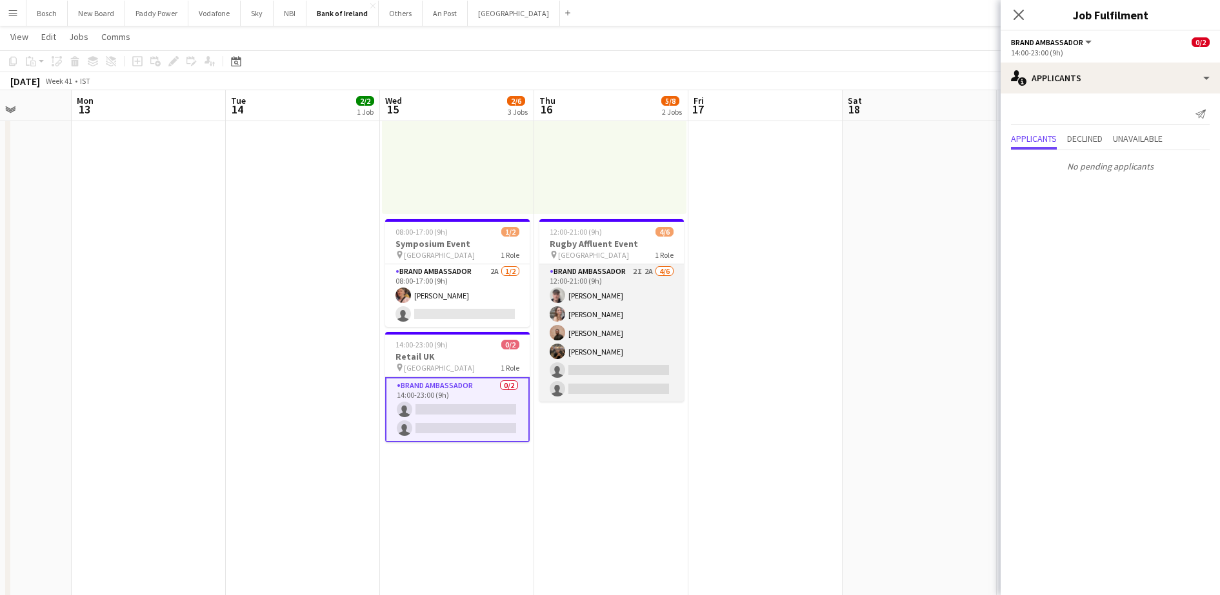
click at [648, 330] on app-card-role "Brand Ambassador 2I 2A [DATE] 12:00-21:00 (9h) [PERSON_NAME] [PERSON_NAME] [PER…" at bounding box center [611, 332] width 145 height 137
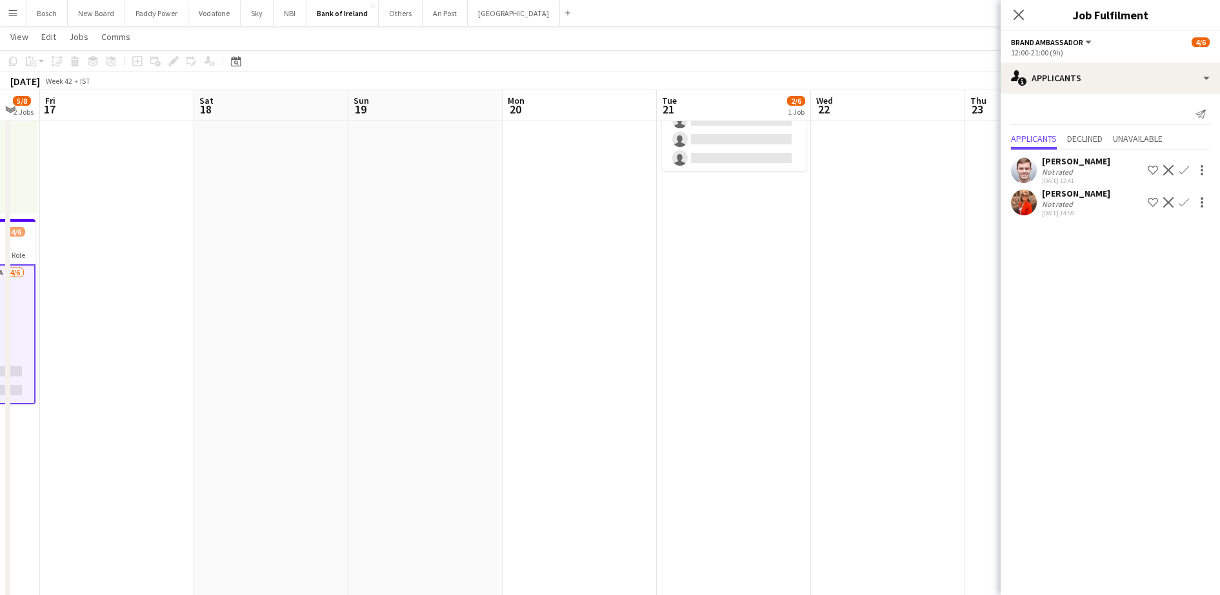
scroll to position [0, 524]
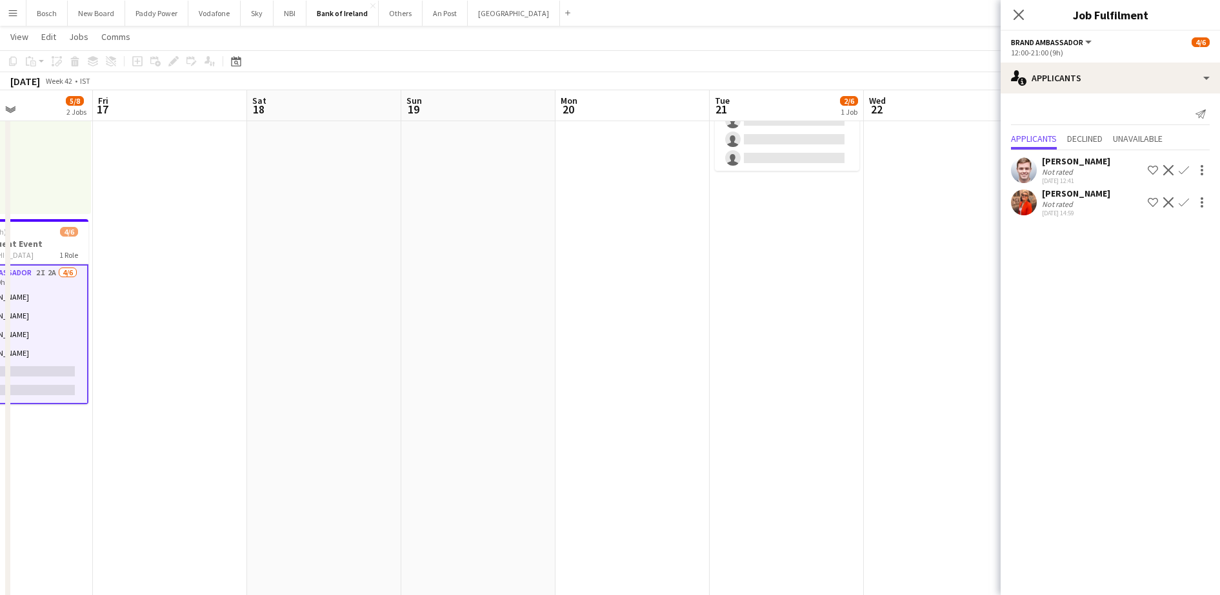
drag, startPoint x: 756, startPoint y: 328, endPoint x: 48, endPoint y: 327, distance: 708.3
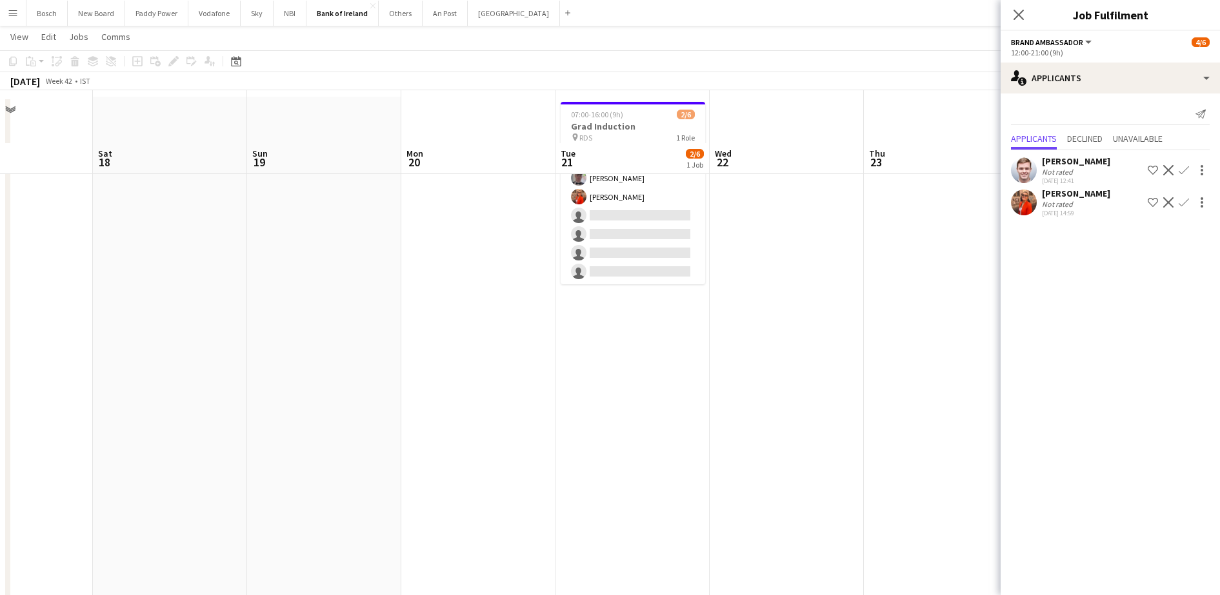
scroll to position [0, 0]
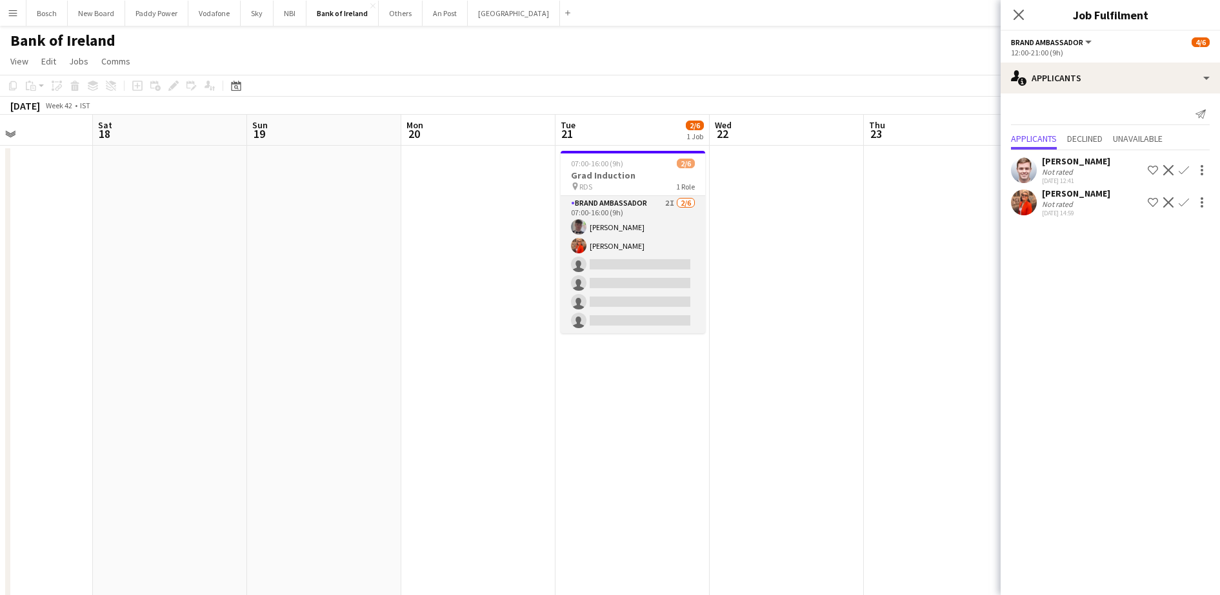
click at [612, 256] on app-card-role "Brand Ambassador 2I [DATE] 07:00-16:00 (9h) [PERSON_NAME] [PERSON_NAME] single-…" at bounding box center [633, 264] width 145 height 137
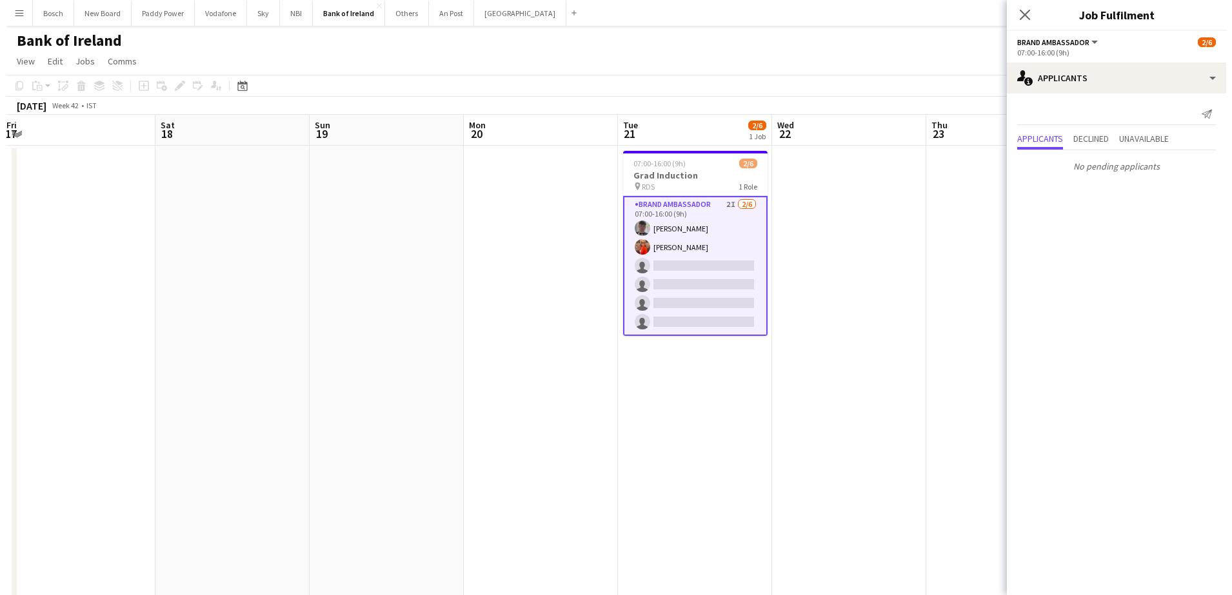
scroll to position [0, 395]
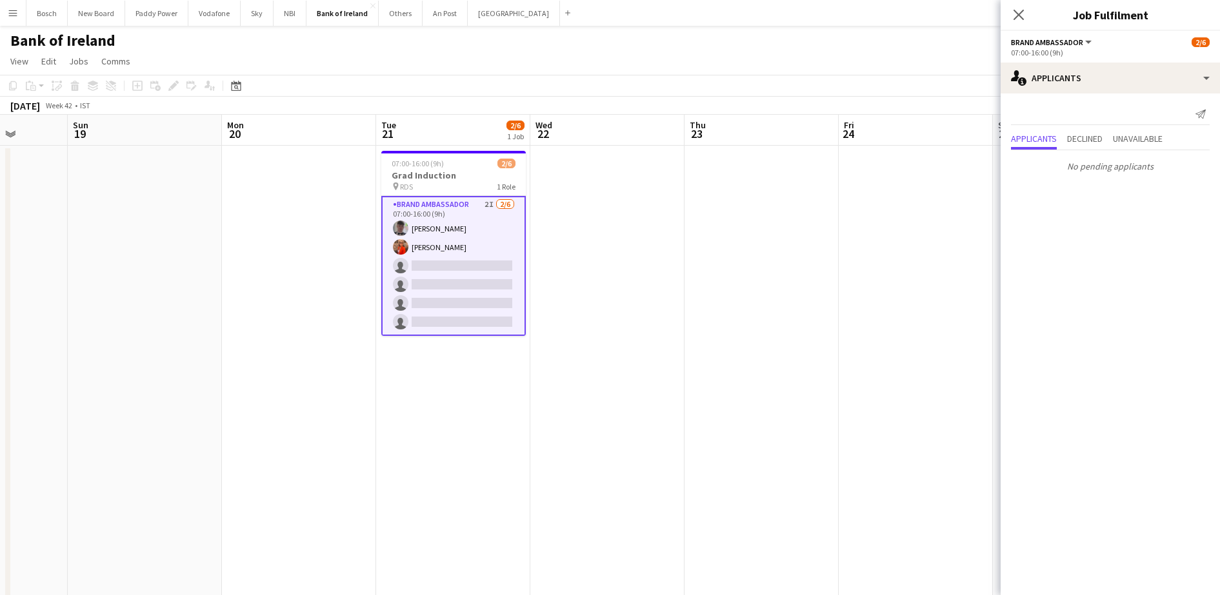
drag, startPoint x: 659, startPoint y: 275, endPoint x: 646, endPoint y: 284, distance: 16.3
click at [490, 13] on button "[GEOGRAPHIC_DATA] Close" at bounding box center [514, 13] width 92 height 25
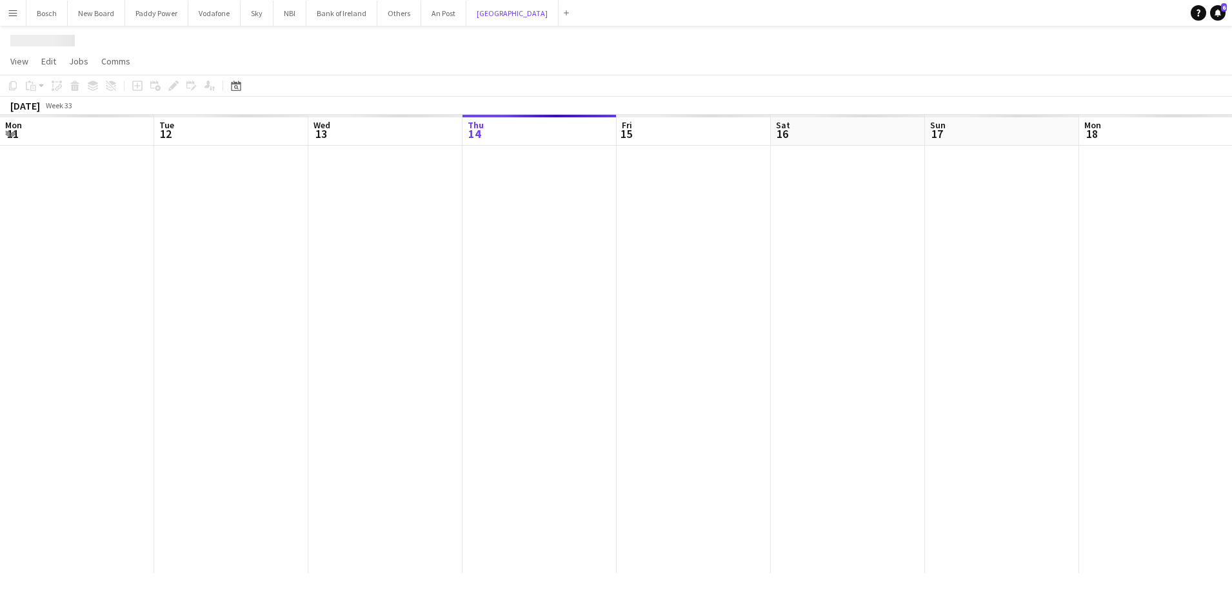
scroll to position [0, 308]
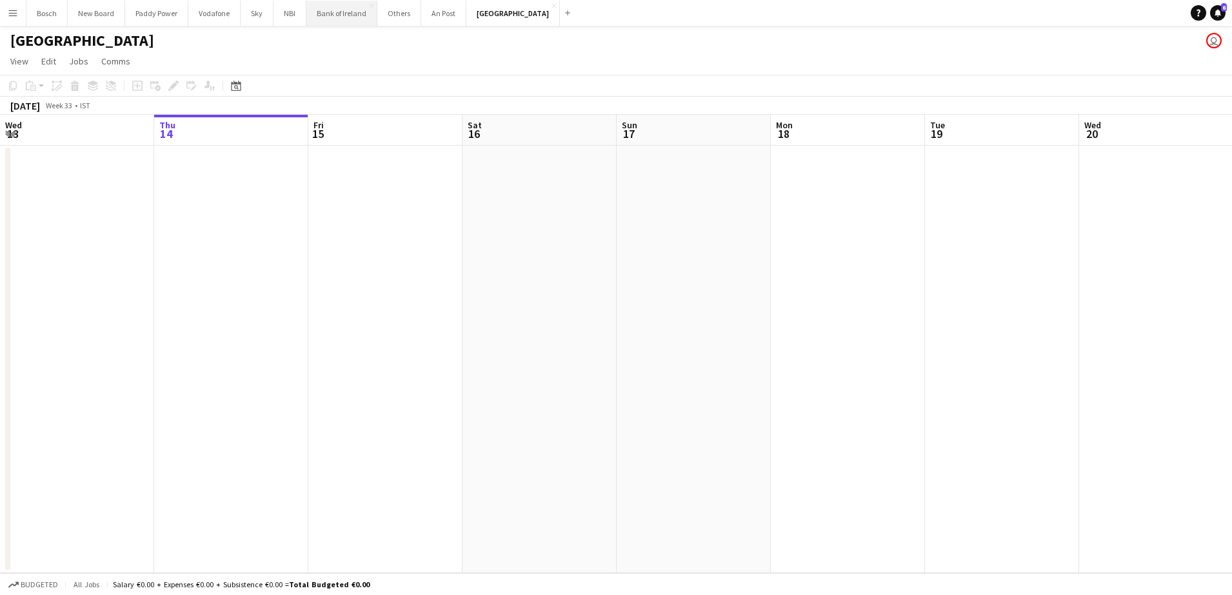
click at [328, 14] on button "Bank of Ireland Close" at bounding box center [341, 13] width 71 height 25
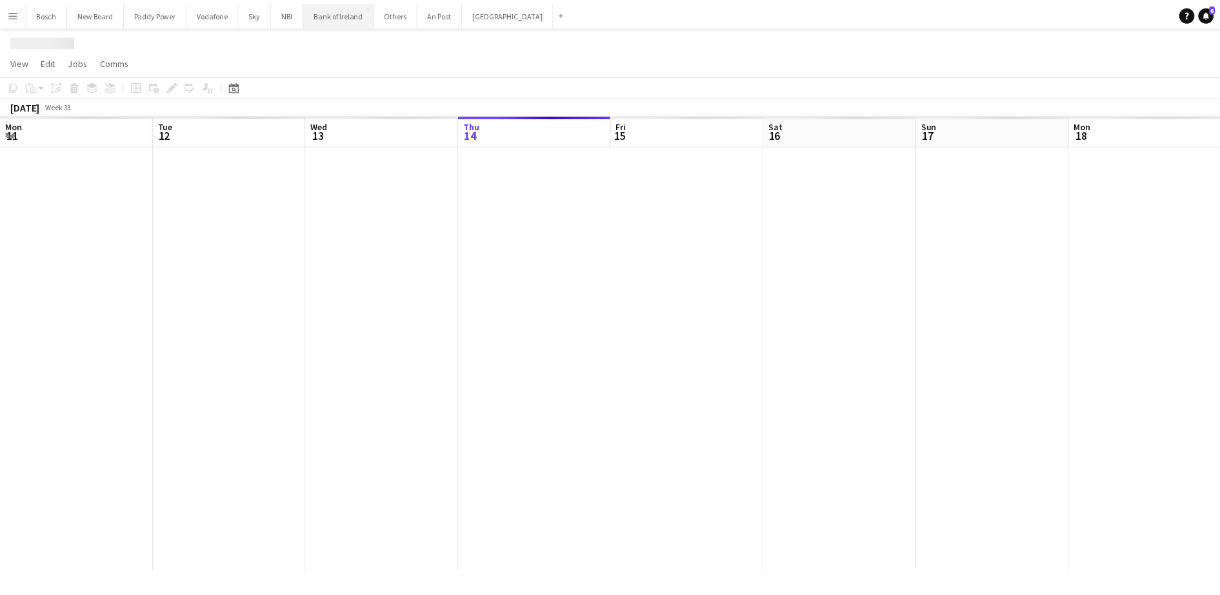
scroll to position [0, 308]
